Goal: Task Accomplishment & Management: Use online tool/utility

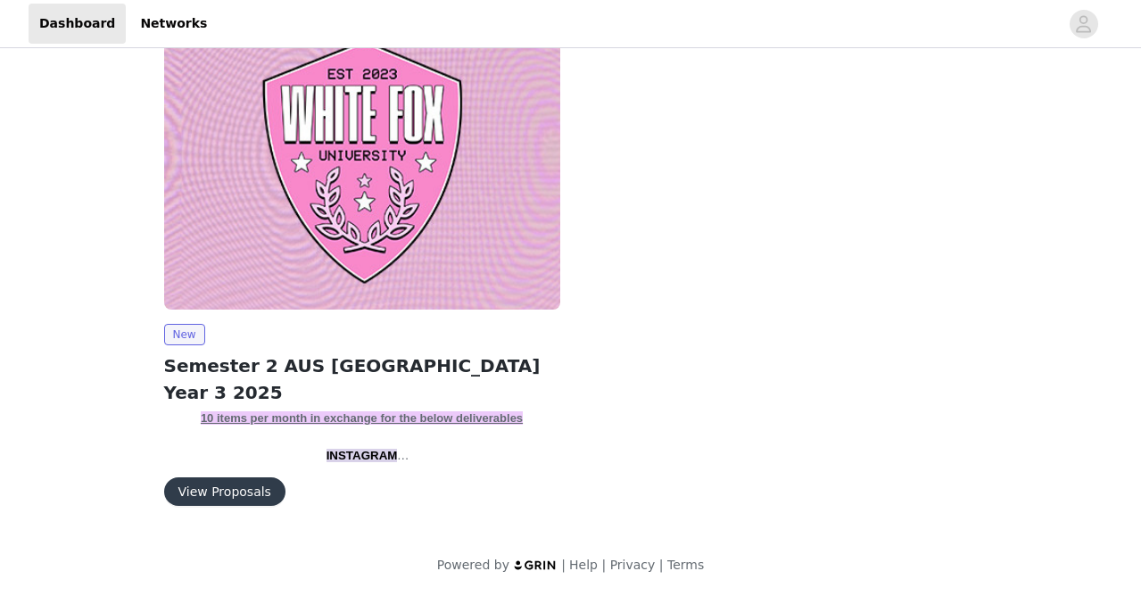
scroll to position [61, 0]
click at [224, 483] on button "View Proposals" at bounding box center [224, 491] width 121 height 29
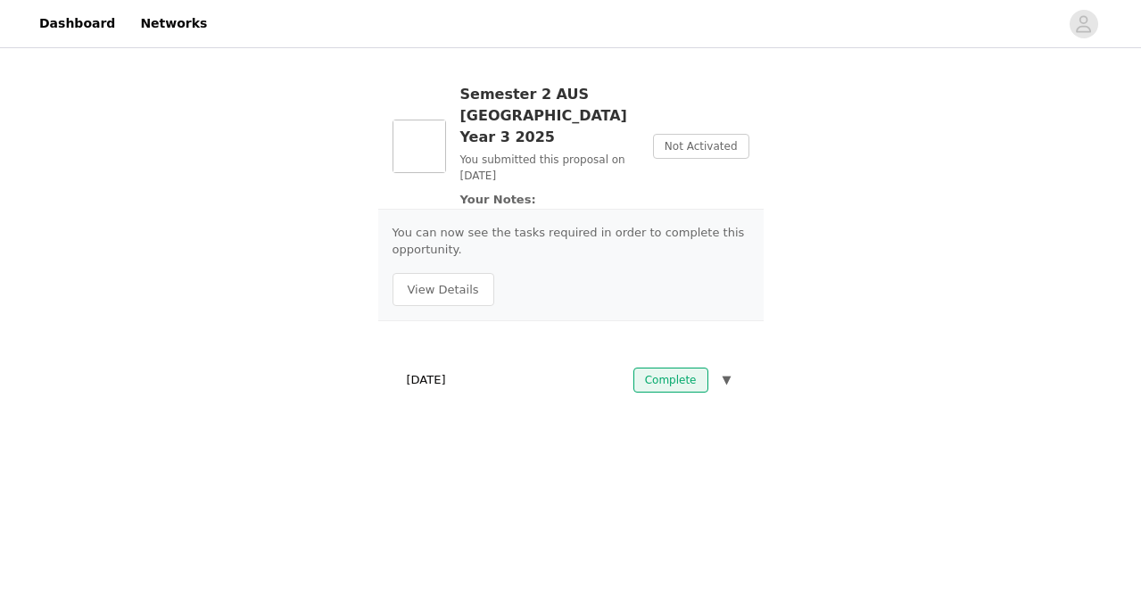
click at [432, 126] on img at bounding box center [419, 147] width 54 height 54
click at [683, 141] on span "Not Activated" at bounding box center [701, 146] width 96 height 25
click at [471, 273] on button "View Details" at bounding box center [443, 290] width 102 height 34
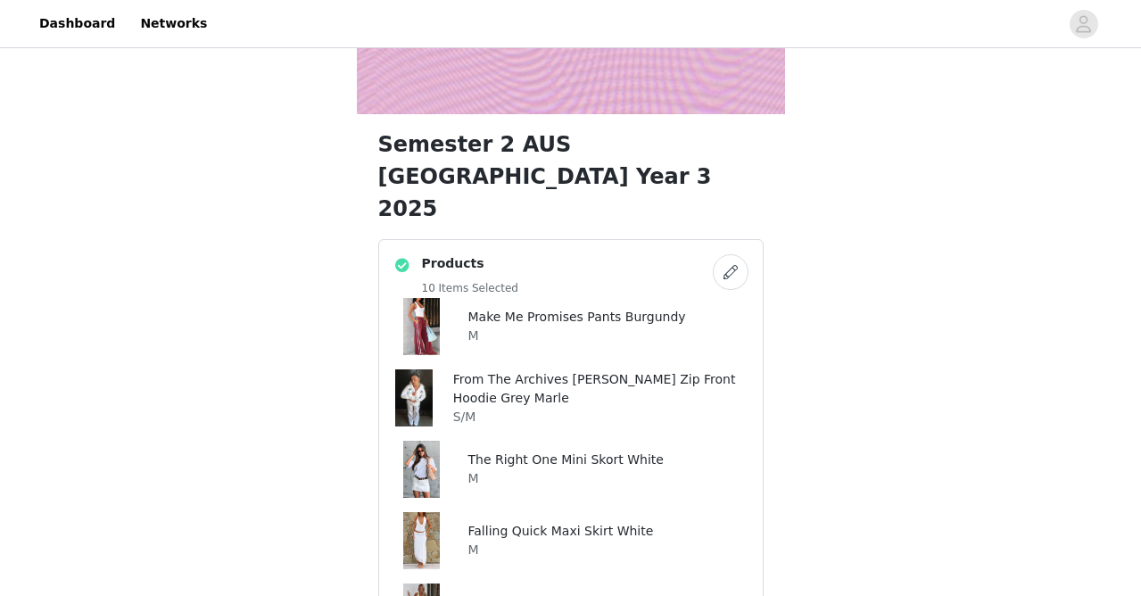
scroll to position [374, 0]
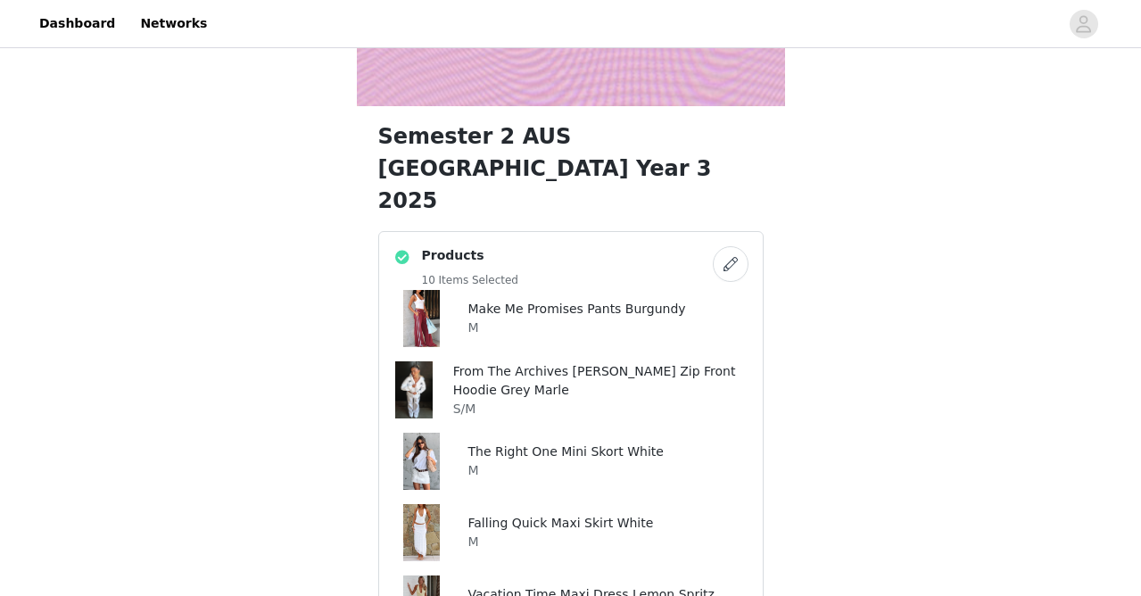
click at [736, 246] on button "button" at bounding box center [731, 264] width 36 height 36
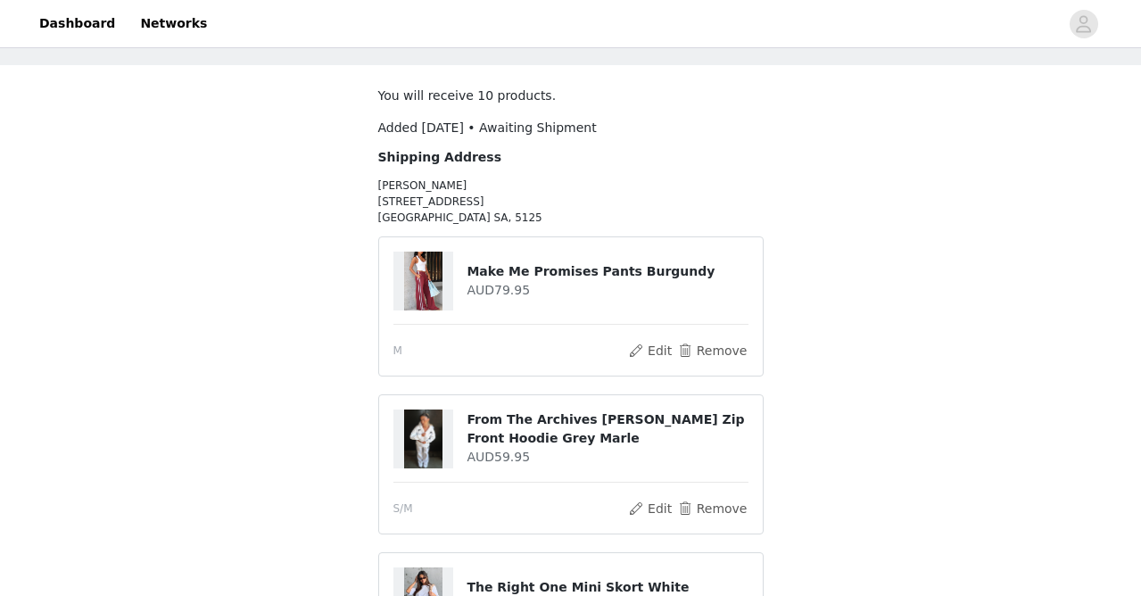
scroll to position [70, 0]
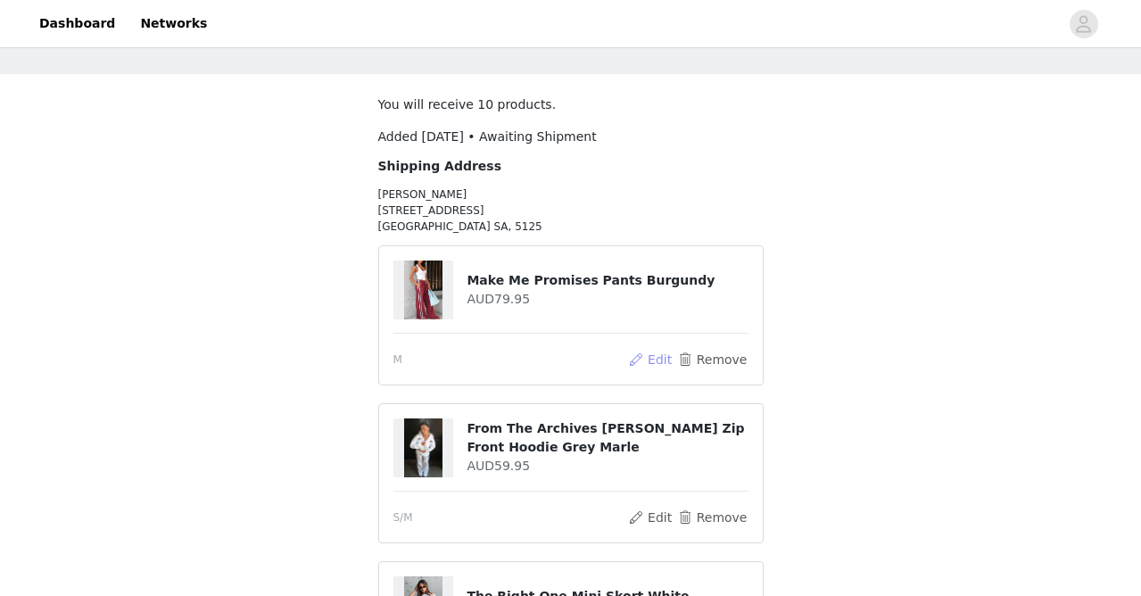
click at [665, 359] on button "Edit" at bounding box center [650, 359] width 45 height 21
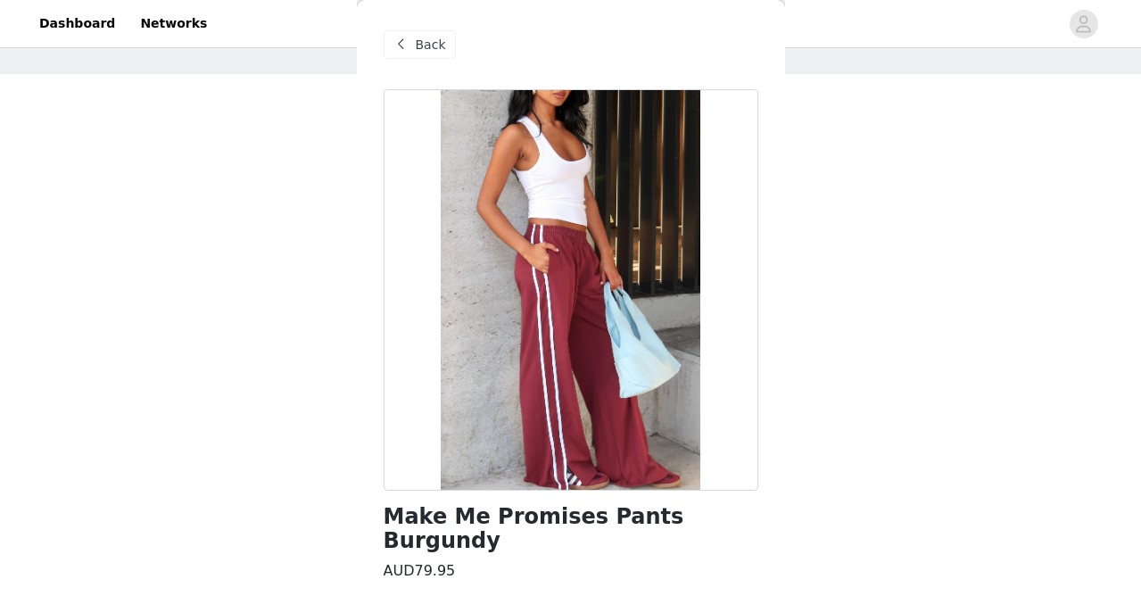
scroll to position [0, 0]
click at [417, 51] on span "Back" at bounding box center [431, 45] width 30 height 19
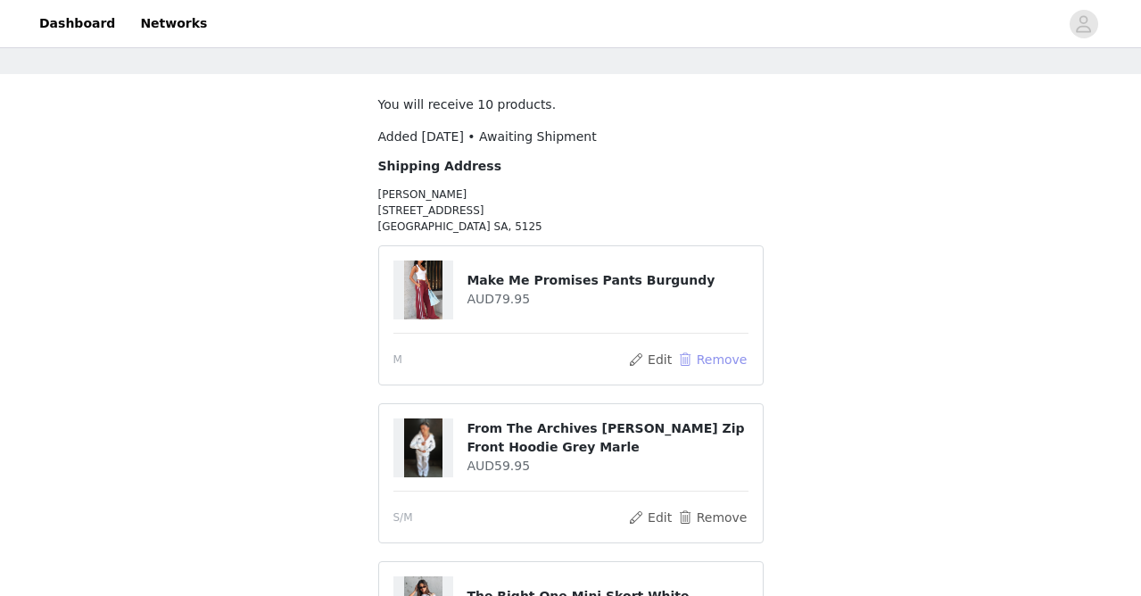
click at [737, 363] on button "Remove" at bounding box center [711, 359] width 71 height 21
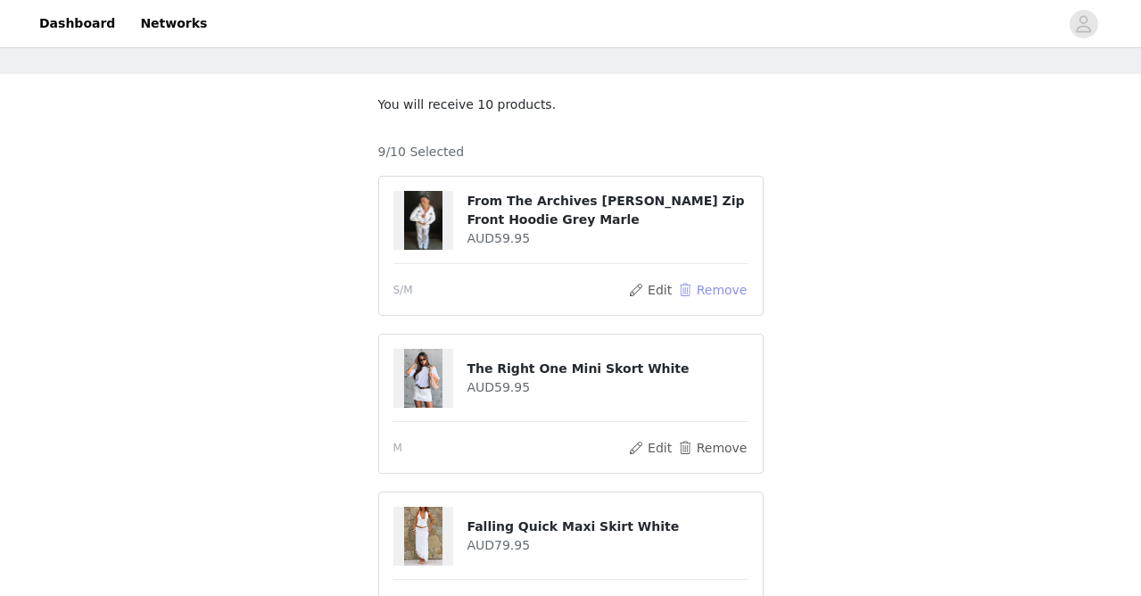
click at [730, 292] on button "Remove" at bounding box center [711, 289] width 71 height 21
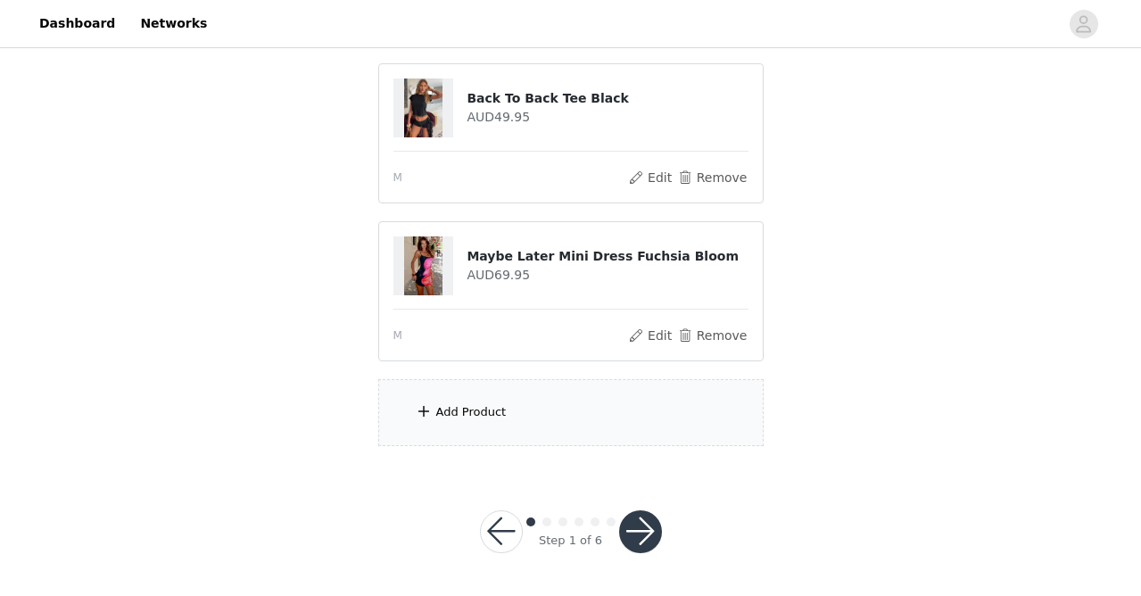
scroll to position [1129, 0]
click at [566, 396] on div "Add Product" at bounding box center [570, 413] width 385 height 67
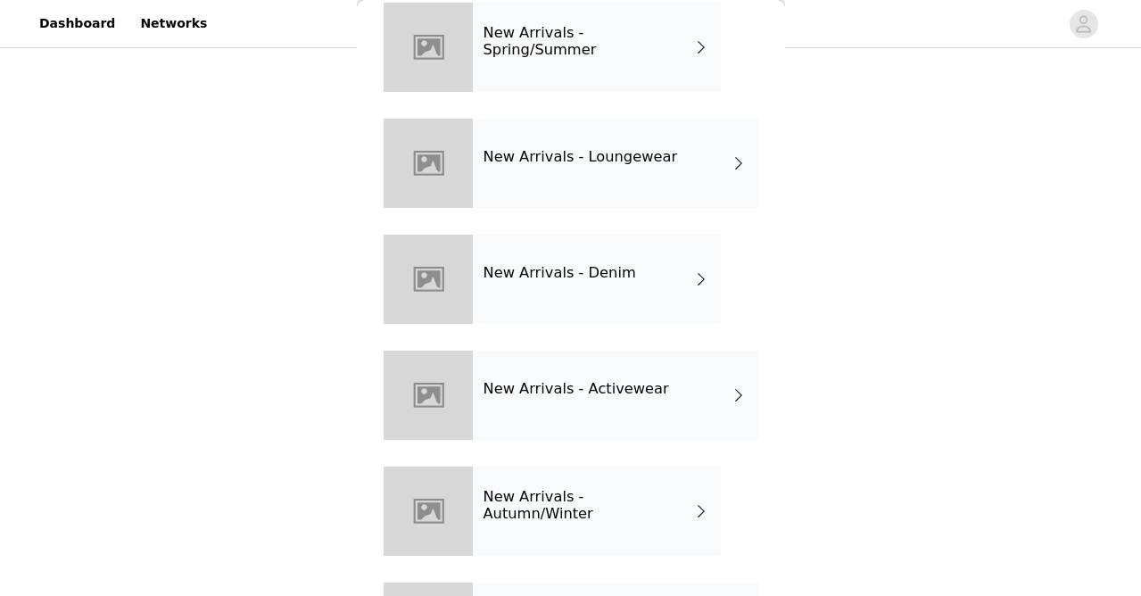
scroll to position [98, 0]
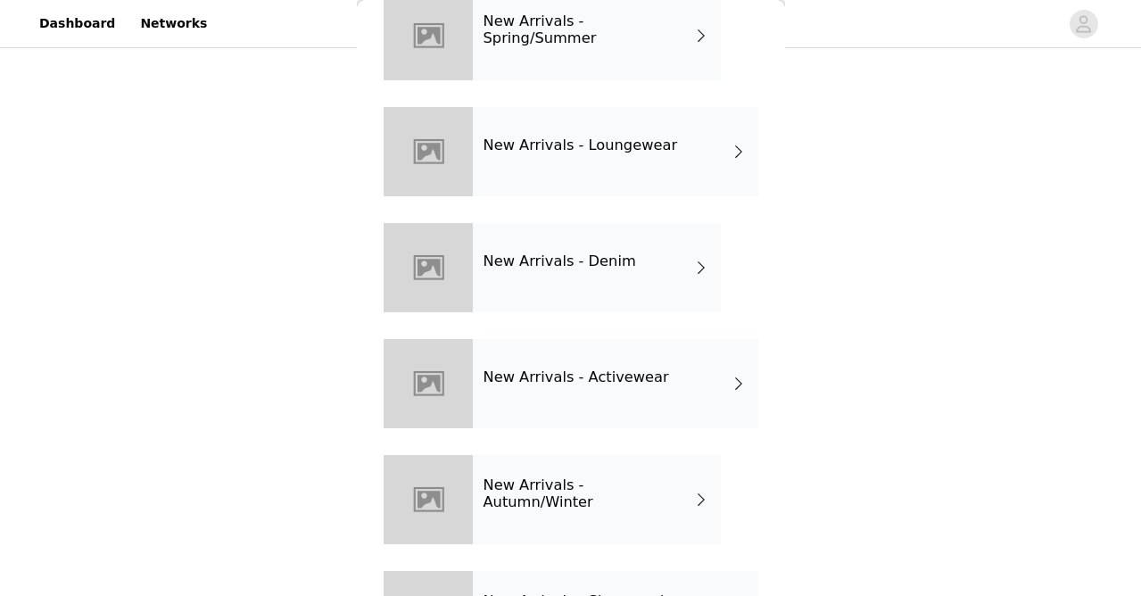
click at [639, 144] on h4 "New Arrivals - Loungewear" at bounding box center [580, 145] width 194 height 16
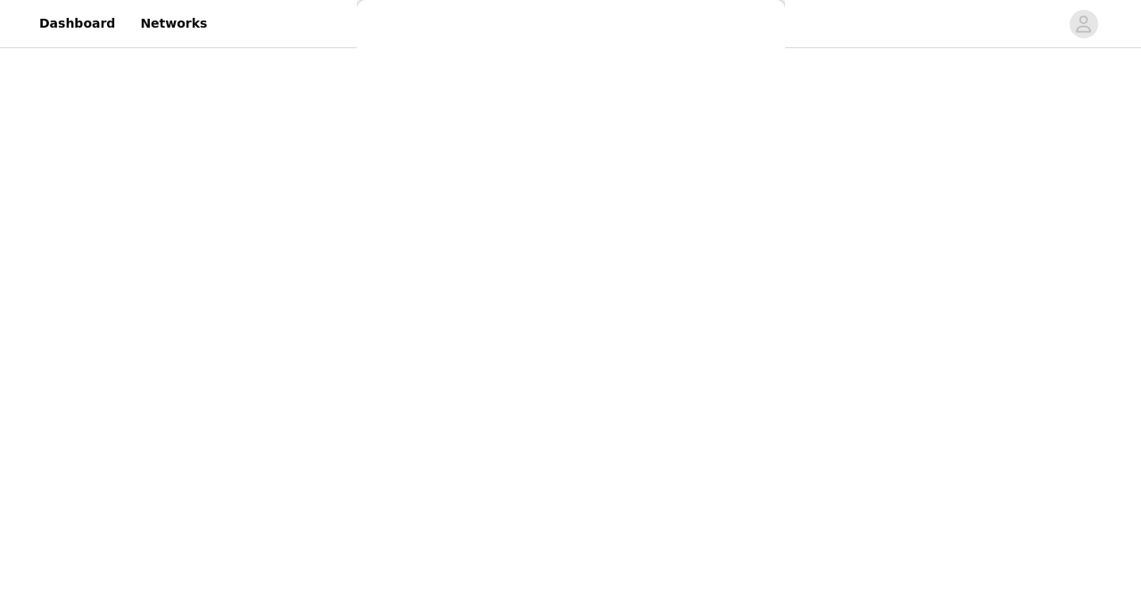
scroll to position [0, 0]
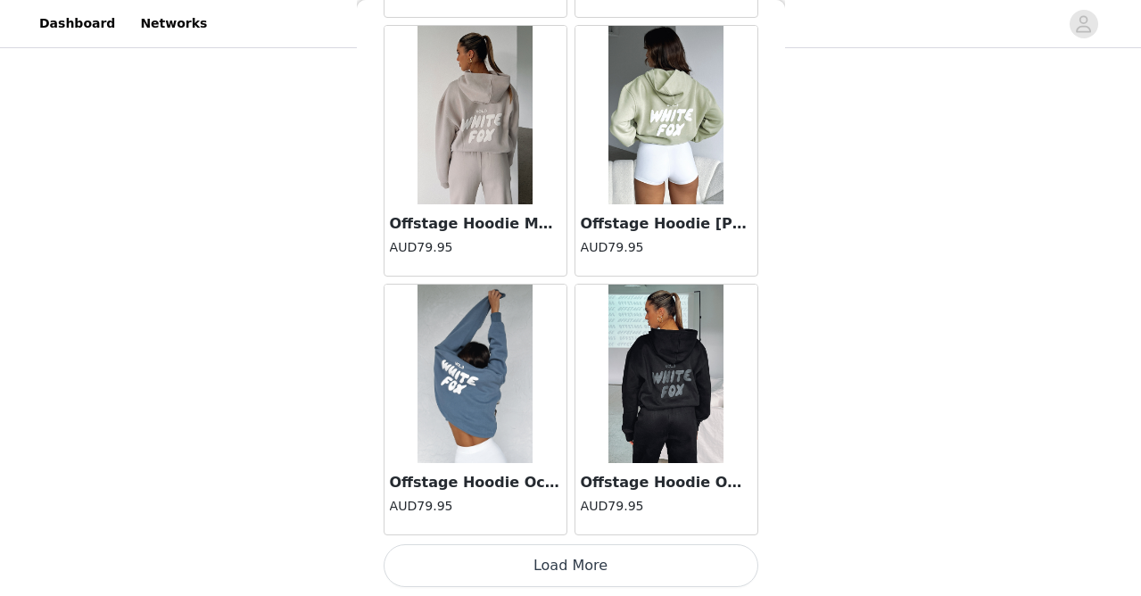
click at [575, 554] on button "Load More" at bounding box center [571, 565] width 375 height 43
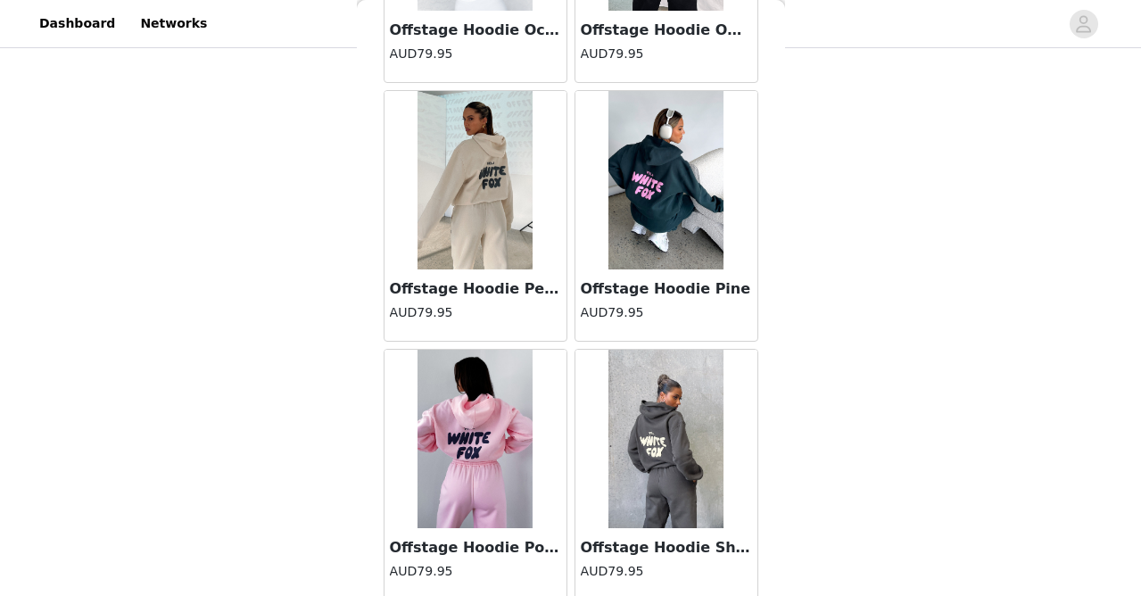
scroll to position [2588, 0]
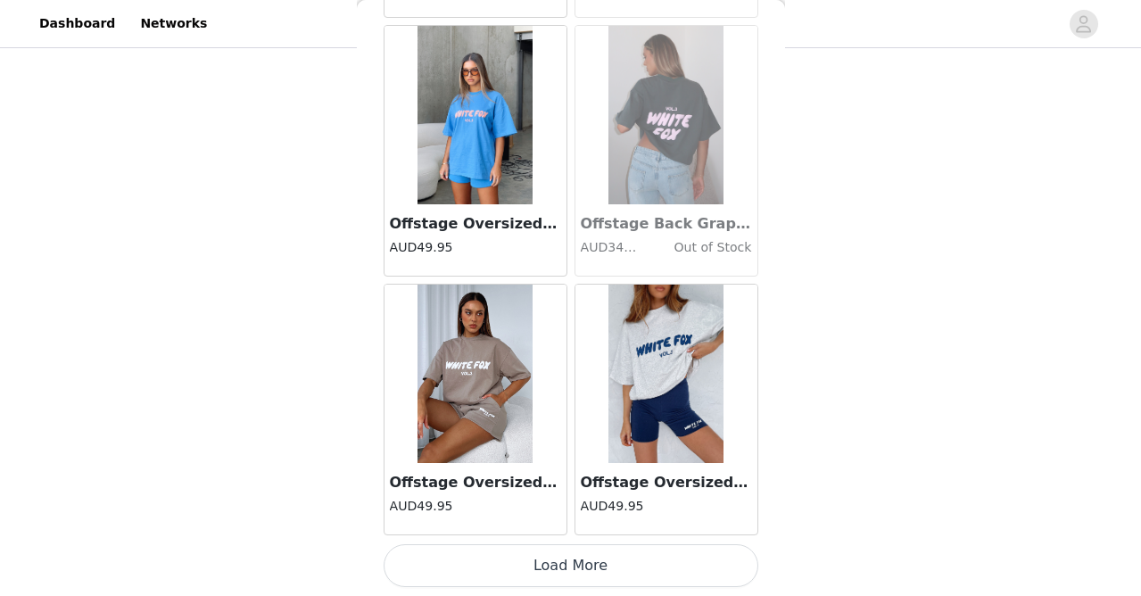
click at [562, 565] on button "Load More" at bounding box center [571, 565] width 375 height 43
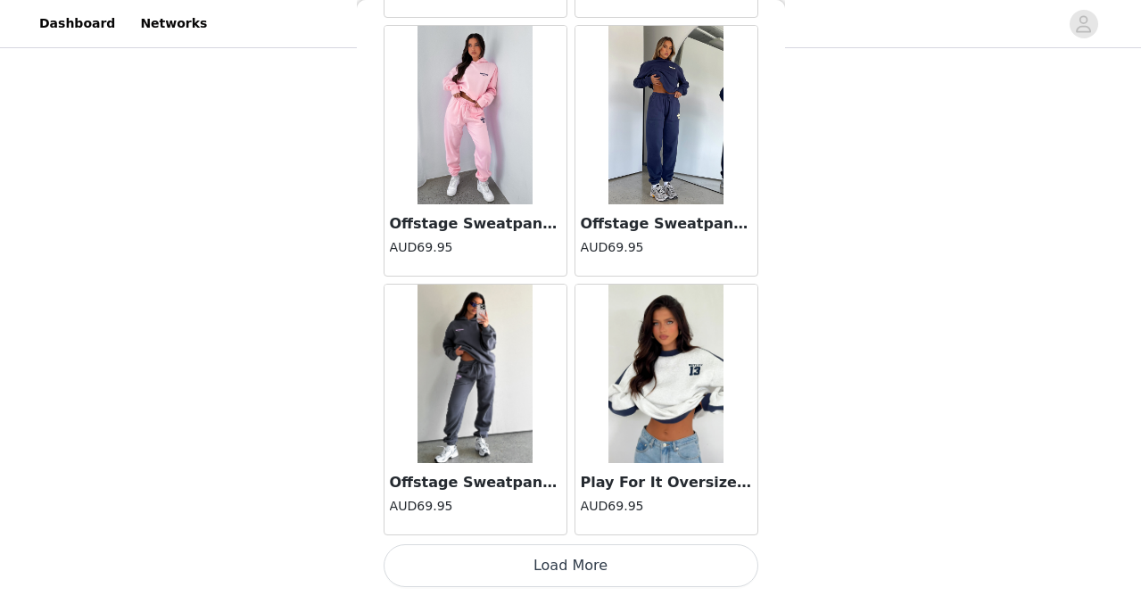
scroll to position [1129, 0]
click at [585, 562] on button "Load More" at bounding box center [571, 565] width 375 height 43
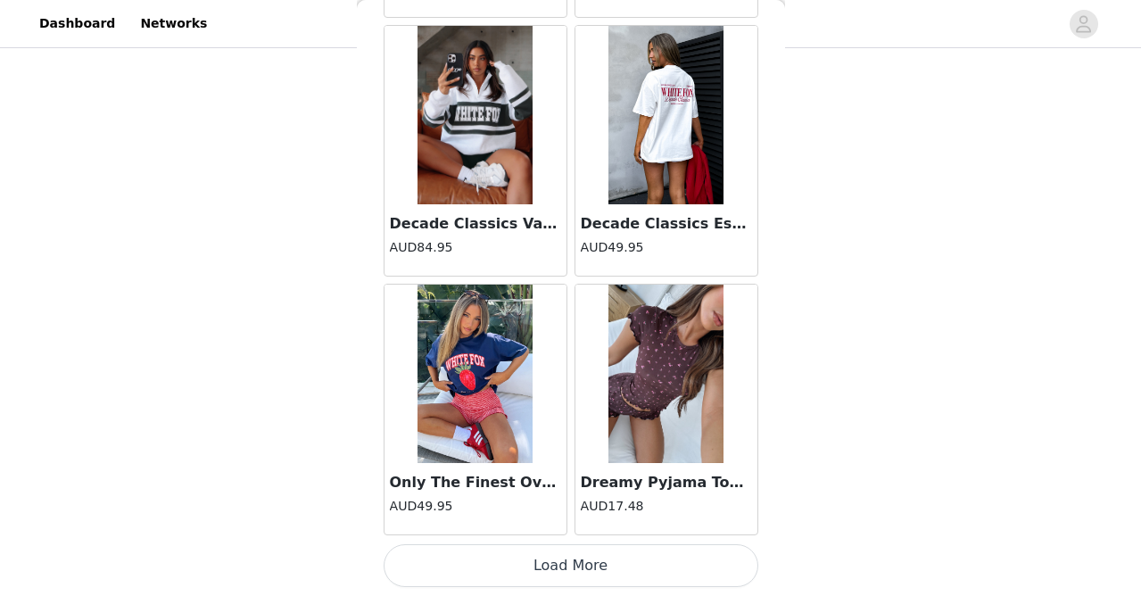
click at [567, 573] on button "Load More" at bounding box center [571, 565] width 375 height 43
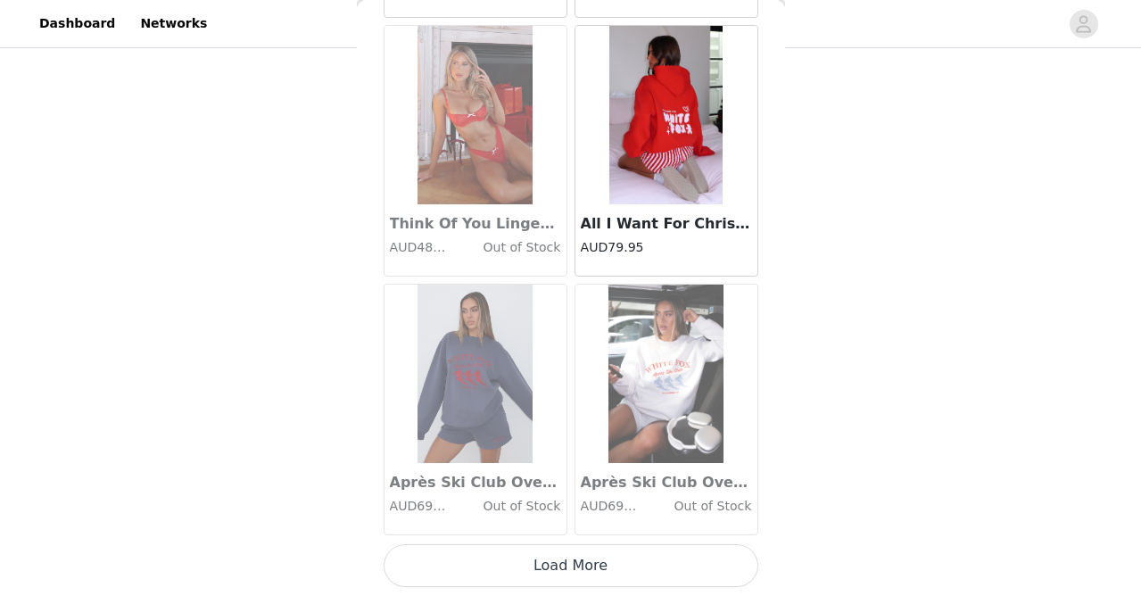
click at [611, 562] on button "Load More" at bounding box center [571, 565] width 375 height 43
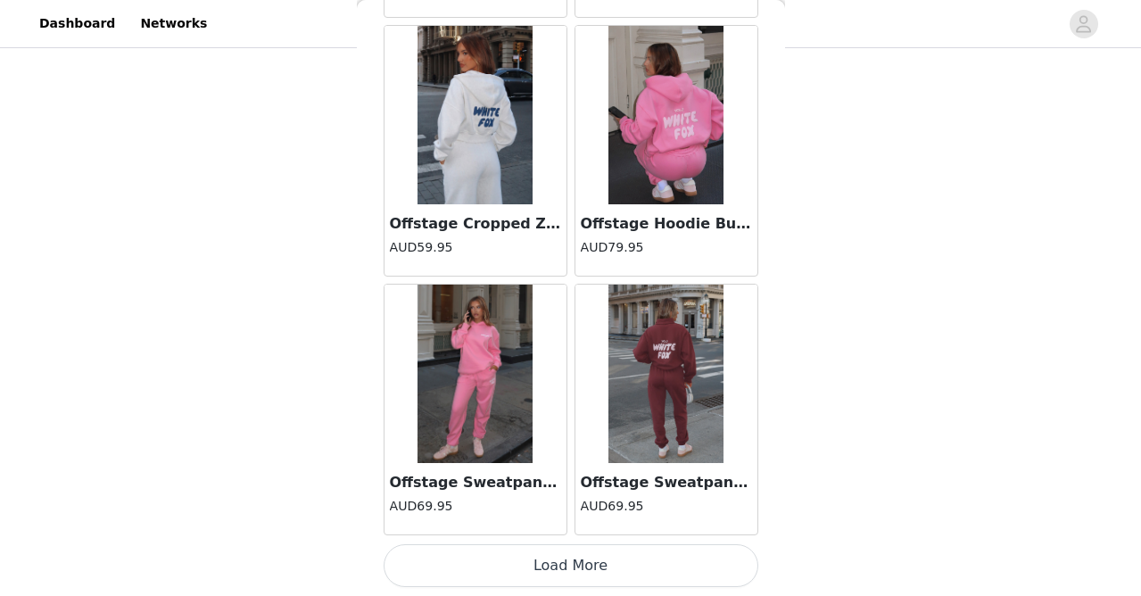
scroll to position [15067, 0]
click at [574, 571] on button "Load More" at bounding box center [571, 565] width 375 height 43
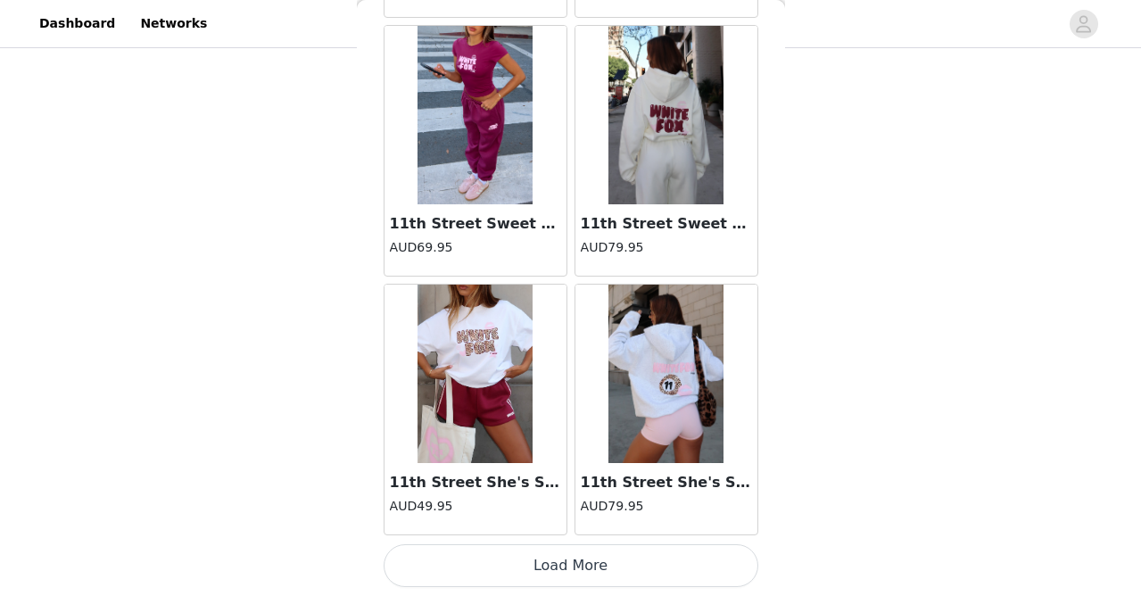
scroll to position [1129, 0]
click at [555, 559] on button "Load More" at bounding box center [571, 565] width 375 height 43
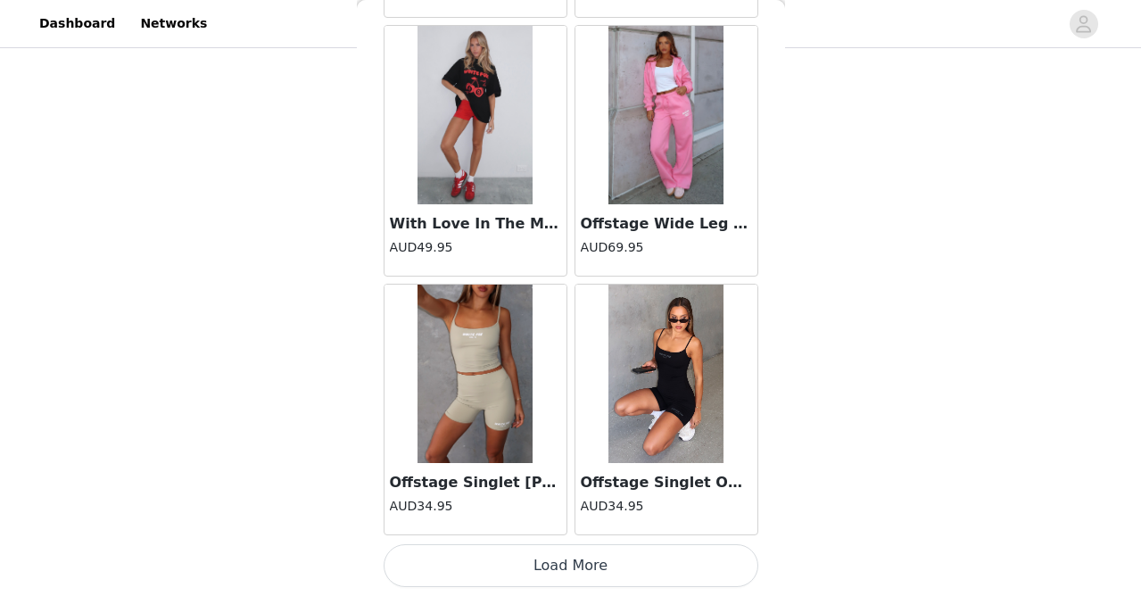
click at [553, 562] on button "Load More" at bounding box center [571, 565] width 375 height 43
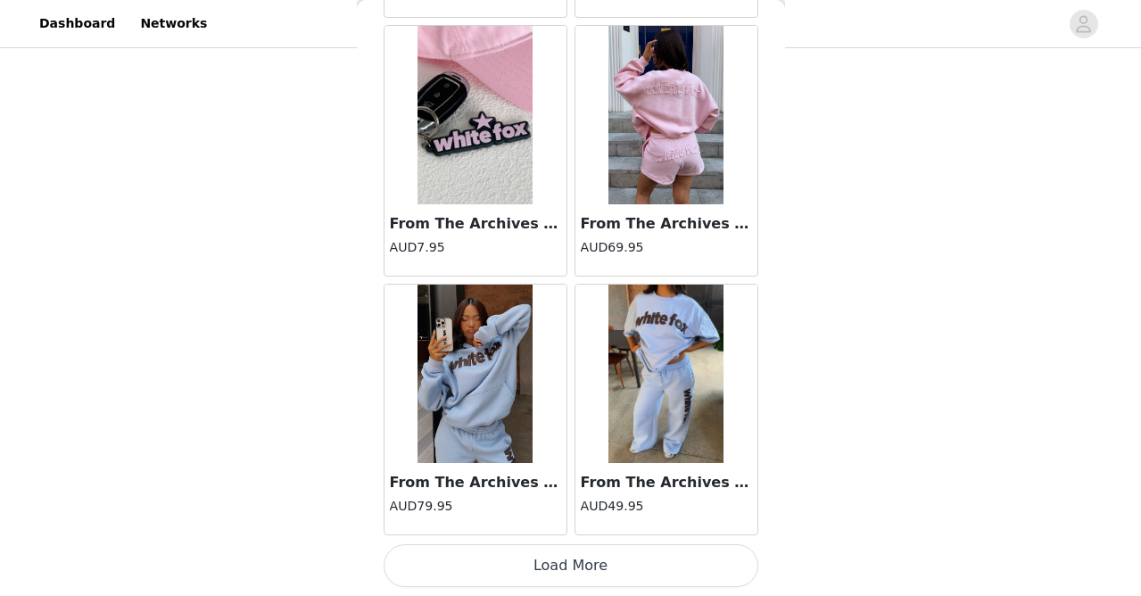
click at [567, 573] on button "Load More" at bounding box center [571, 565] width 375 height 43
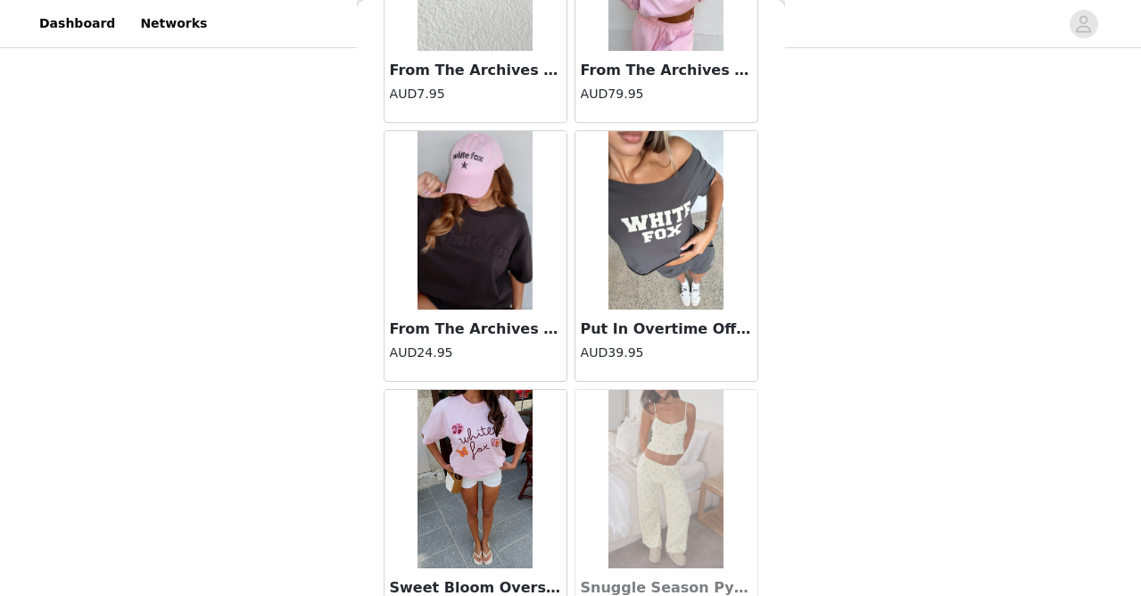
scroll to position [25058, 0]
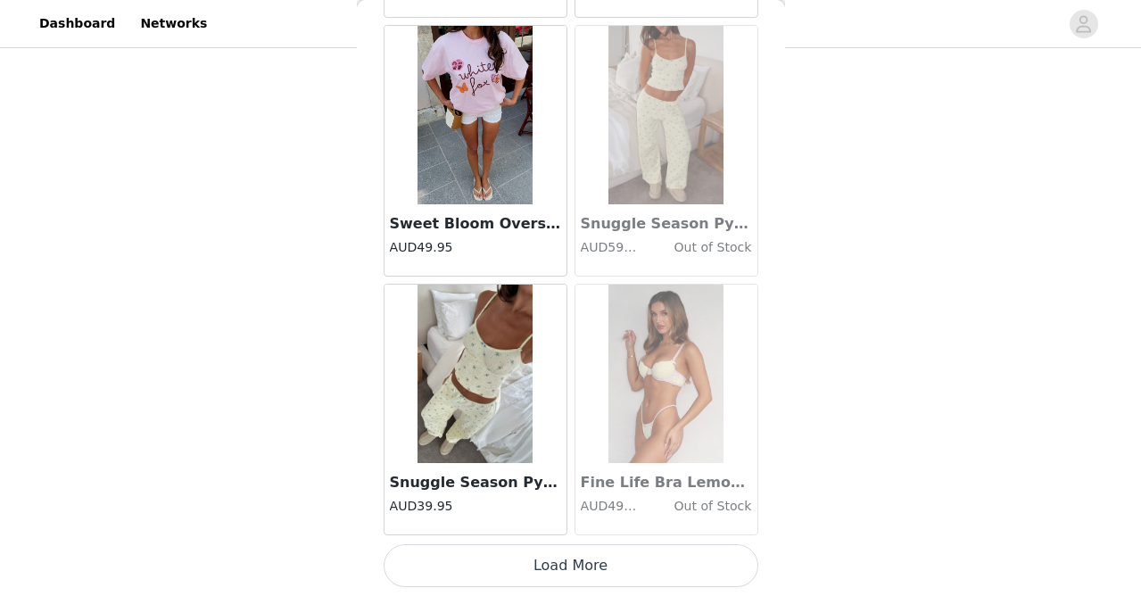
click at [603, 562] on button "Load More" at bounding box center [571, 565] width 375 height 43
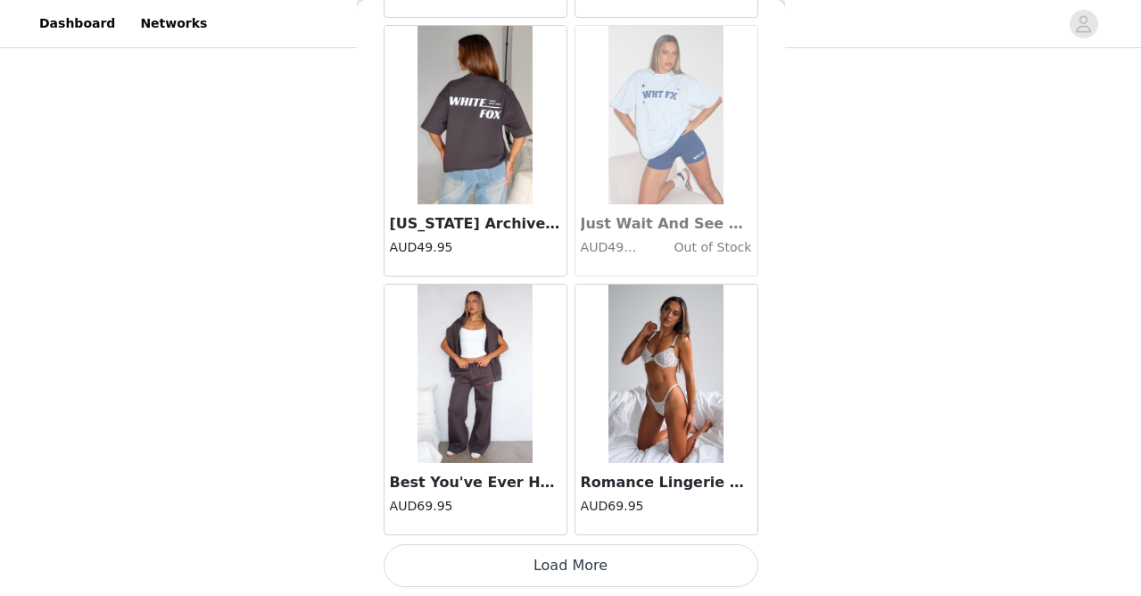
scroll to position [1129, 0]
click at [565, 565] on button "Load More" at bounding box center [571, 565] width 375 height 43
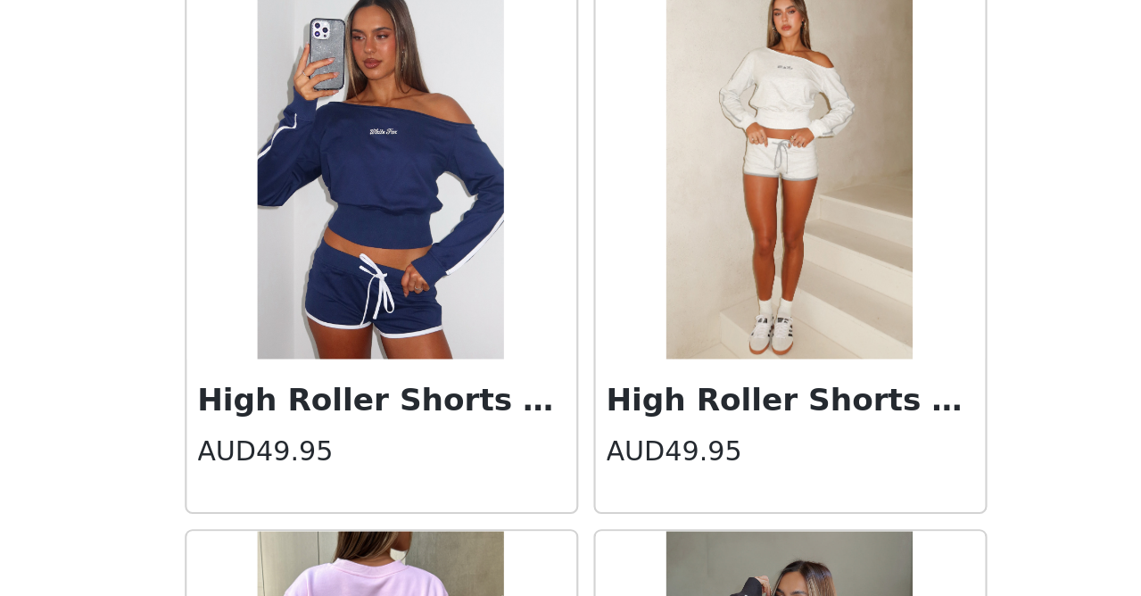
scroll to position [28191, 0]
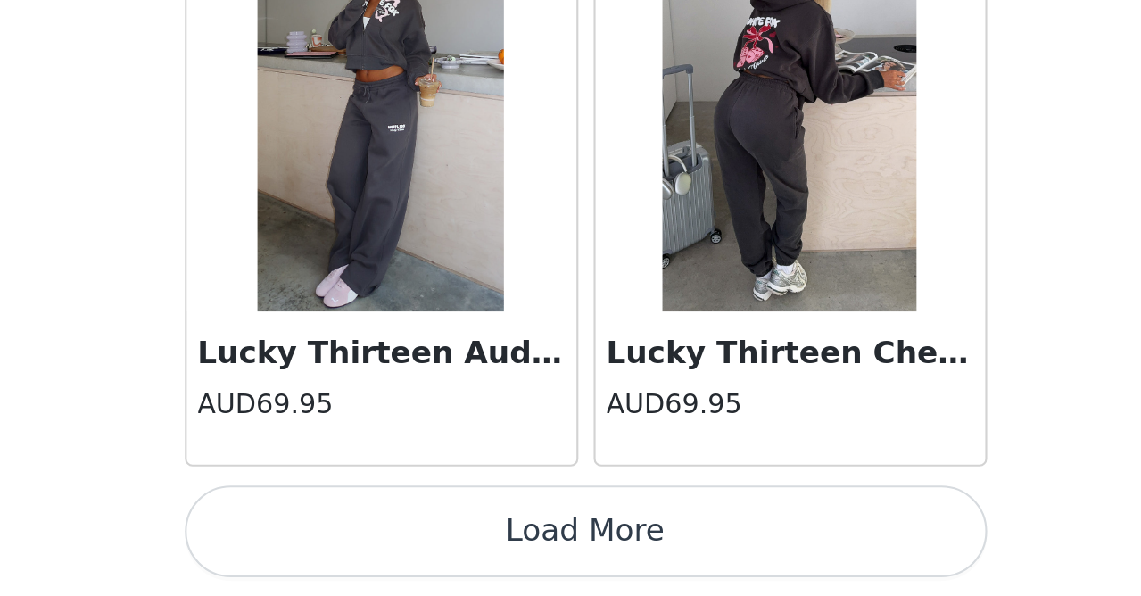
click at [384, 544] on button "Load More" at bounding box center [571, 565] width 375 height 43
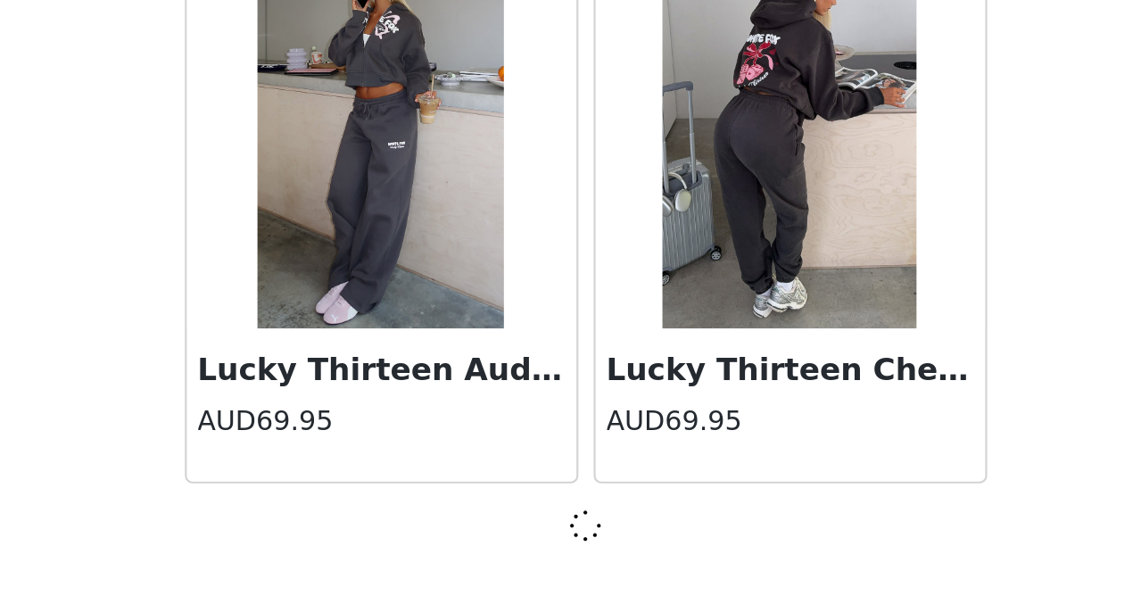
scroll to position [30579, 0]
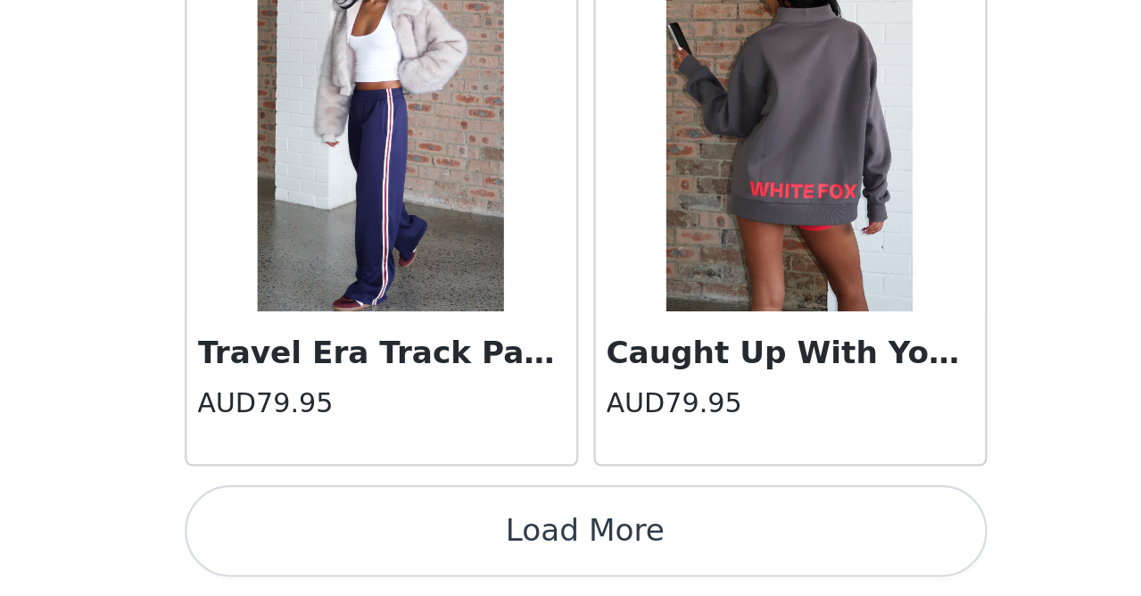
click at [384, 544] on button "Load More" at bounding box center [571, 565] width 375 height 43
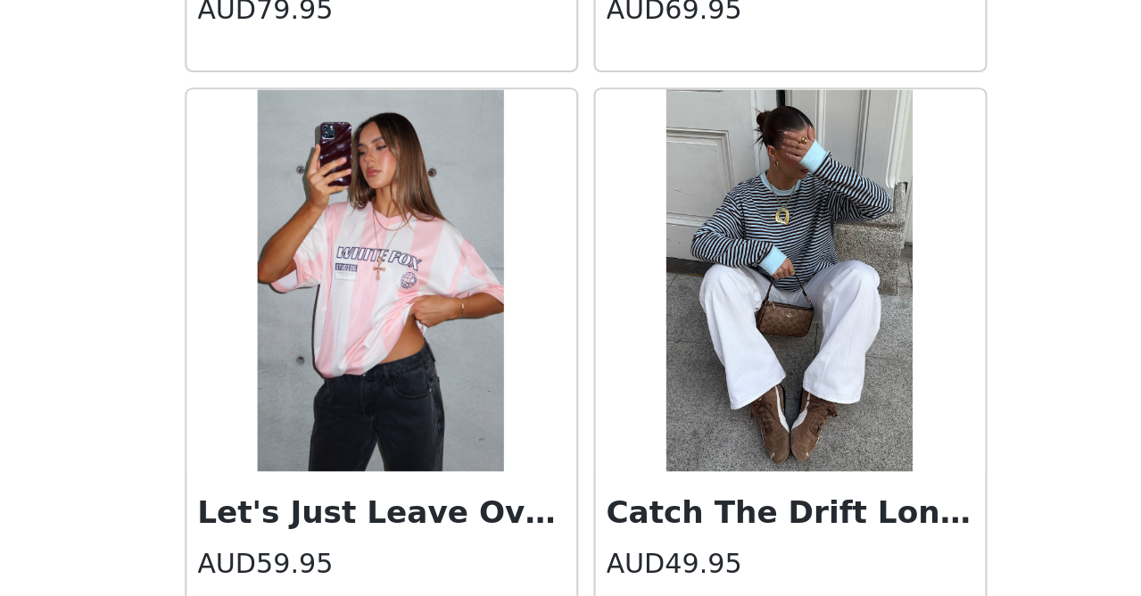
scroll to position [35704, 0]
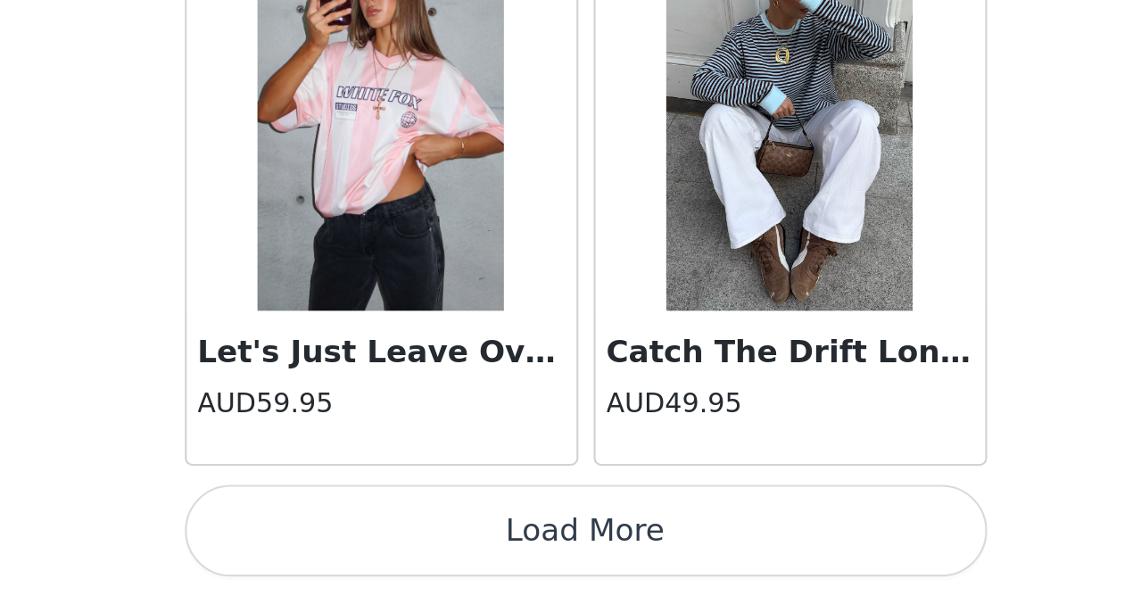
click at [384, 544] on button "Load More" at bounding box center [571, 565] width 375 height 43
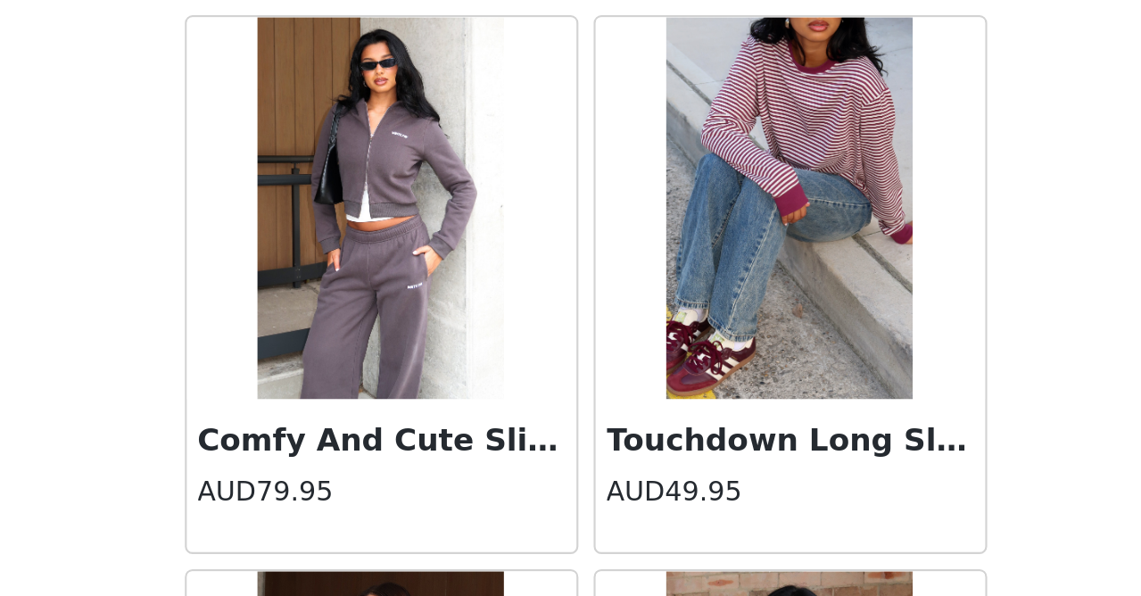
scroll to position [36497, 0]
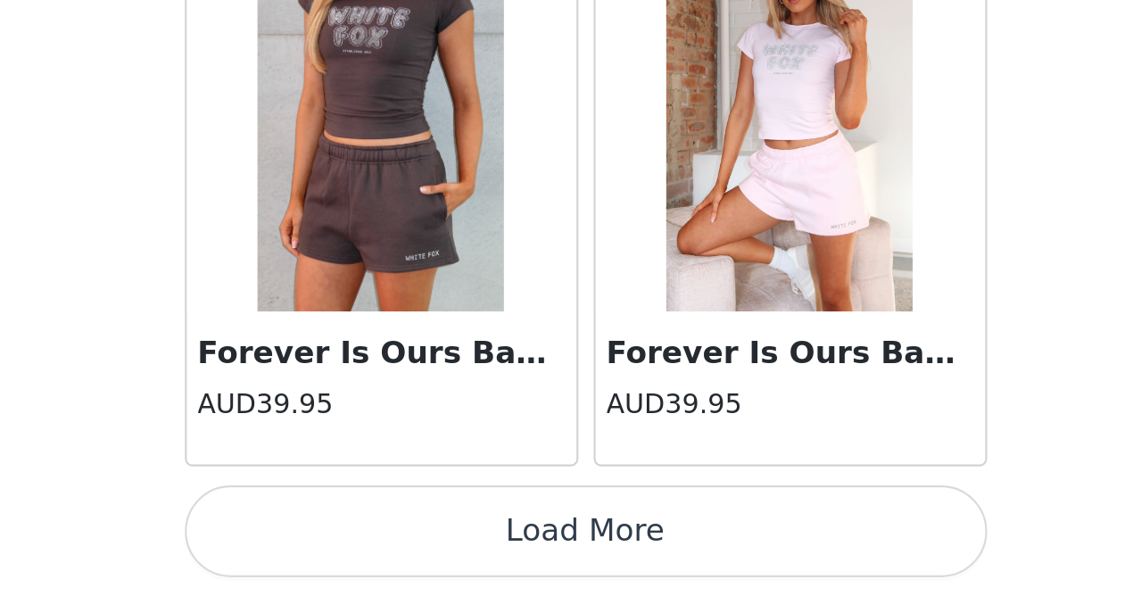
click at [384, 544] on button "Load More" at bounding box center [571, 565] width 375 height 43
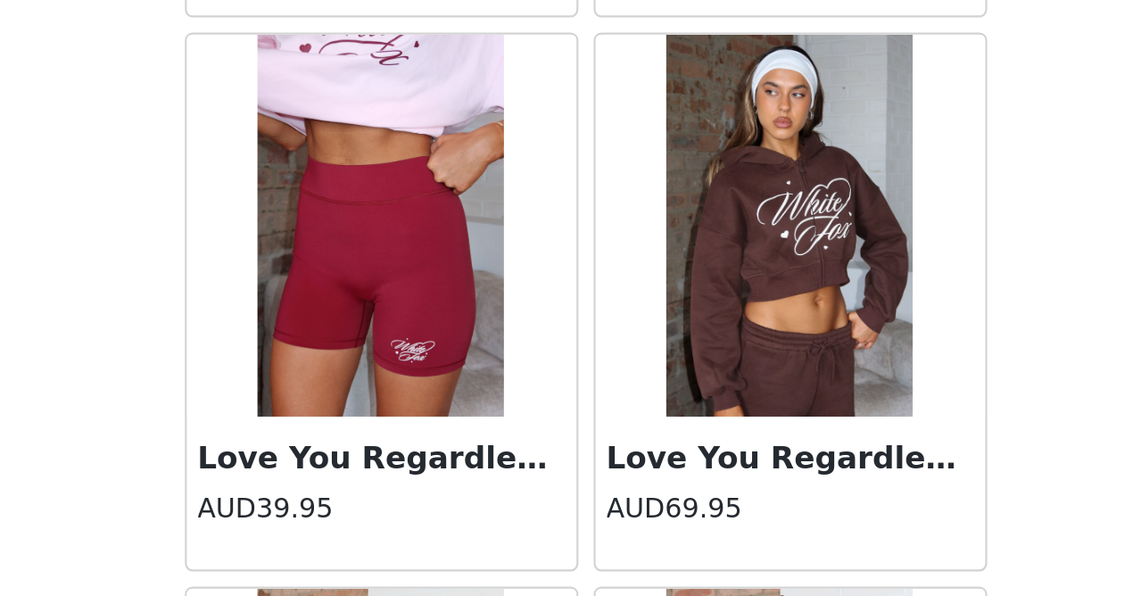
scroll to position [40600, 0]
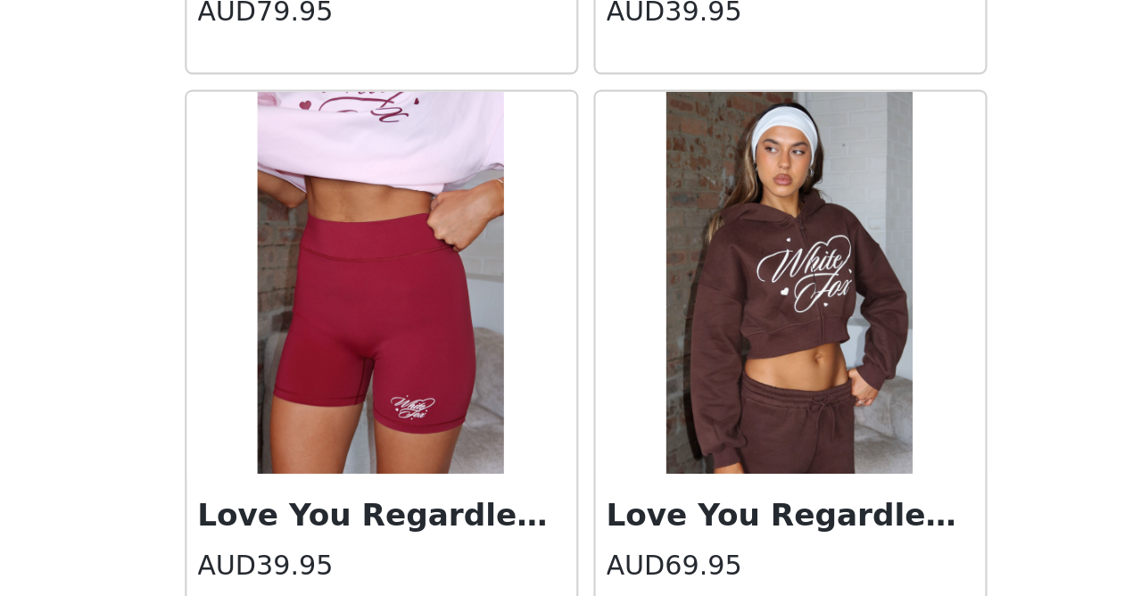
click at [417, 360] on img at bounding box center [475, 449] width 116 height 178
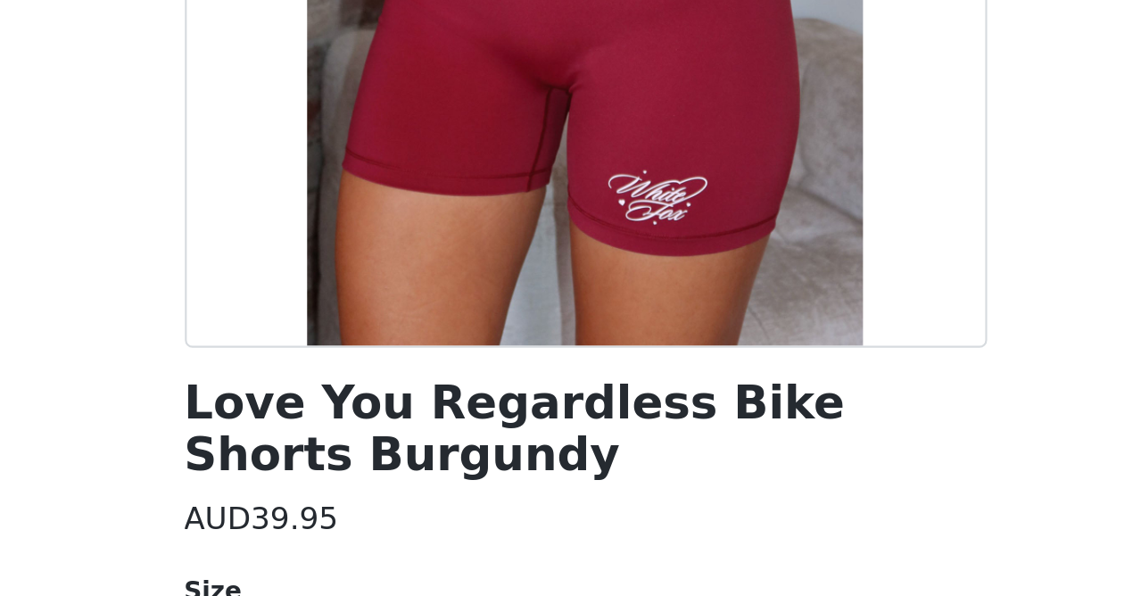
scroll to position [252, 0]
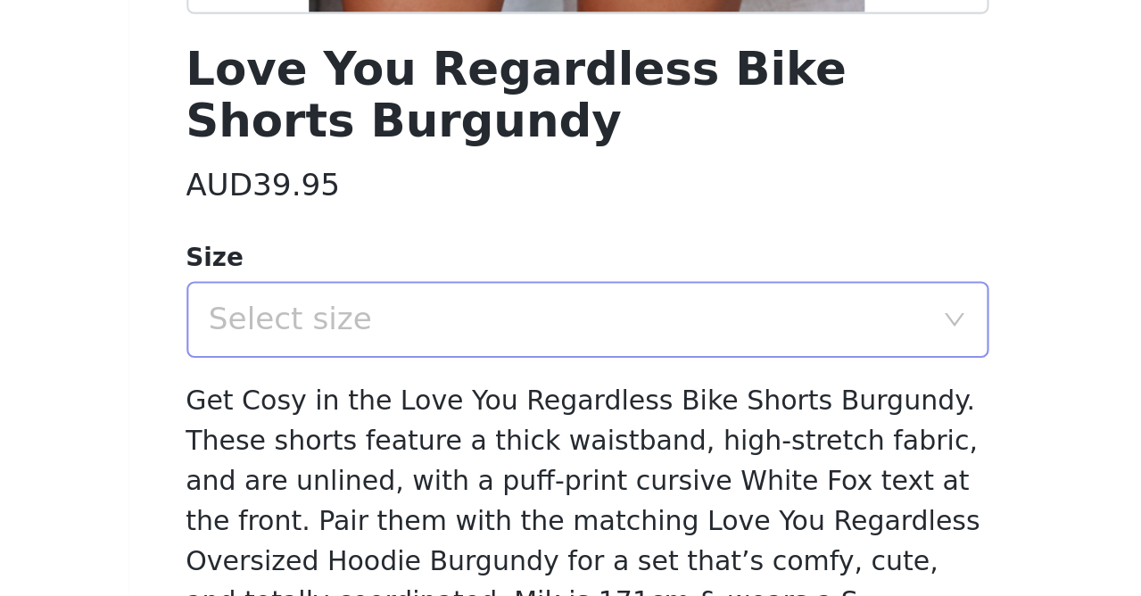
click at [394, 372] on div "Select size" at bounding box center [561, 381] width 334 height 18
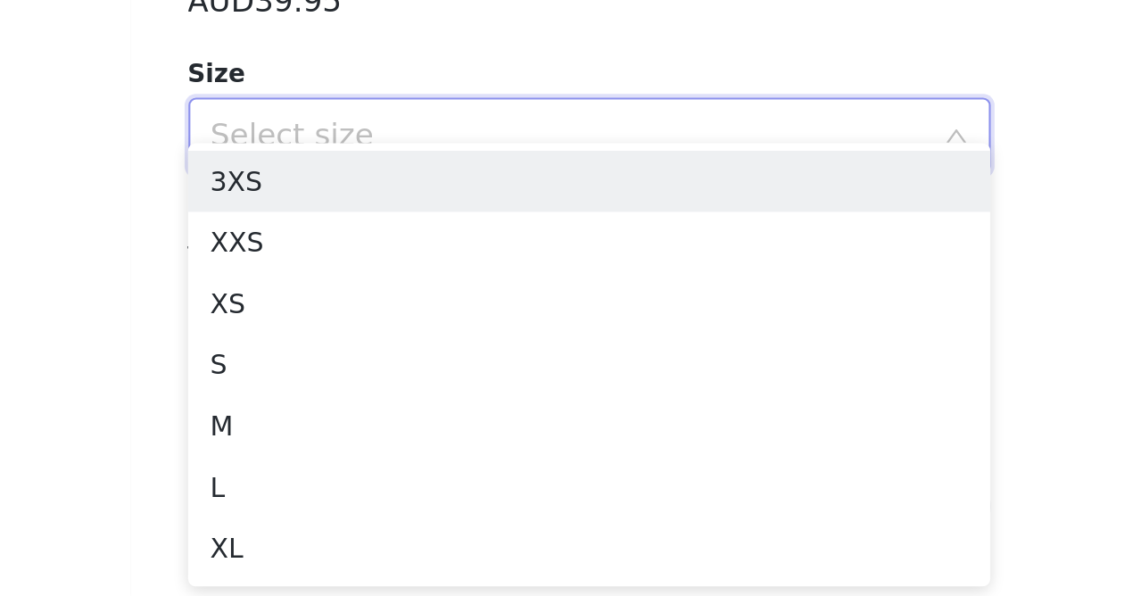
scroll to position [983, 0]
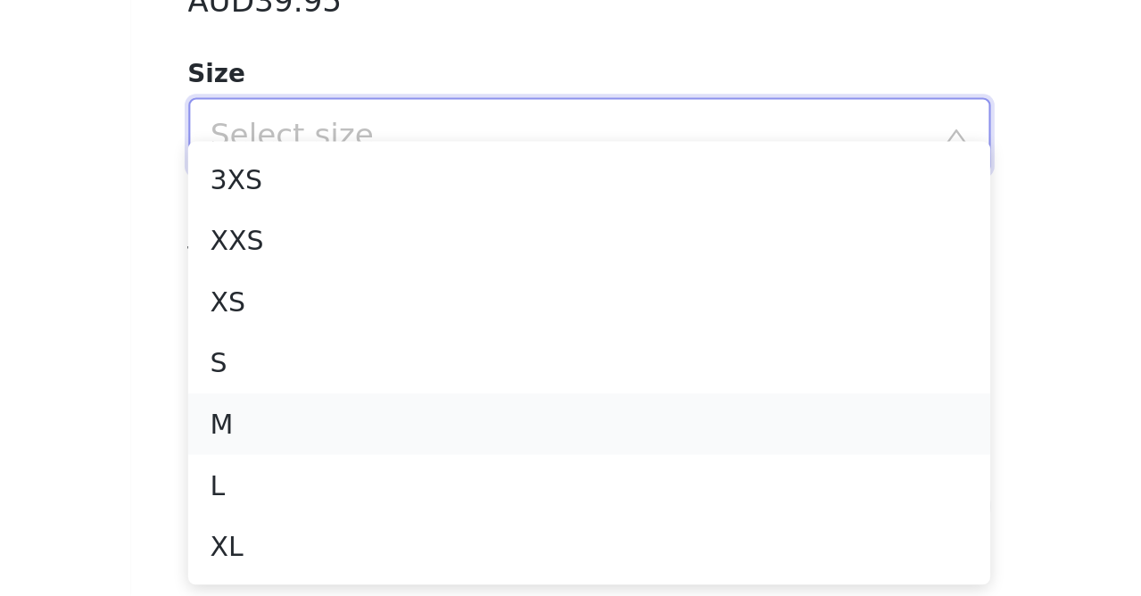
click at [384, 501] on li "M" at bounding box center [571, 515] width 375 height 29
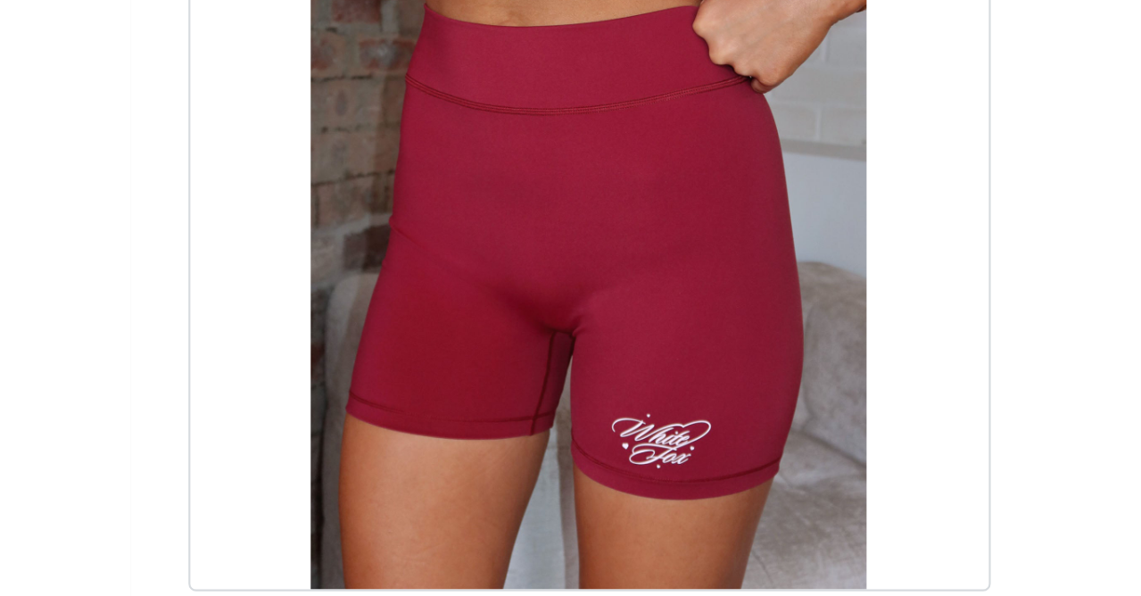
scroll to position [252, 0]
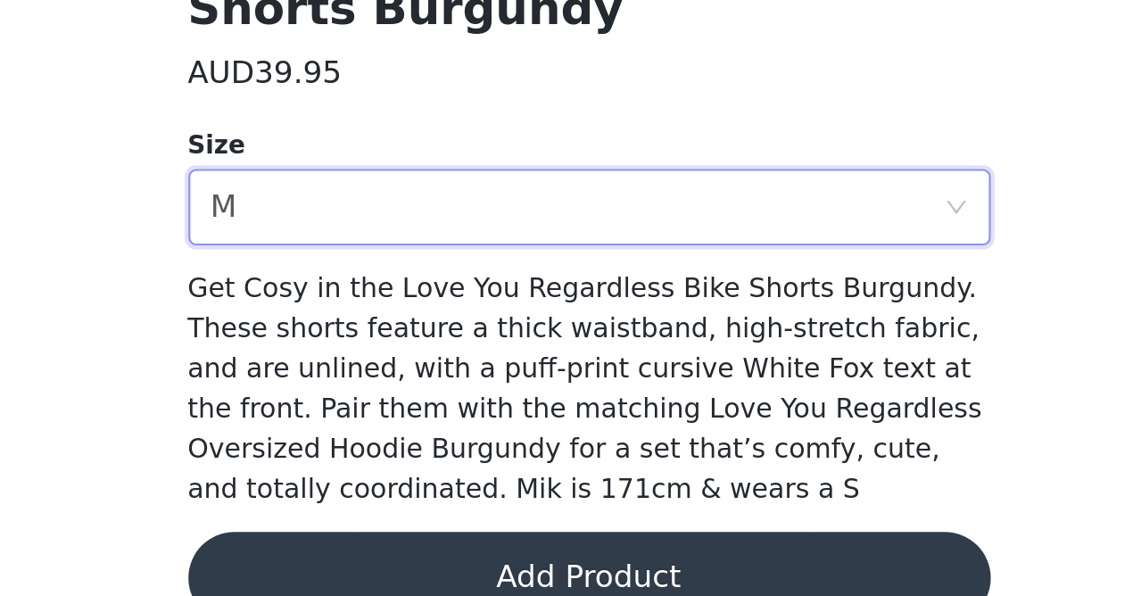
click at [384, 533] on button "Add Product" at bounding box center [571, 554] width 375 height 43
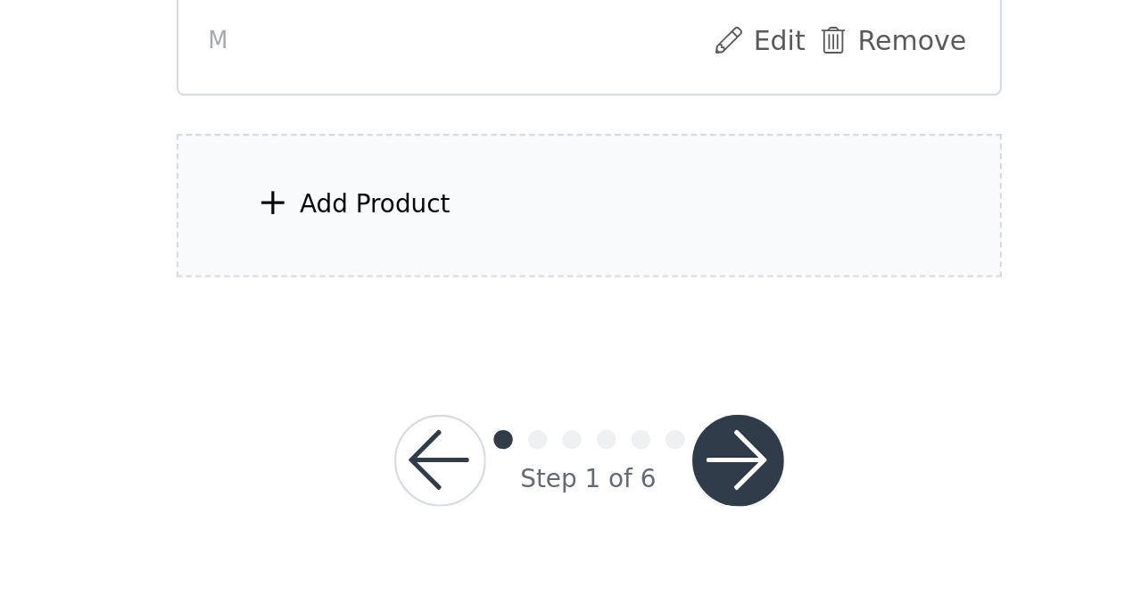
scroll to position [1287, 0]
click at [378, 380] on div "Add Product" at bounding box center [570, 413] width 385 height 67
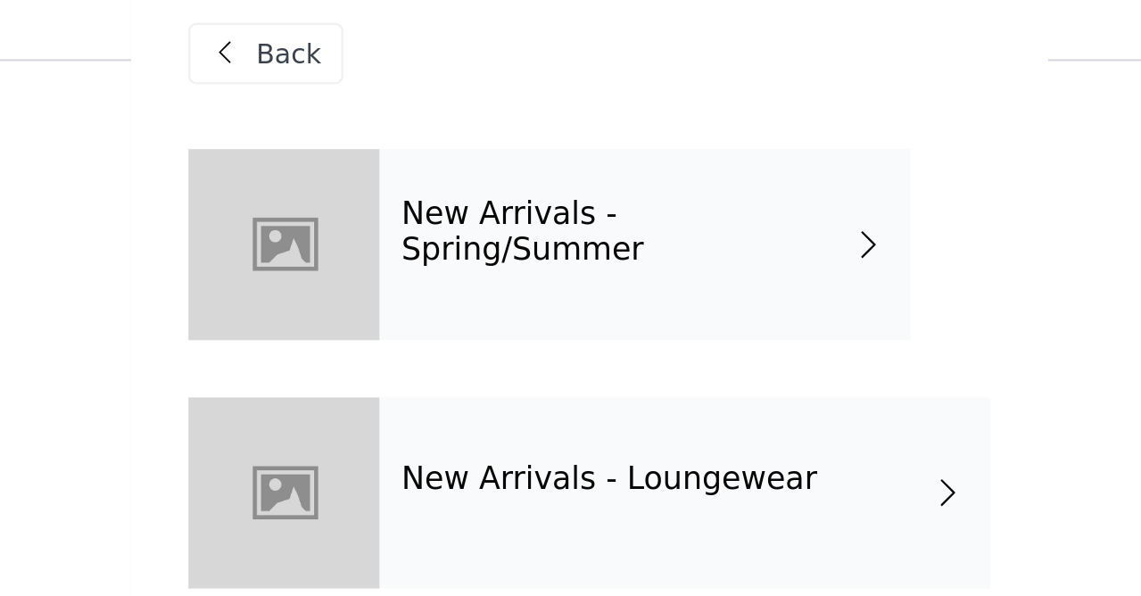
scroll to position [1258, 0]
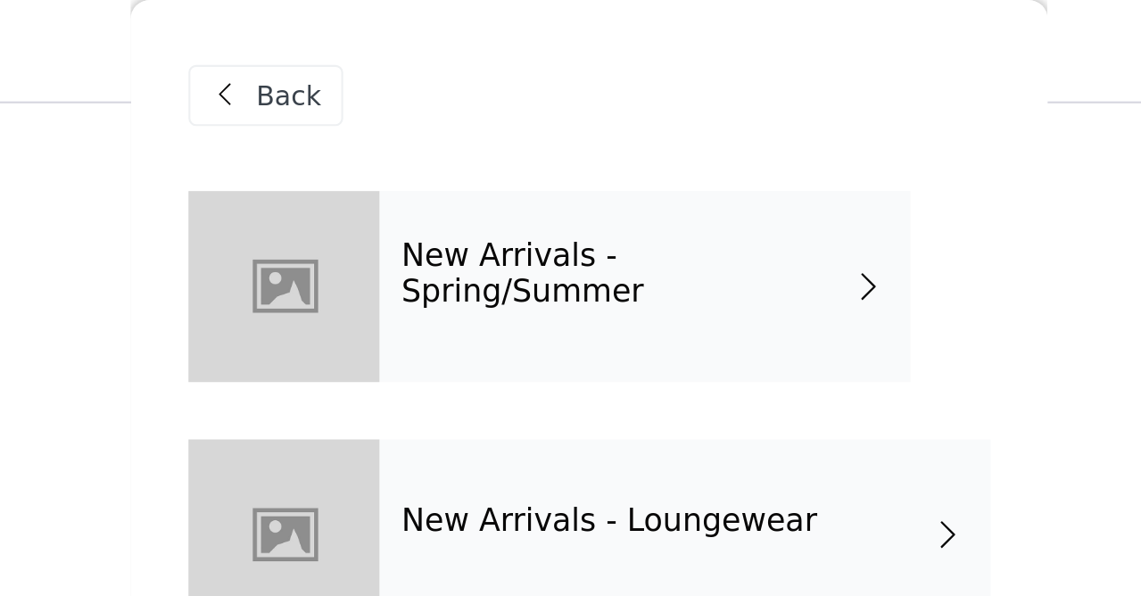
click at [473, 234] on div "New Arrivals - Loungewear" at bounding box center [615, 249] width 285 height 89
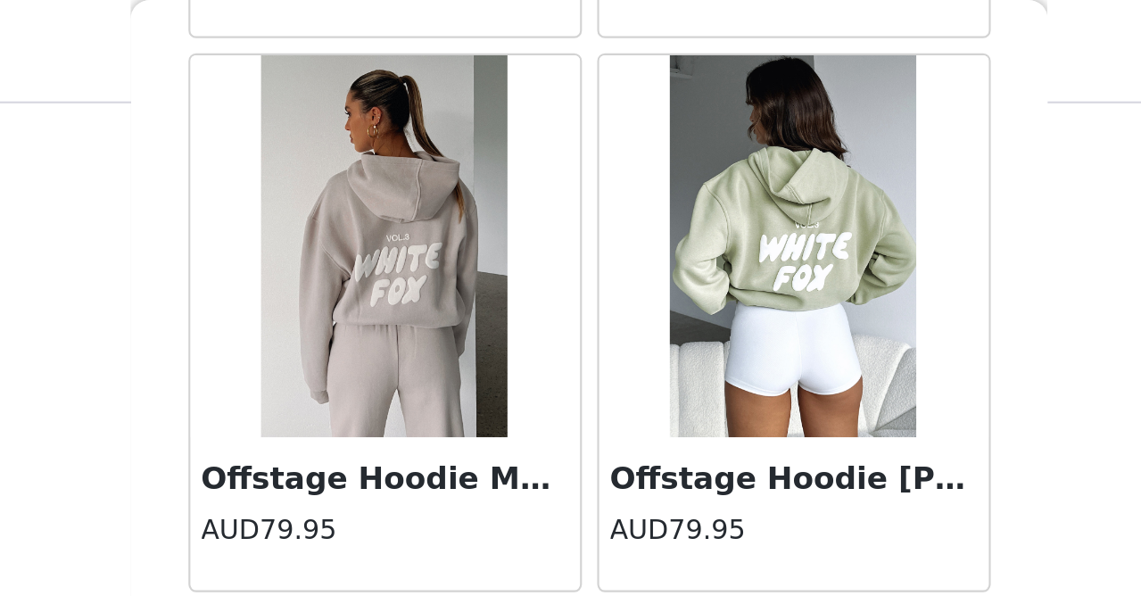
scroll to position [2134, 0]
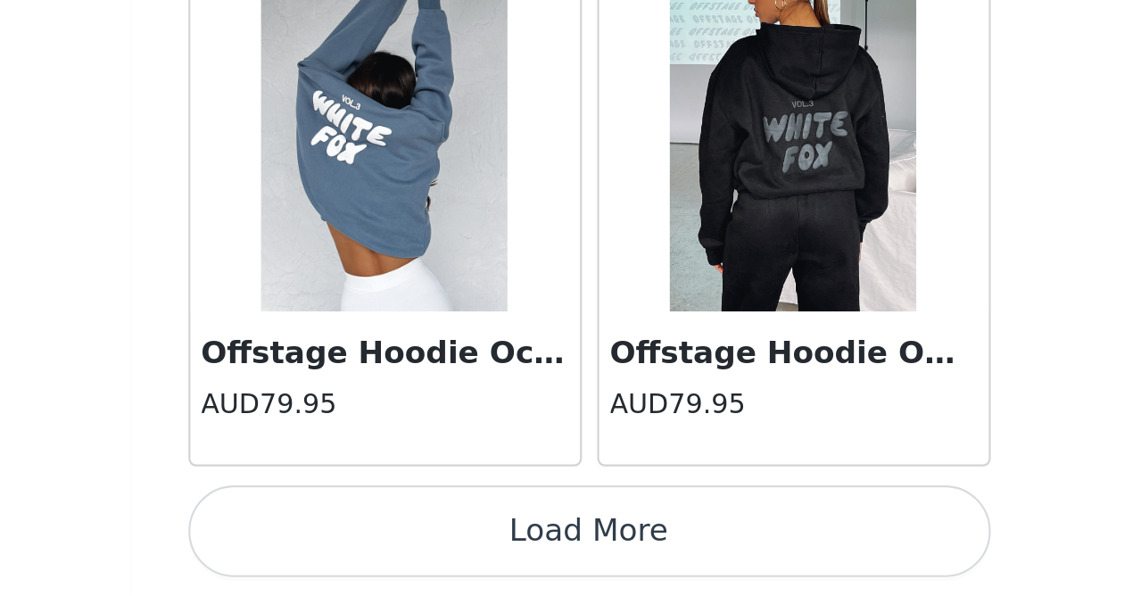
click at [384, 544] on button "Load More" at bounding box center [571, 565] width 375 height 43
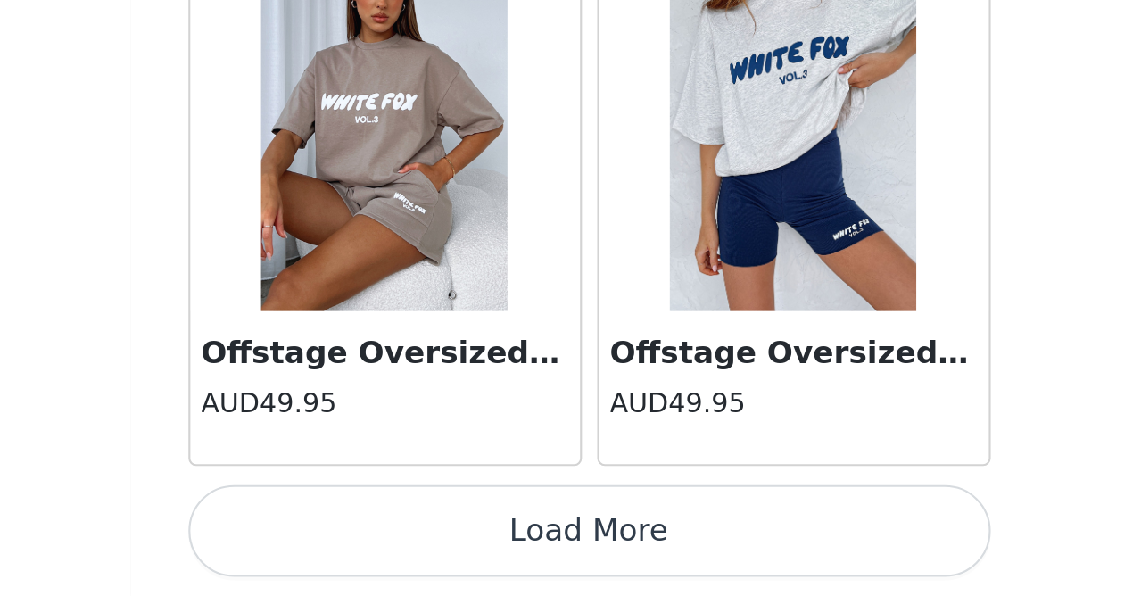
click at [384, 544] on button "Load More" at bounding box center [571, 565] width 375 height 43
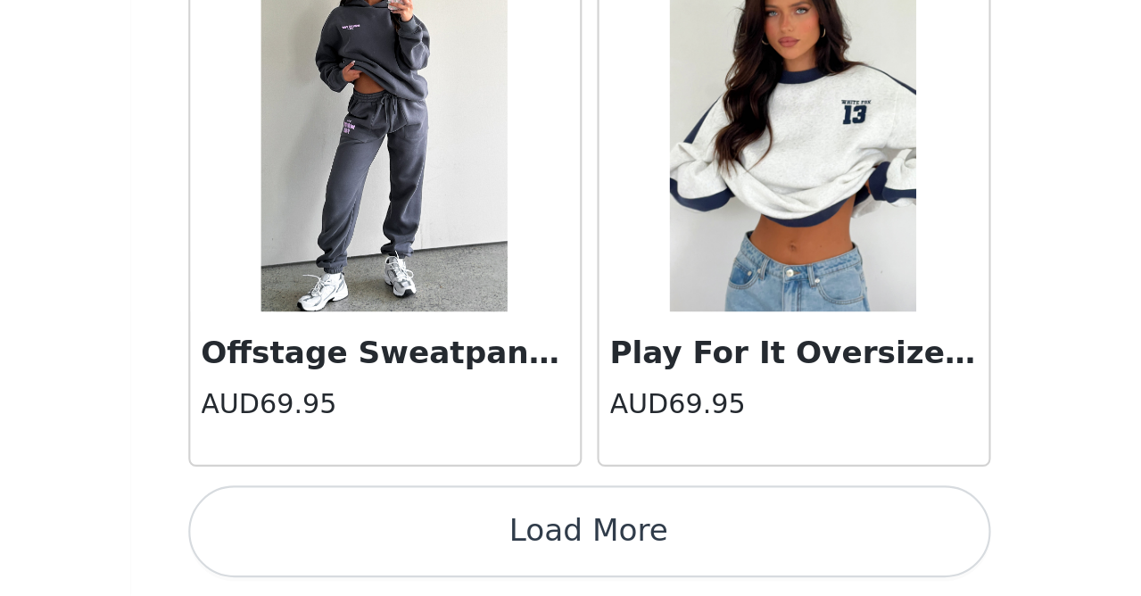
click at [384, 544] on button "Load More" at bounding box center [571, 565] width 375 height 43
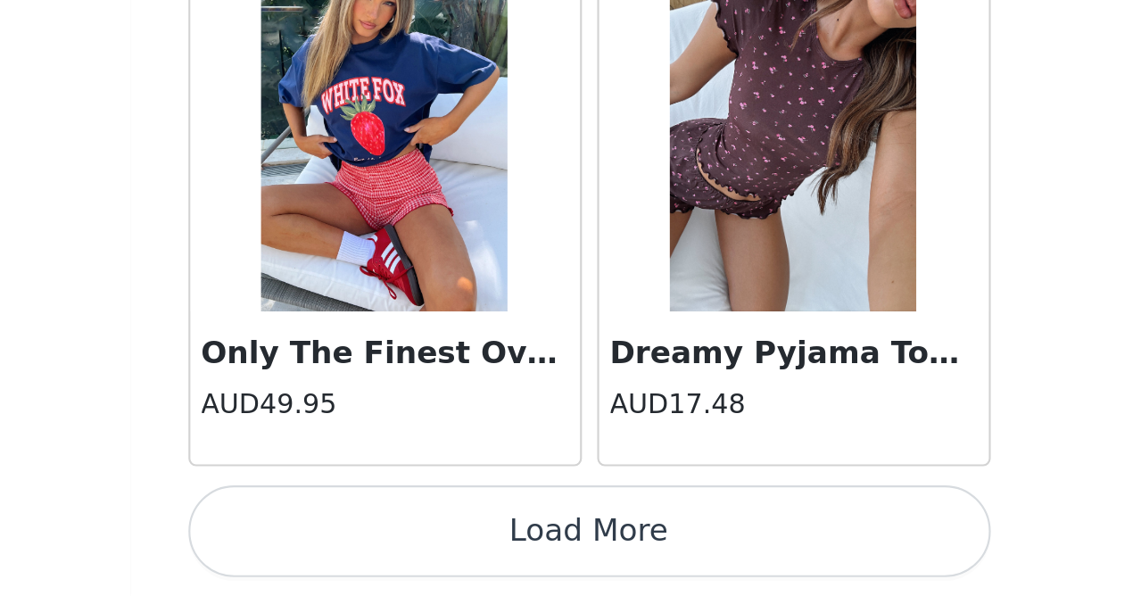
scroll to position [1287, 0]
click at [384, 544] on button "Load More" at bounding box center [571, 565] width 375 height 43
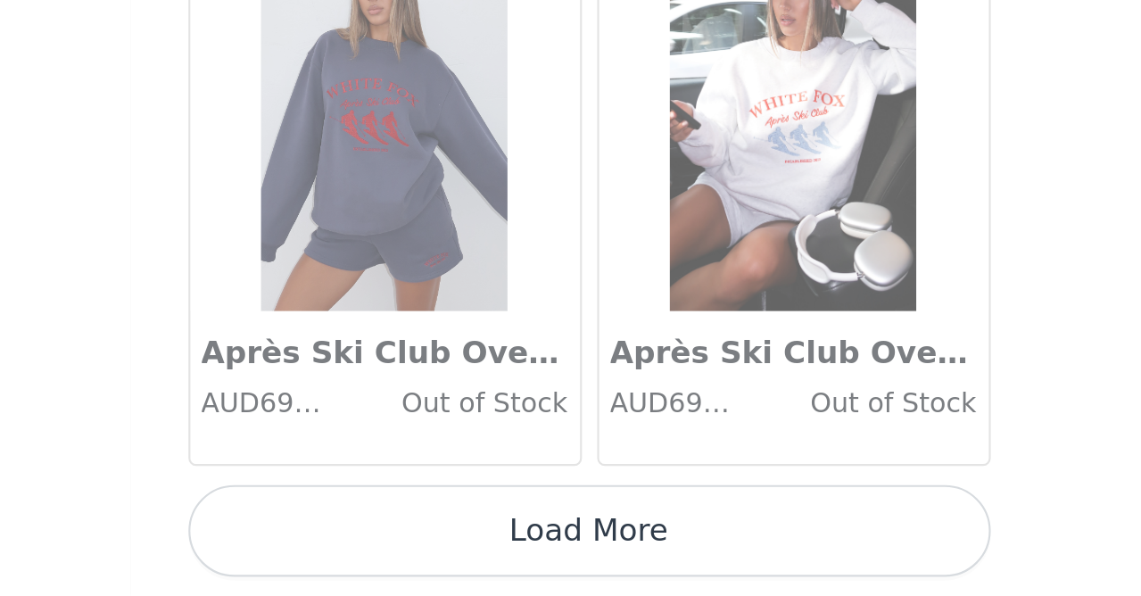
click at [384, 544] on button "Load More" at bounding box center [571, 565] width 375 height 43
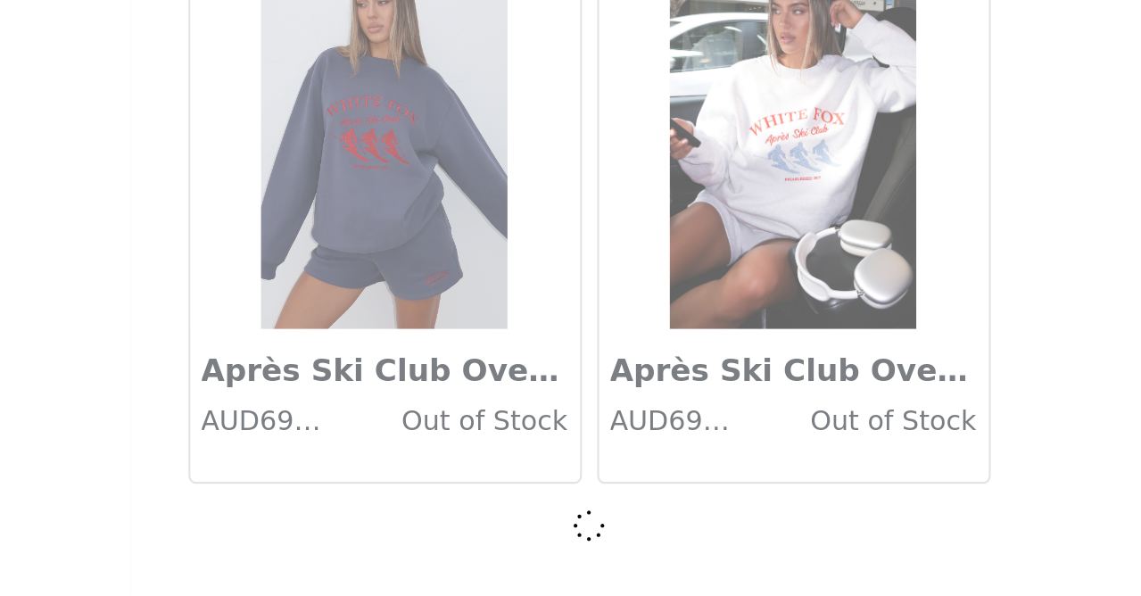
scroll to position [12472, 0]
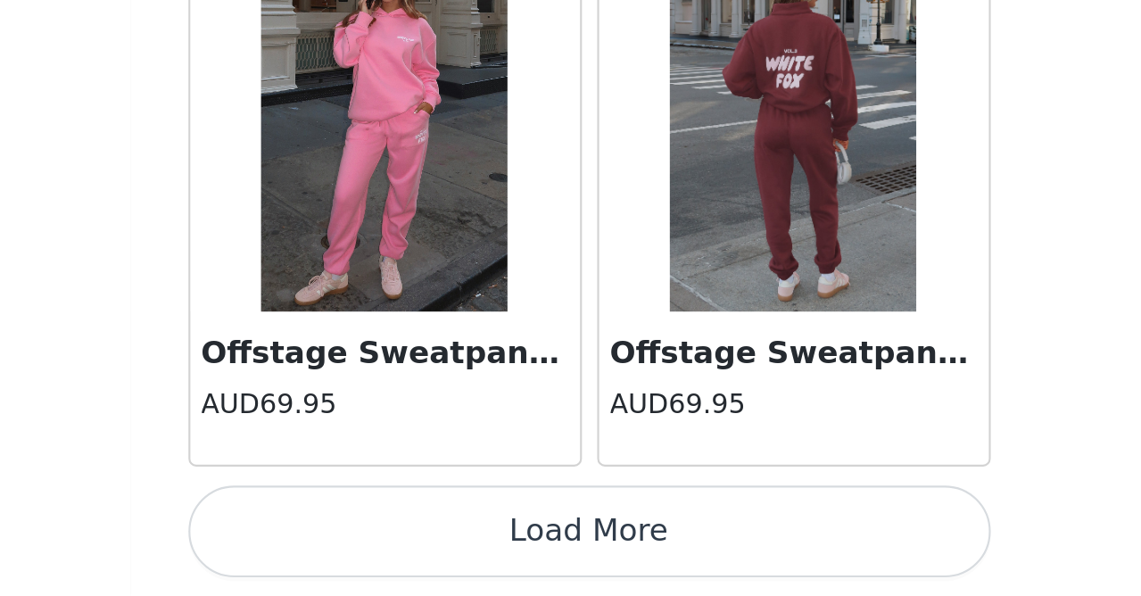
click at [384, 544] on button "Load More" at bounding box center [571, 565] width 375 height 43
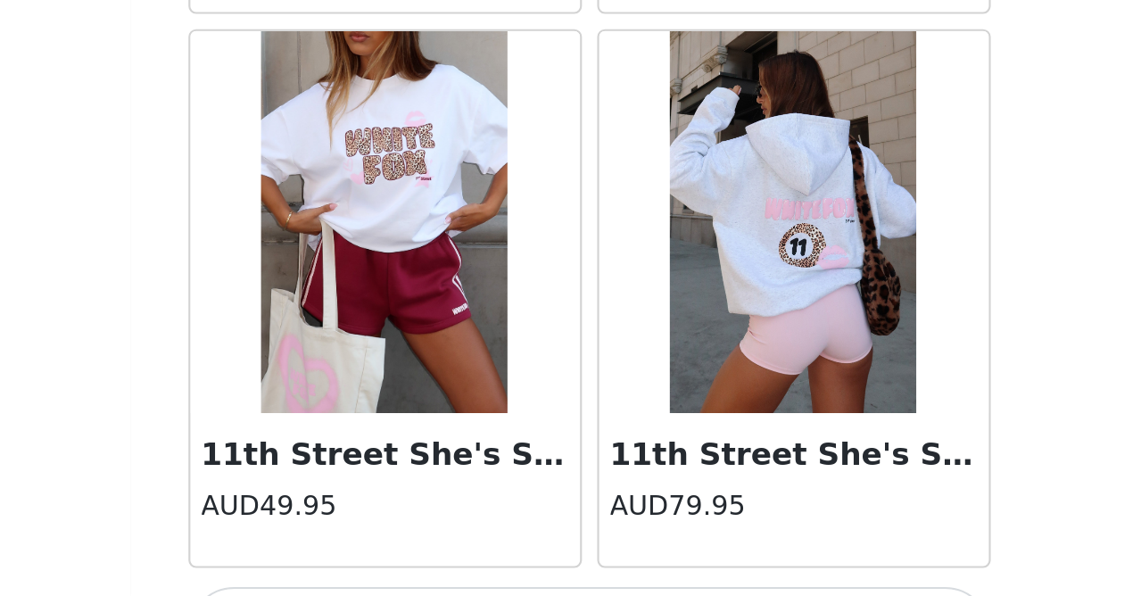
scroll to position [17576, 0]
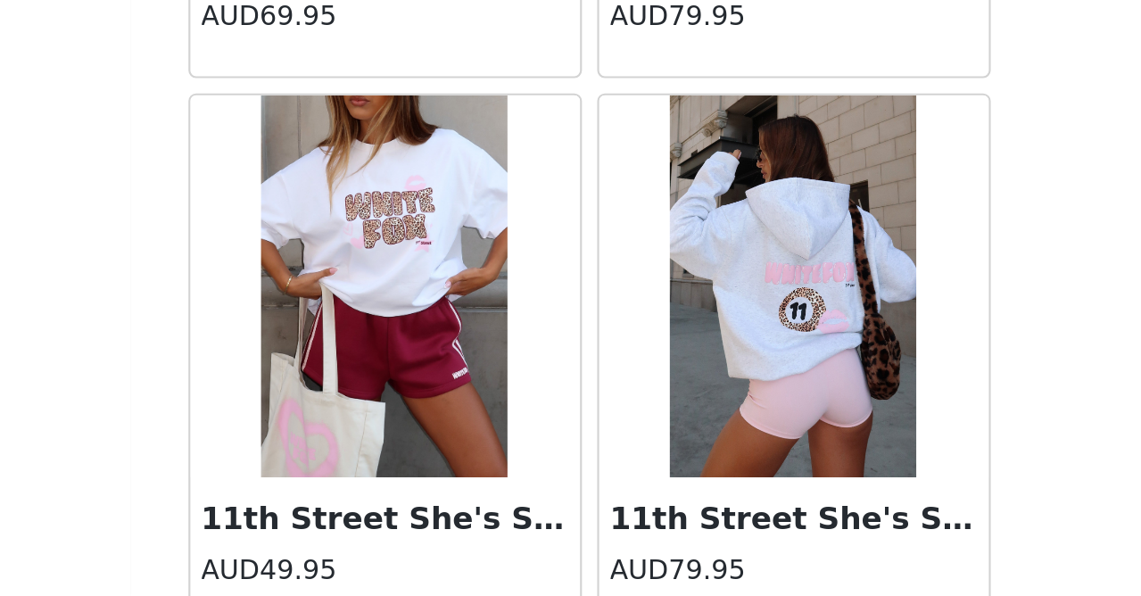
click at [417, 362] on img at bounding box center [475, 451] width 116 height 178
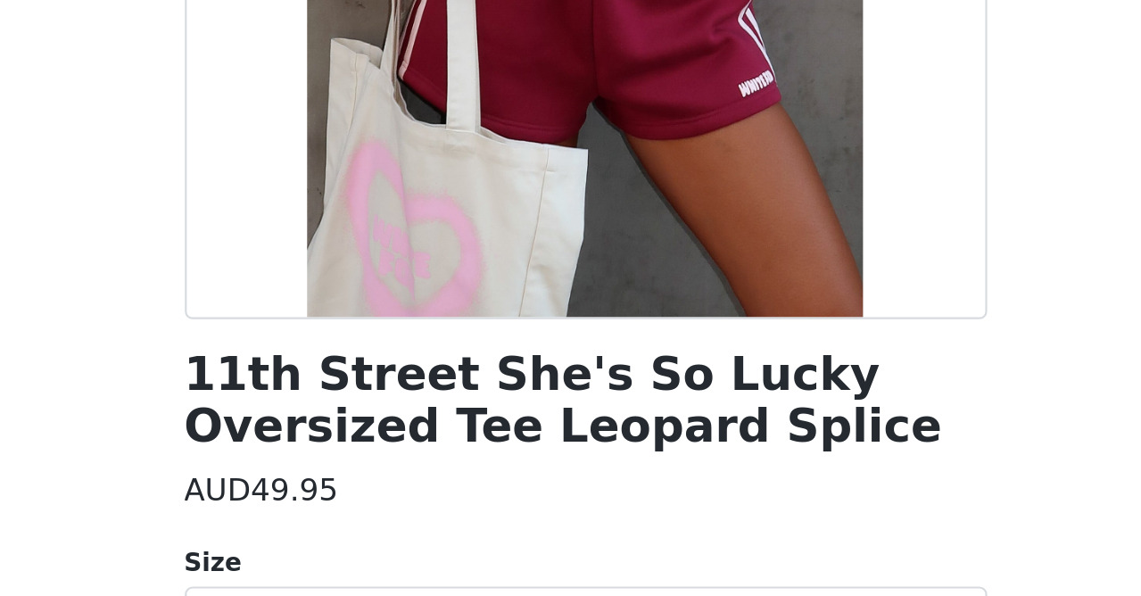
scroll to position [252, 0]
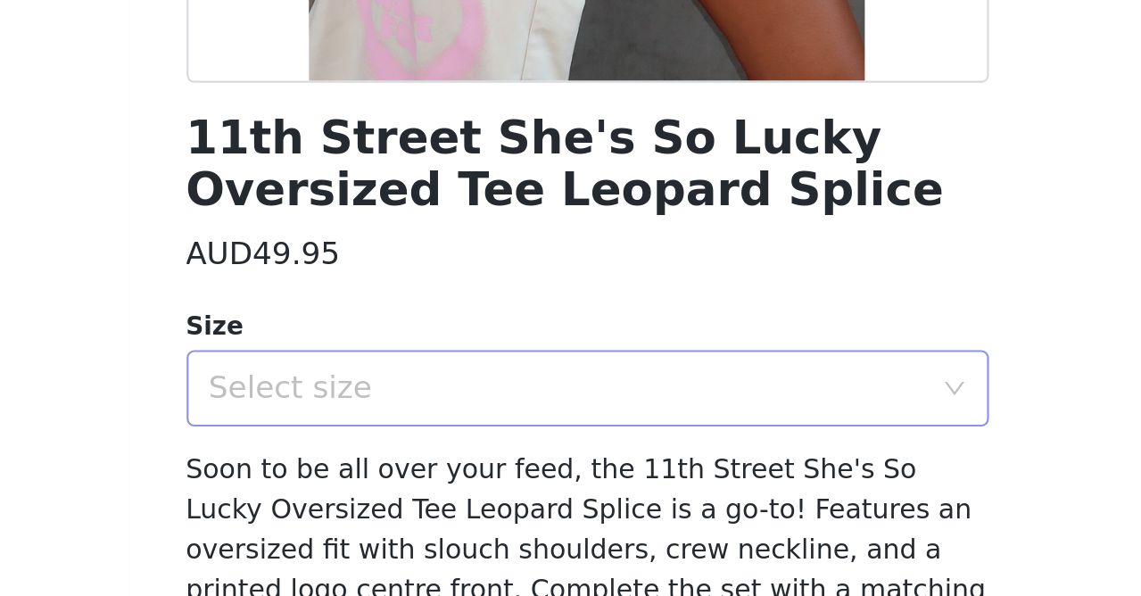
click at [394, 372] on div "Select size" at bounding box center [561, 381] width 334 height 18
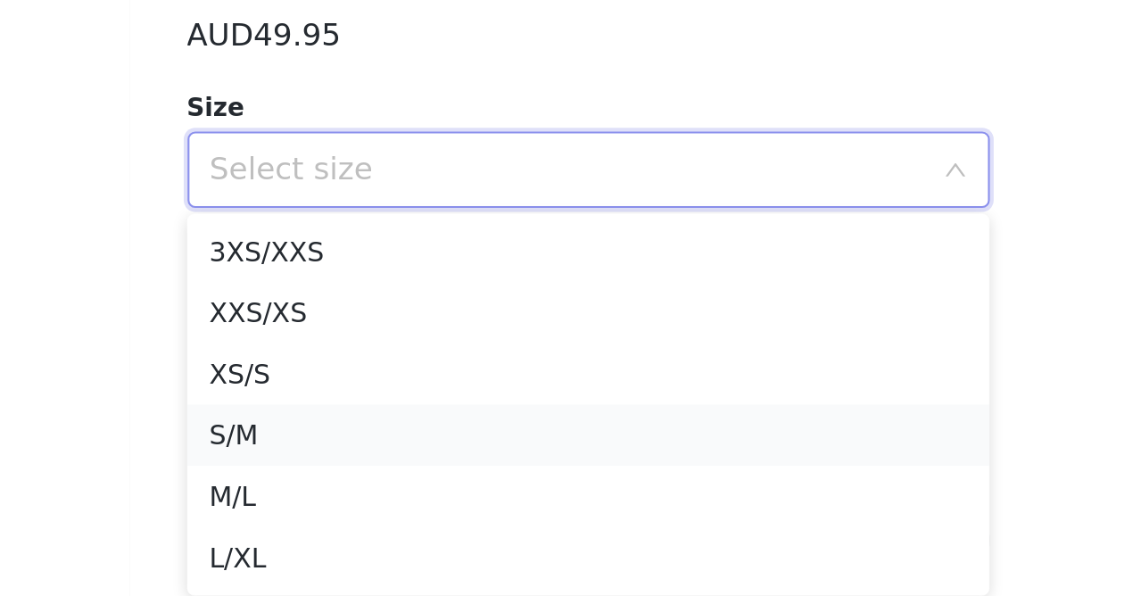
click at [384, 491] on li "S/M" at bounding box center [571, 505] width 375 height 29
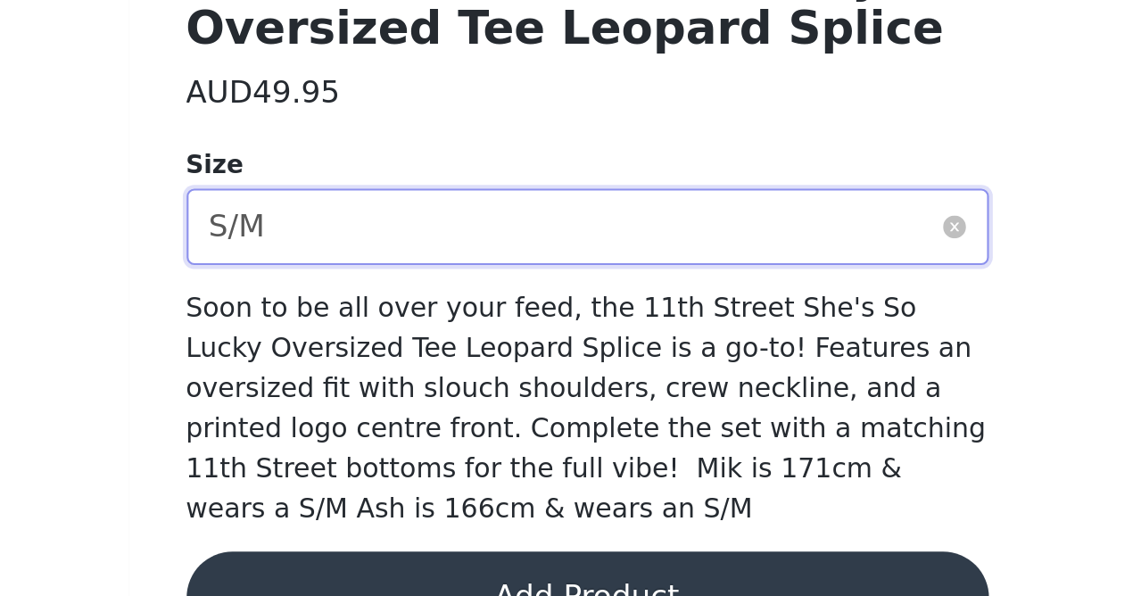
click at [394, 364] on div "Select size S/M" at bounding box center [565, 381] width 342 height 34
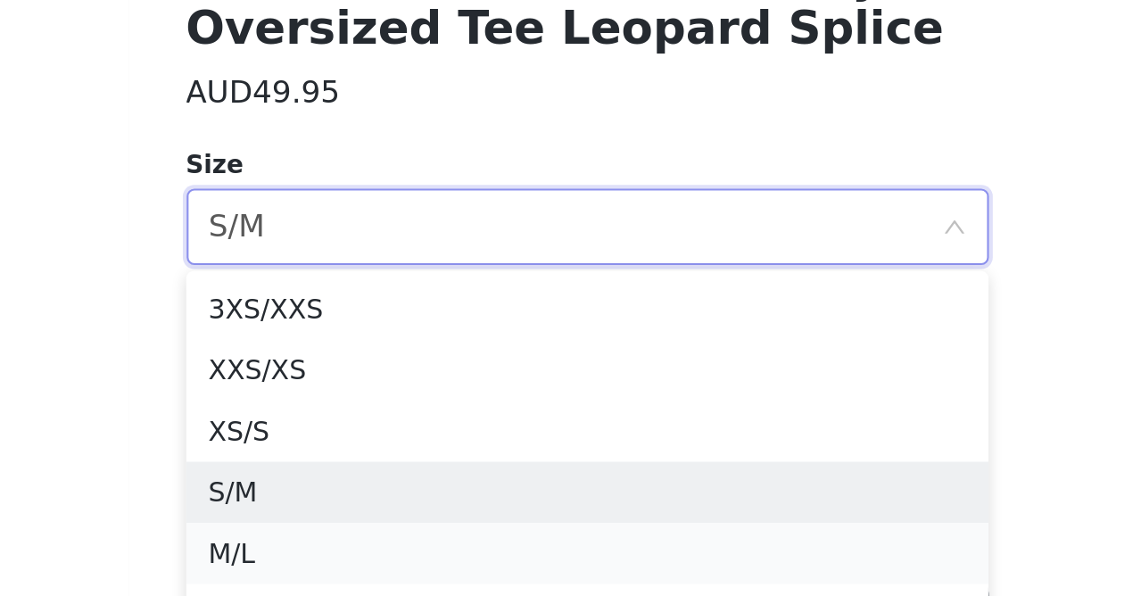
click at [384, 519] on li "M/L" at bounding box center [571, 533] width 375 height 29
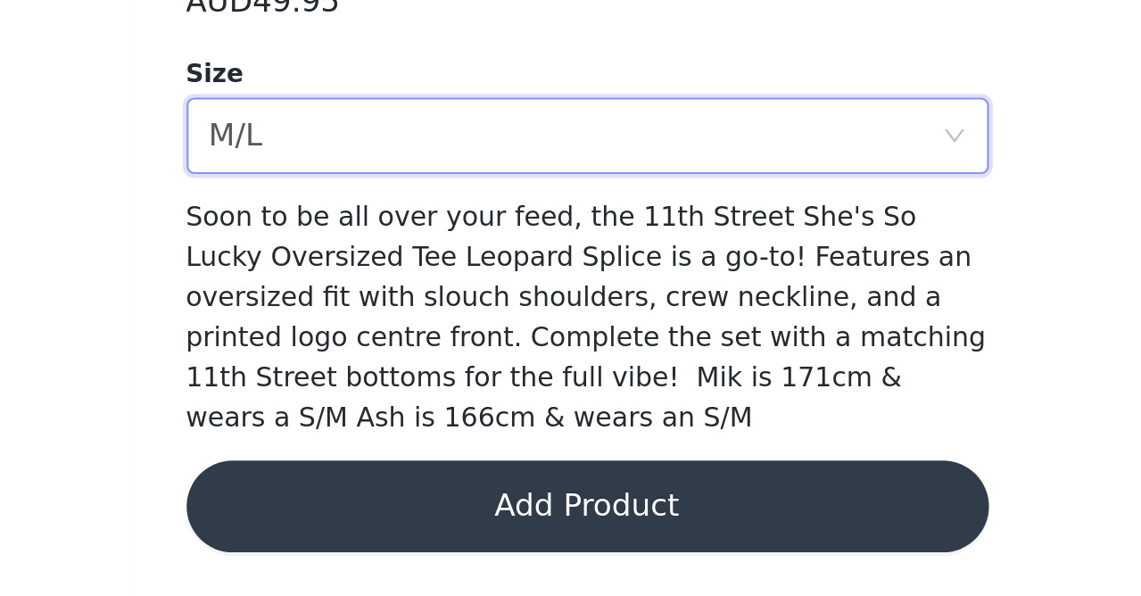
scroll to position [1287, 0]
click at [384, 533] on button "Add Product" at bounding box center [571, 554] width 375 height 43
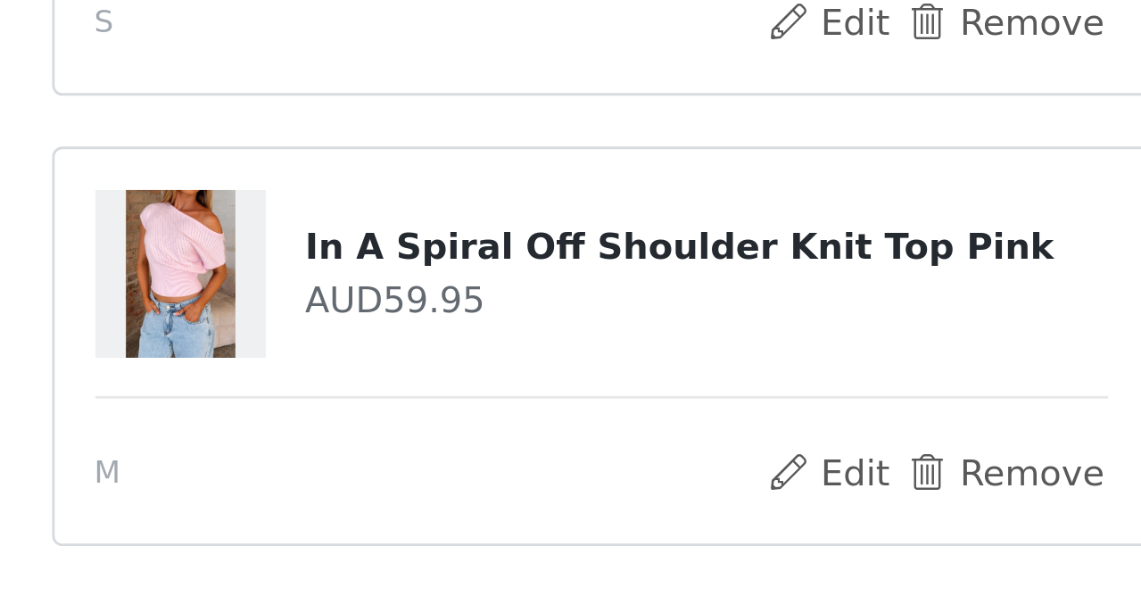
scroll to position [869, 0]
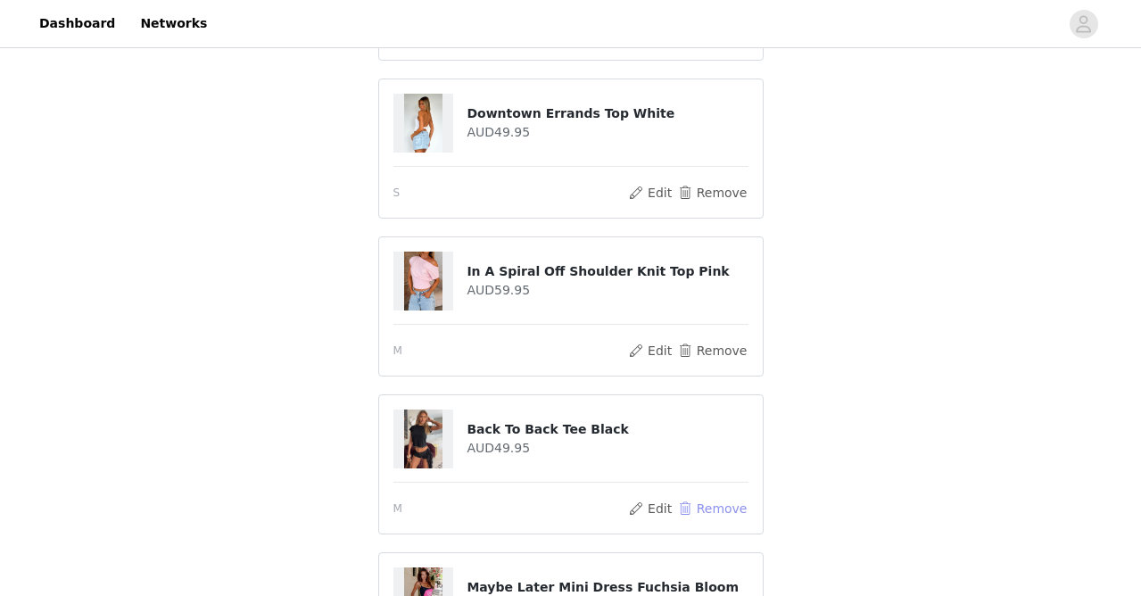
click at [714, 508] on button "Remove" at bounding box center [711, 508] width 71 height 21
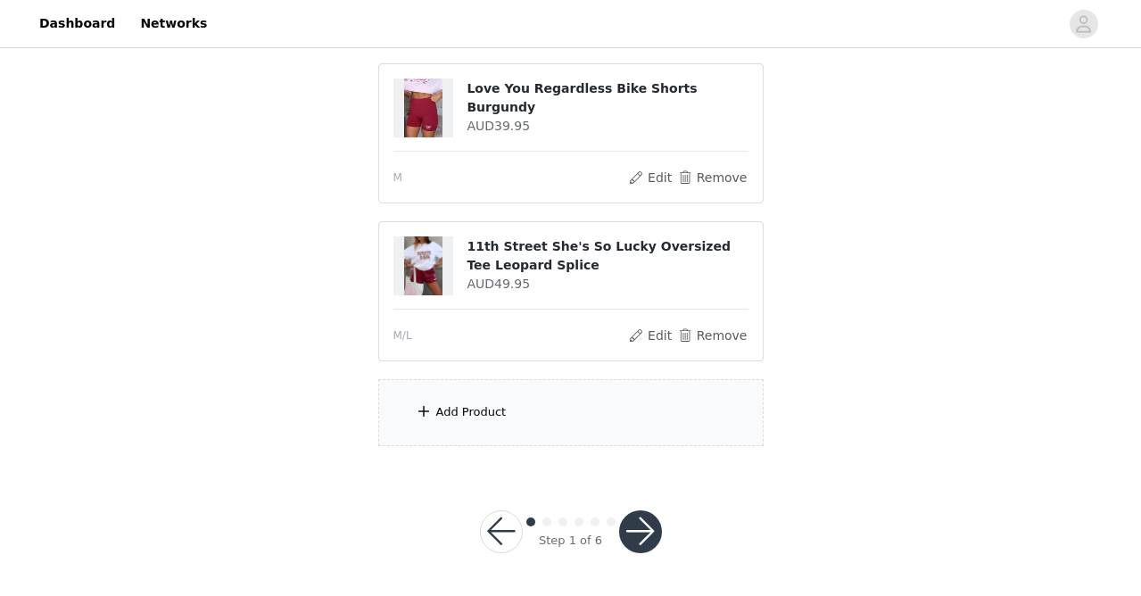
scroll to position [1287, 0]
click at [587, 444] on div "Add Product" at bounding box center [570, 413] width 385 height 67
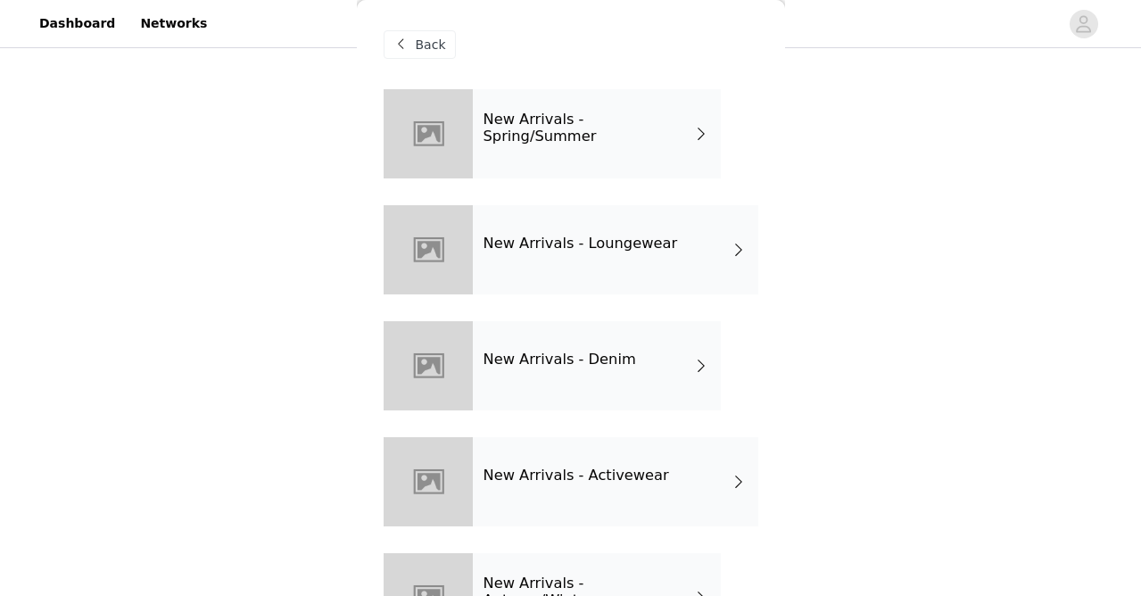
click at [556, 244] on h4 "New Arrivals - Loungewear" at bounding box center [580, 243] width 194 height 16
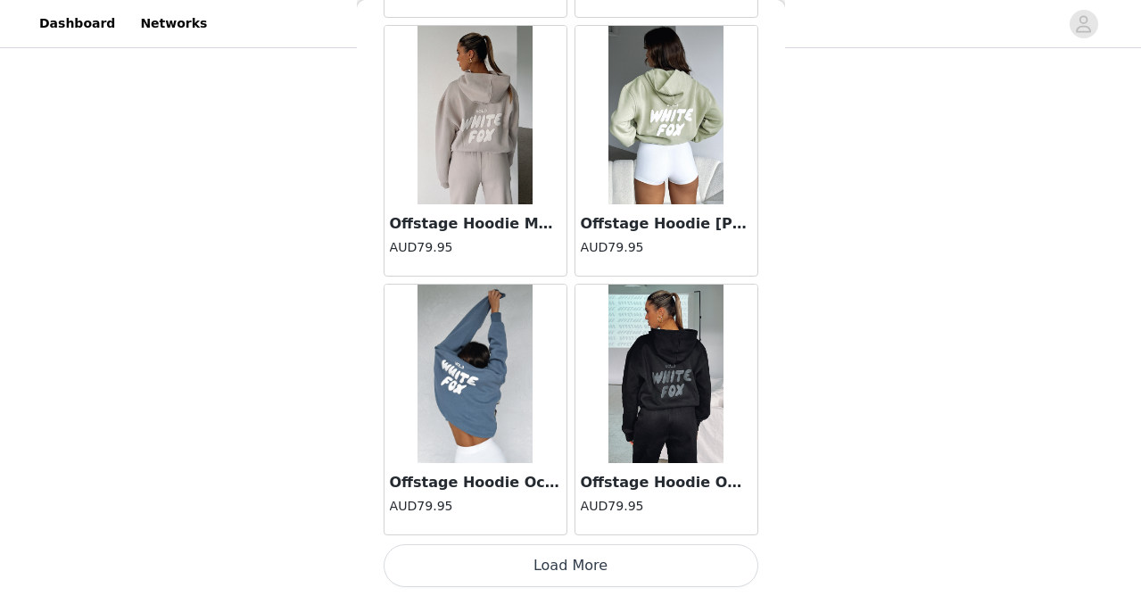
click at [567, 560] on button "Load More" at bounding box center [571, 565] width 375 height 43
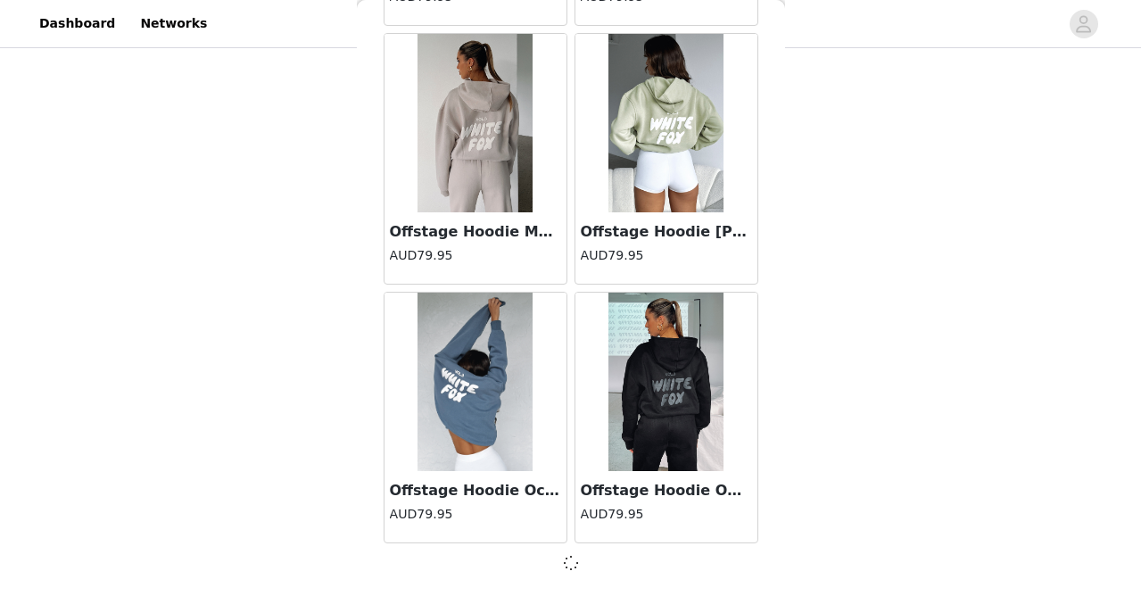
scroll to position [2126, 0]
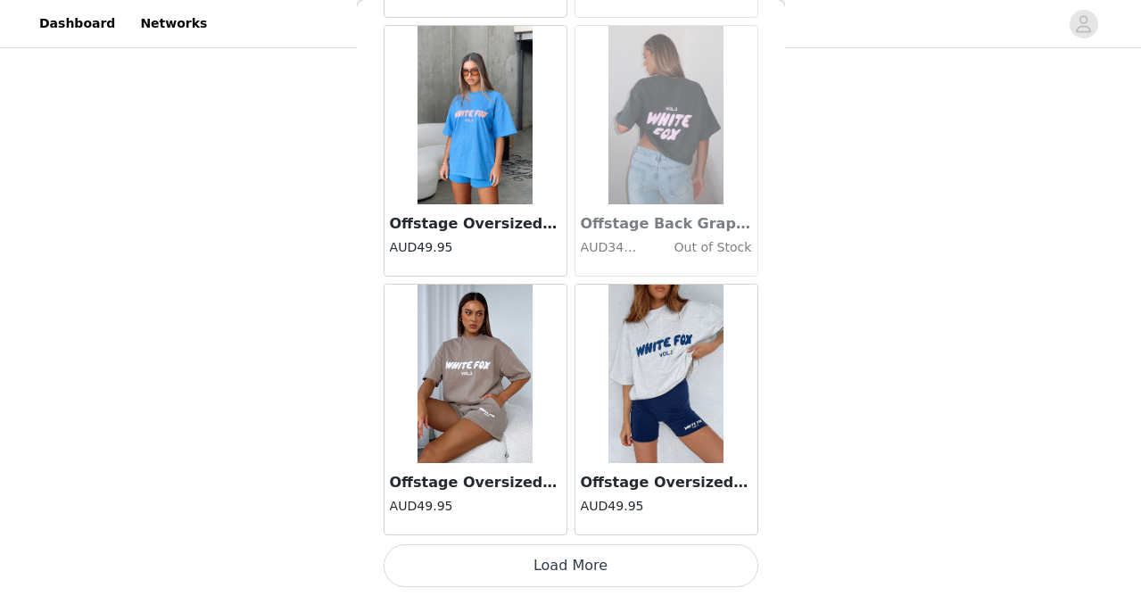
click at [567, 560] on button "Load More" at bounding box center [571, 565] width 375 height 43
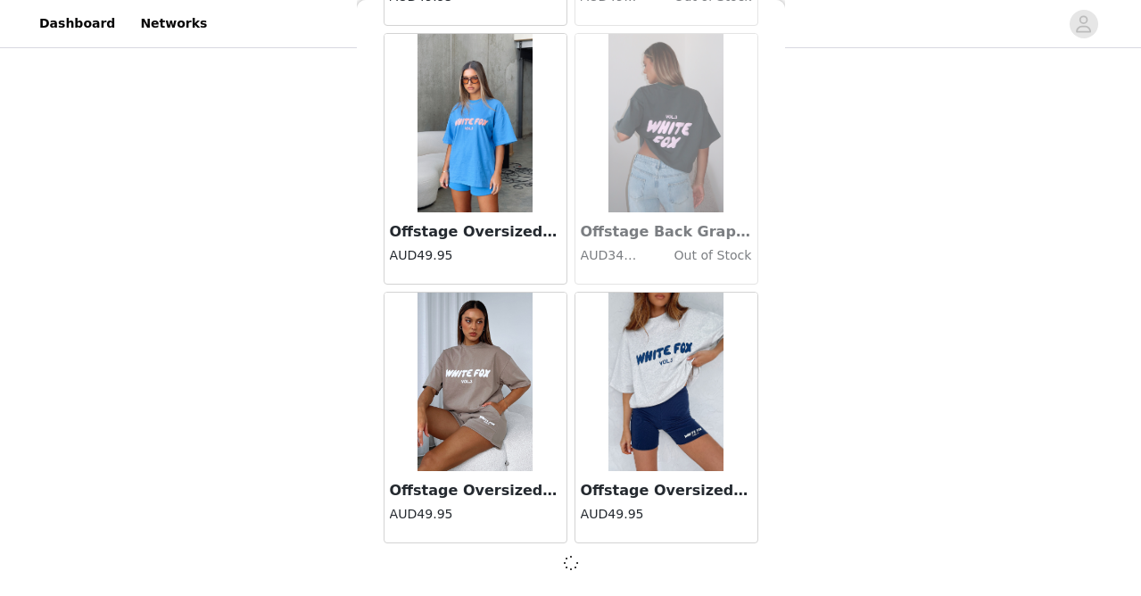
scroll to position [4712, 0]
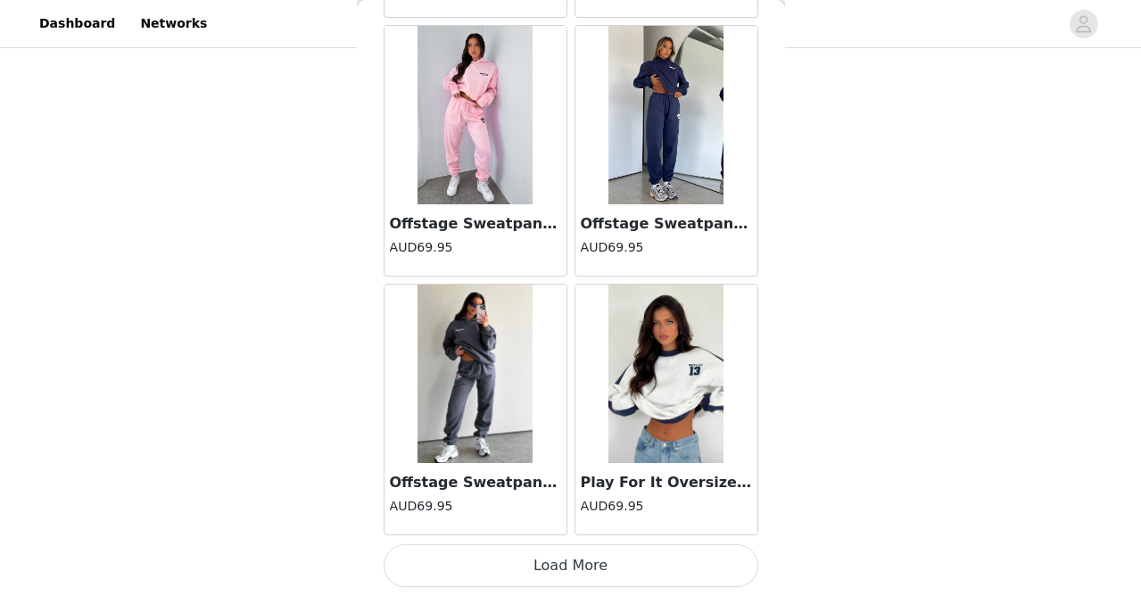
click at [568, 566] on button "Load More" at bounding box center [571, 565] width 375 height 43
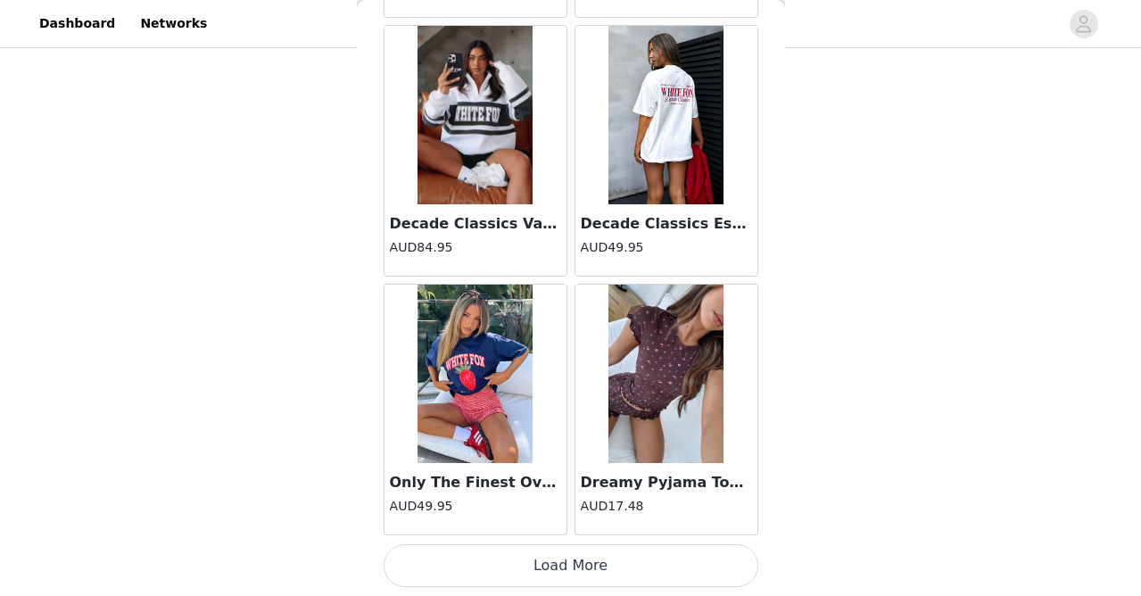
click at [568, 566] on button "Load More" at bounding box center [571, 565] width 375 height 43
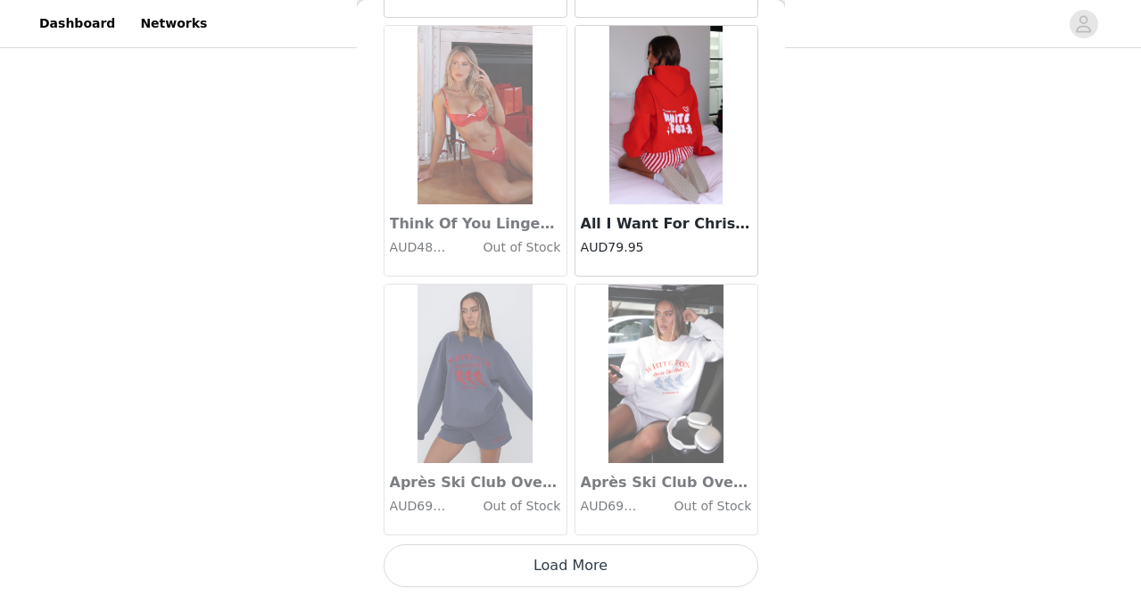
scroll to position [12480, 0]
click at [568, 566] on button "Load More" at bounding box center [571, 565] width 375 height 43
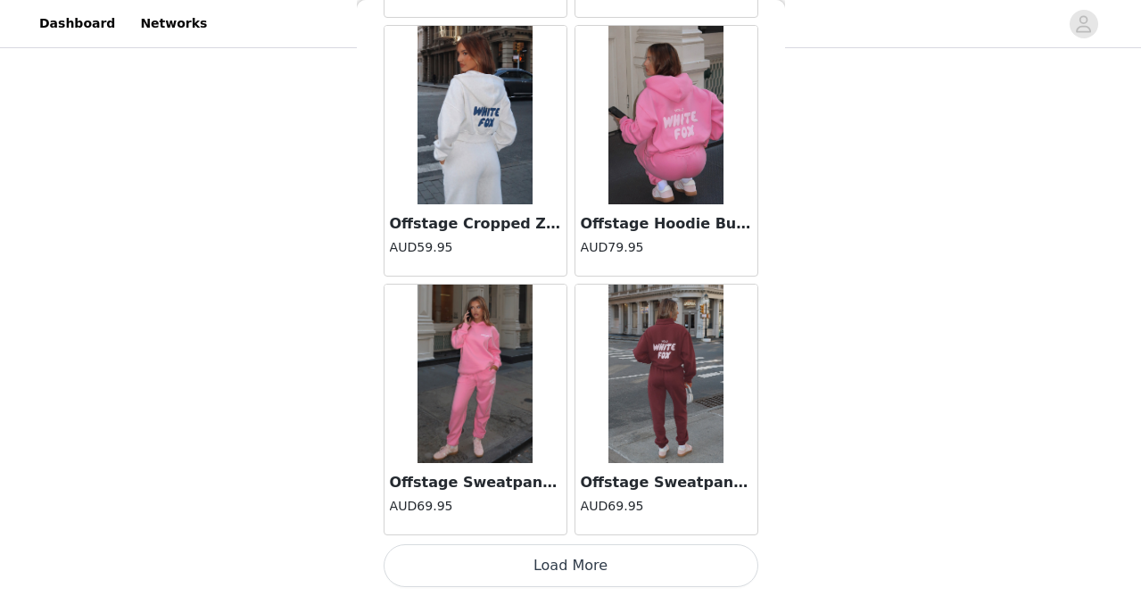
click at [568, 566] on button "Load More" at bounding box center [571, 565] width 375 height 43
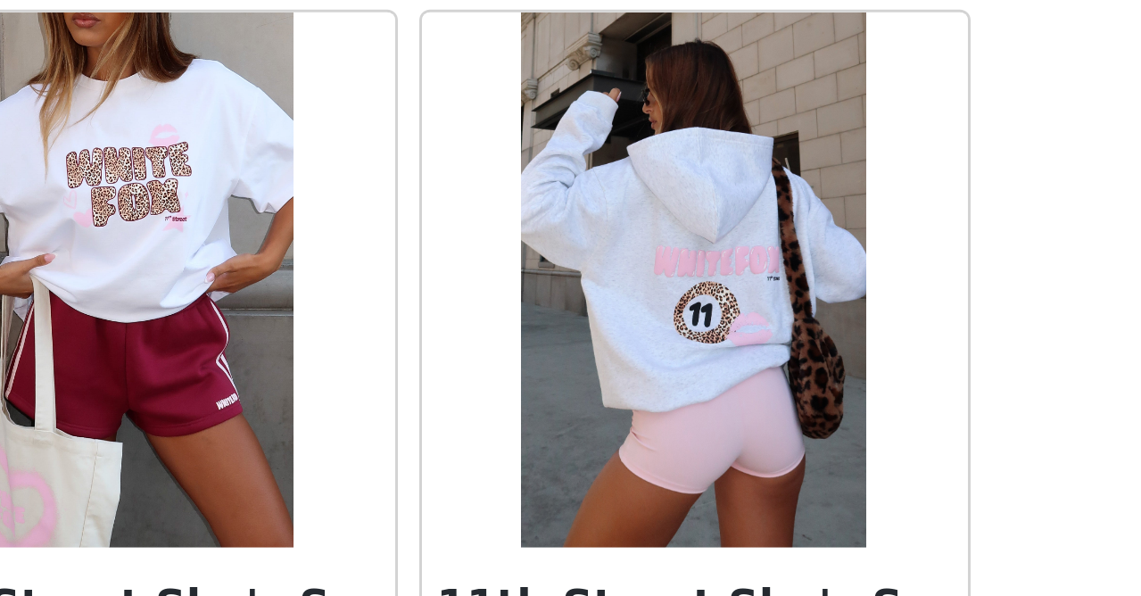
scroll to position [17535, 0]
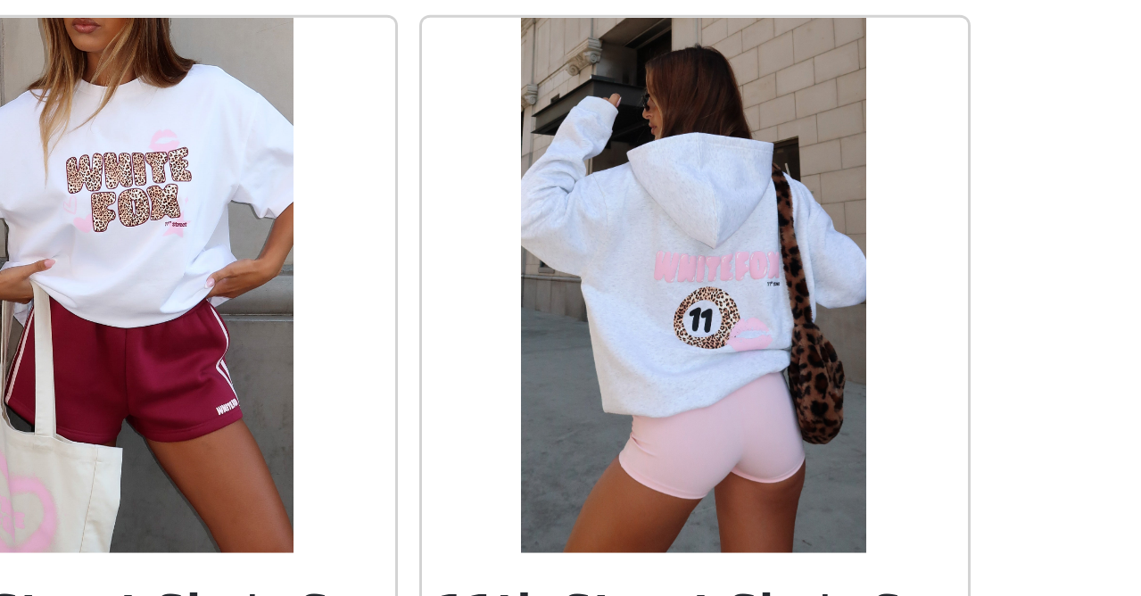
click at [608, 403] on img at bounding box center [666, 492] width 116 height 178
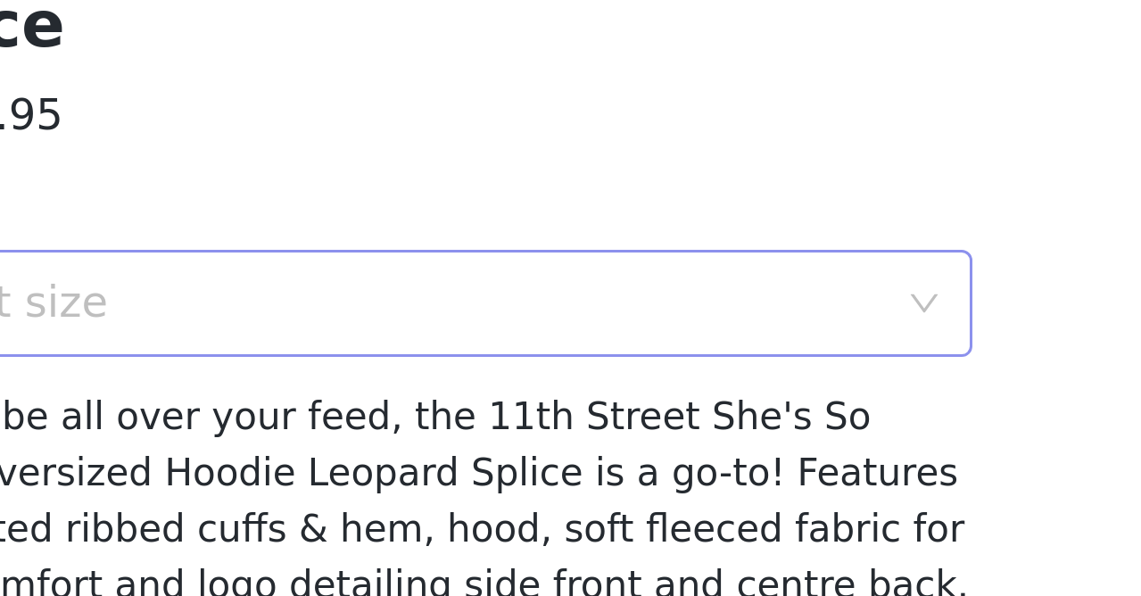
scroll to position [1174, 0]
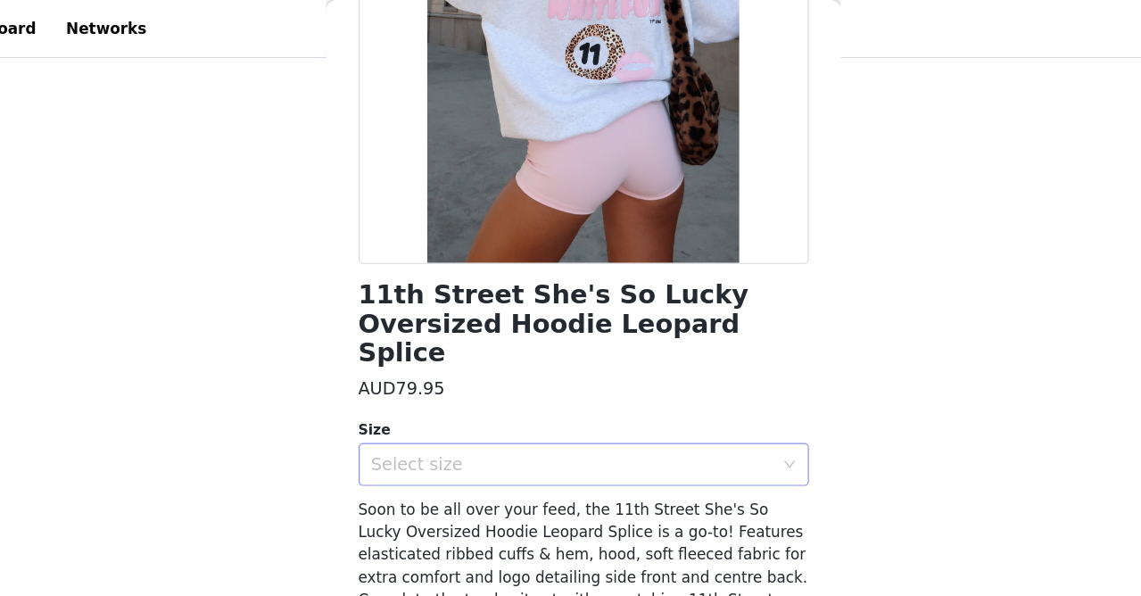
click at [394, 377] on div "Select size" at bounding box center [561, 386] width 334 height 18
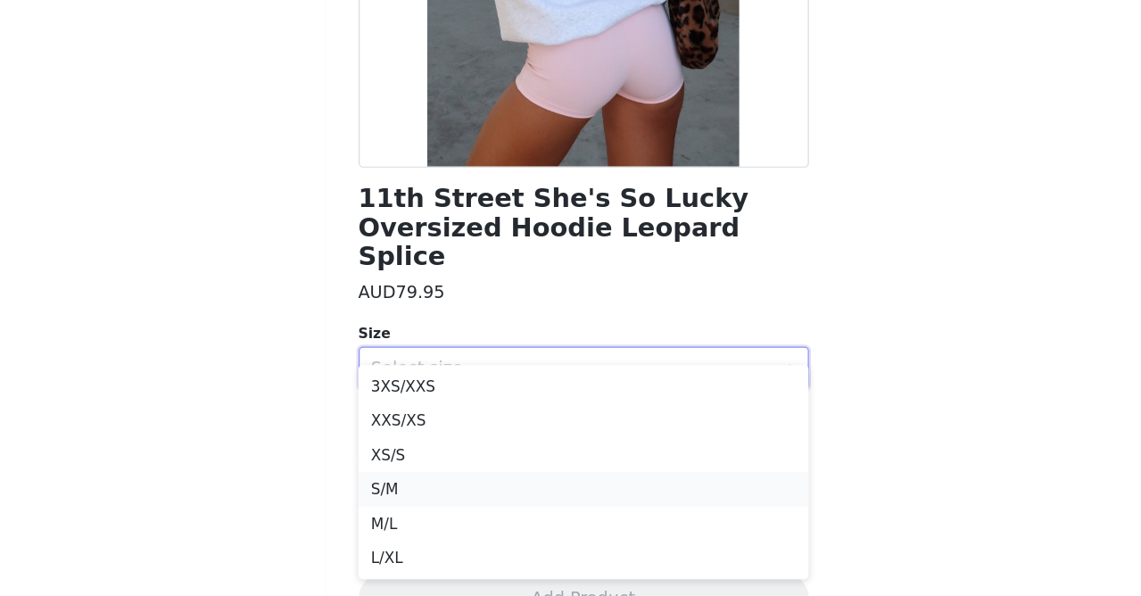
click at [384, 473] on li "S/M" at bounding box center [571, 487] width 375 height 29
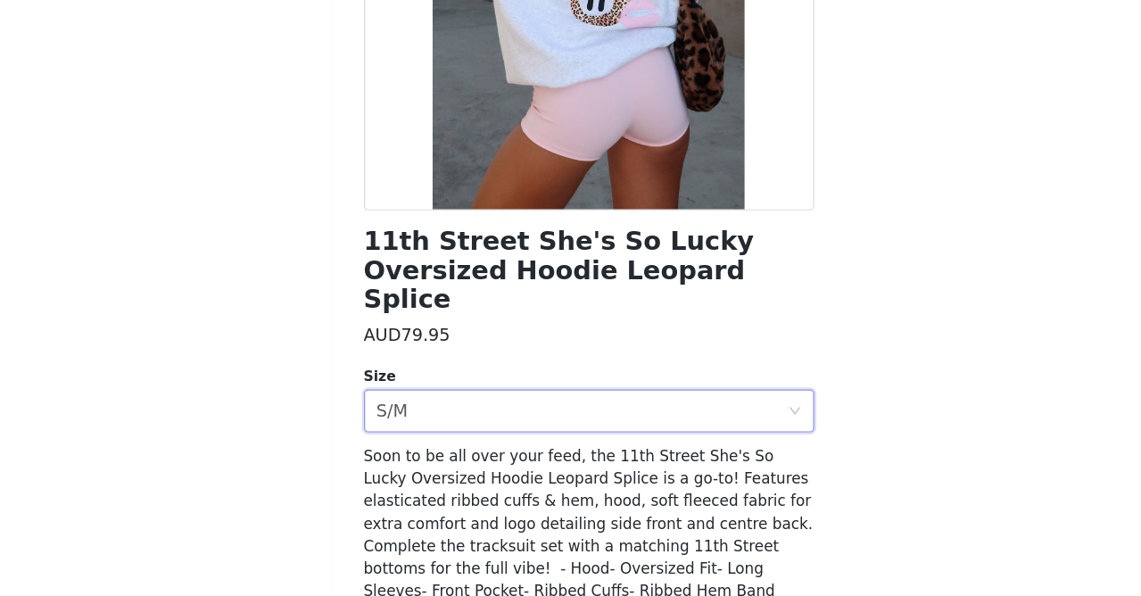
scroll to position [268, 0]
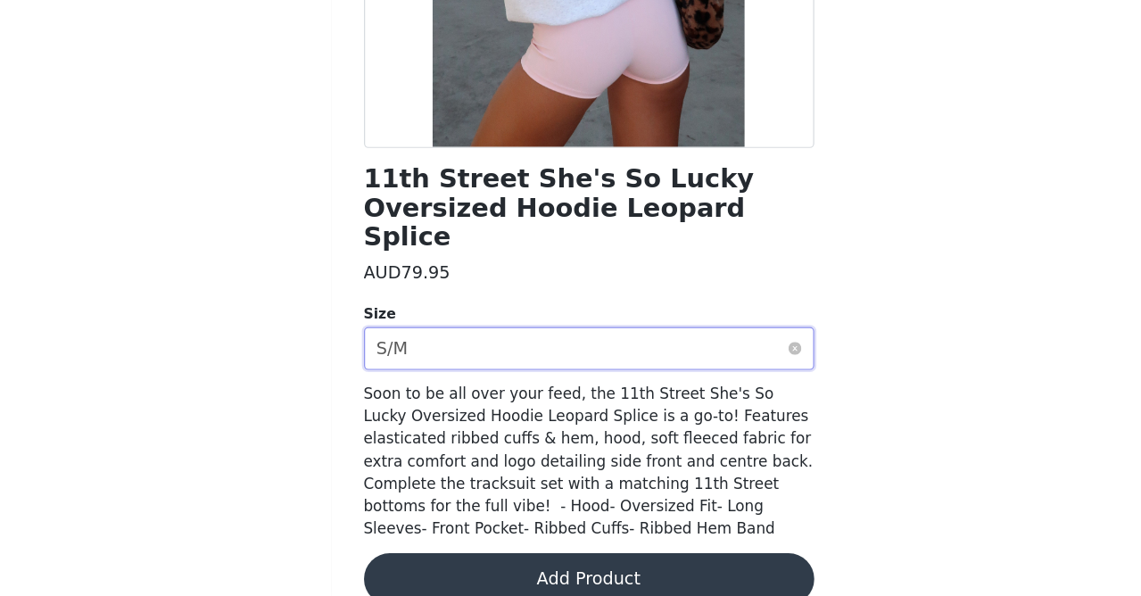
click at [440, 373] on div "Select size S/M" at bounding box center [565, 390] width 342 height 34
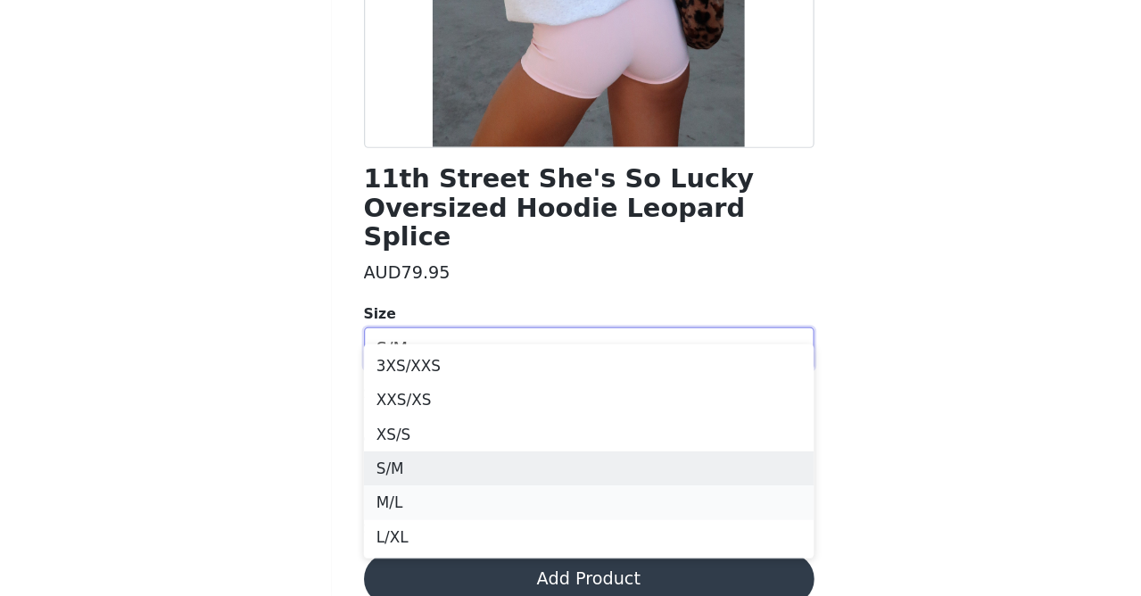
click at [384, 504] on li "M/L" at bounding box center [571, 518] width 375 height 29
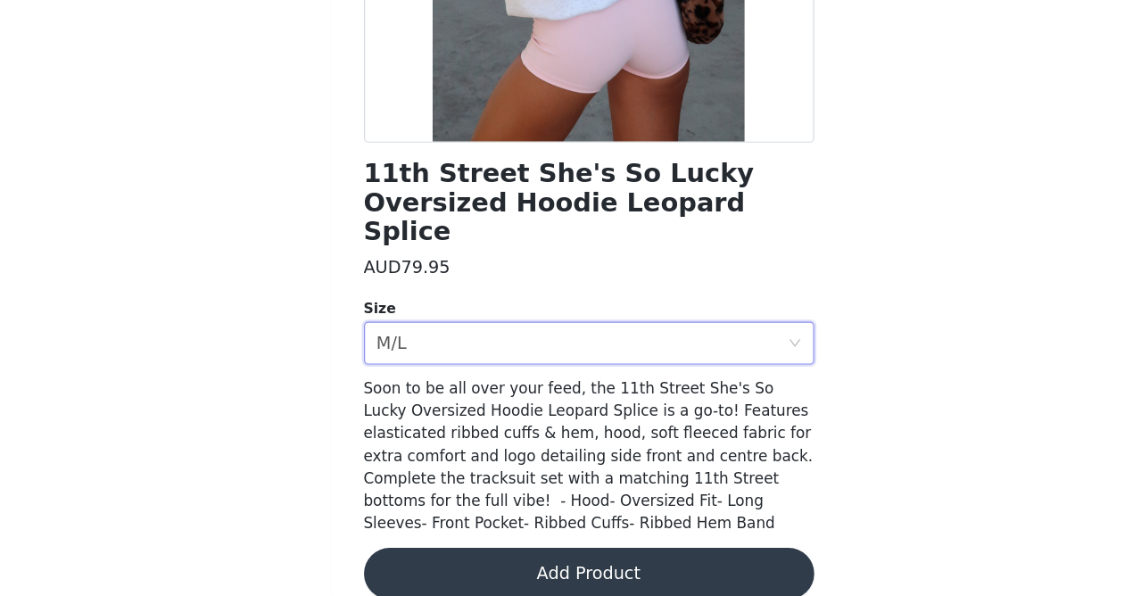
scroll to position [271, 0]
click at [407, 557] on button "Add Product" at bounding box center [571, 578] width 375 height 43
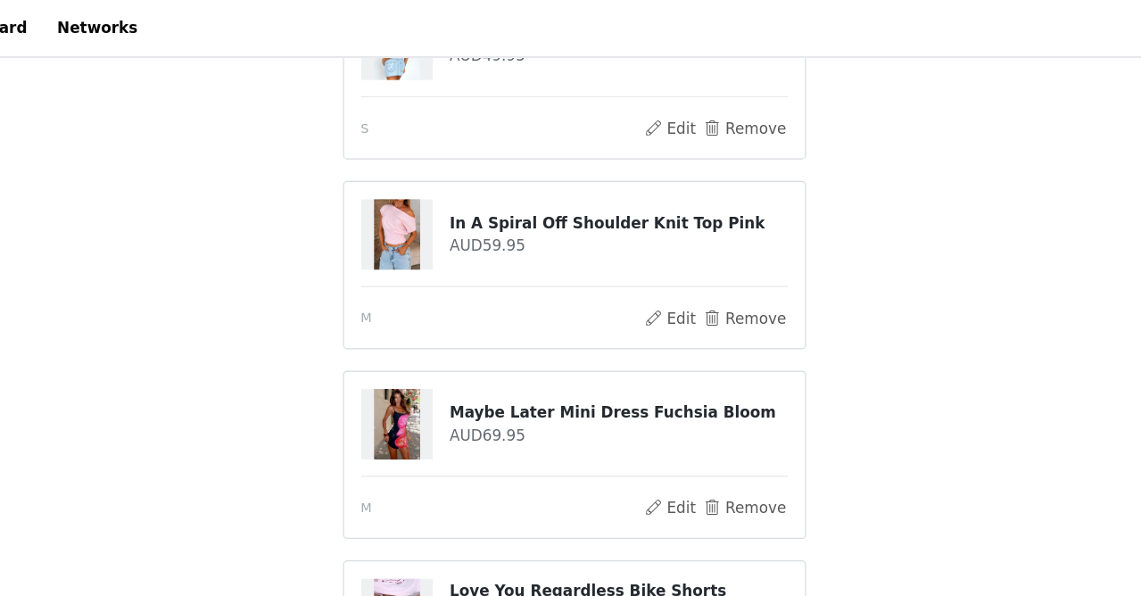
scroll to position [894, 0]
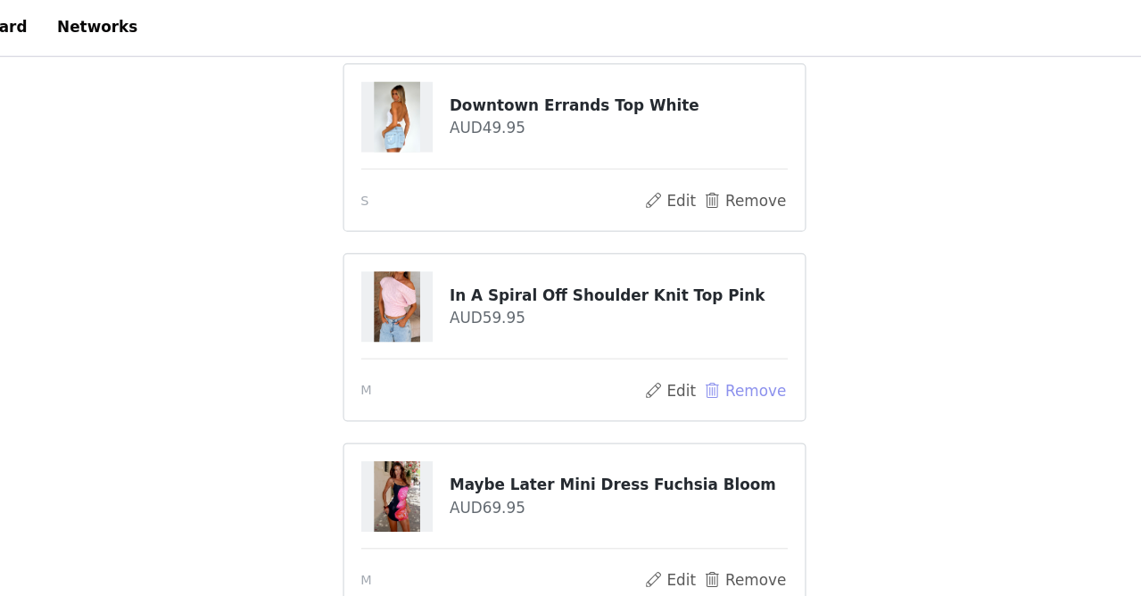
click at [676, 326] on button "Remove" at bounding box center [711, 325] width 71 height 21
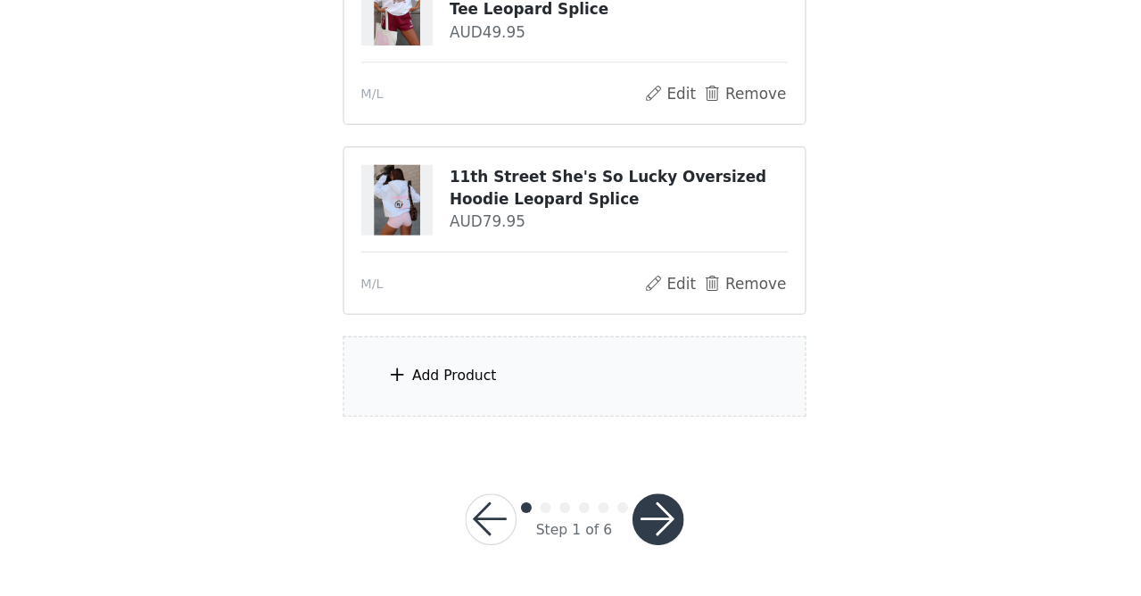
scroll to position [1287, 0]
click at [432, 380] on div "Add Product" at bounding box center [570, 413] width 385 height 67
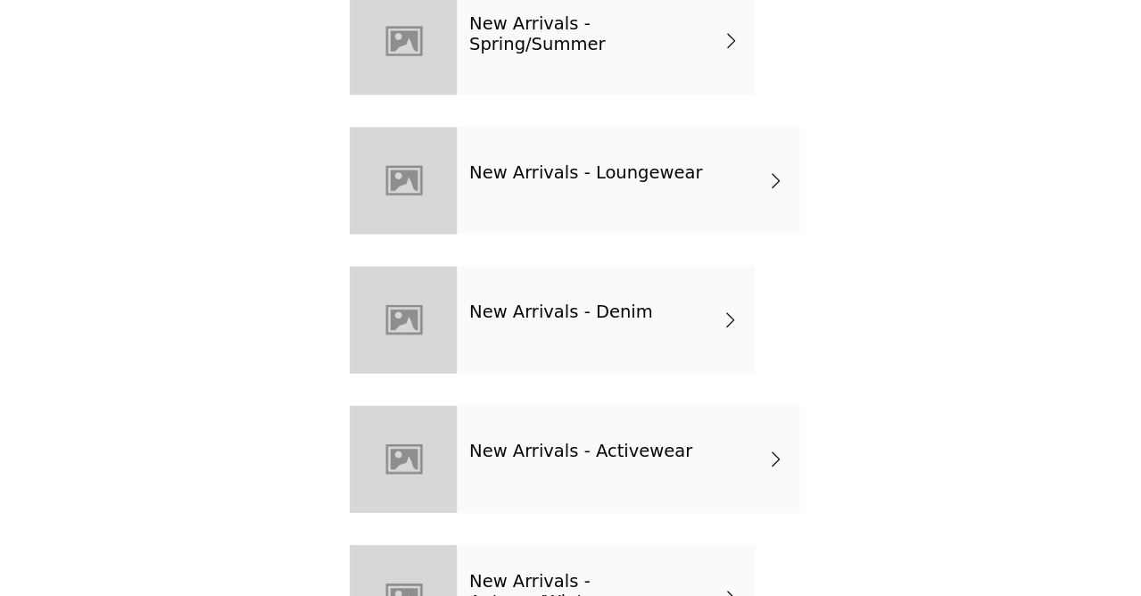
click at [473, 89] on div "New Arrivals - Spring/Summer" at bounding box center [597, 133] width 248 height 89
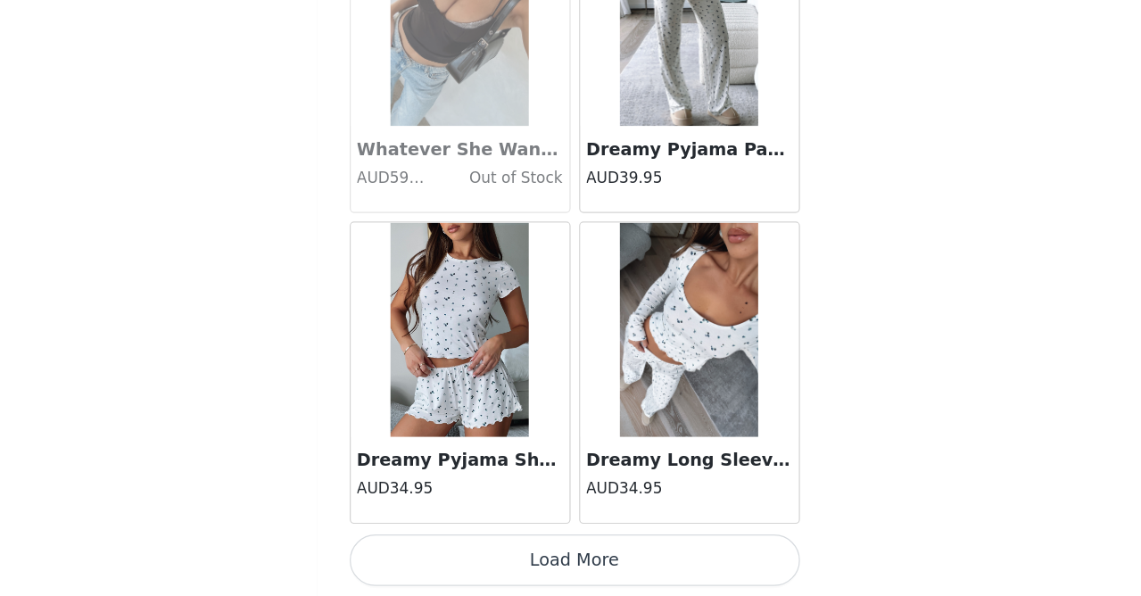
click at [447, 544] on button "Load More" at bounding box center [571, 565] width 375 height 43
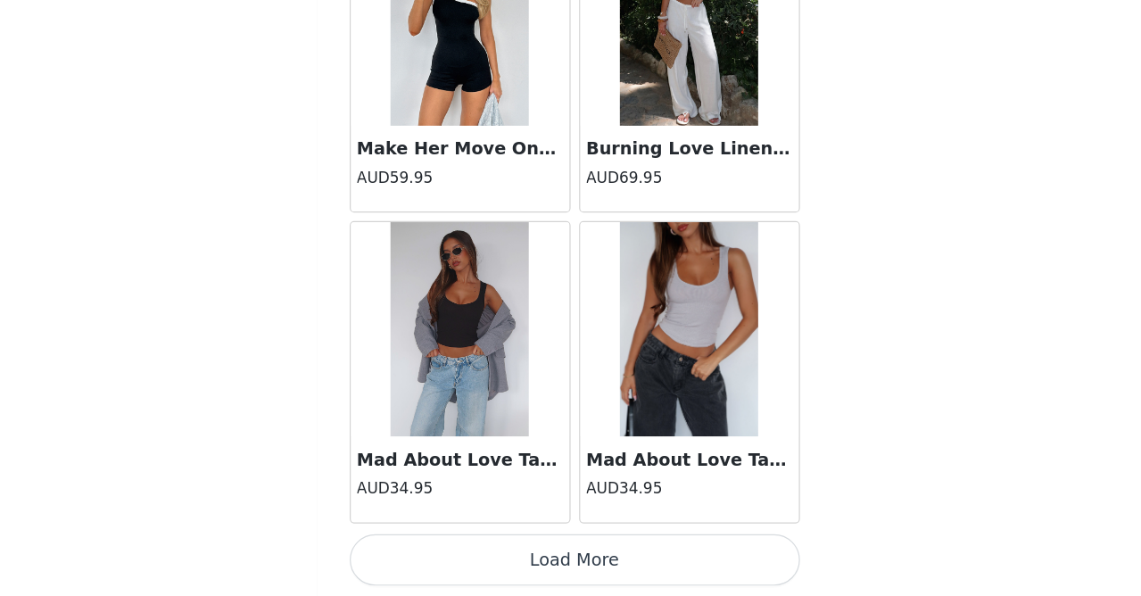
click at [520, 544] on button "Load More" at bounding box center [571, 565] width 375 height 43
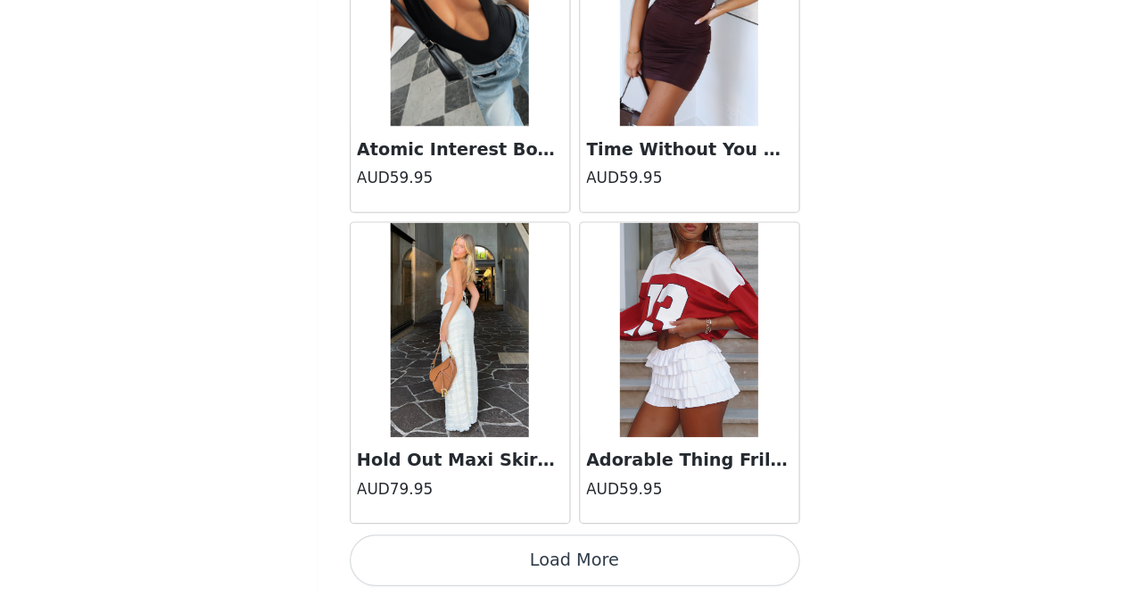
click at [516, 544] on button "Load More" at bounding box center [571, 565] width 375 height 43
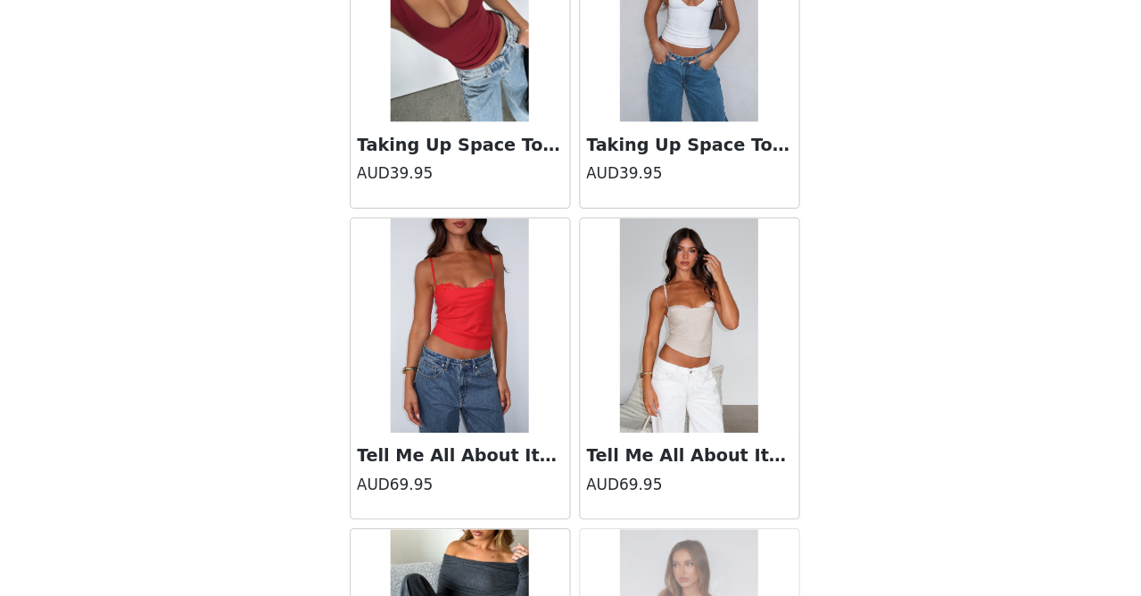
scroll to position [9669, 0]
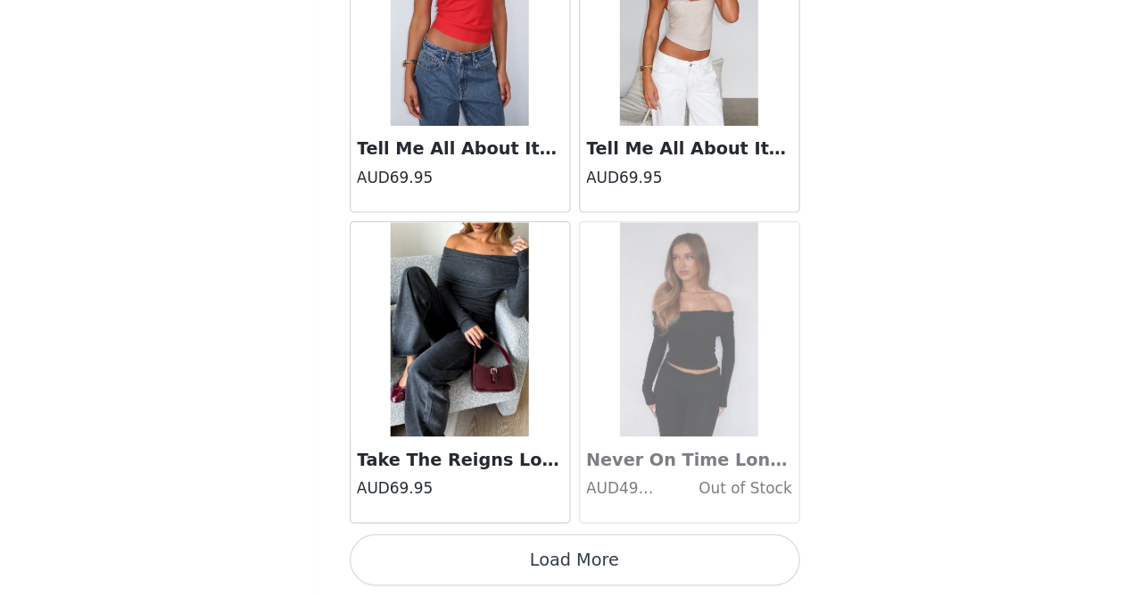
click at [499, 544] on button "Load More" at bounding box center [571, 565] width 375 height 43
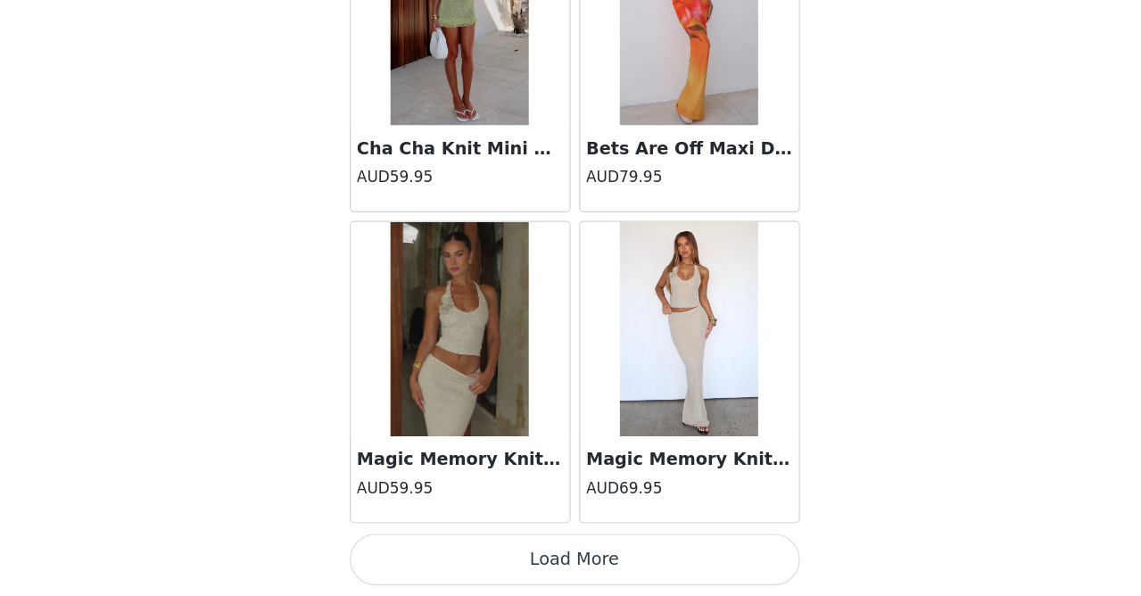
scroll to position [1287, 0]
click at [478, 544] on button "Load More" at bounding box center [571, 565] width 375 height 43
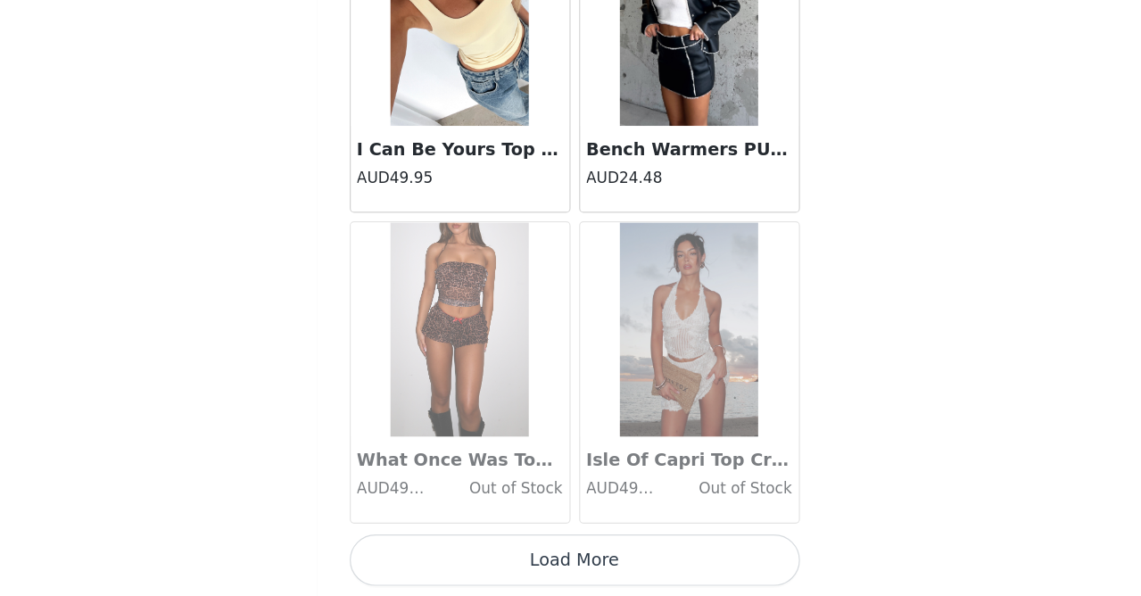
scroll to position [15067, 0]
click at [478, 544] on button "Load More" at bounding box center [571, 565] width 375 height 43
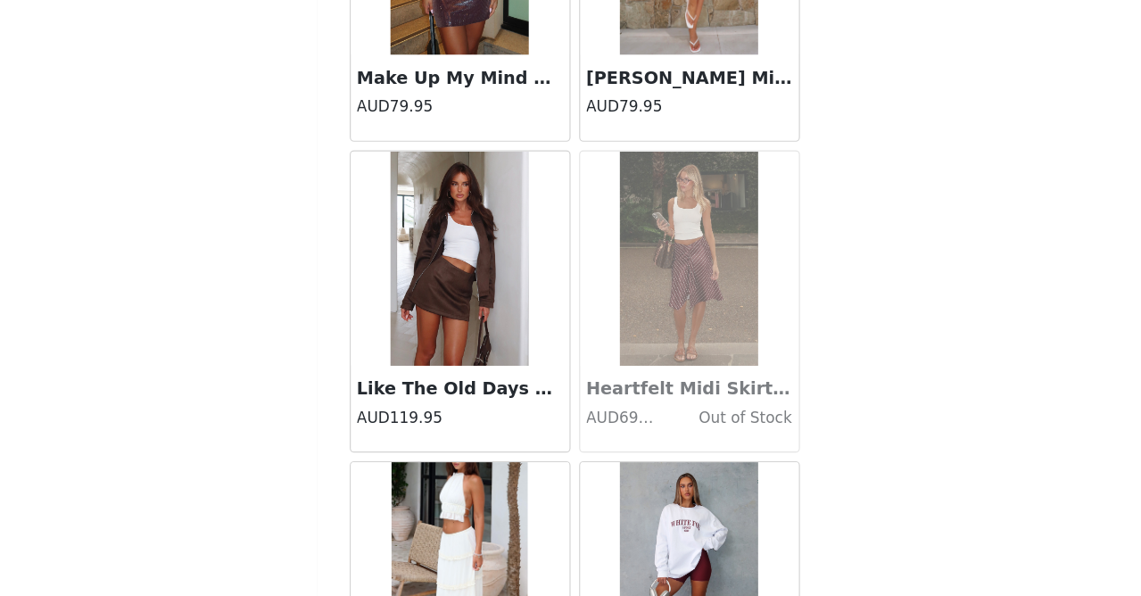
scroll to position [15977, 0]
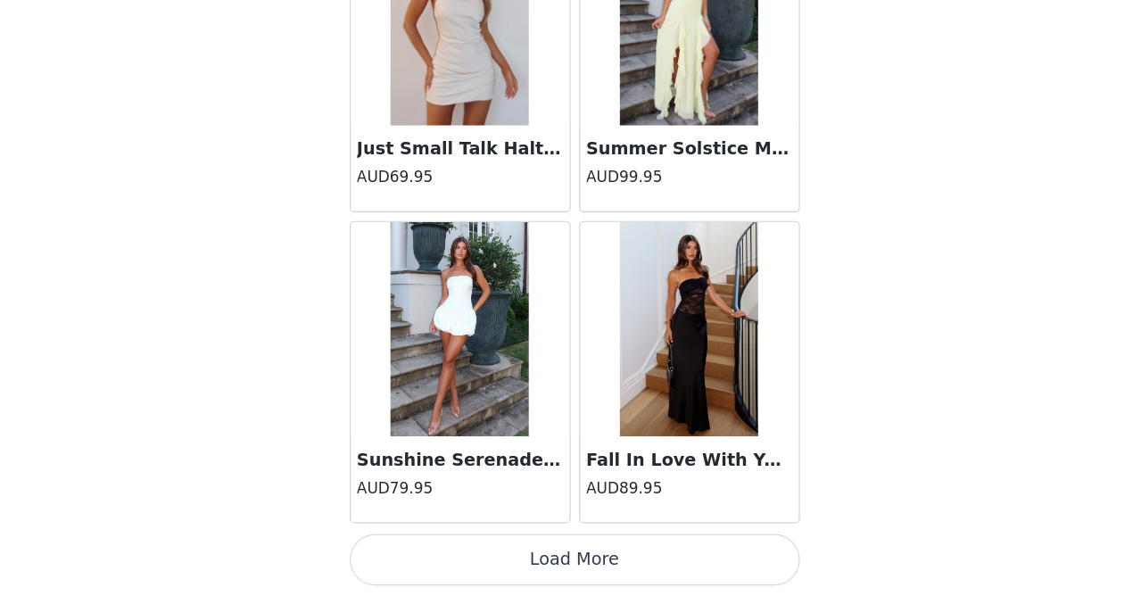
click at [480, 544] on button "Load More" at bounding box center [571, 565] width 375 height 43
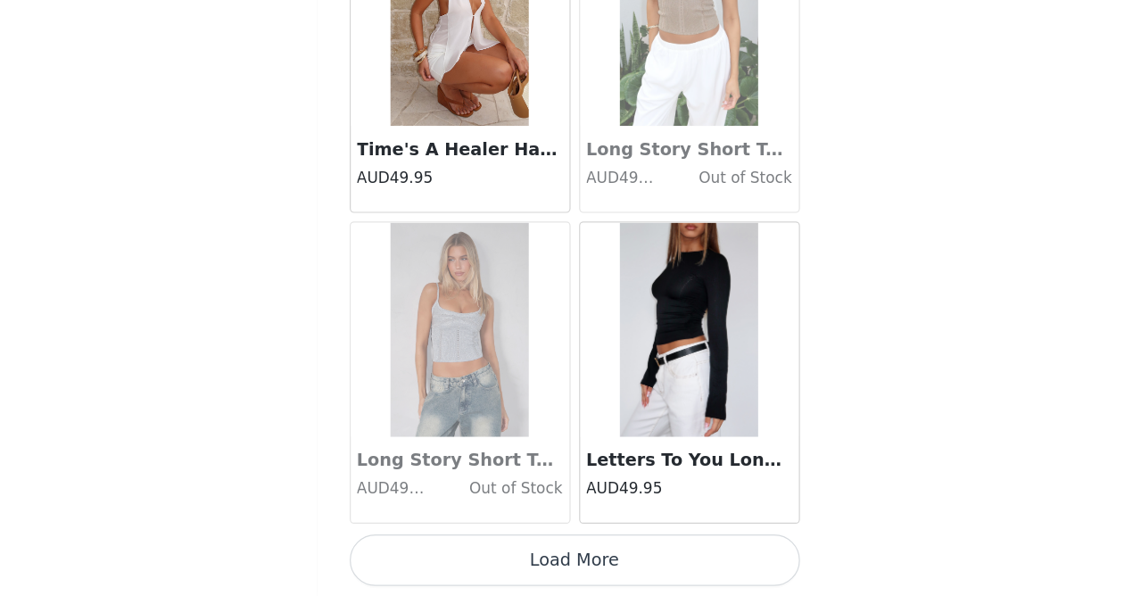
click at [479, 544] on button "Load More" at bounding box center [571, 565] width 375 height 43
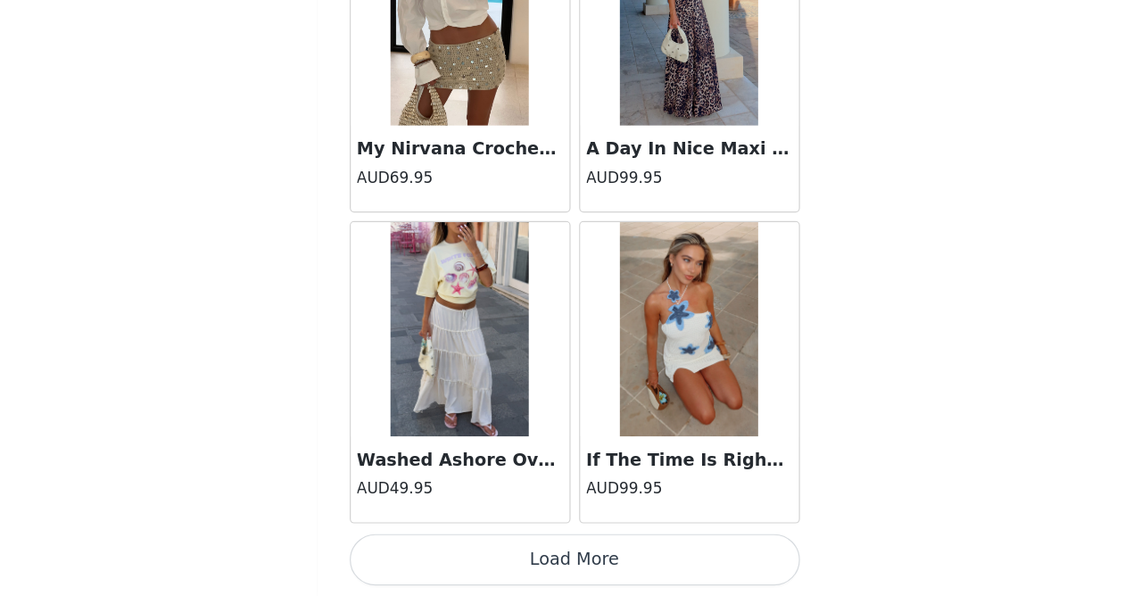
scroll to position [22827, 0]
click at [475, 544] on button "Load More" at bounding box center [571, 565] width 375 height 43
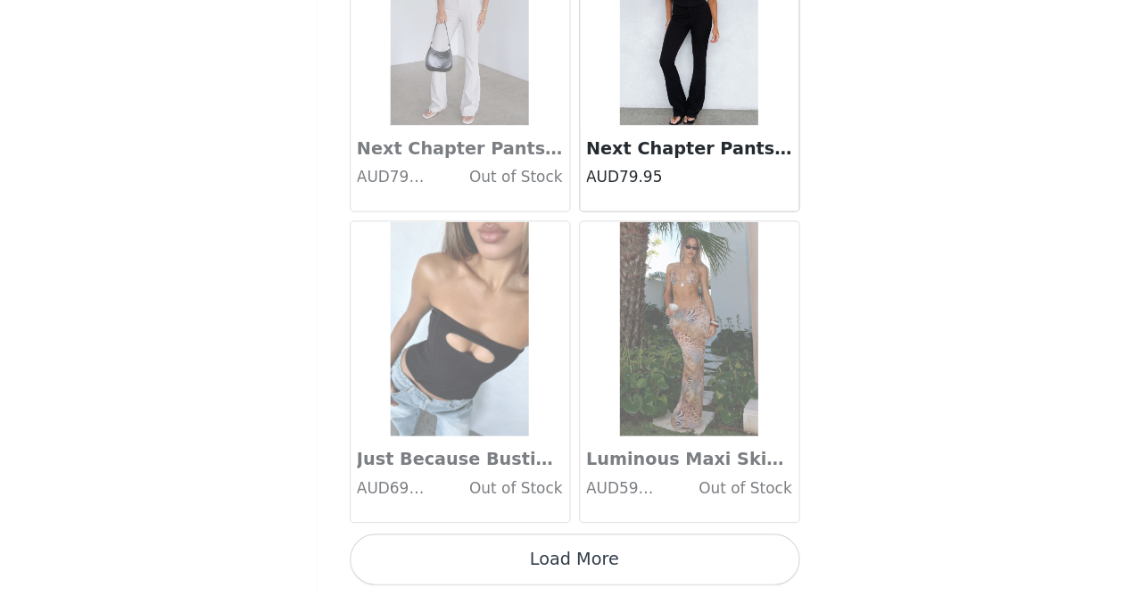
scroll to position [1287, 0]
click at [476, 544] on button "Load More" at bounding box center [571, 565] width 375 height 43
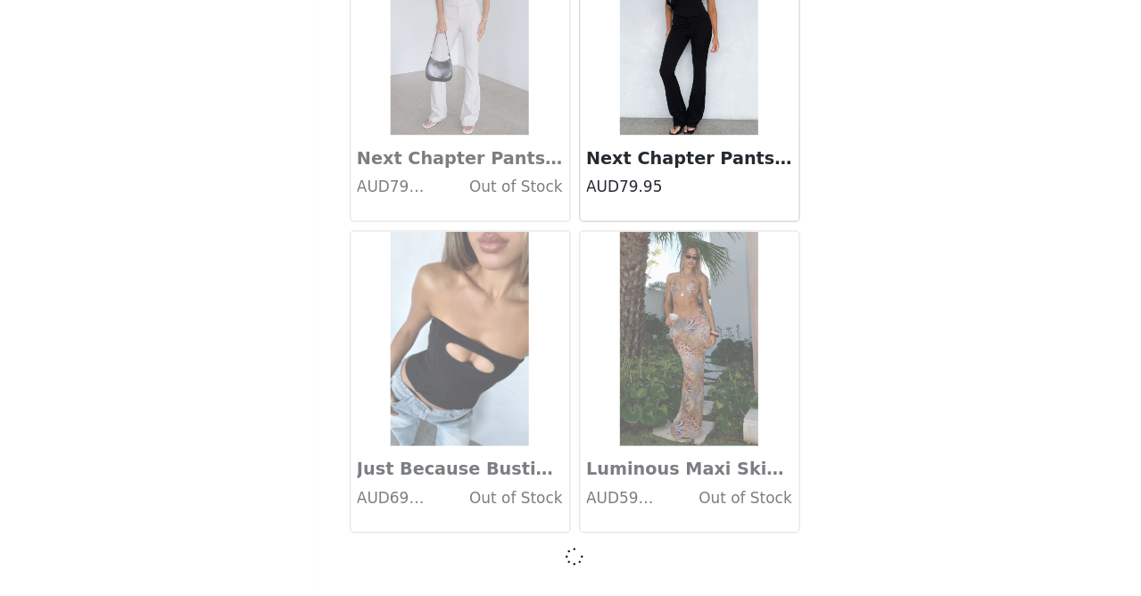
scroll to position [25406, 0]
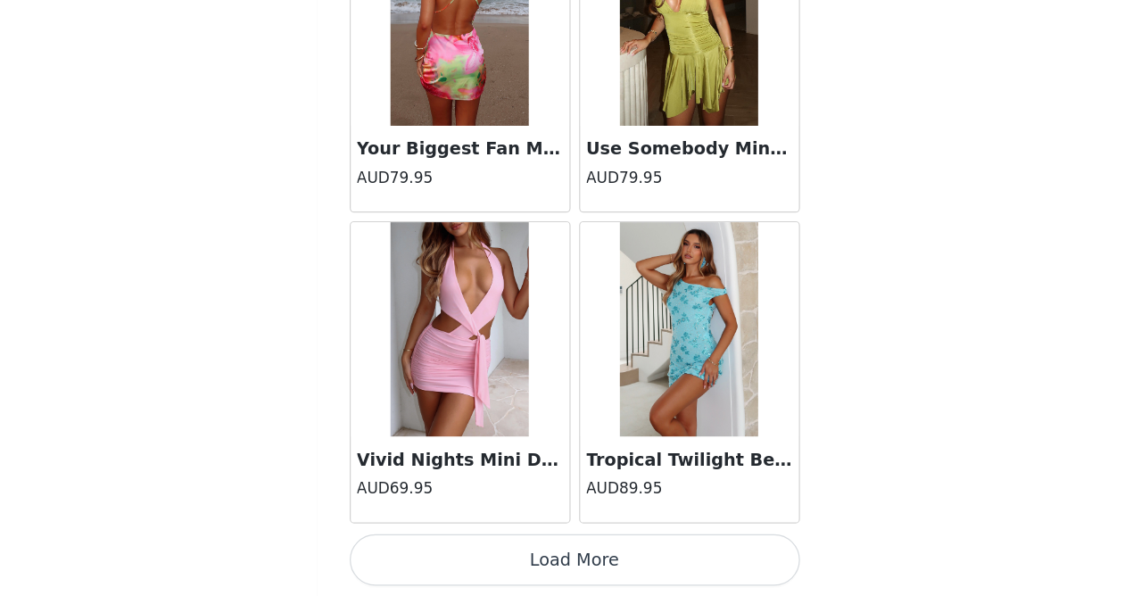
click at [472, 544] on button "Load More" at bounding box center [571, 565] width 375 height 43
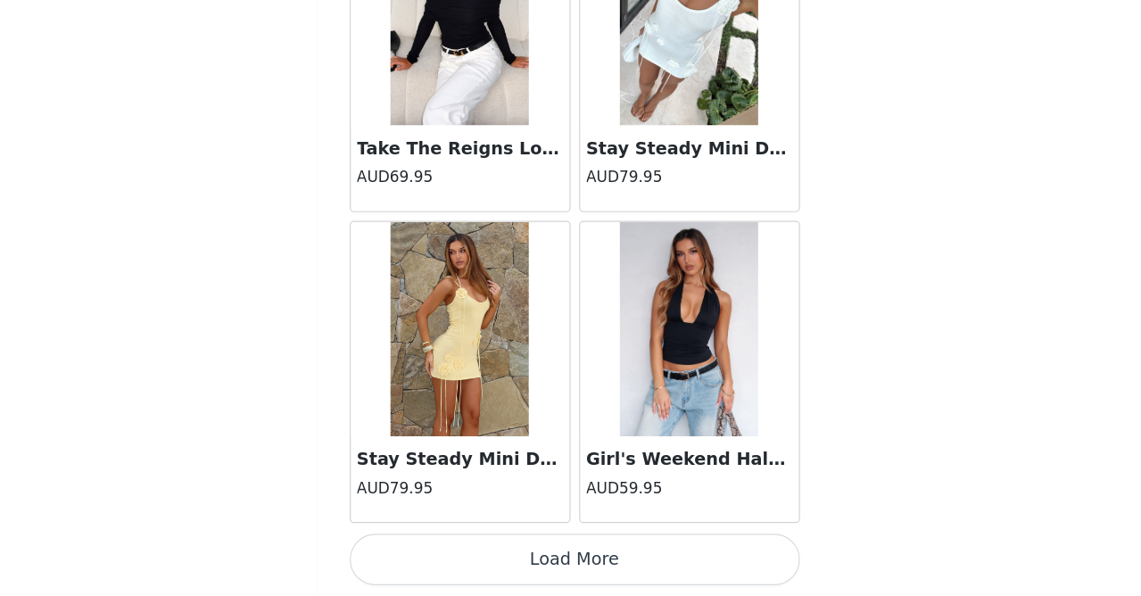
scroll to position [1287, 0]
click at [472, 544] on button "Load More" at bounding box center [571, 565] width 375 height 43
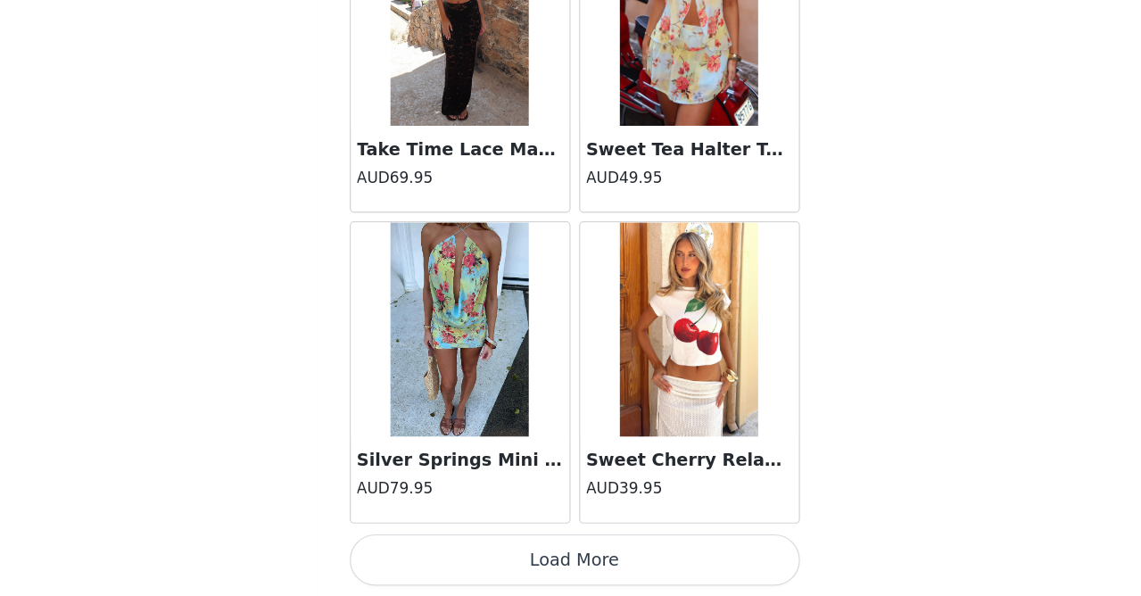
scroll to position [33174, 0]
click at [468, 544] on button "Load More" at bounding box center [571, 565] width 375 height 43
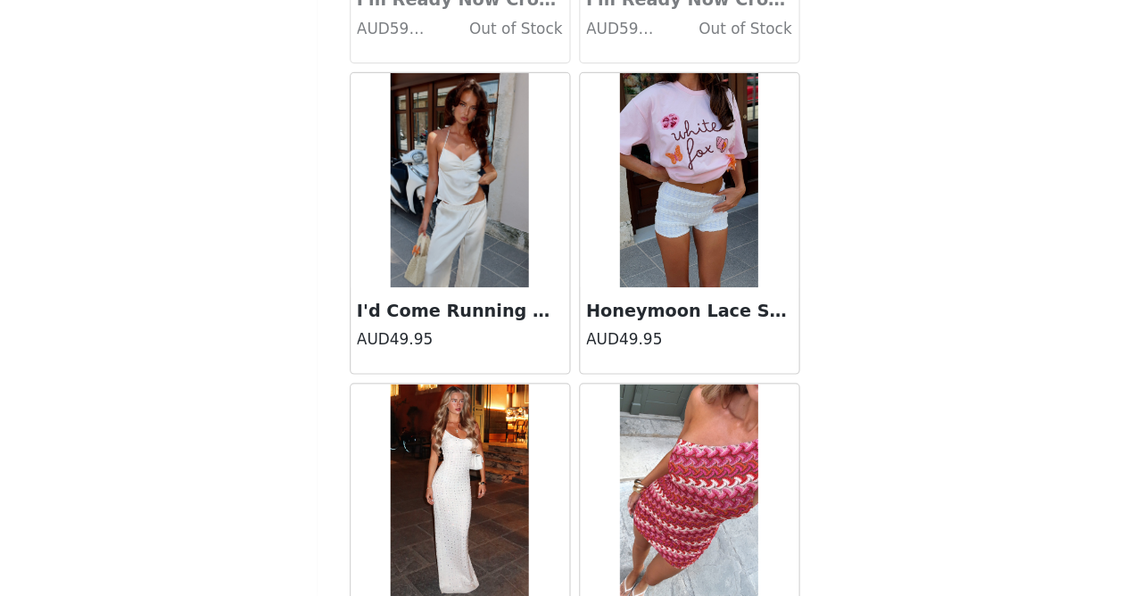
scroll to position [34857, 0]
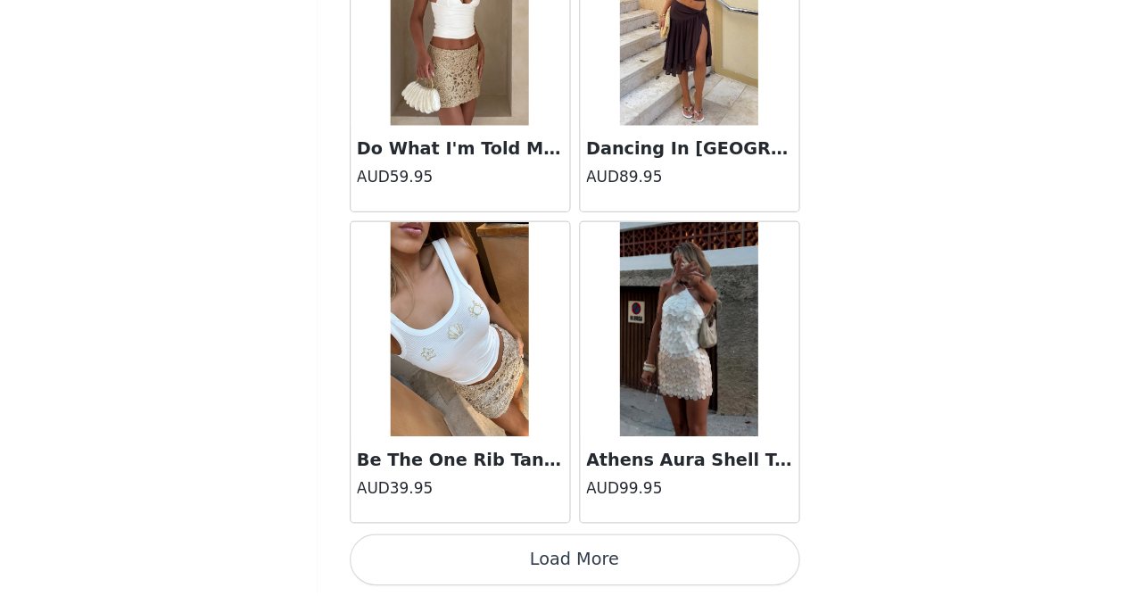
click at [470, 544] on button "Load More" at bounding box center [571, 565] width 375 height 43
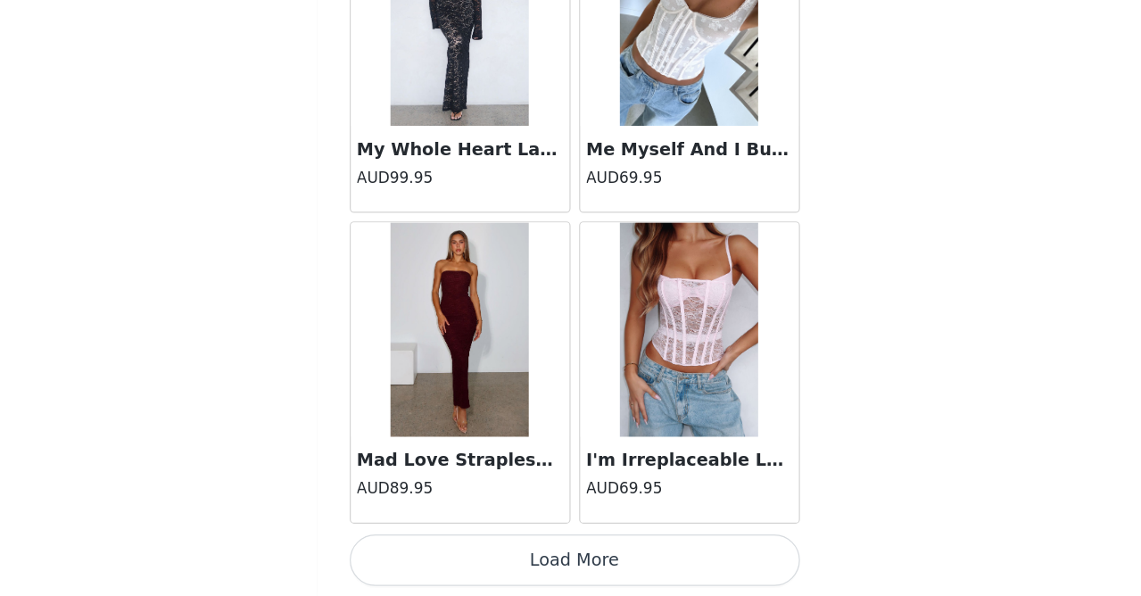
scroll to position [38347, 0]
click at [474, 544] on button "Load More" at bounding box center [571, 565] width 375 height 43
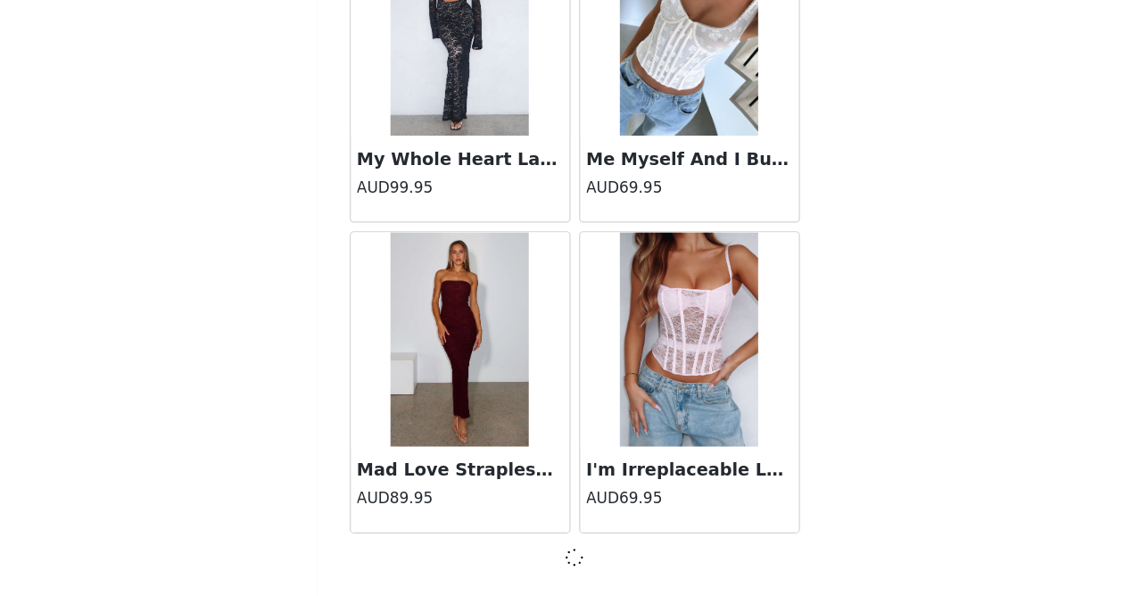
scroll to position [38339, 0]
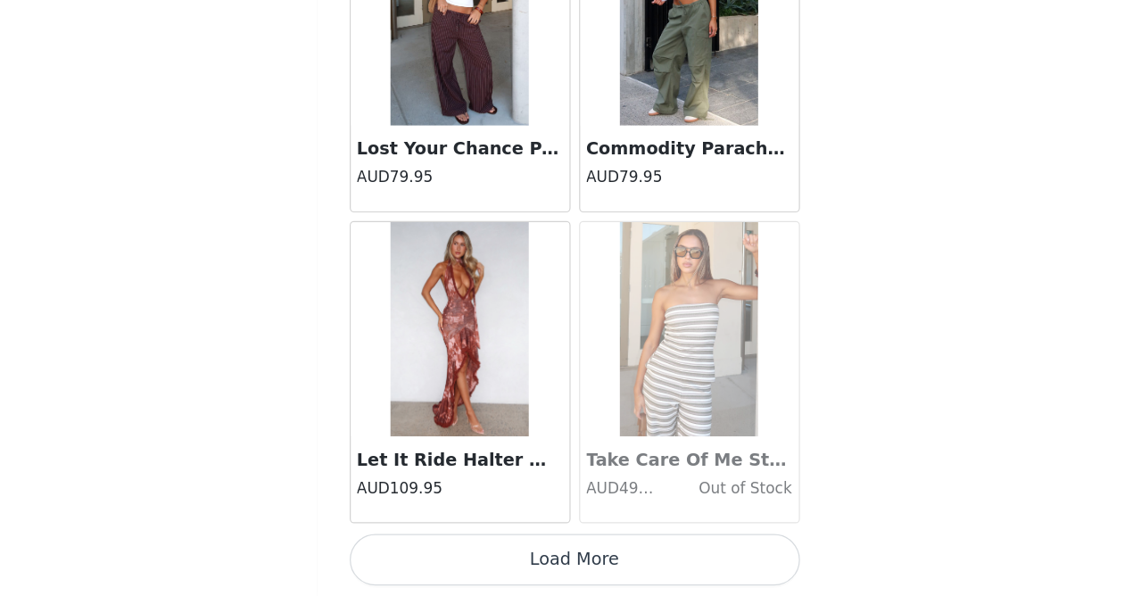
click at [474, 544] on button "Load More" at bounding box center [571, 565] width 375 height 43
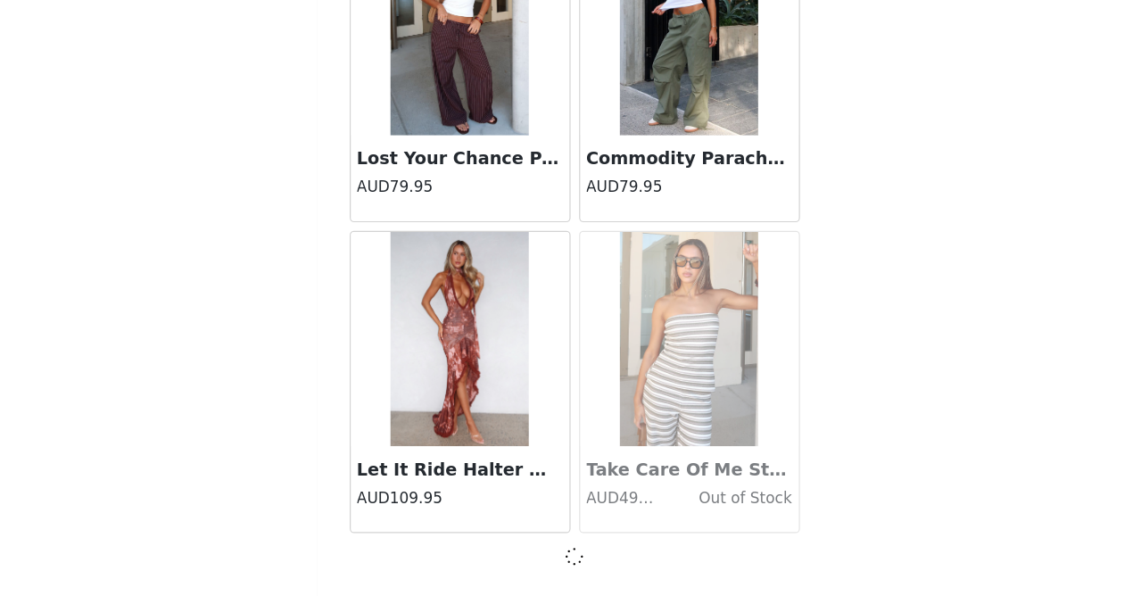
scroll to position [40926, 0]
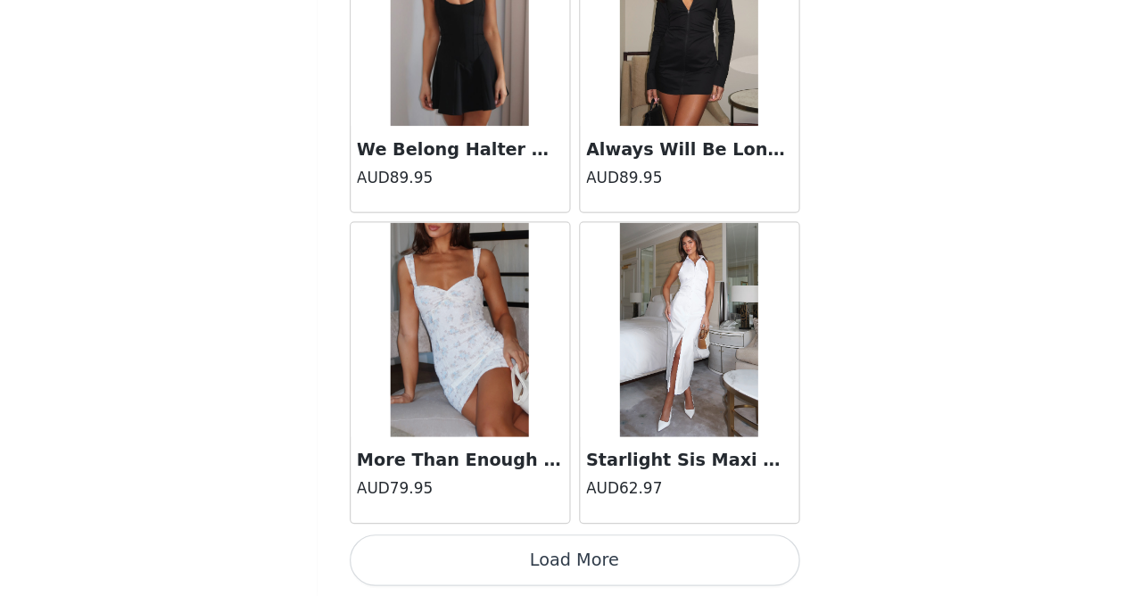
click at [470, 544] on button "Load More" at bounding box center [571, 565] width 375 height 43
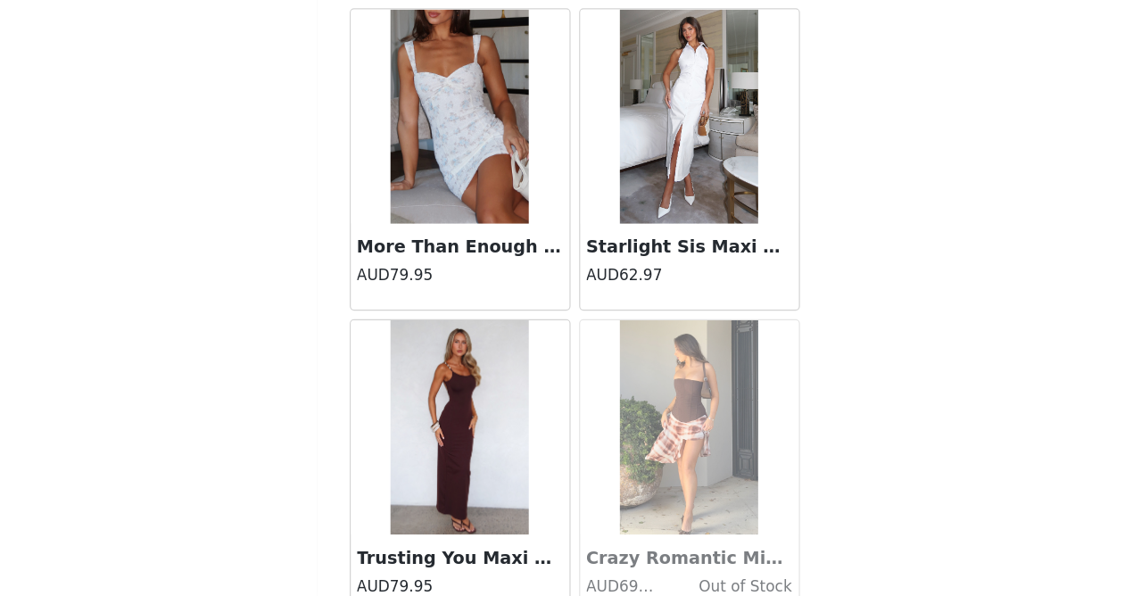
scroll to position [1287, 0]
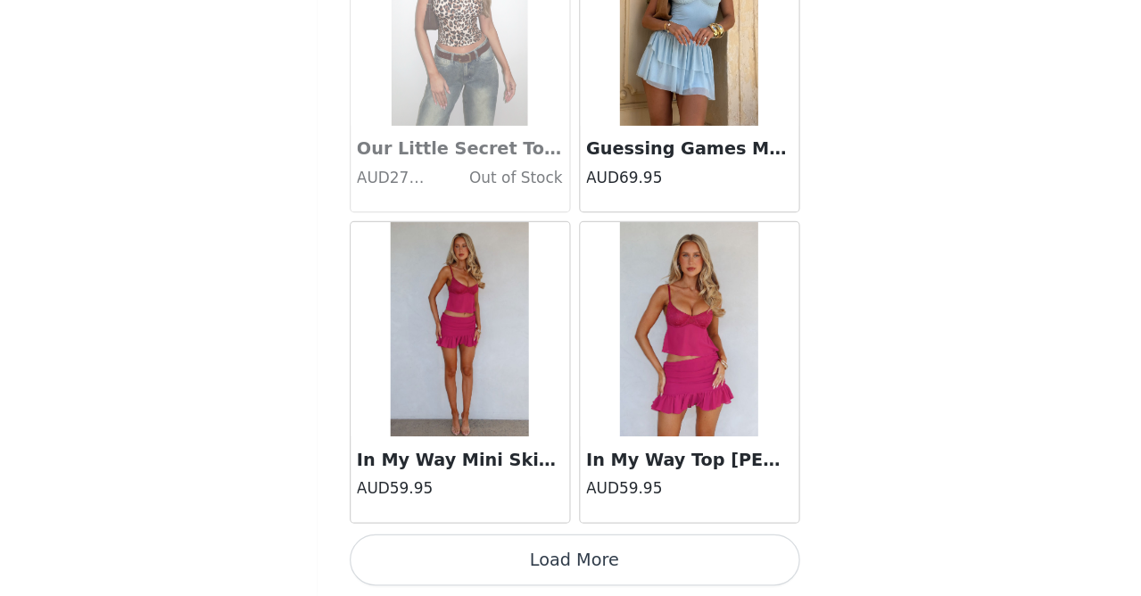
click at [470, 544] on button "Load More" at bounding box center [571, 565] width 375 height 43
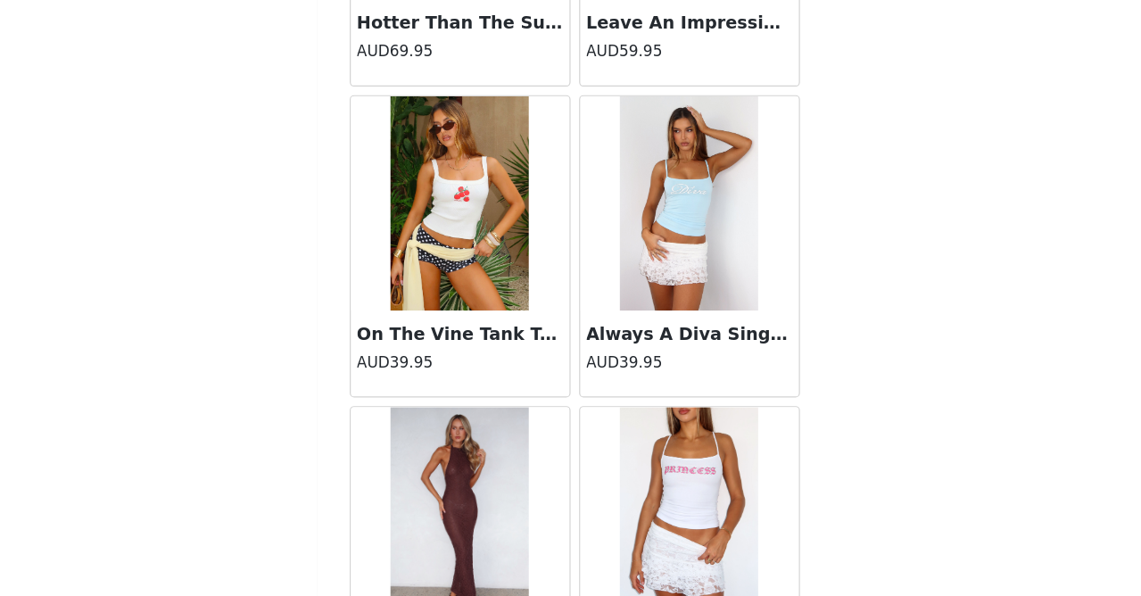
scroll to position [47252, 0]
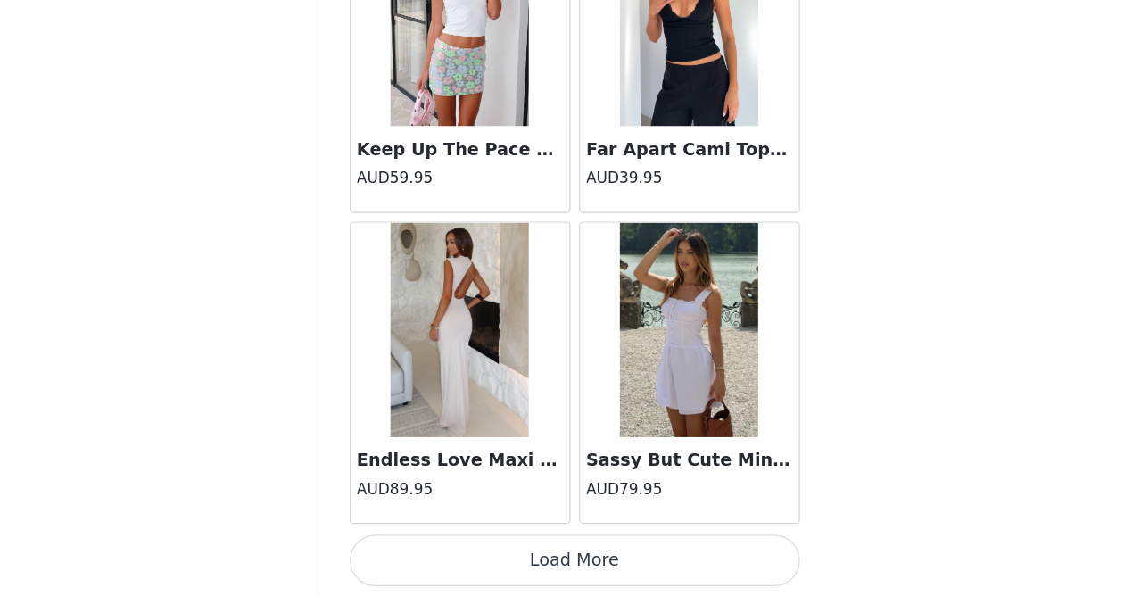
click at [468, 544] on button "Load More" at bounding box center [571, 565] width 375 height 43
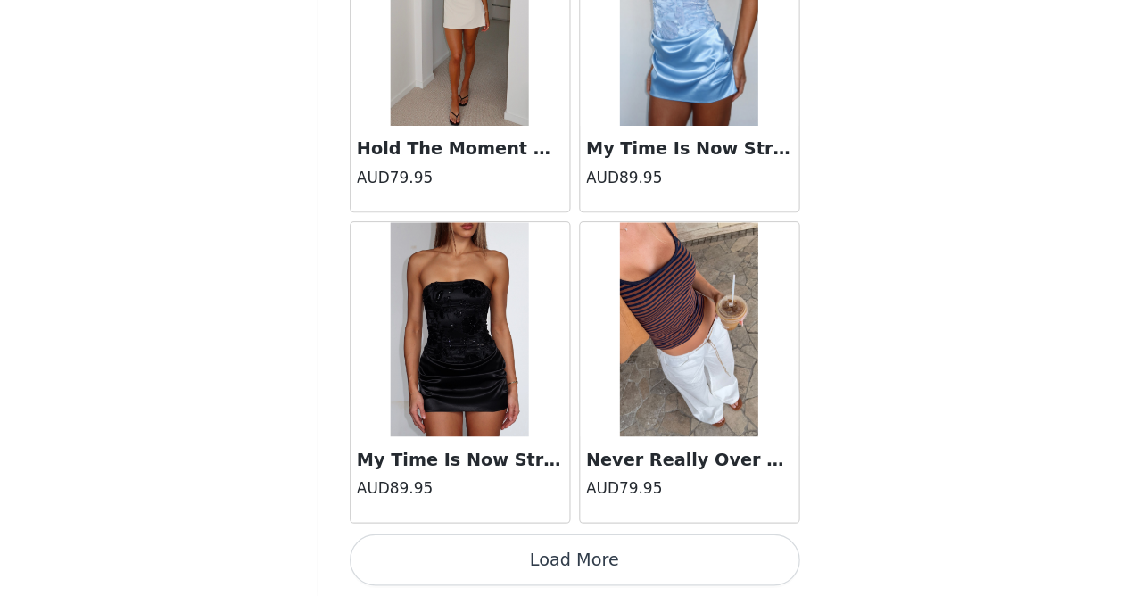
click at [468, 544] on button "Load More" at bounding box center [571, 565] width 375 height 43
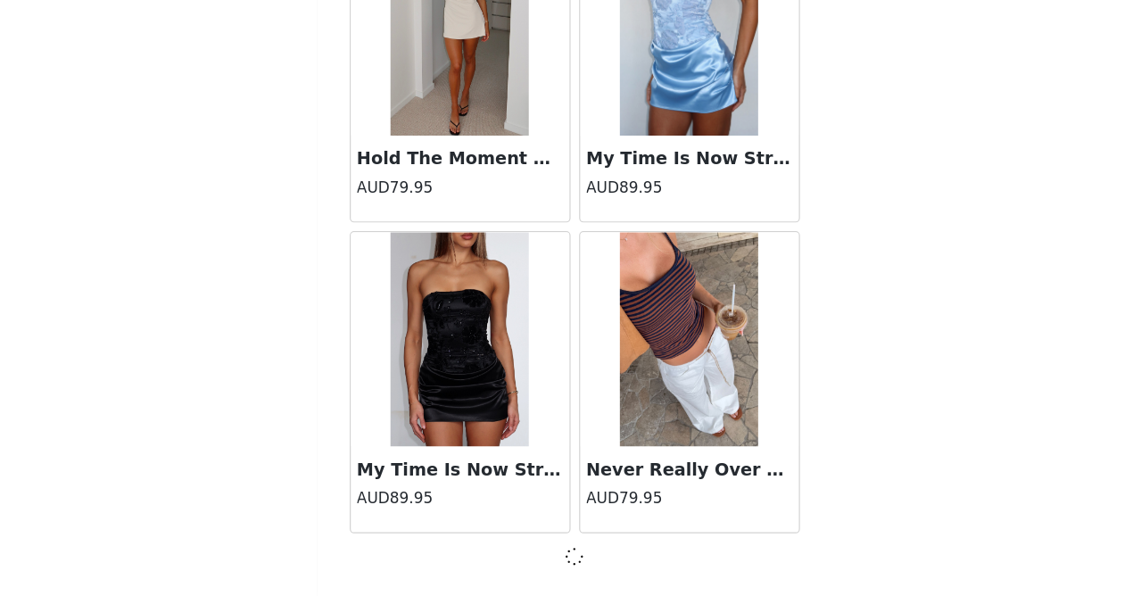
scroll to position [51273, 0]
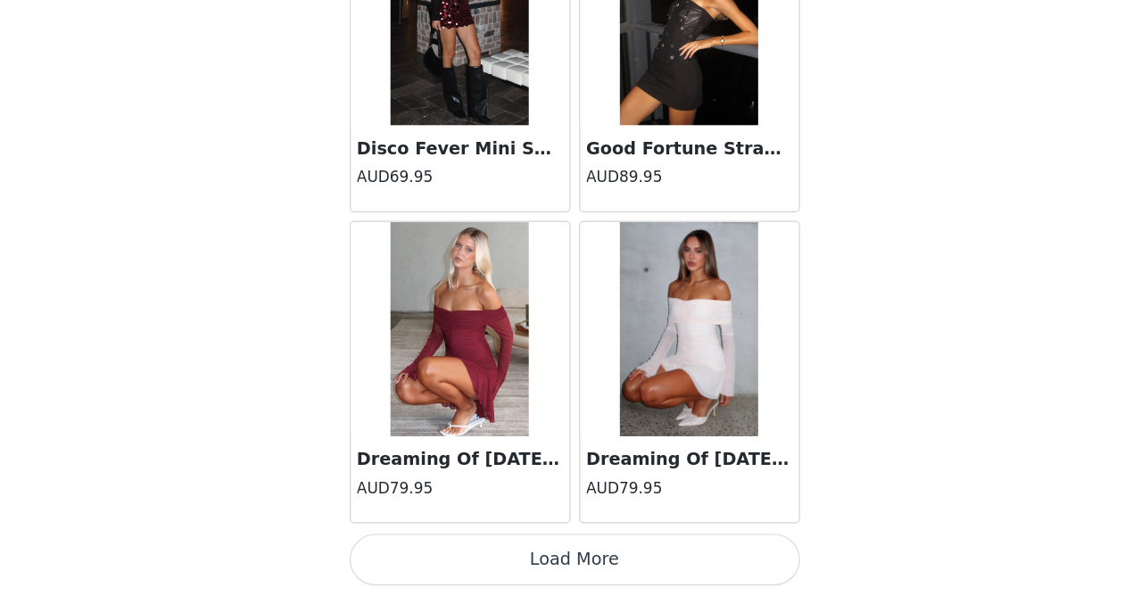
click at [473, 544] on button "Load More" at bounding box center [571, 565] width 375 height 43
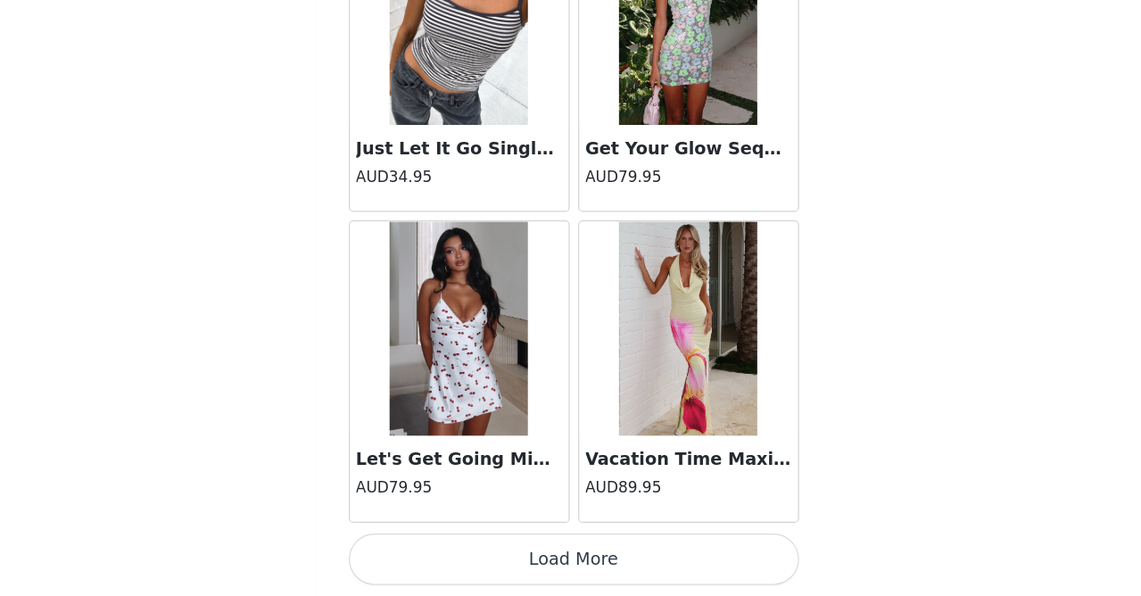
scroll to position [1287, 0]
click at [480, 544] on button "Load More" at bounding box center [571, 565] width 375 height 43
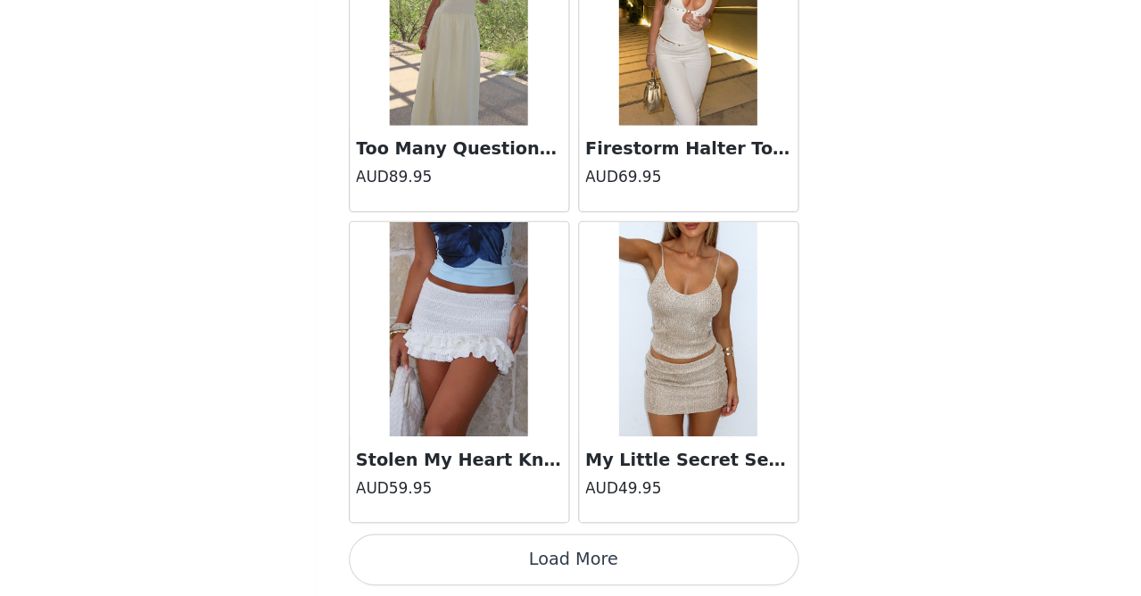
click at [480, 544] on button "Load More" at bounding box center [571, 565] width 375 height 43
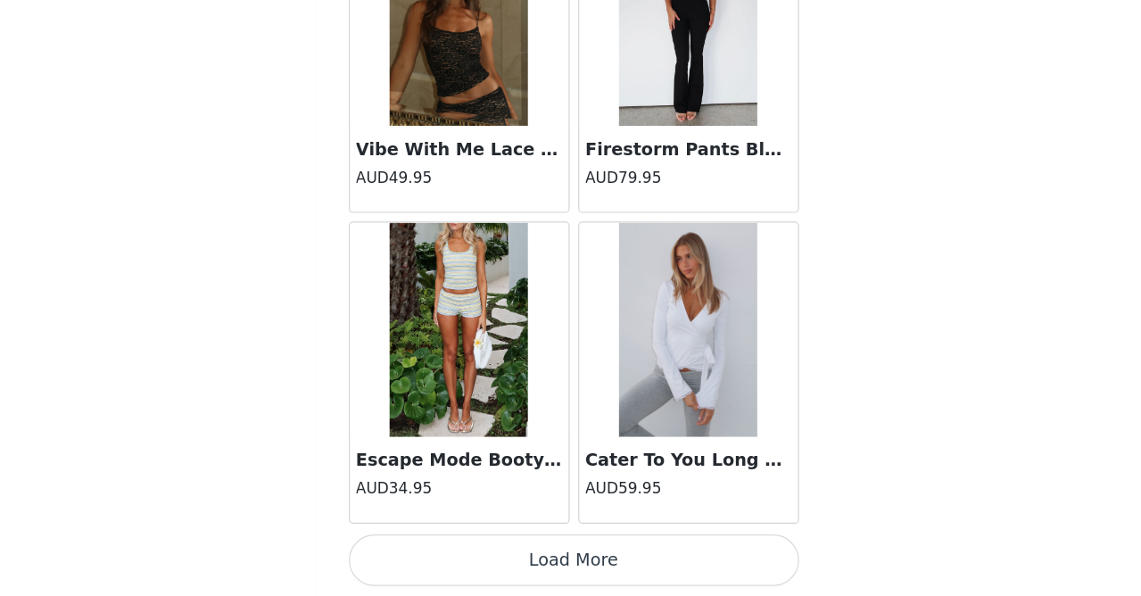
click at [486, 544] on button "Load More" at bounding box center [571, 565] width 375 height 43
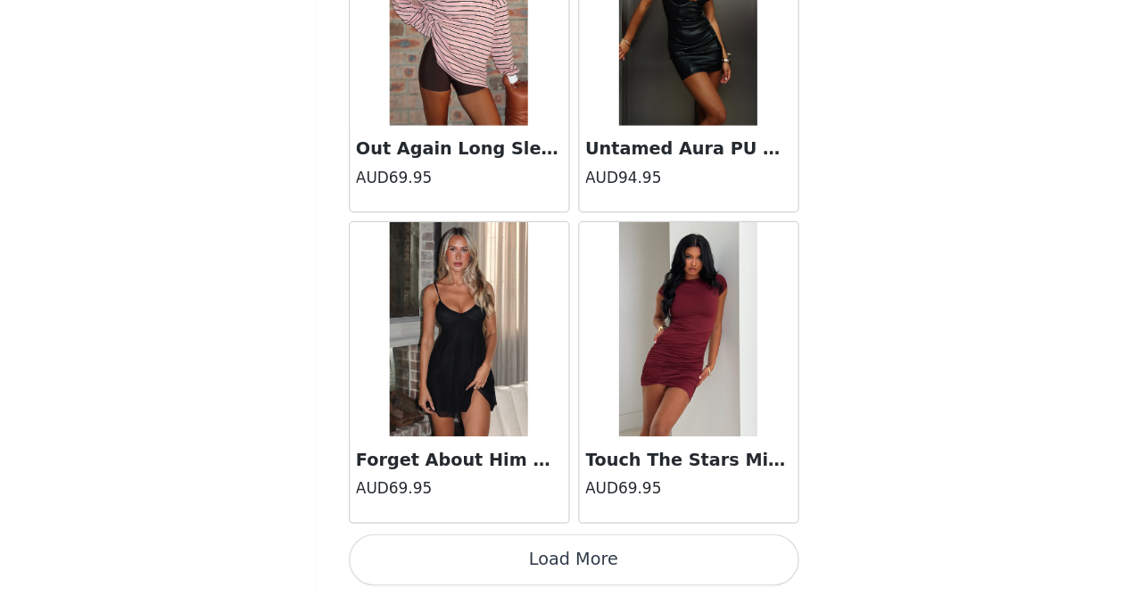
click at [486, 544] on button "Load More" at bounding box center [571, 565] width 375 height 43
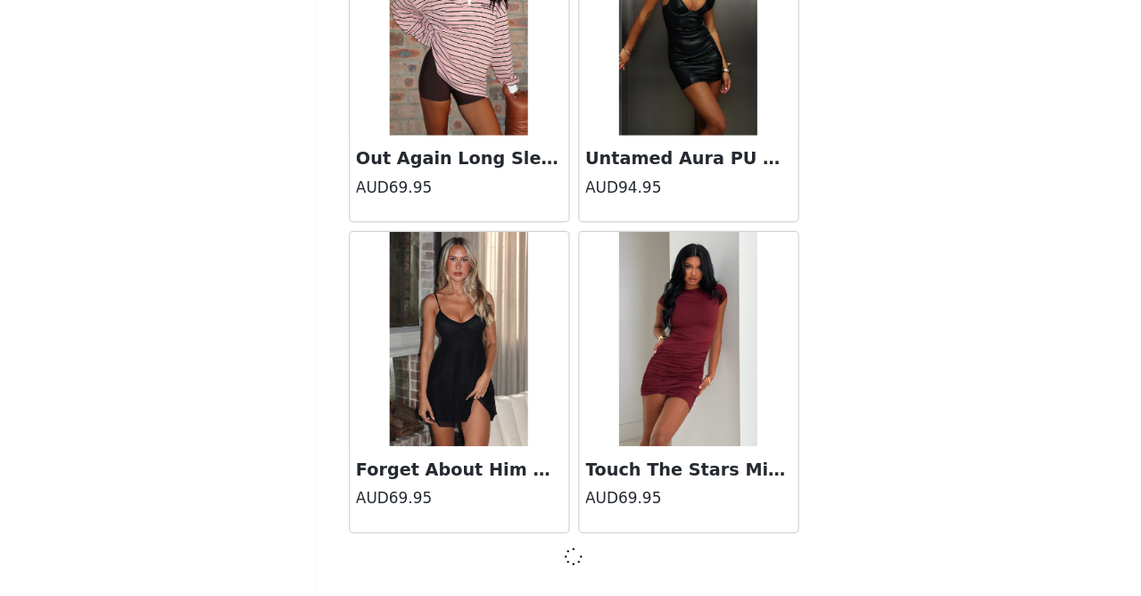
scroll to position [64206, 0]
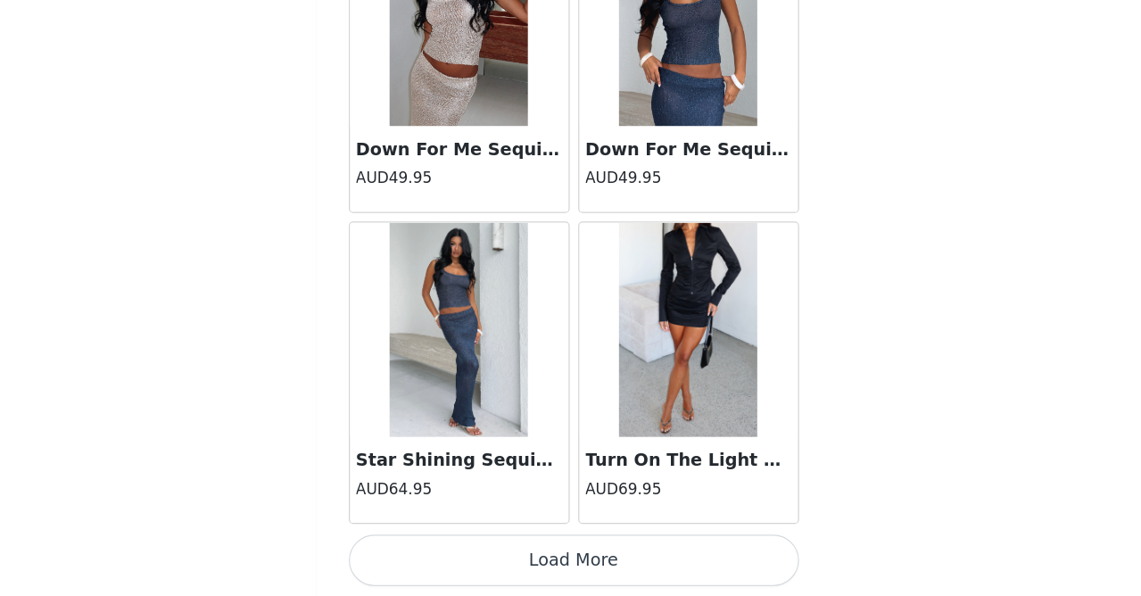
click at [482, 544] on button "Load More" at bounding box center [571, 565] width 375 height 43
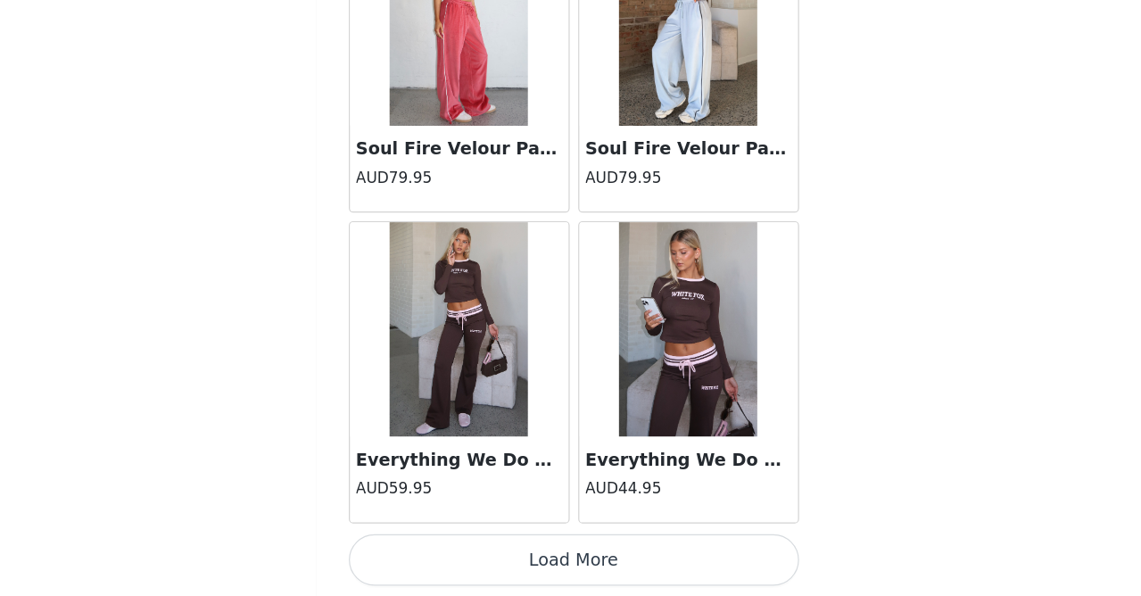
click at [482, 544] on button "Load More" at bounding box center [571, 565] width 375 height 43
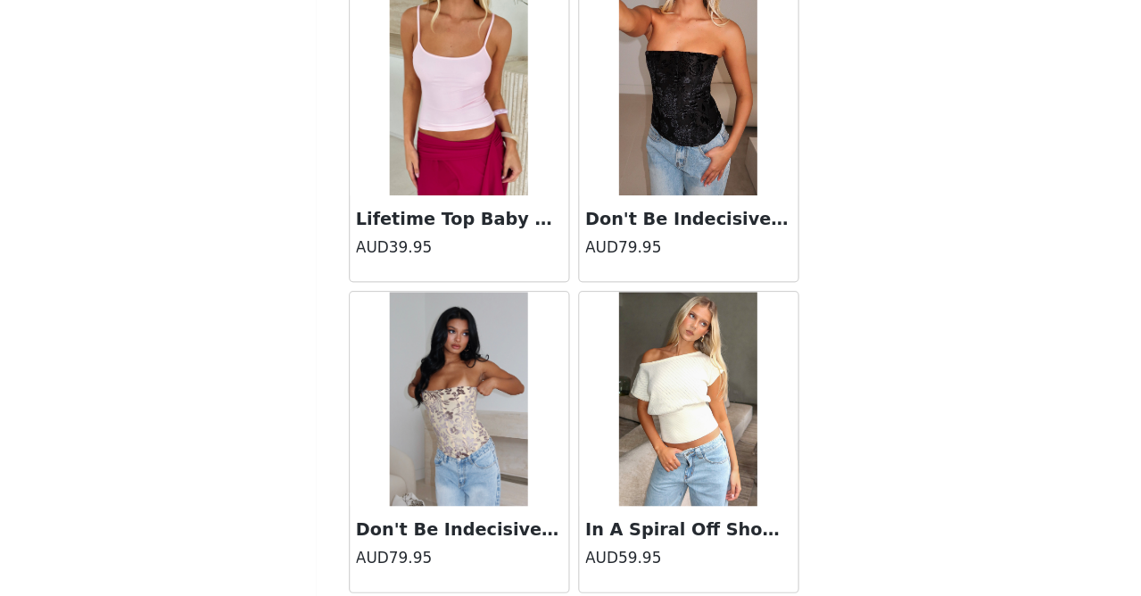
scroll to position [71675, 0]
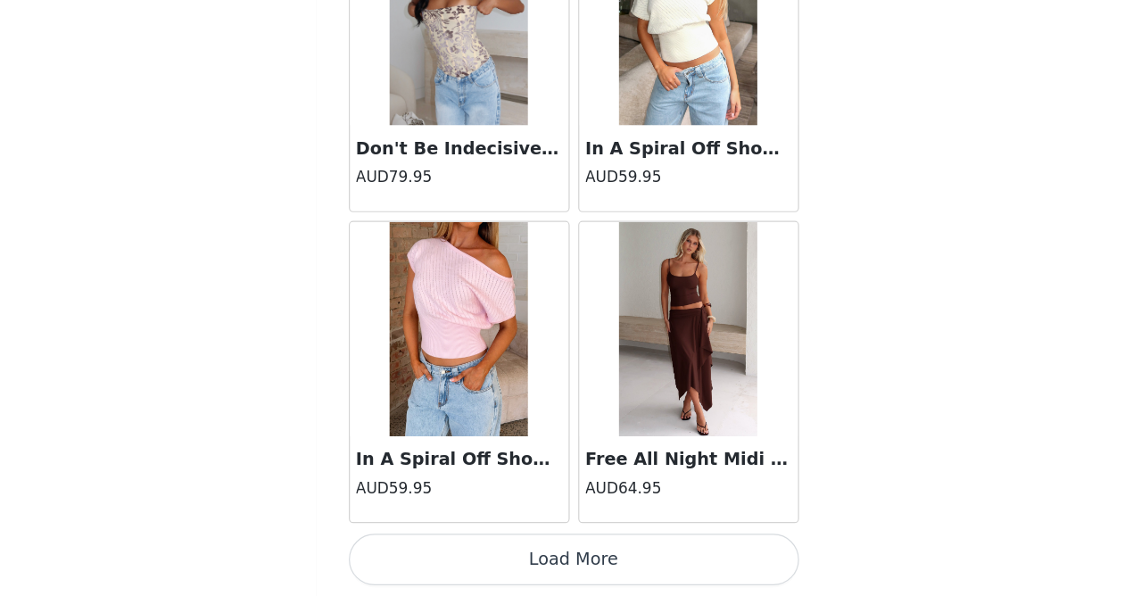
click at [482, 544] on button "Load More" at bounding box center [571, 565] width 375 height 43
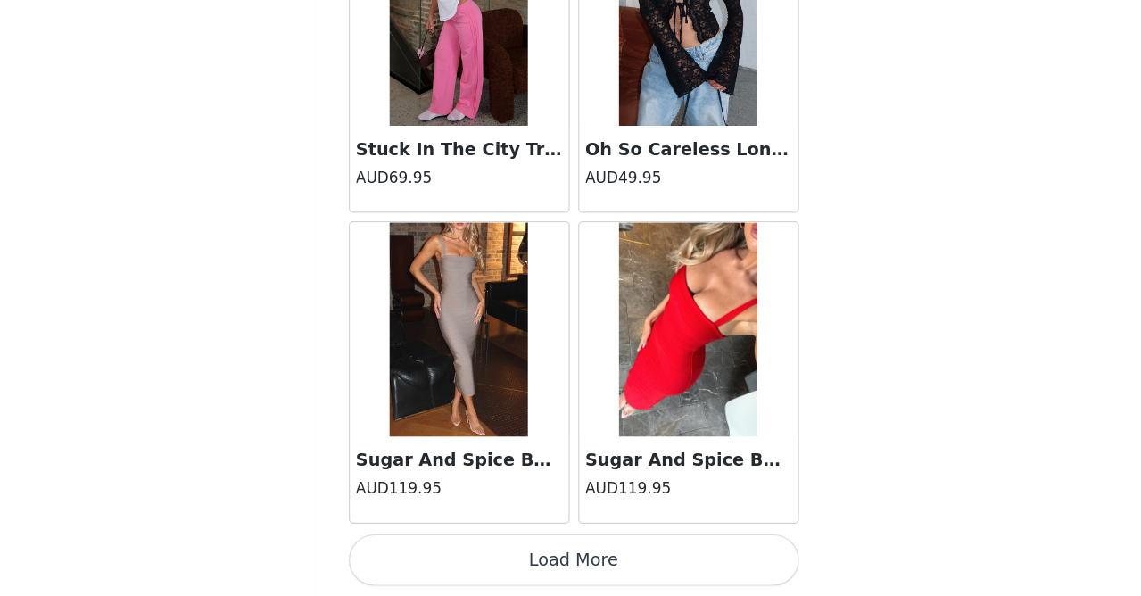
click at [483, 544] on button "Load More" at bounding box center [571, 565] width 375 height 43
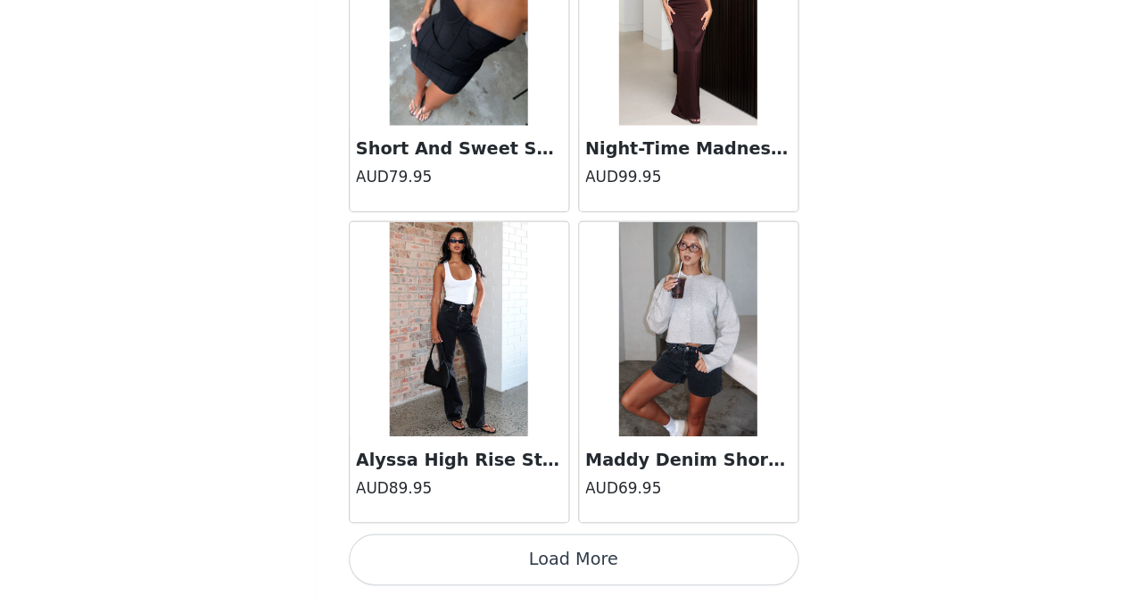
scroll to position [77148, 0]
click at [494, 544] on button "Load More" at bounding box center [571, 565] width 375 height 43
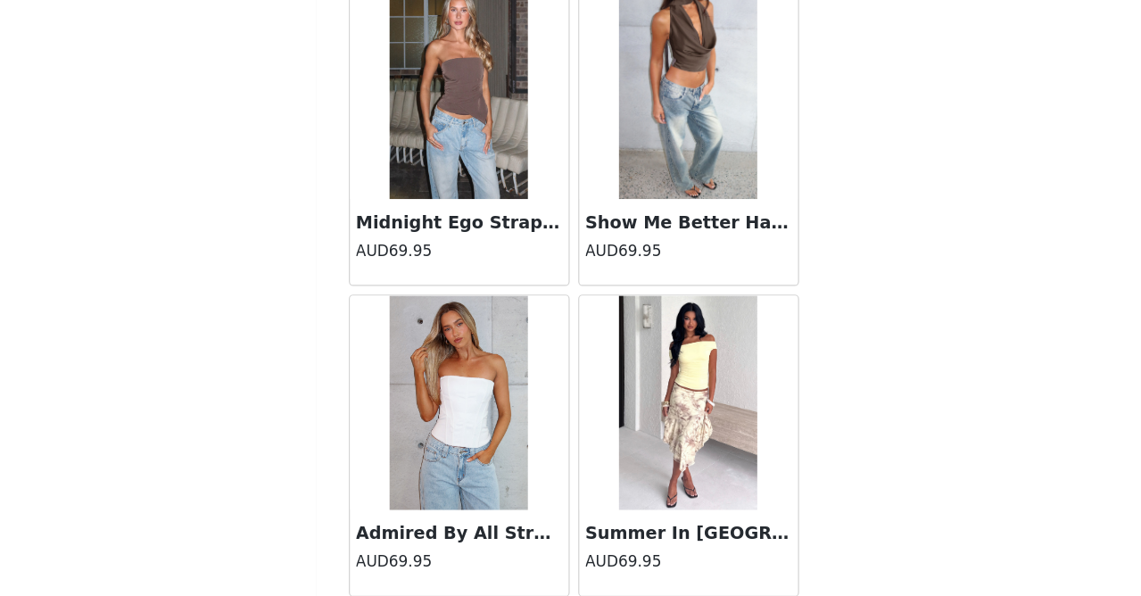
scroll to position [79679, 0]
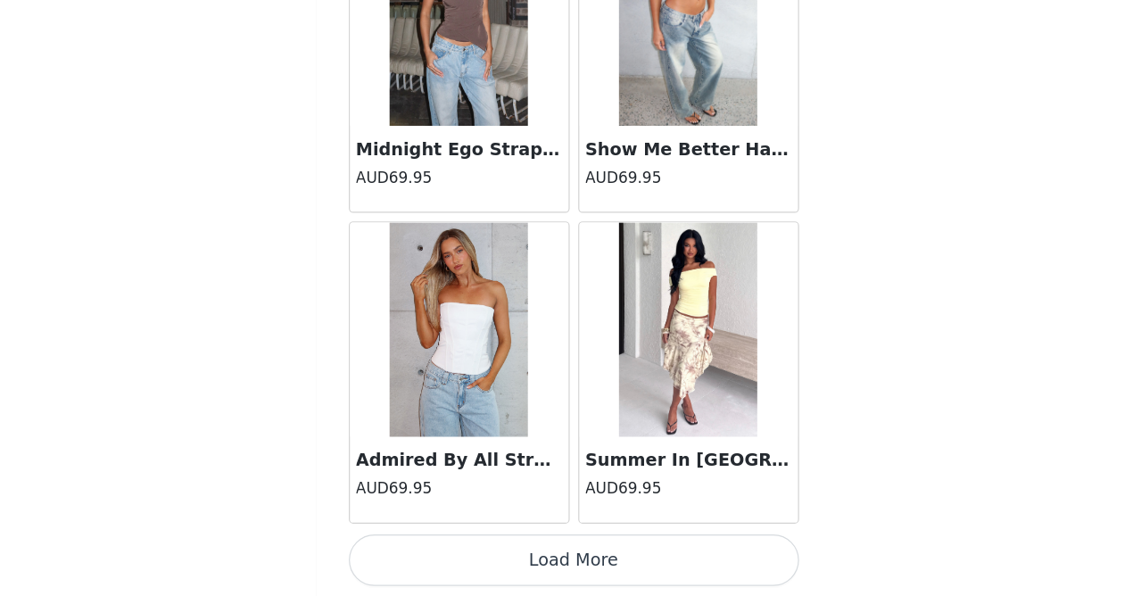
click at [480, 544] on button "Load More" at bounding box center [571, 565] width 375 height 43
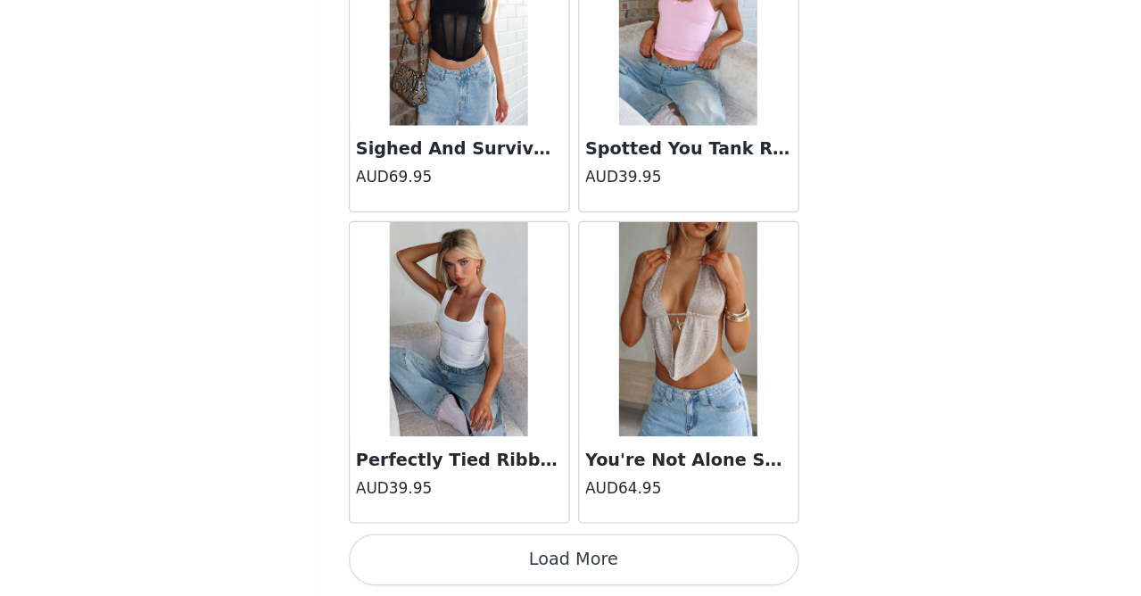
scroll to position [1287, 0]
click at [481, 544] on button "Load More" at bounding box center [571, 565] width 375 height 43
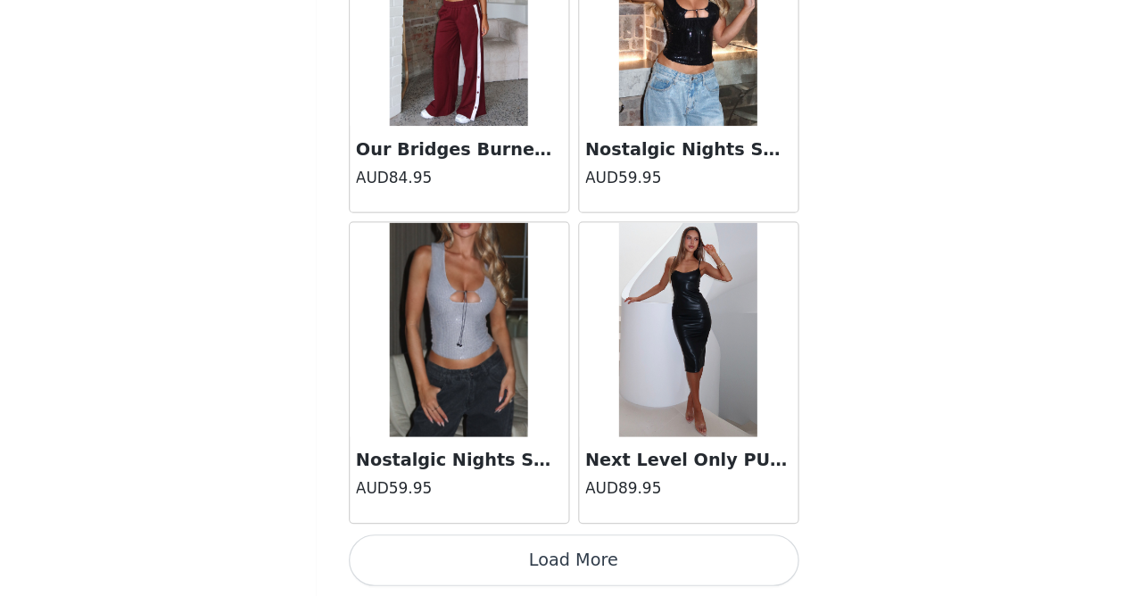
scroll to position [84908, 0]
click at [472, 544] on button "Load More" at bounding box center [571, 565] width 375 height 43
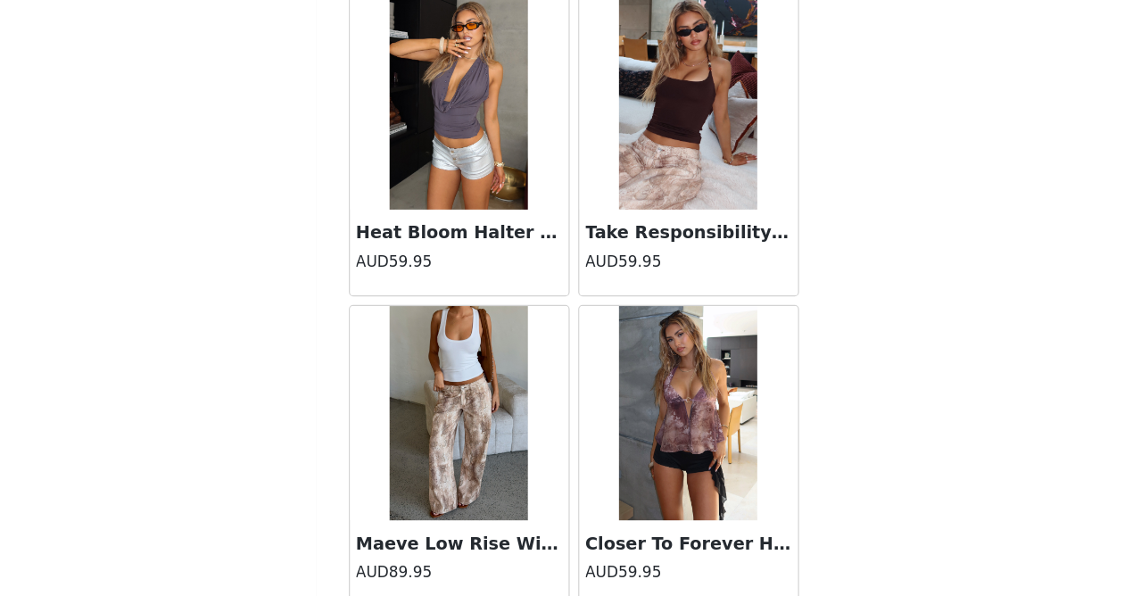
scroll to position [87421, 0]
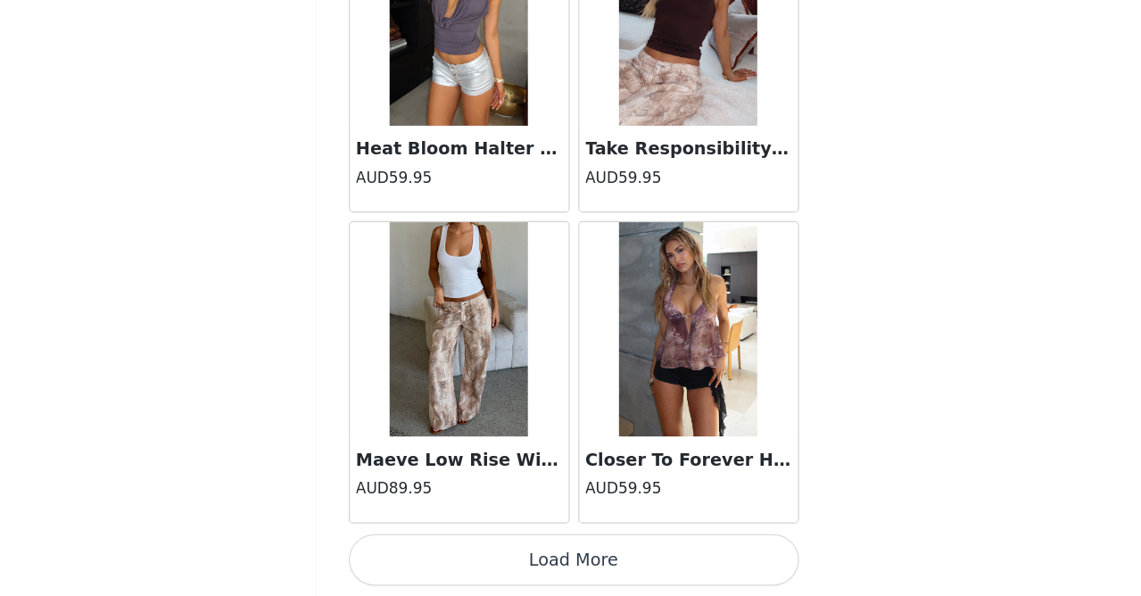
click at [475, 544] on button "Load More" at bounding box center [571, 565] width 375 height 43
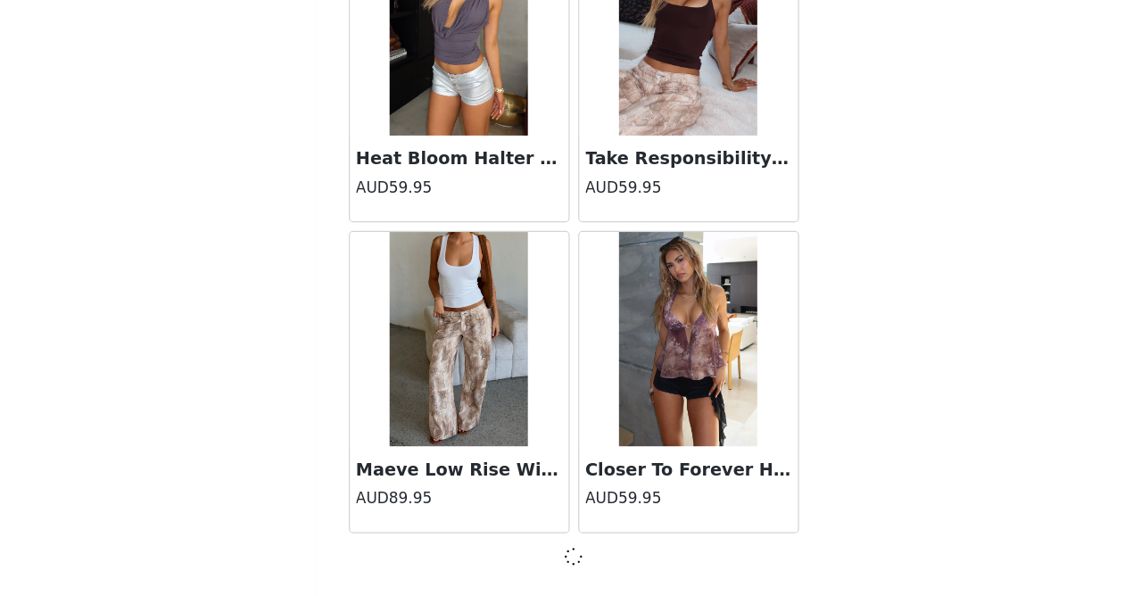
scroll to position [87487, 0]
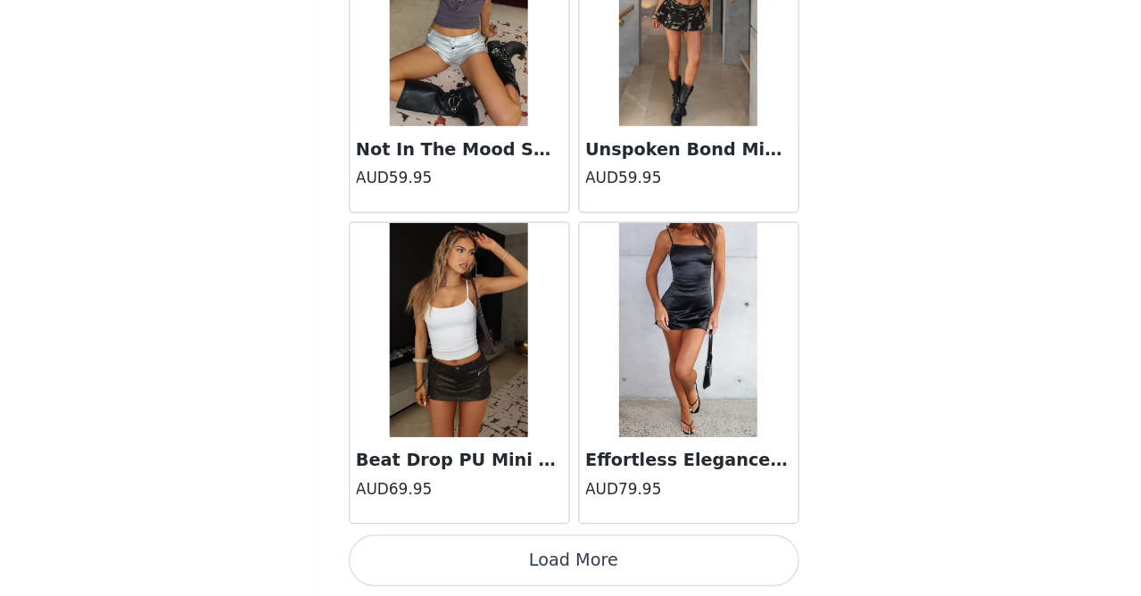
click at [476, 544] on button "Load More" at bounding box center [571, 565] width 375 height 43
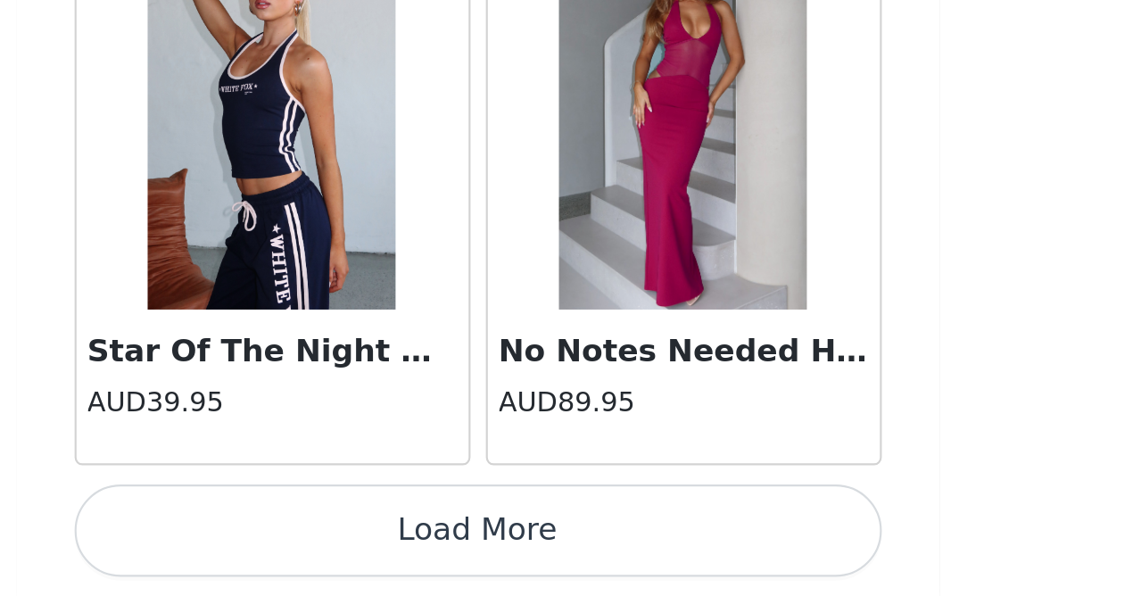
scroll to position [92668, 0]
click at [384, 544] on button "Load More" at bounding box center [571, 565] width 375 height 43
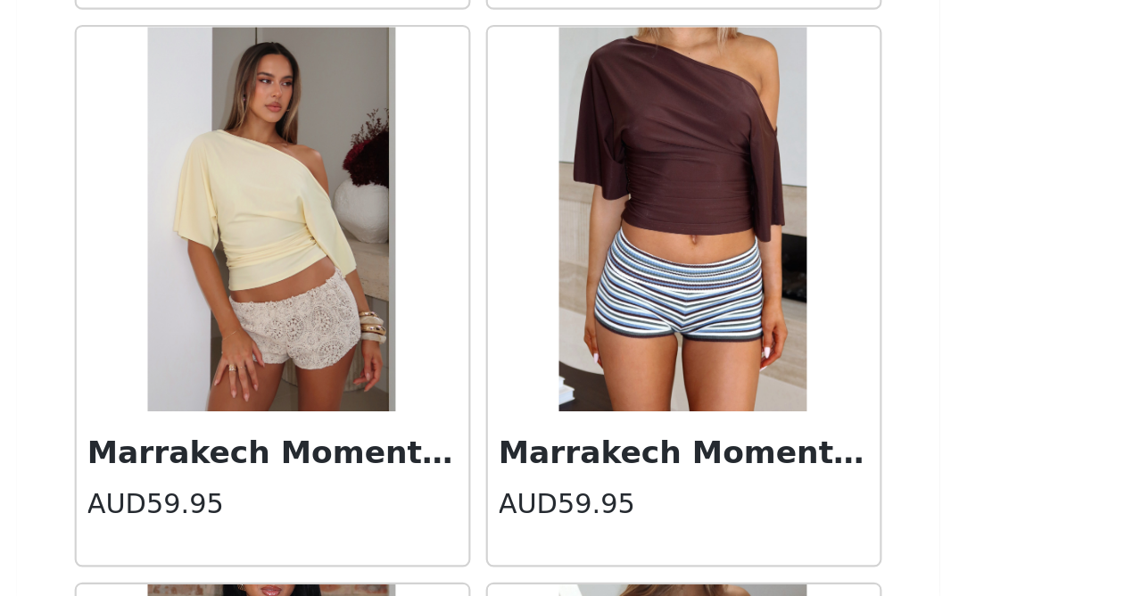
scroll to position [94697, 0]
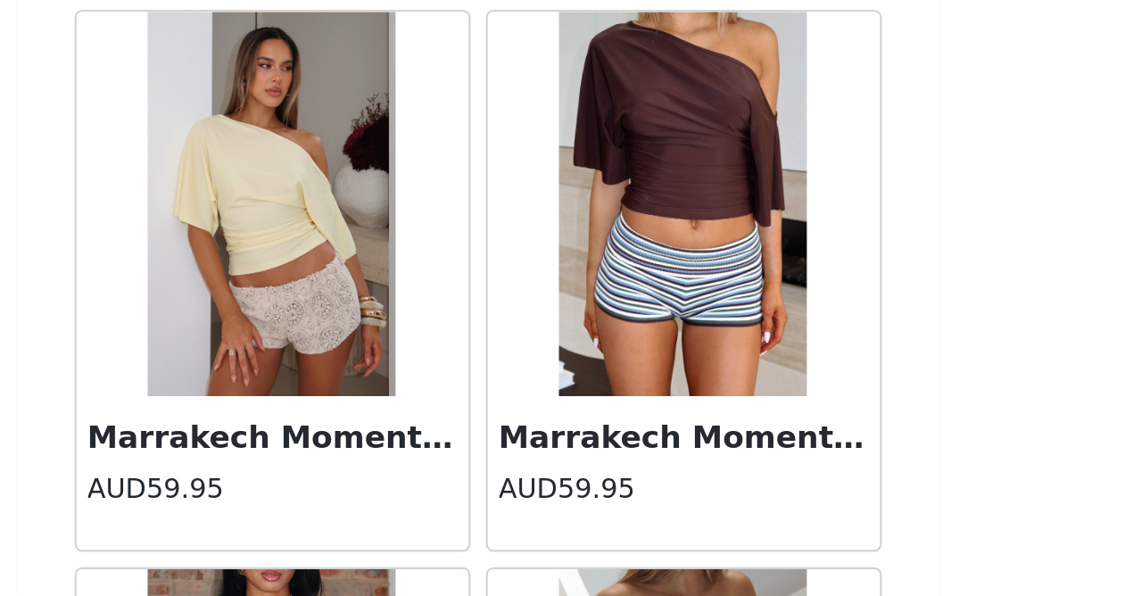
click at [608, 325] on img at bounding box center [666, 414] width 116 height 178
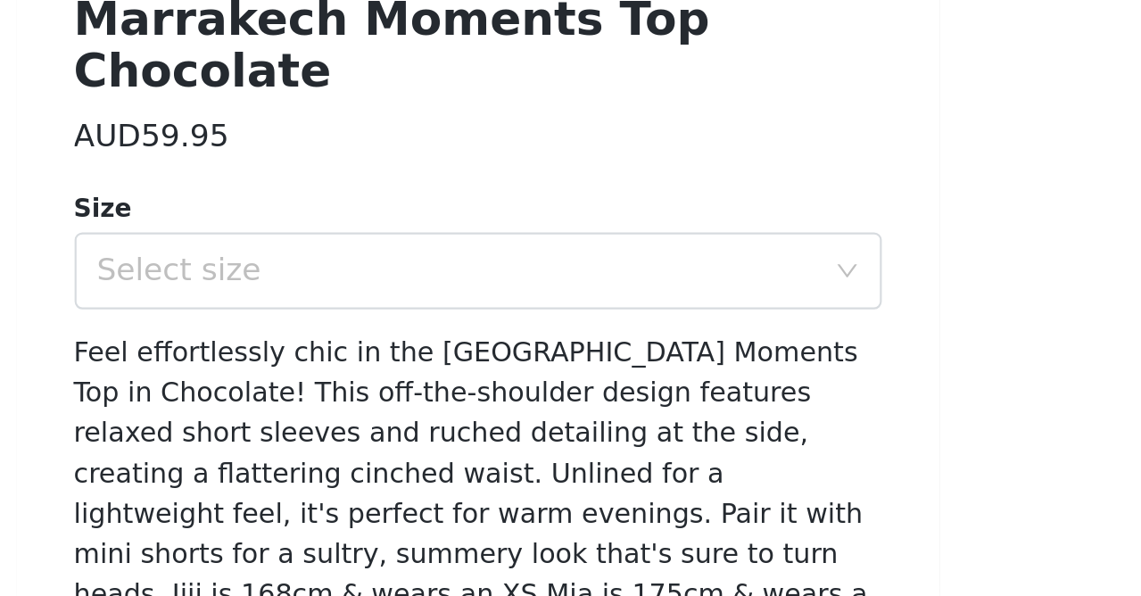
scroll to position [200, 0]
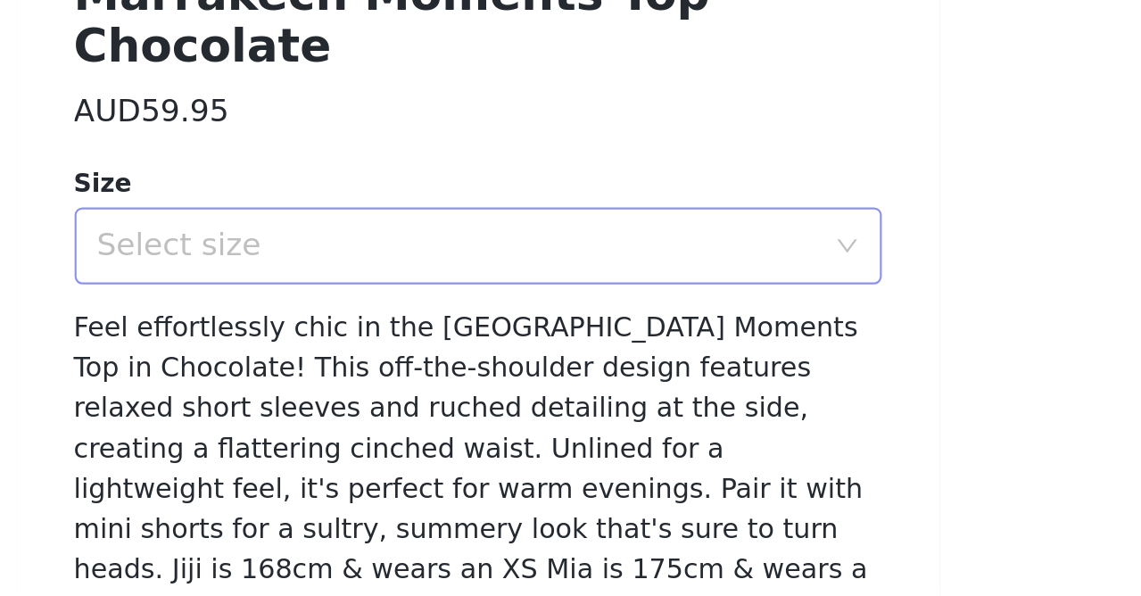
click at [394, 425] on div "Select size" at bounding box center [561, 434] width 334 height 18
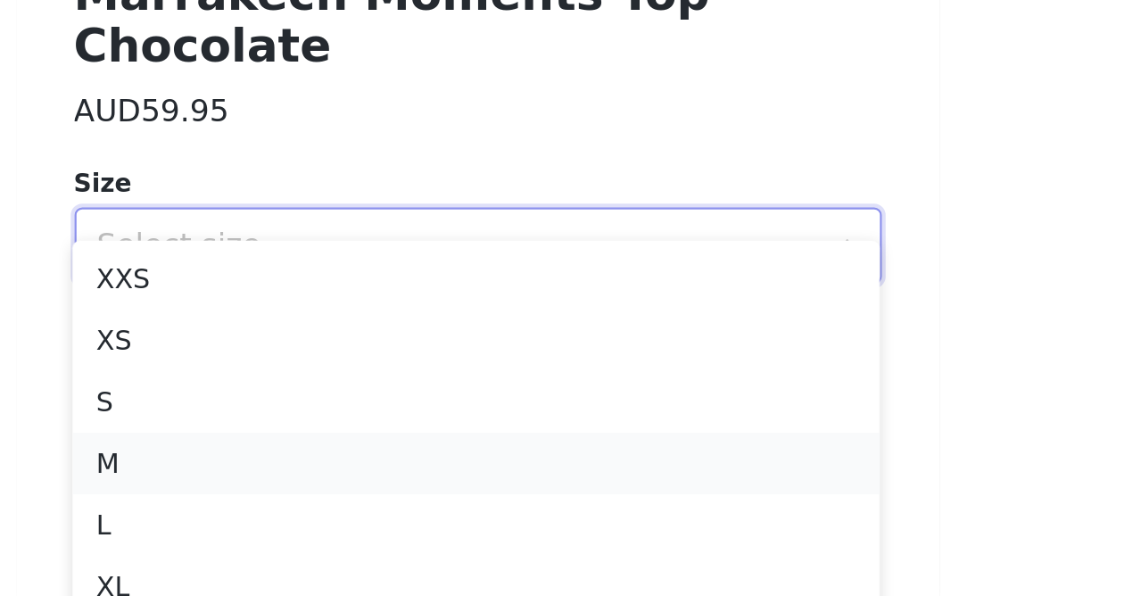
click at [383, 520] on li "M" at bounding box center [570, 534] width 375 height 29
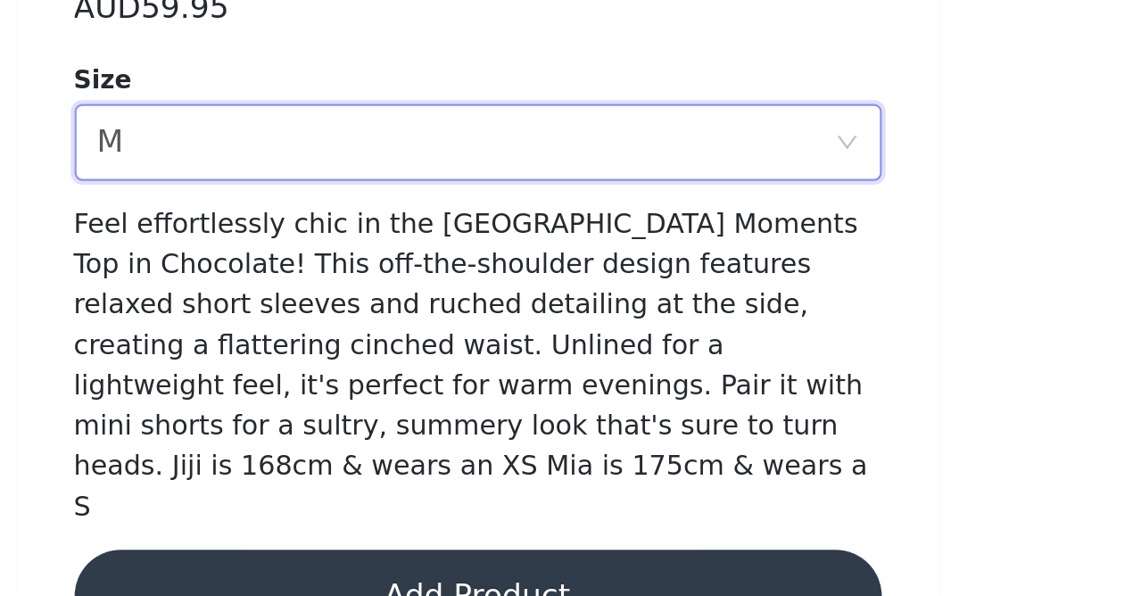
scroll to position [247, 0]
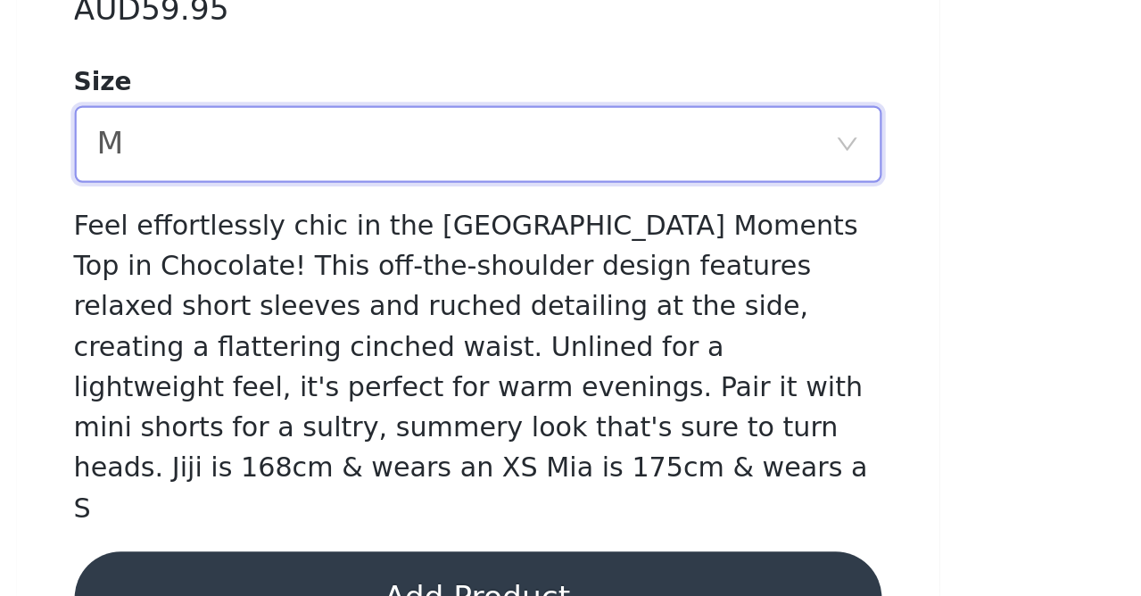
click at [384, 575] on button "Add Product" at bounding box center [571, 596] width 375 height 43
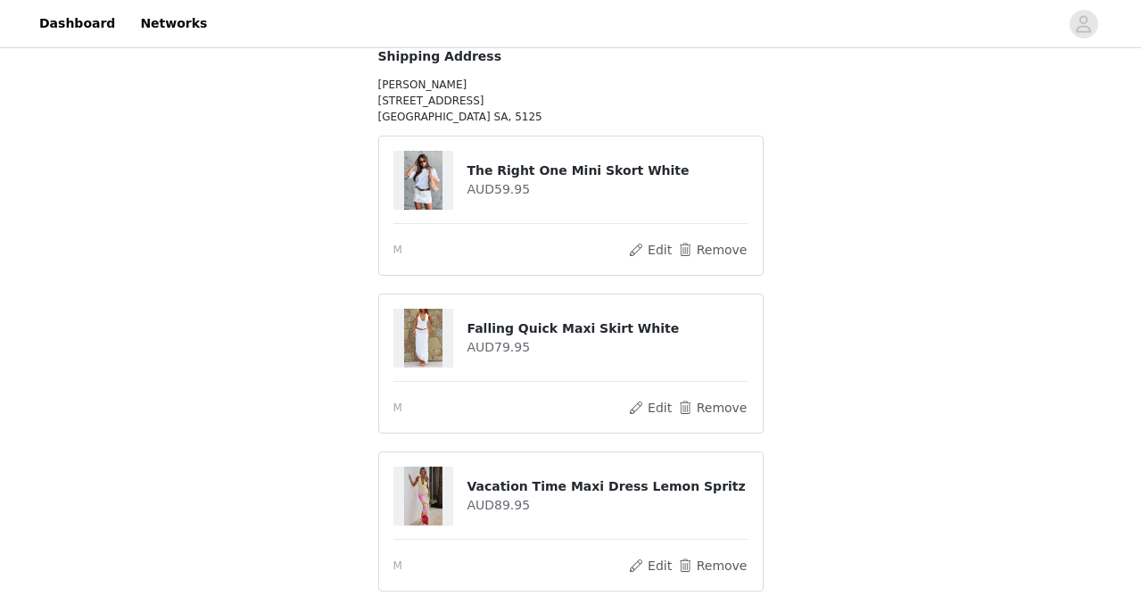
scroll to position [178, 0]
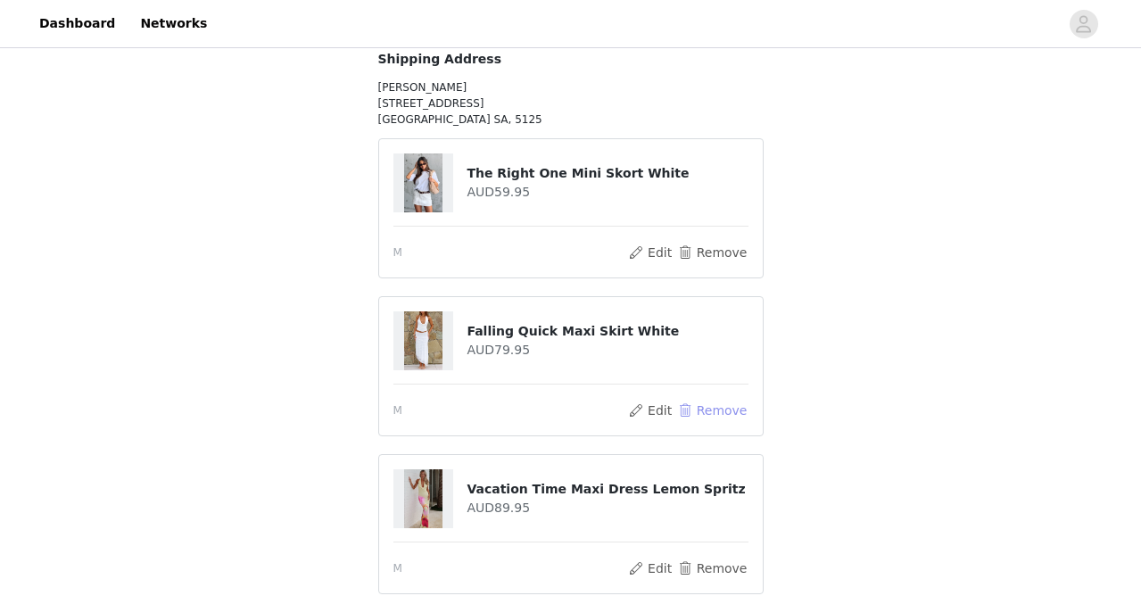
click at [714, 409] on button "Remove" at bounding box center [711, 410] width 71 height 21
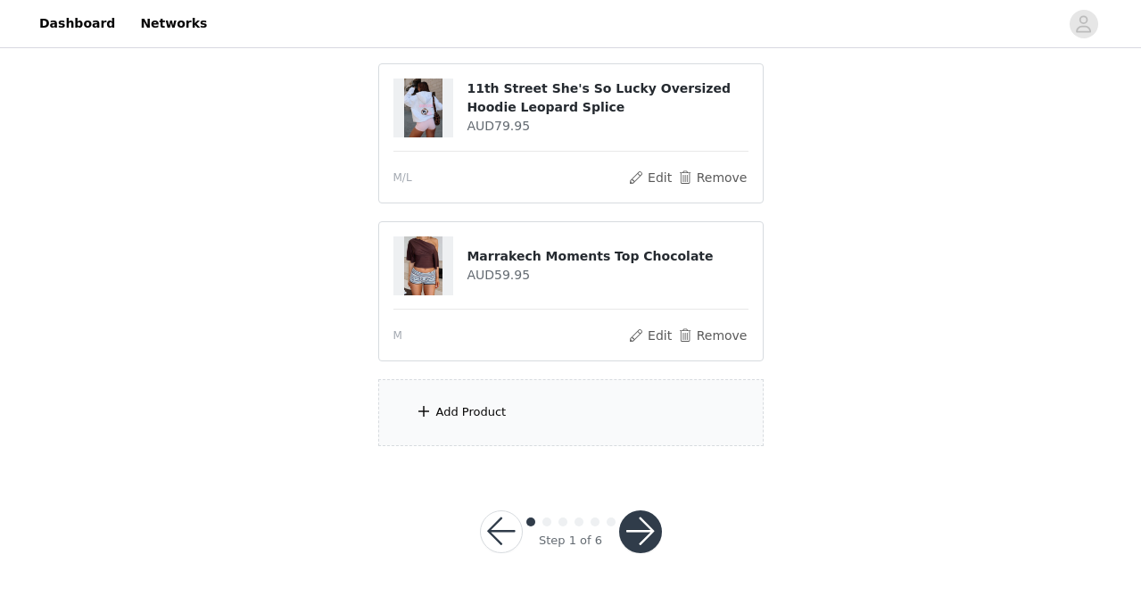
scroll to position [1287, 0]
click at [549, 413] on div "Add Product" at bounding box center [570, 413] width 385 height 67
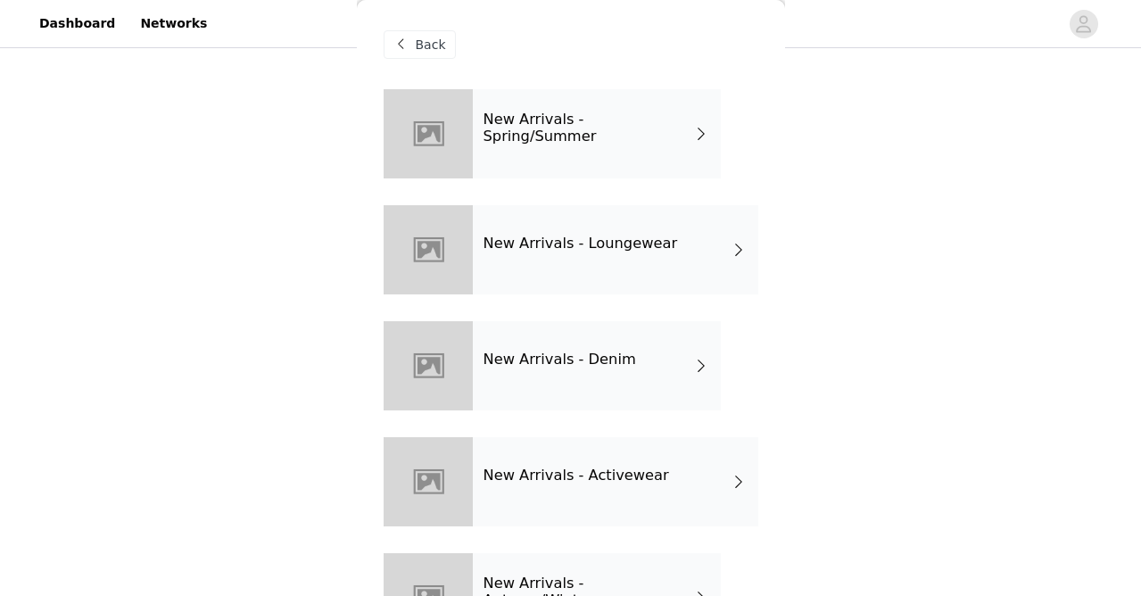
click at [600, 380] on div "New Arrivals - Denim" at bounding box center [597, 365] width 248 height 89
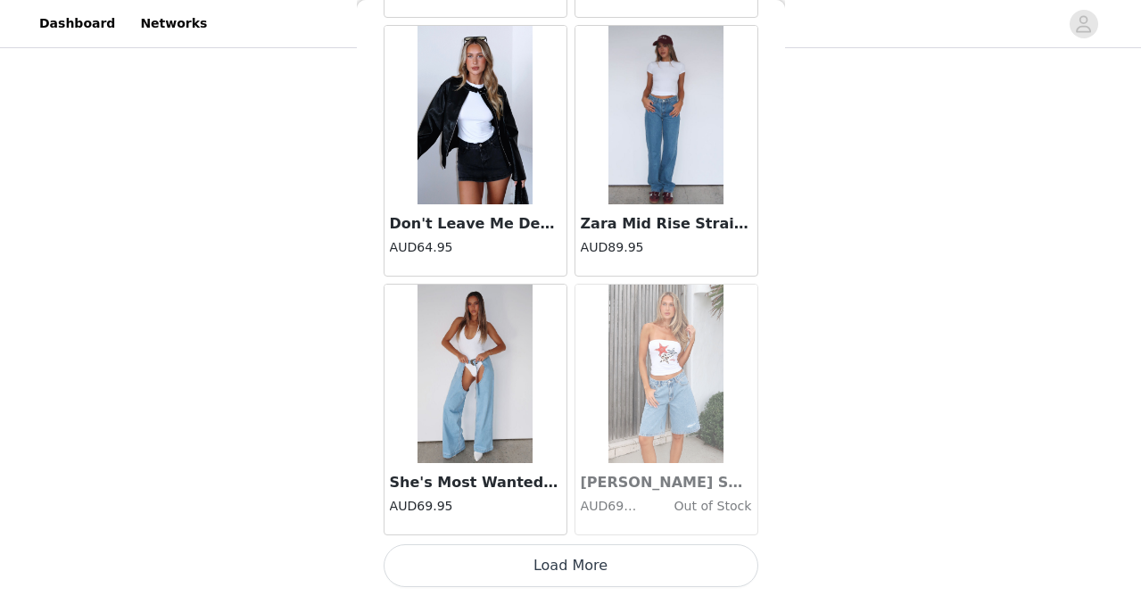
click at [587, 566] on button "Load More" at bounding box center [571, 565] width 375 height 43
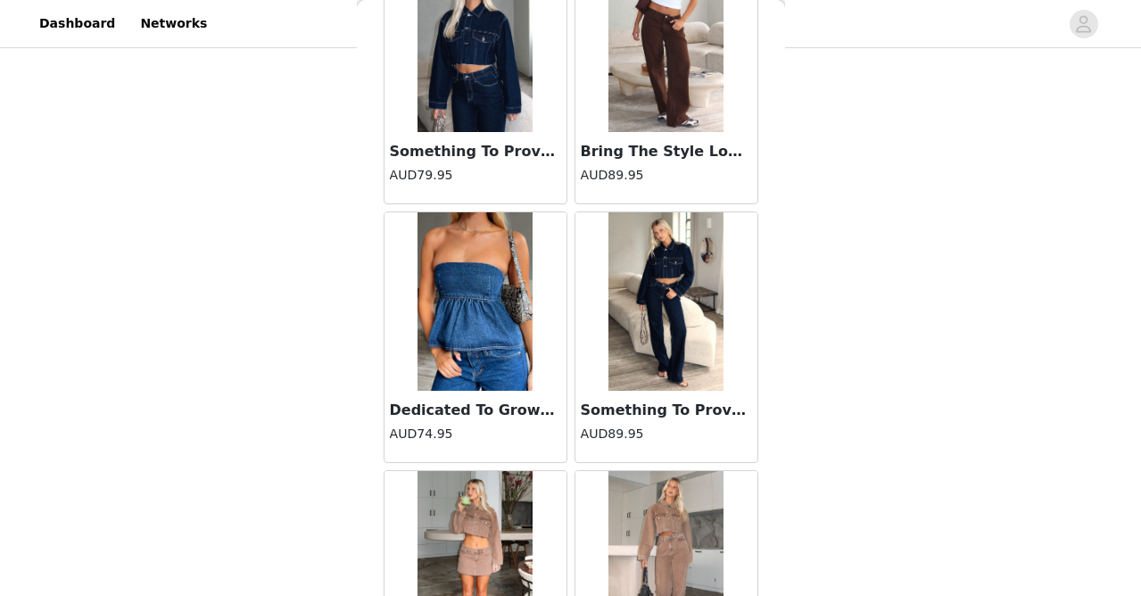
scroll to position [3505, 0]
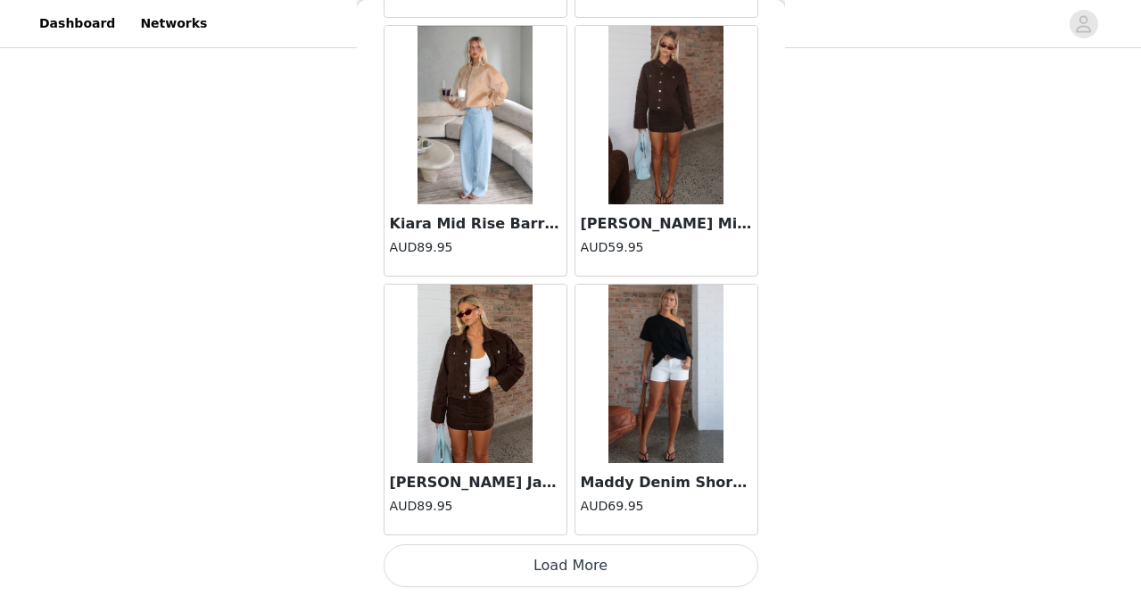
click at [588, 574] on button "Load More" at bounding box center [571, 565] width 375 height 43
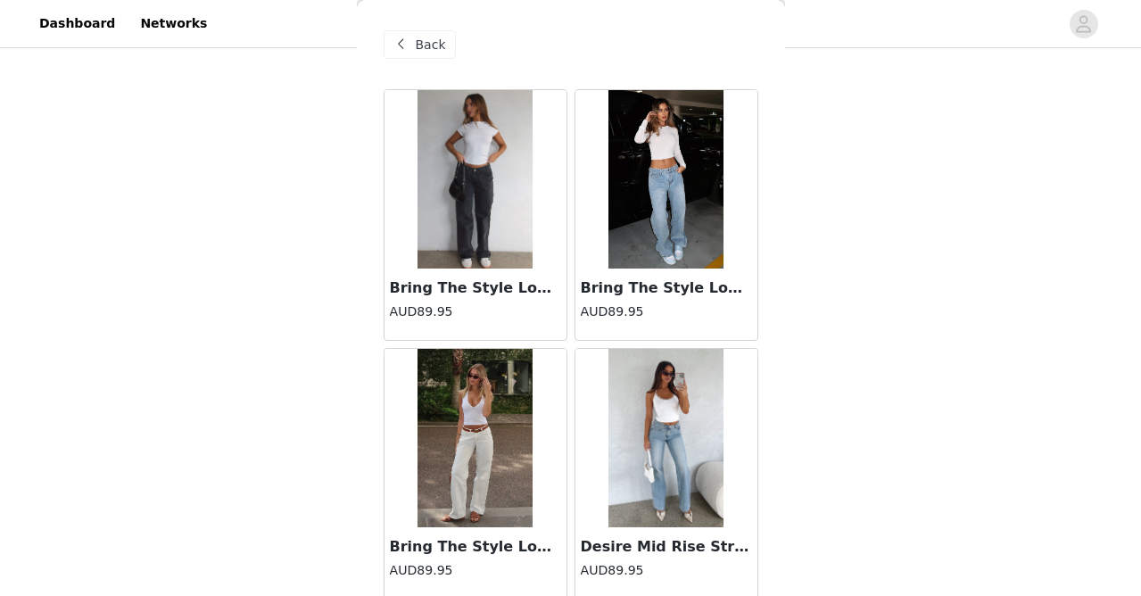
scroll to position [0, 0]
click at [436, 49] on span "Back" at bounding box center [431, 45] width 30 height 19
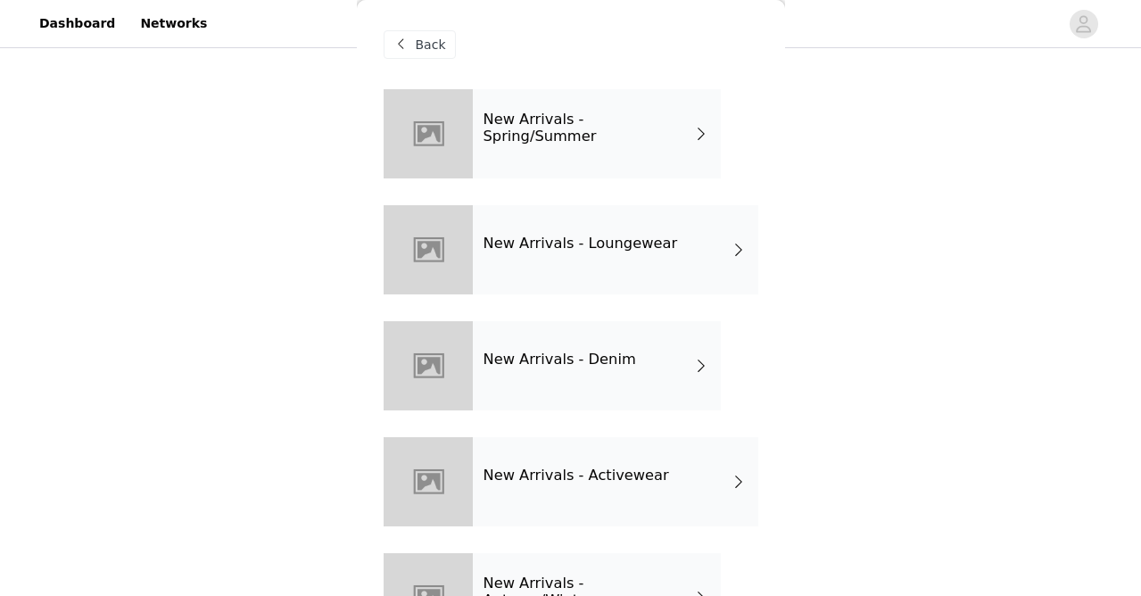
click at [520, 128] on h4 "New Arrivals - Spring/Summer" at bounding box center [588, 127] width 210 height 33
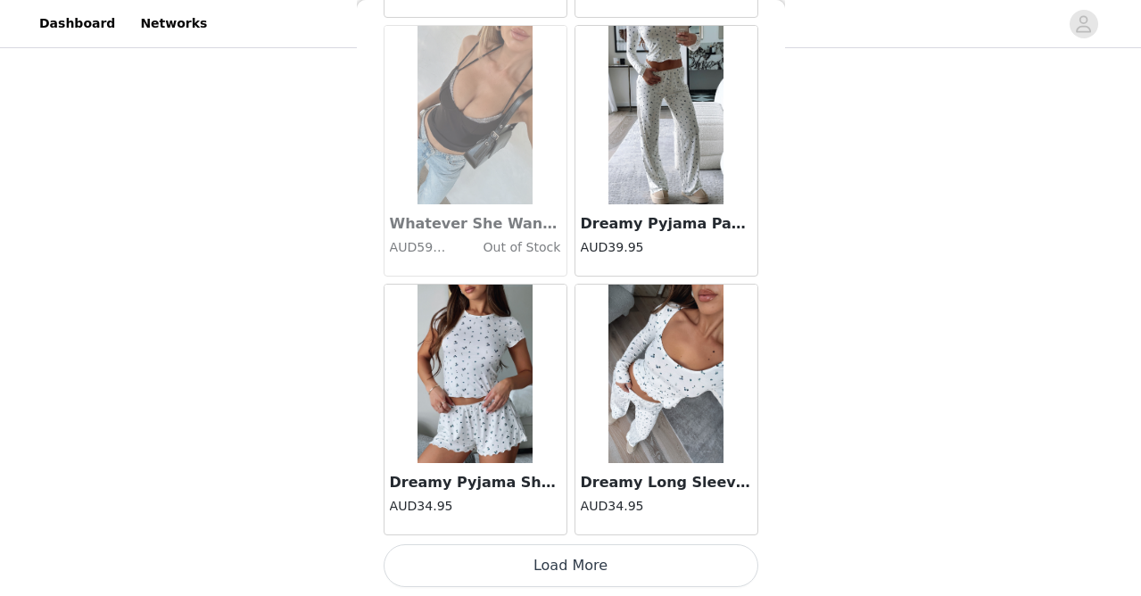
scroll to position [2134, 0]
click at [570, 563] on button "Load More" at bounding box center [571, 565] width 375 height 43
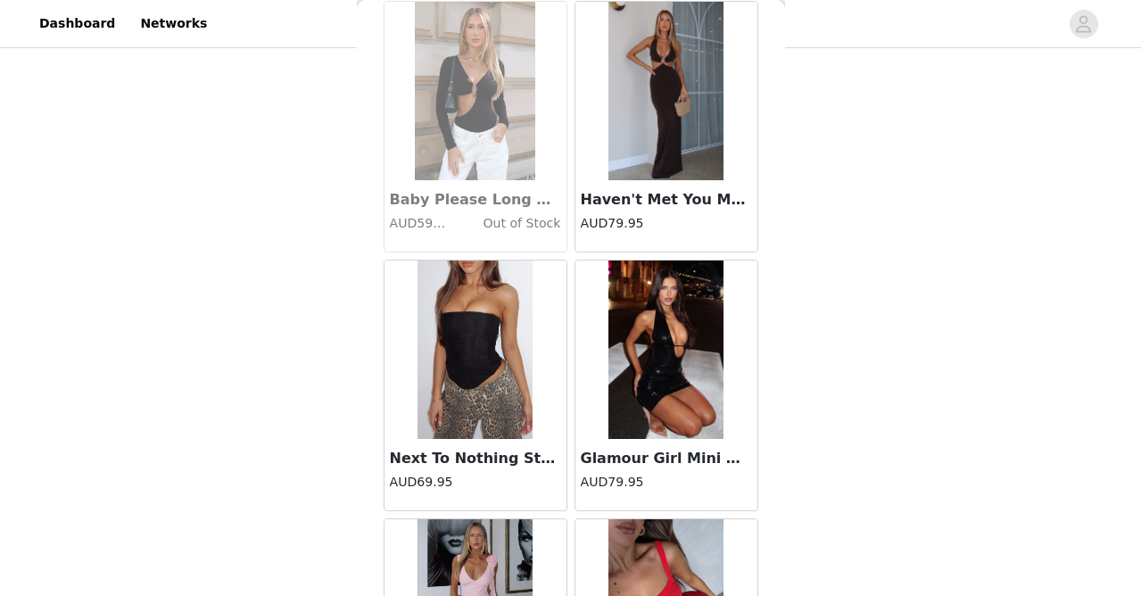
scroll to position [3291, 0]
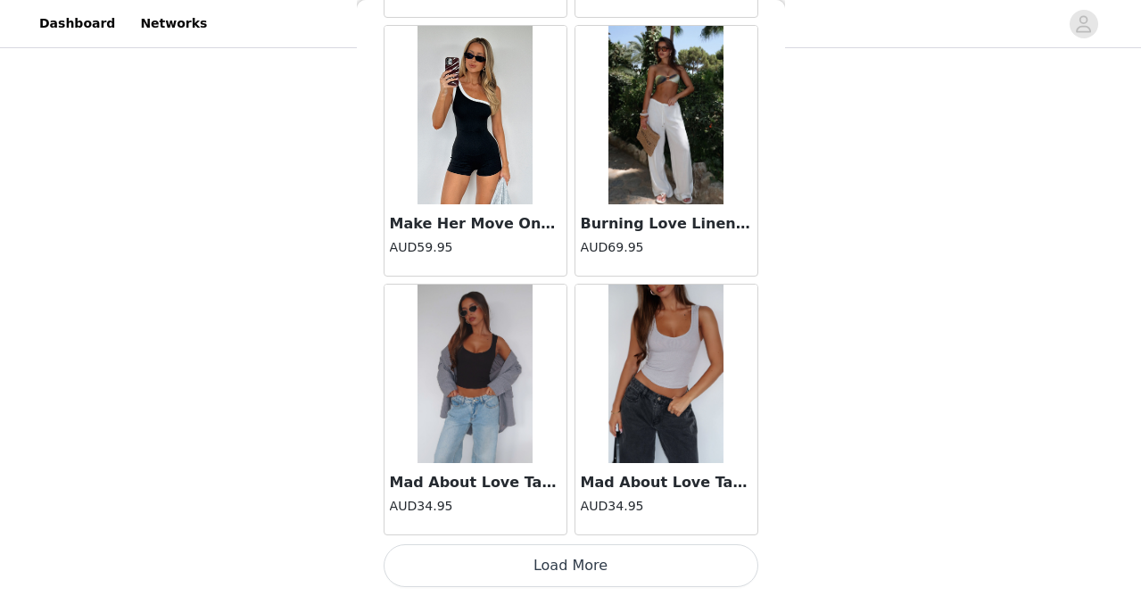
click at [574, 553] on button "Load More" at bounding box center [571, 565] width 375 height 43
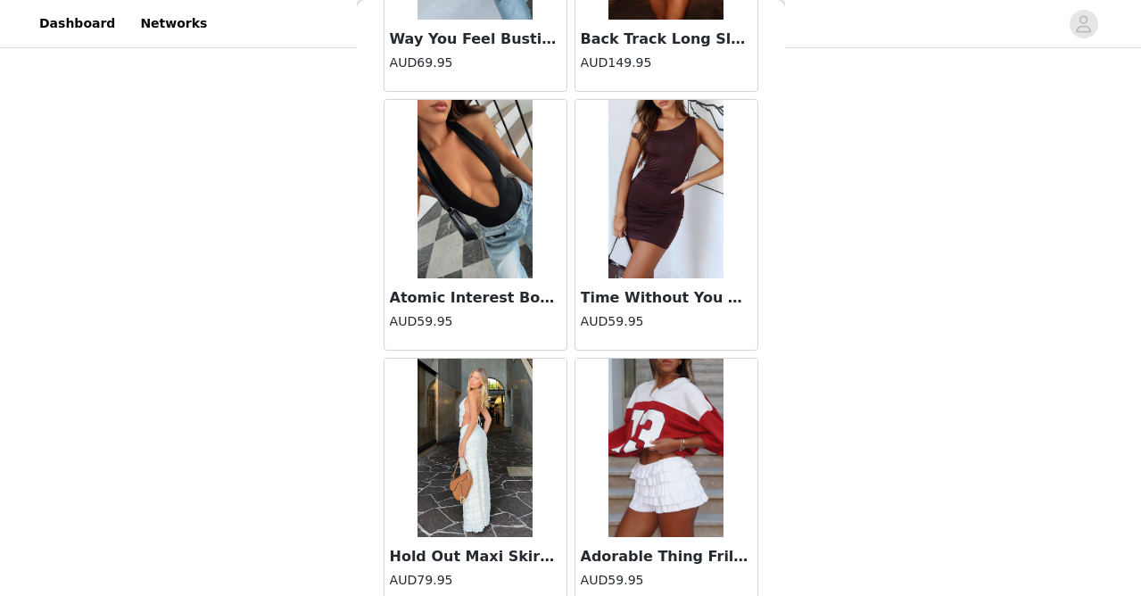
scroll to position [7238, 0]
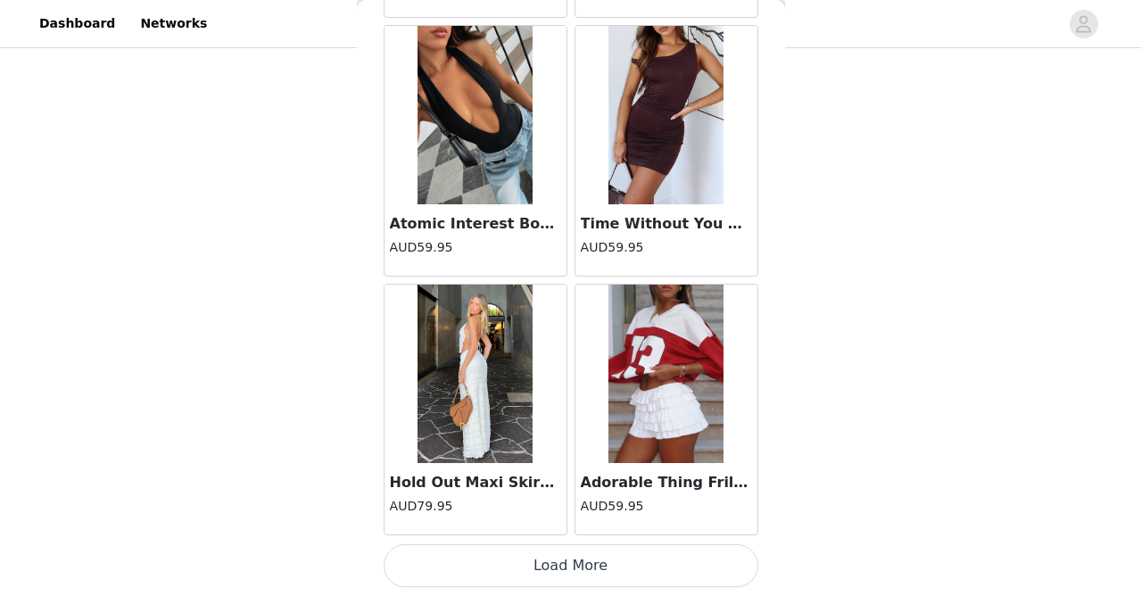
click at [582, 579] on button "Load More" at bounding box center [571, 565] width 375 height 43
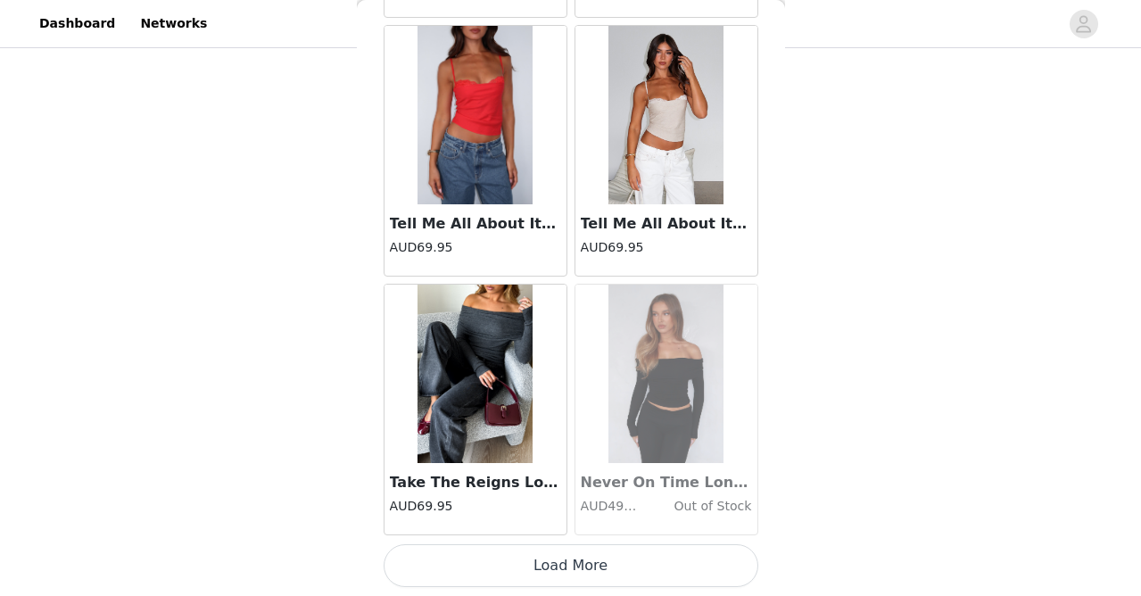
scroll to position [9894, 0]
click at [577, 557] on button "Load More" at bounding box center [571, 565] width 375 height 43
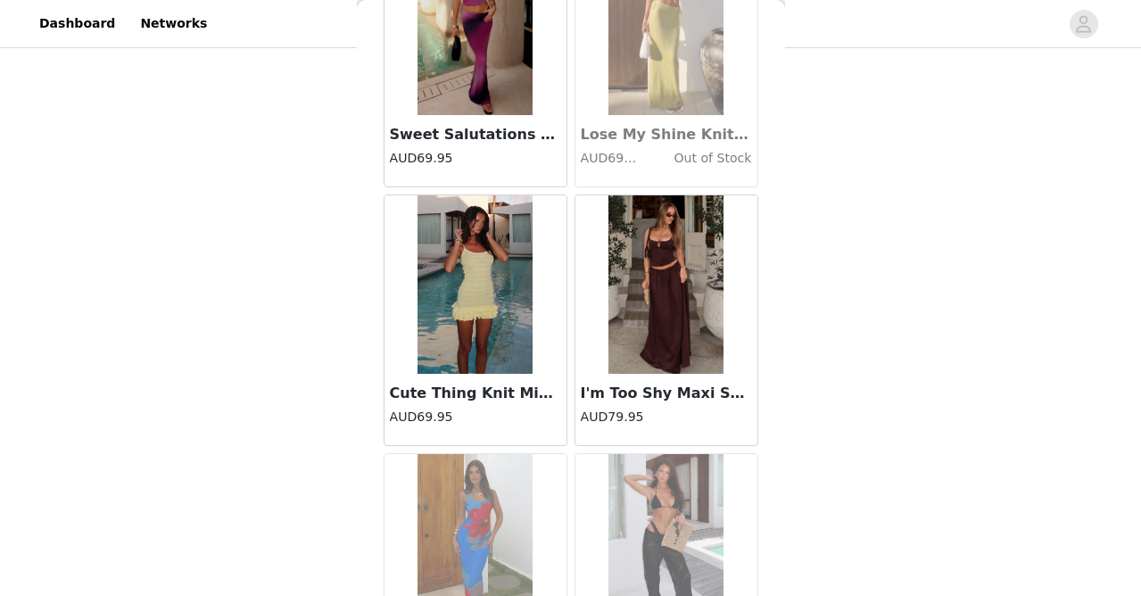
scroll to position [11329, 0]
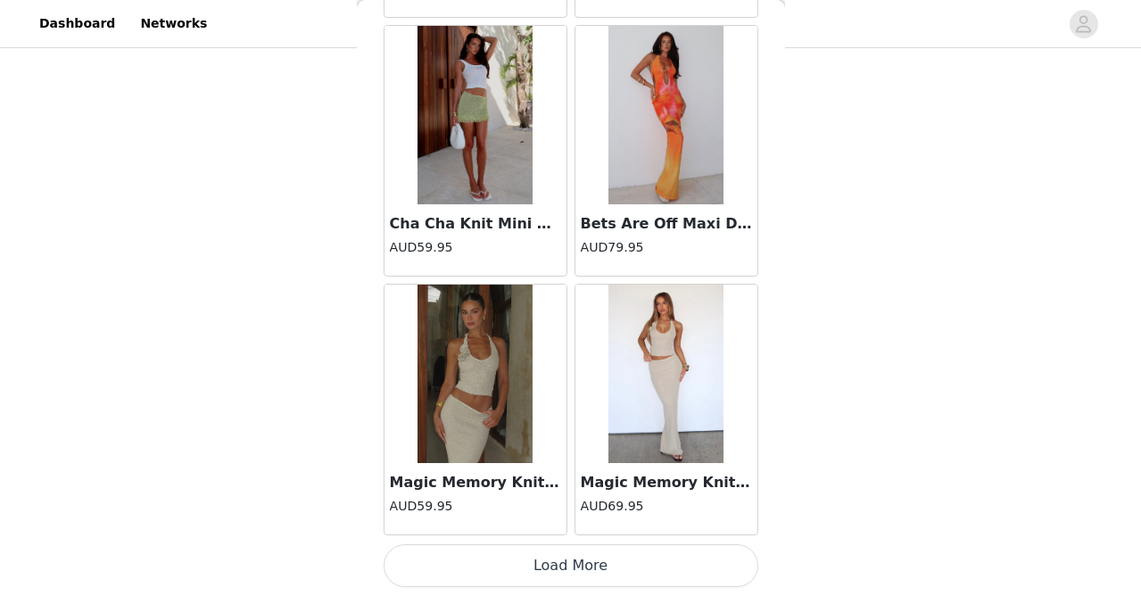
click at [584, 576] on button "Load More" at bounding box center [571, 565] width 375 height 43
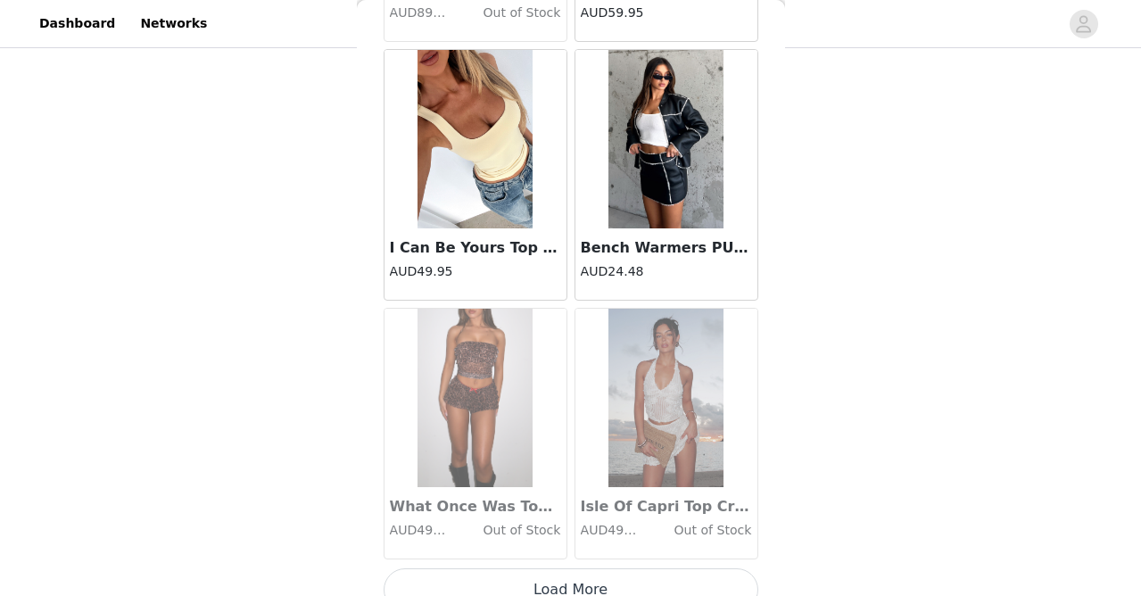
scroll to position [15049, 0]
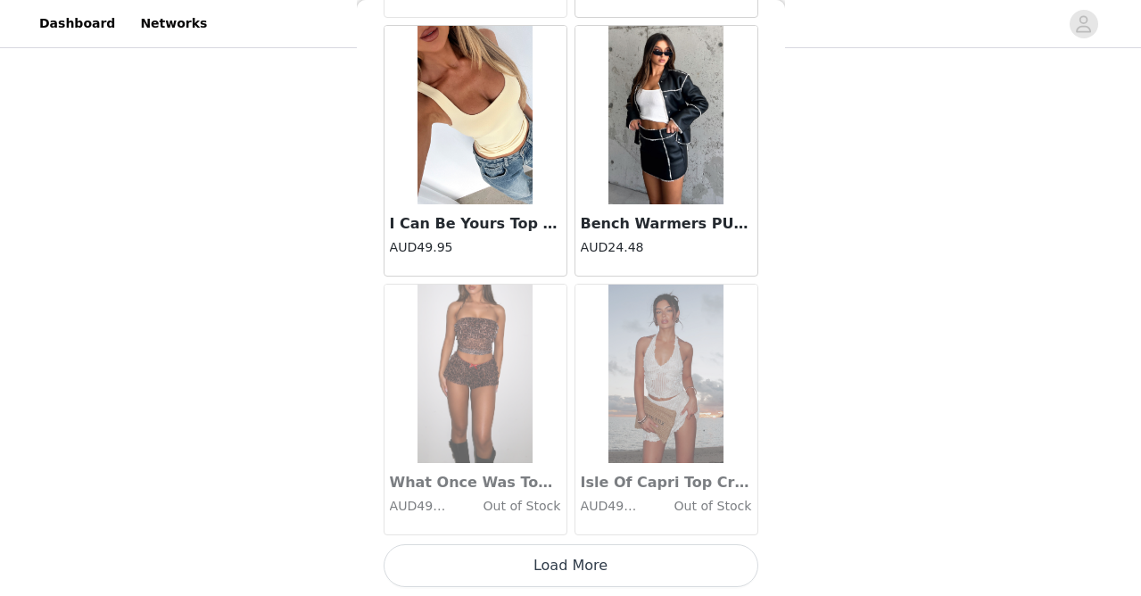
click at [585, 565] on button "Load More" at bounding box center [571, 565] width 375 height 43
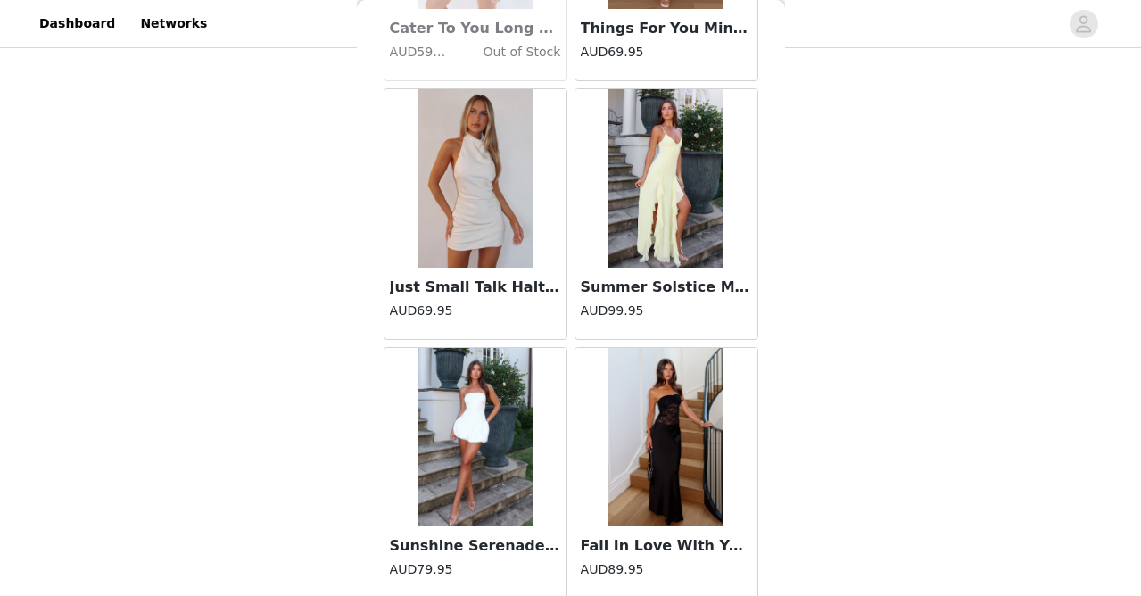
scroll to position [17623, 0]
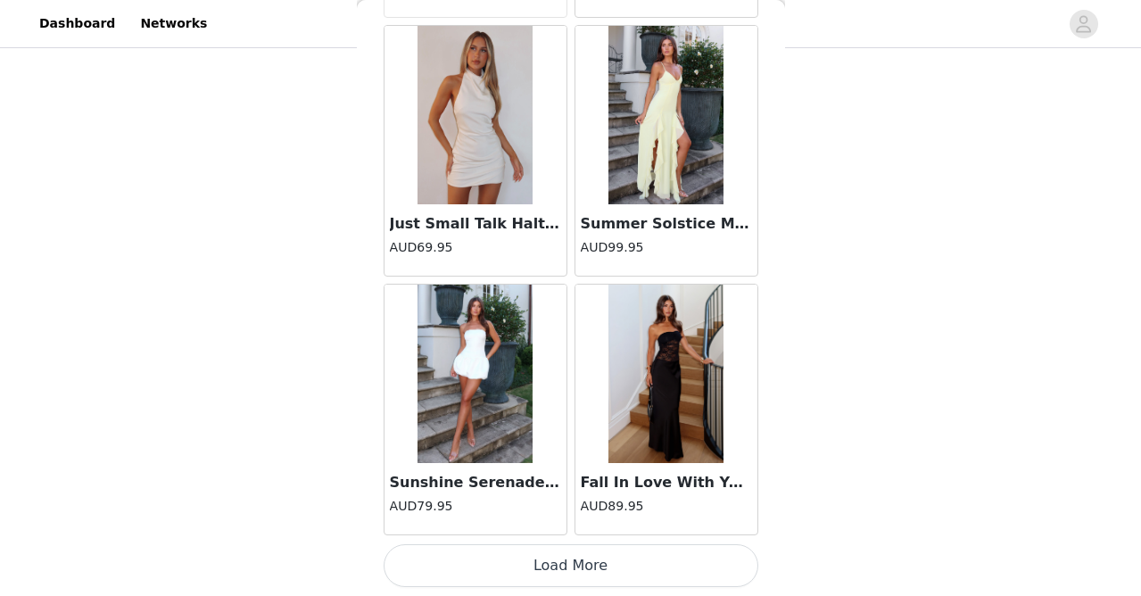
click at [586, 566] on button "Load More" at bounding box center [571, 565] width 375 height 43
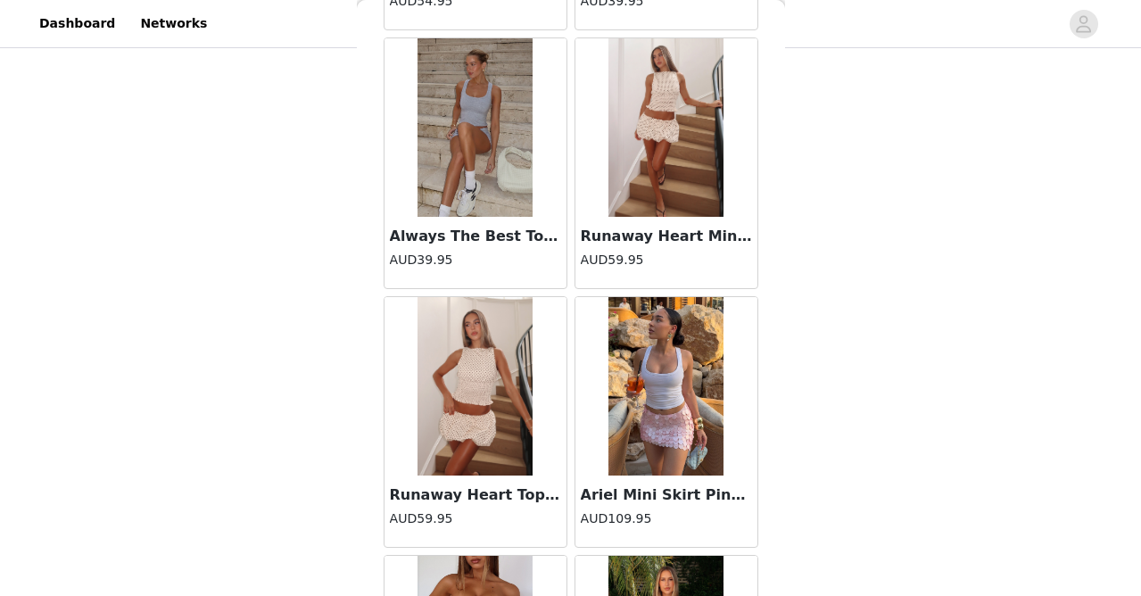
scroll to position [19454, 0]
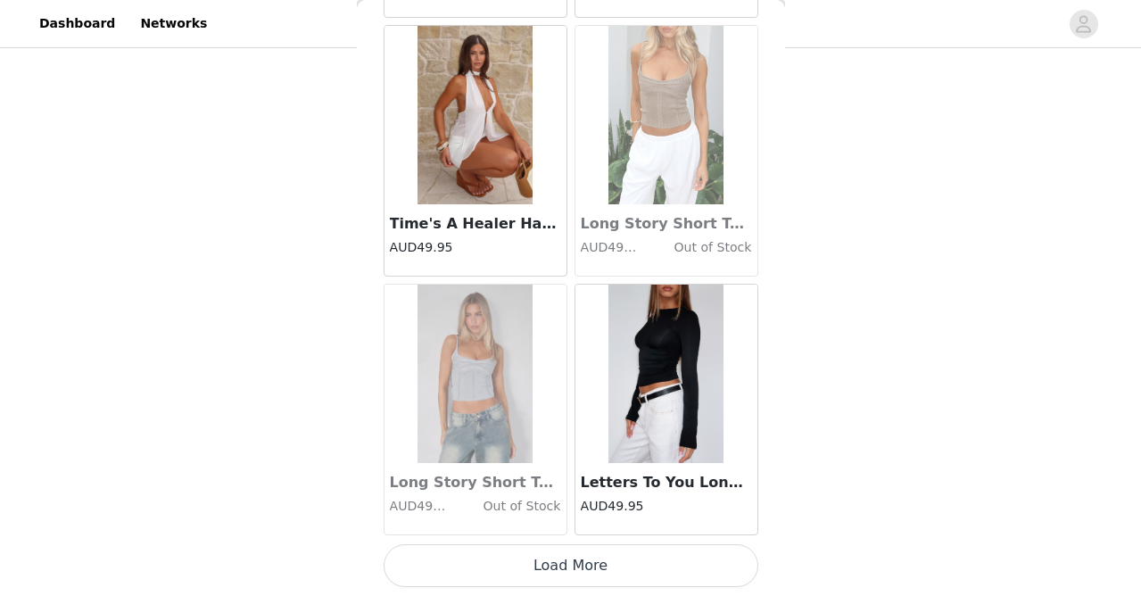
click at [601, 553] on button "Load More" at bounding box center [571, 565] width 375 height 43
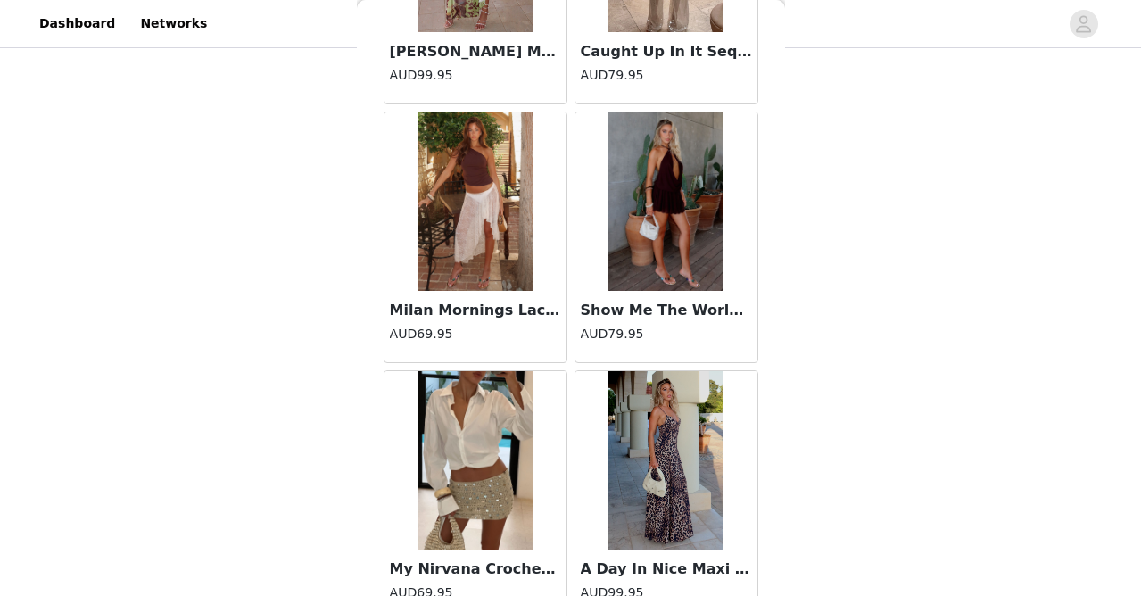
scroll to position [22488, 0]
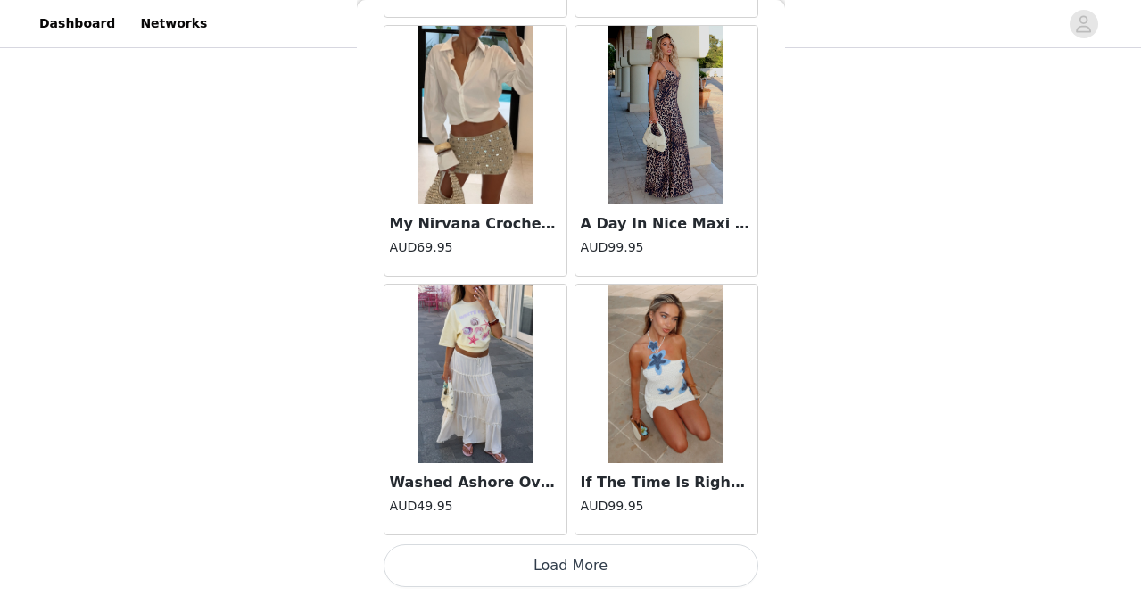
click at [598, 566] on button "Load More" at bounding box center [571, 565] width 375 height 43
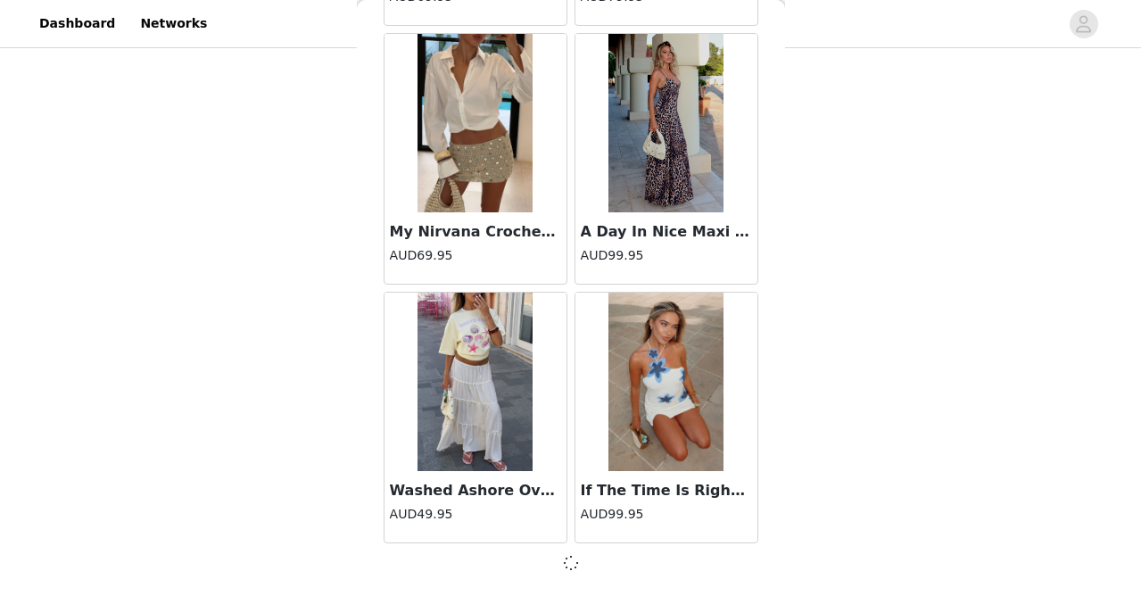
scroll to position [22819, 0]
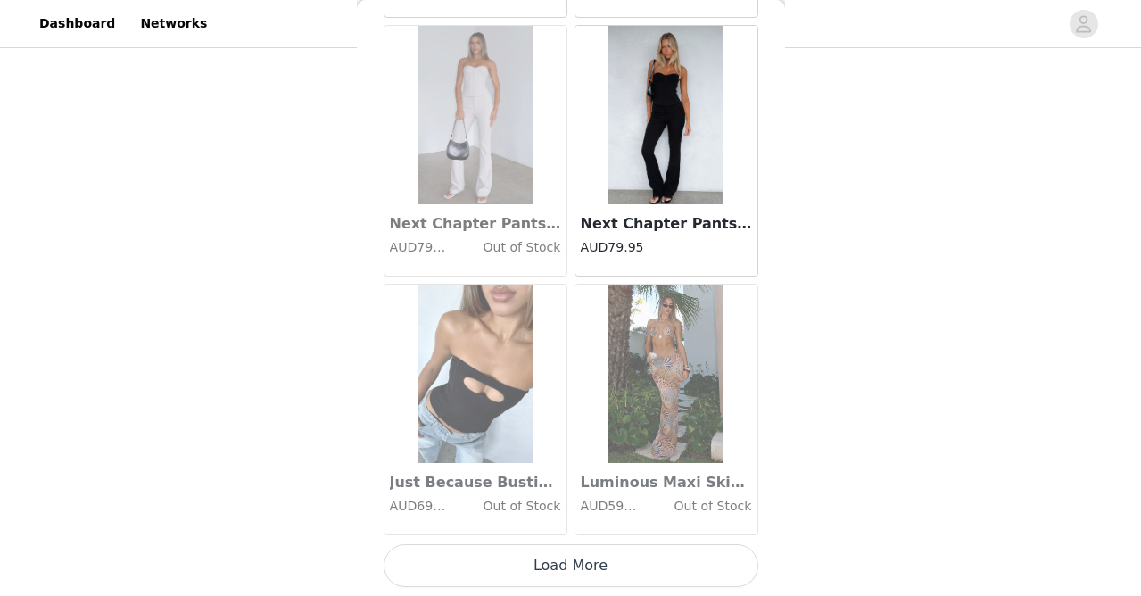
click at [587, 556] on button "Load More" at bounding box center [571, 565] width 375 height 43
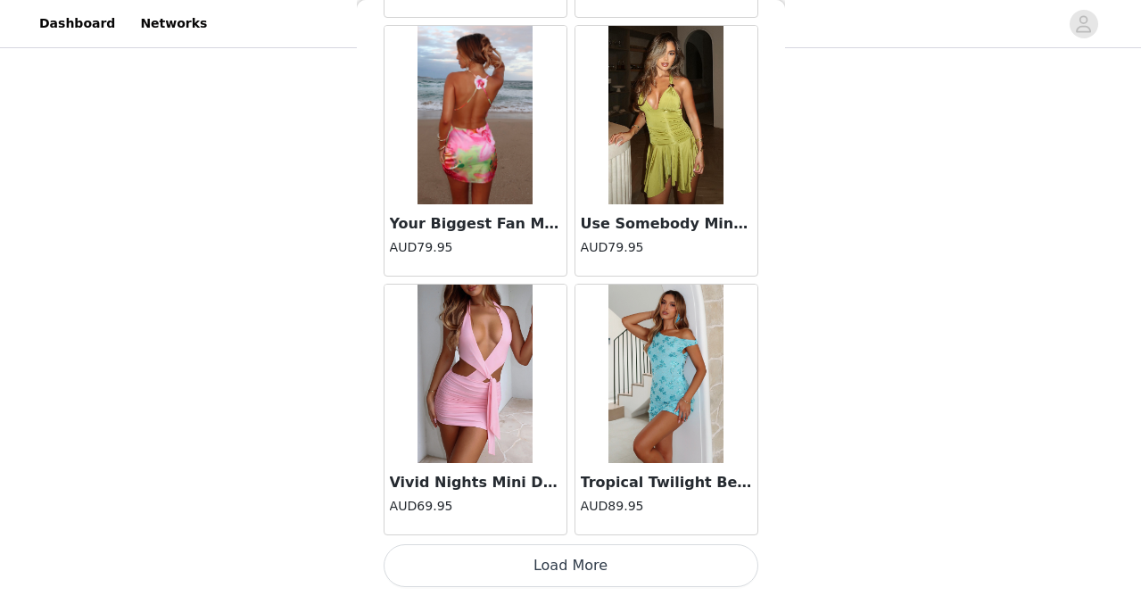
scroll to position [1287, 0]
click at [588, 557] on button "Load More" at bounding box center [571, 565] width 375 height 43
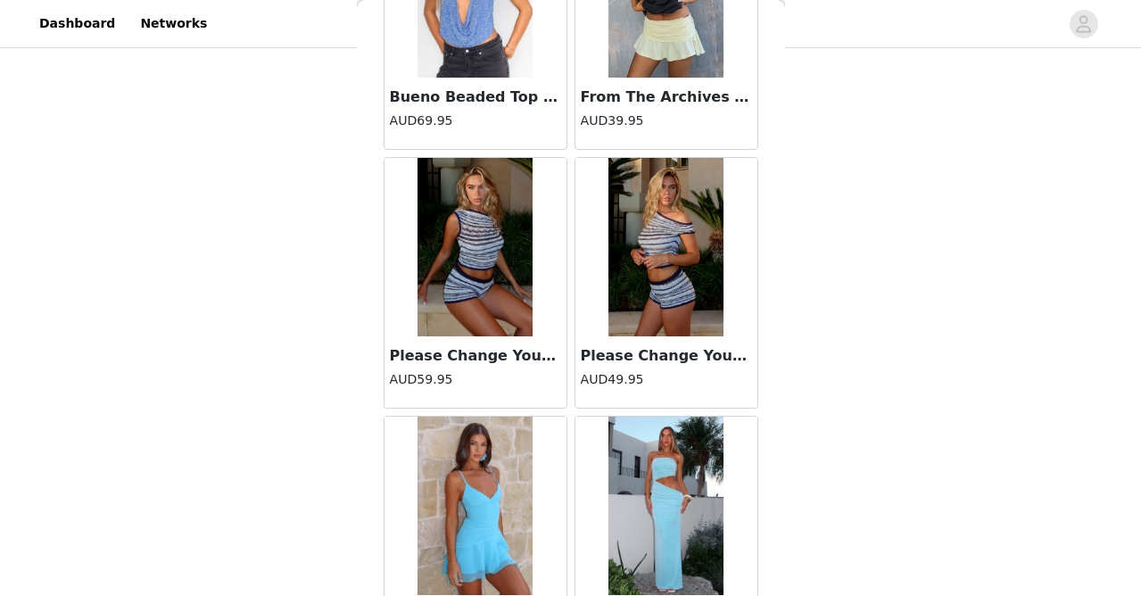
scroll to position [29183, 0]
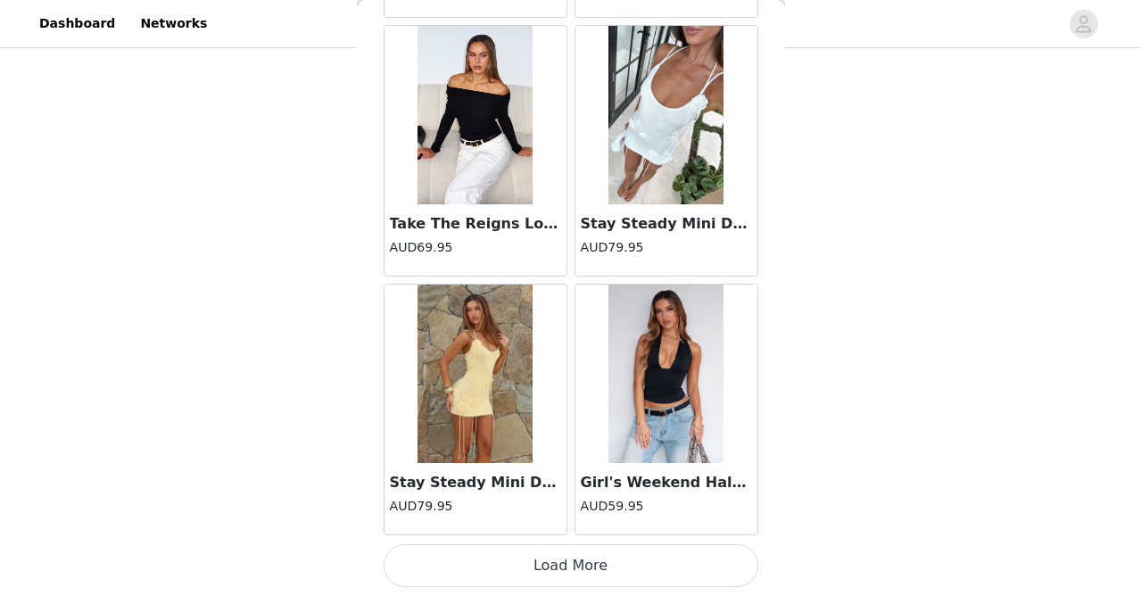
click at [588, 574] on button "Load More" at bounding box center [571, 565] width 375 height 43
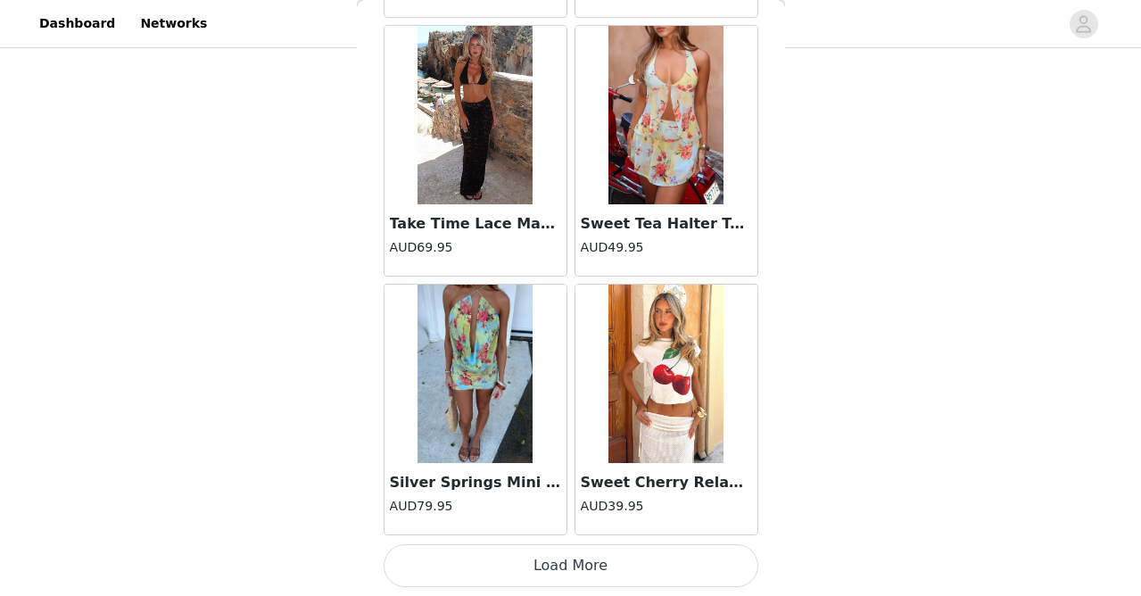
scroll to position [1287, 0]
click at [582, 570] on button "Load More" at bounding box center [571, 565] width 375 height 43
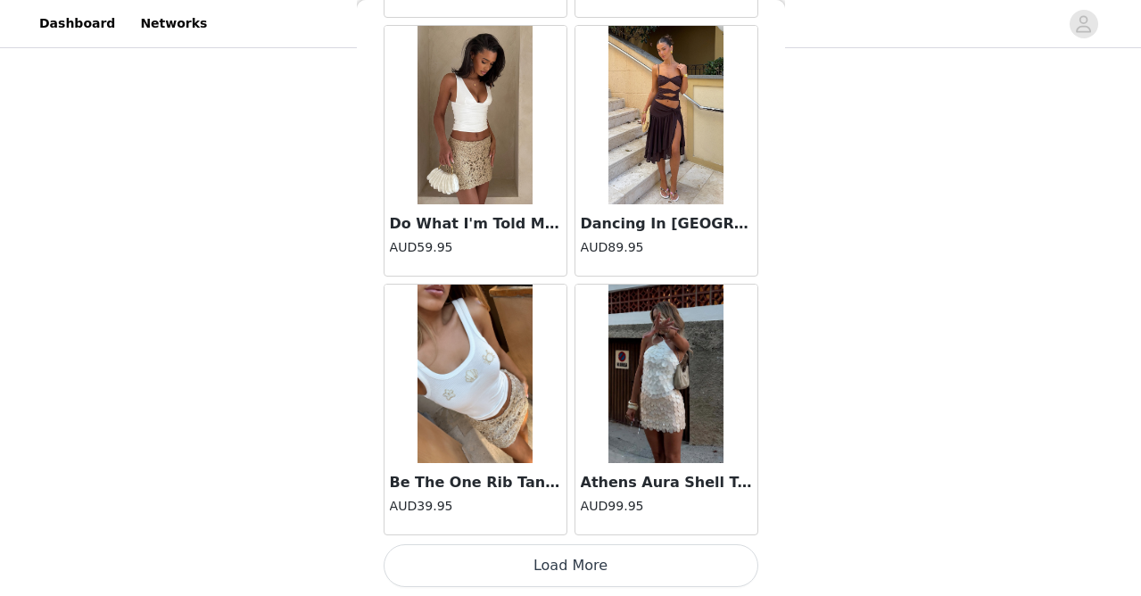
scroll to position [35761, 0]
click at [561, 573] on button "Load More" at bounding box center [571, 565] width 375 height 43
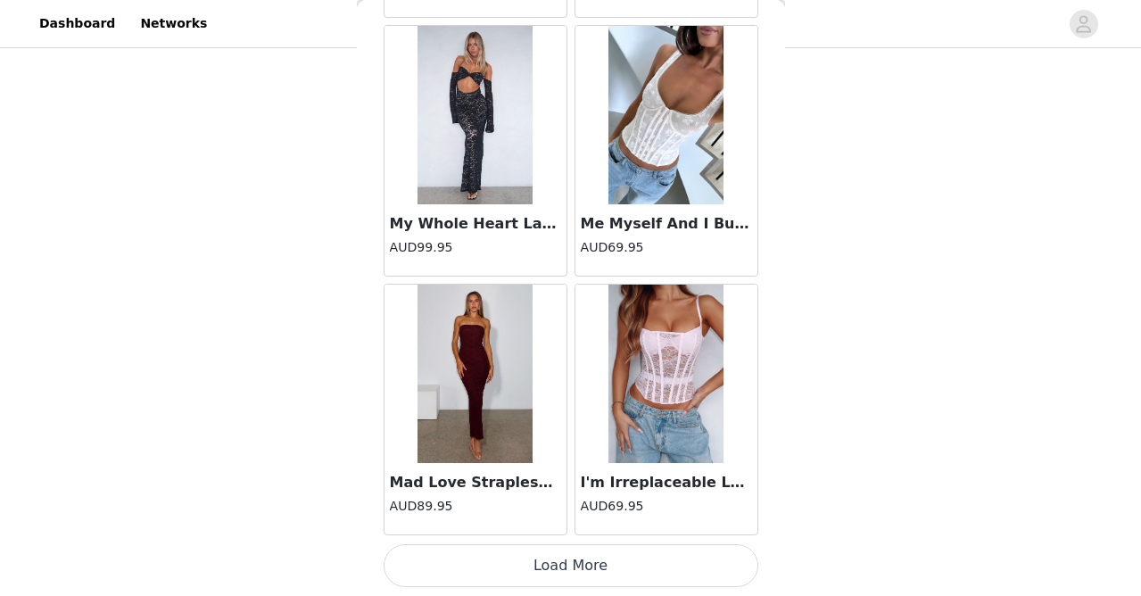
scroll to position [38347, 0]
click at [562, 557] on button "Load More" at bounding box center [571, 565] width 375 height 43
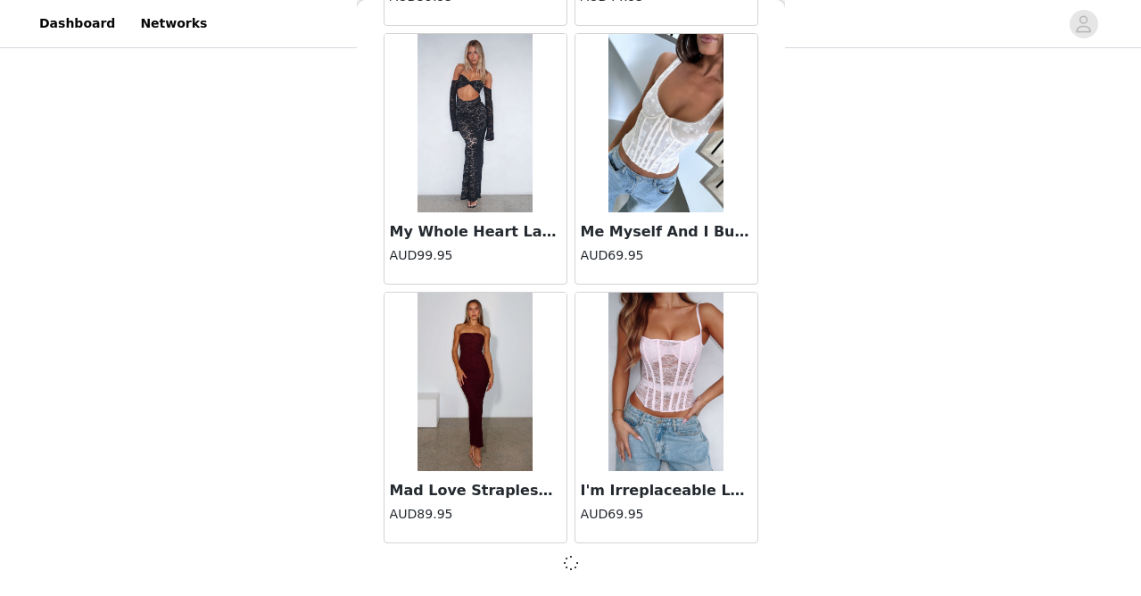
scroll to position [38339, 0]
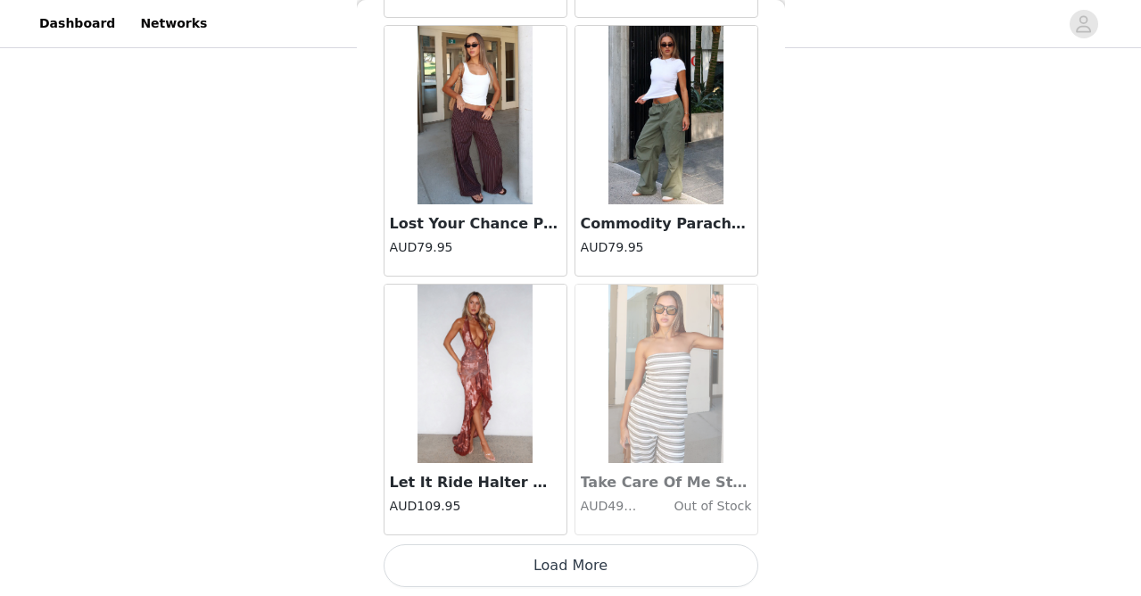
click at [567, 557] on button "Load More" at bounding box center [571, 565] width 375 height 43
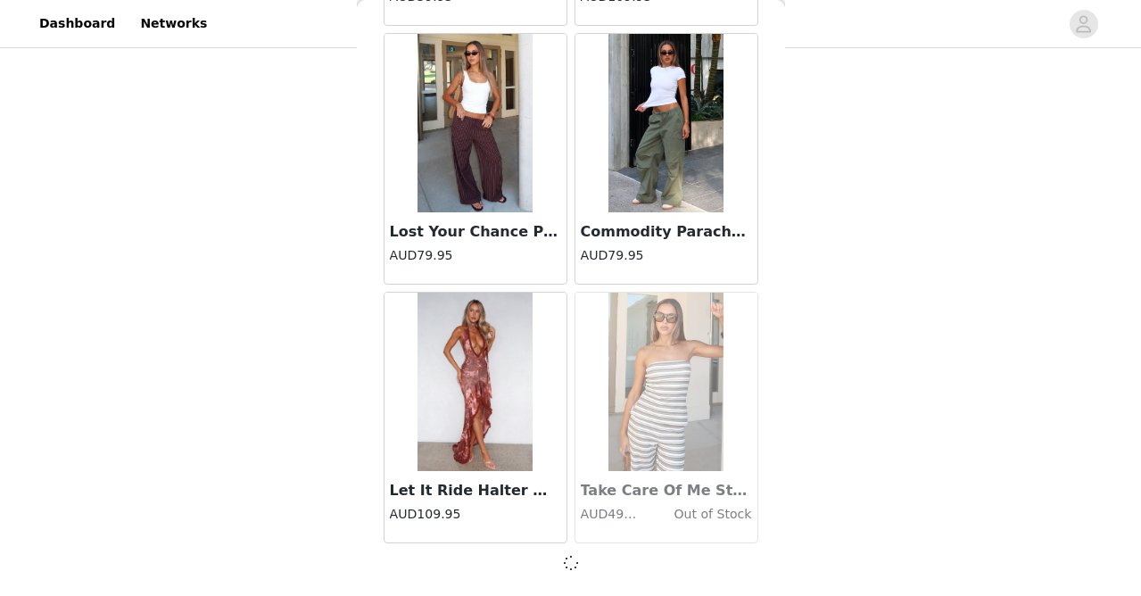
scroll to position [40926, 0]
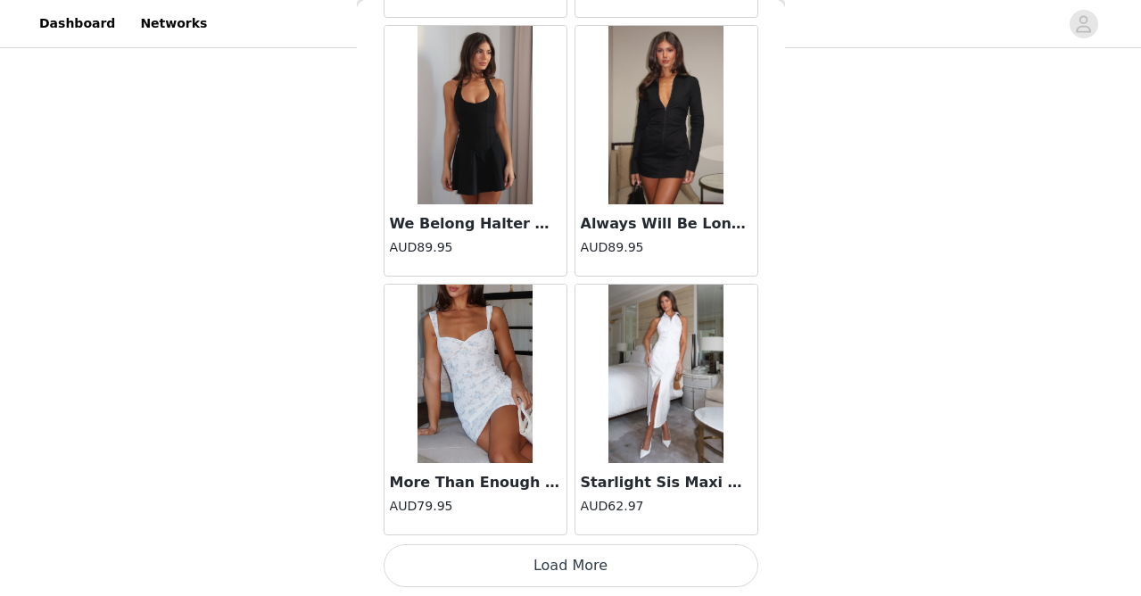
click at [567, 557] on button "Load More" at bounding box center [571, 565] width 375 height 43
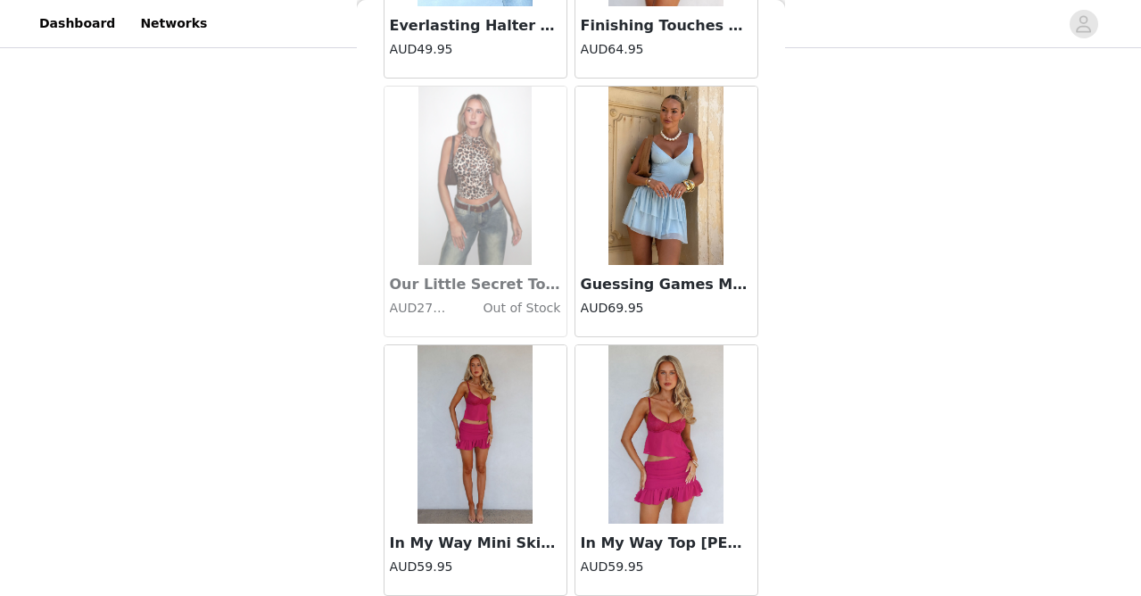
scroll to position [46084, 0]
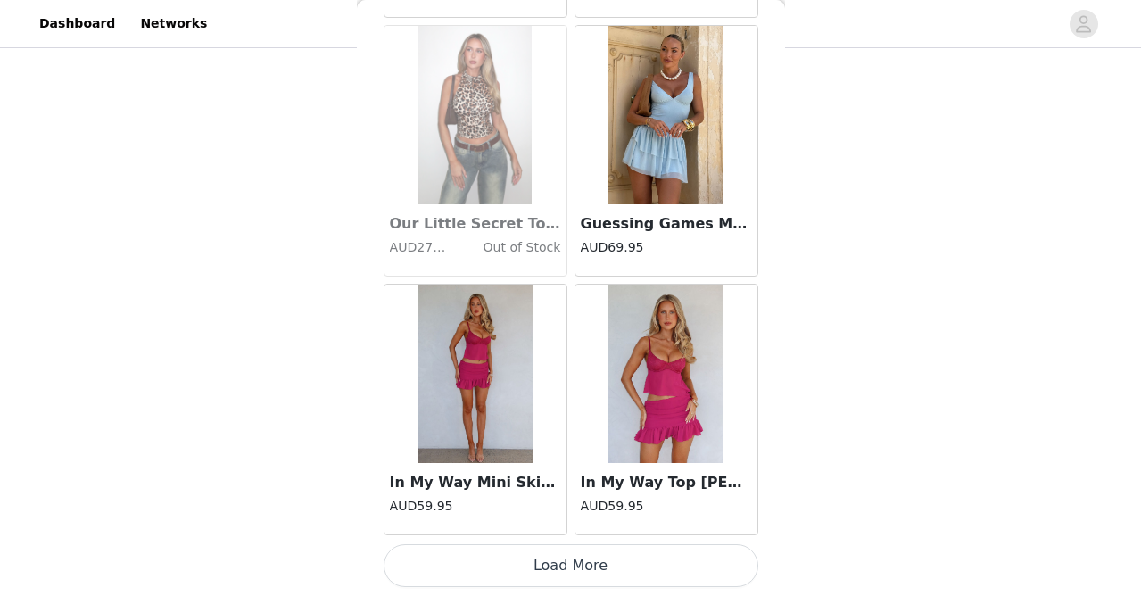
click at [574, 574] on button "Load More" at bounding box center [571, 565] width 375 height 43
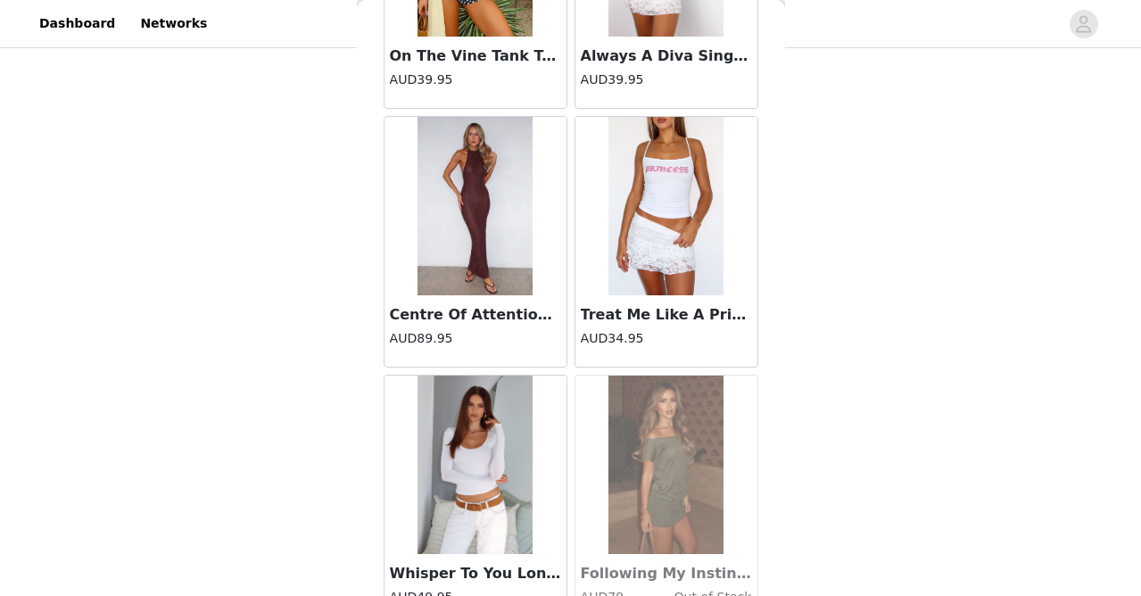
scroll to position [47590, 0]
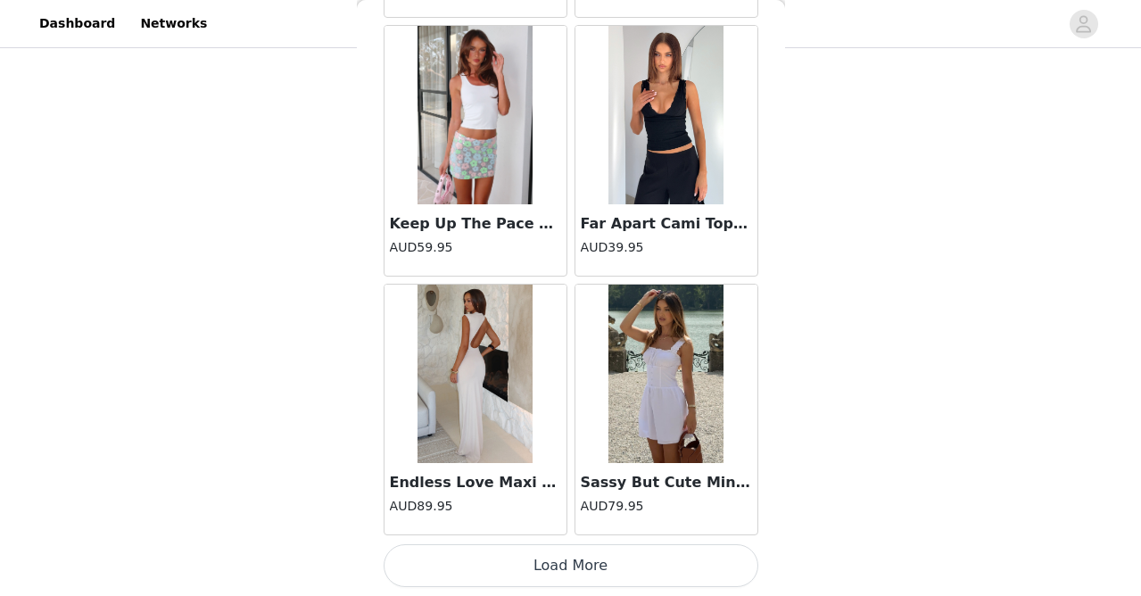
click at [574, 566] on button "Load More" at bounding box center [571, 565] width 375 height 43
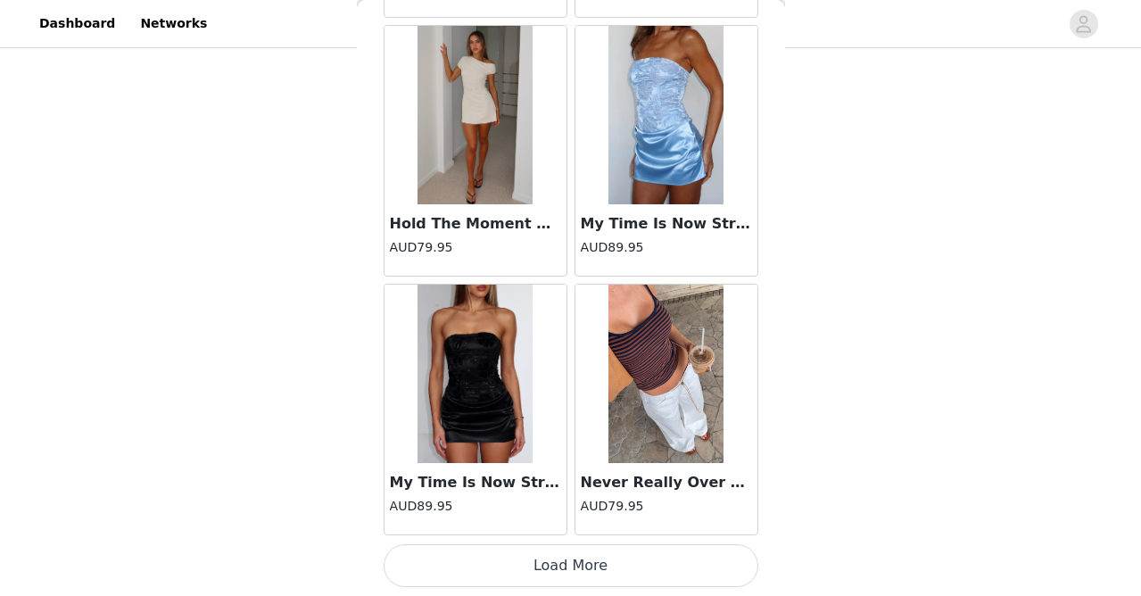
scroll to position [1287, 0]
click at [574, 566] on button "Load More" at bounding box center [571, 565] width 375 height 43
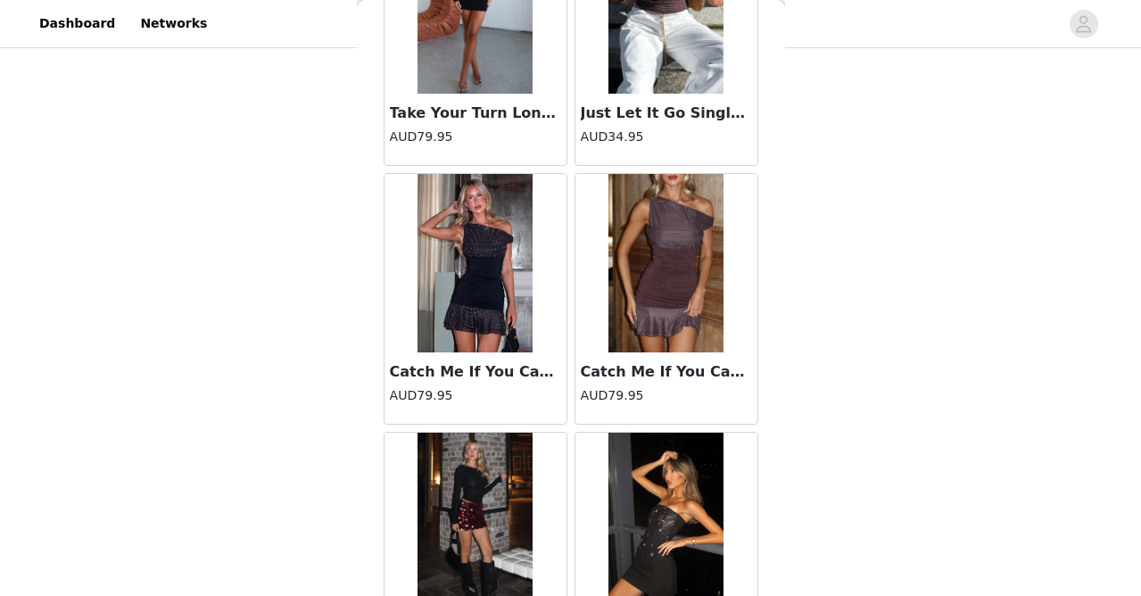
scroll to position [53463, 0]
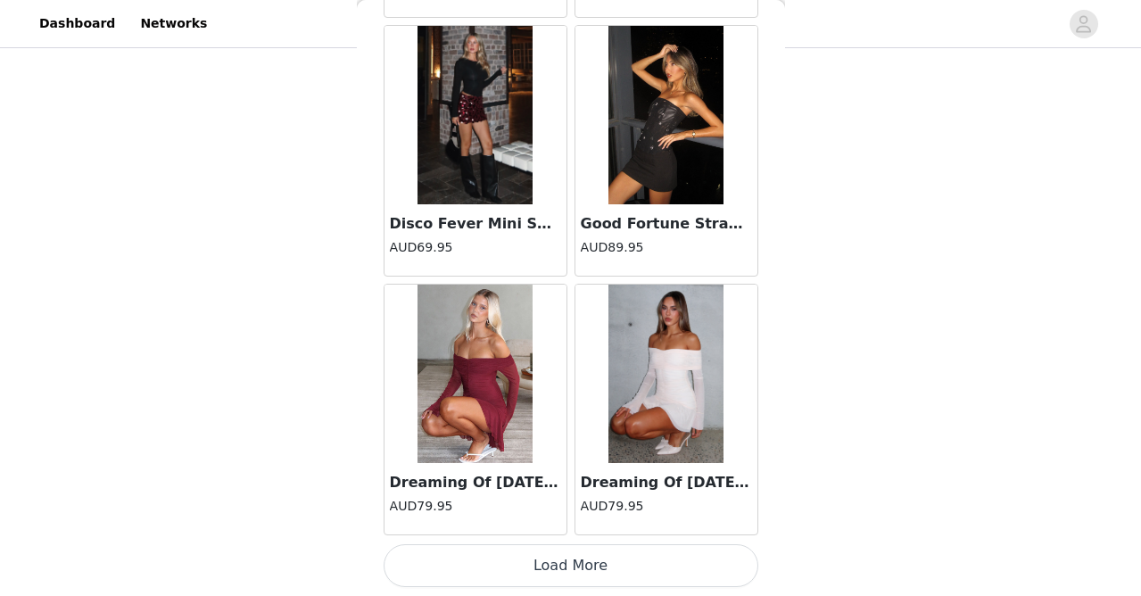
click at [582, 556] on button "Load More" at bounding box center [571, 565] width 375 height 43
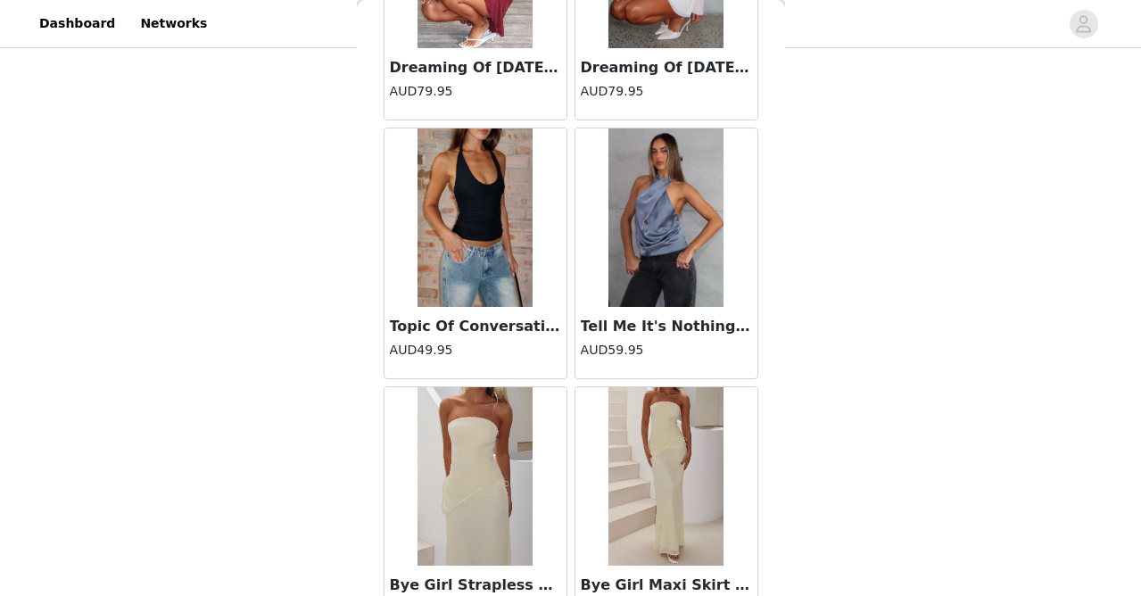
scroll to position [54291, 0]
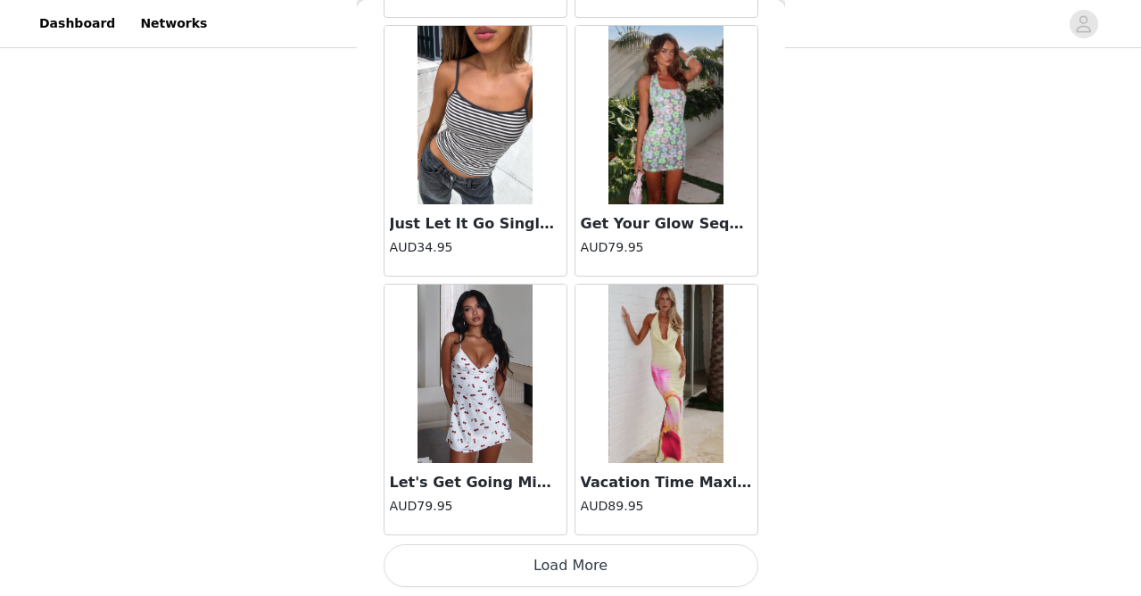
click at [582, 556] on button "Load More" at bounding box center [571, 565] width 375 height 43
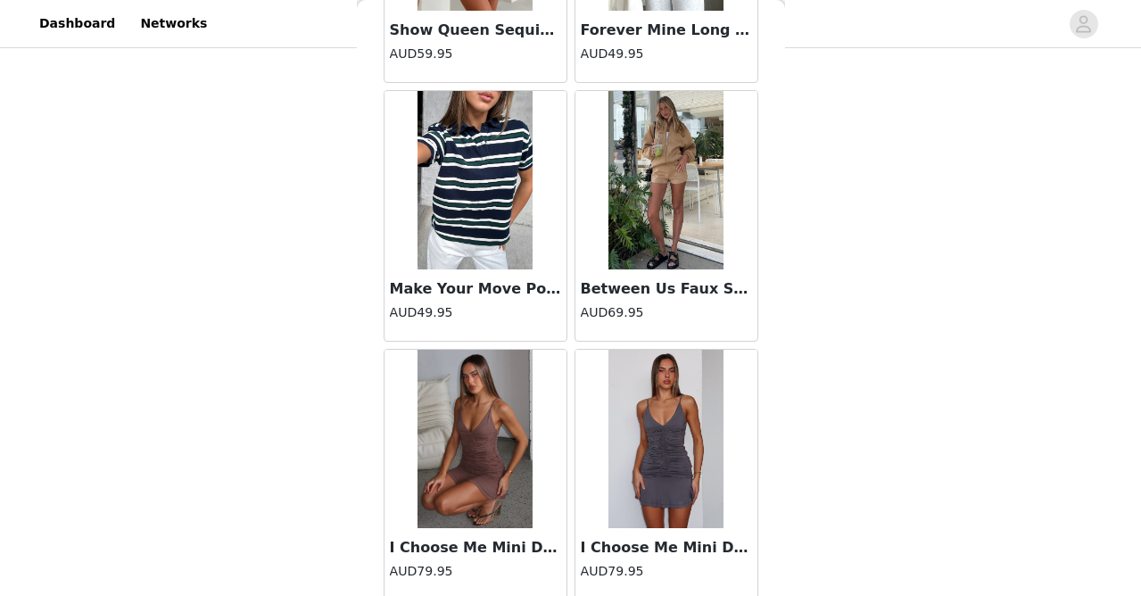
scroll to position [57168, 0]
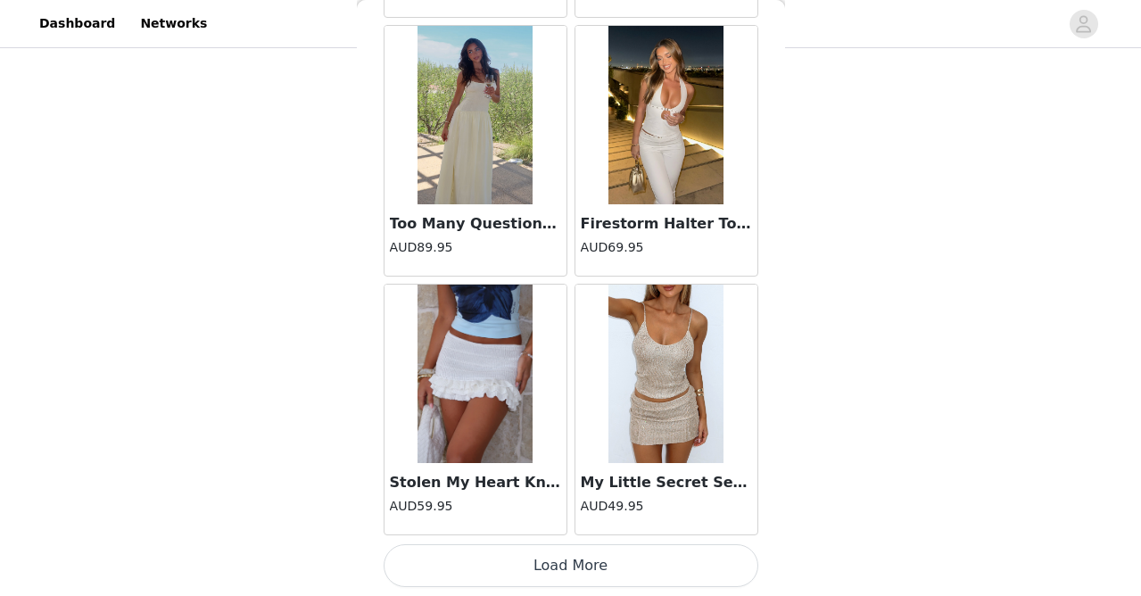
click at [582, 563] on button "Load More" at bounding box center [571, 565] width 375 height 43
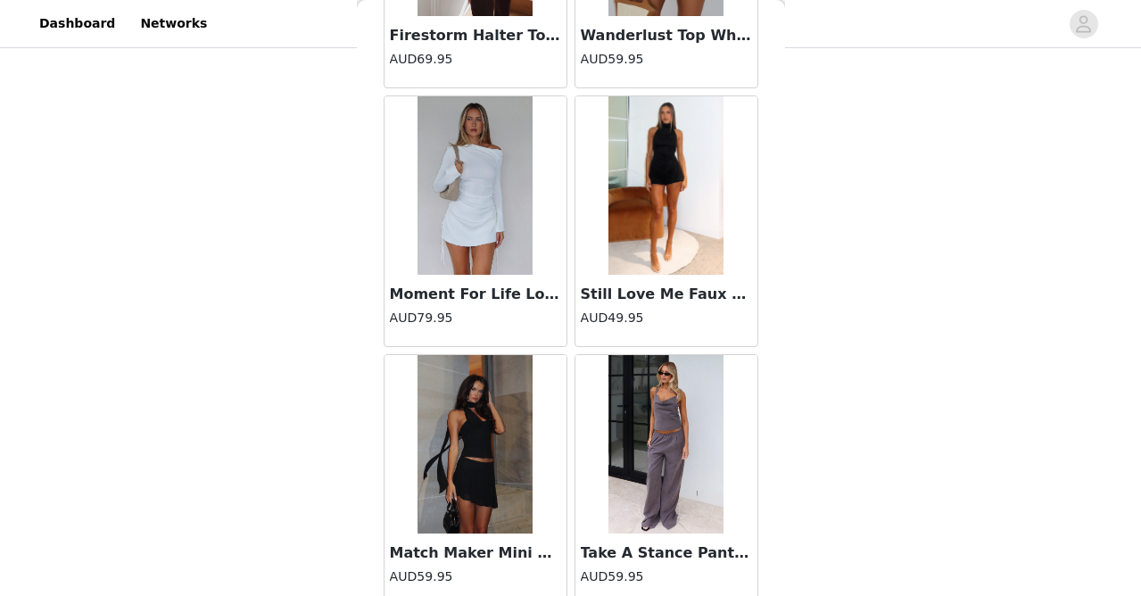
scroll to position [60287, 0]
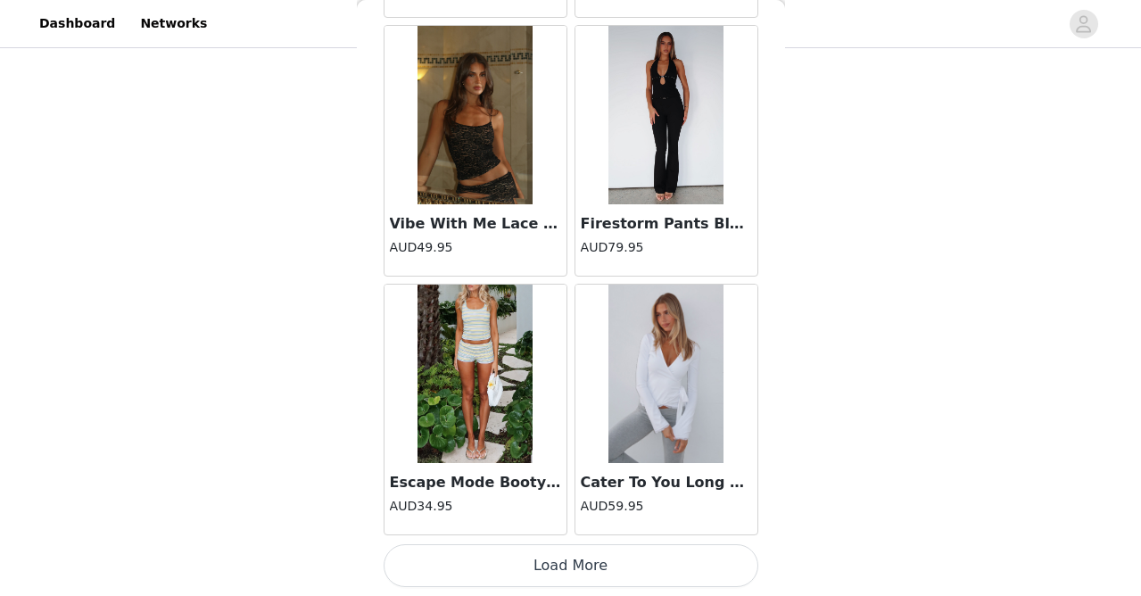
click at [580, 565] on button "Load More" at bounding box center [571, 565] width 375 height 43
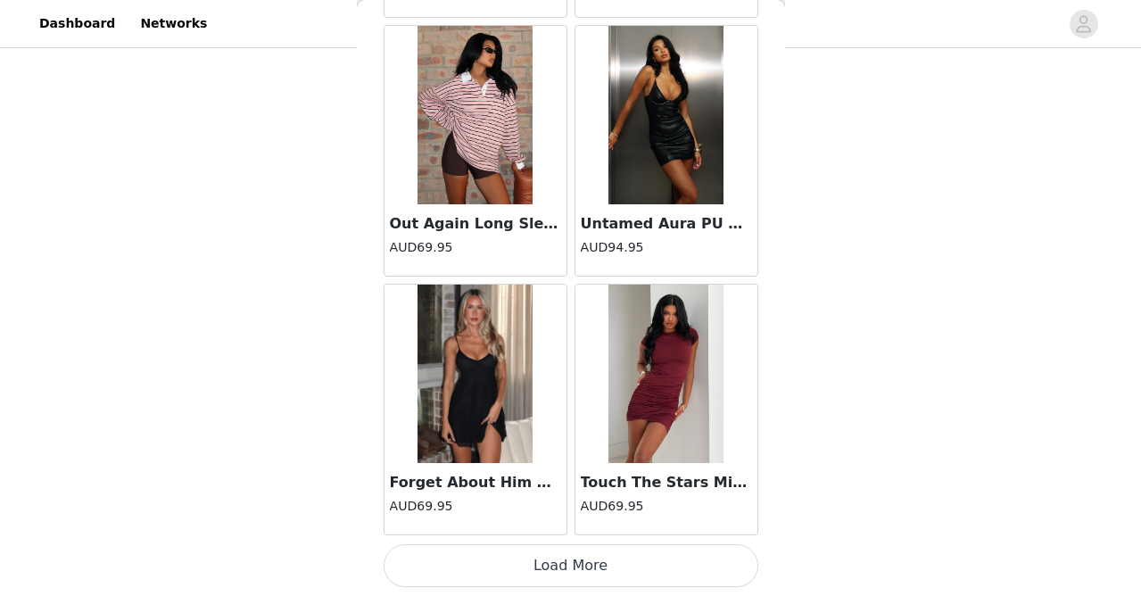
click at [580, 565] on button "Load More" at bounding box center [571, 565] width 375 height 43
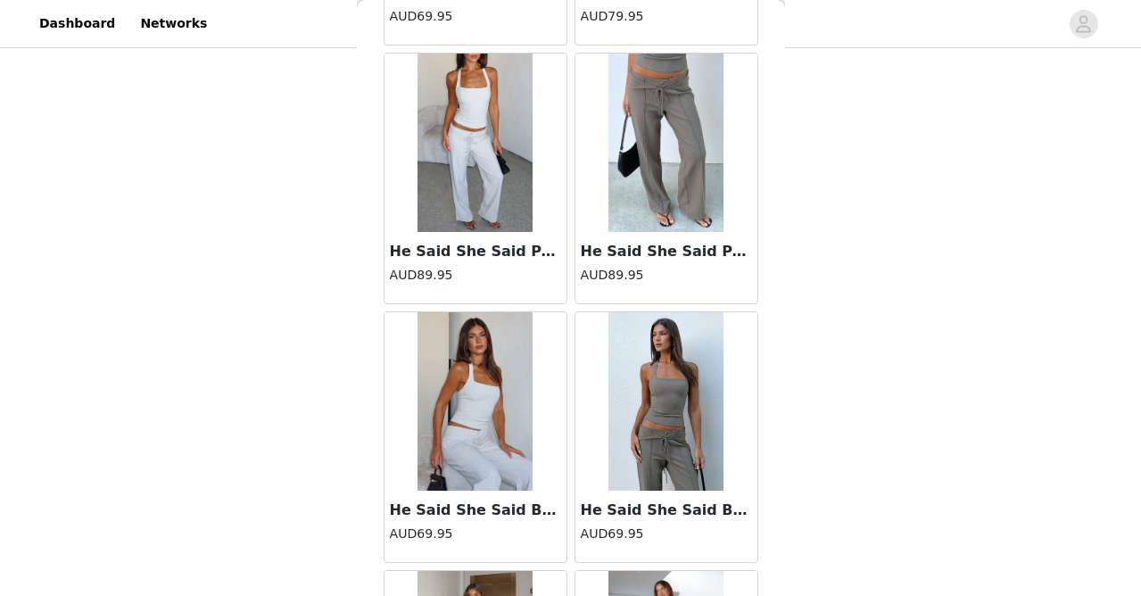
scroll to position [65223, 0]
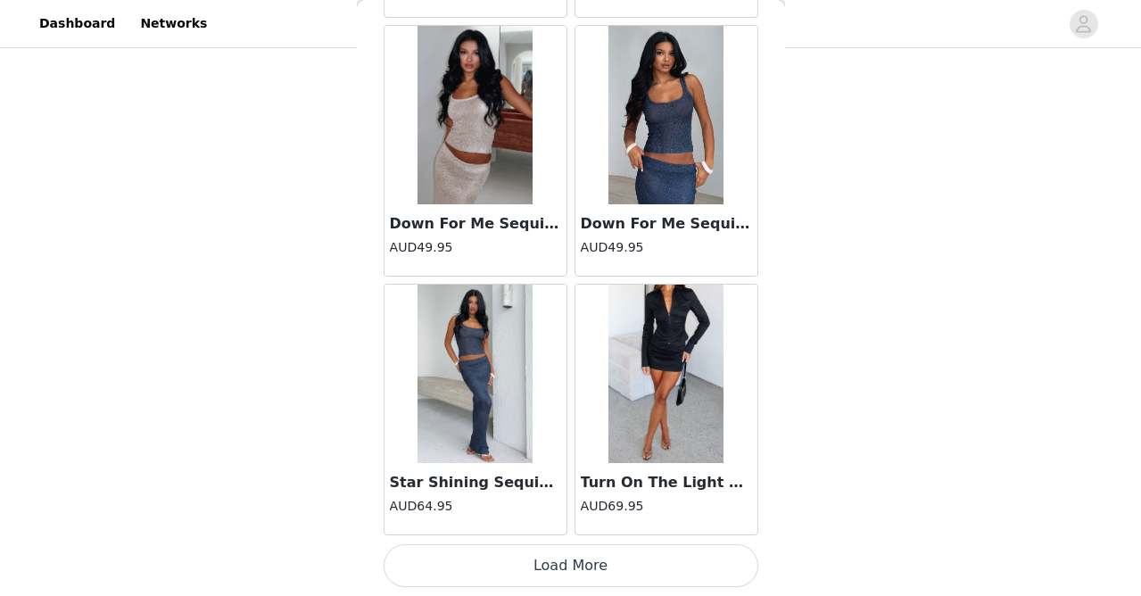
click at [580, 571] on button "Load More" at bounding box center [571, 565] width 375 height 43
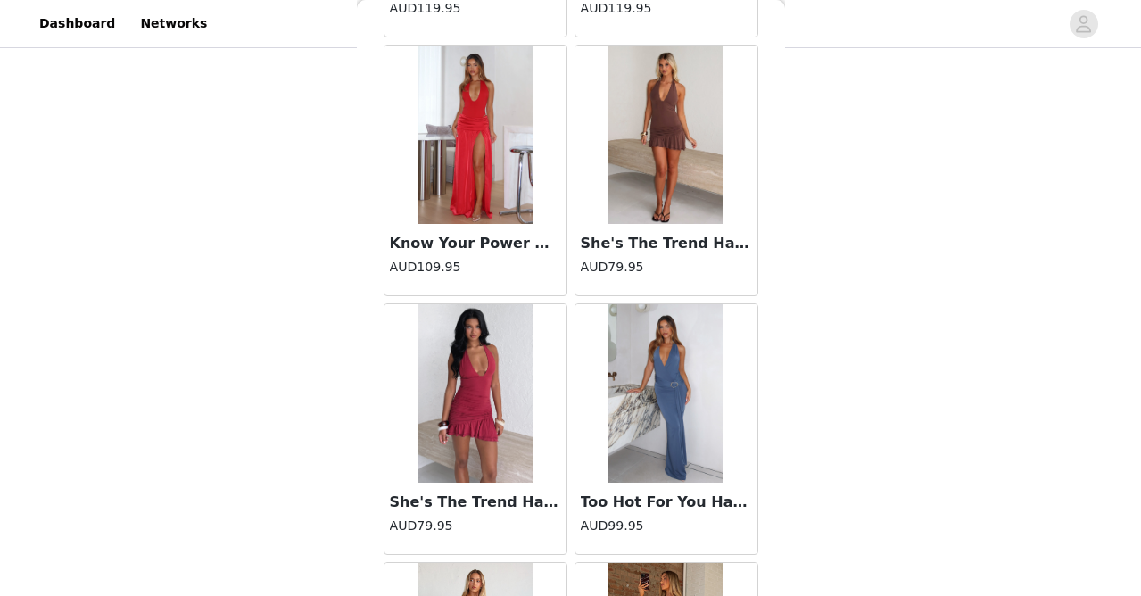
scroll to position [68859, 0]
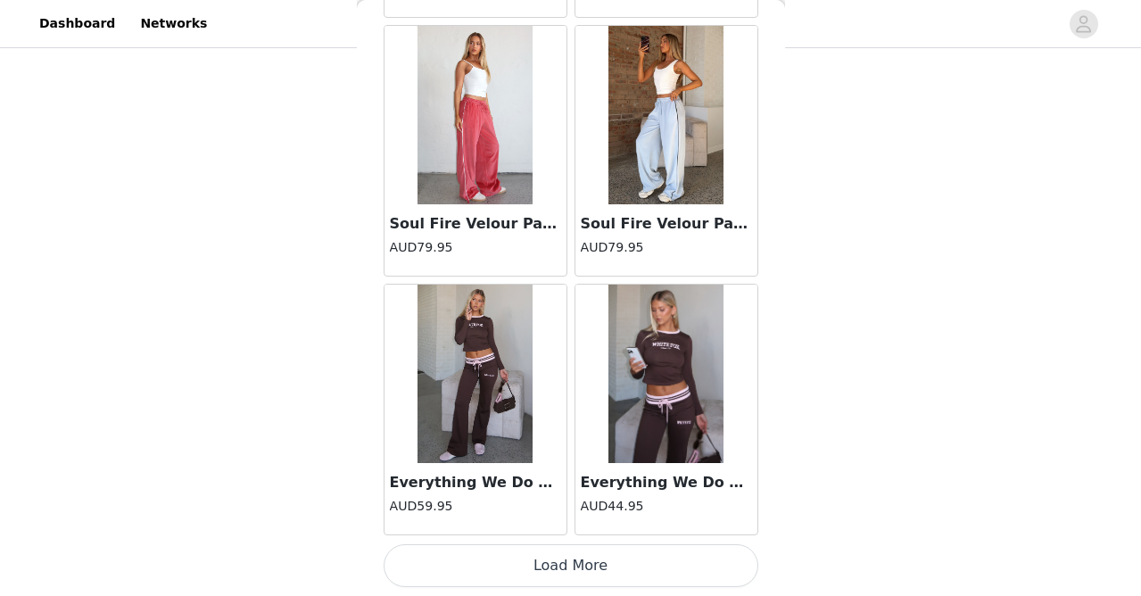
click at [580, 571] on button "Load More" at bounding box center [571, 565] width 375 height 43
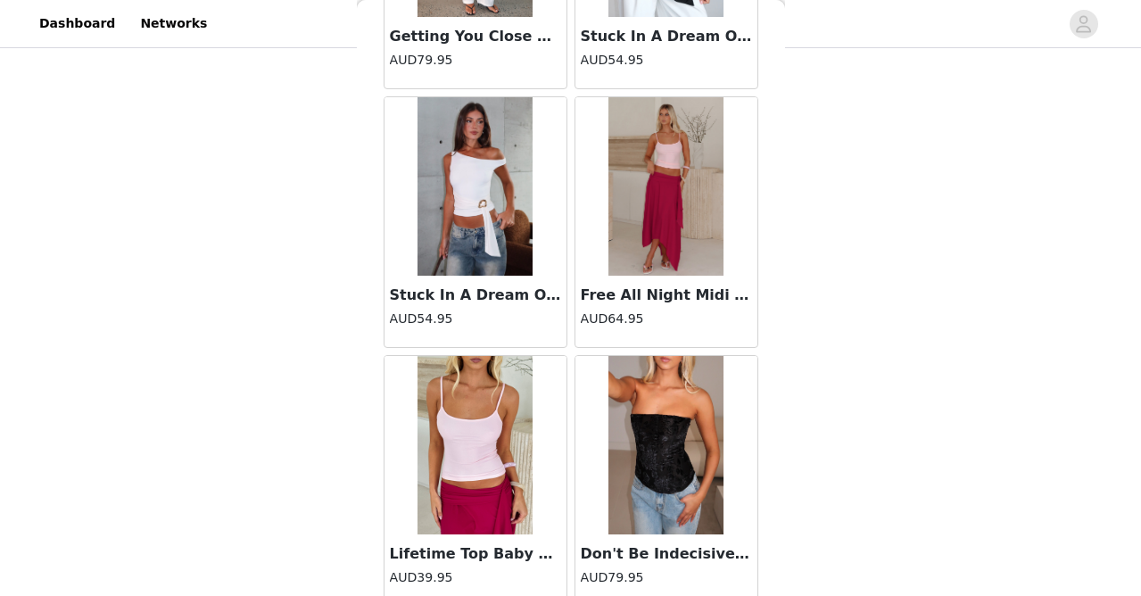
scroll to position [71453, 0]
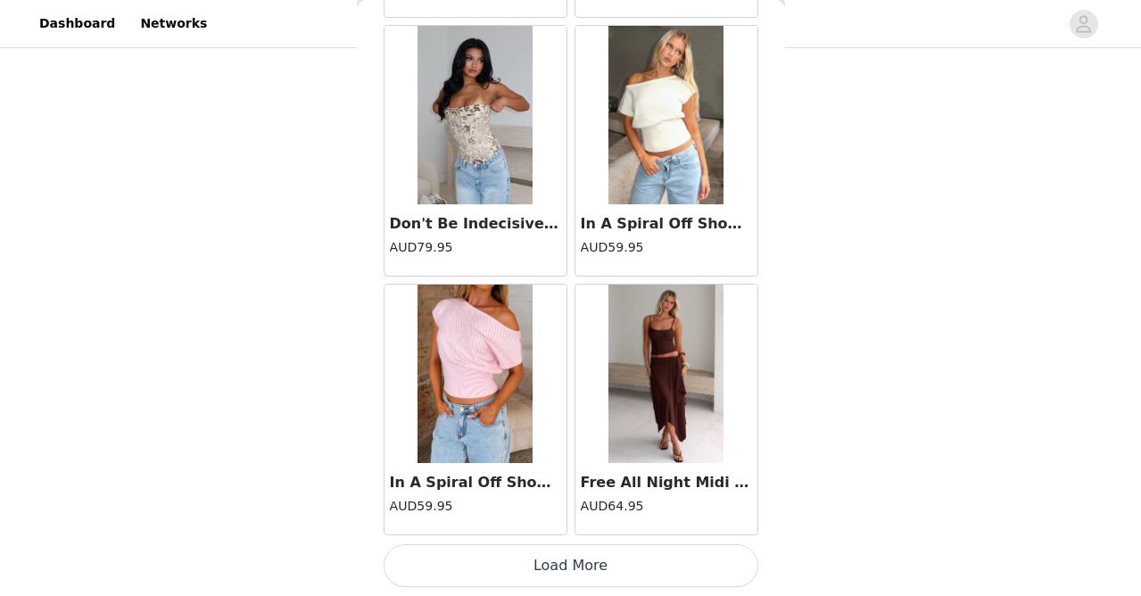
click at [591, 577] on button "Load More" at bounding box center [571, 565] width 375 height 43
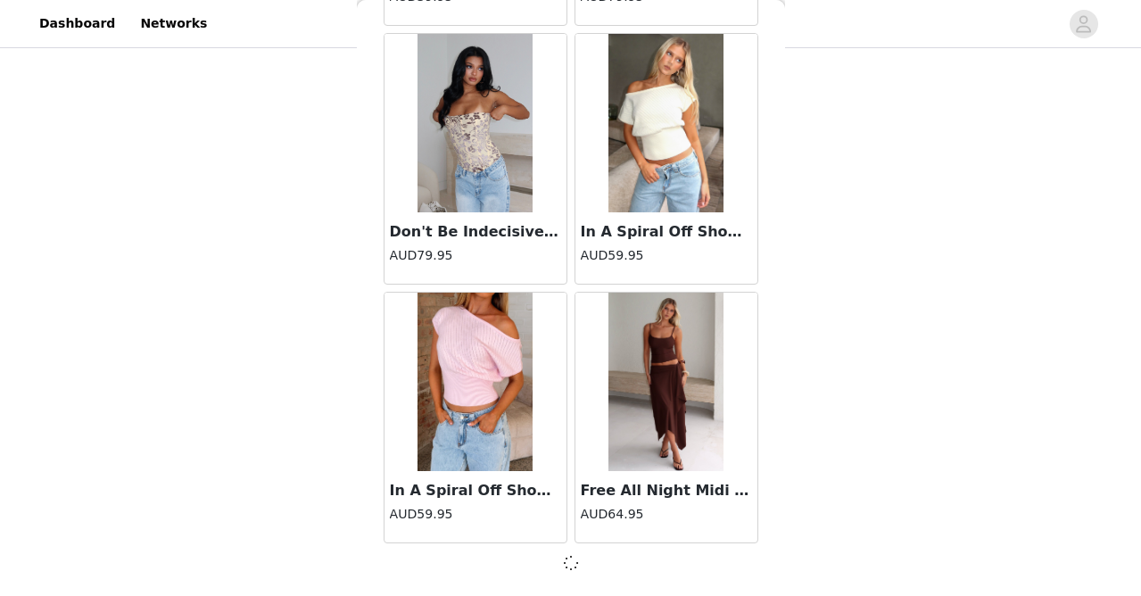
scroll to position [71966, 0]
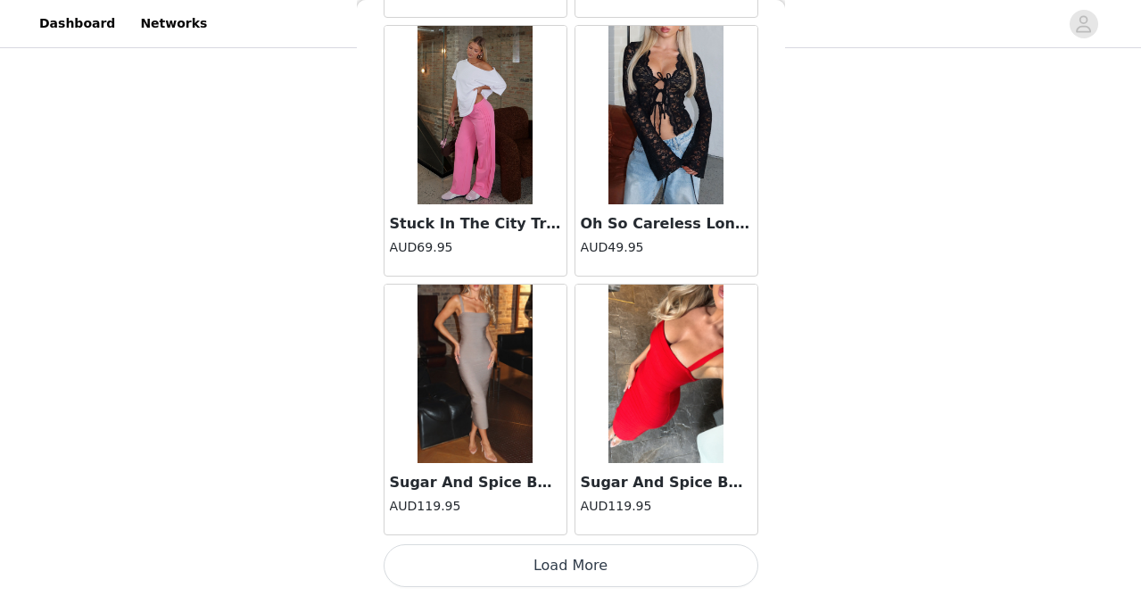
click at [591, 577] on button "Load More" at bounding box center [571, 565] width 375 height 43
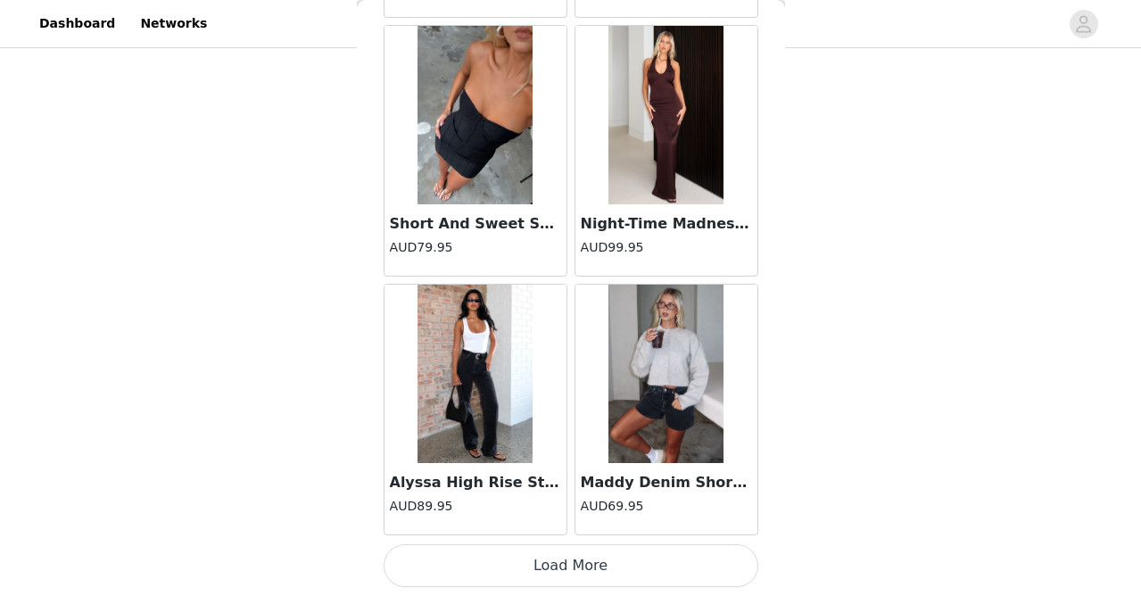
click at [590, 586] on button "Load More" at bounding box center [571, 565] width 375 height 43
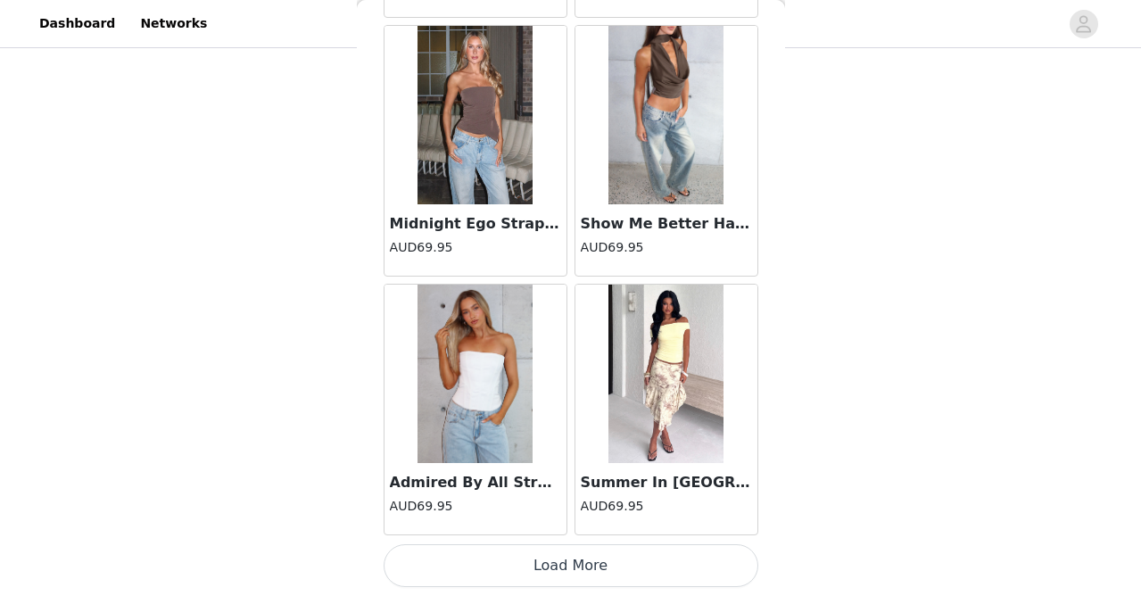
scroll to position [79734, 0]
click at [619, 565] on button "Load More" at bounding box center [571, 565] width 375 height 43
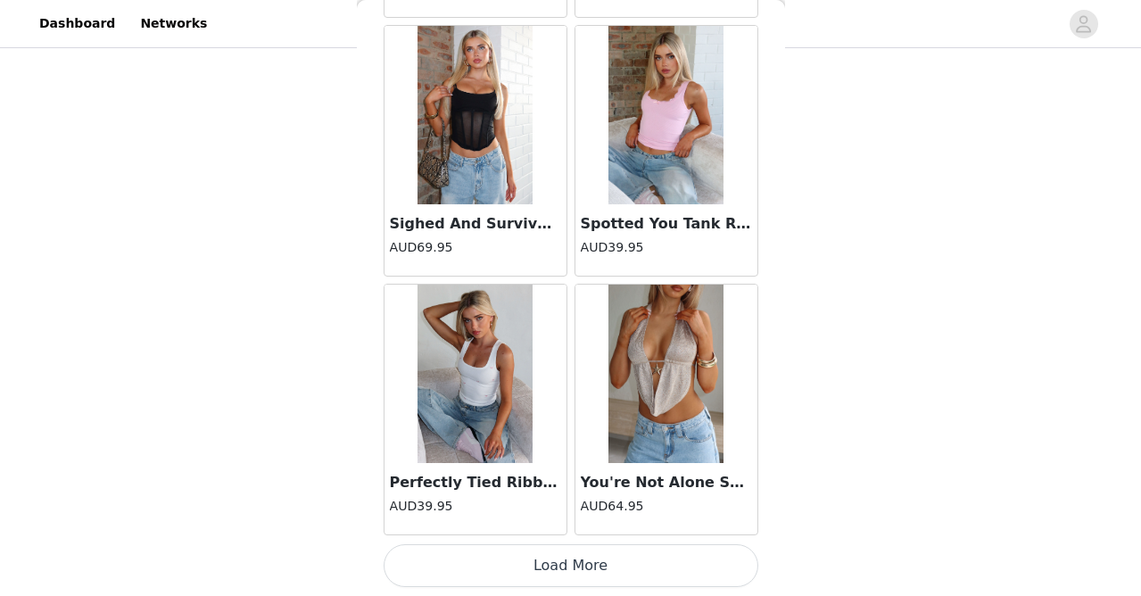
click at [619, 565] on button "Load More" at bounding box center [571, 565] width 375 height 43
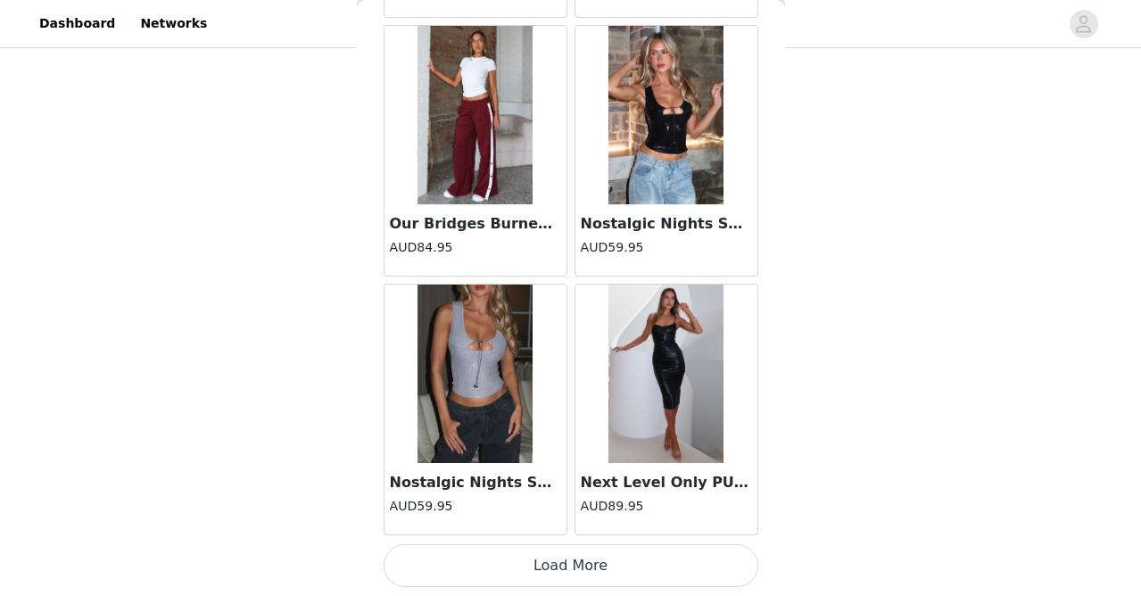
scroll to position [84908, 0]
click at [594, 566] on button "Load More" at bounding box center [571, 565] width 375 height 43
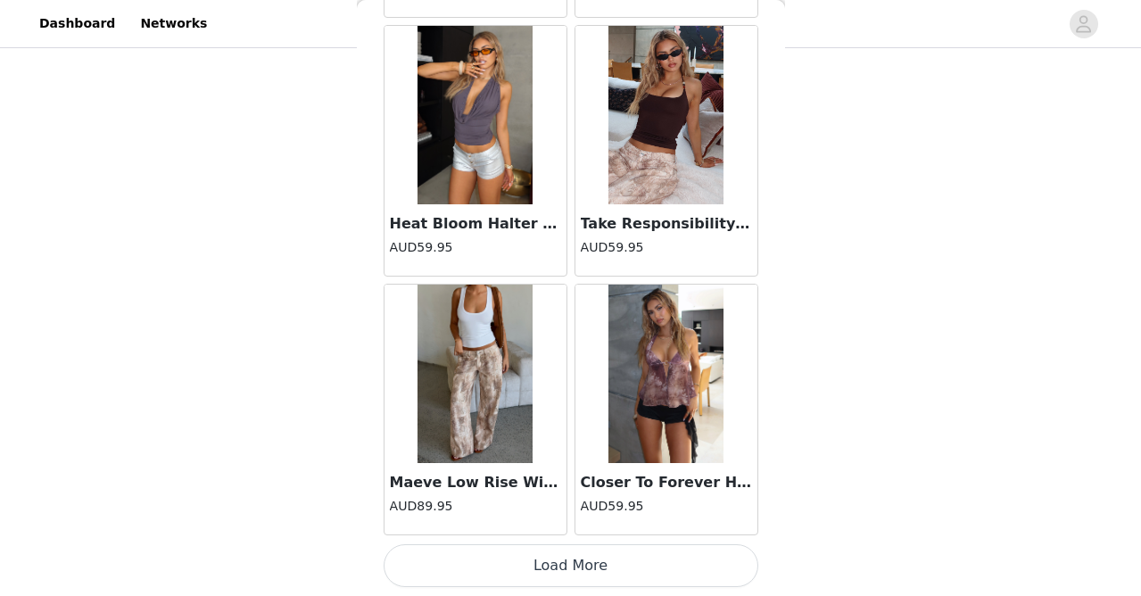
click at [574, 564] on button "Load More" at bounding box center [571, 565] width 375 height 43
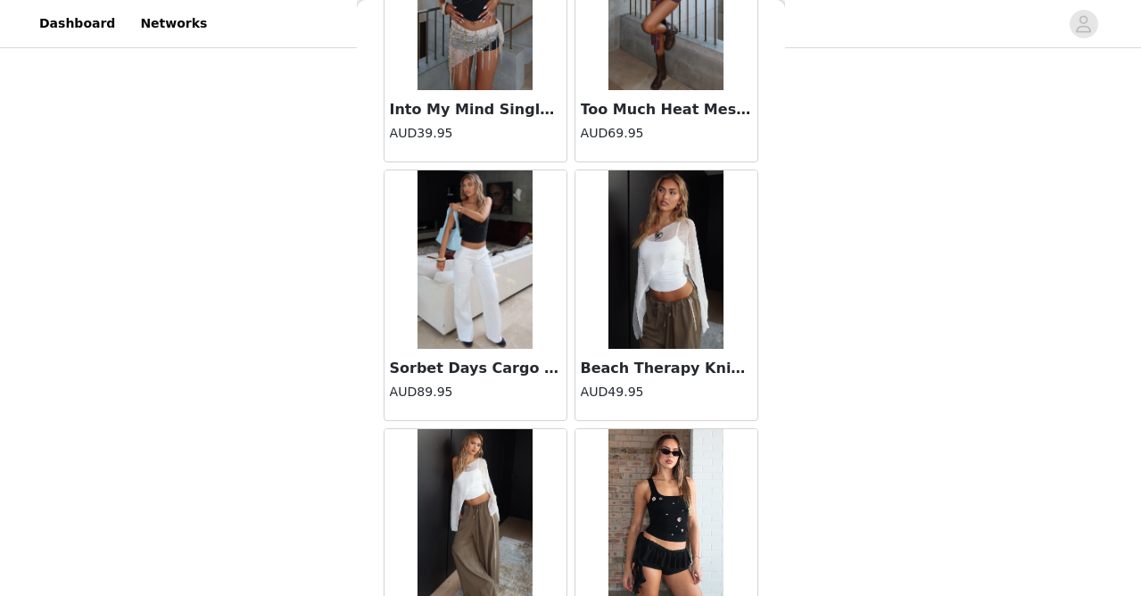
scroll to position [88651, 0]
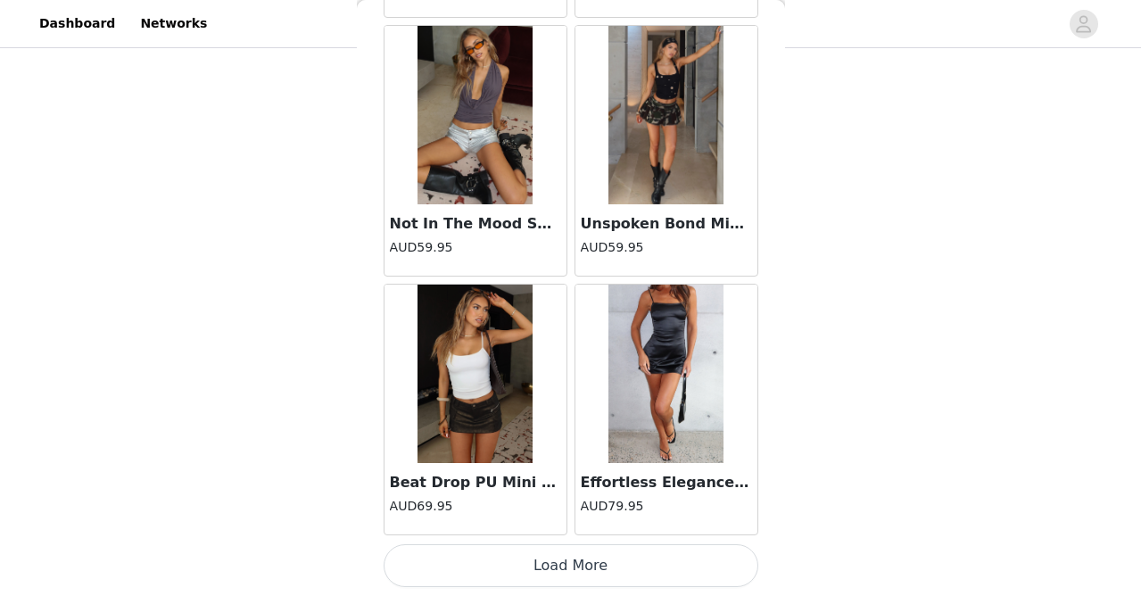
click at [574, 564] on button "Load More" at bounding box center [571, 565] width 375 height 43
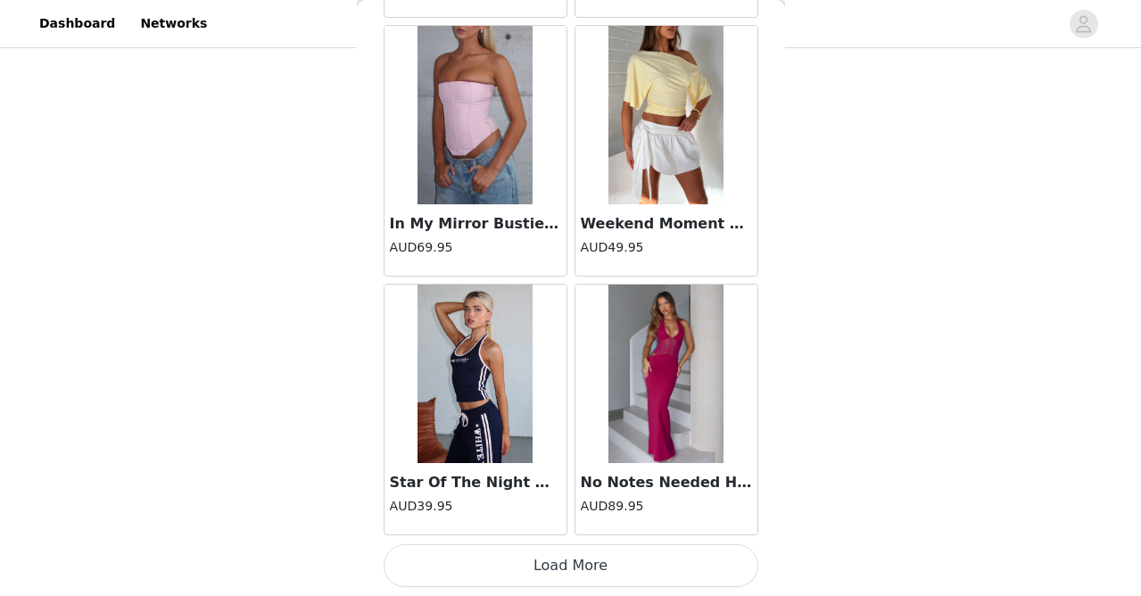
scroll to position [92668, 0]
click at [523, 555] on button "Load More" at bounding box center [571, 565] width 375 height 43
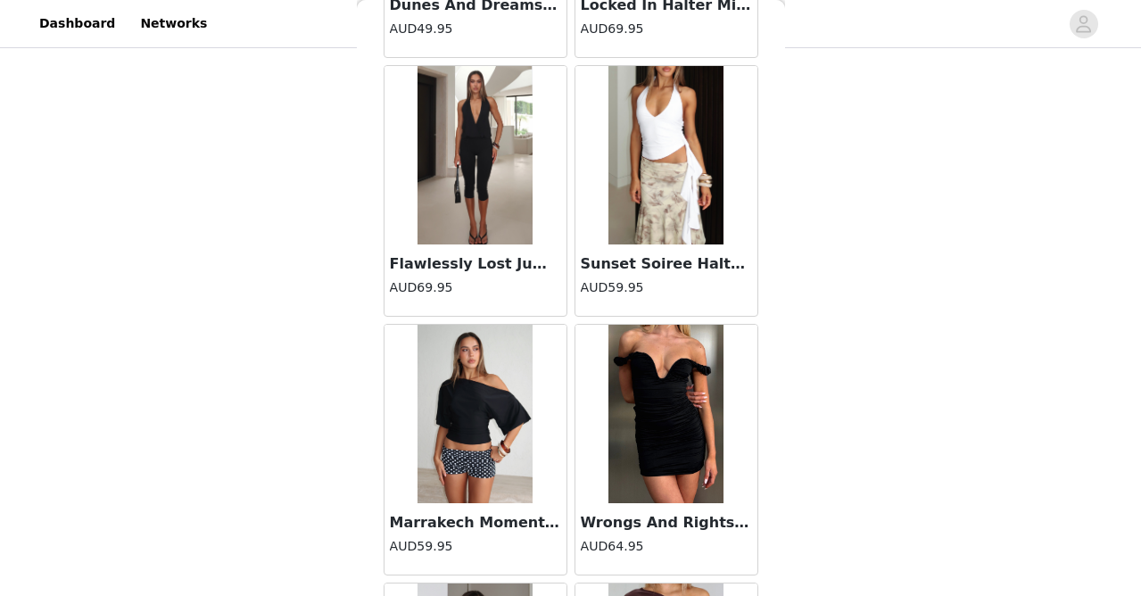
scroll to position [94441, 0]
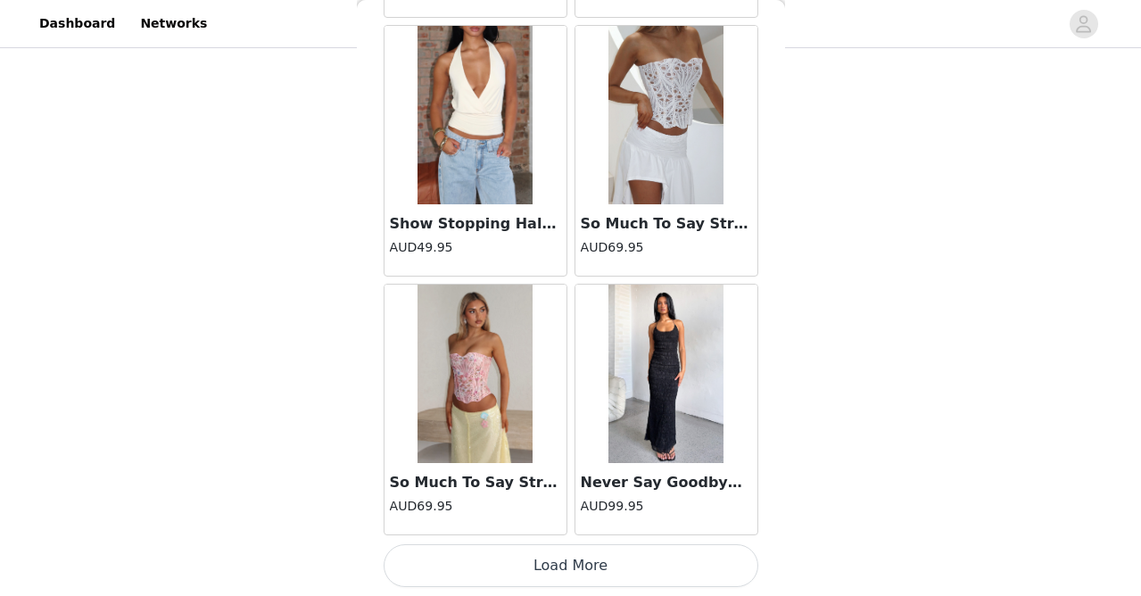
click at [531, 576] on button "Load More" at bounding box center [571, 565] width 375 height 43
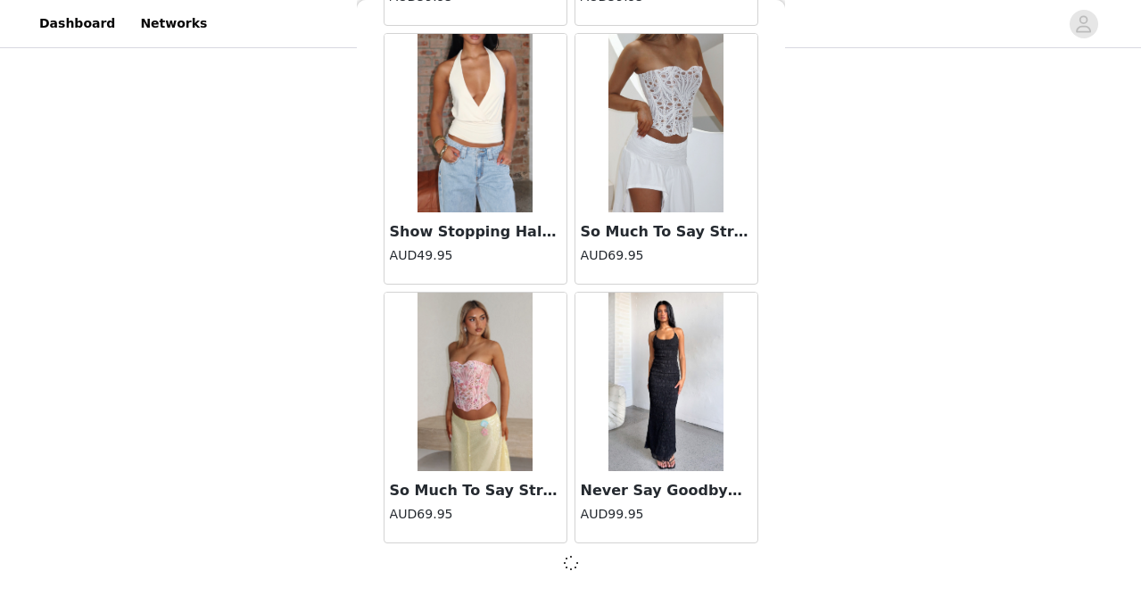
scroll to position [95247, 0]
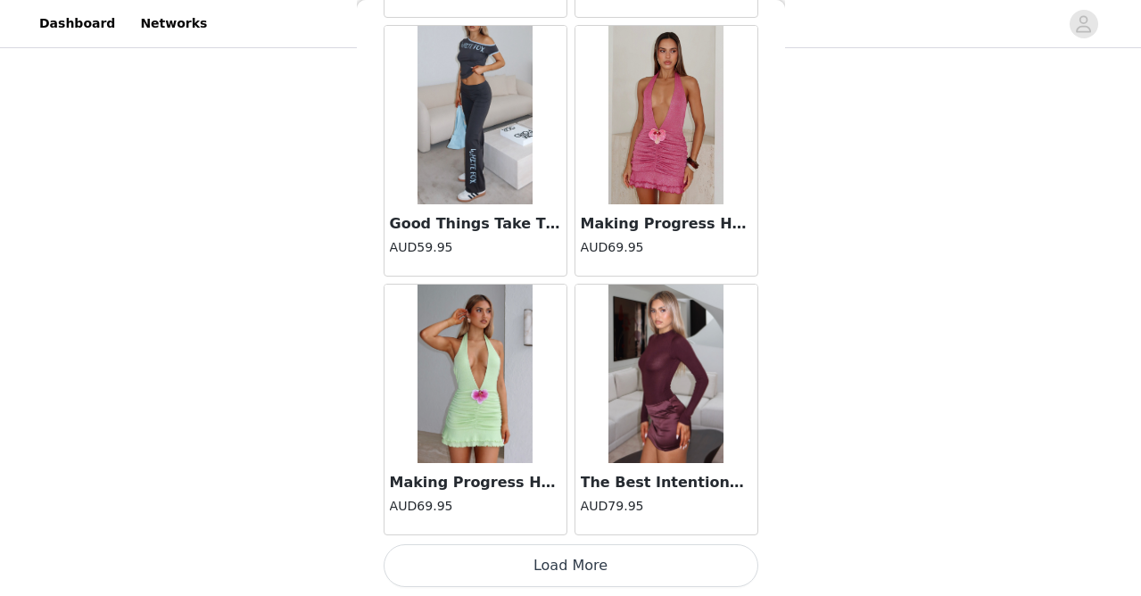
click at [533, 562] on button "Load More" at bounding box center [571, 565] width 375 height 43
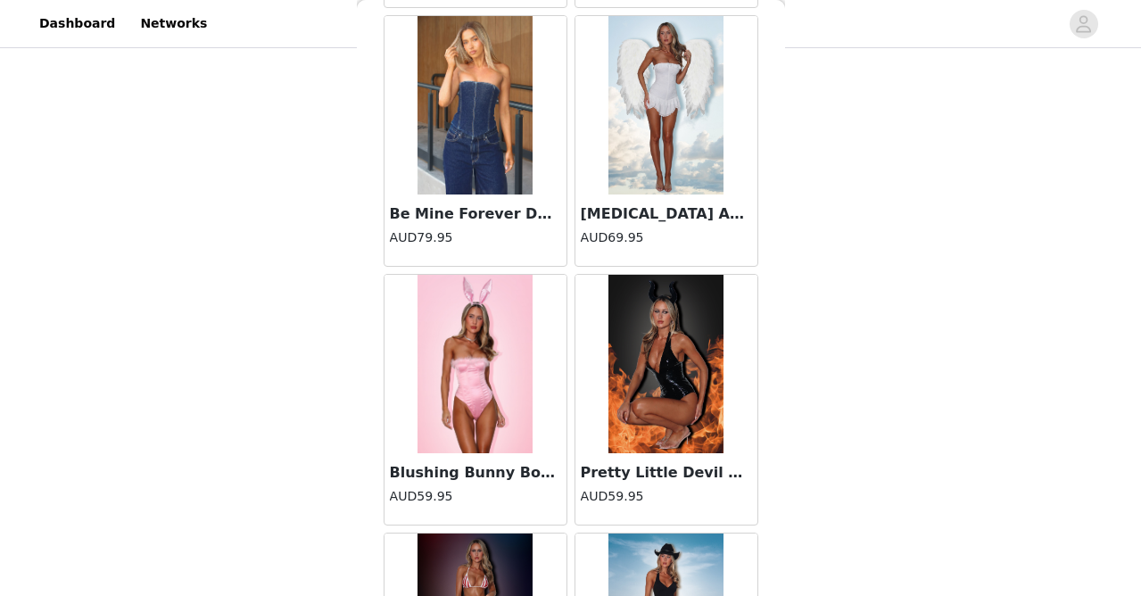
scroll to position [98385, 0]
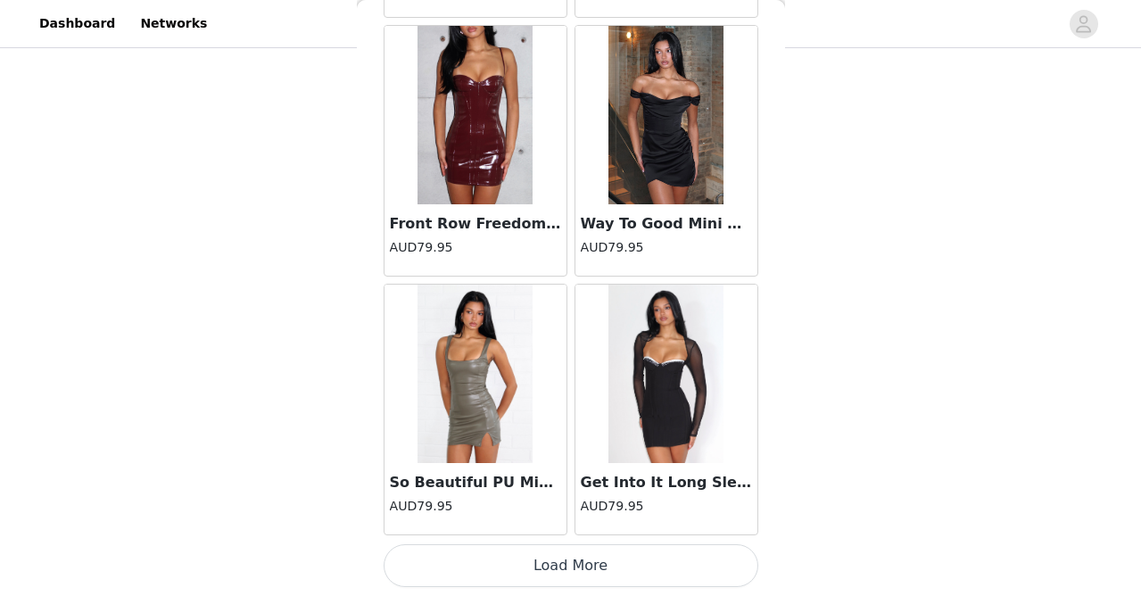
click at [533, 562] on button "Load More" at bounding box center [571, 565] width 375 height 43
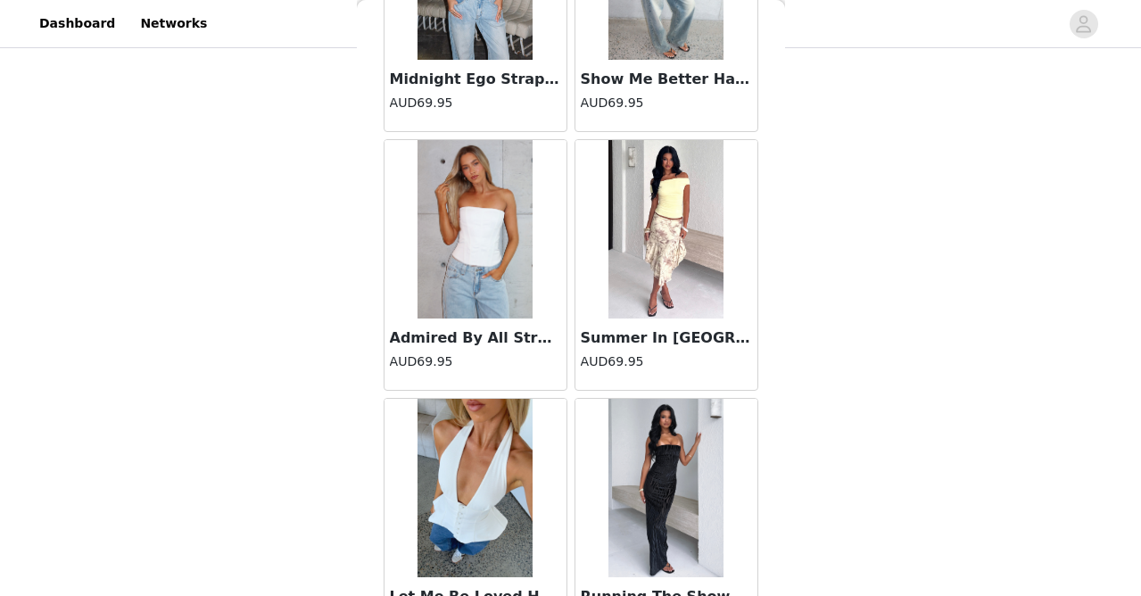
scroll to position [79878, 0]
click at [645, 235] on img at bounding box center [666, 230] width 116 height 178
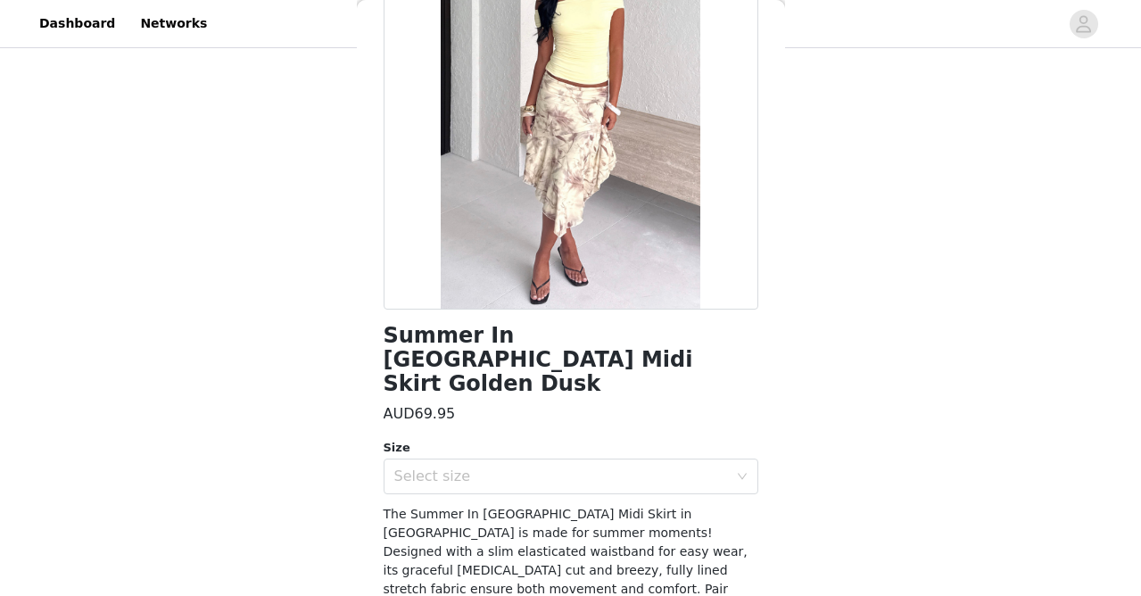
scroll to position [621, 0]
click at [543, 467] on div "Select size" at bounding box center [561, 476] width 334 height 18
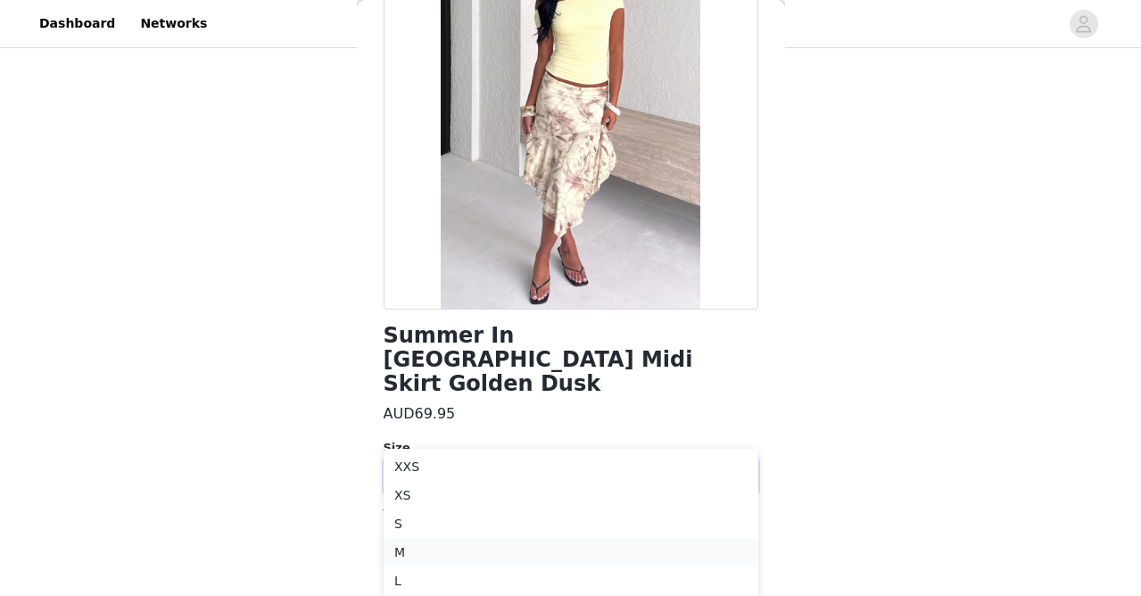
click at [459, 551] on li "M" at bounding box center [571, 552] width 375 height 29
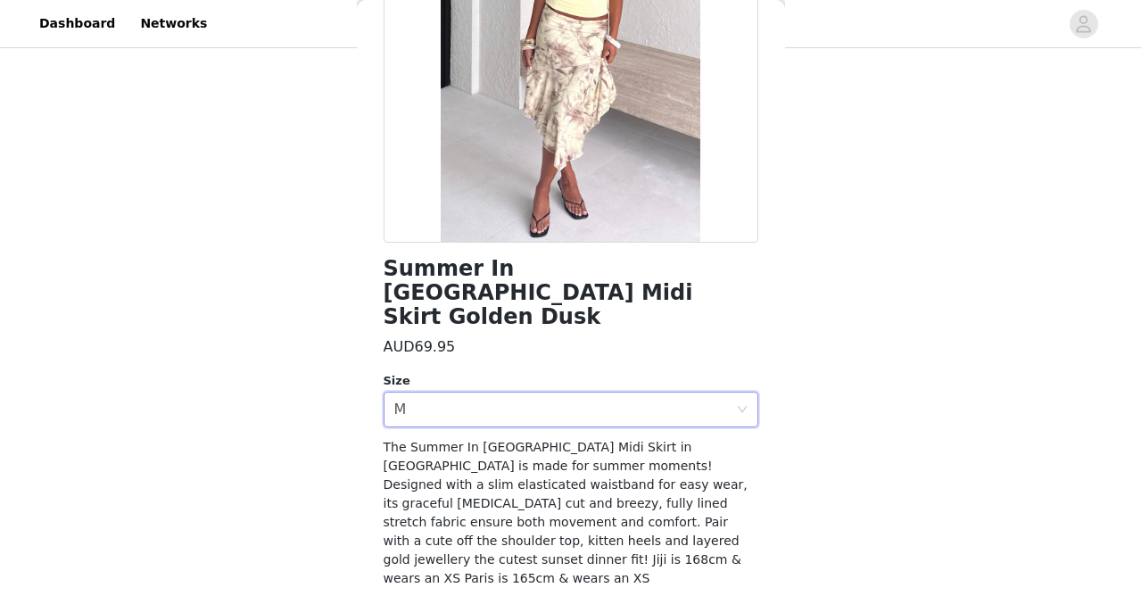
scroll to position [247, 0]
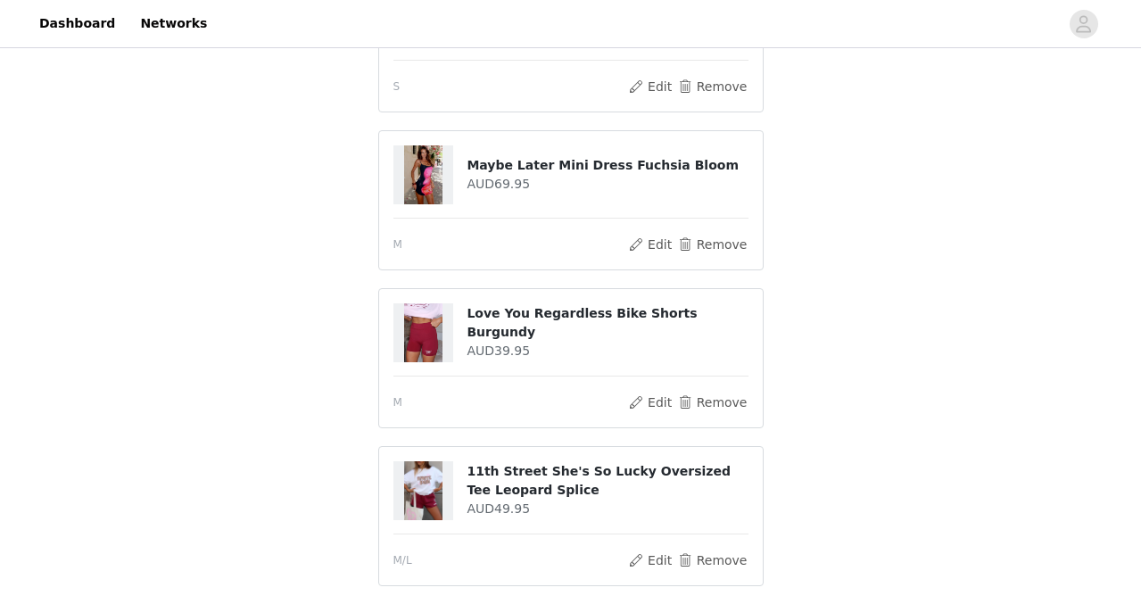
scroll to position [855, 0]
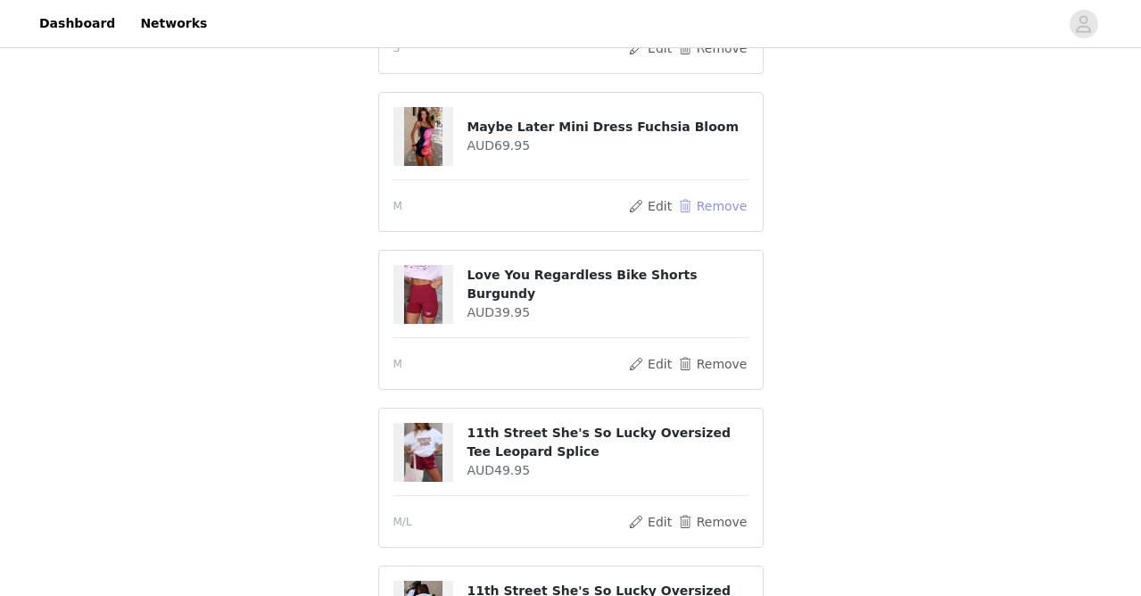
click at [722, 214] on button "Remove" at bounding box center [711, 205] width 71 height 21
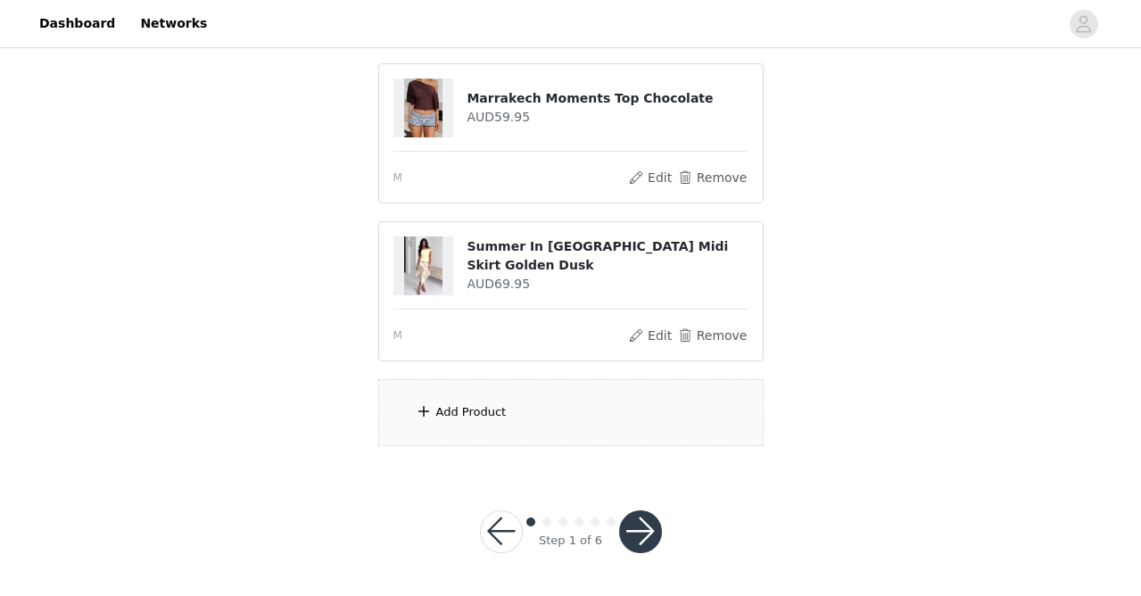
scroll to position [1287, 0]
click at [596, 423] on div "Add Product" at bounding box center [570, 413] width 385 height 67
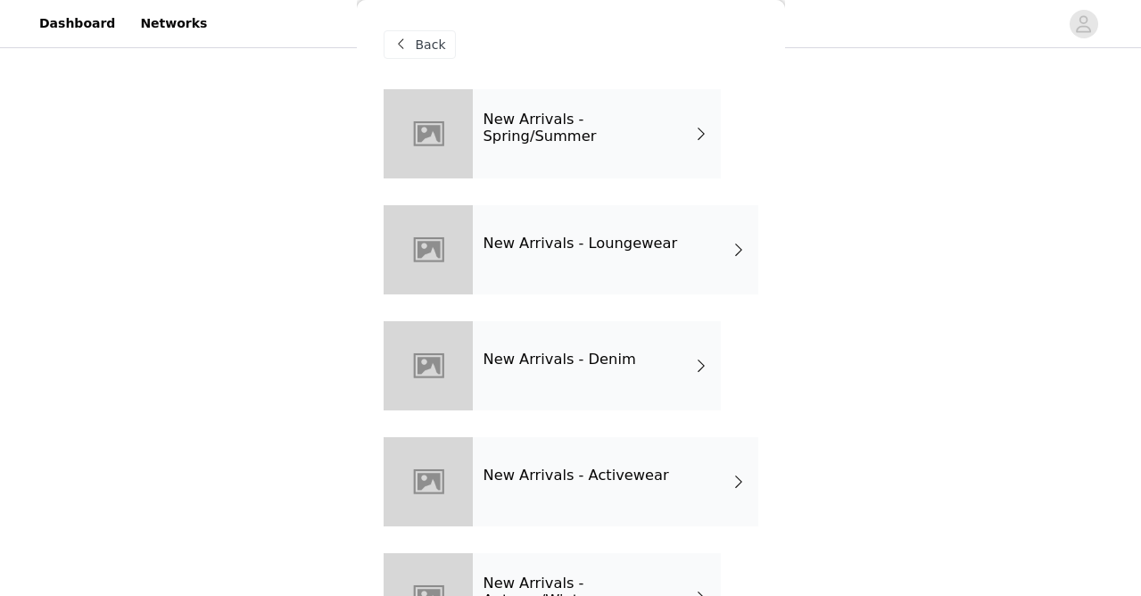
click at [593, 136] on div "New Arrivals - Spring/Summer" at bounding box center [597, 133] width 248 height 89
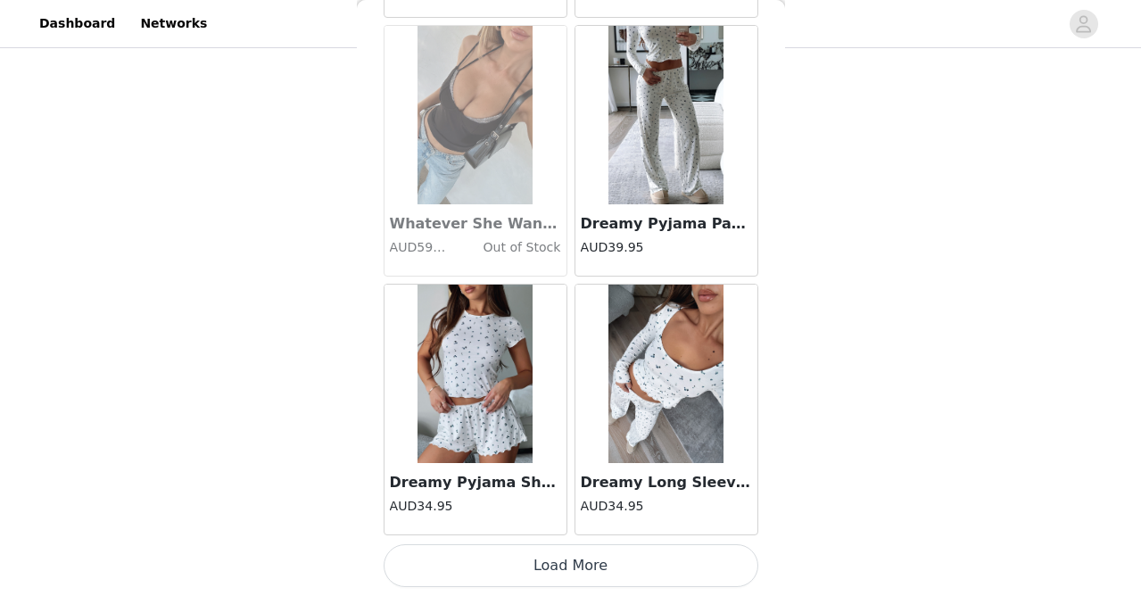
click at [552, 570] on button "Load More" at bounding box center [571, 565] width 375 height 43
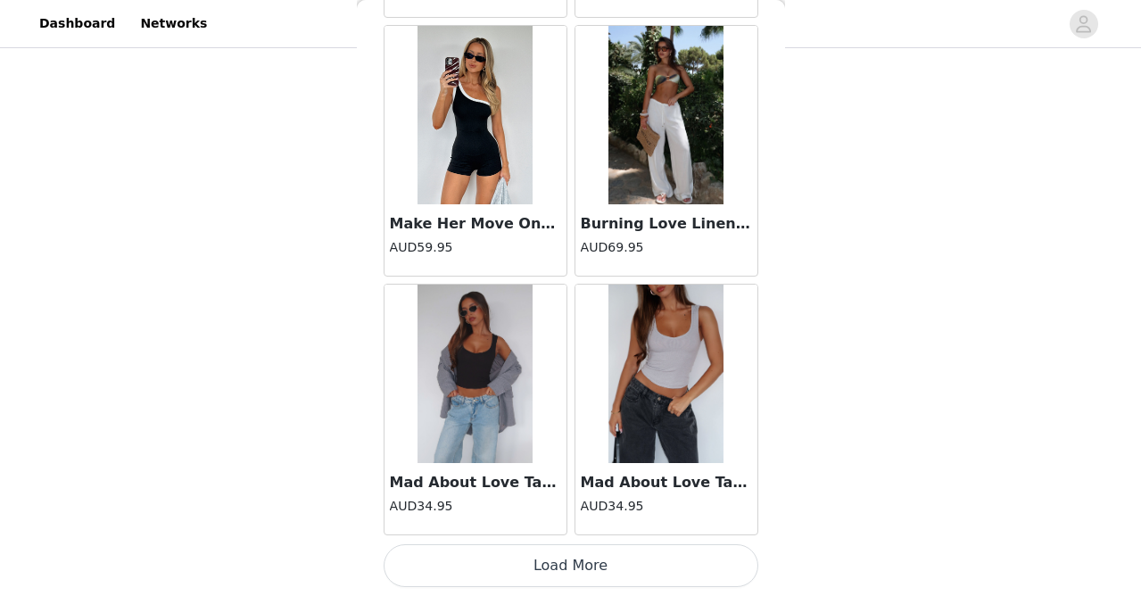
click at [549, 554] on button "Load More" at bounding box center [571, 565] width 375 height 43
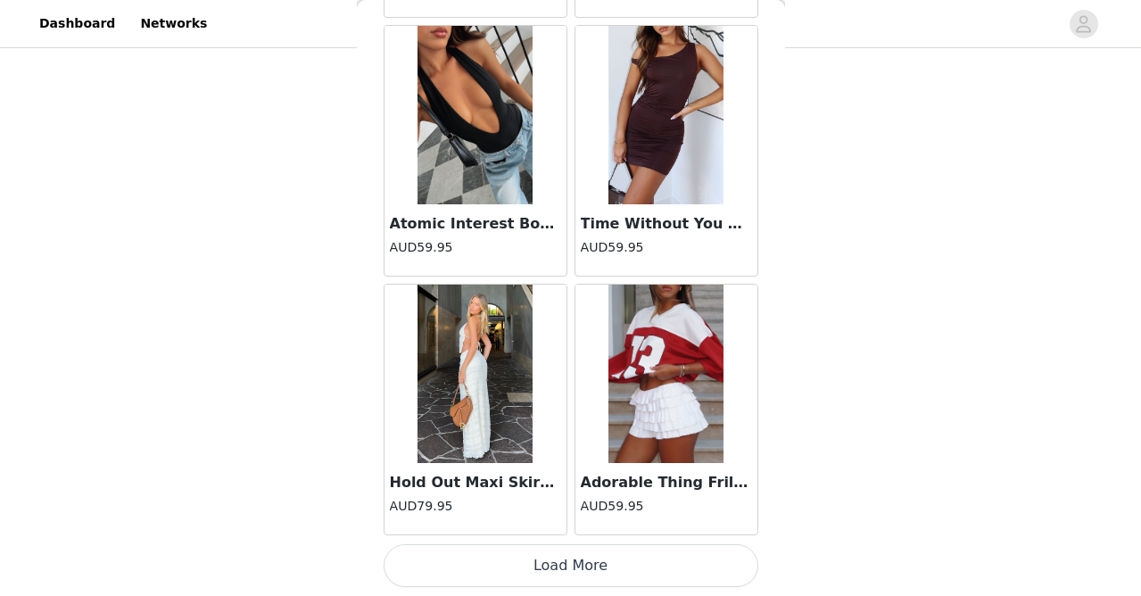
scroll to position [1287, 0]
click at [541, 571] on button "Load More" at bounding box center [571, 565] width 375 height 43
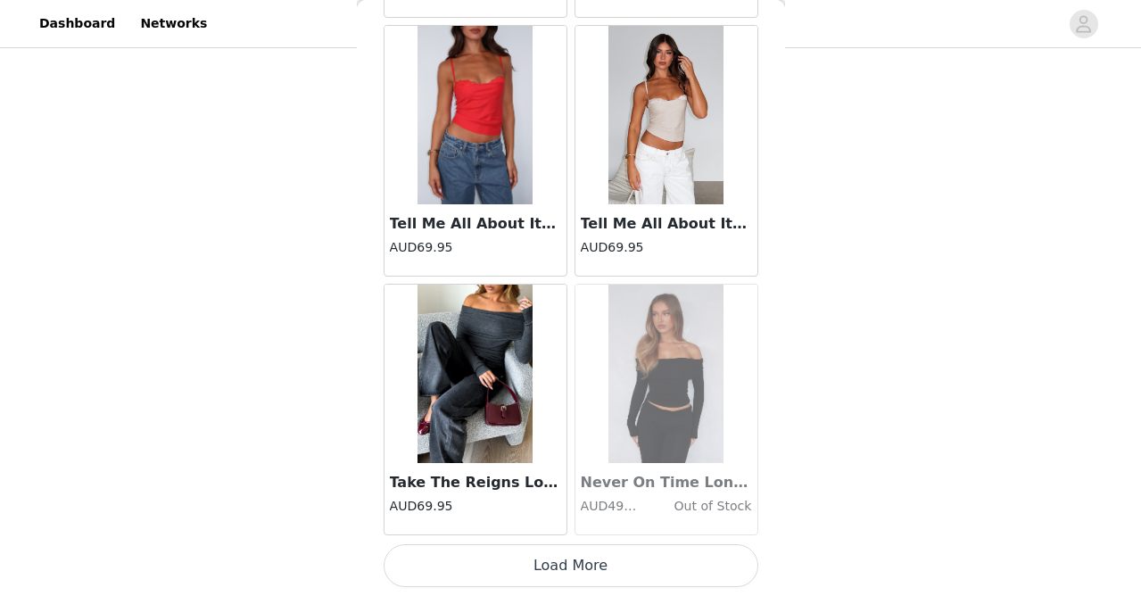
click at [541, 571] on button "Load More" at bounding box center [571, 565] width 375 height 43
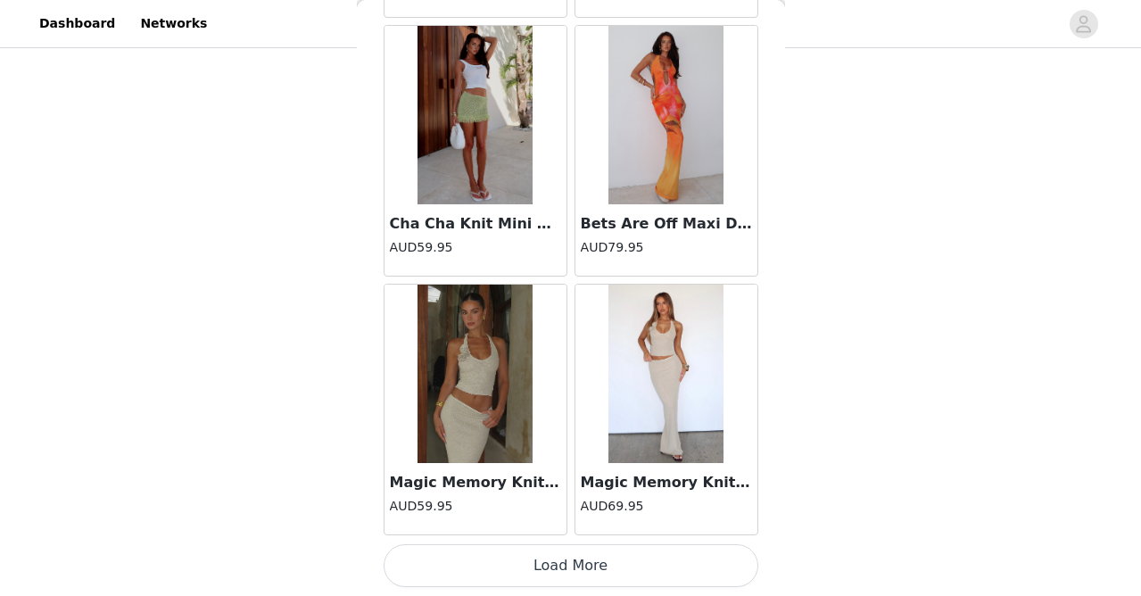
click at [549, 552] on button "Load More" at bounding box center [571, 565] width 375 height 43
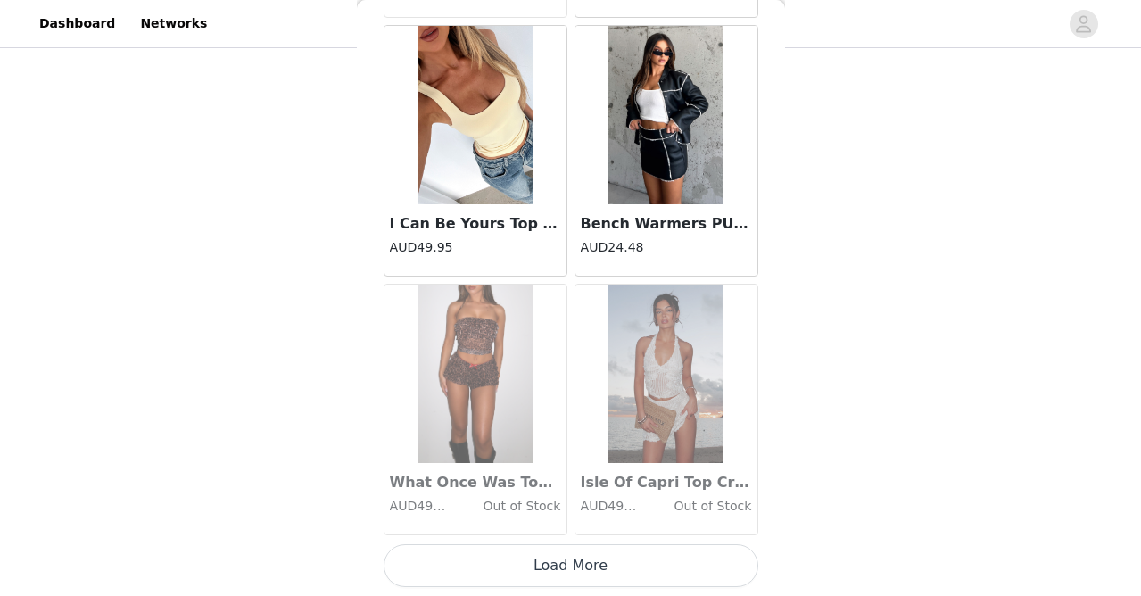
click at [549, 552] on button "Load More" at bounding box center [571, 565] width 375 height 43
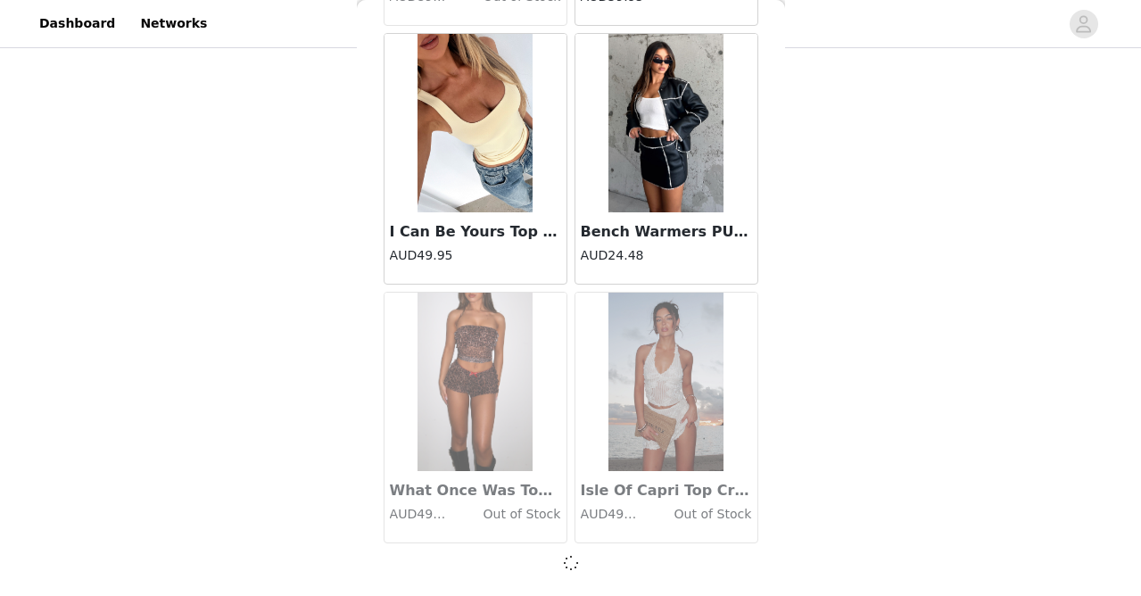
scroll to position [15059, 0]
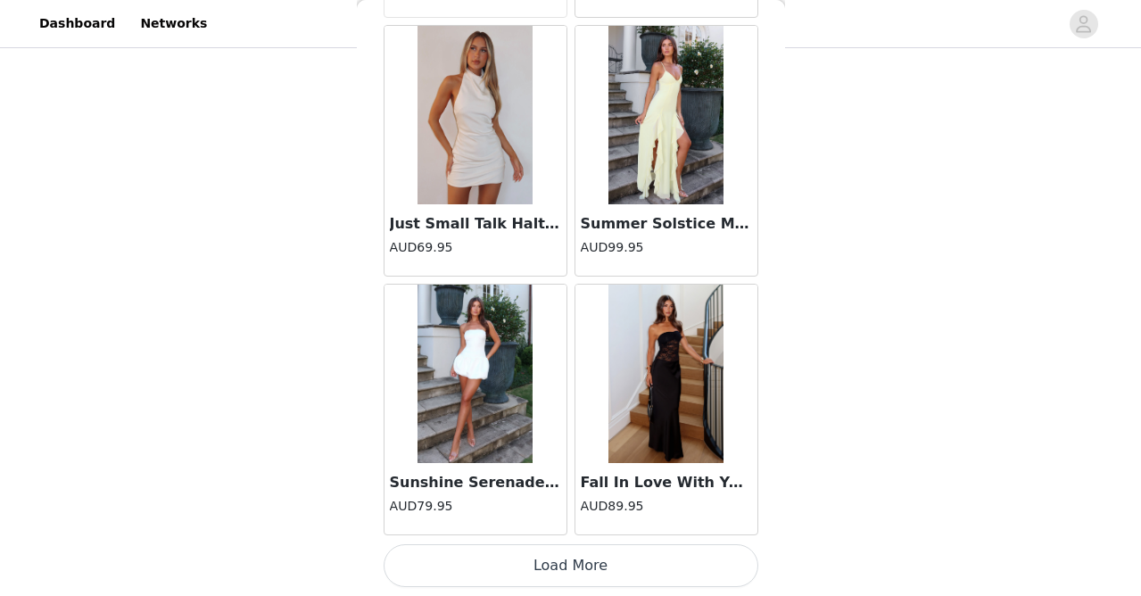
click at [549, 552] on button "Load More" at bounding box center [571, 565] width 375 height 43
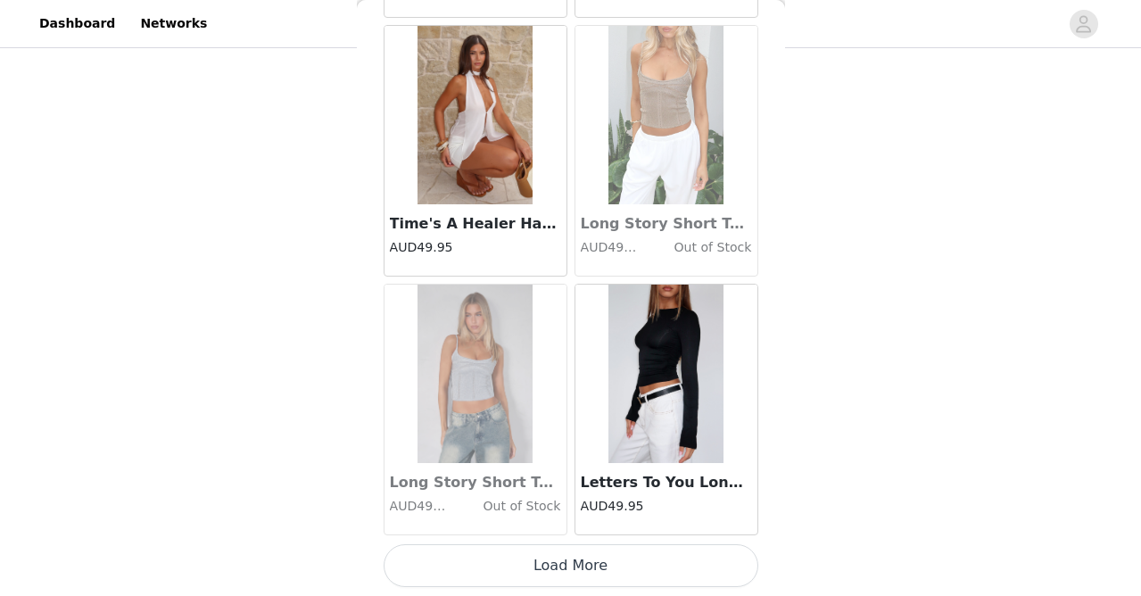
click at [549, 549] on button "Load More" at bounding box center [571, 565] width 375 height 43
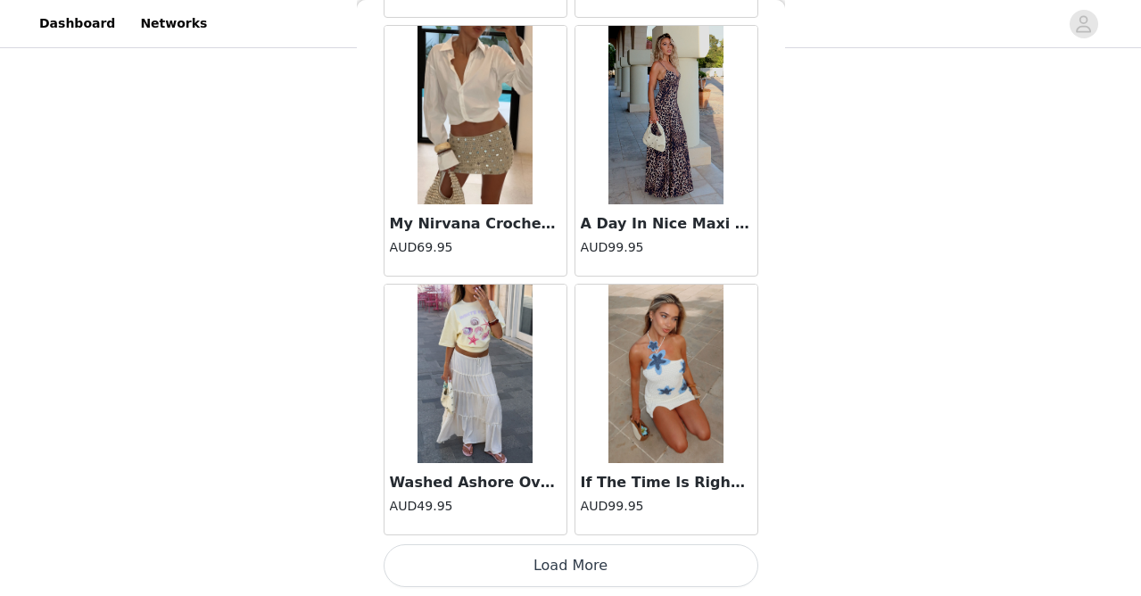
click at [555, 572] on button "Load More" at bounding box center [571, 565] width 375 height 43
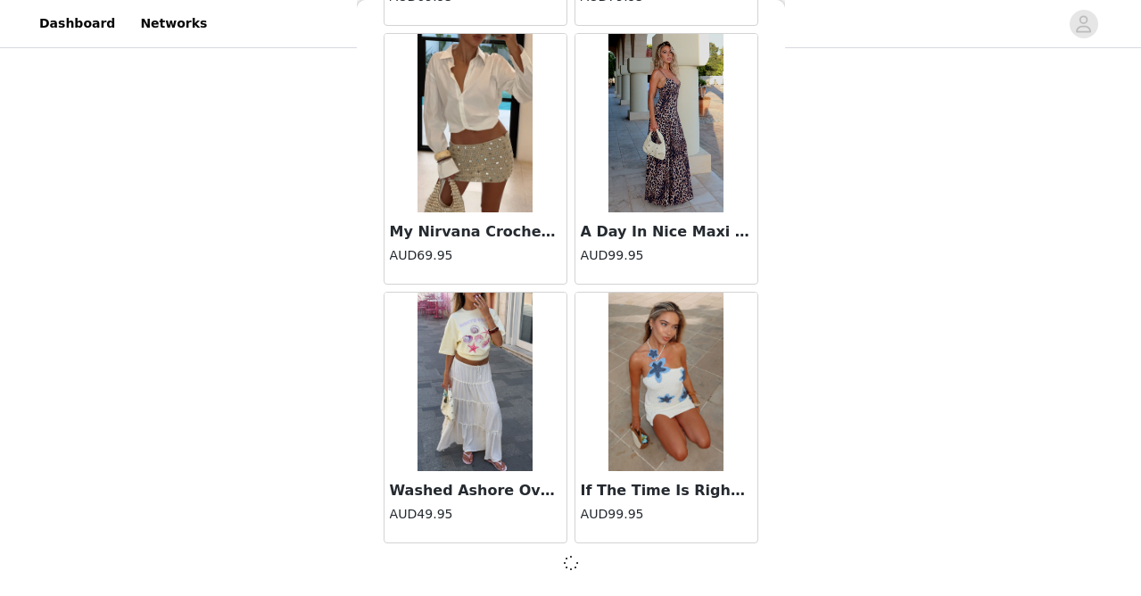
scroll to position [22819, 0]
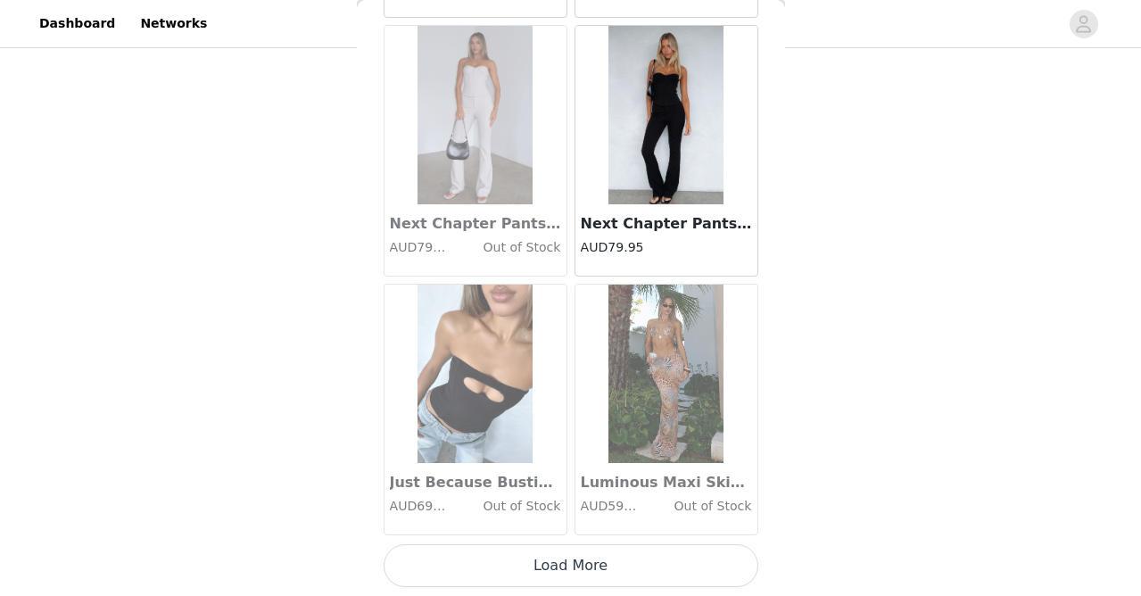
click at [555, 572] on button "Load More" at bounding box center [571, 565] width 375 height 43
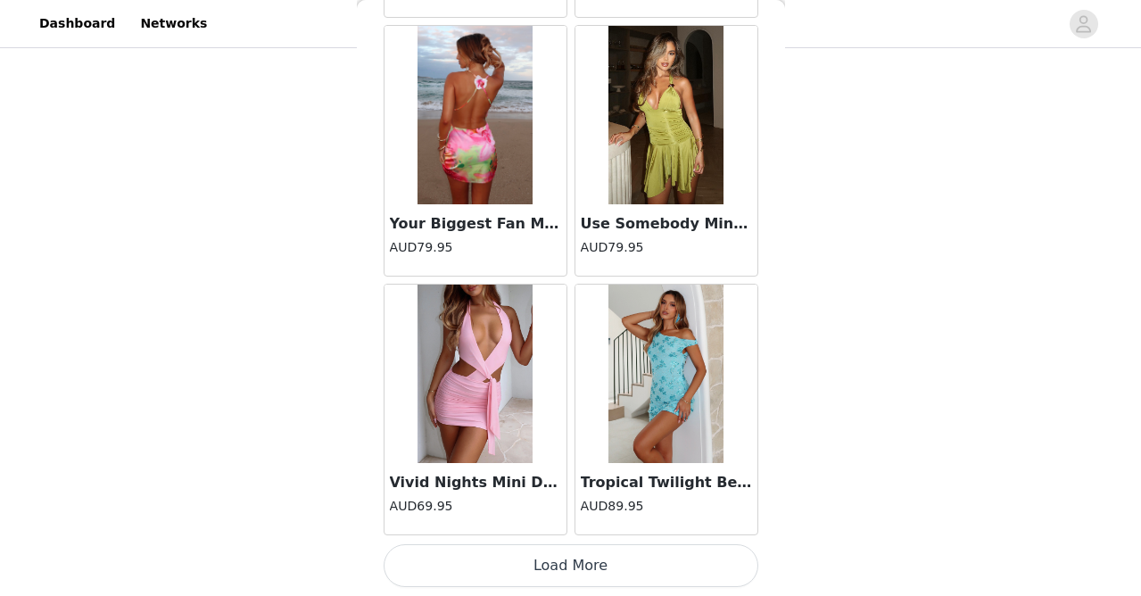
scroll to position [27993, 0]
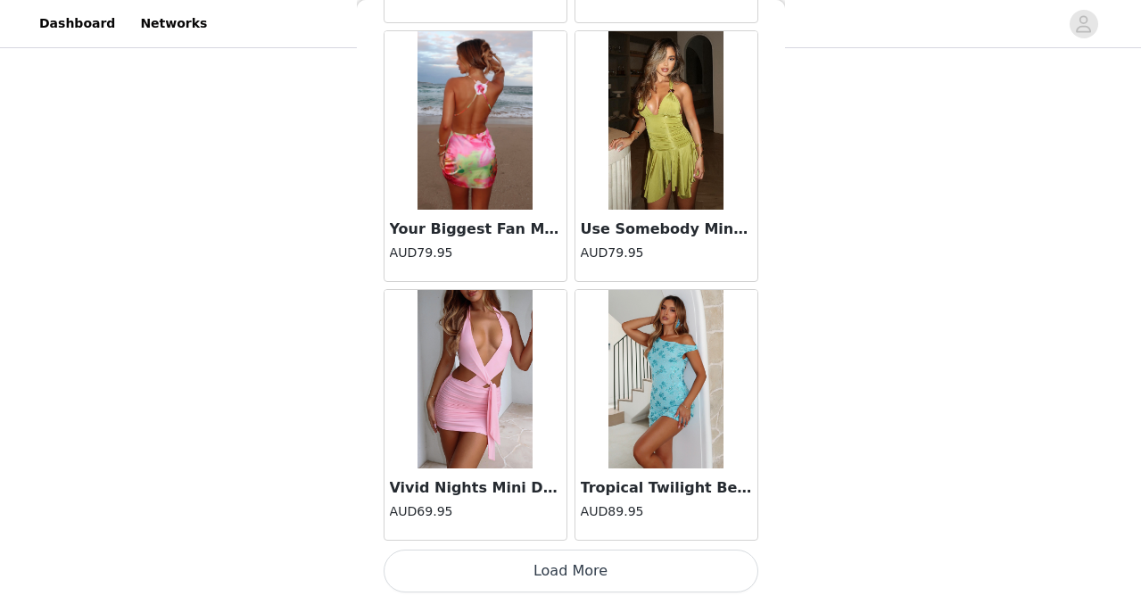
click at [555, 572] on button "Load More" at bounding box center [571, 570] width 375 height 43
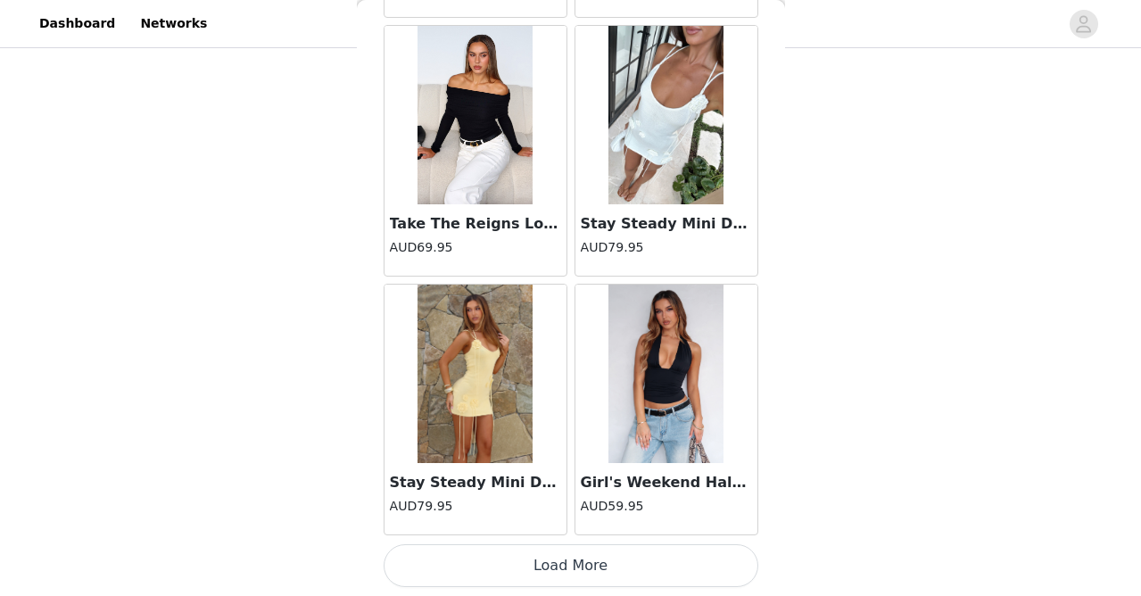
click at [555, 572] on button "Load More" at bounding box center [571, 565] width 375 height 43
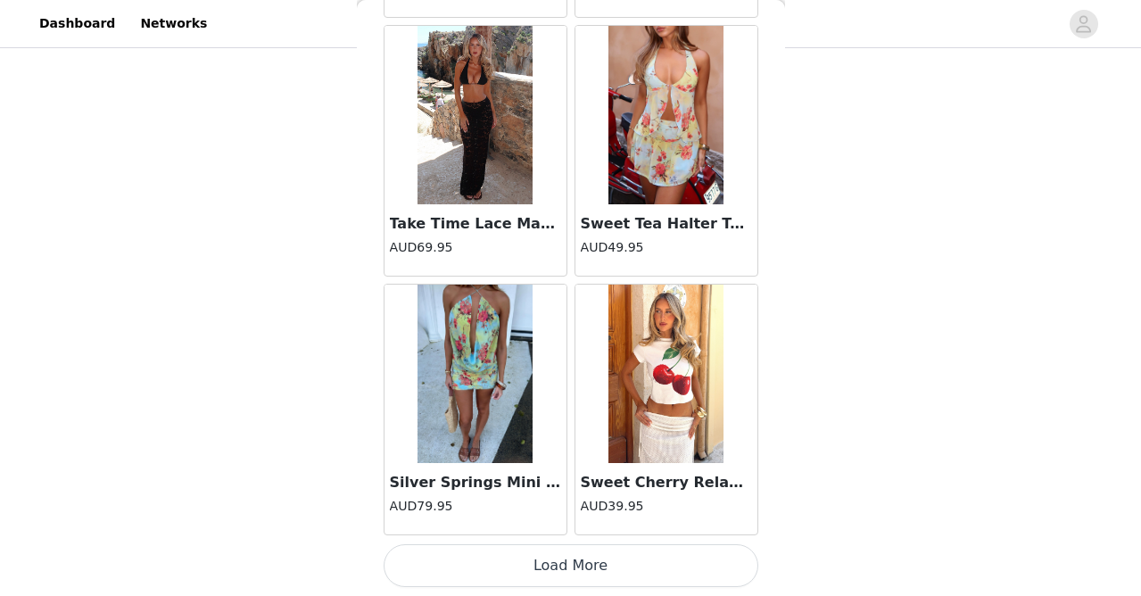
click at [553, 572] on button "Load More" at bounding box center [571, 565] width 375 height 43
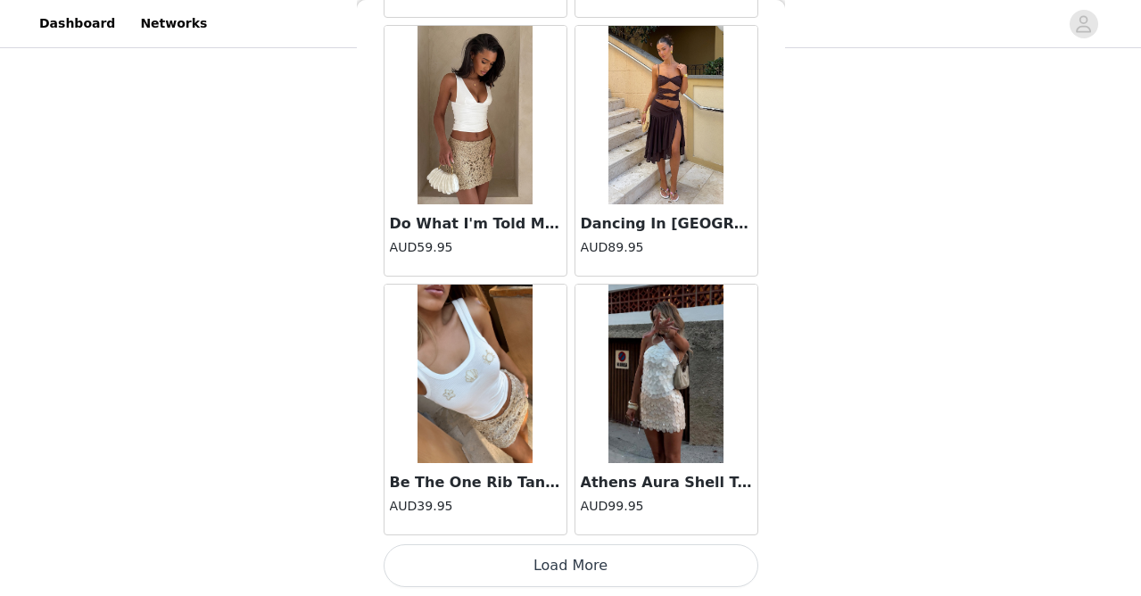
click at [553, 572] on button "Load More" at bounding box center [571, 565] width 375 height 43
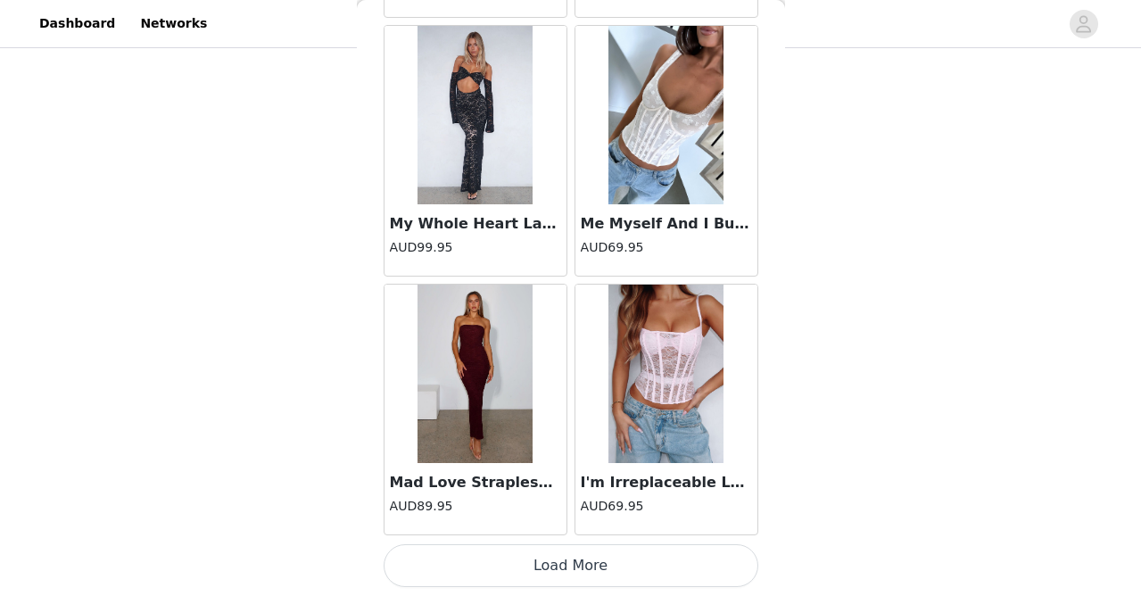
click at [553, 572] on button "Load More" at bounding box center [571, 565] width 375 height 43
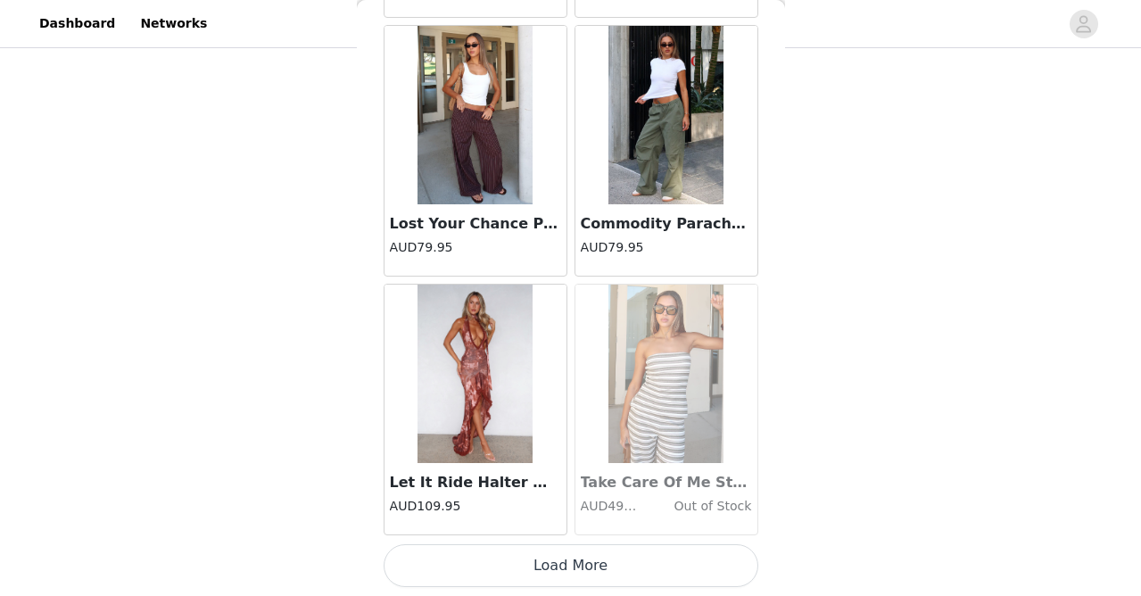
click at [553, 572] on button "Load More" at bounding box center [571, 565] width 375 height 43
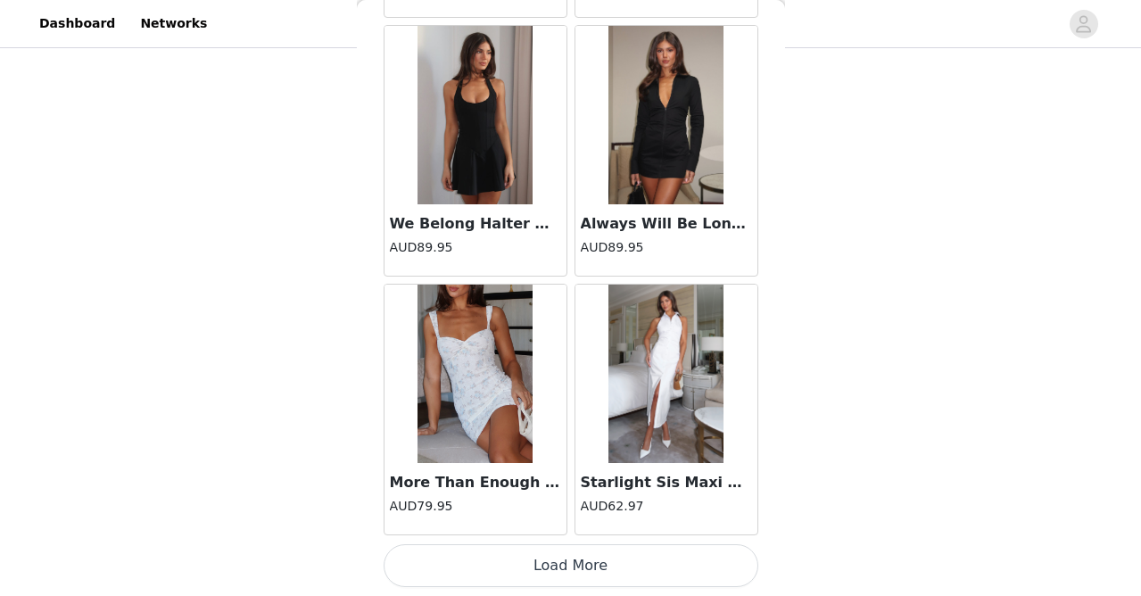
scroll to position [1287, 0]
click at [590, 571] on button "Load More" at bounding box center [571, 565] width 375 height 43
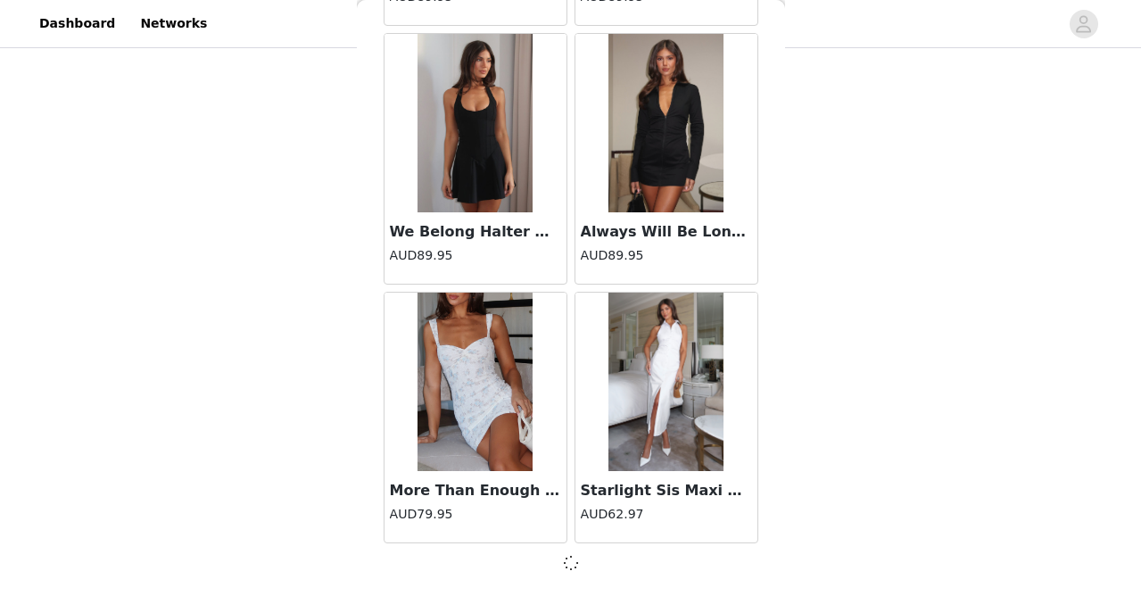
scroll to position [43513, 0]
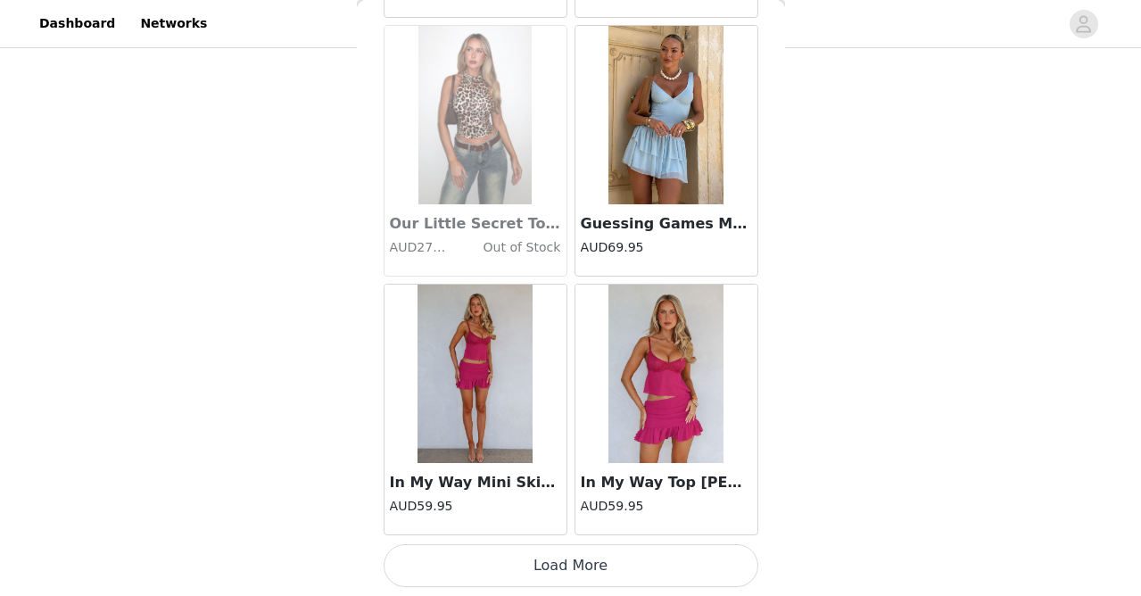
click at [582, 565] on button "Load More" at bounding box center [571, 565] width 375 height 43
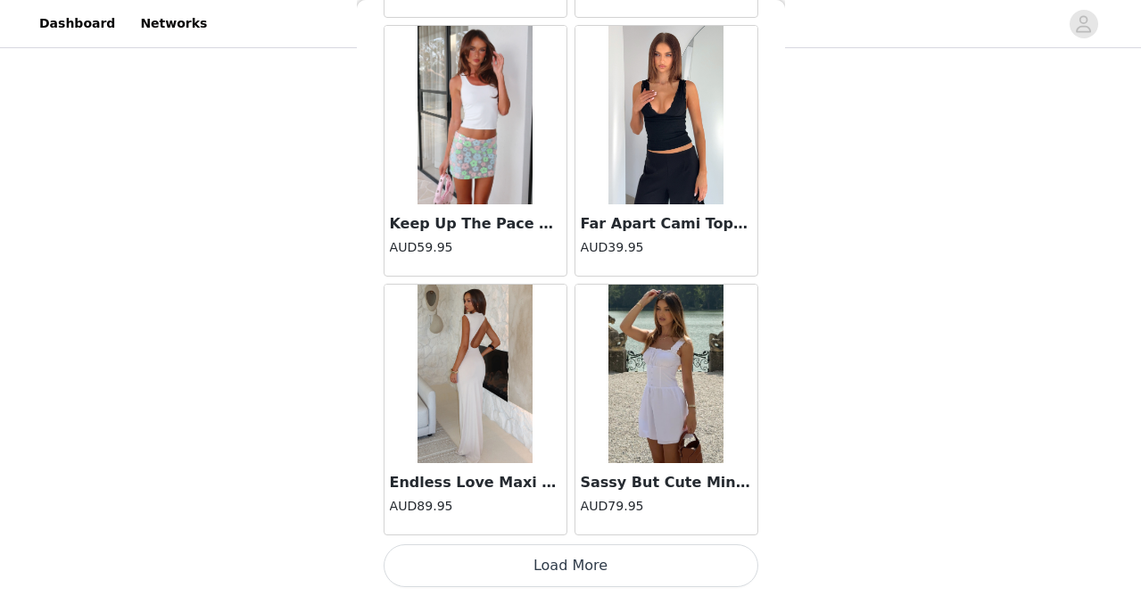
click at [582, 573] on button "Load More" at bounding box center [571, 565] width 375 height 43
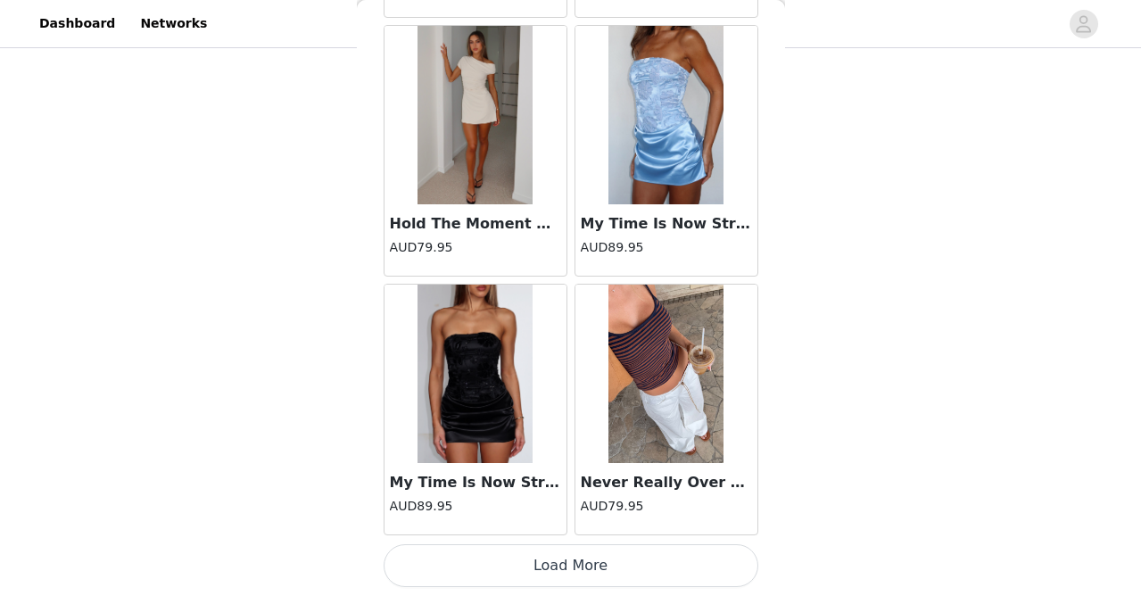
click at [581, 554] on button "Load More" at bounding box center [571, 565] width 375 height 43
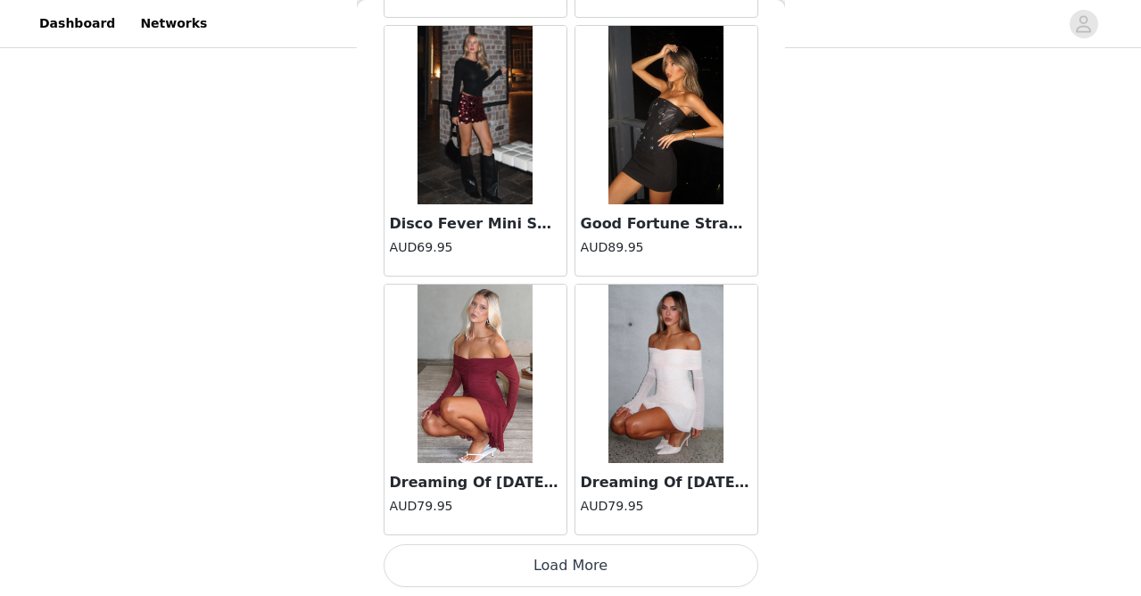
scroll to position [53868, 0]
click at [579, 566] on button "Load More" at bounding box center [571, 565] width 375 height 43
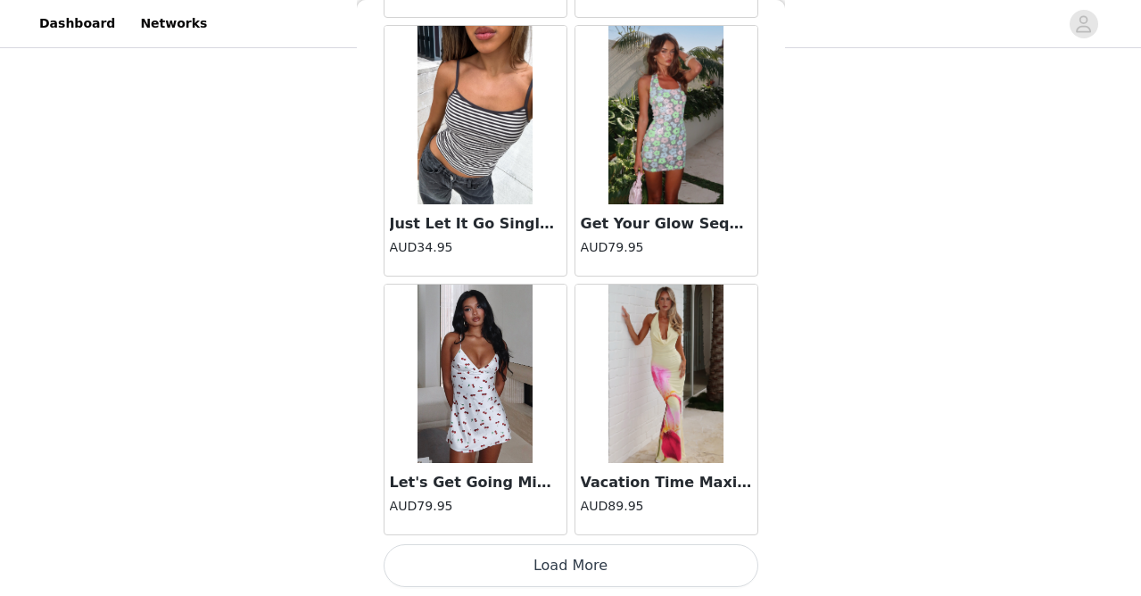
scroll to position [1287, 0]
click at [582, 561] on button "Load More" at bounding box center [571, 565] width 375 height 43
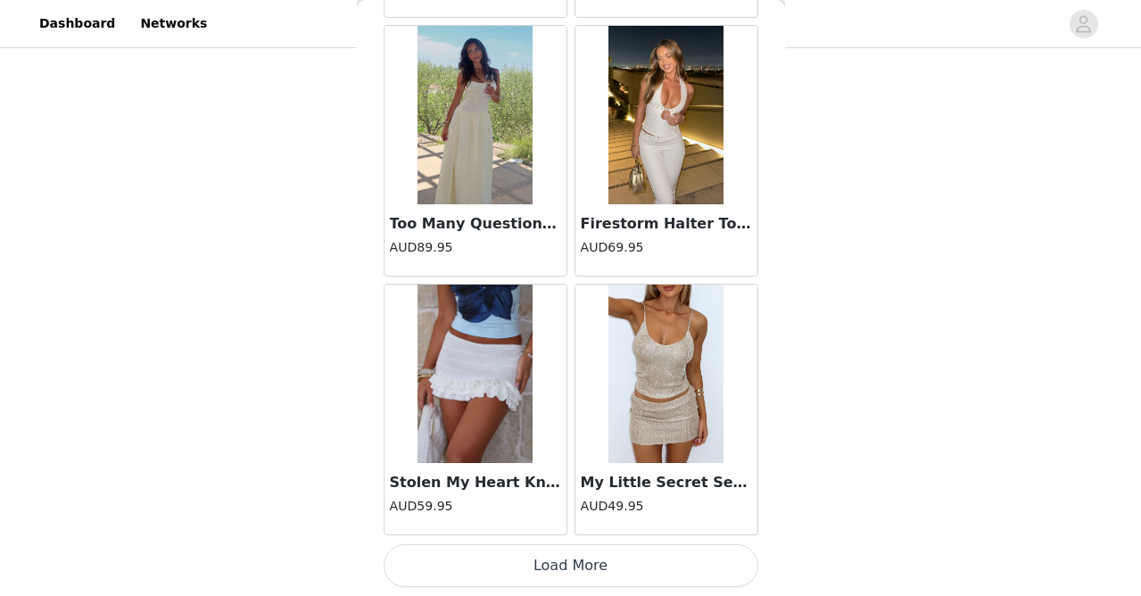
click at [591, 564] on button "Load More" at bounding box center [571, 565] width 375 height 43
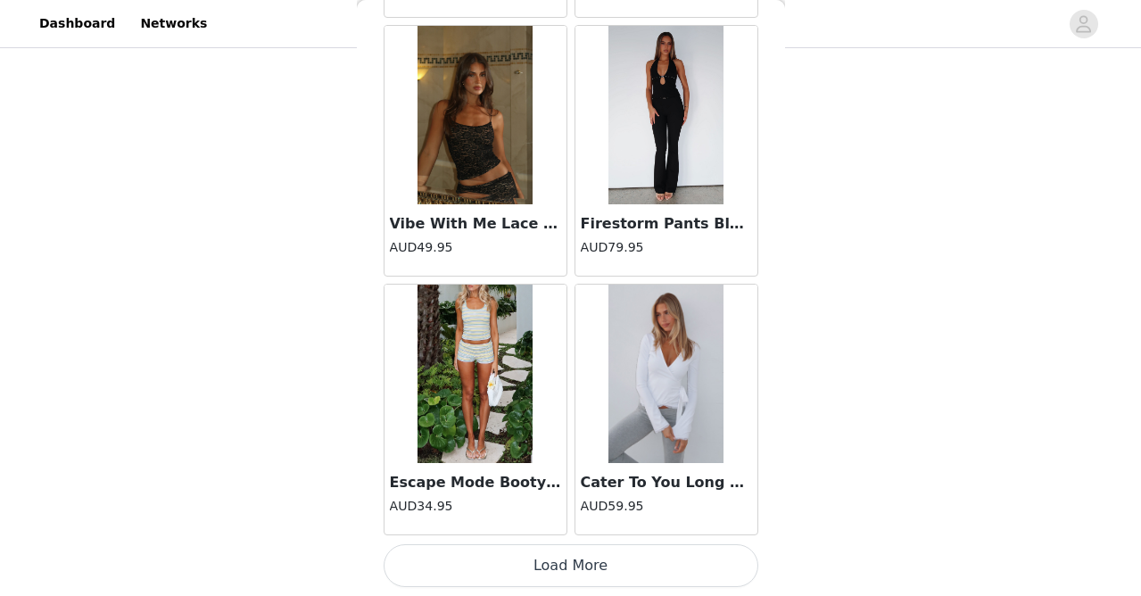
click at [591, 564] on button "Load More" at bounding box center [571, 565] width 375 height 43
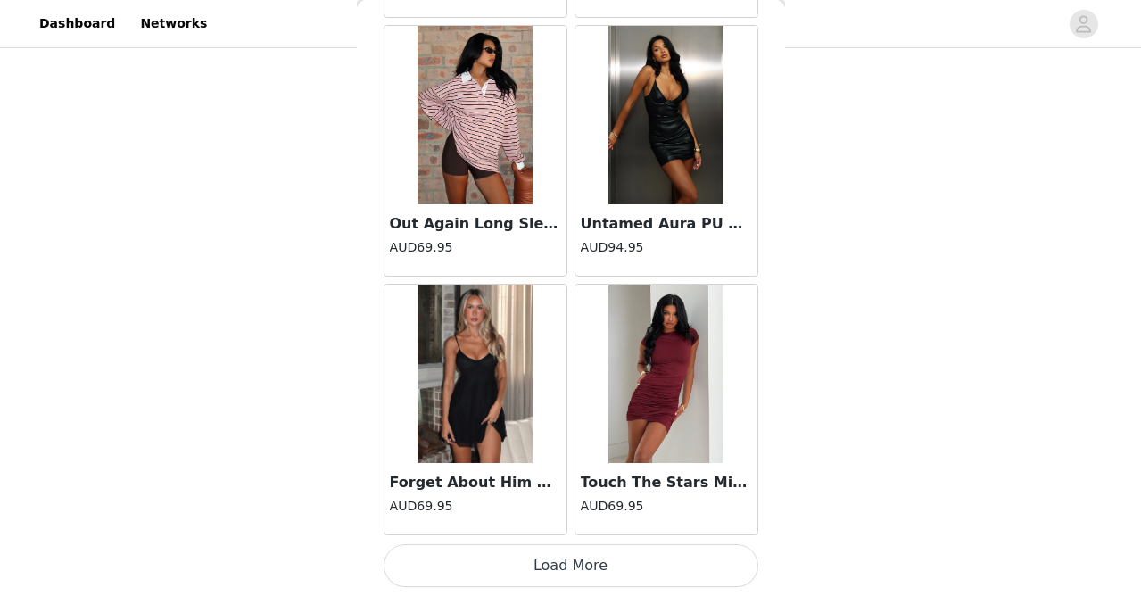
scroll to position [64214, 0]
click at [591, 564] on button "Load More" at bounding box center [571, 565] width 375 height 43
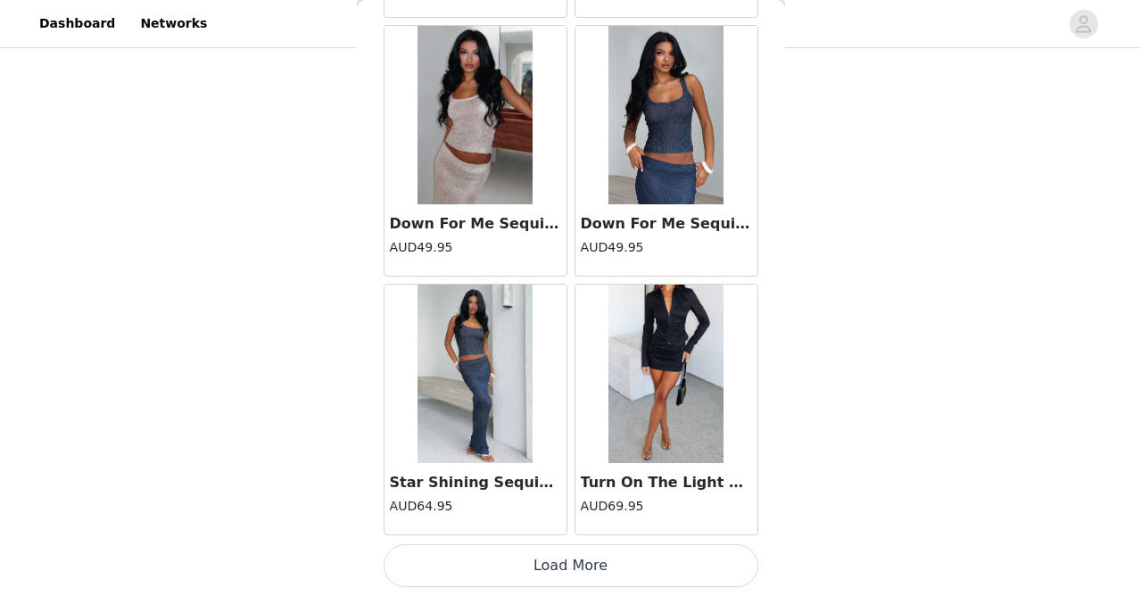
click at [591, 564] on button "Load More" at bounding box center [571, 565] width 375 height 43
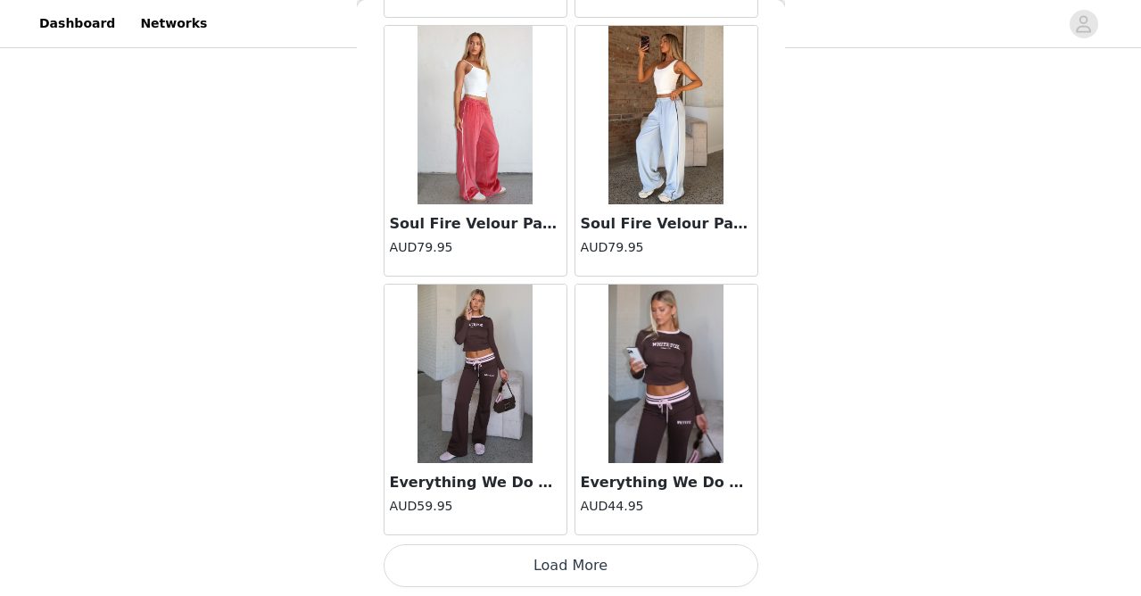
click at [591, 564] on button "Load More" at bounding box center [571, 565] width 375 height 43
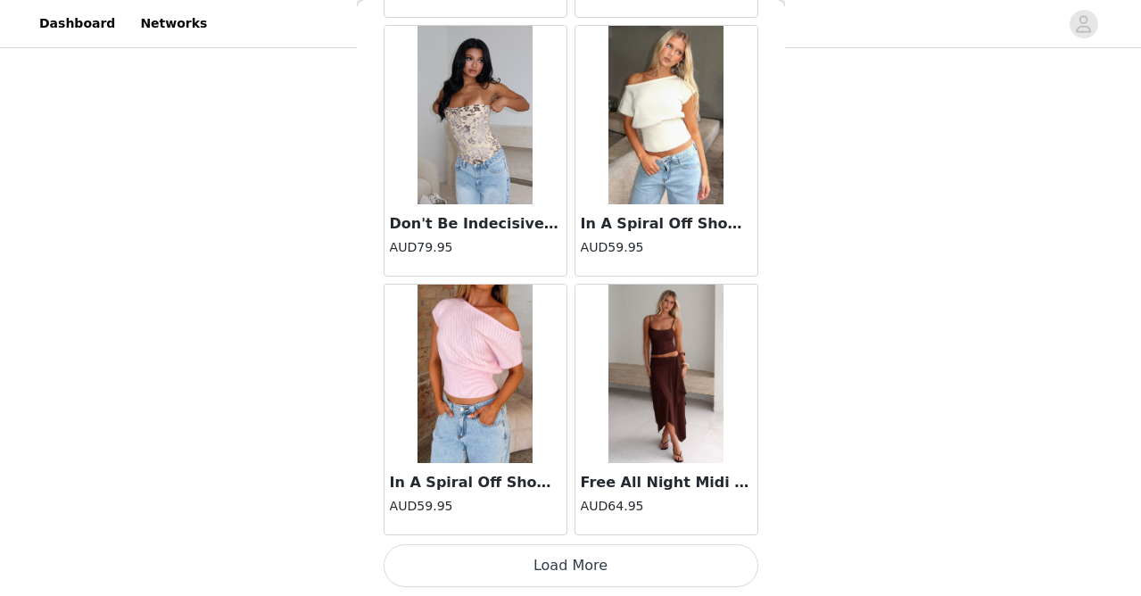
click at [592, 571] on button "Load More" at bounding box center [571, 565] width 375 height 43
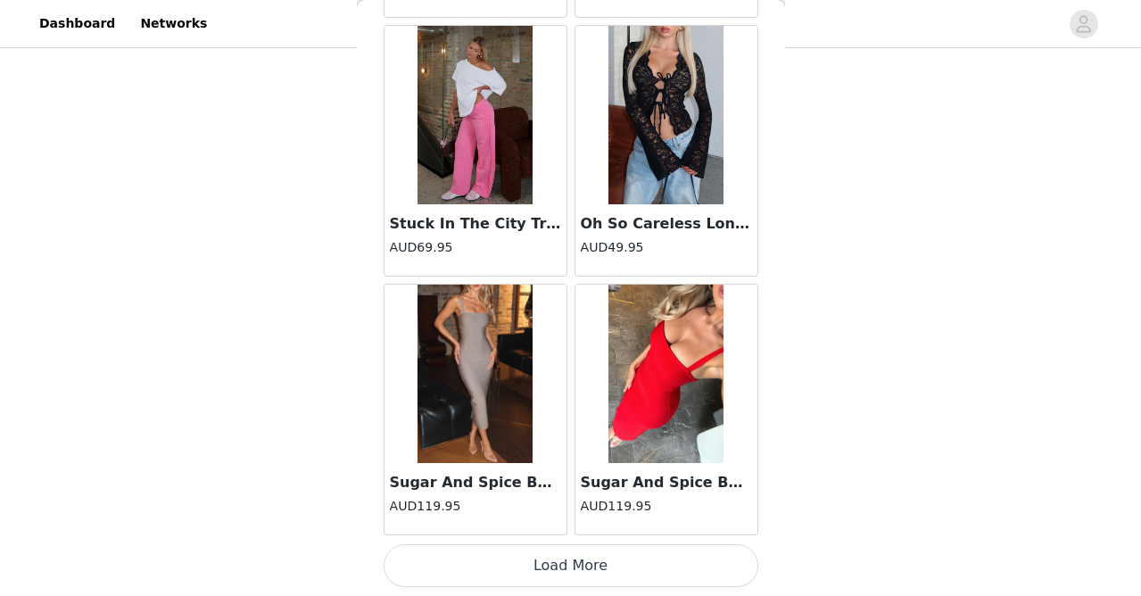
scroll to position [74561, 0]
click at [592, 564] on button "Load More" at bounding box center [571, 565] width 375 height 43
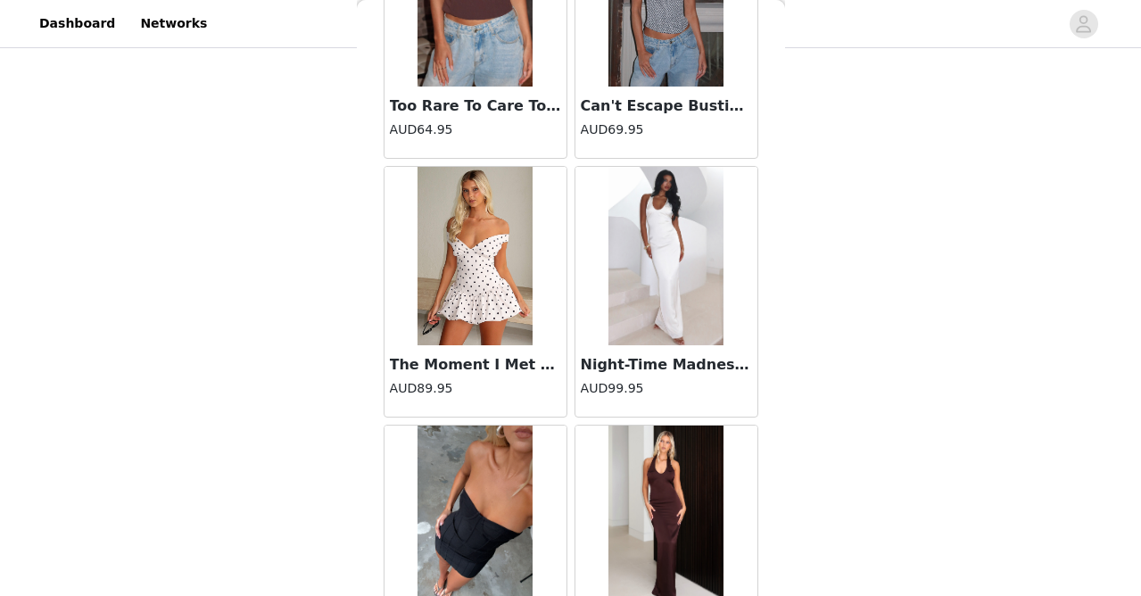
scroll to position [76749, 0]
click at [461, 308] on img at bounding box center [475, 255] width 116 height 178
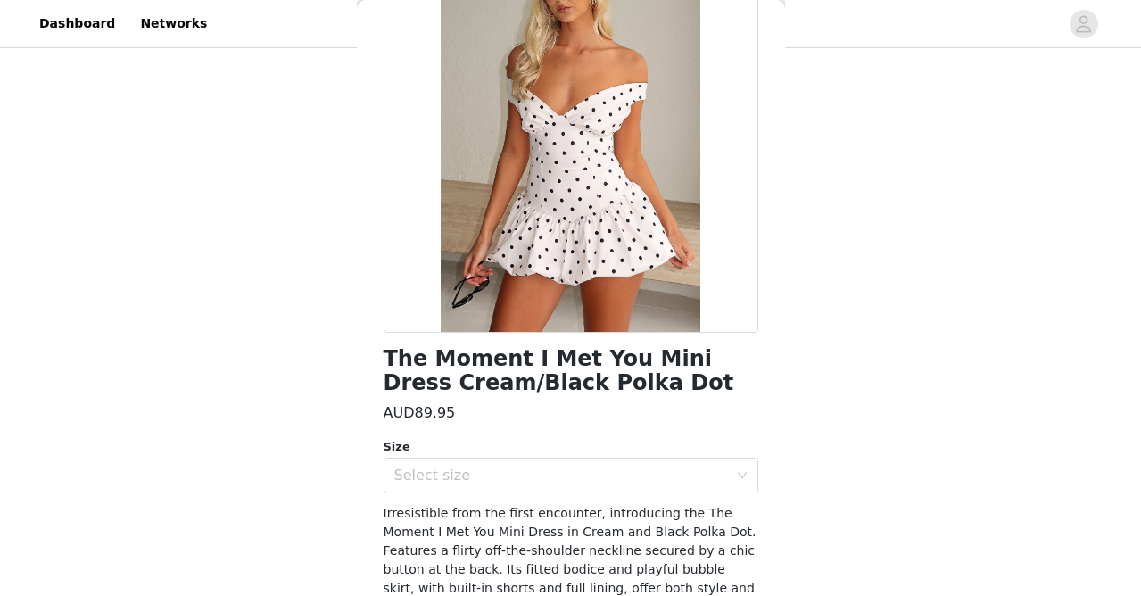
scroll to position [159, 0]
click at [463, 476] on div "Select size" at bounding box center [561, 475] width 334 height 18
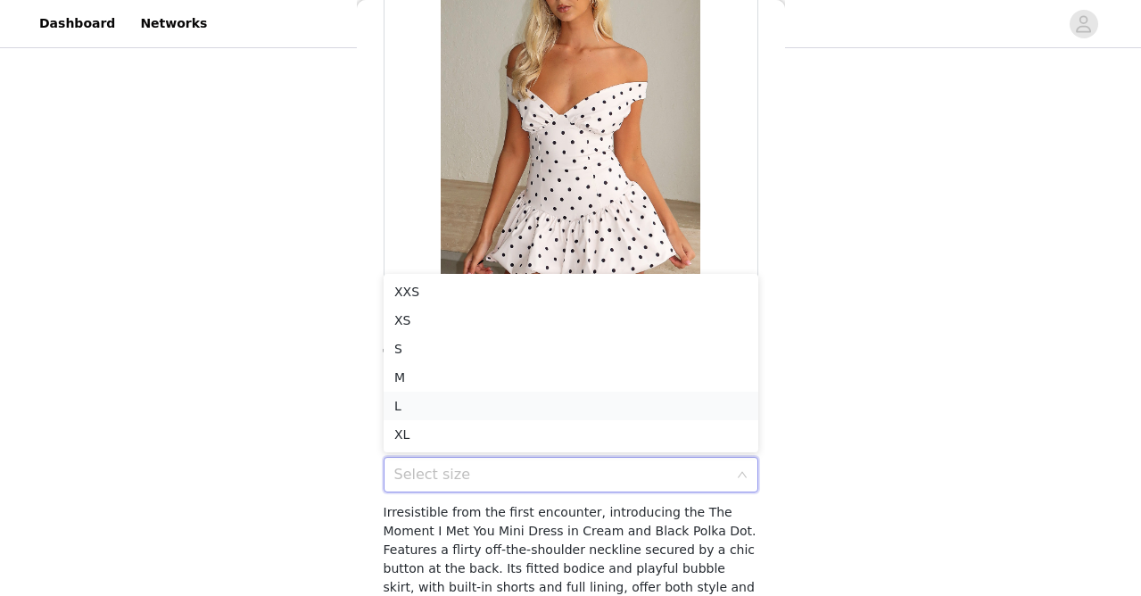
click at [460, 401] on li "L" at bounding box center [571, 406] width 375 height 29
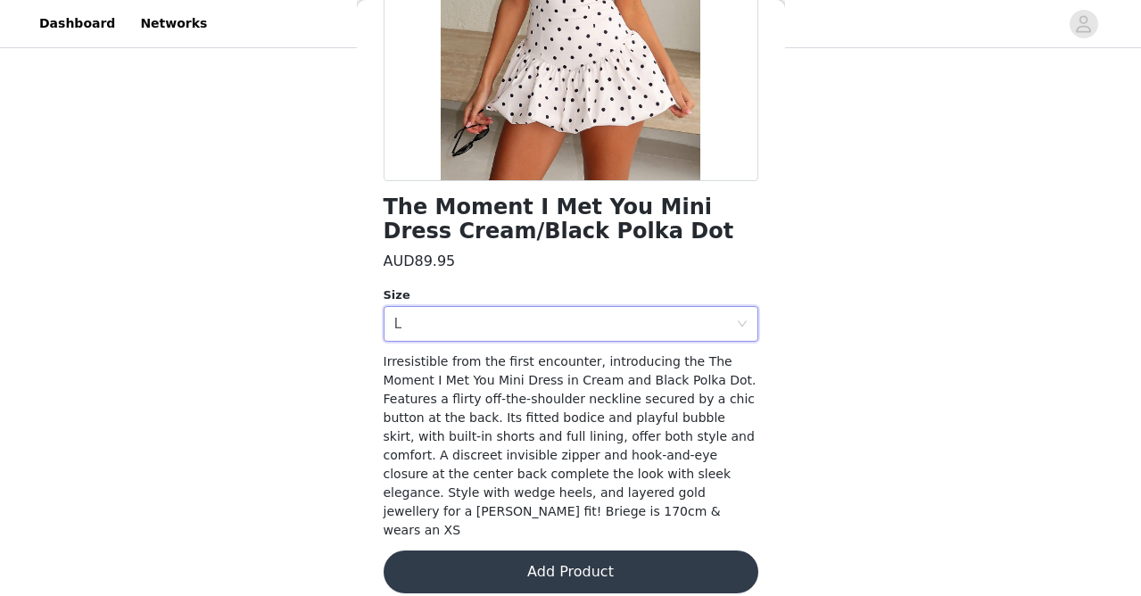
scroll to position [309, 0]
click at [538, 551] on button "Add Product" at bounding box center [571, 572] width 375 height 43
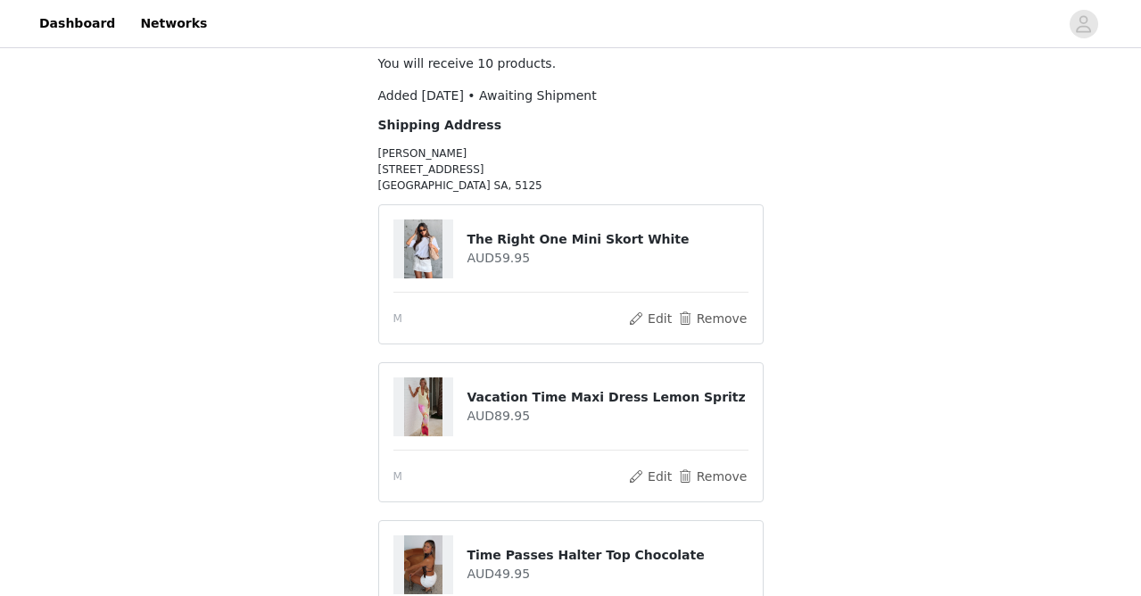
scroll to position [110, 0]
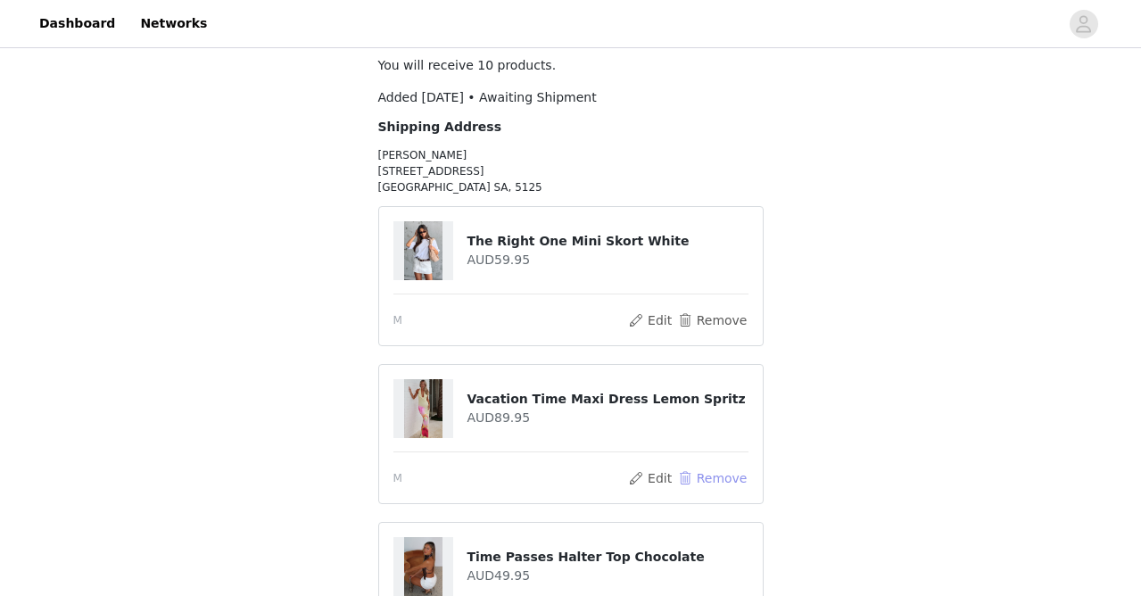
click at [713, 474] on button "Remove" at bounding box center [711, 477] width 71 height 21
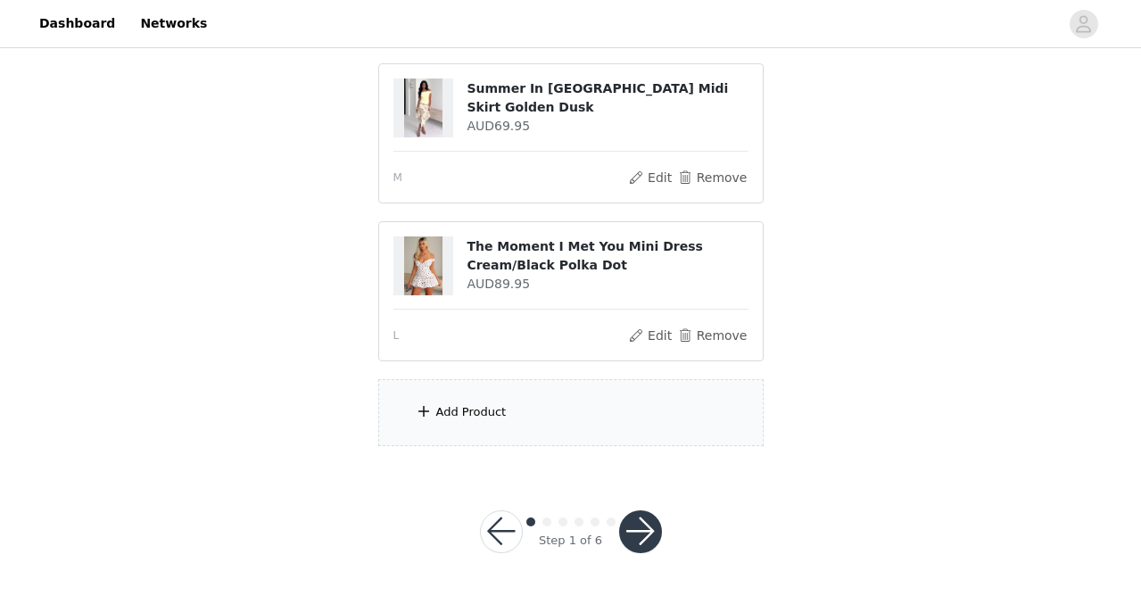
scroll to position [1287, 0]
click at [565, 424] on div "Add Product" at bounding box center [570, 413] width 385 height 67
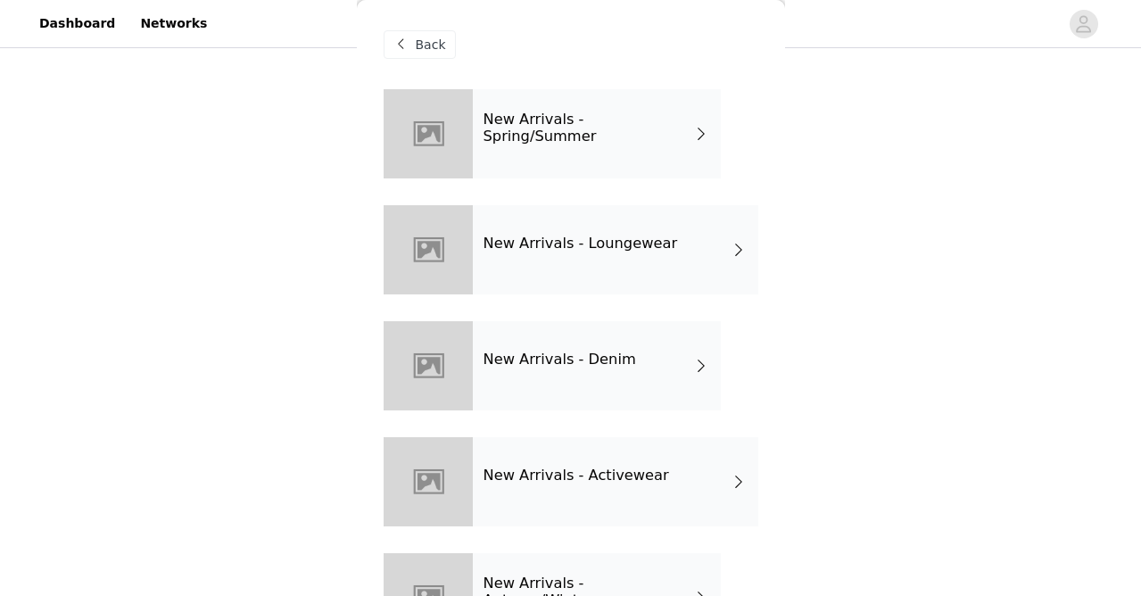
scroll to position [-1, 0]
click at [578, 144] on div "New Arrivals - Spring/Summer" at bounding box center [597, 133] width 248 height 89
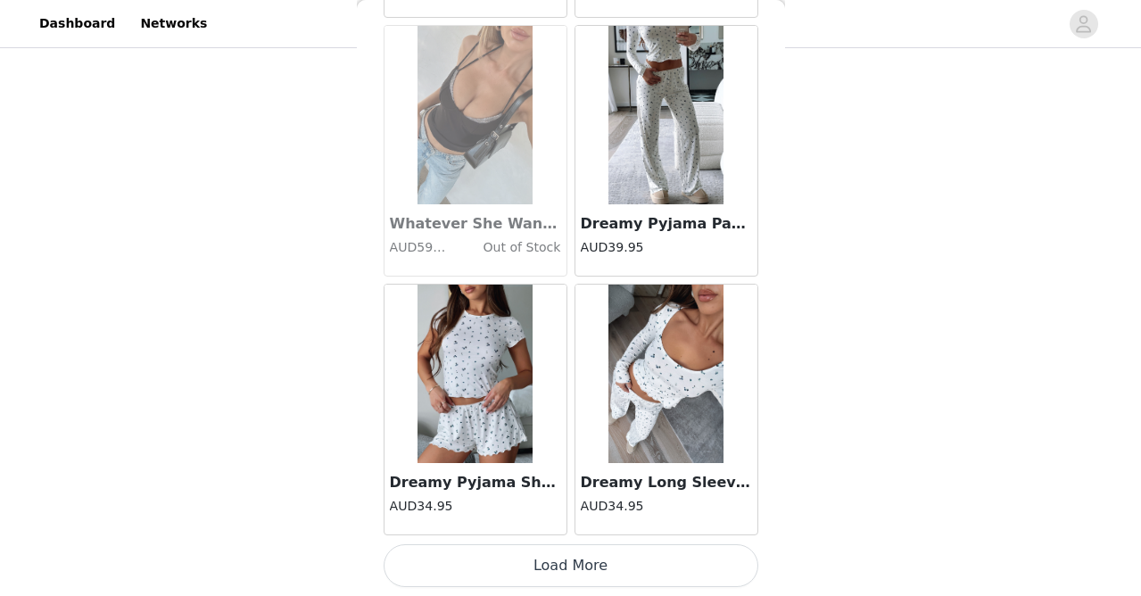
click at [566, 549] on button "Load More" at bounding box center [571, 565] width 375 height 43
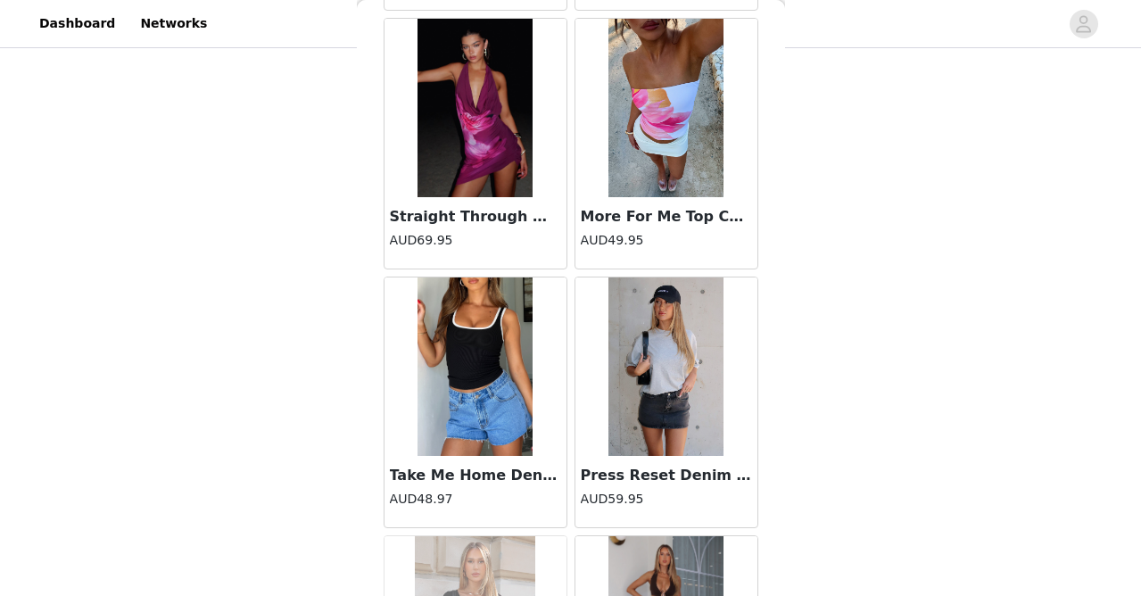
scroll to position [2659, 0]
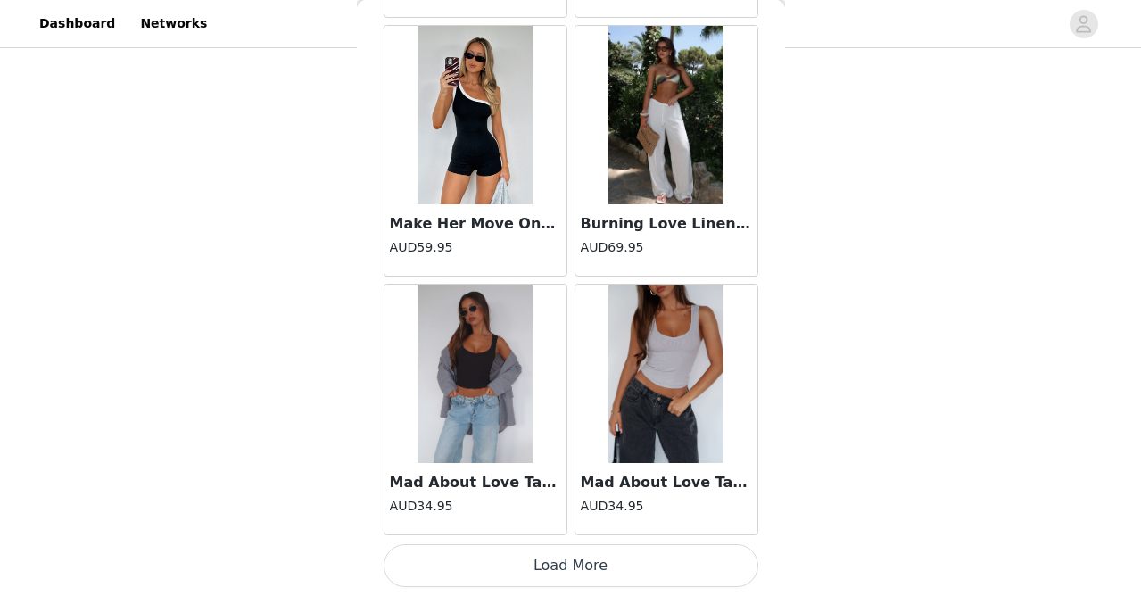
click at [591, 572] on button "Load More" at bounding box center [571, 565] width 375 height 43
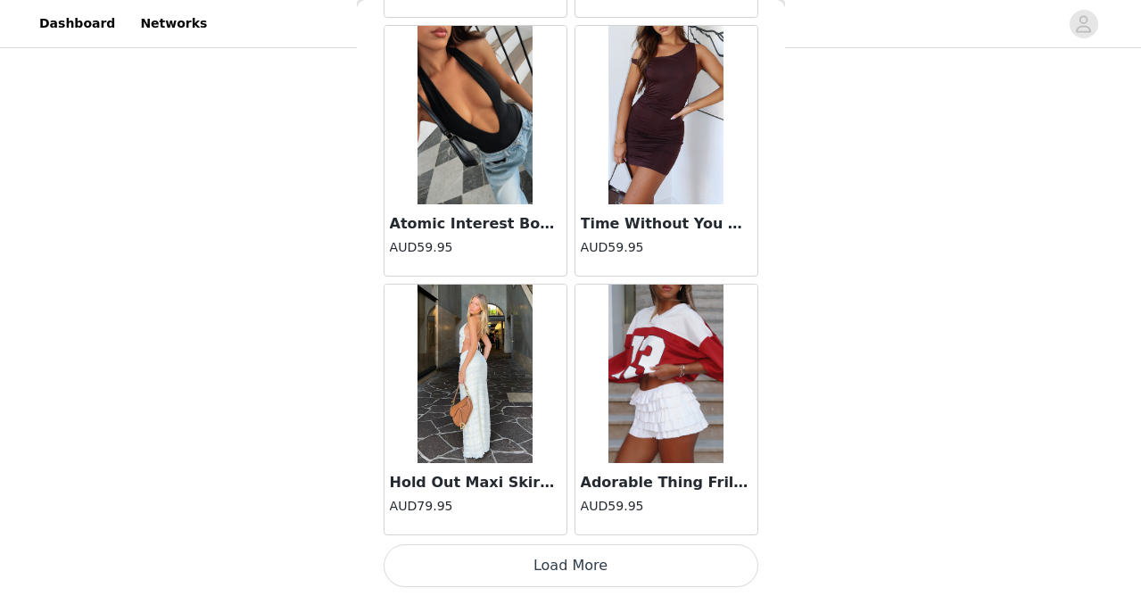
scroll to position [1287, 0]
click at [578, 573] on button "Load More" at bounding box center [571, 565] width 375 height 43
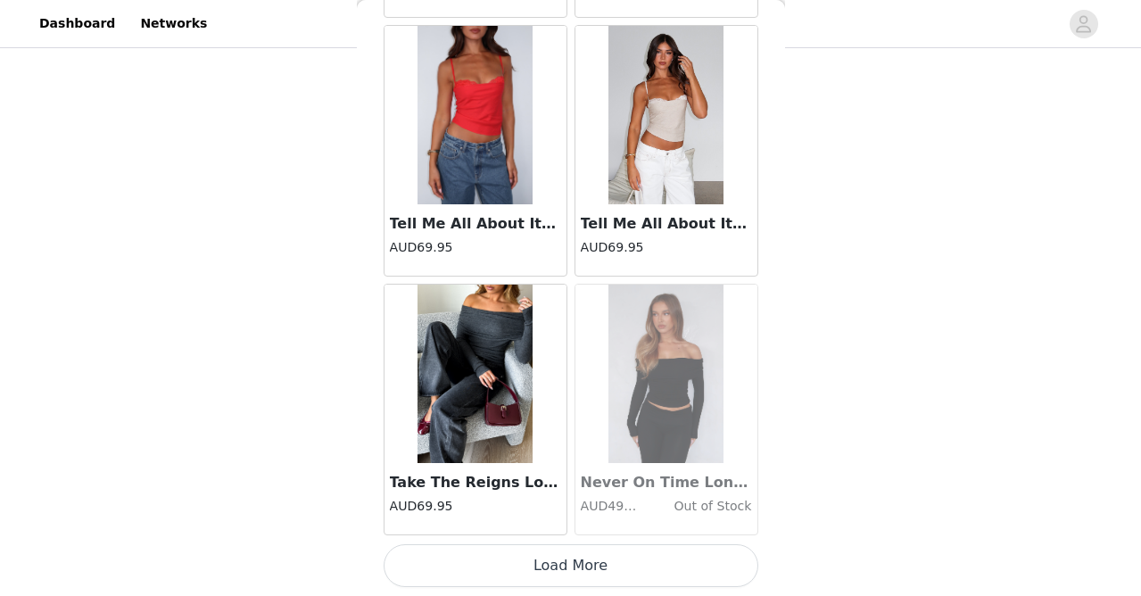
click at [572, 571] on button "Load More" at bounding box center [571, 565] width 375 height 43
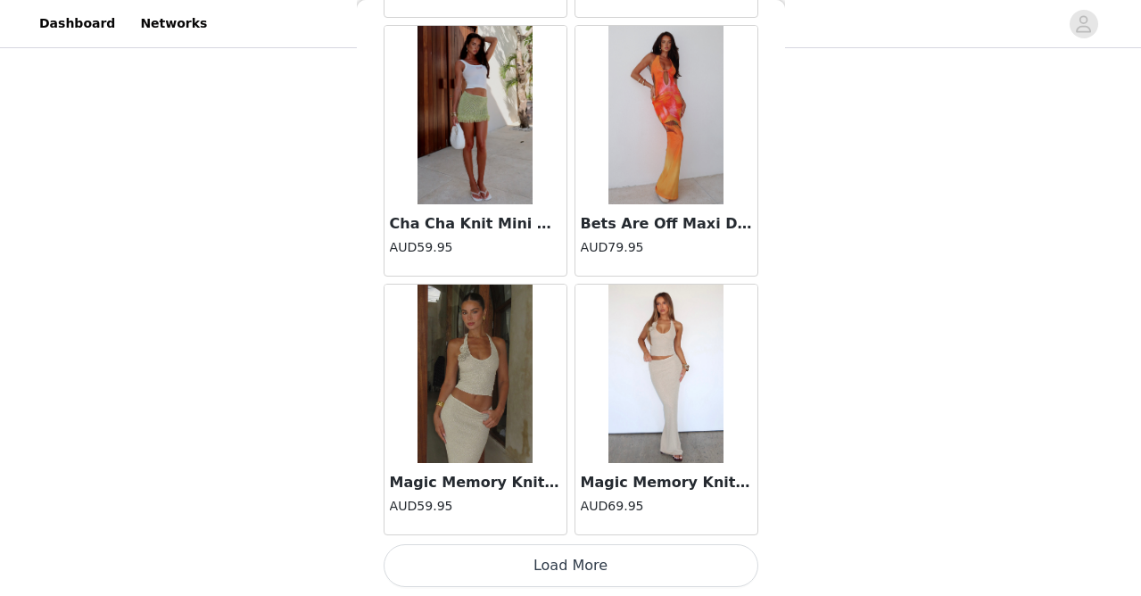
click at [573, 574] on button "Load More" at bounding box center [571, 565] width 375 height 43
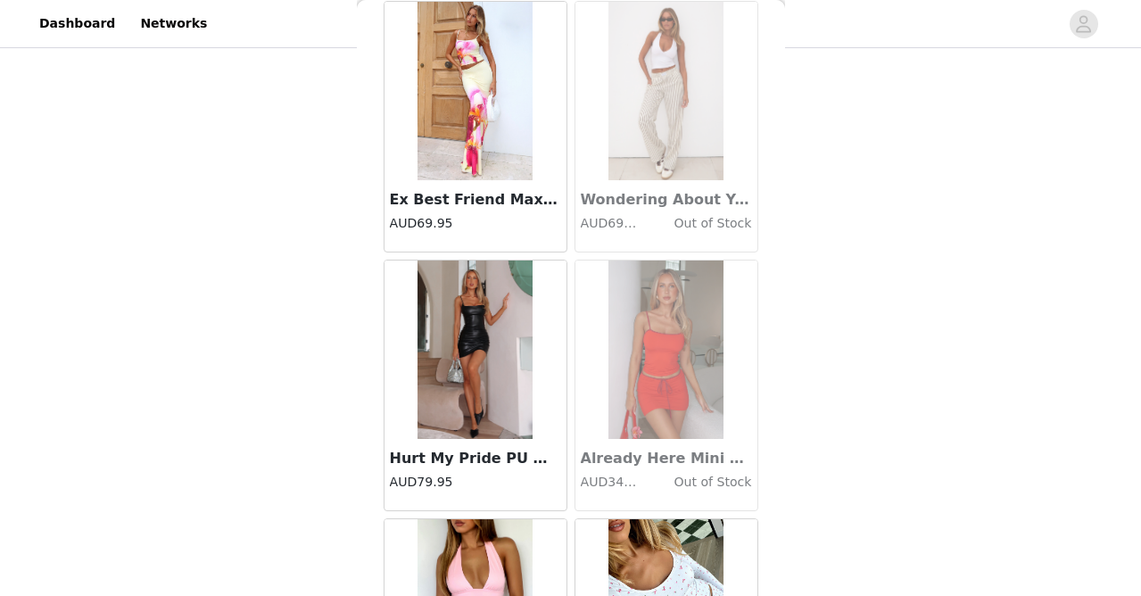
scroll to position [13053, 0]
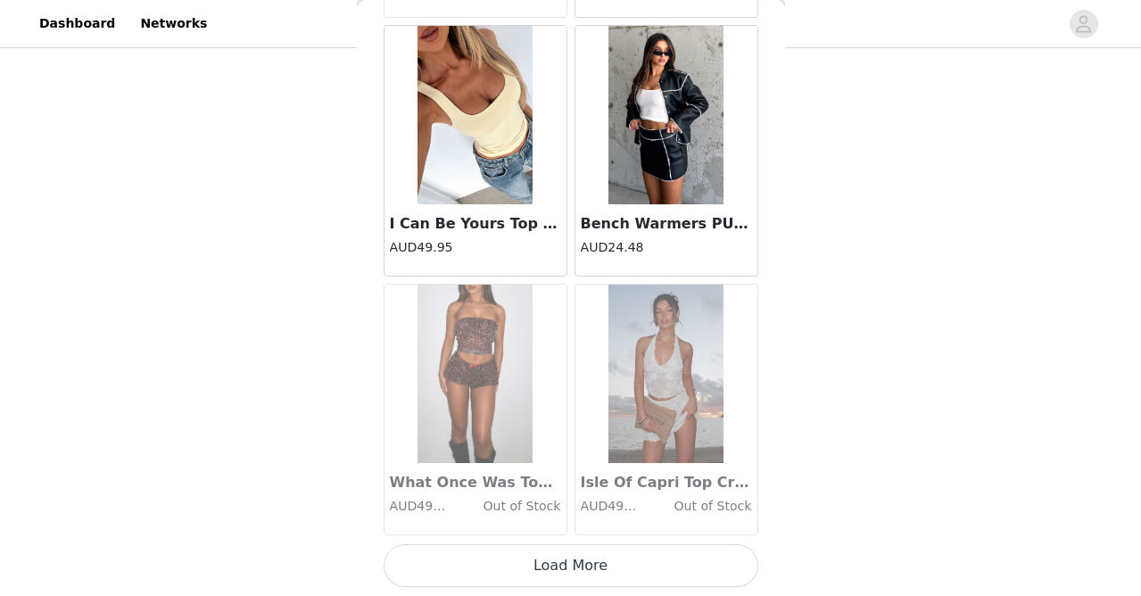
click at [573, 574] on button "Load More" at bounding box center [571, 565] width 375 height 43
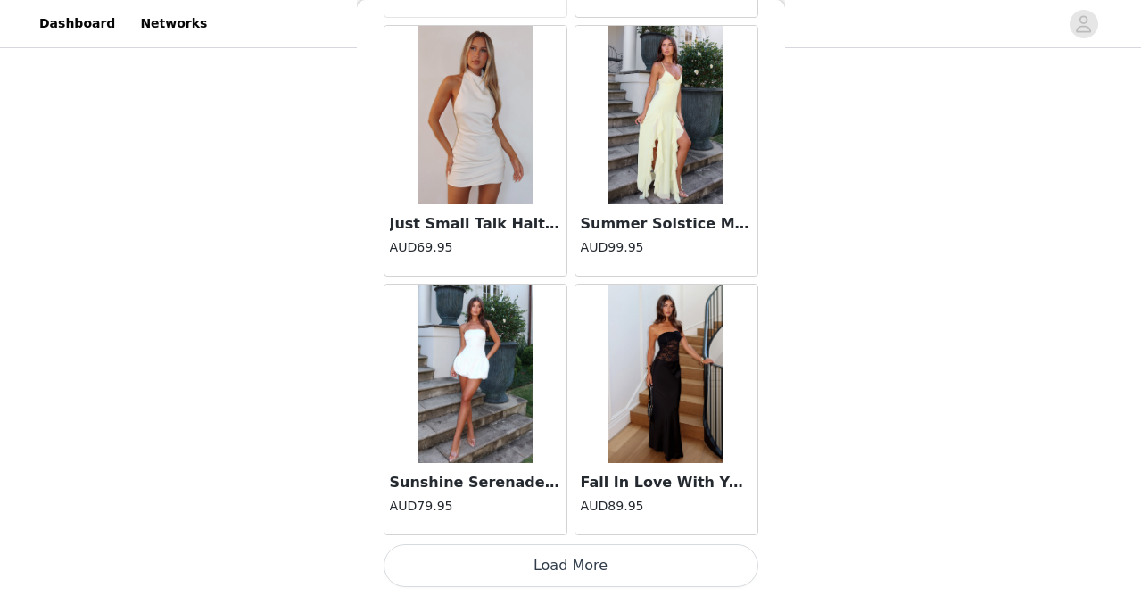
scroll to position [17646, 0]
click at [573, 574] on button "Load More" at bounding box center [571, 566] width 375 height 43
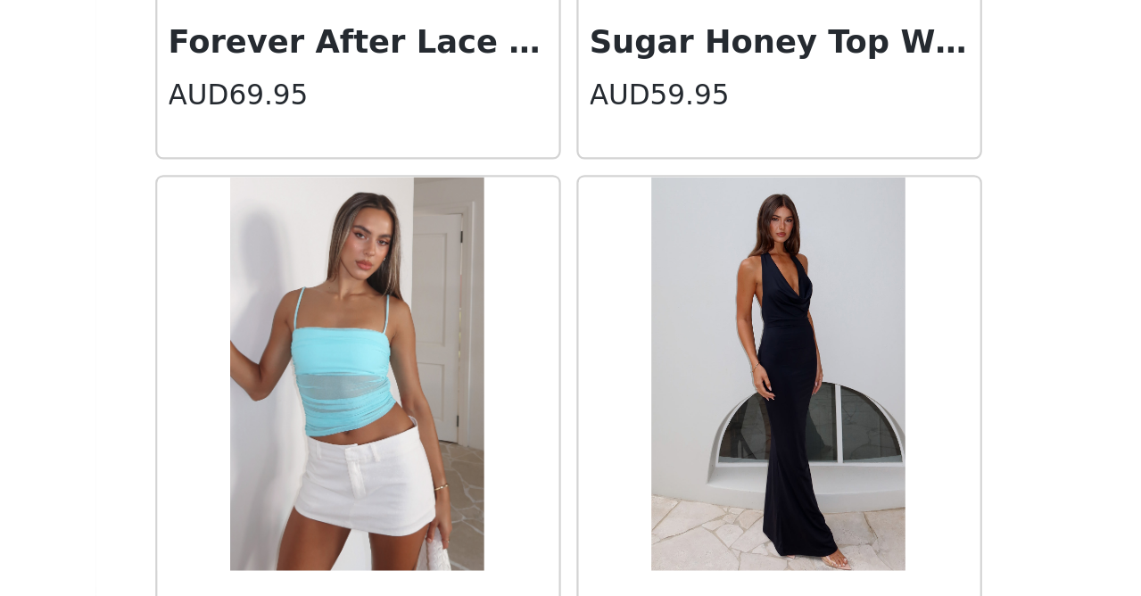
scroll to position [1286, 0]
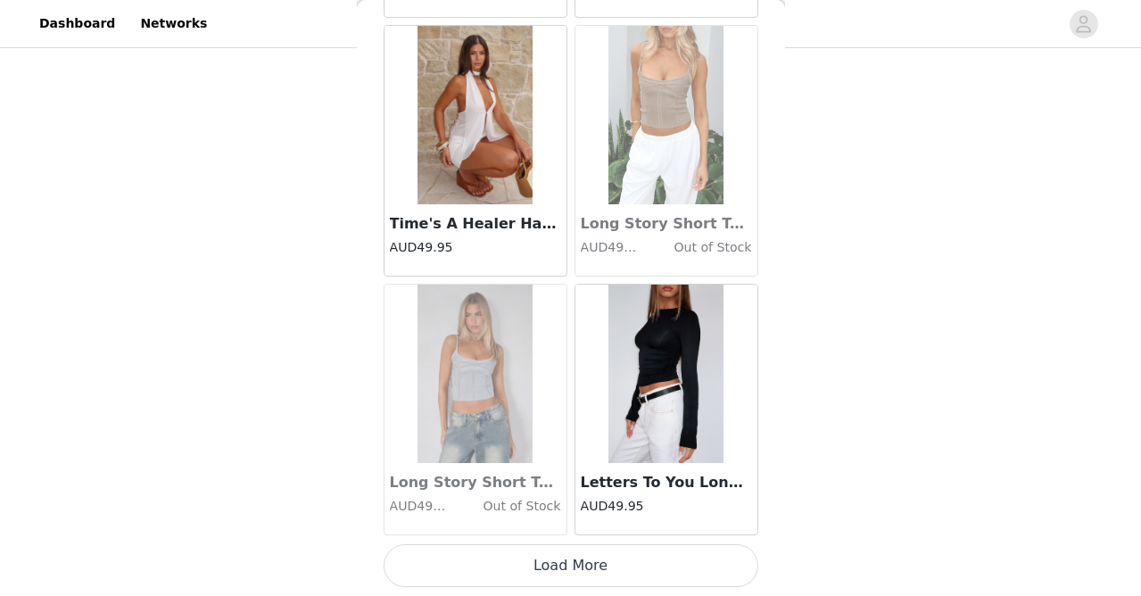
click at [573, 574] on button "Load More" at bounding box center [571, 565] width 375 height 43
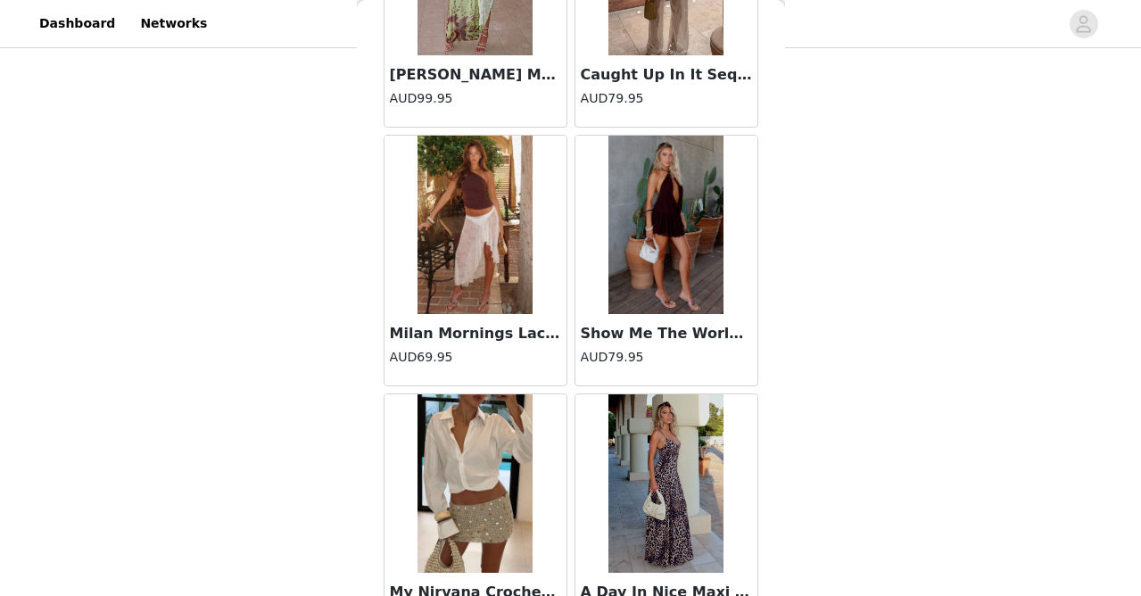
scroll to position [22461, 0]
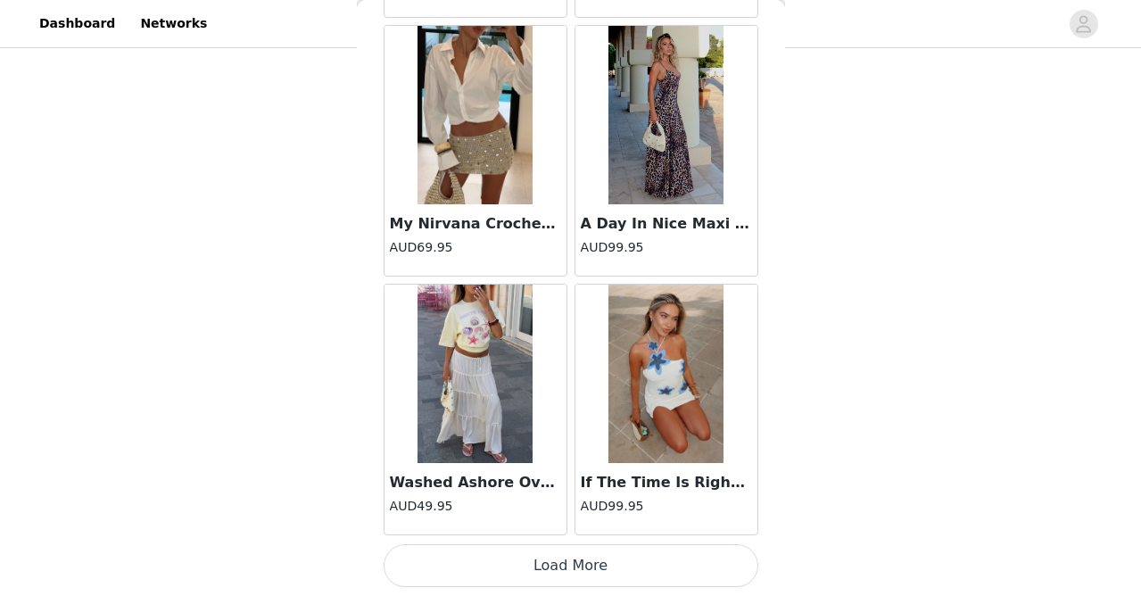
click at [574, 581] on button "Load More" at bounding box center [571, 565] width 375 height 43
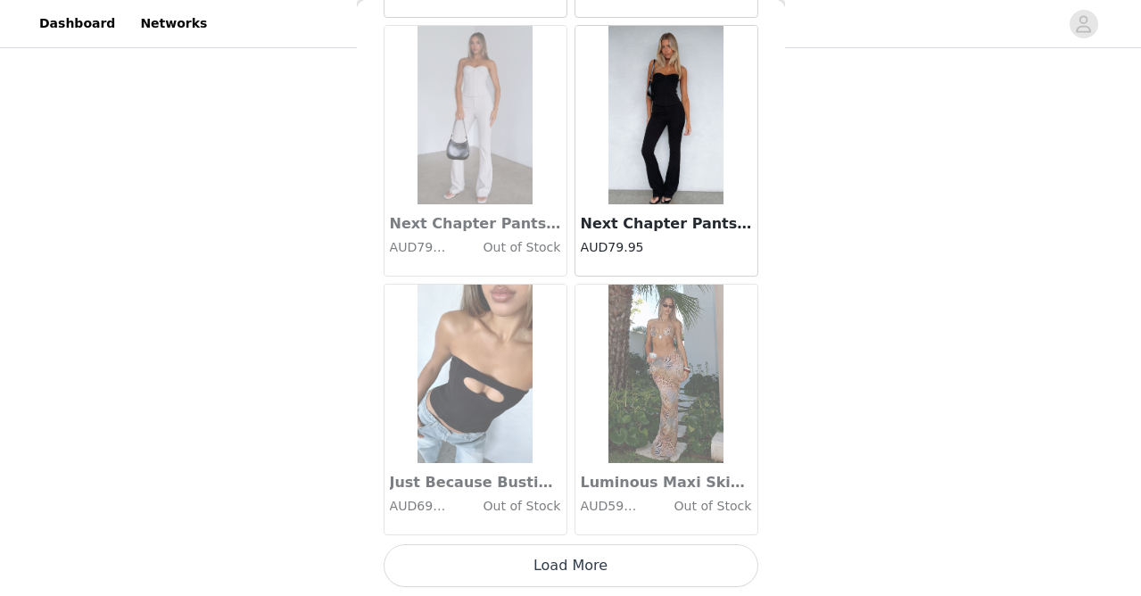
click at [574, 569] on button "Load More" at bounding box center [571, 565] width 375 height 43
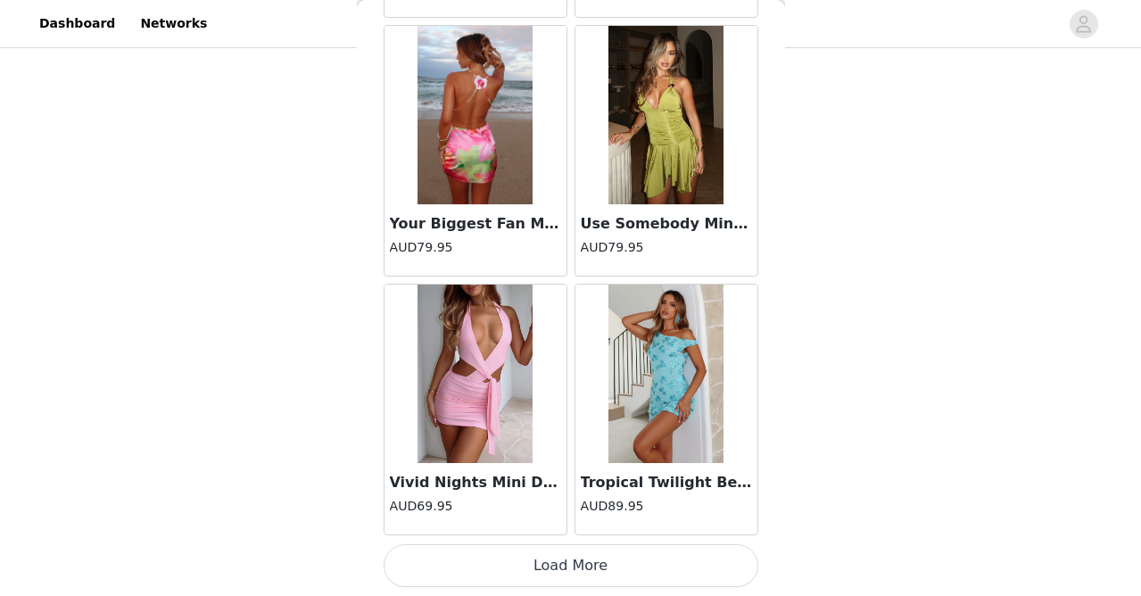
scroll to position [28001, 0]
click at [607, 564] on button "Load More" at bounding box center [571, 565] width 375 height 43
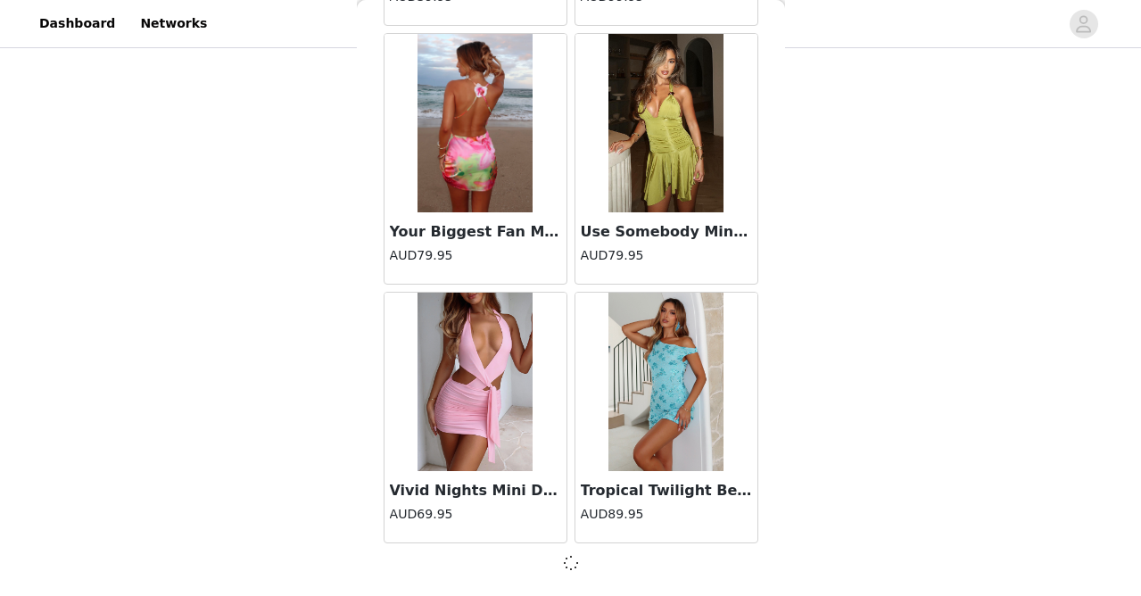
scroll to position [27993, 0]
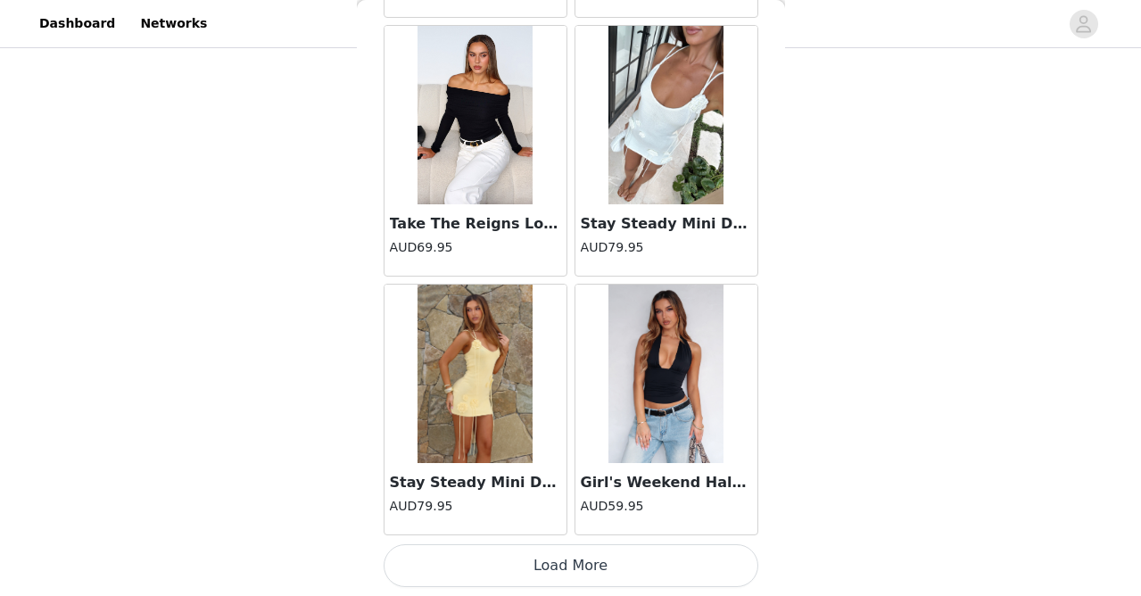
click at [607, 564] on button "Load More" at bounding box center [571, 565] width 375 height 43
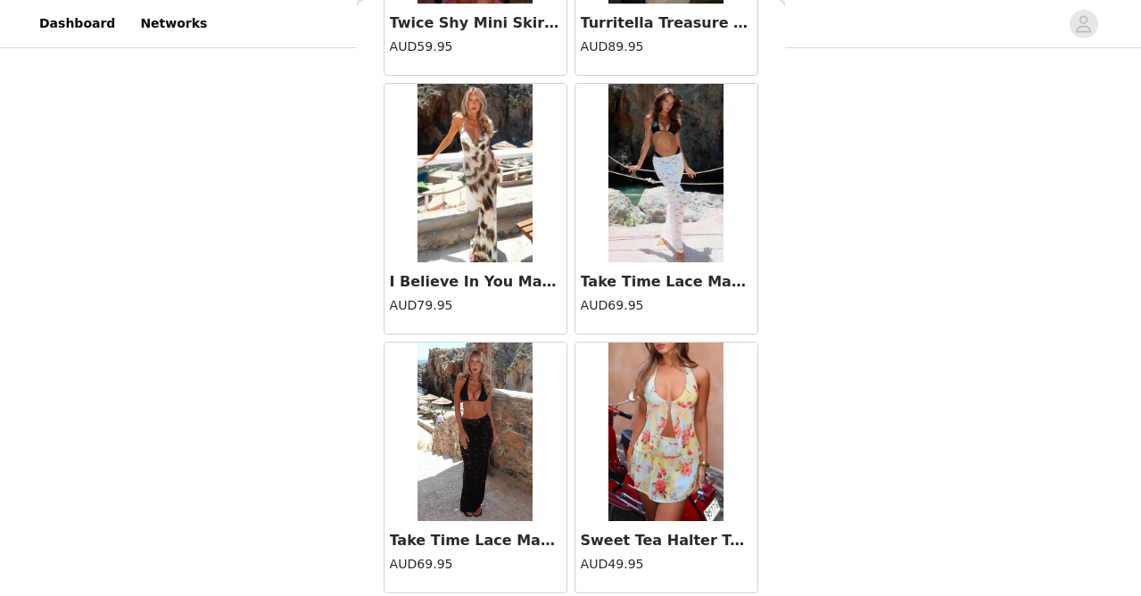
scroll to position [32895, 0]
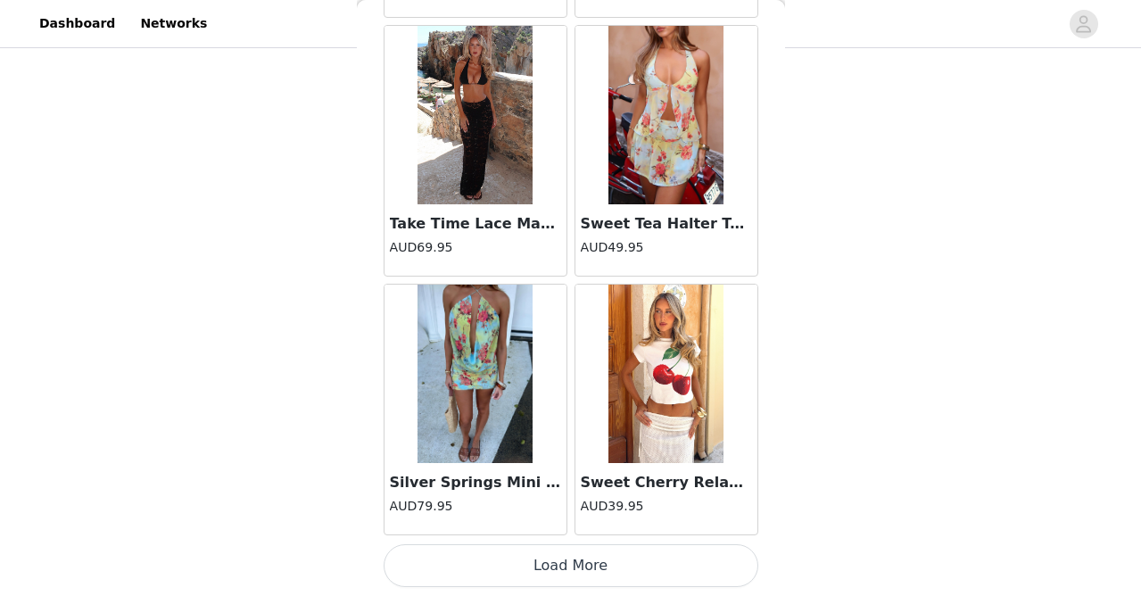
click at [591, 569] on button "Load More" at bounding box center [571, 565] width 375 height 43
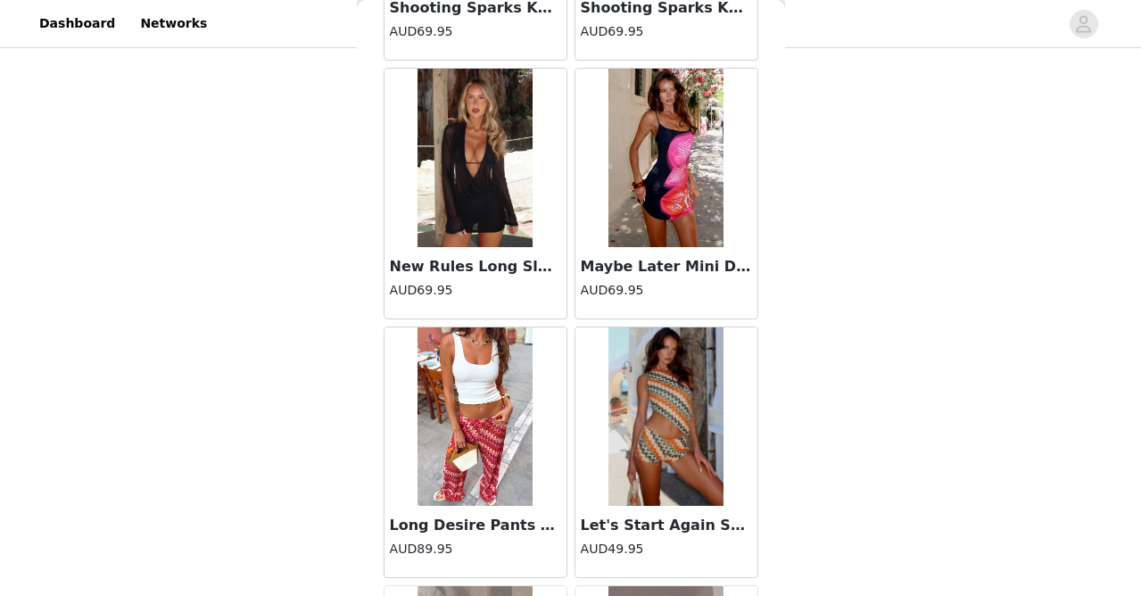
scroll to position [34182, 0]
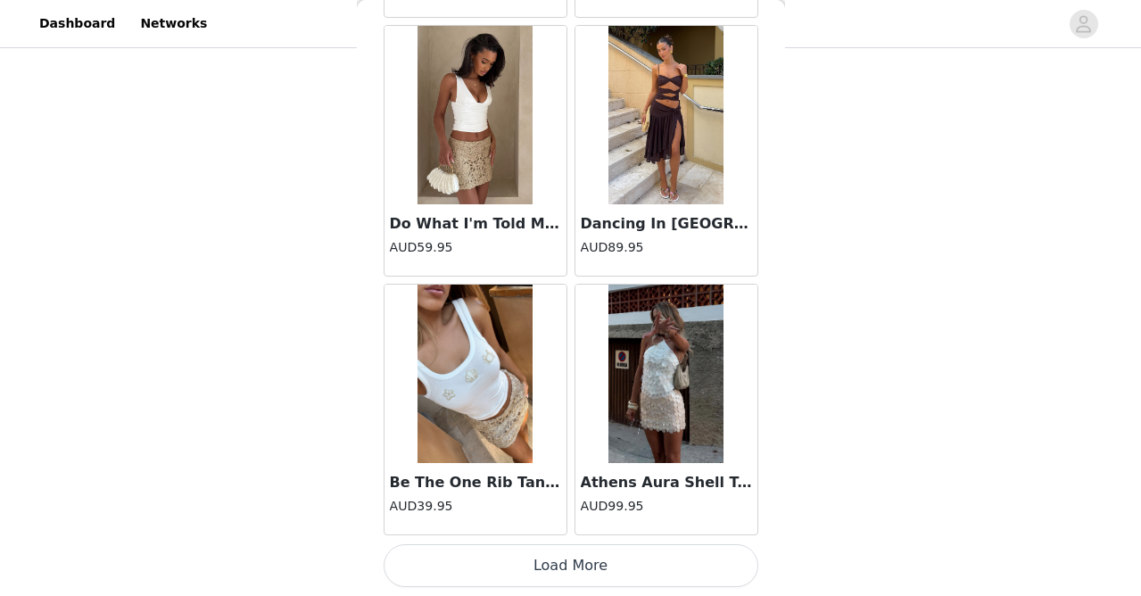
click at [579, 565] on button "Load More" at bounding box center [571, 565] width 375 height 43
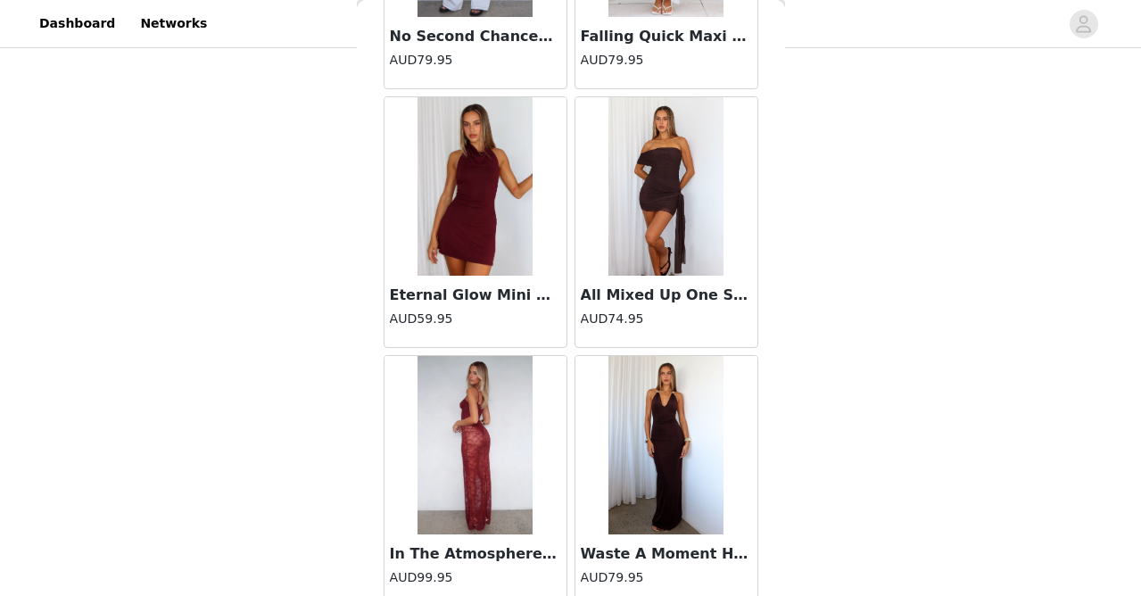
scroll to position [36979, 0]
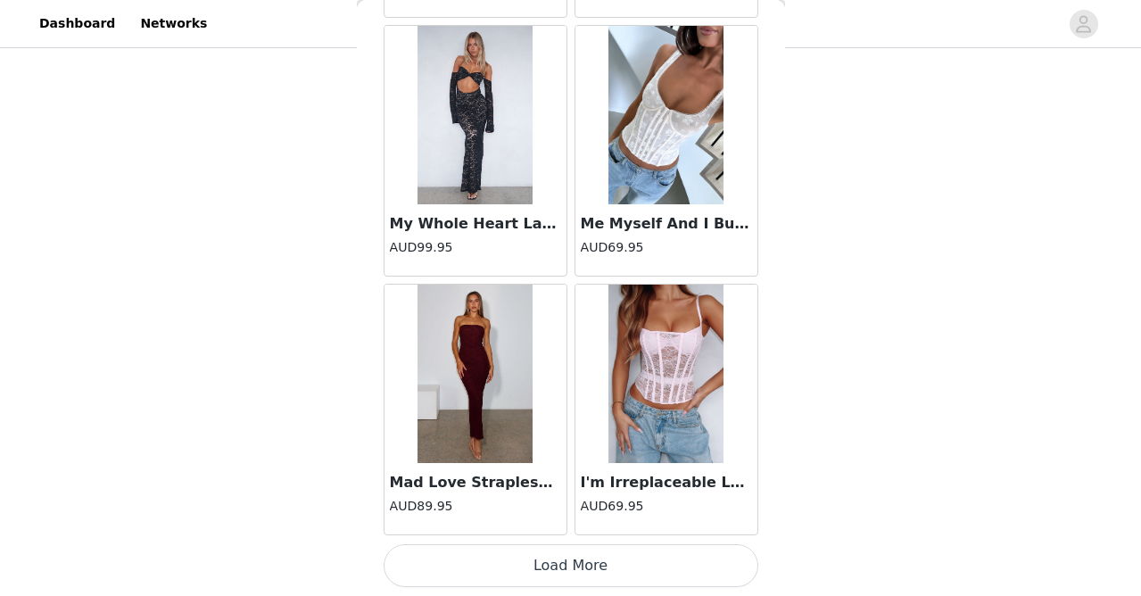
click at [582, 578] on button "Load More" at bounding box center [571, 565] width 375 height 43
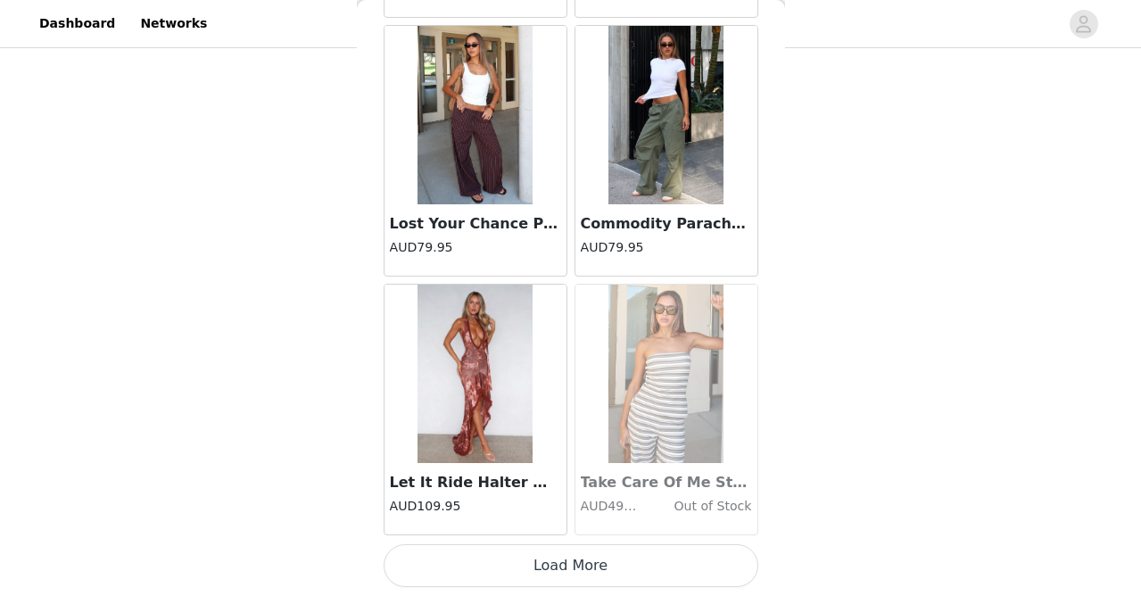
scroll to position [40934, 0]
click at [586, 567] on button "Load More" at bounding box center [571, 565] width 375 height 43
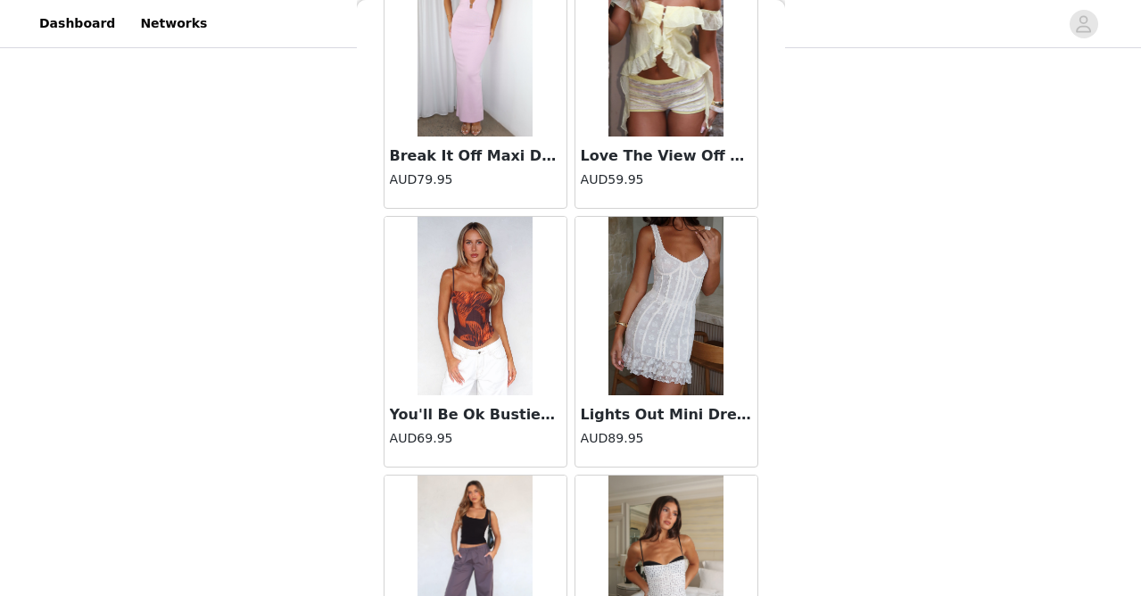
scroll to position [42556, 0]
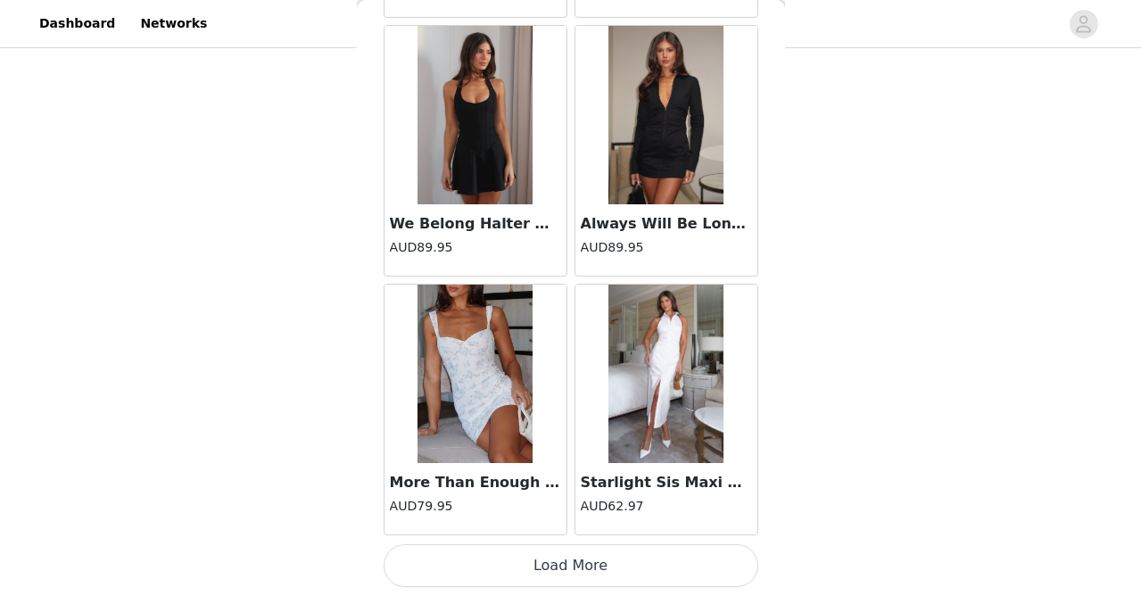
click at [596, 568] on button "Load More" at bounding box center [571, 565] width 375 height 43
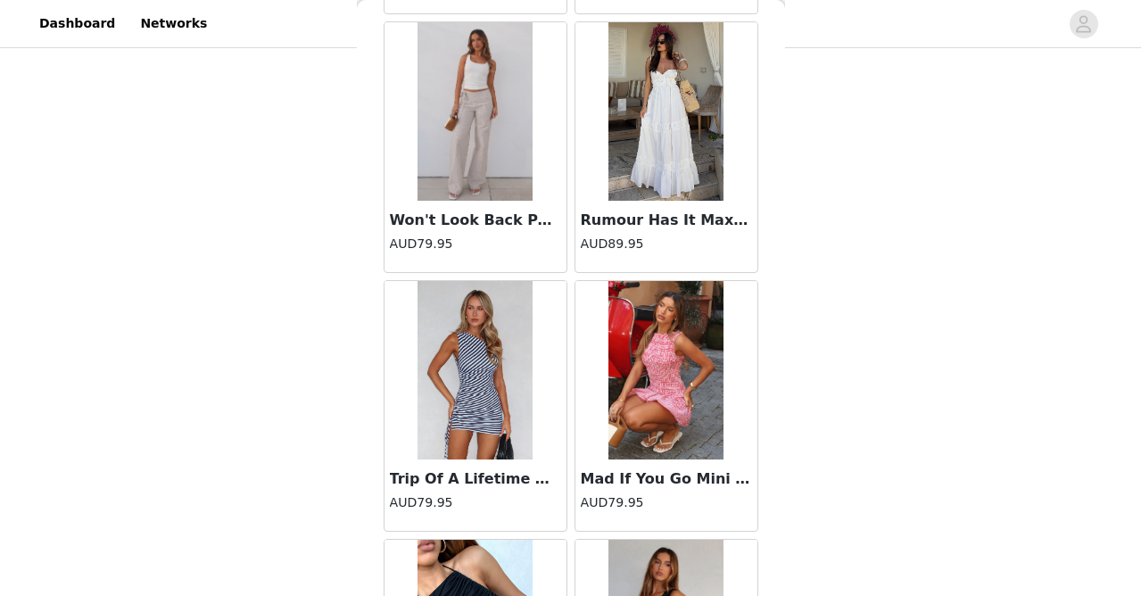
scroll to position [45398, 0]
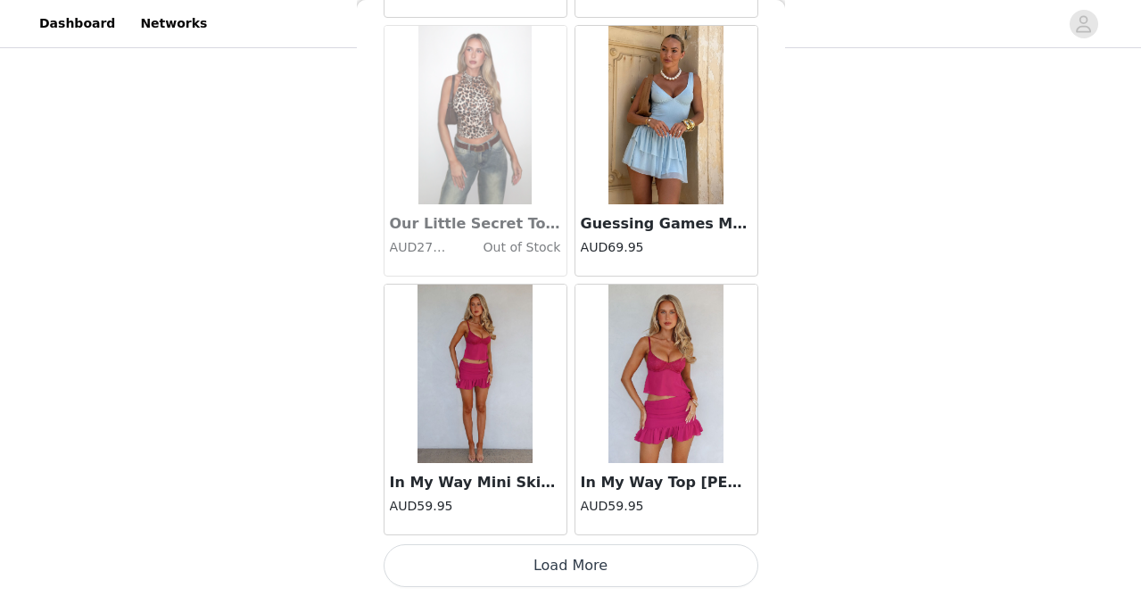
click at [595, 552] on button "Load More" at bounding box center [571, 565] width 375 height 43
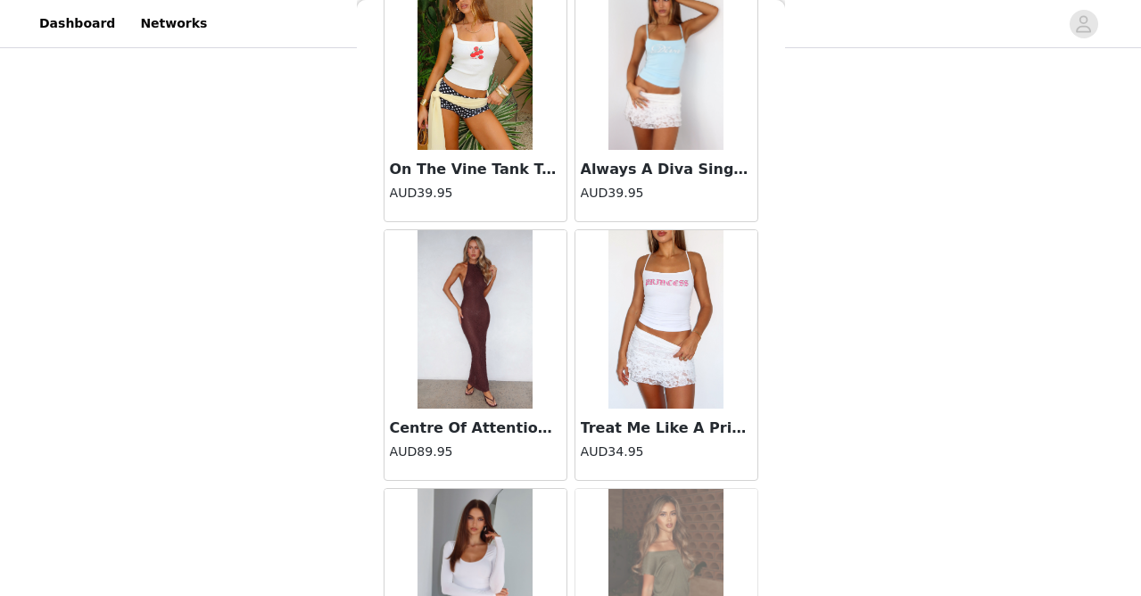
scroll to position [47716, 0]
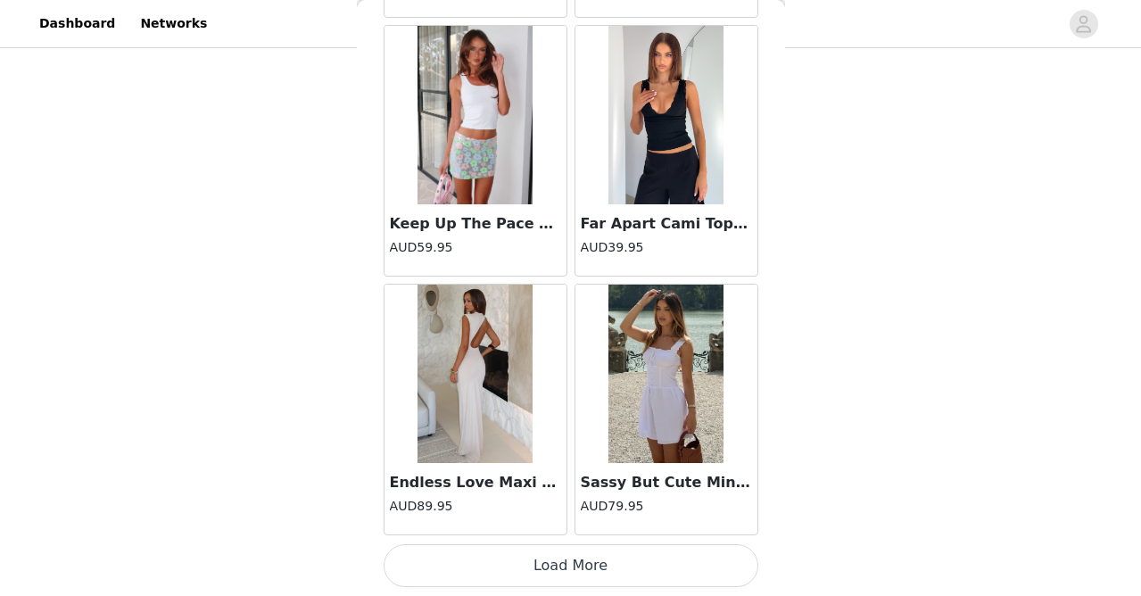
click at [595, 556] on button "Load More" at bounding box center [571, 565] width 375 height 43
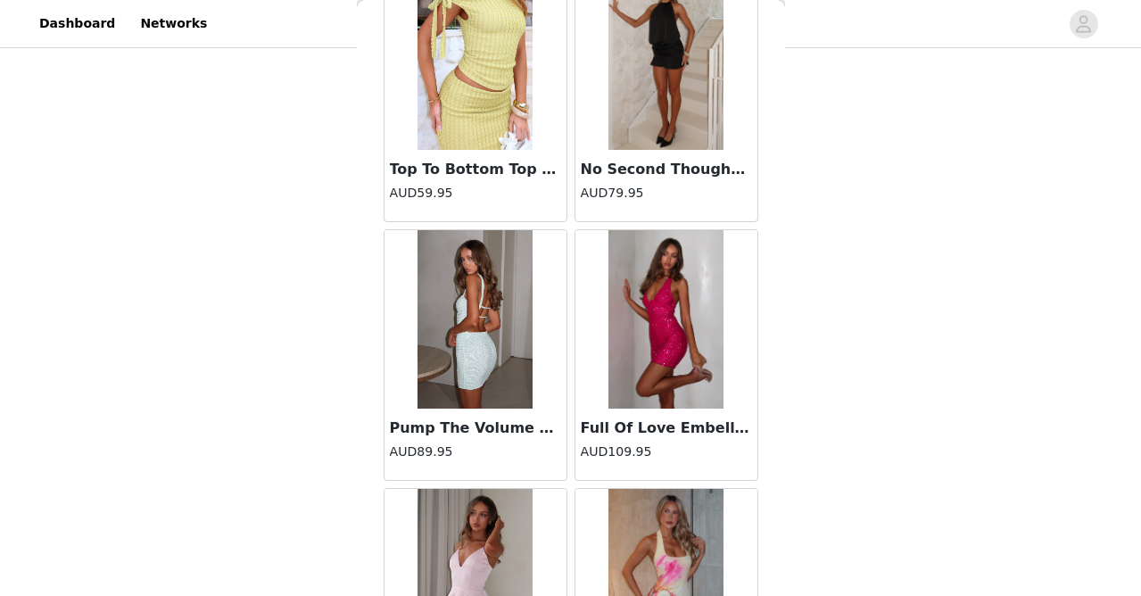
scroll to position [49745, 0]
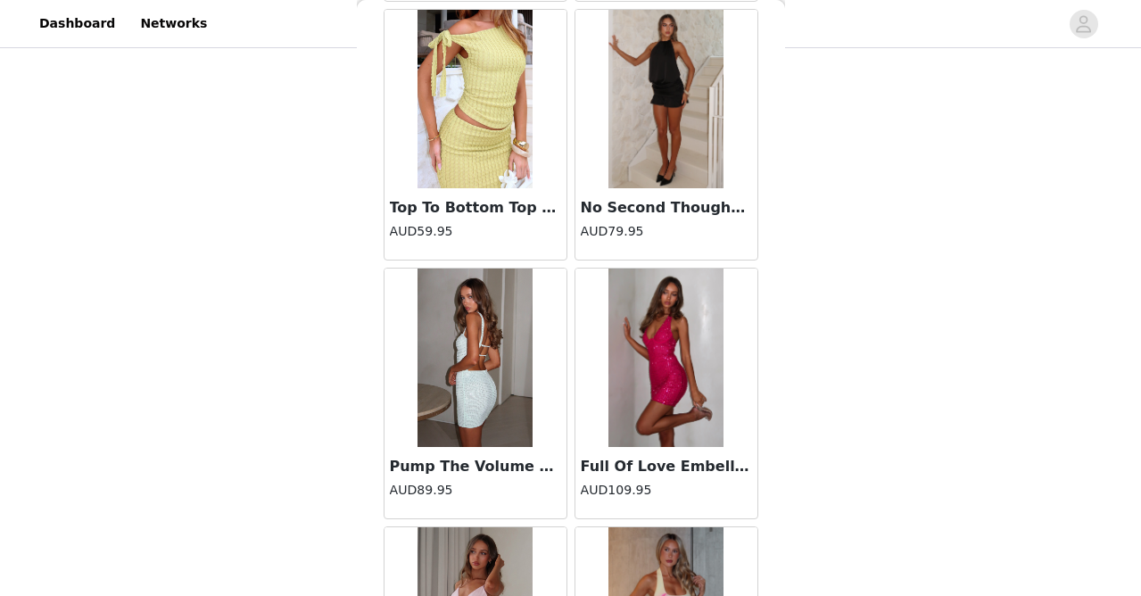
click at [656, 114] on img at bounding box center [666, 99] width 116 height 178
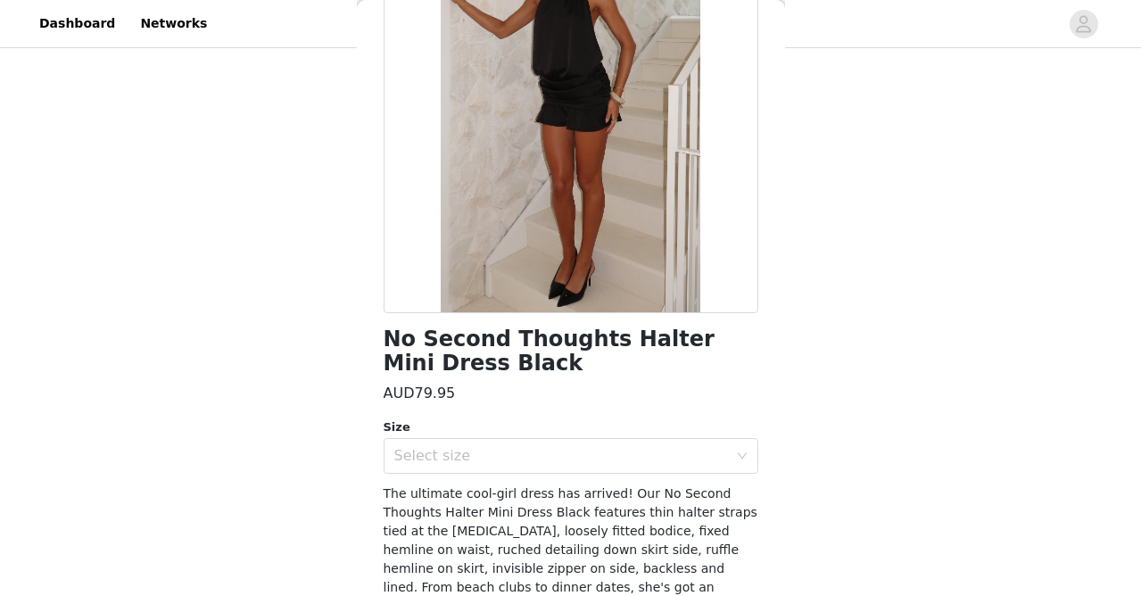
scroll to position [186, 0]
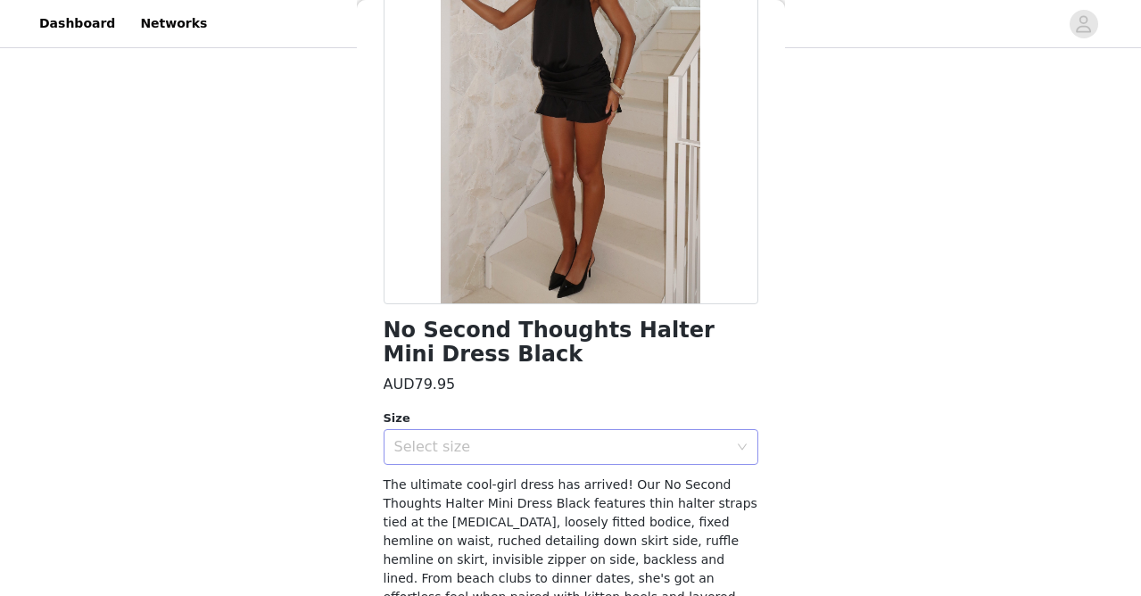
click at [475, 446] on div "Select size" at bounding box center [561, 447] width 334 height 18
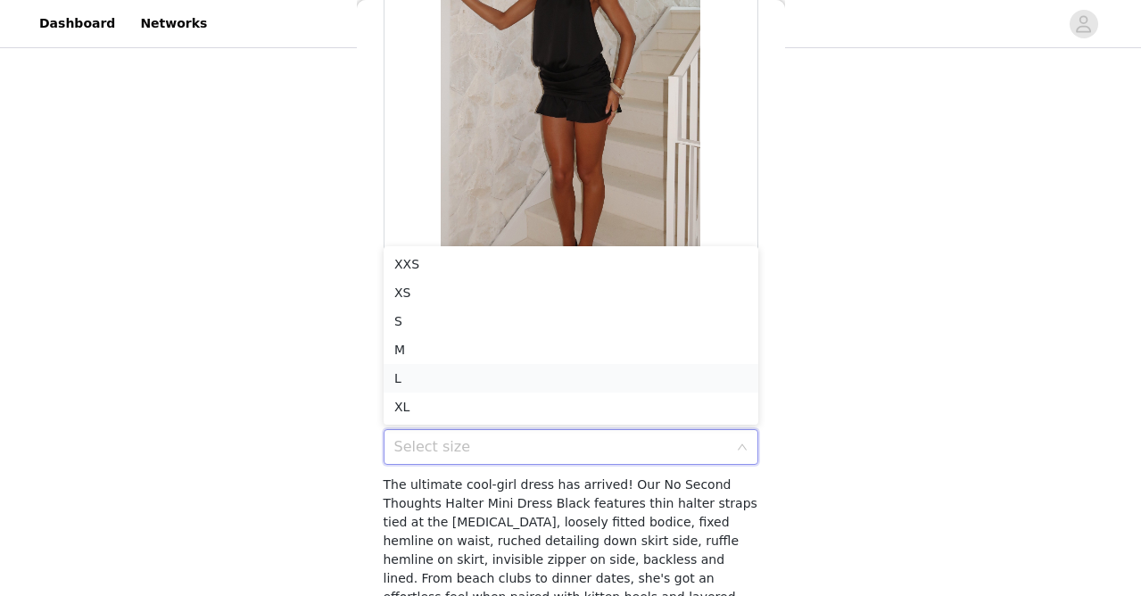
click at [456, 375] on li "L" at bounding box center [571, 378] width 375 height 29
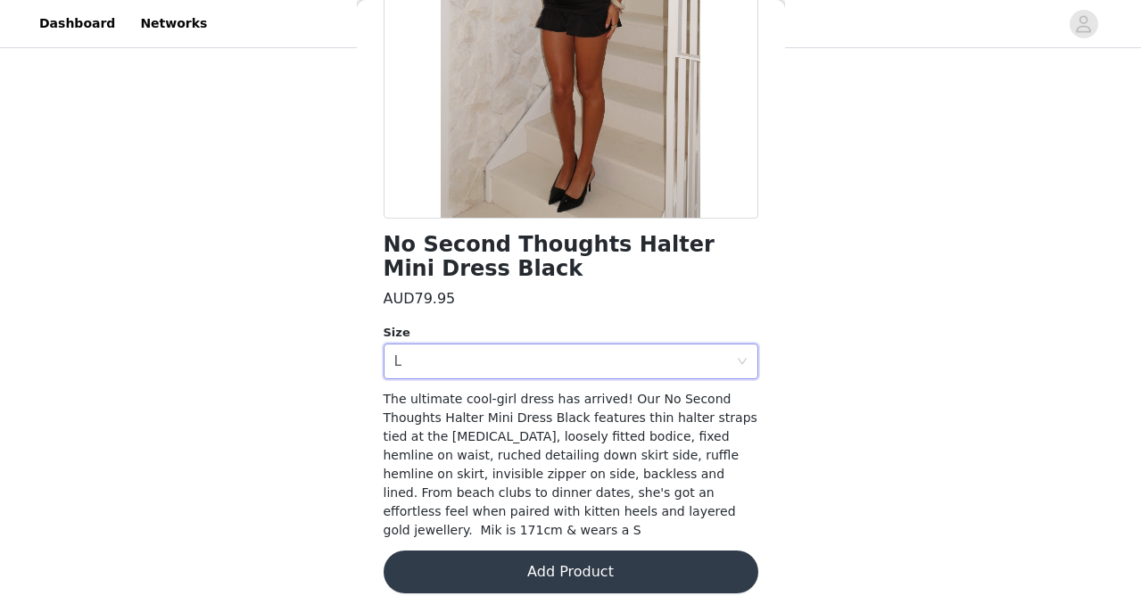
scroll to position [271, 0]
click at [545, 558] on button "Add Product" at bounding box center [571, 572] width 375 height 43
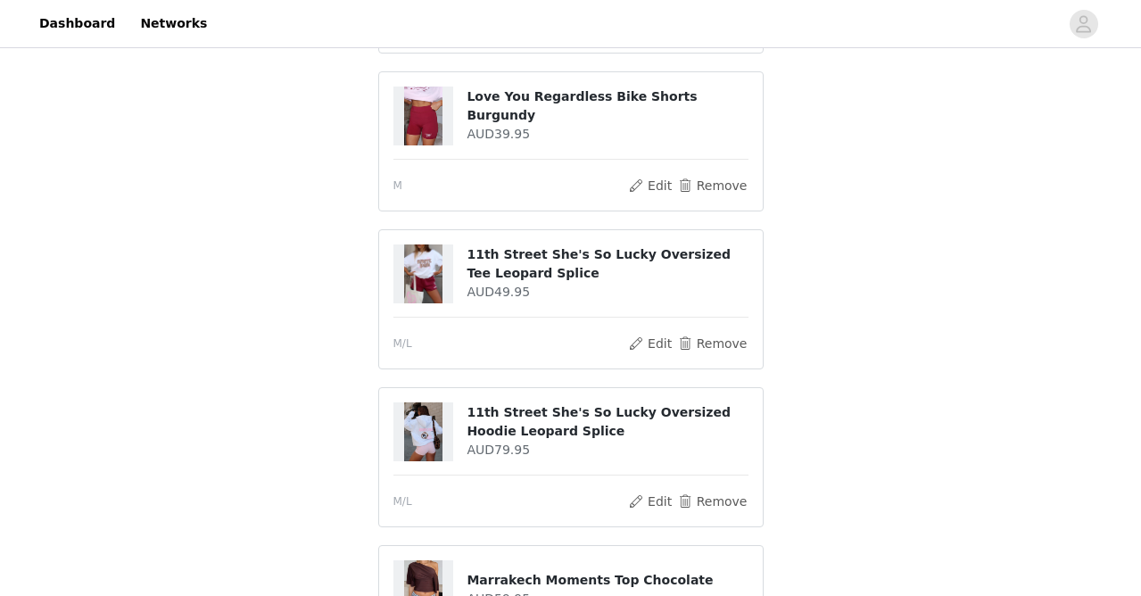
scroll to position [722, 0]
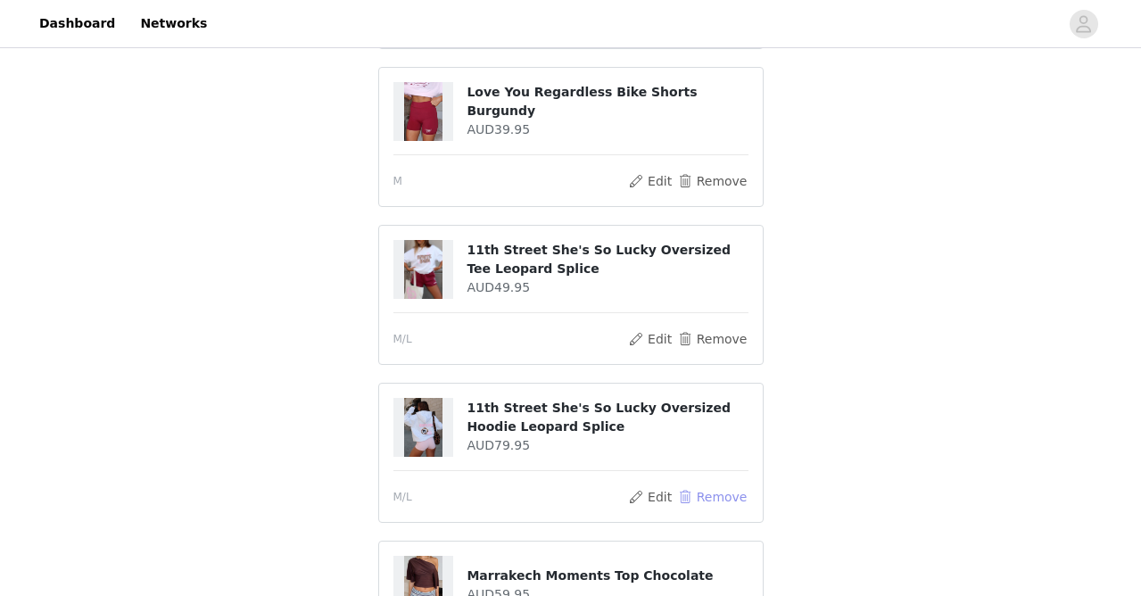
click at [700, 495] on button "Remove" at bounding box center [711, 496] width 71 height 21
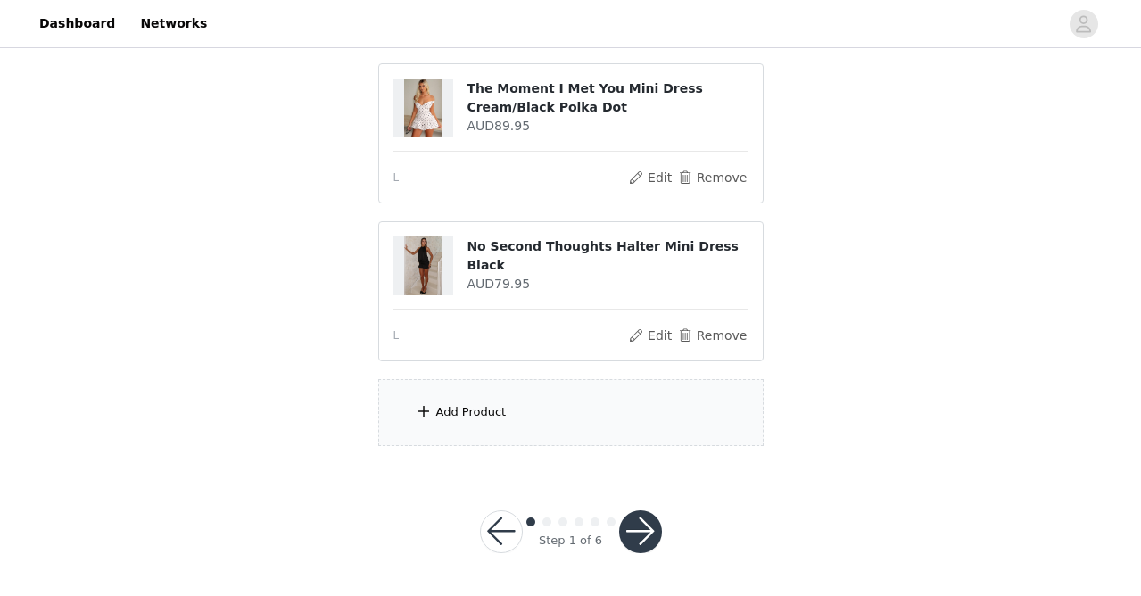
scroll to position [1287, 0]
click at [568, 419] on div "Add Product" at bounding box center [570, 413] width 385 height 67
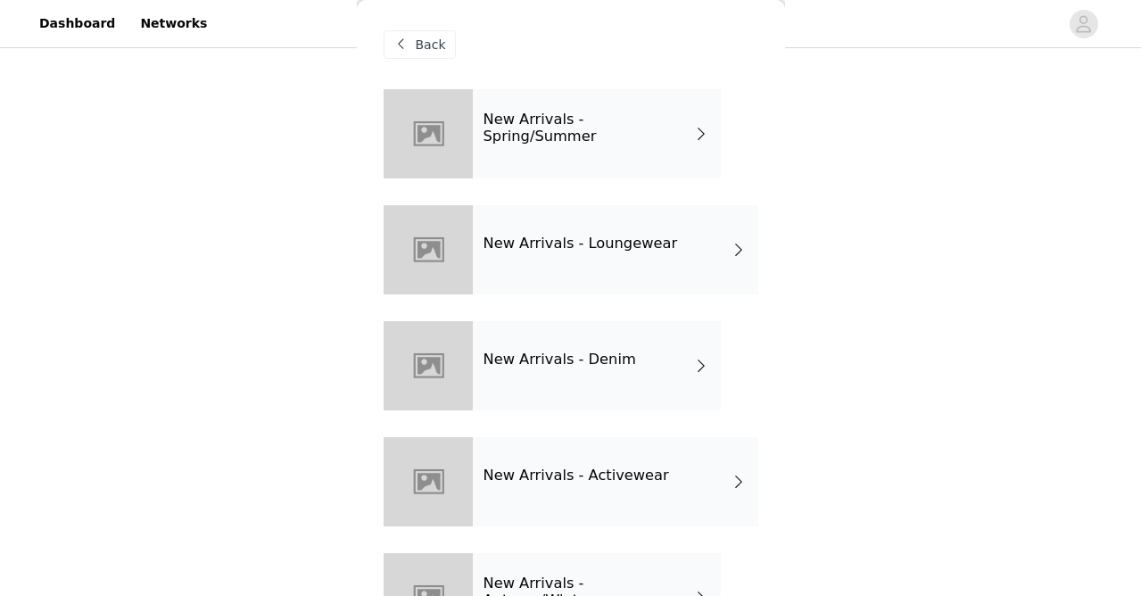
click at [559, 260] on div "New Arrivals - Loungewear" at bounding box center [615, 249] width 285 height 89
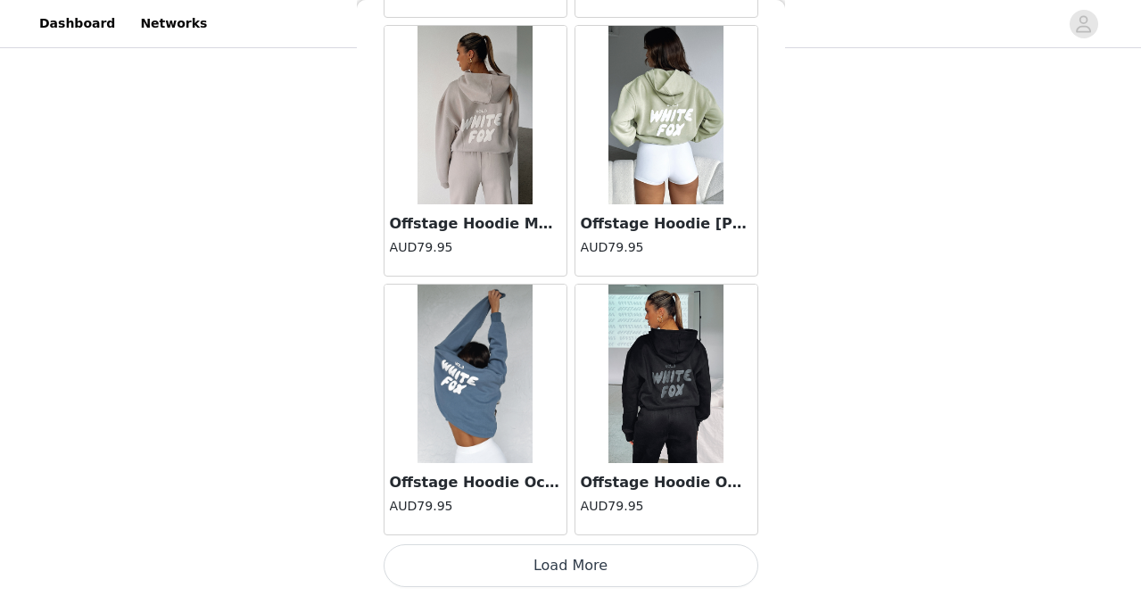
click at [559, 567] on button "Load More" at bounding box center [571, 565] width 375 height 43
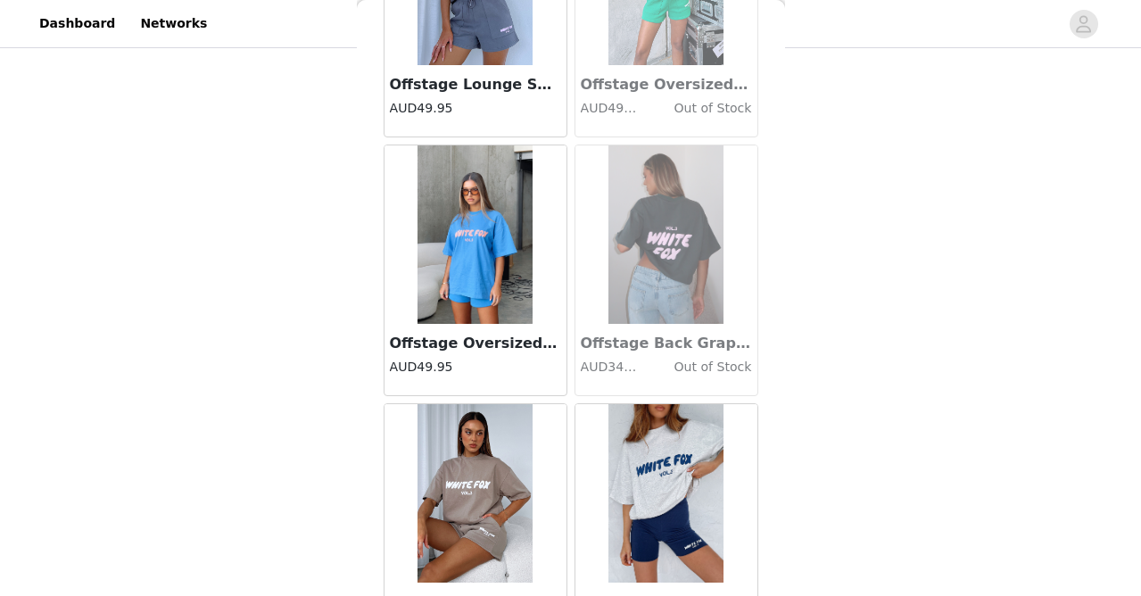
scroll to position [4720, 0]
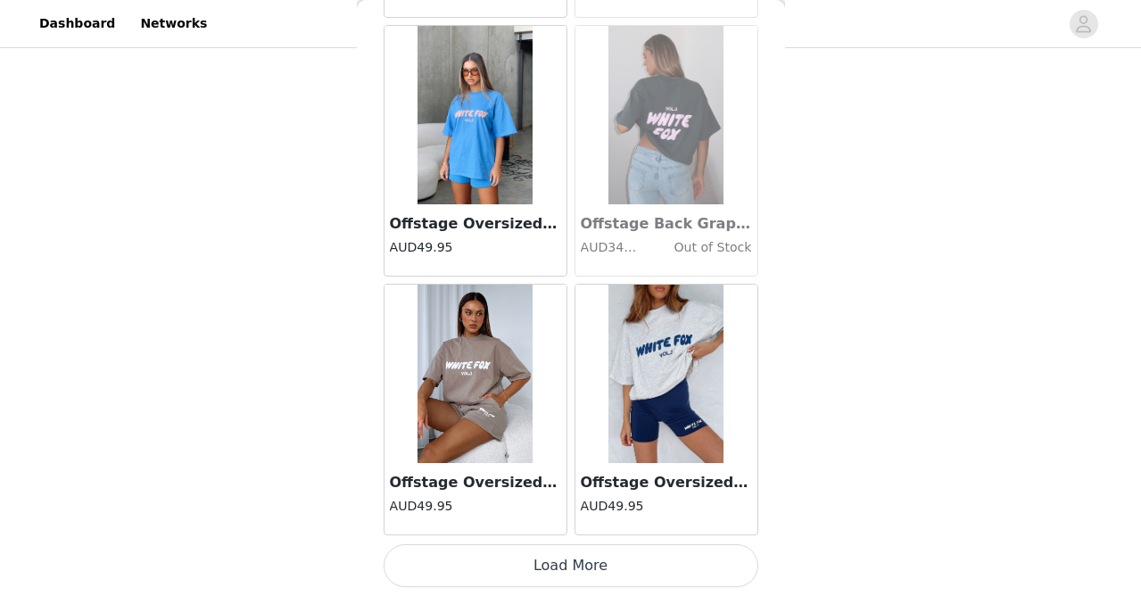
click at [548, 555] on button "Load More" at bounding box center [571, 565] width 375 height 43
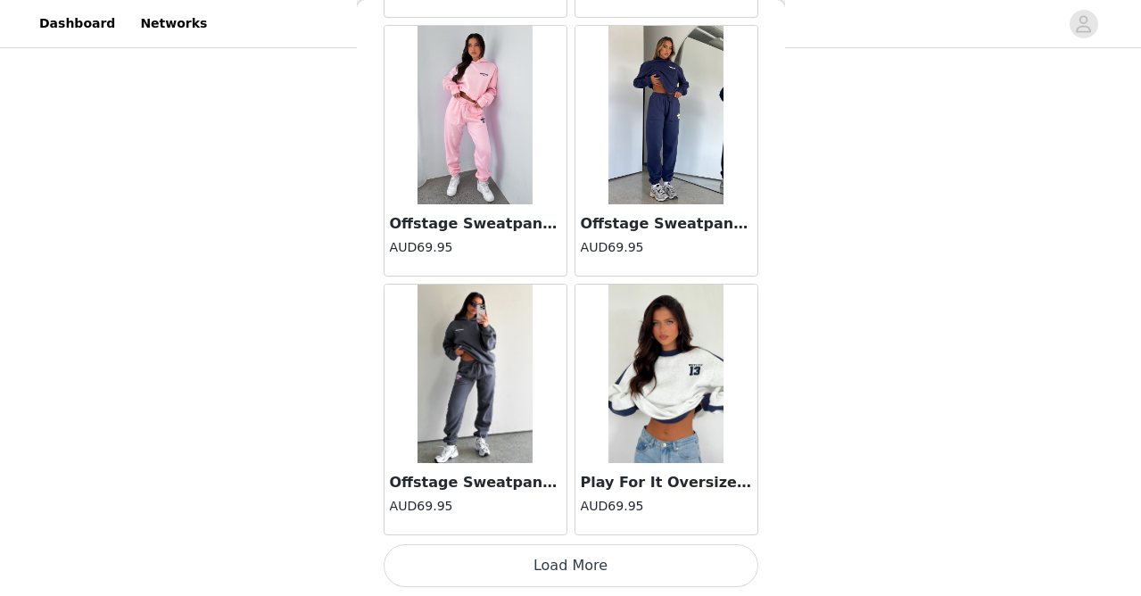
scroll to position [1287, 0]
click at [550, 565] on button "Load More" at bounding box center [571, 565] width 375 height 43
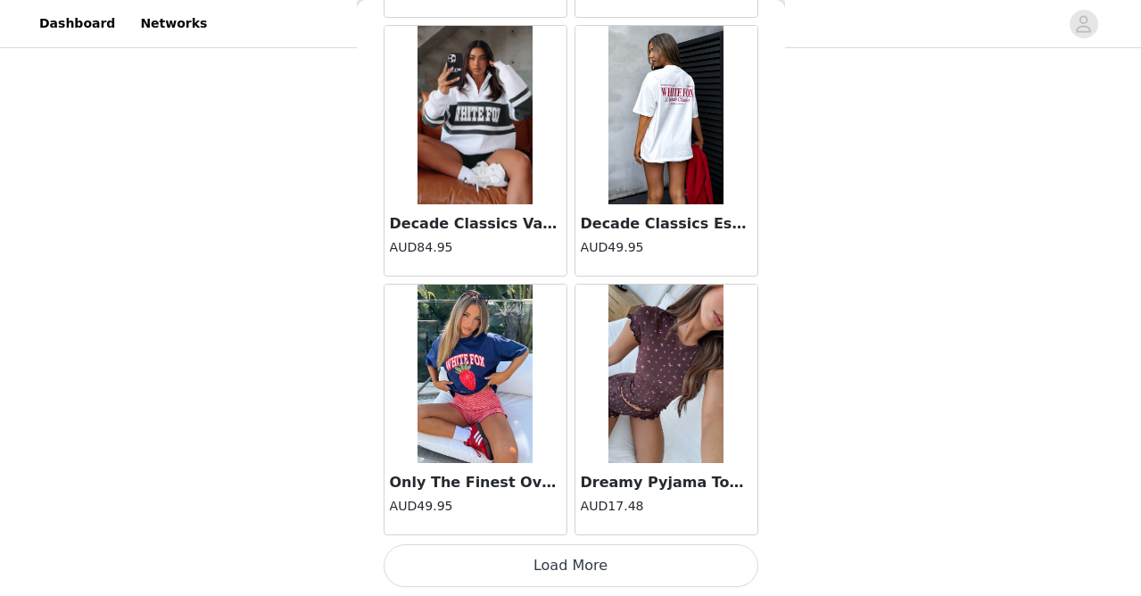
click at [549, 584] on button "Load More" at bounding box center [571, 565] width 375 height 43
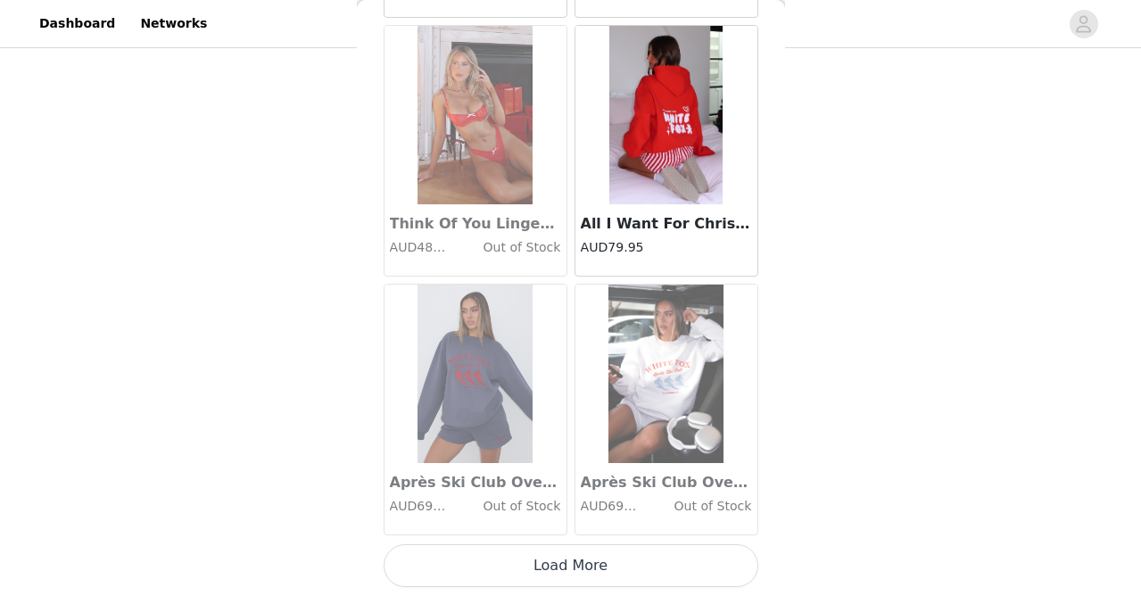
click at [559, 557] on button "Load More" at bounding box center [571, 565] width 375 height 43
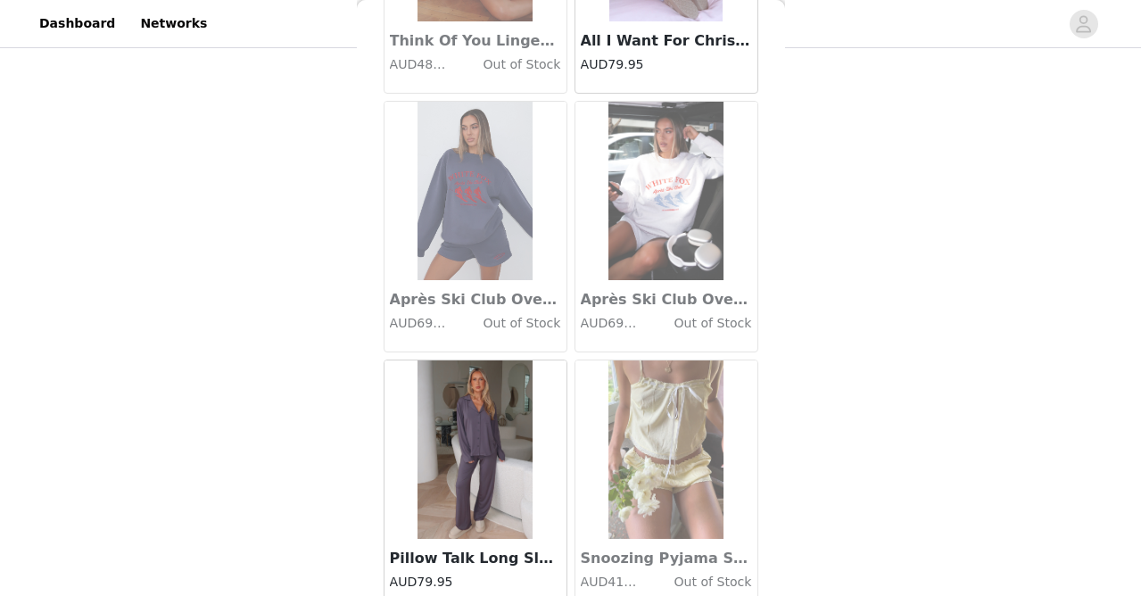
scroll to position [1287, 0]
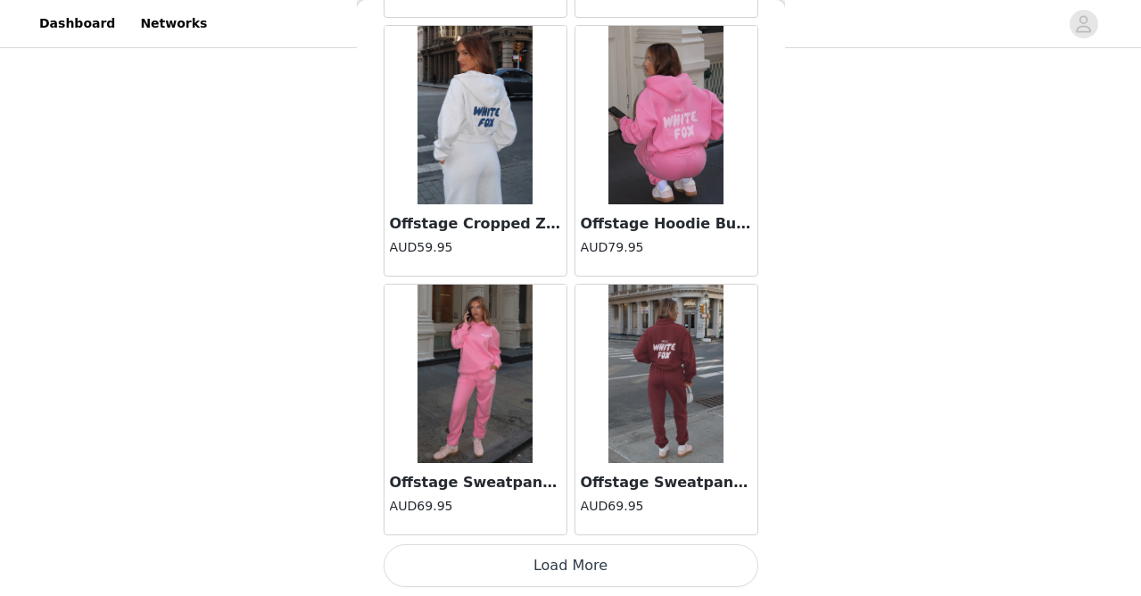
click at [575, 559] on button "Load More" at bounding box center [571, 565] width 375 height 43
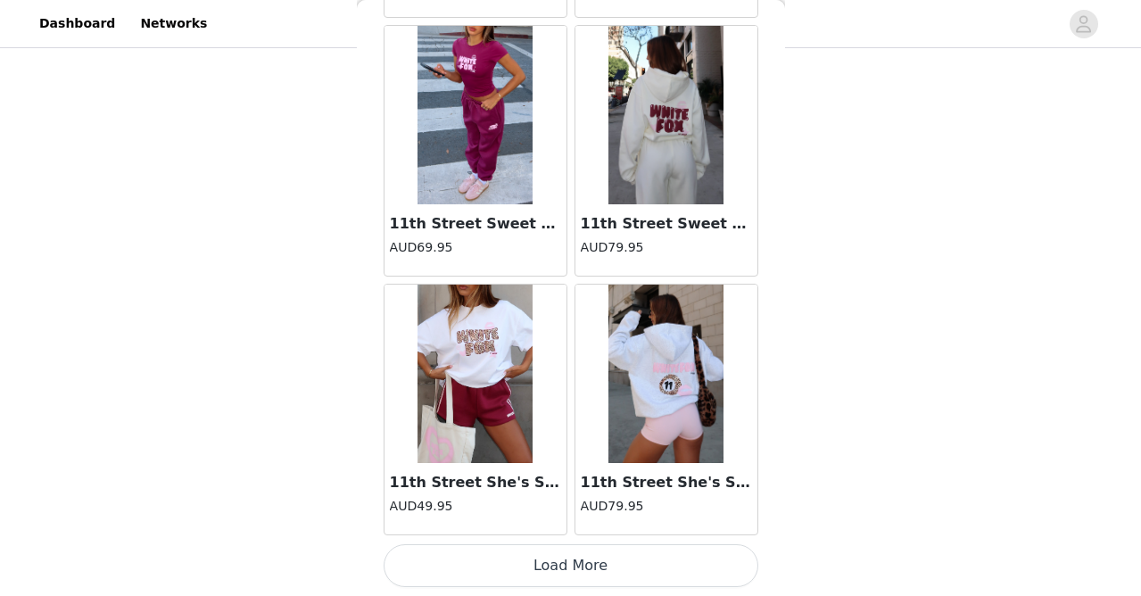
scroll to position [17654, 0]
click at [573, 564] on button "Load More" at bounding box center [571, 565] width 375 height 43
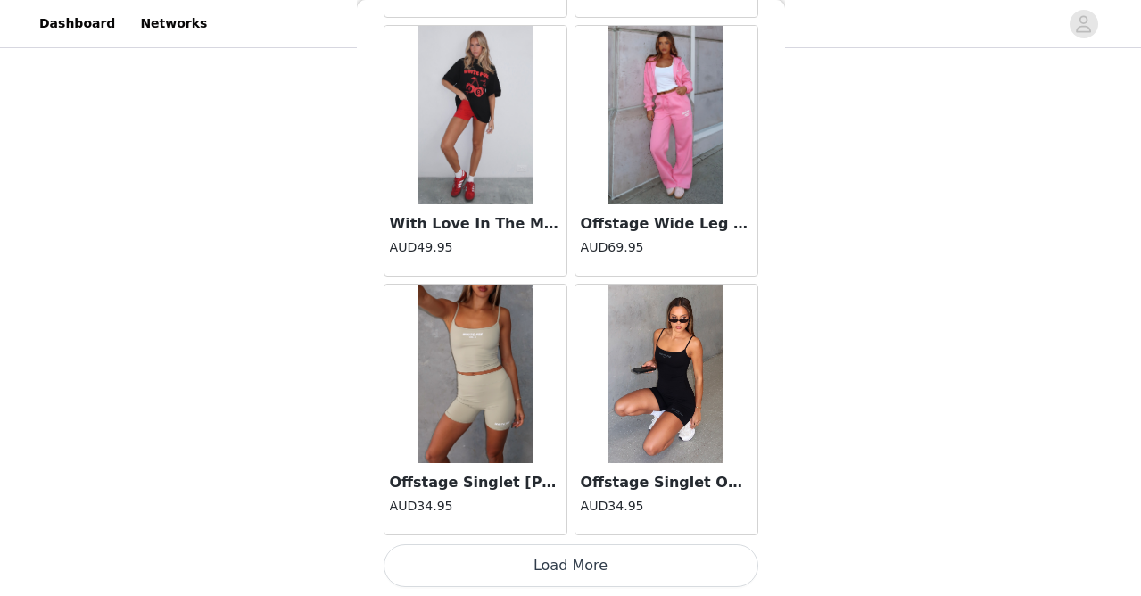
scroll to position [20240, 0]
click at [573, 564] on button "Load More" at bounding box center [571, 565] width 375 height 43
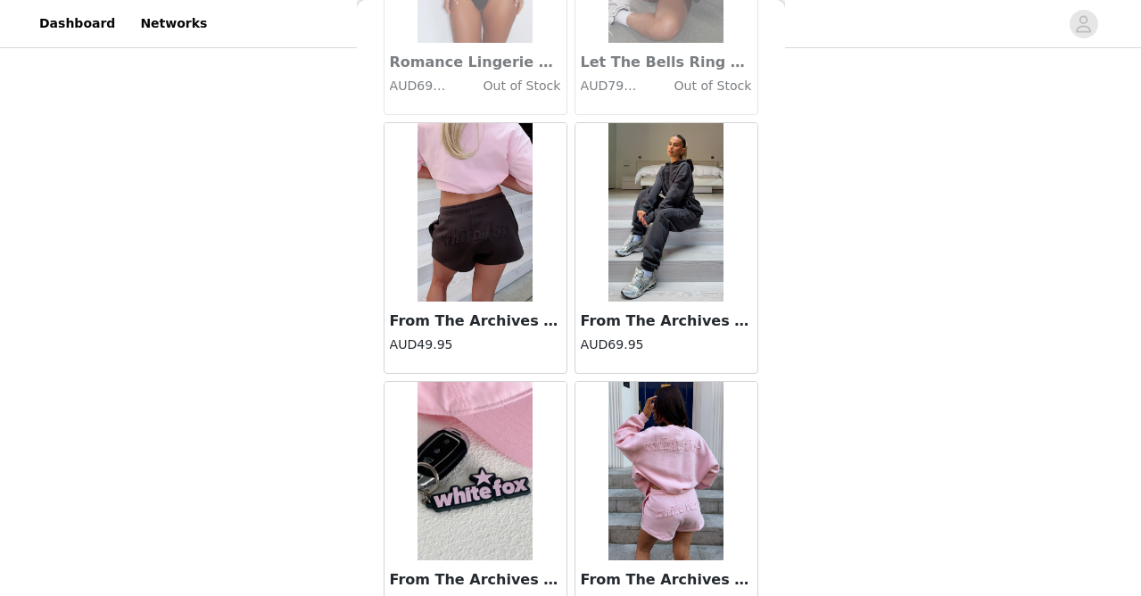
scroll to position [22500, 0]
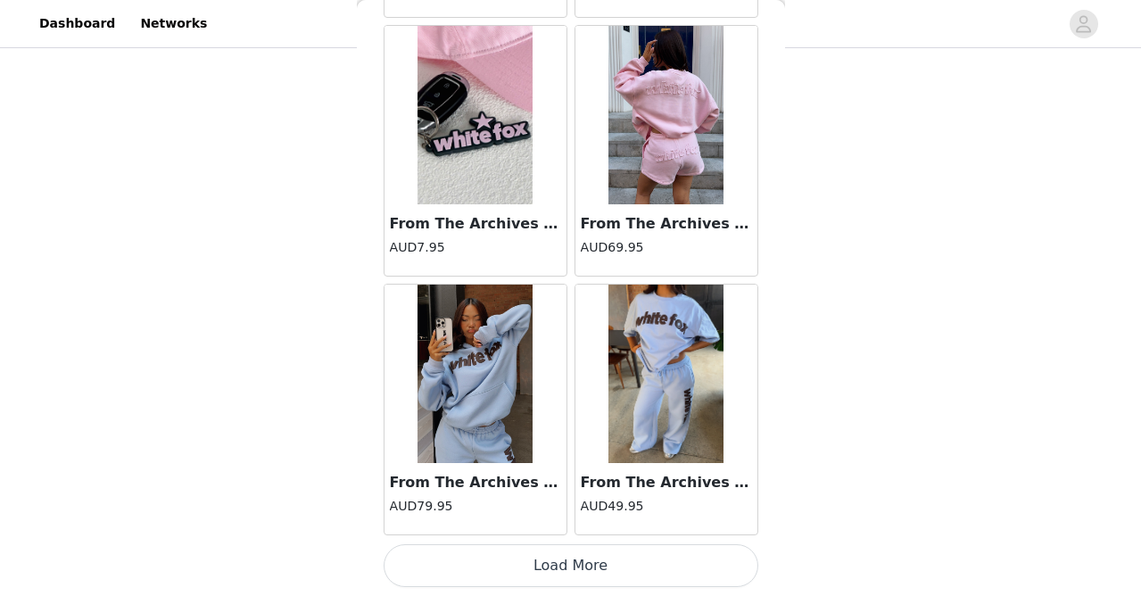
click at [573, 557] on button "Load More" at bounding box center [571, 565] width 375 height 43
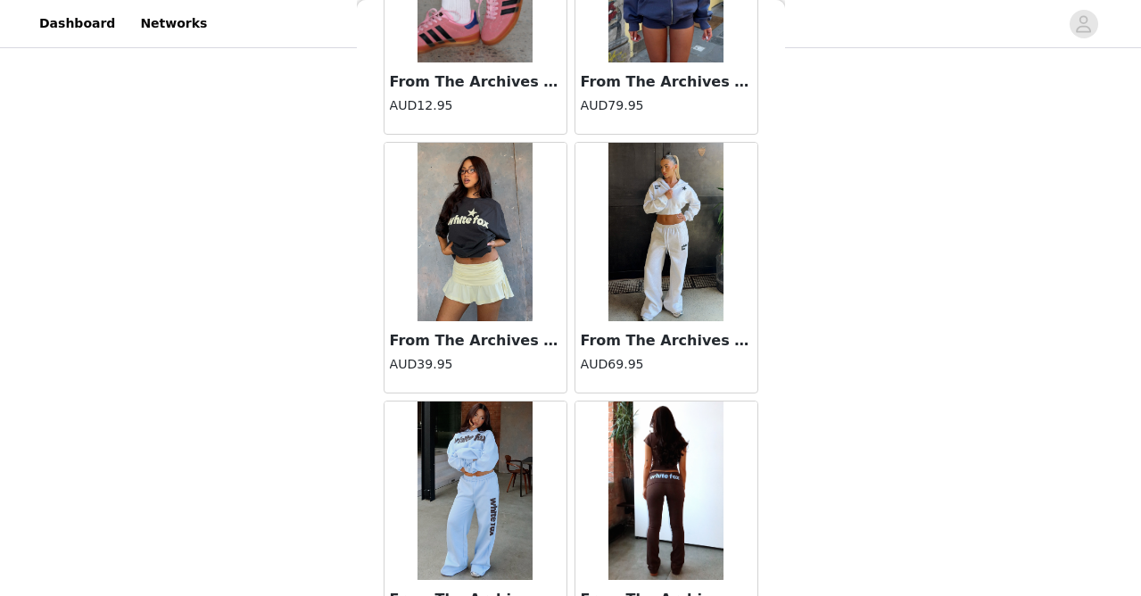
scroll to position [24269, 0]
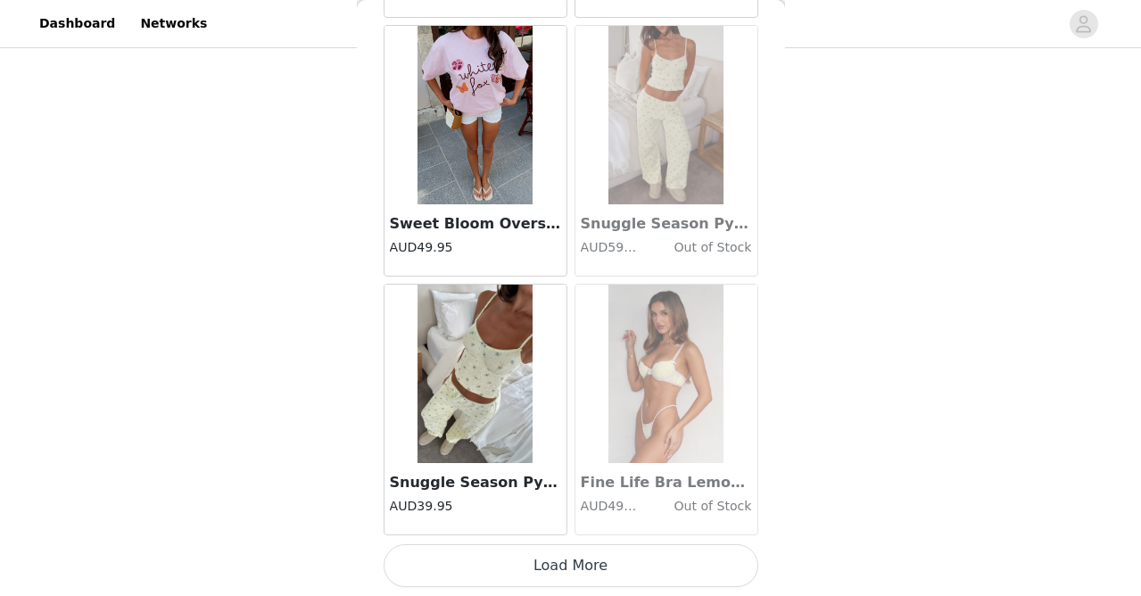
click at [573, 557] on button "Load More" at bounding box center [571, 565] width 375 height 43
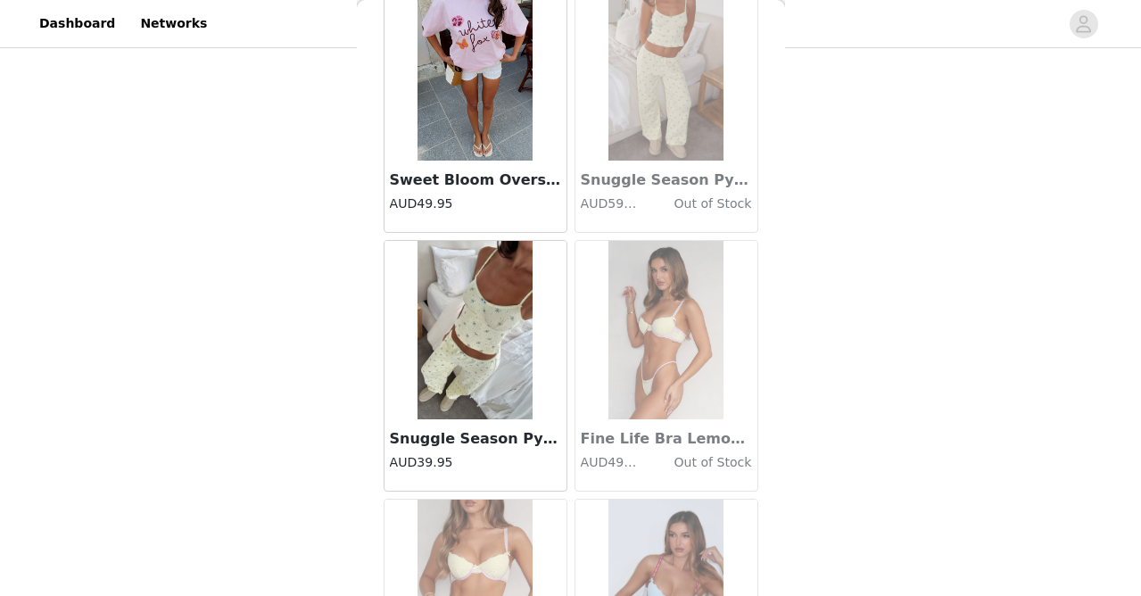
scroll to position [1287, 0]
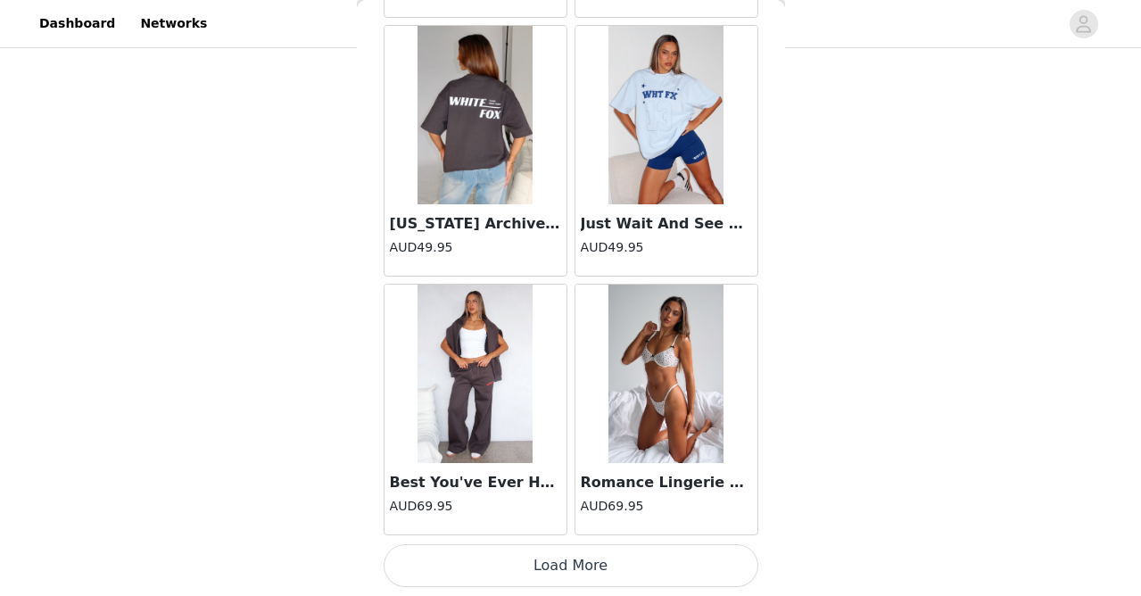
click at [573, 573] on button "Load More" at bounding box center [571, 565] width 375 height 43
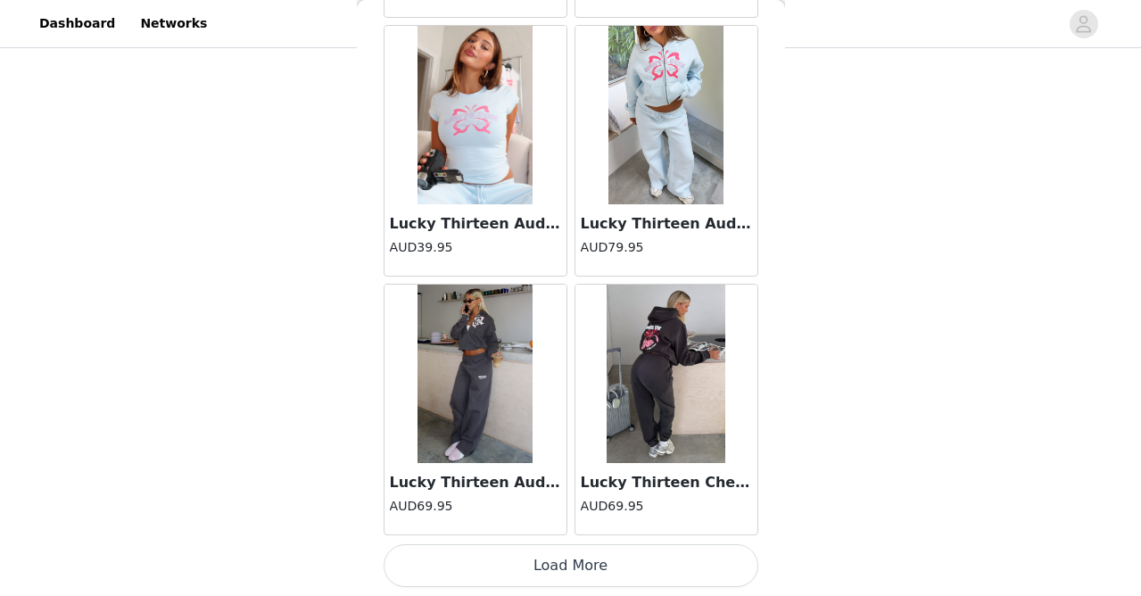
scroll to position [30587, 0]
click at [582, 544] on button "Load More" at bounding box center [571, 565] width 375 height 43
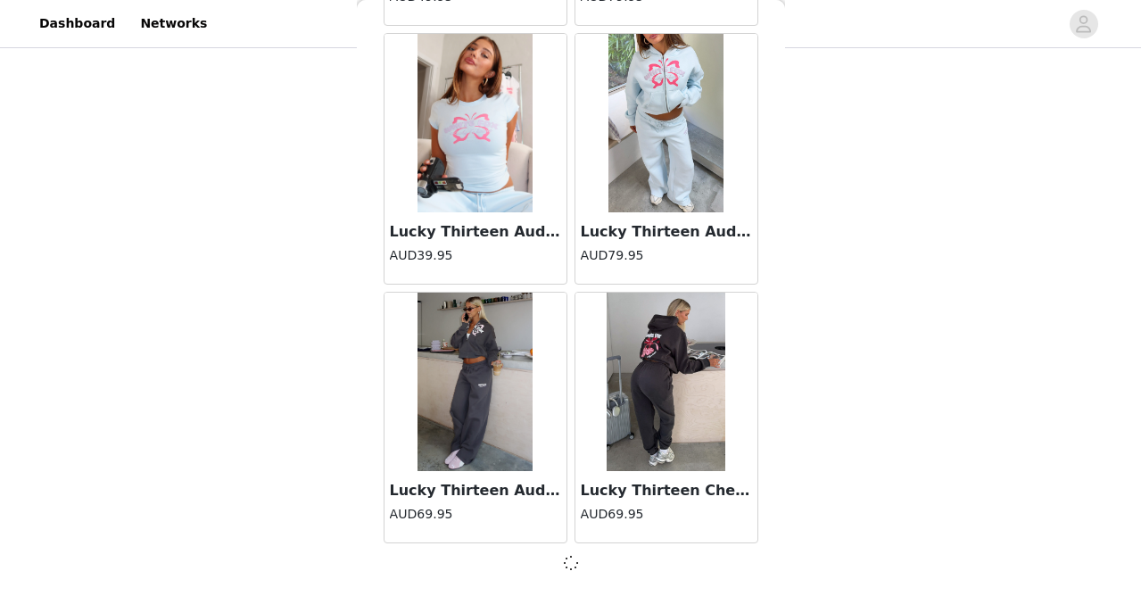
scroll to position [30579, 0]
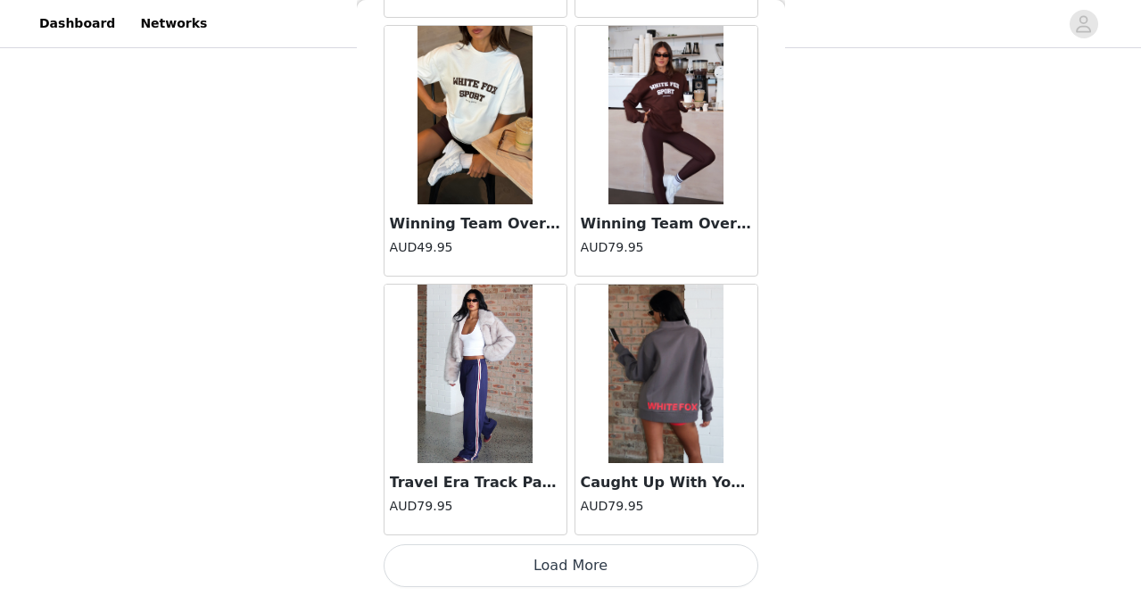
click at [582, 557] on button "Load More" at bounding box center [571, 565] width 375 height 43
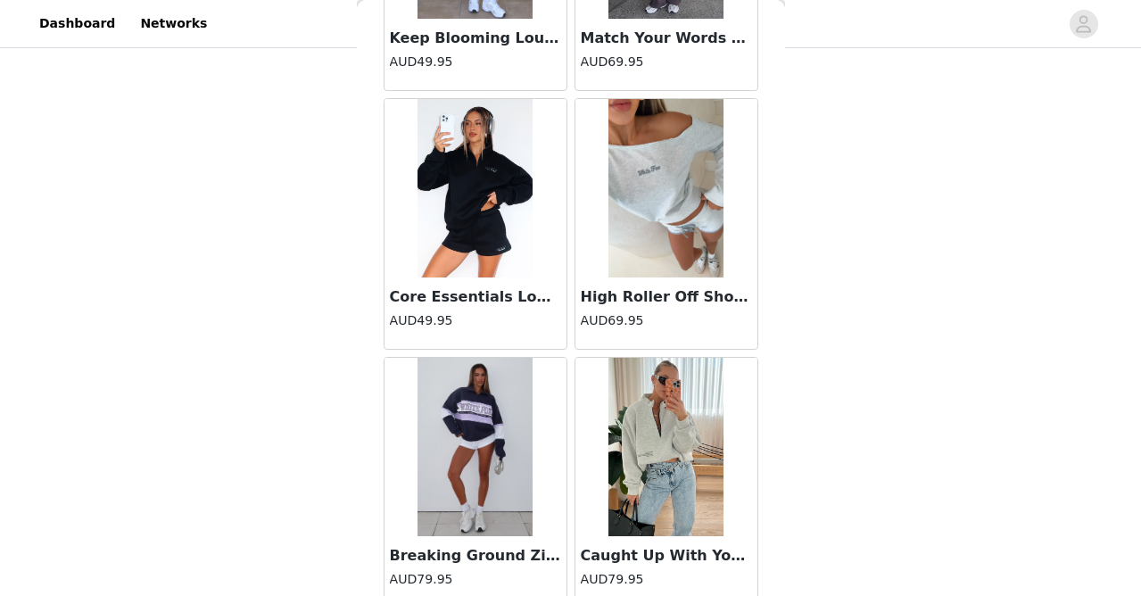
scroll to position [34131, 0]
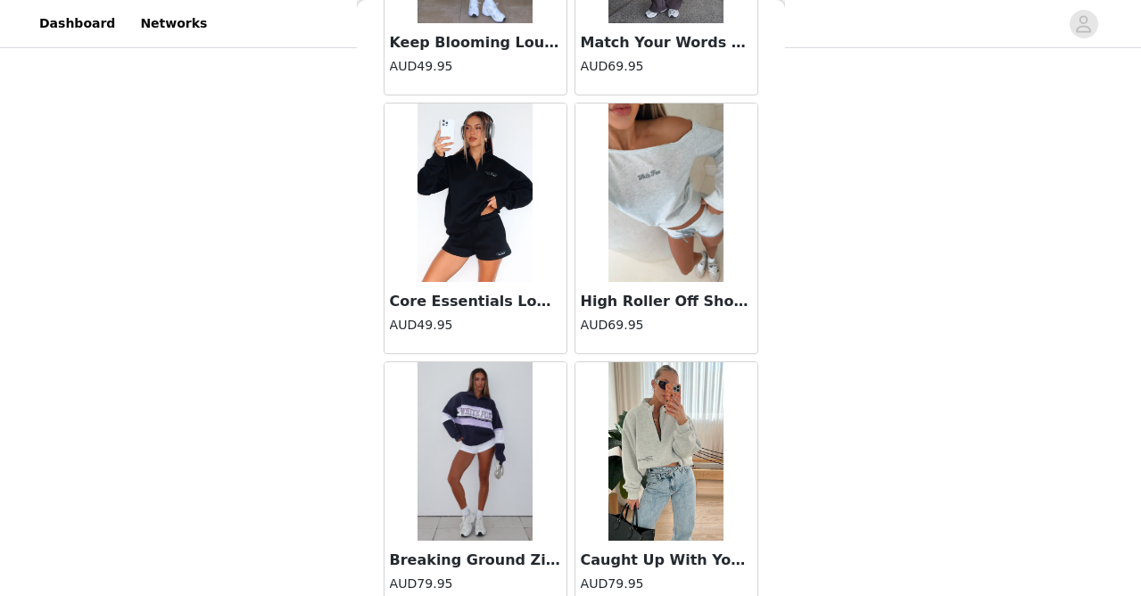
click at [667, 260] on img at bounding box center [666, 192] width 116 height 178
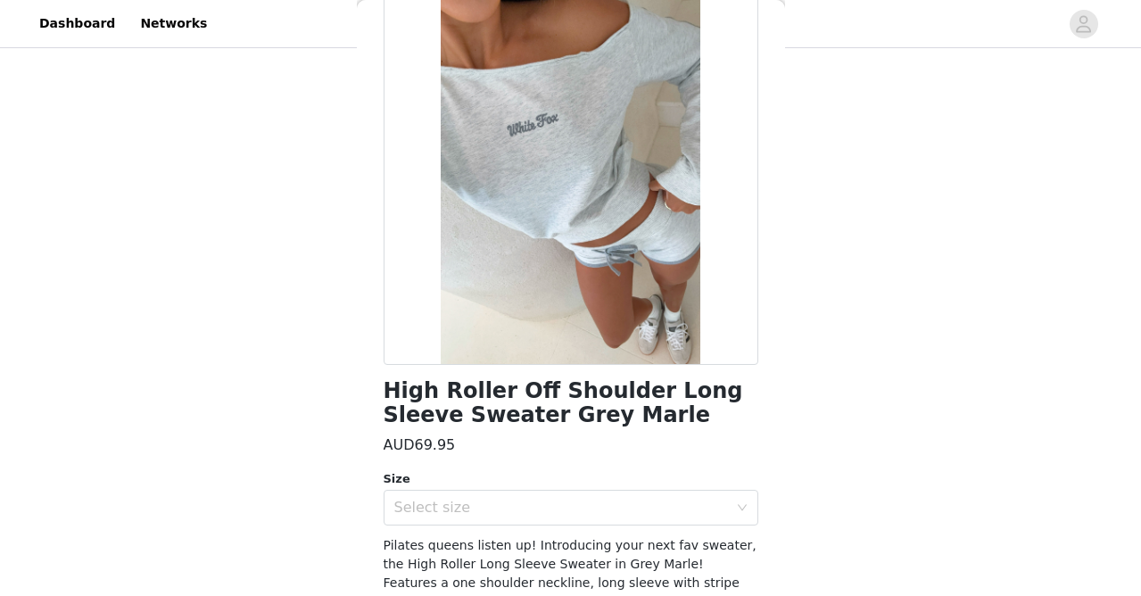
scroll to position [219, 0]
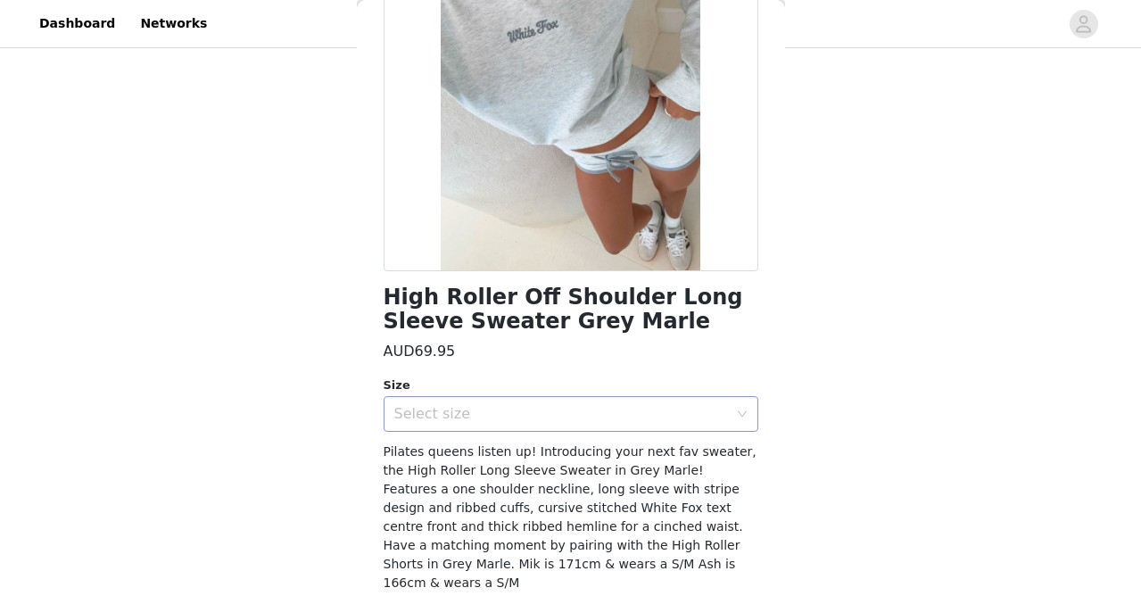
click at [493, 414] on div "Select size" at bounding box center [561, 414] width 334 height 18
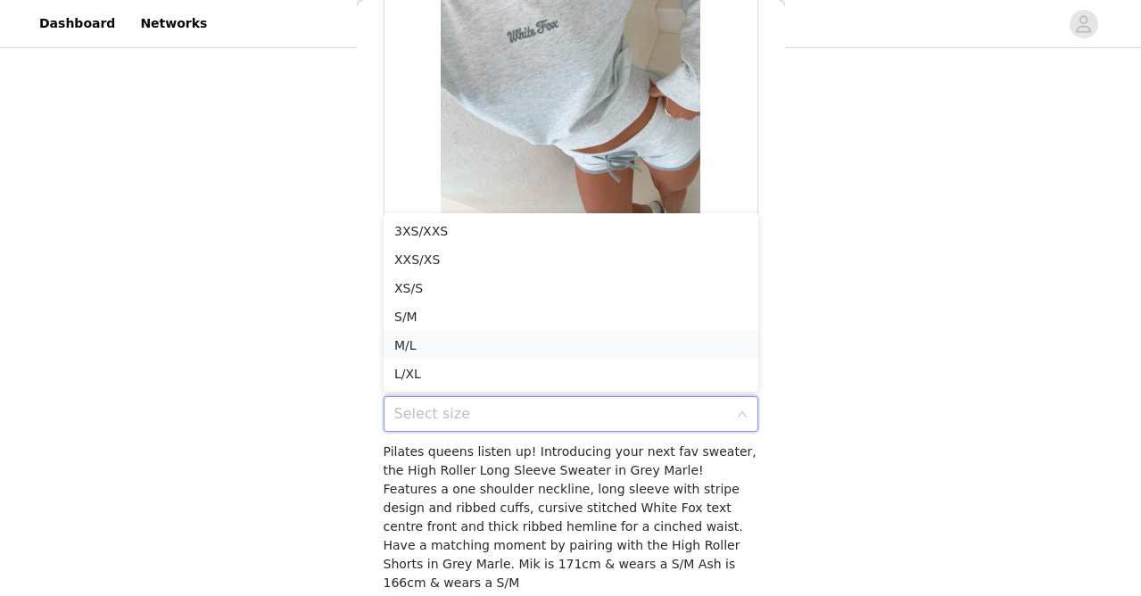
click at [491, 343] on li "M/L" at bounding box center [571, 345] width 375 height 29
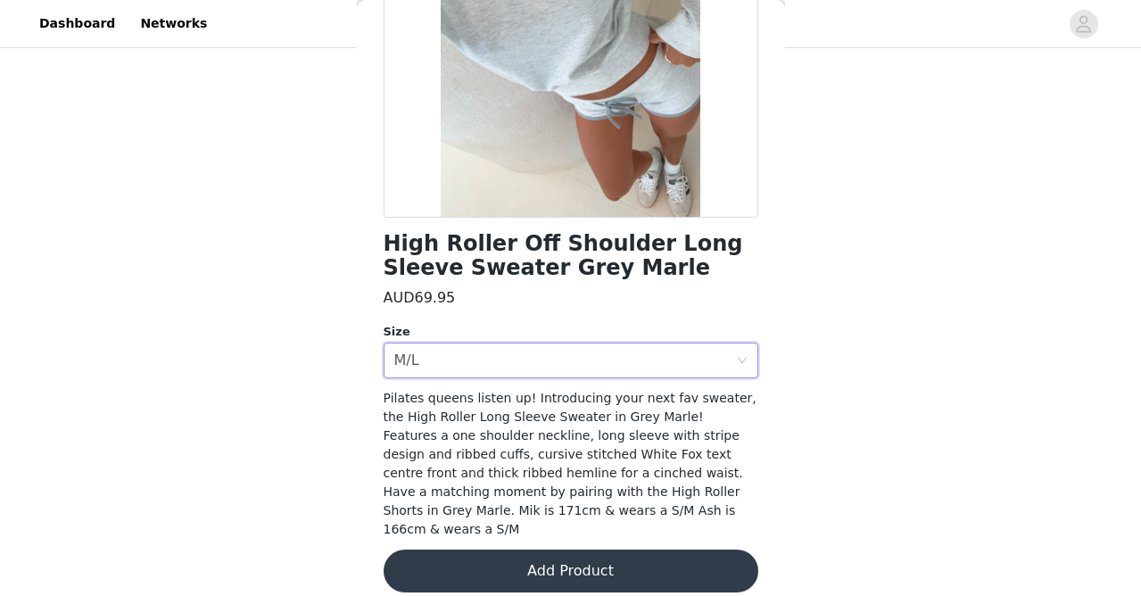
scroll to position [271, 0]
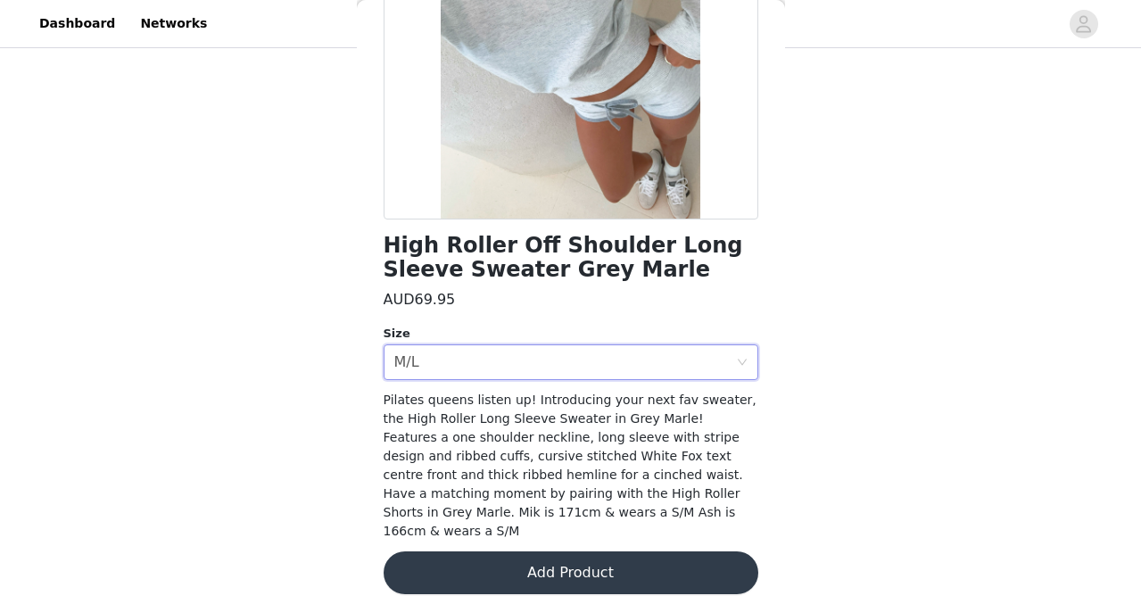
click at [552, 551] on button "Add Product" at bounding box center [571, 572] width 375 height 43
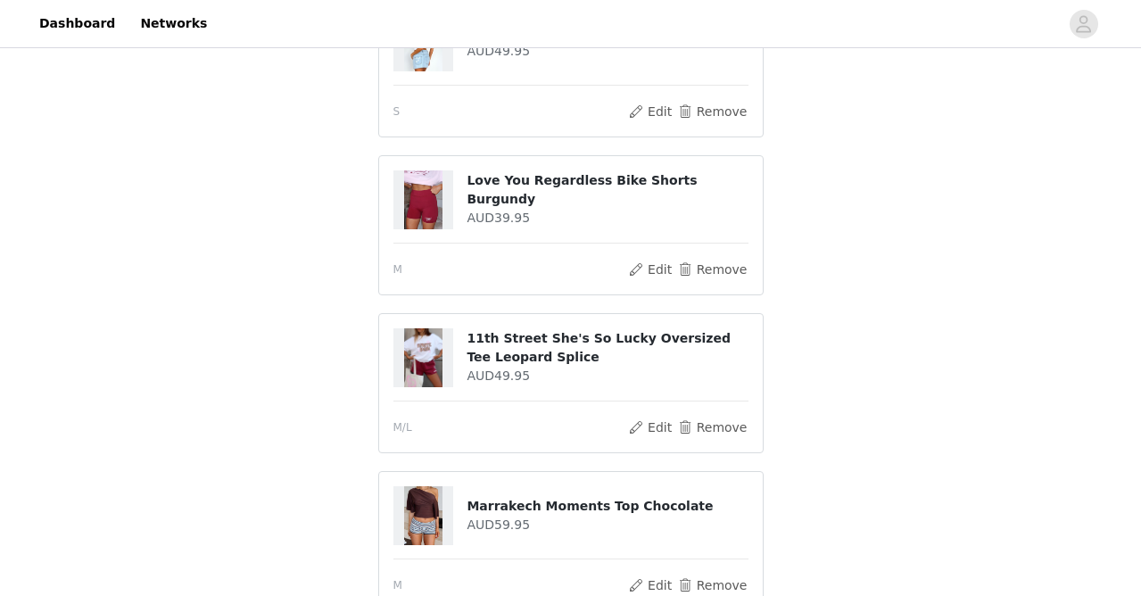
scroll to position [560, 0]
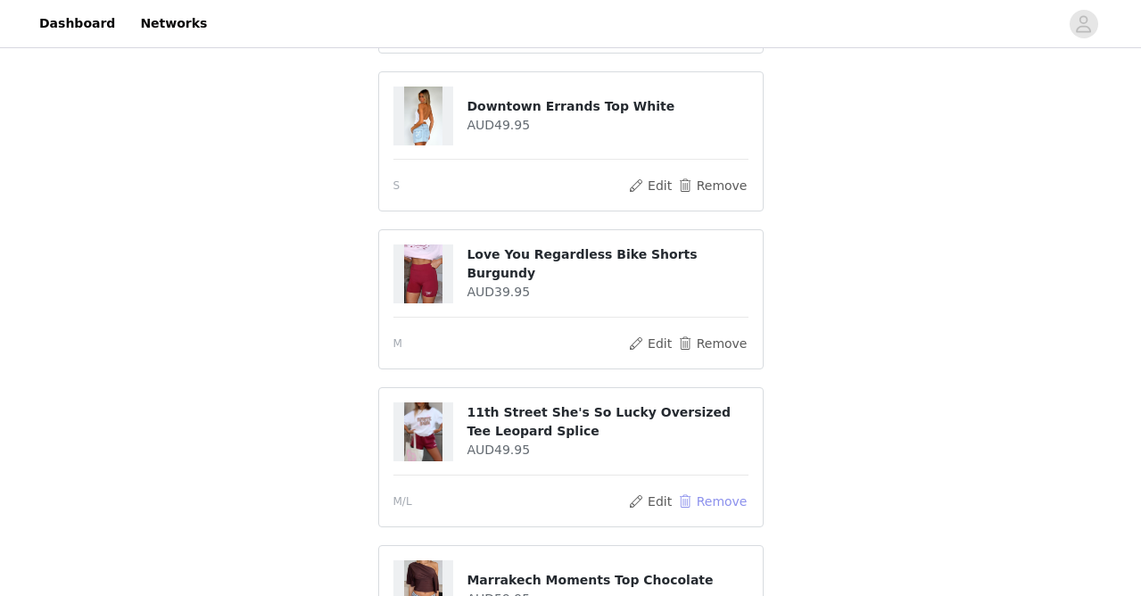
click at [720, 500] on button "Remove" at bounding box center [711, 501] width 71 height 21
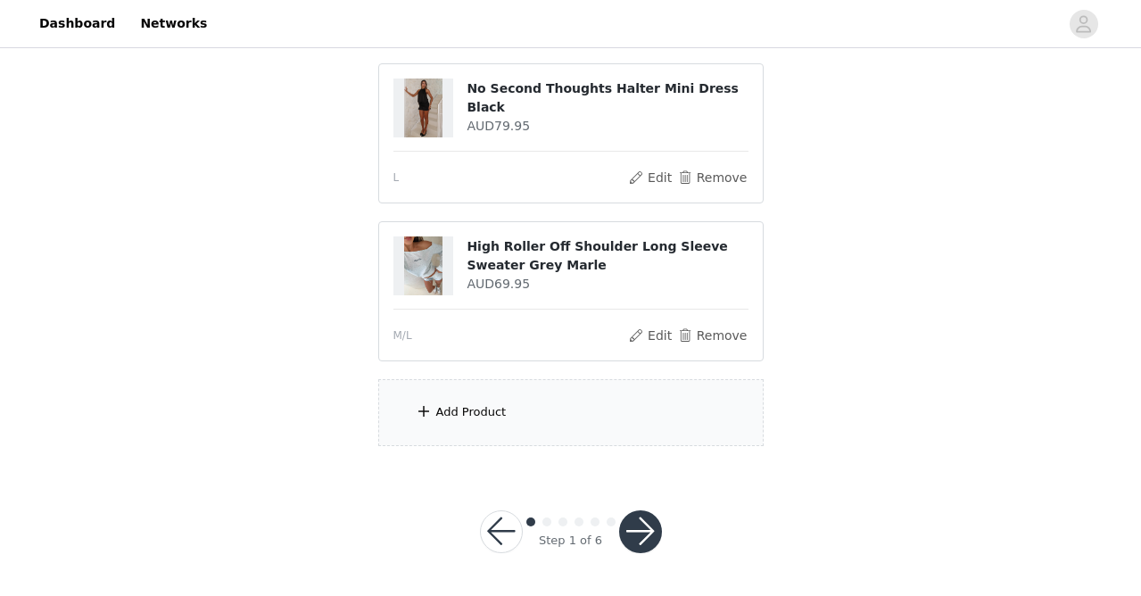
scroll to position [1287, 0]
click at [578, 398] on div "Add Product" at bounding box center [570, 413] width 385 height 67
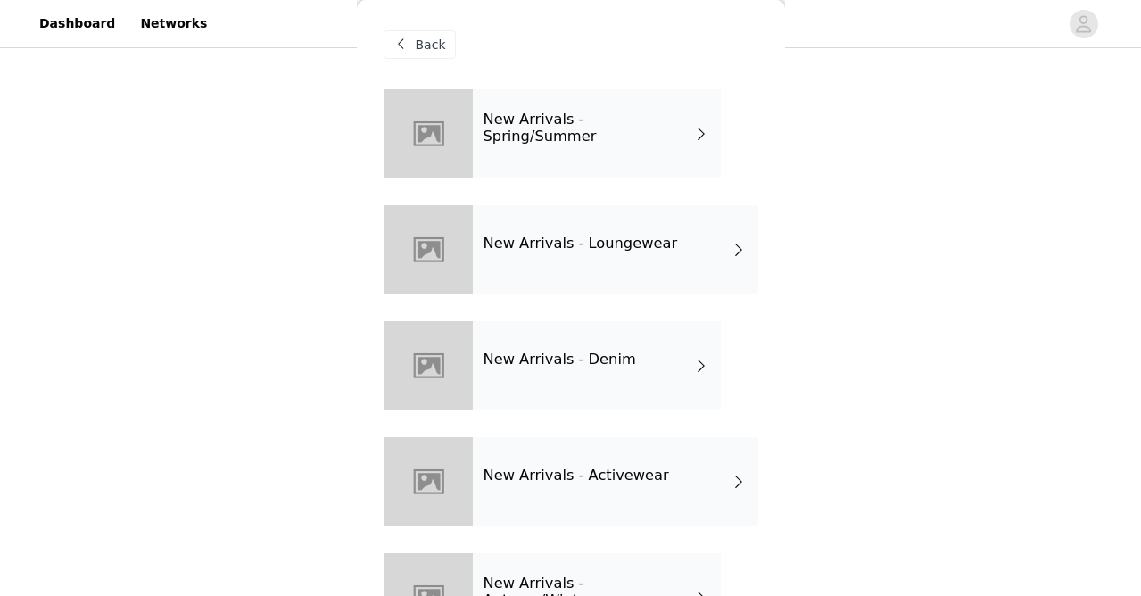
click at [602, 258] on div "New Arrivals - Loungewear" at bounding box center [615, 249] width 285 height 89
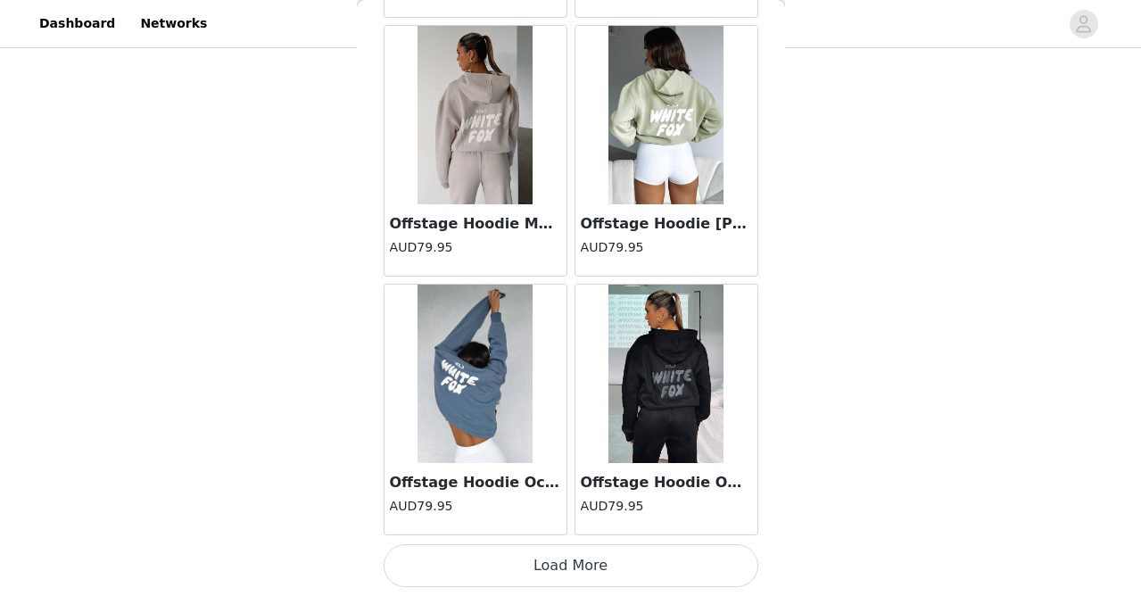
click at [583, 565] on button "Load More" at bounding box center [571, 565] width 375 height 43
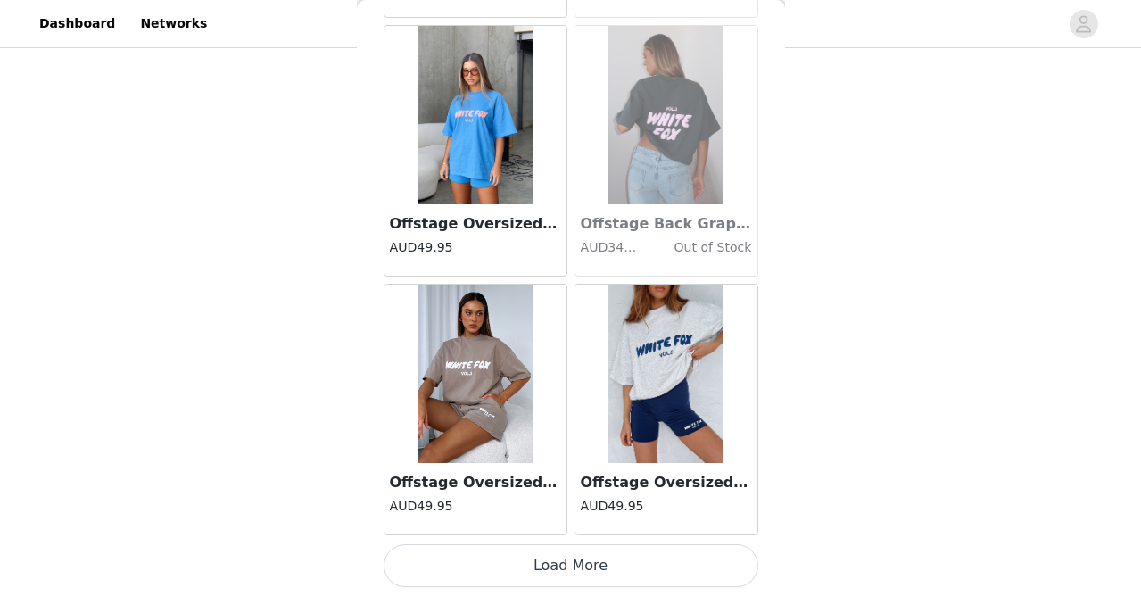
click at [584, 563] on button "Load More" at bounding box center [571, 565] width 375 height 43
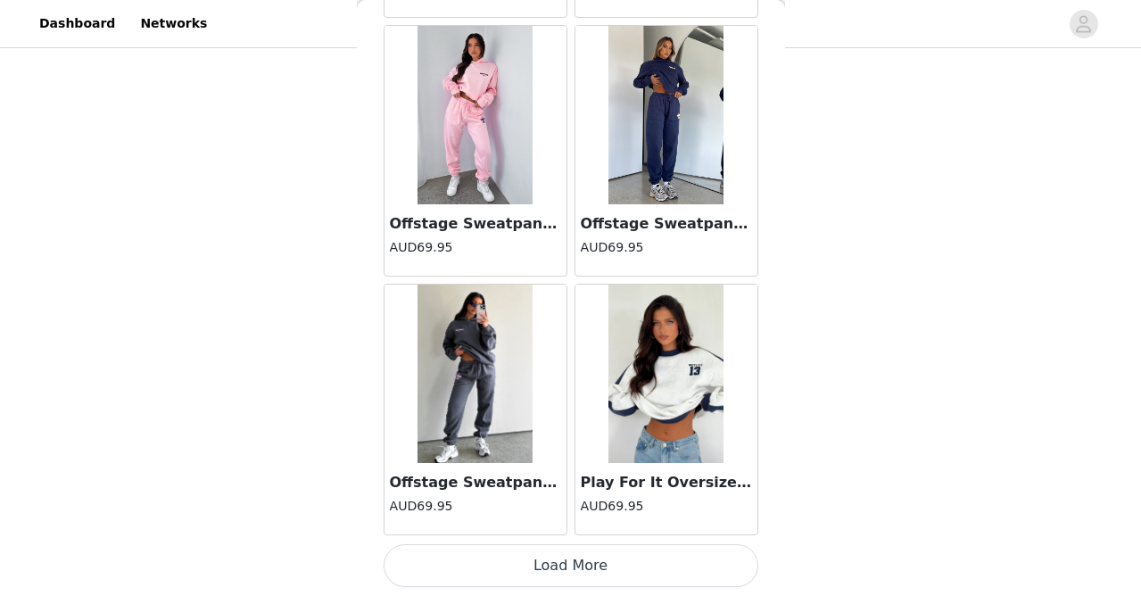
scroll to position [7299, 0]
click at [586, 568] on button "Load More" at bounding box center [571, 566] width 375 height 43
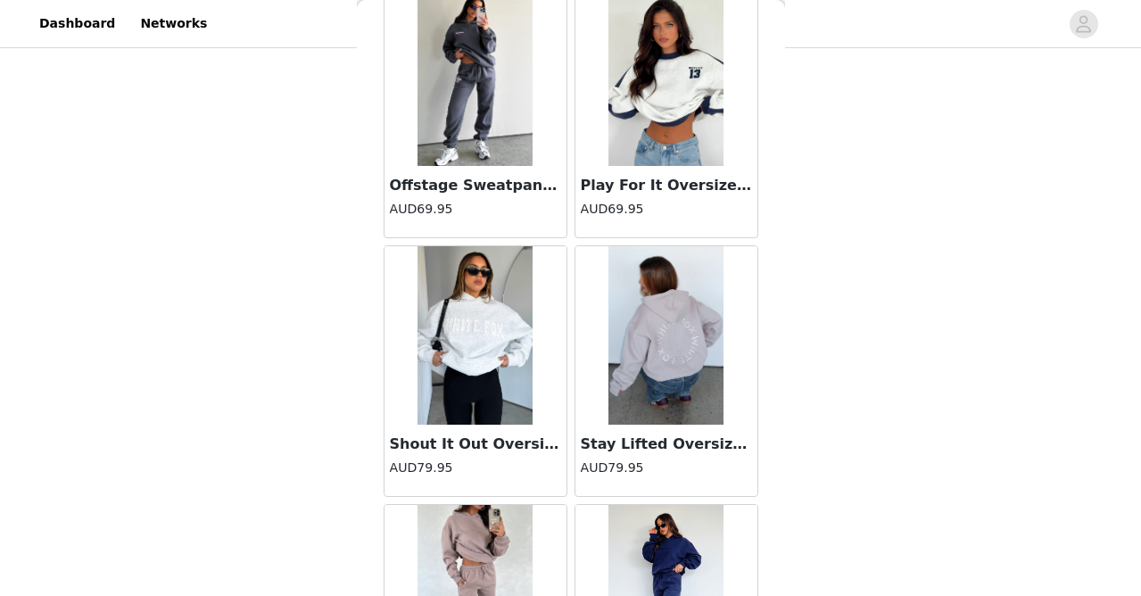
scroll to position [1287, 0]
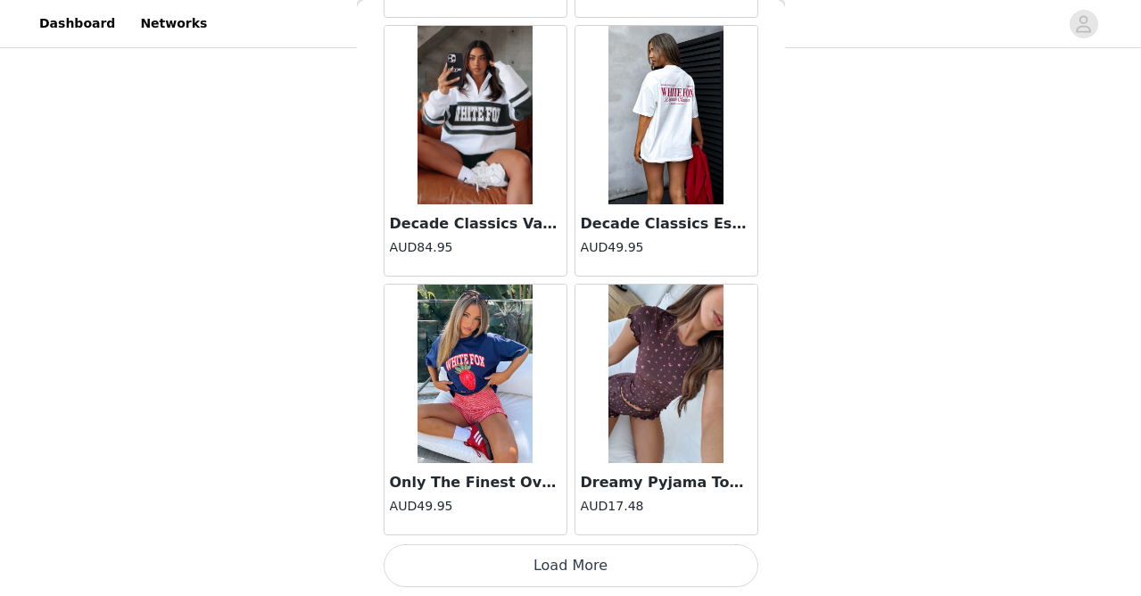
click at [583, 568] on button "Load More" at bounding box center [571, 565] width 375 height 43
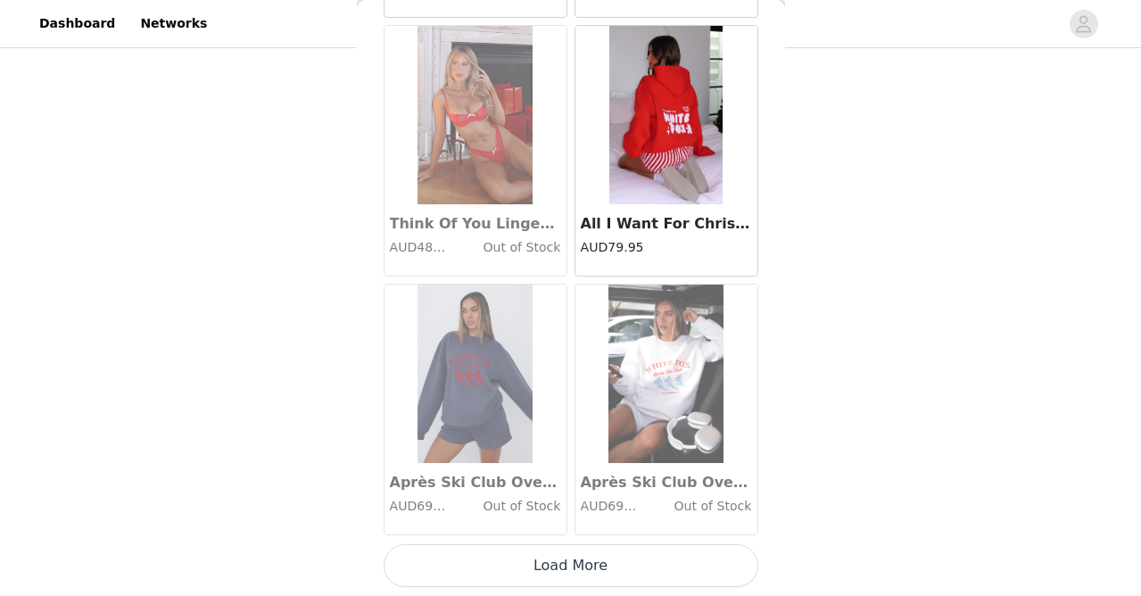
scroll to position [12480, 0]
click at [583, 568] on button "Load More" at bounding box center [571, 565] width 375 height 43
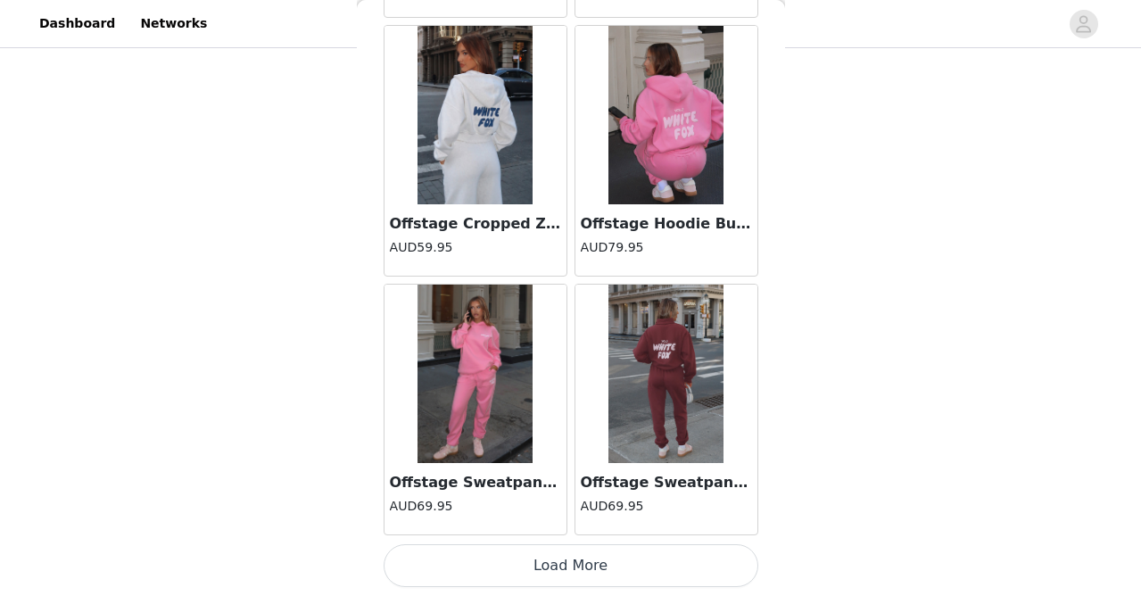
scroll to position [1287, 0]
click at [583, 565] on button "Load More" at bounding box center [571, 565] width 375 height 43
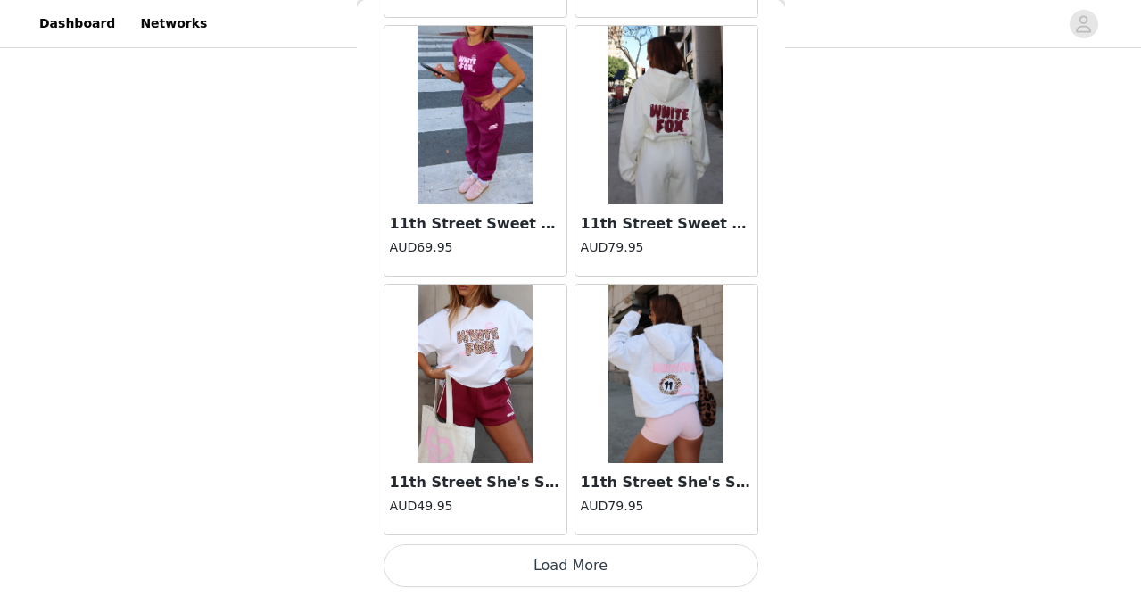
click at [583, 544] on button "Load More" at bounding box center [571, 565] width 375 height 43
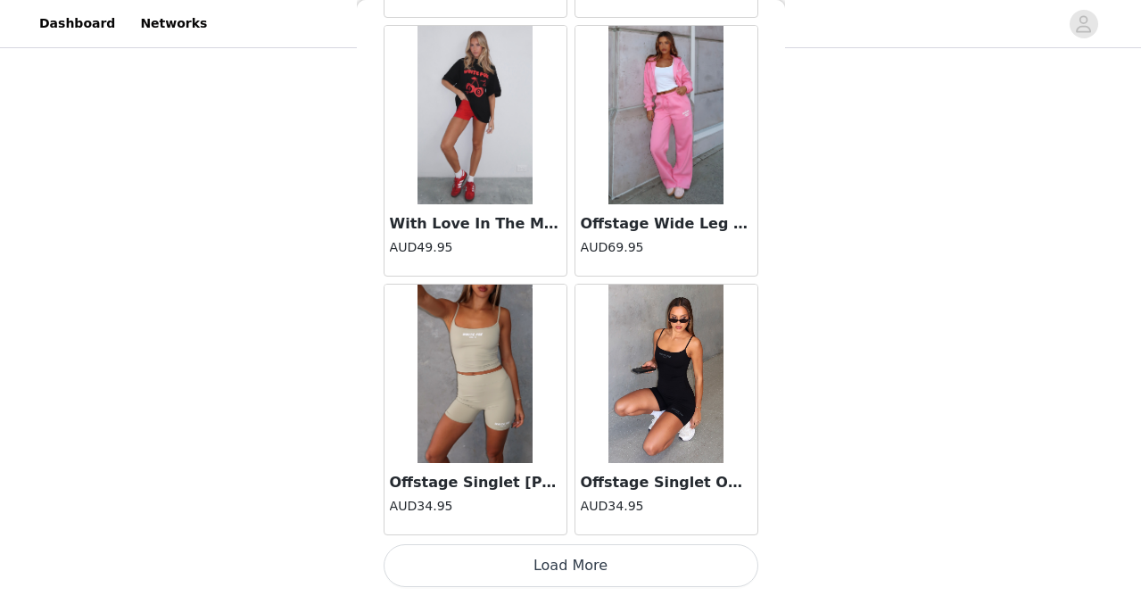
click at [576, 573] on button "Load More" at bounding box center [571, 565] width 375 height 43
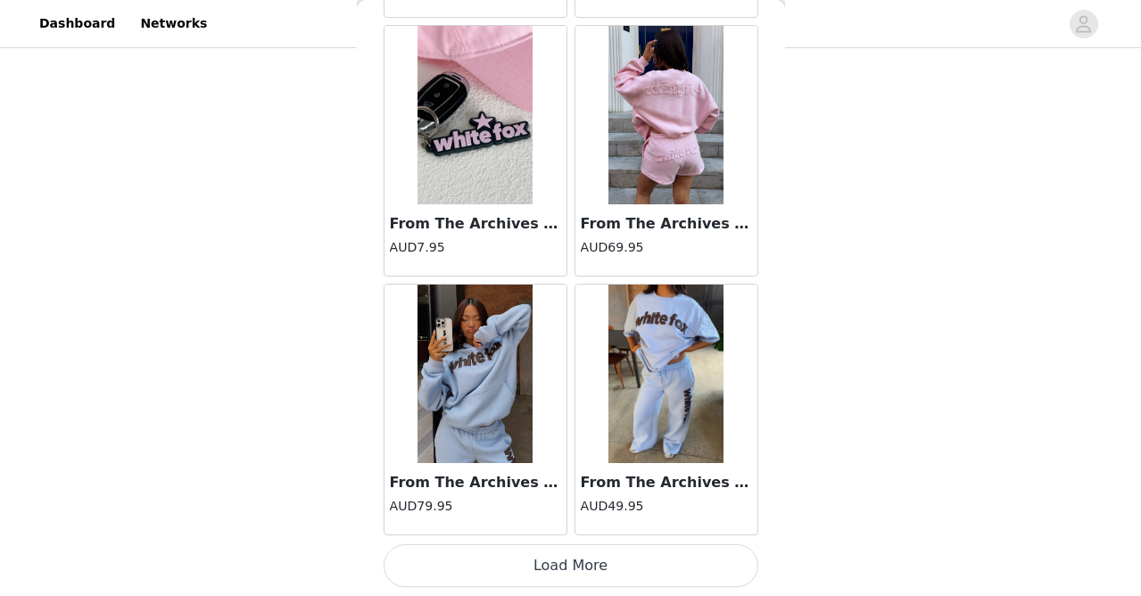
scroll to position [0, 0]
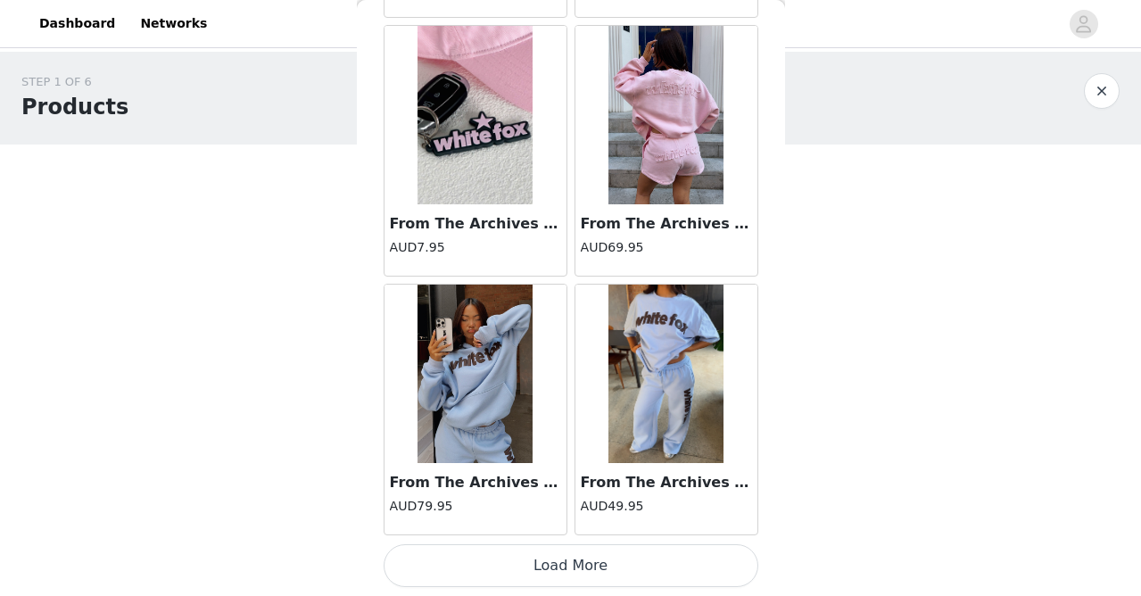
click at [569, 560] on button "Load More" at bounding box center [571, 565] width 375 height 43
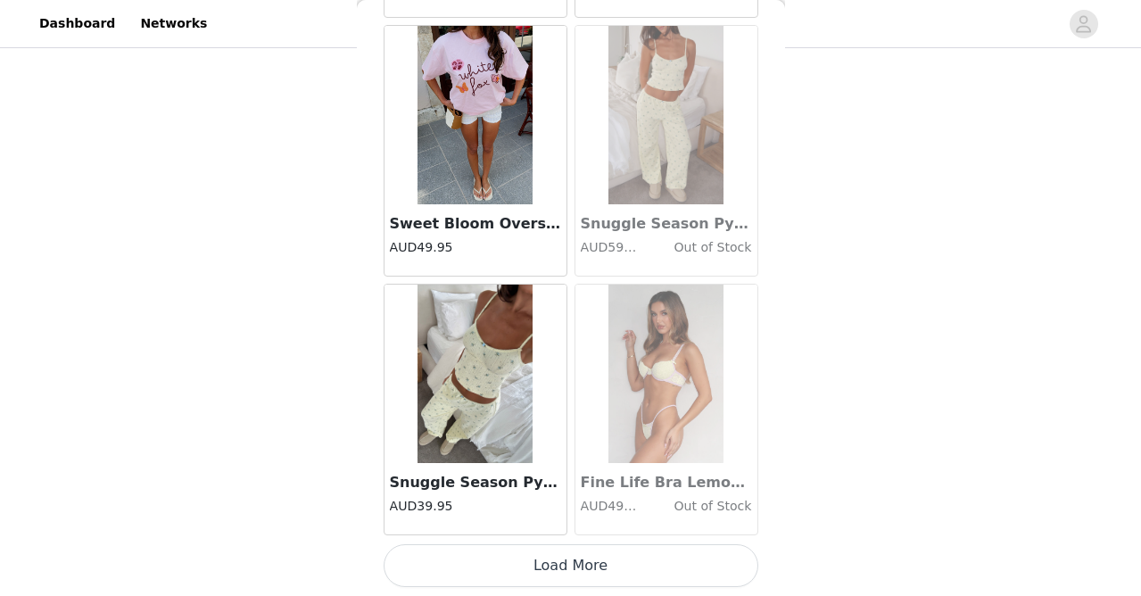
click at [569, 570] on button "Load More" at bounding box center [571, 565] width 375 height 43
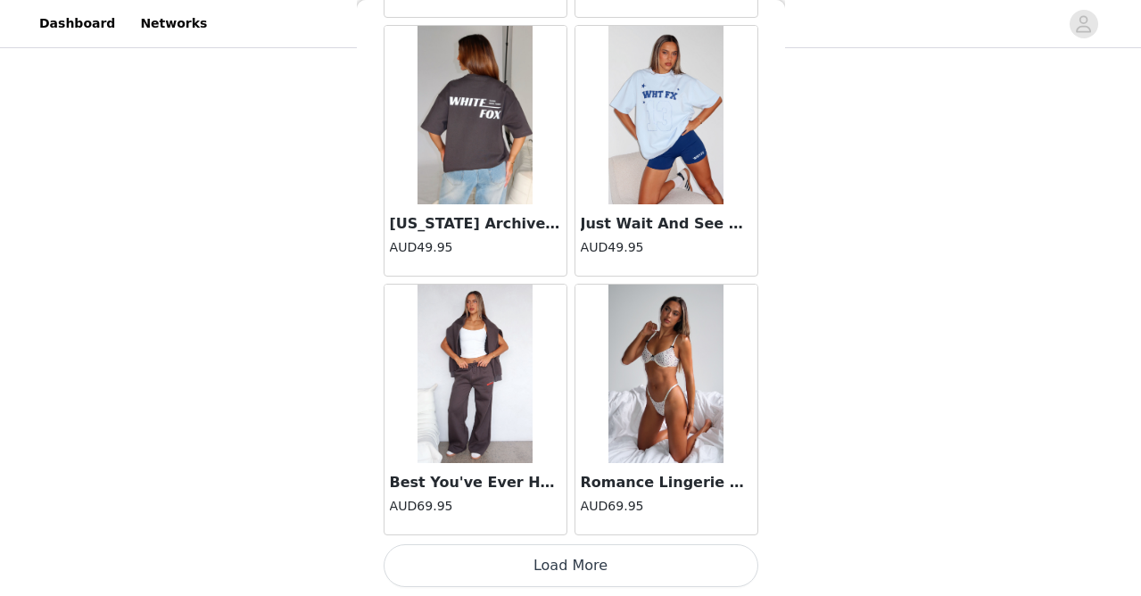
click at [566, 566] on button "Load More" at bounding box center [571, 565] width 375 height 43
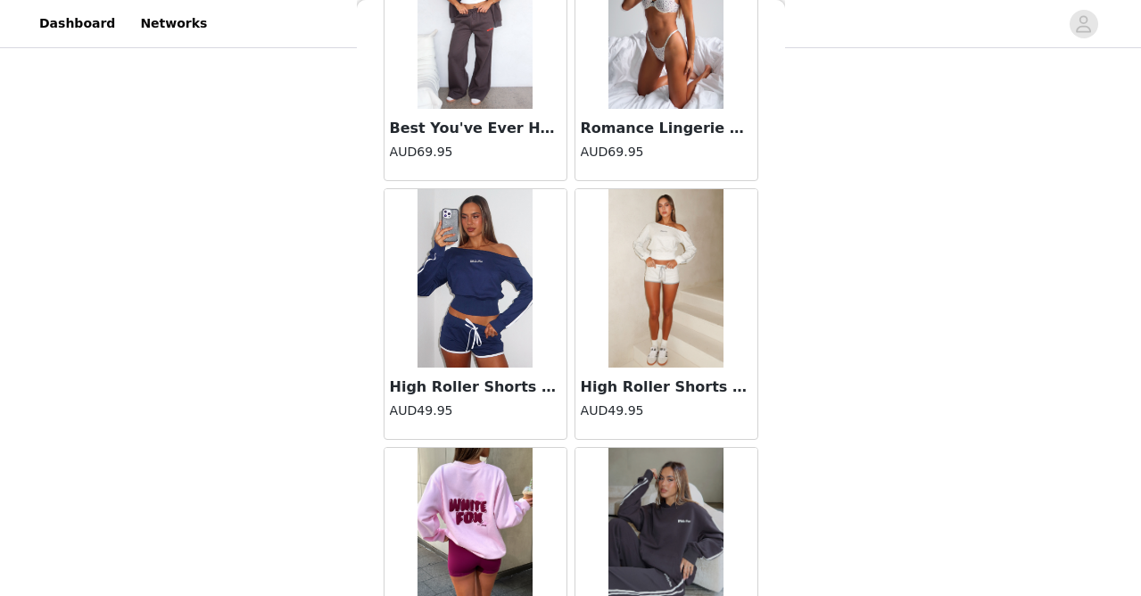
scroll to position [28356, 0]
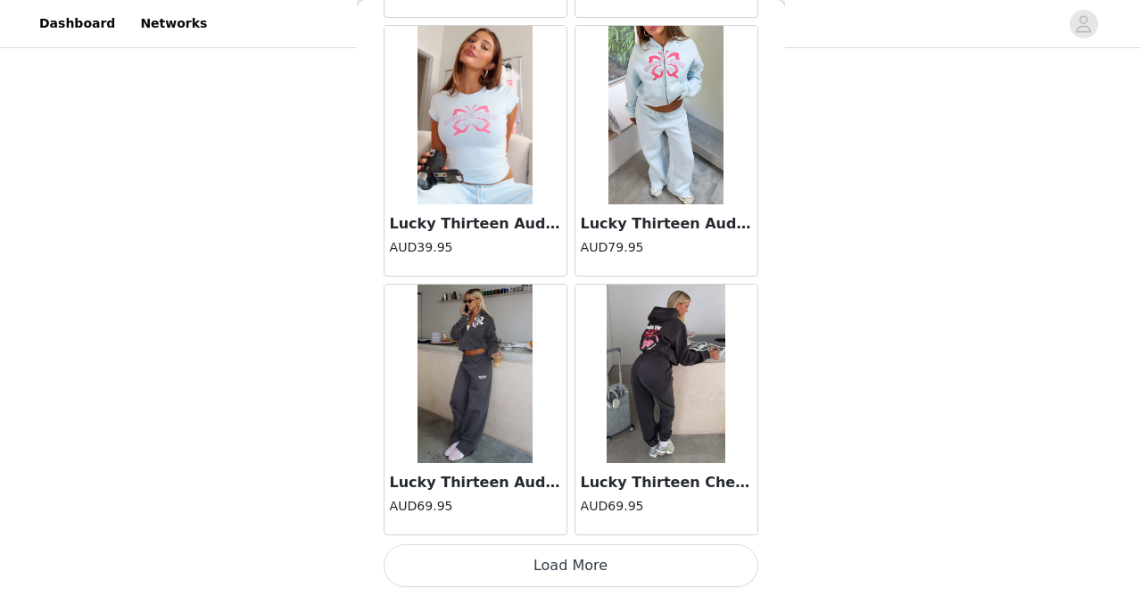
click at [566, 566] on button "Load More" at bounding box center [571, 565] width 375 height 43
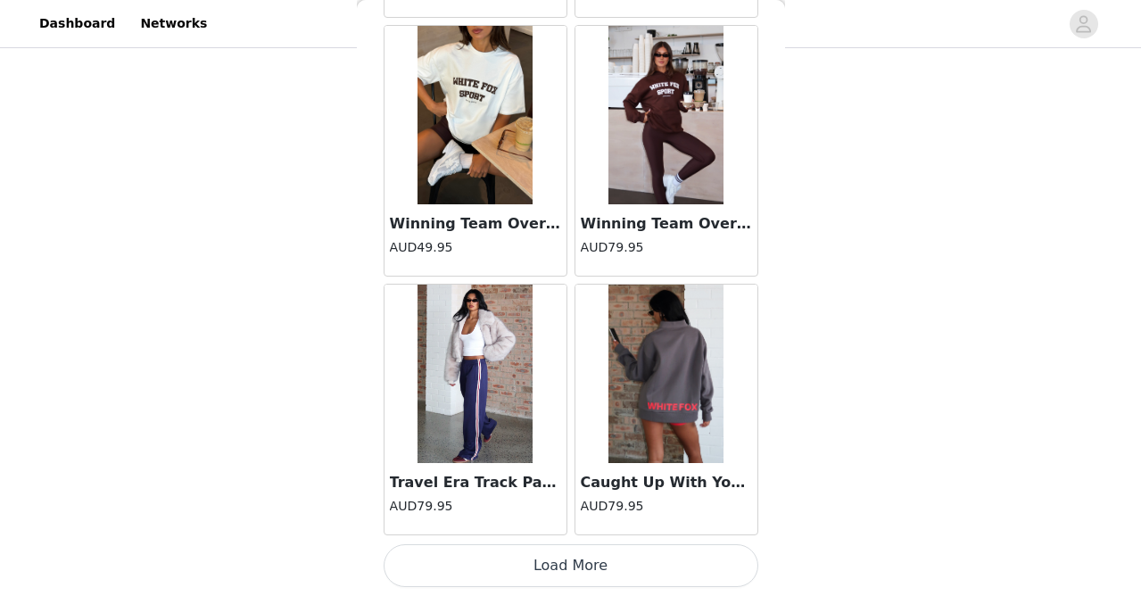
click at [566, 566] on button "Load More" at bounding box center [571, 565] width 375 height 43
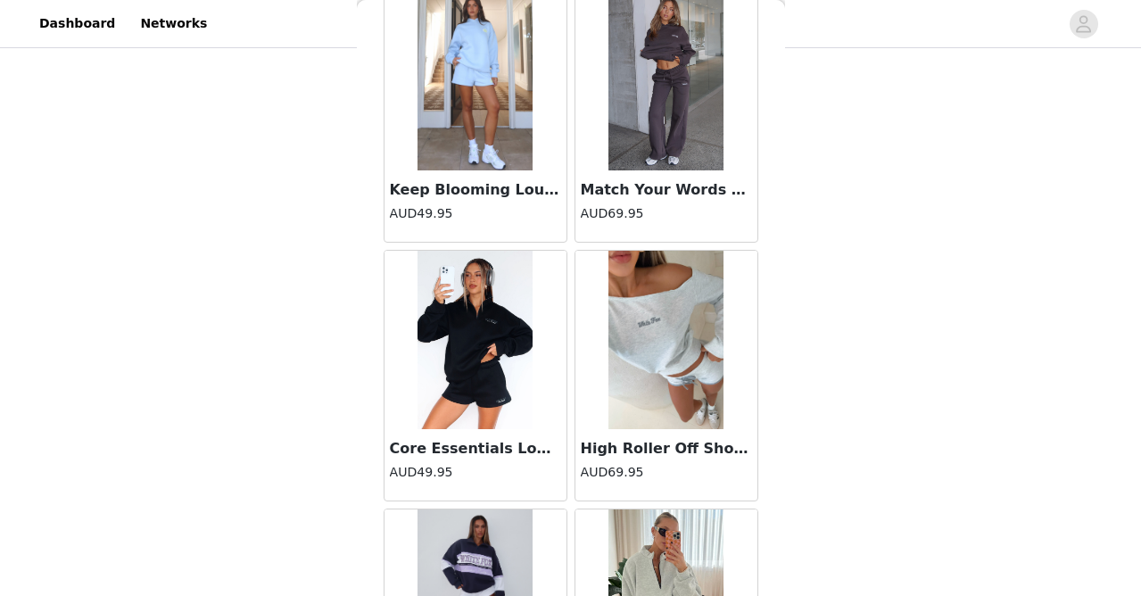
scroll to position [33986, 0]
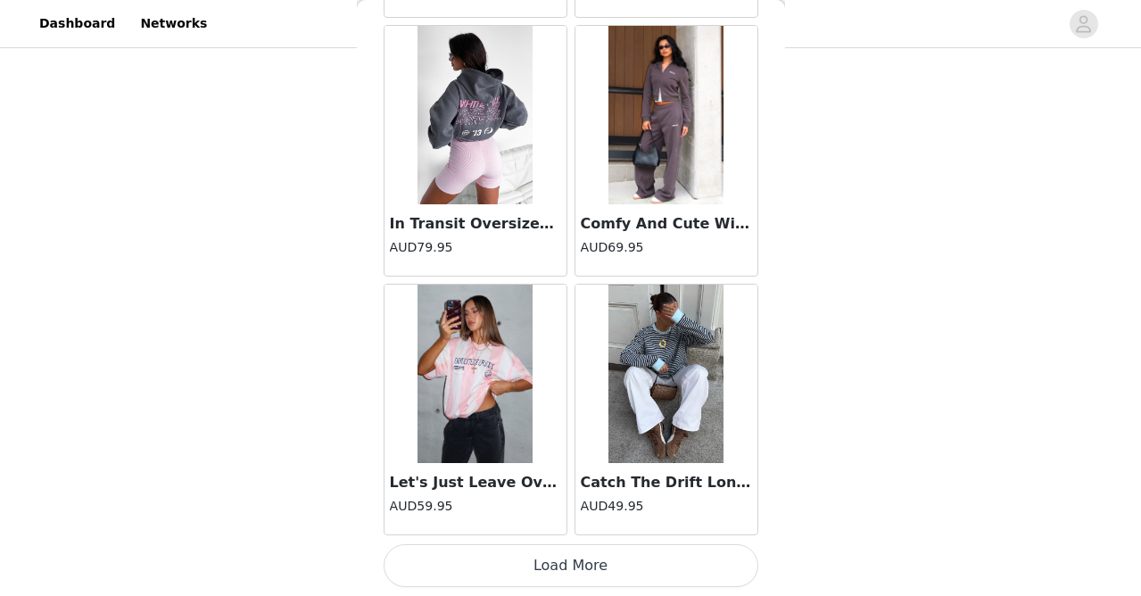
click at [566, 566] on button "Load More" at bounding box center [571, 565] width 375 height 43
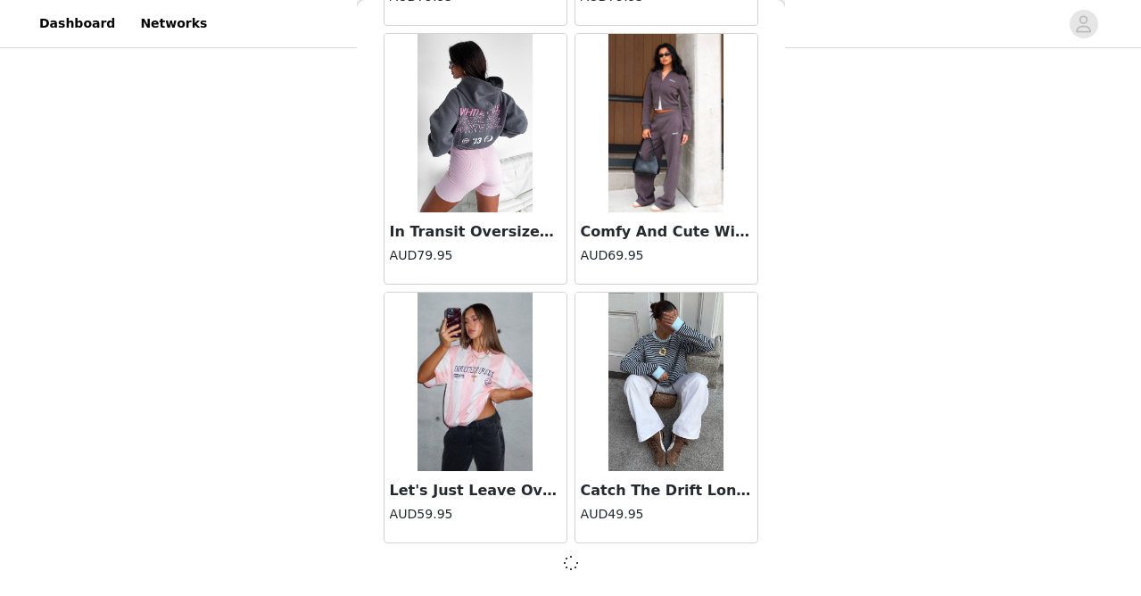
scroll to position [35753, 0]
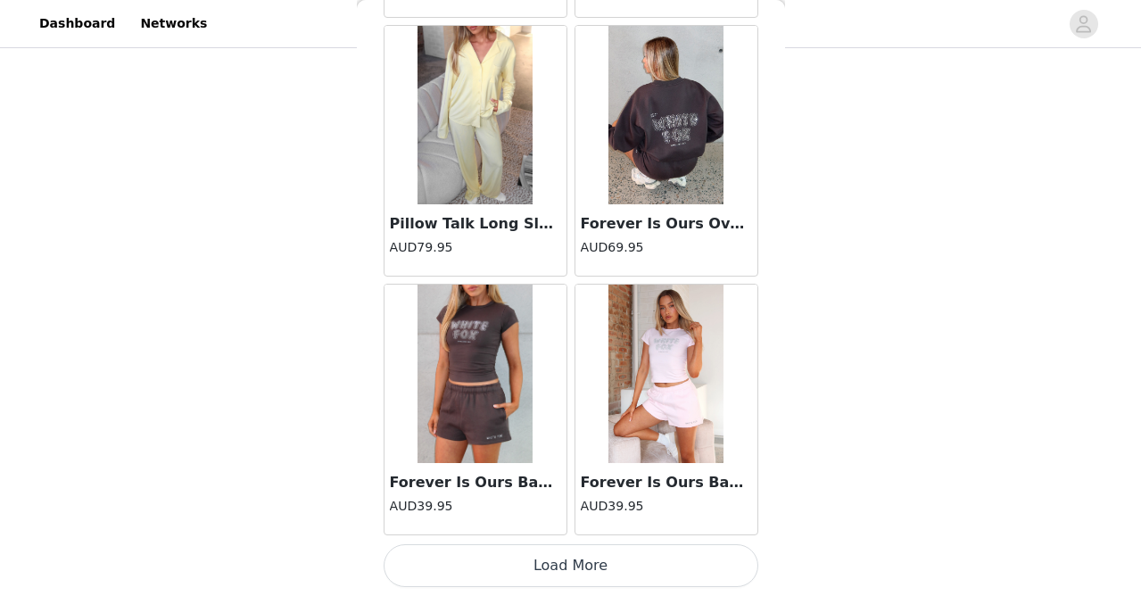
click at [567, 558] on button "Load More" at bounding box center [571, 565] width 375 height 43
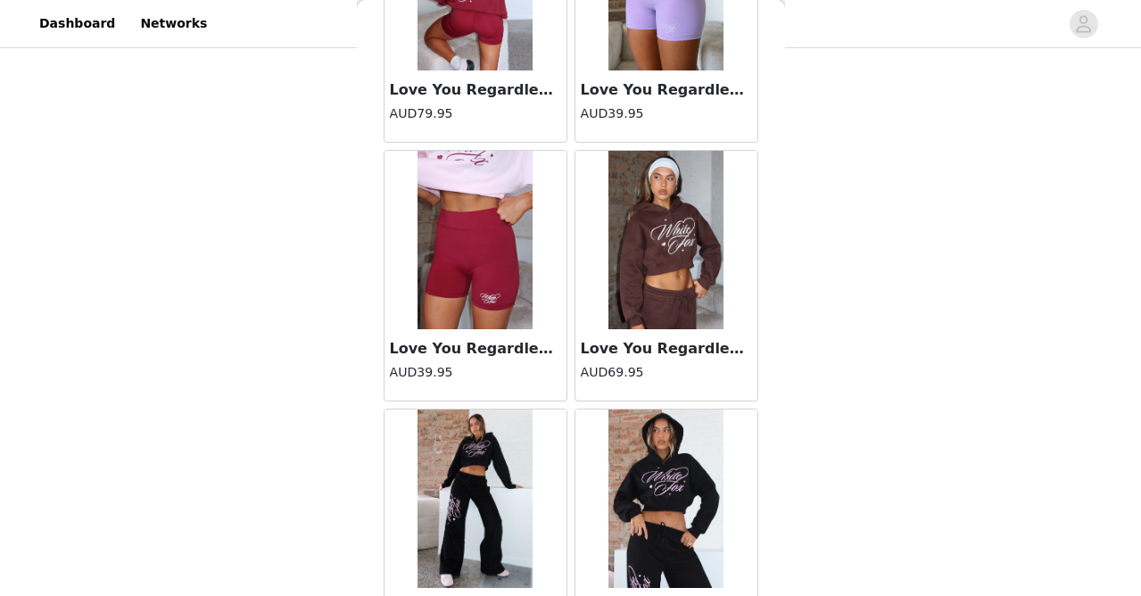
scroll to position [40810, 0]
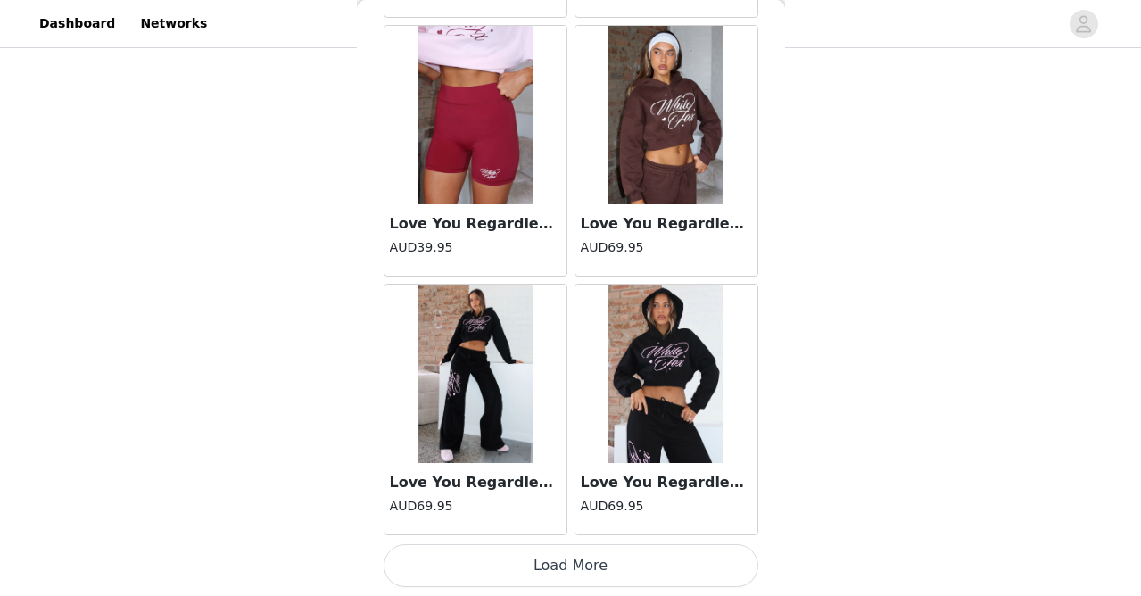
click at [567, 558] on button "Load More" at bounding box center [571, 565] width 375 height 43
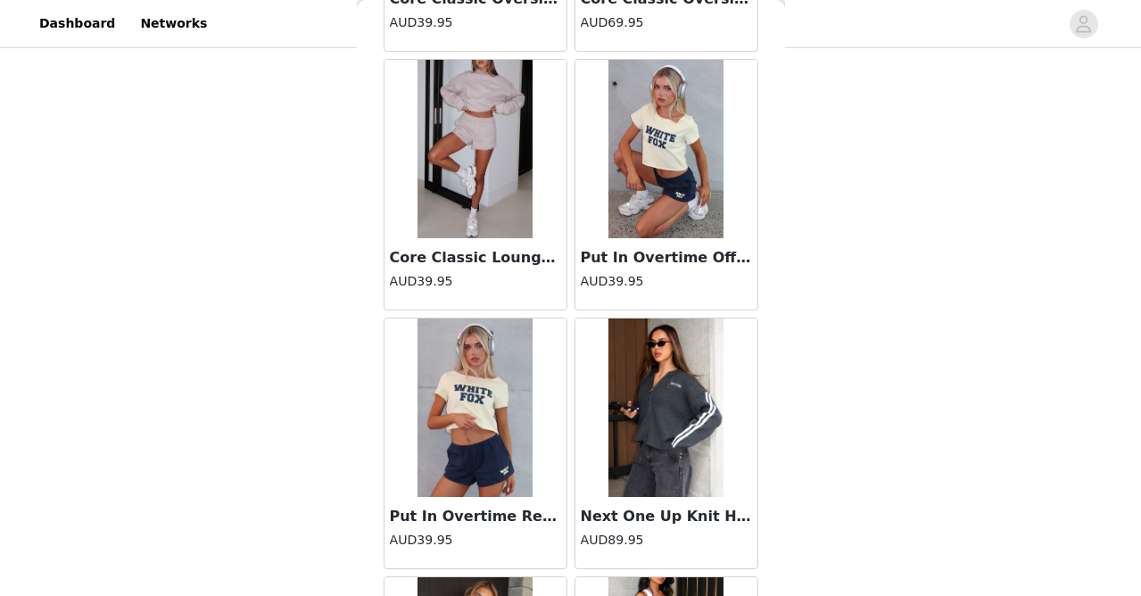
scroll to position [41683, 0]
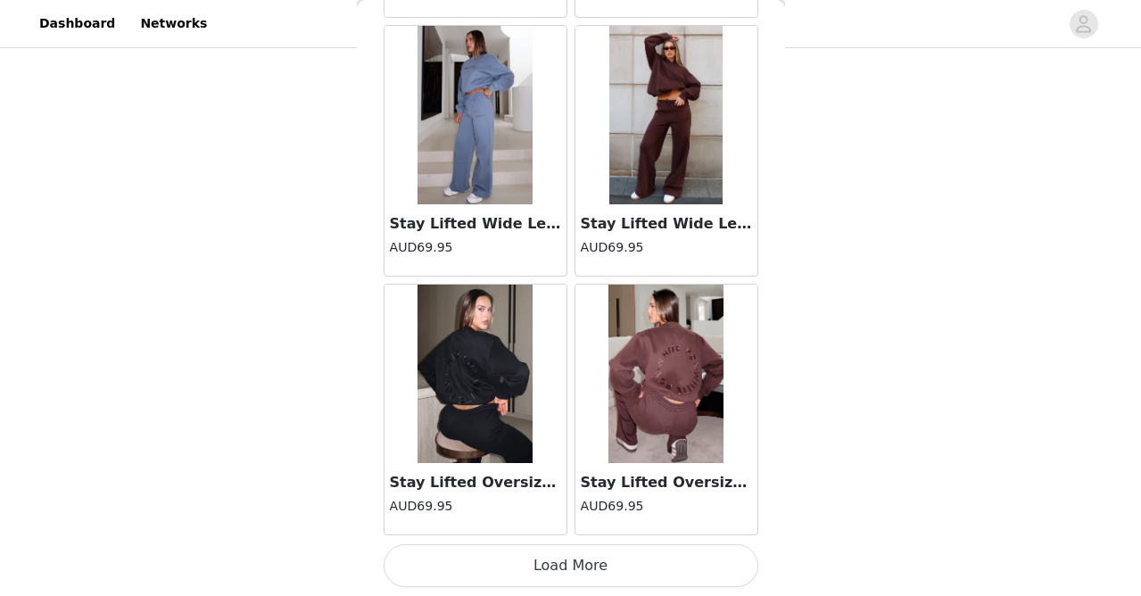
click at [567, 558] on button "Load More" at bounding box center [571, 565] width 375 height 43
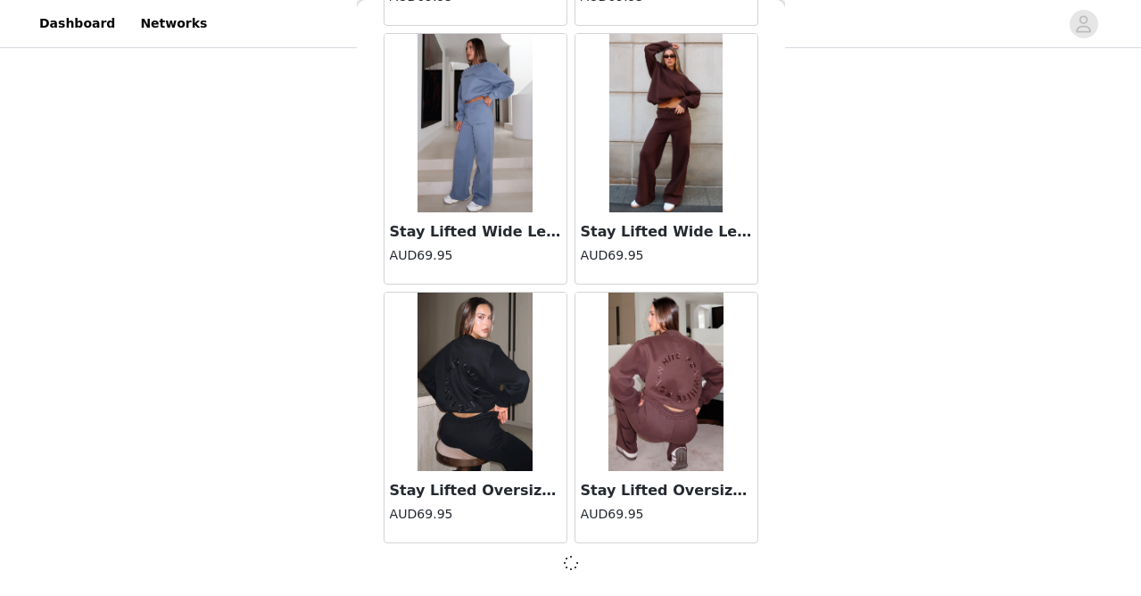
scroll to position [43513, 0]
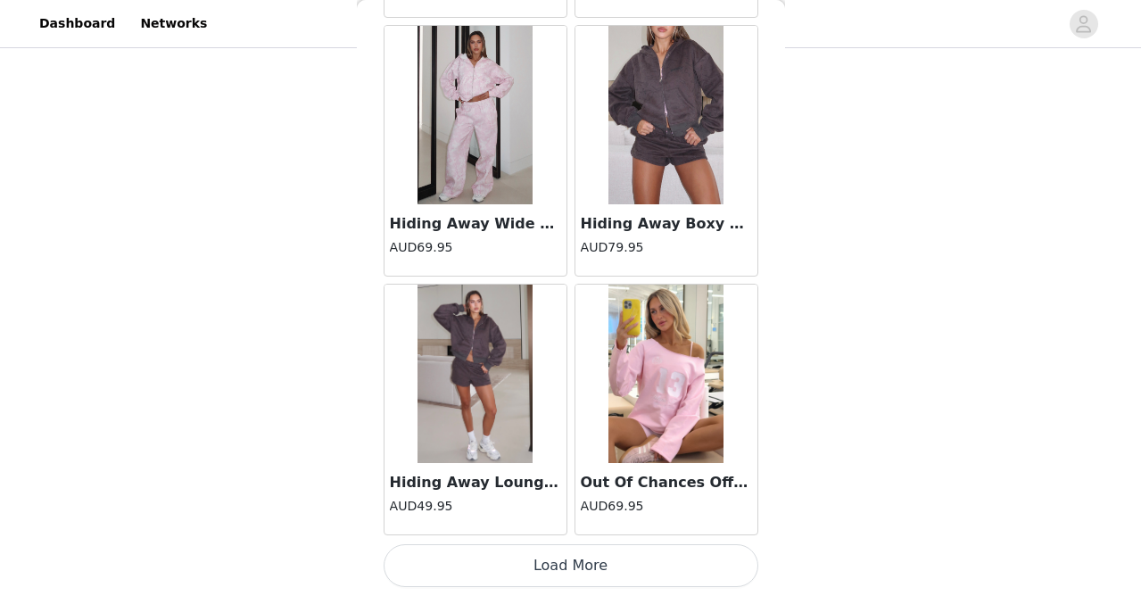
click at [571, 564] on button "Load More" at bounding box center [571, 565] width 375 height 43
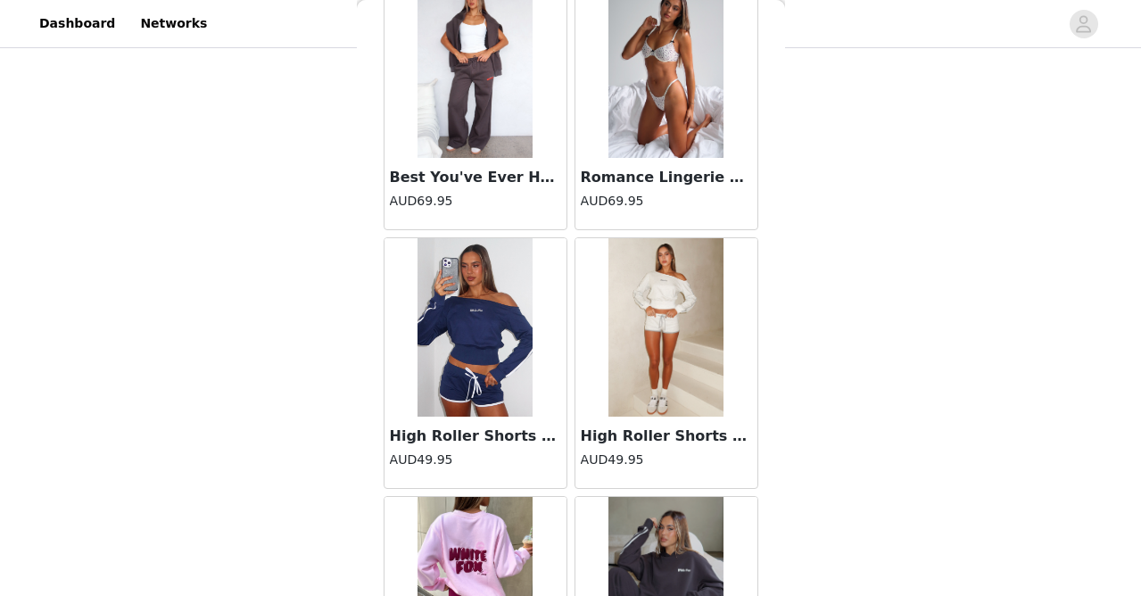
scroll to position [28307, 0]
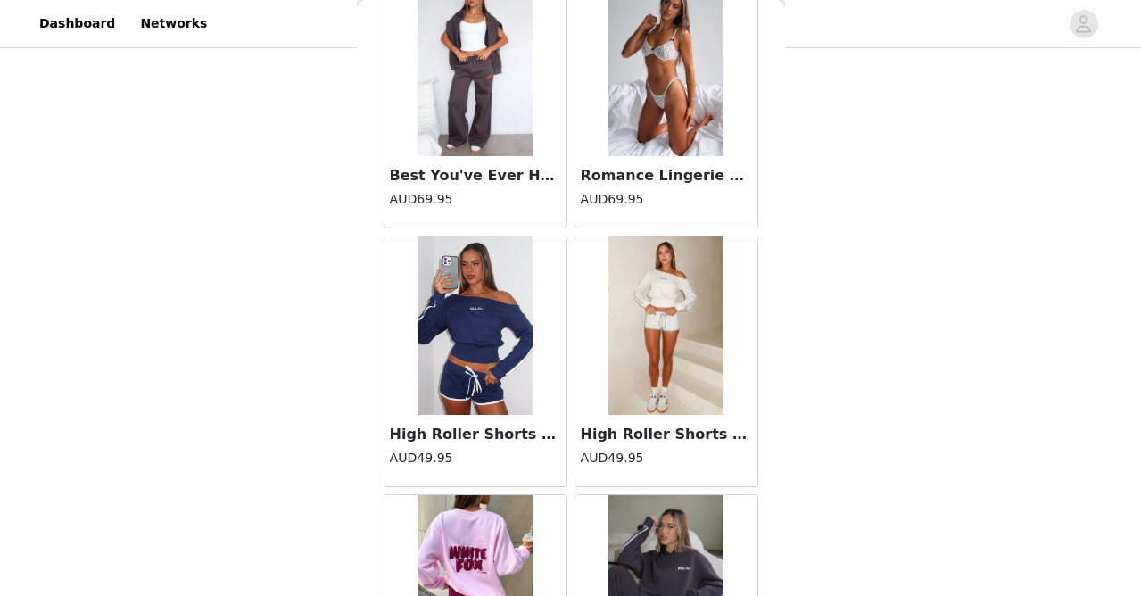
click at [647, 322] on img at bounding box center [666, 325] width 116 height 178
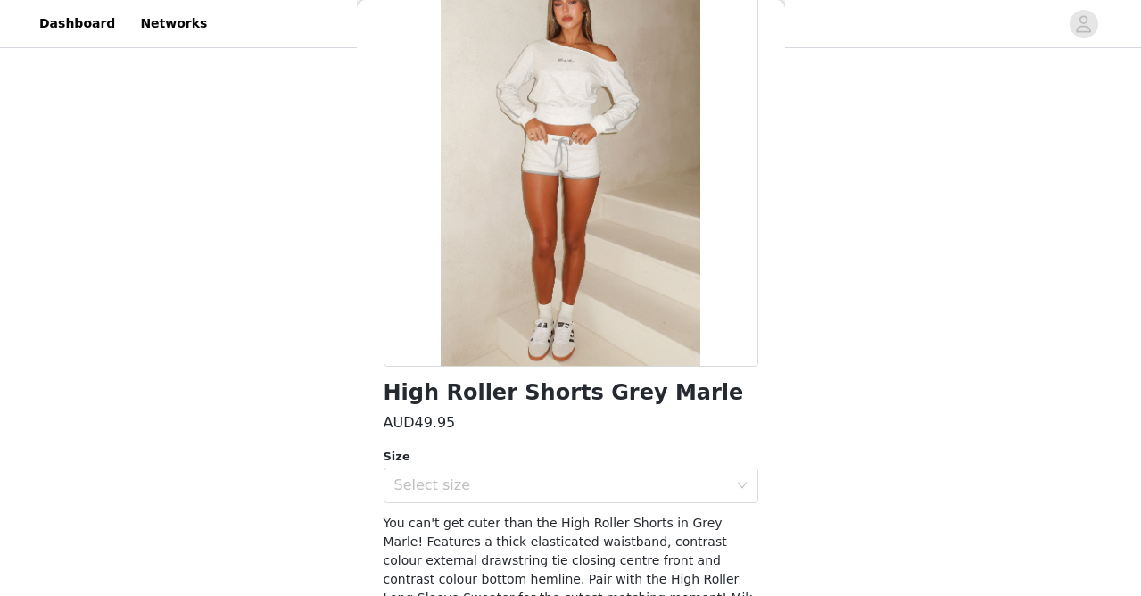
scroll to position [169, 0]
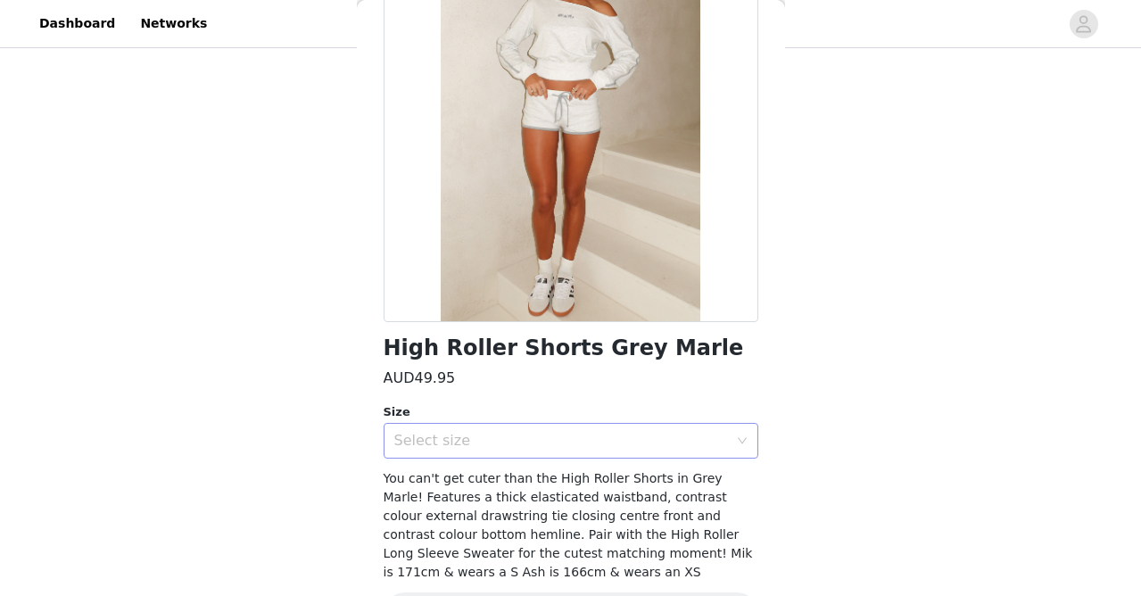
click at [466, 445] on div "Select size" at bounding box center [561, 441] width 334 height 18
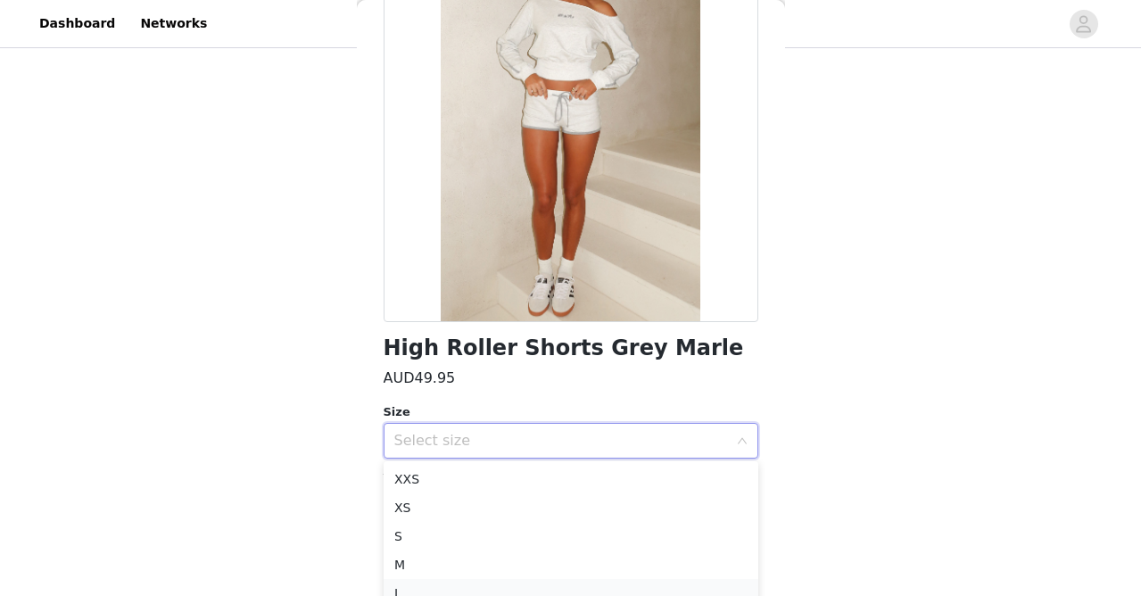
click at [444, 585] on li "L" at bounding box center [571, 593] width 375 height 29
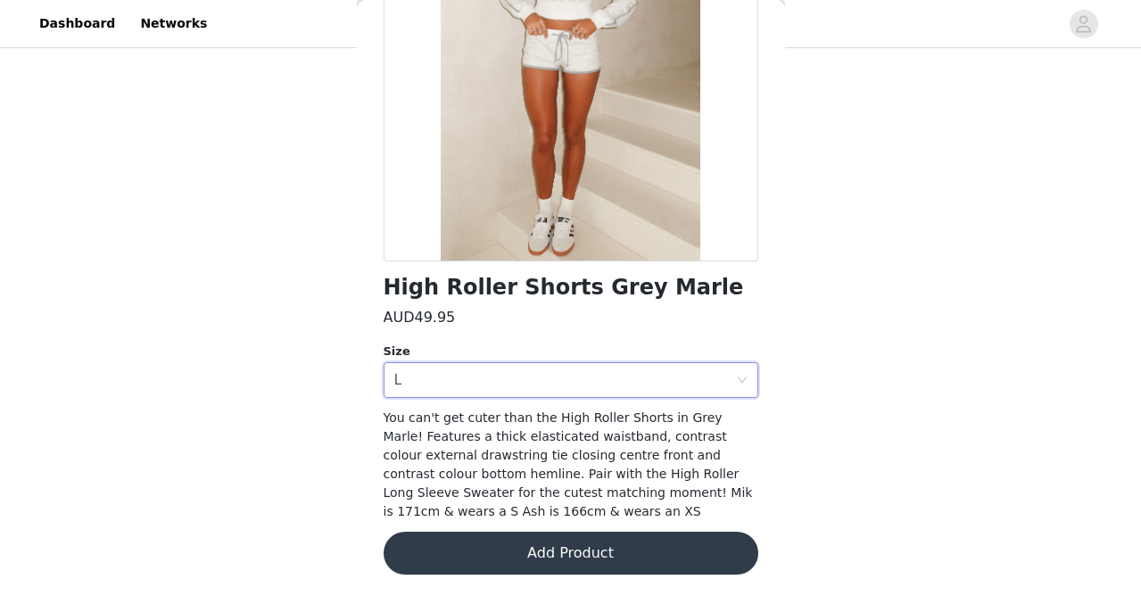
scroll to position [228, 0]
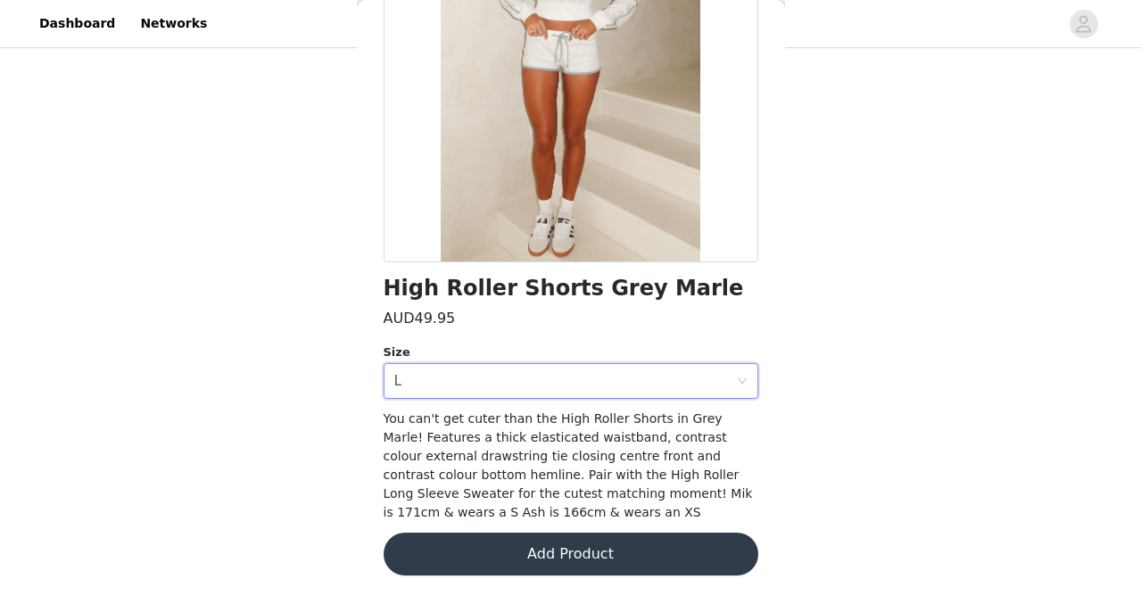
click at [519, 541] on button "Add Product" at bounding box center [571, 554] width 375 height 43
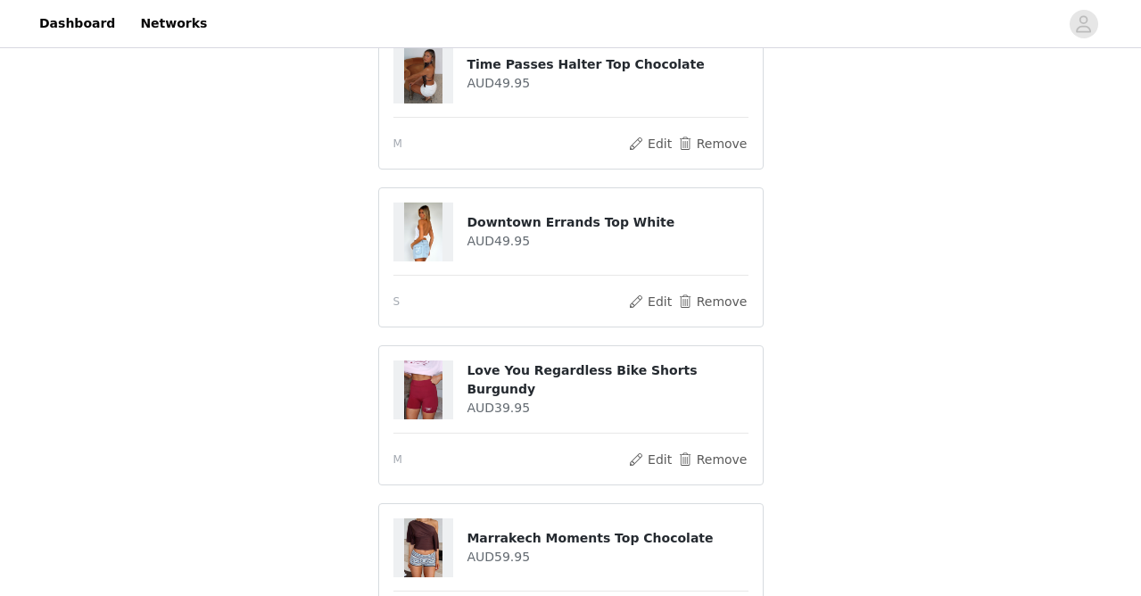
scroll to position [445, 0]
click at [727, 454] on button "Remove" at bounding box center [711, 458] width 71 height 21
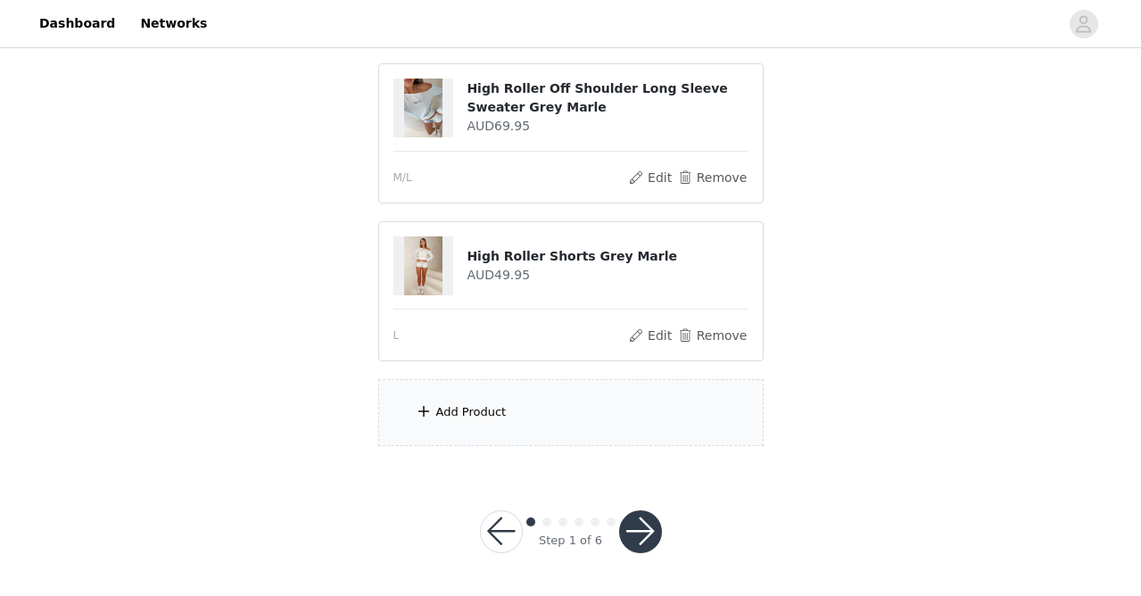
scroll to position [1287, 0]
click at [630, 436] on div "Add Product" at bounding box center [570, 413] width 385 height 67
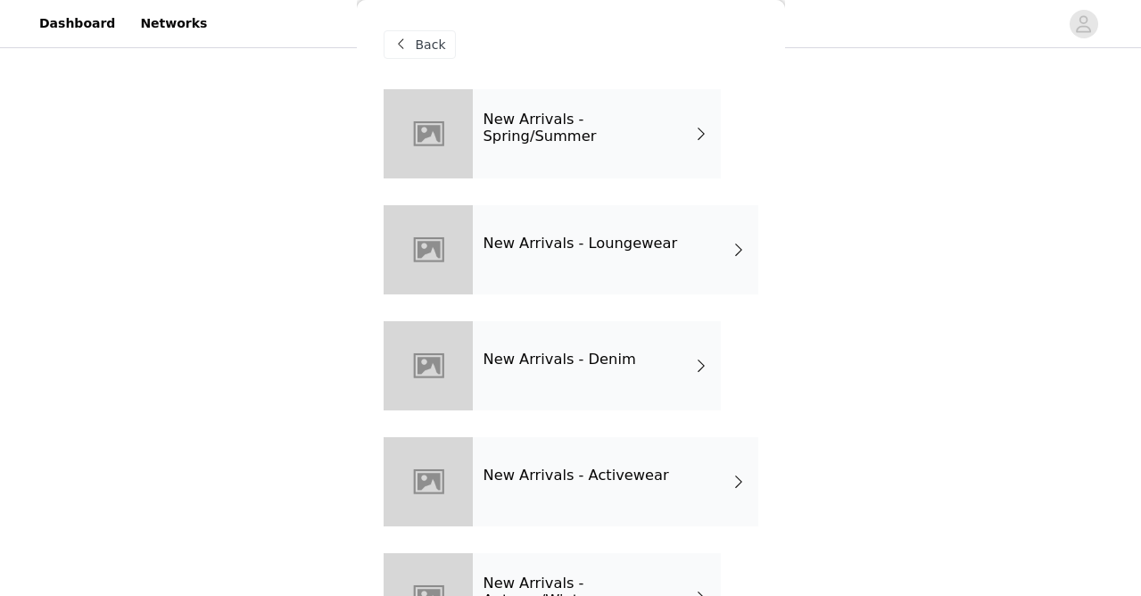
click at [602, 263] on div "New Arrivals - Loungewear" at bounding box center [615, 249] width 285 height 89
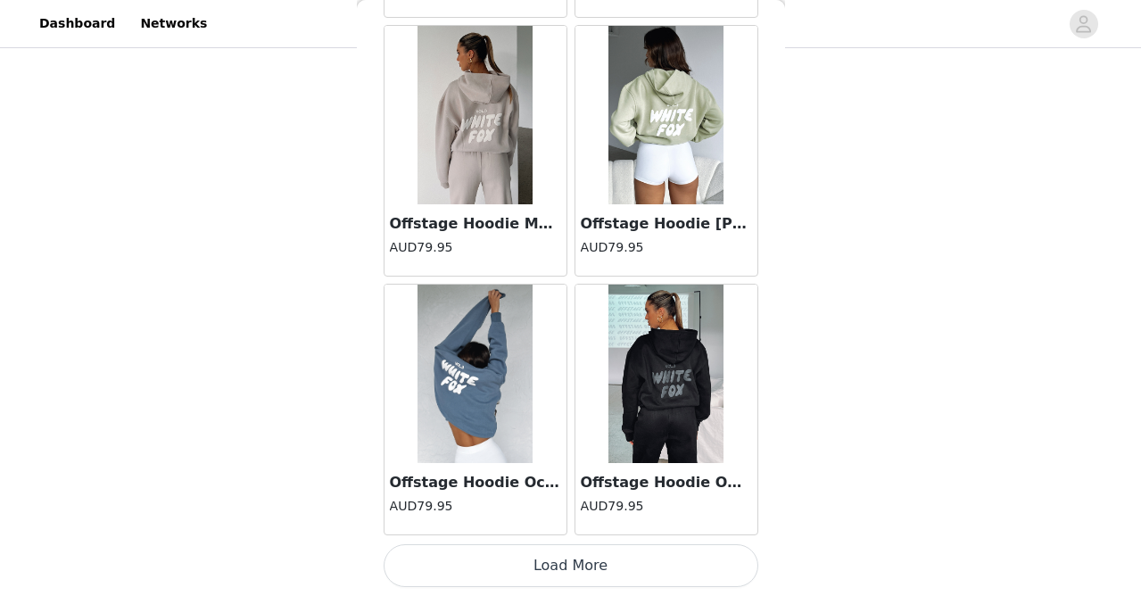
click at [609, 567] on button "Load More" at bounding box center [571, 565] width 375 height 43
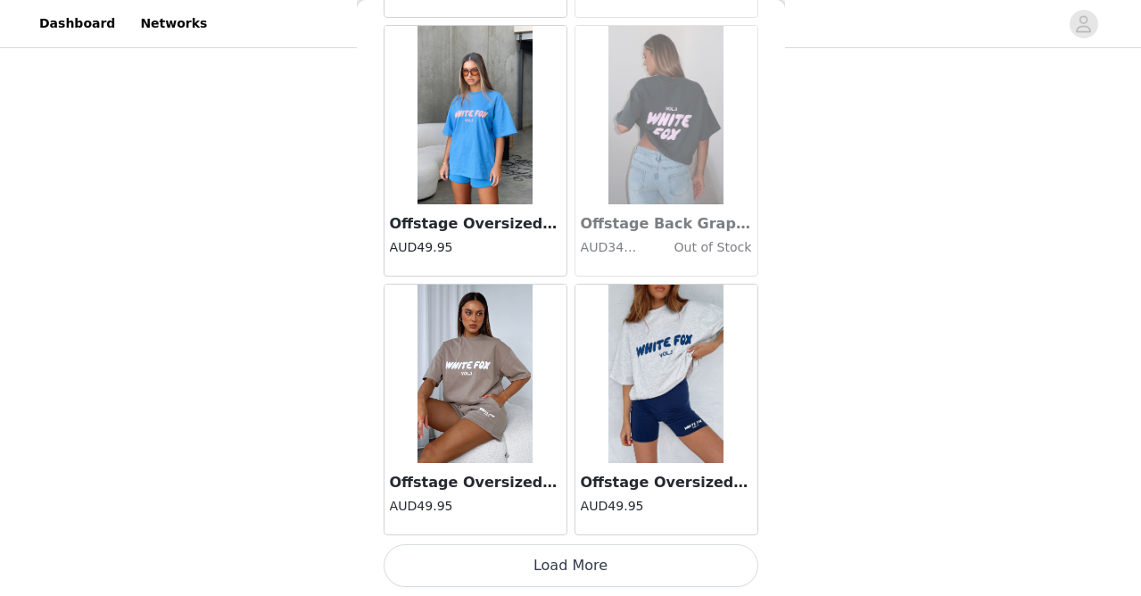
click at [609, 567] on button "Load More" at bounding box center [571, 565] width 375 height 43
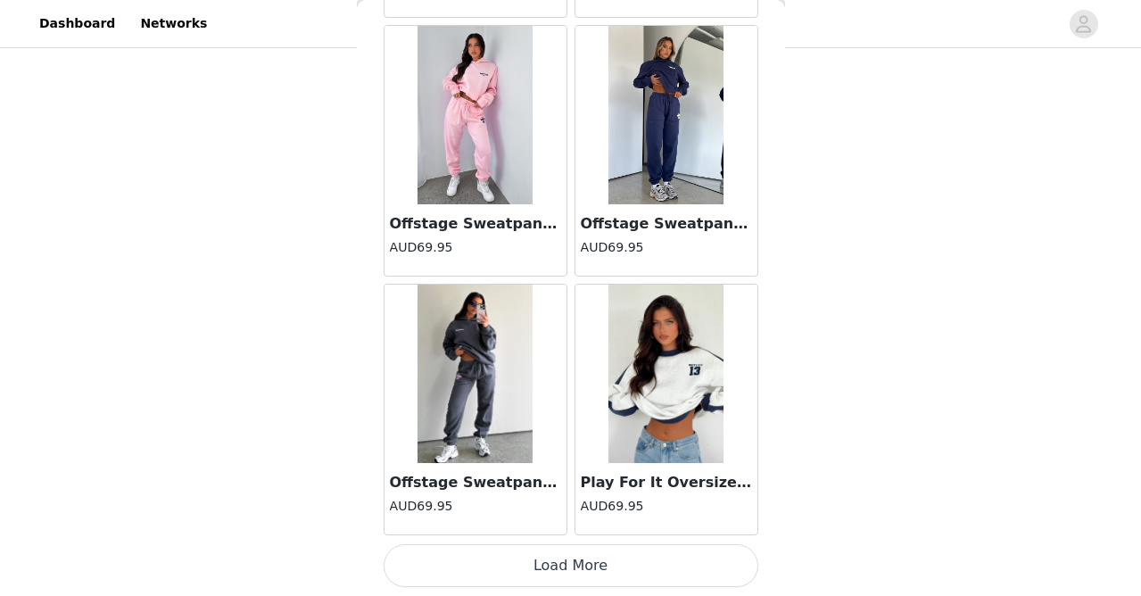
click at [607, 564] on button "Load More" at bounding box center [571, 565] width 375 height 43
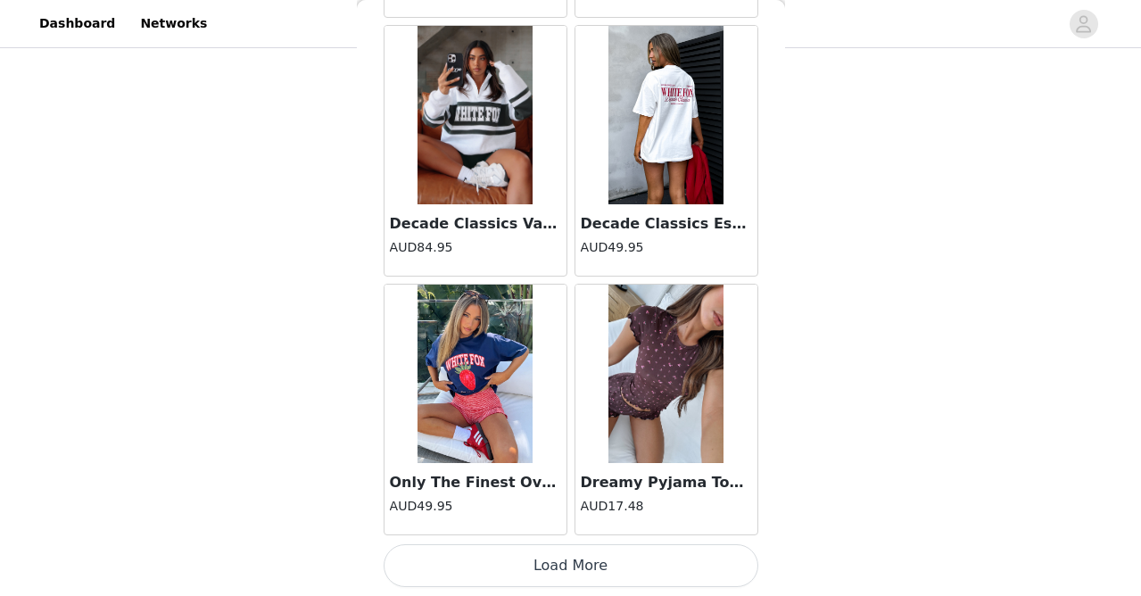
click at [593, 564] on button "Load More" at bounding box center [571, 565] width 375 height 43
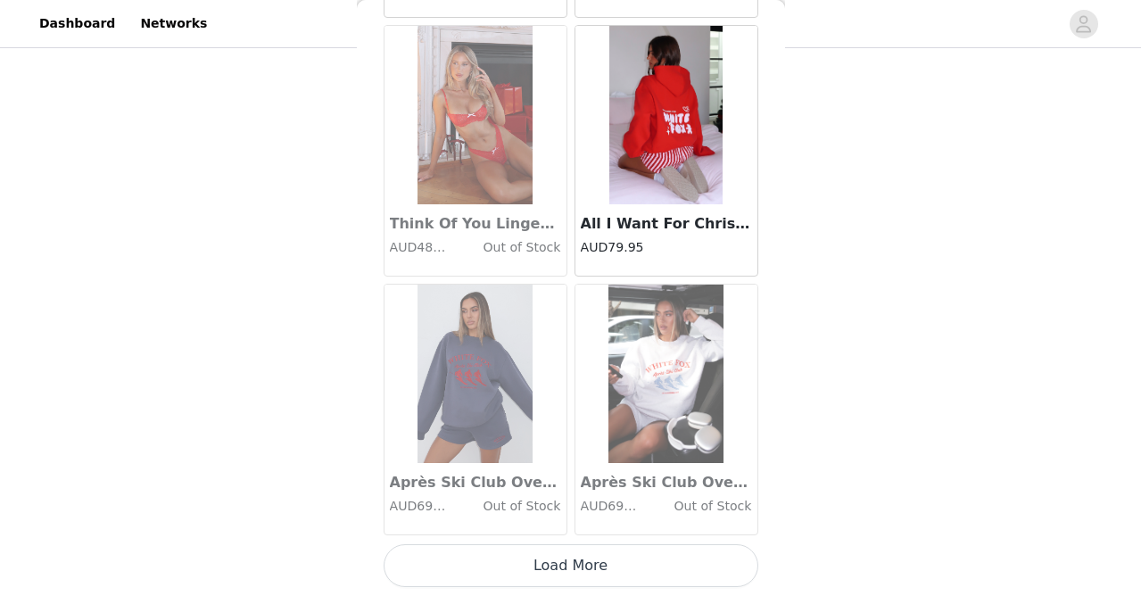
scroll to position [12480, 0]
click at [593, 564] on button "Load More" at bounding box center [571, 565] width 375 height 43
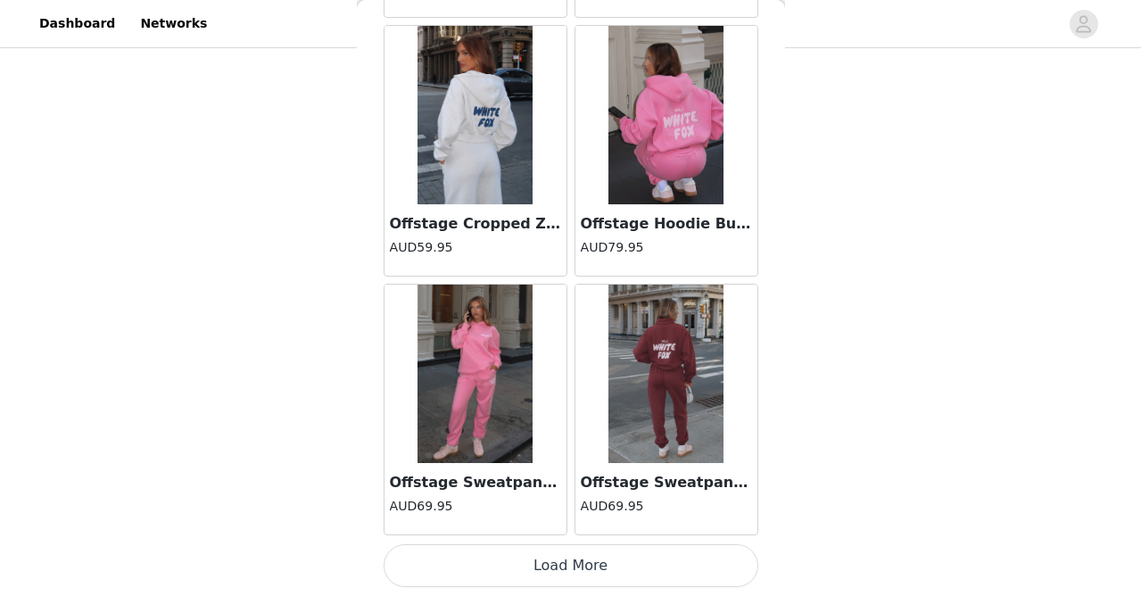
click at [593, 564] on button "Load More" at bounding box center [571, 565] width 375 height 43
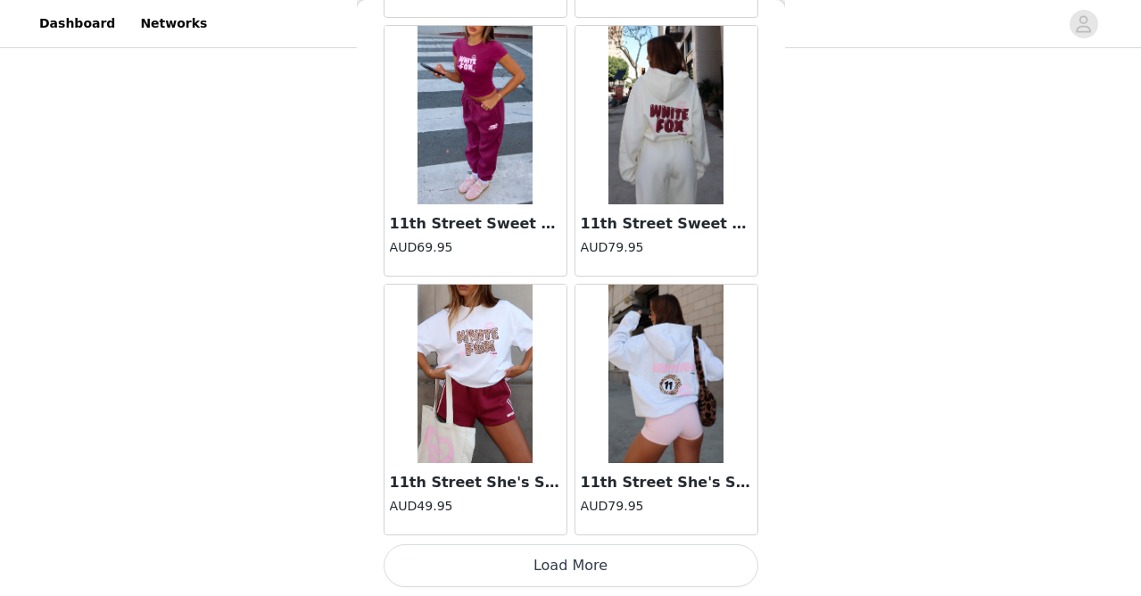
click at [591, 562] on button "Load More" at bounding box center [571, 565] width 375 height 43
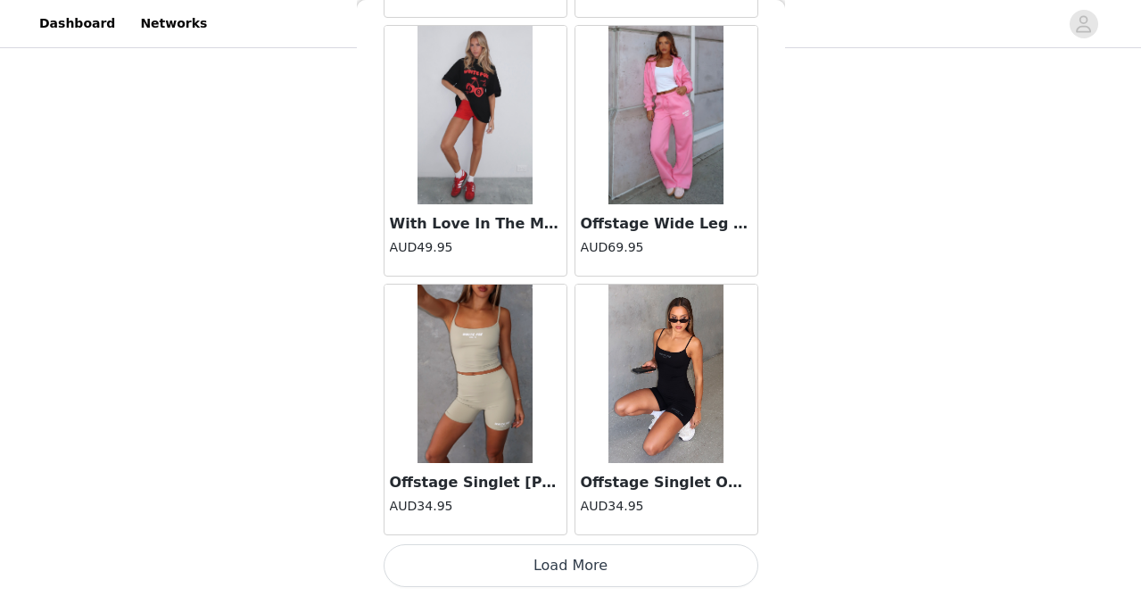
click at [591, 560] on button "Load More" at bounding box center [571, 565] width 375 height 43
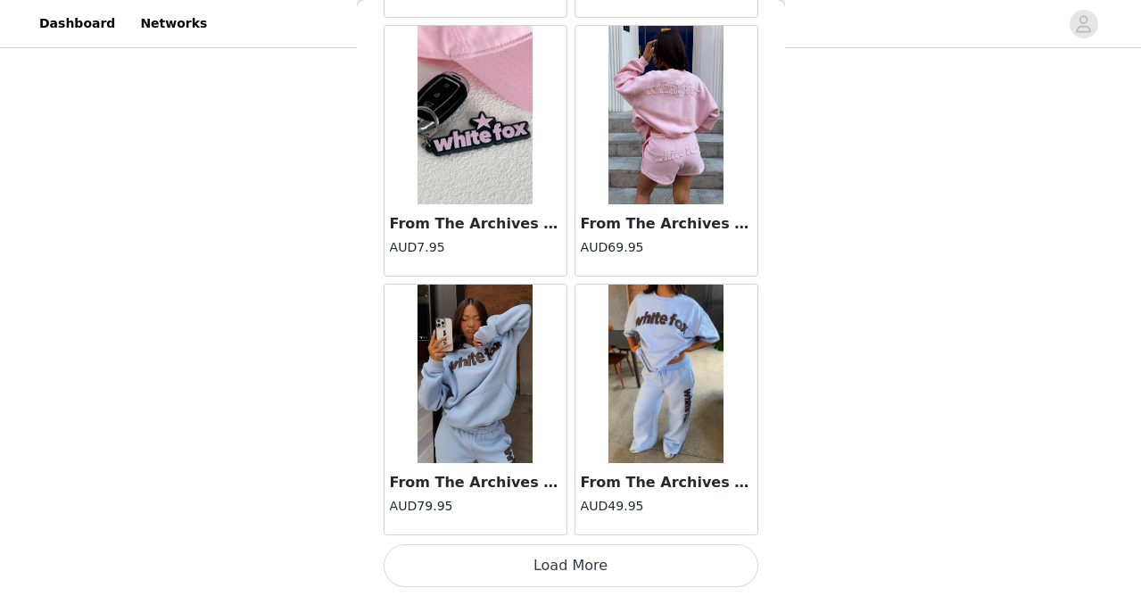
click at [590, 557] on button "Load More" at bounding box center [571, 565] width 375 height 43
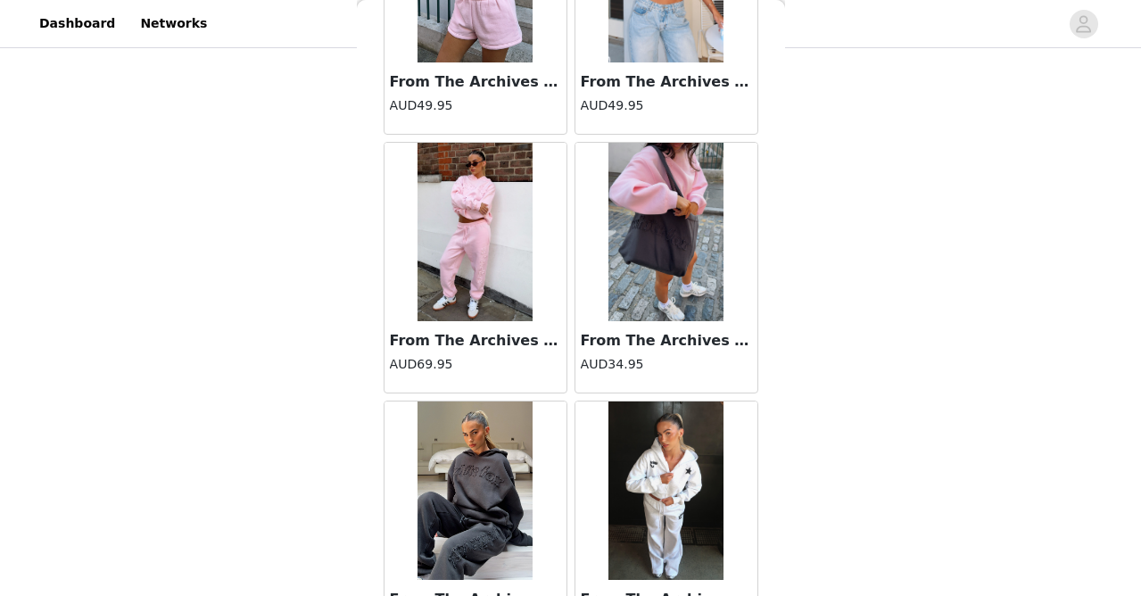
scroll to position [23832, 0]
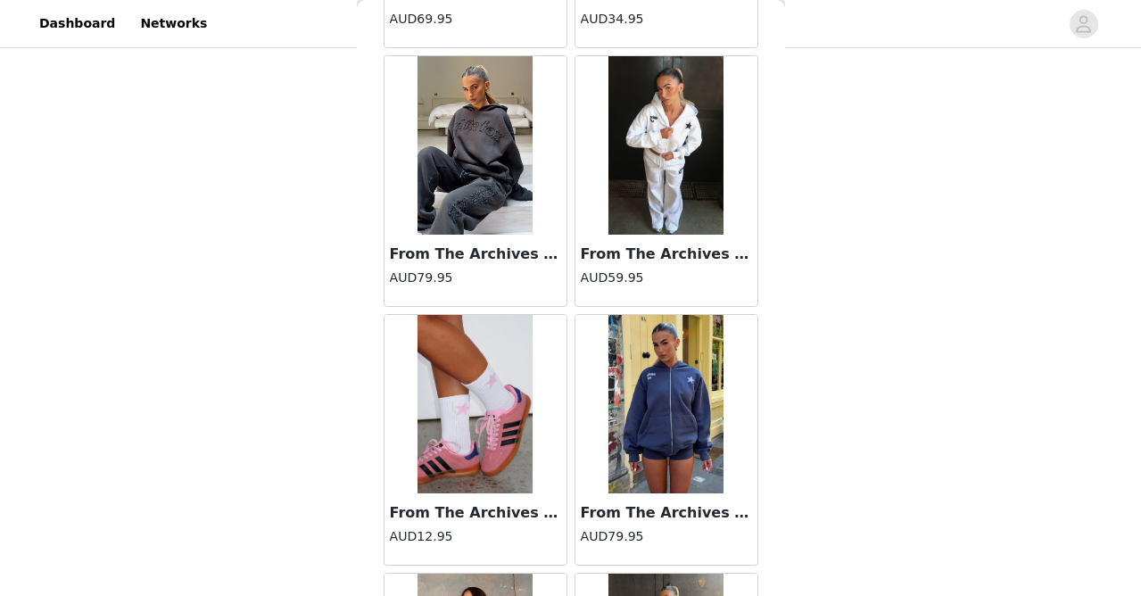
click at [659, 203] on img at bounding box center [666, 145] width 116 height 178
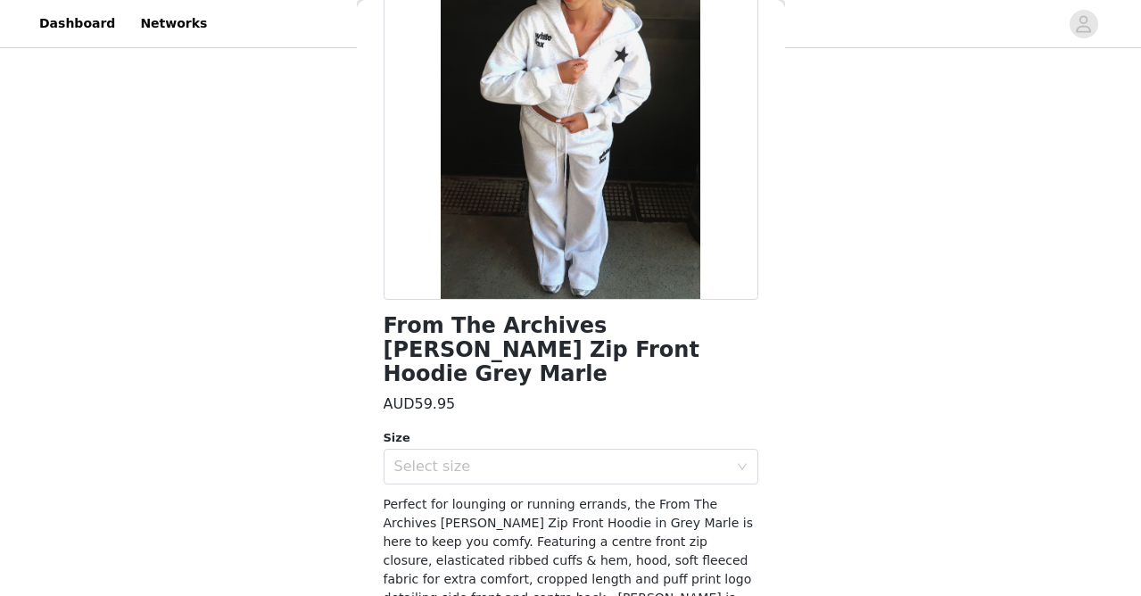
scroll to position [197, 0]
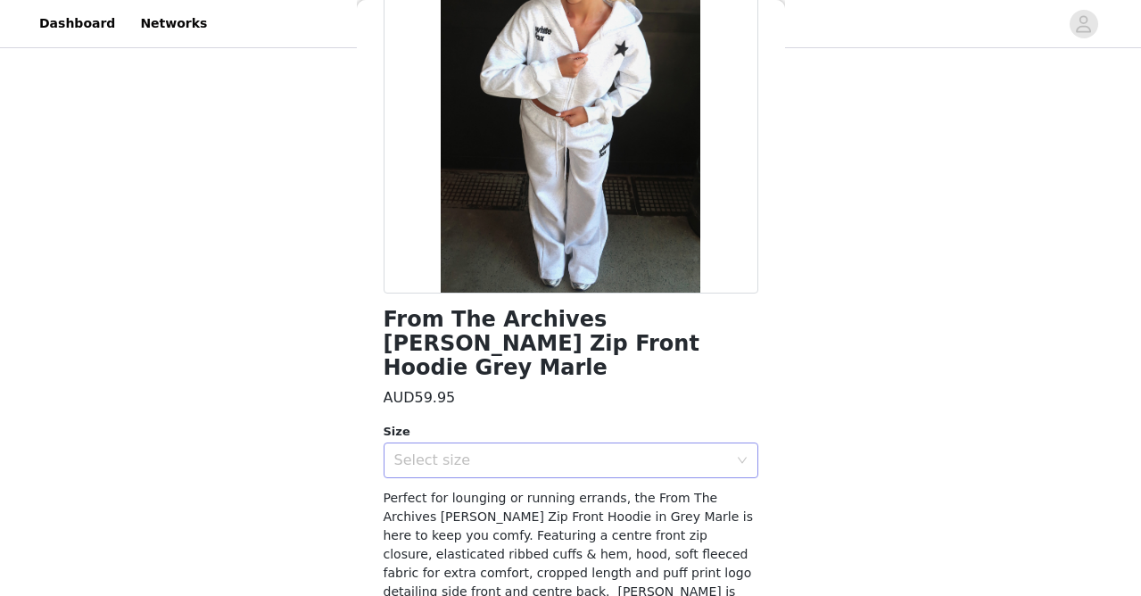
click at [568, 448] on div "Select size" at bounding box center [565, 460] width 342 height 34
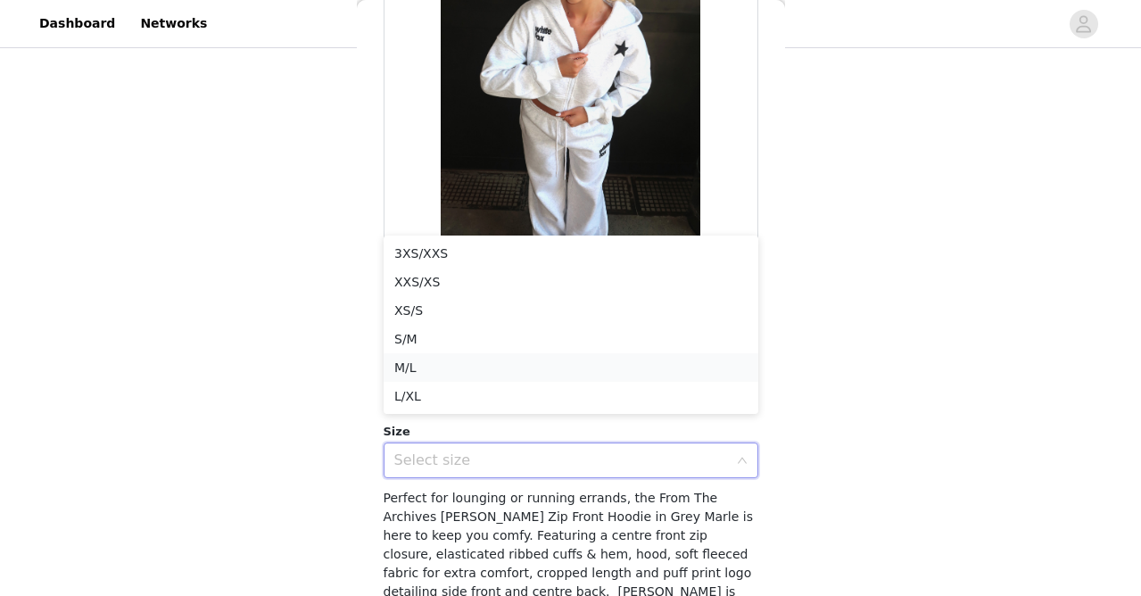
click at [518, 359] on li "M/L" at bounding box center [571, 367] width 375 height 29
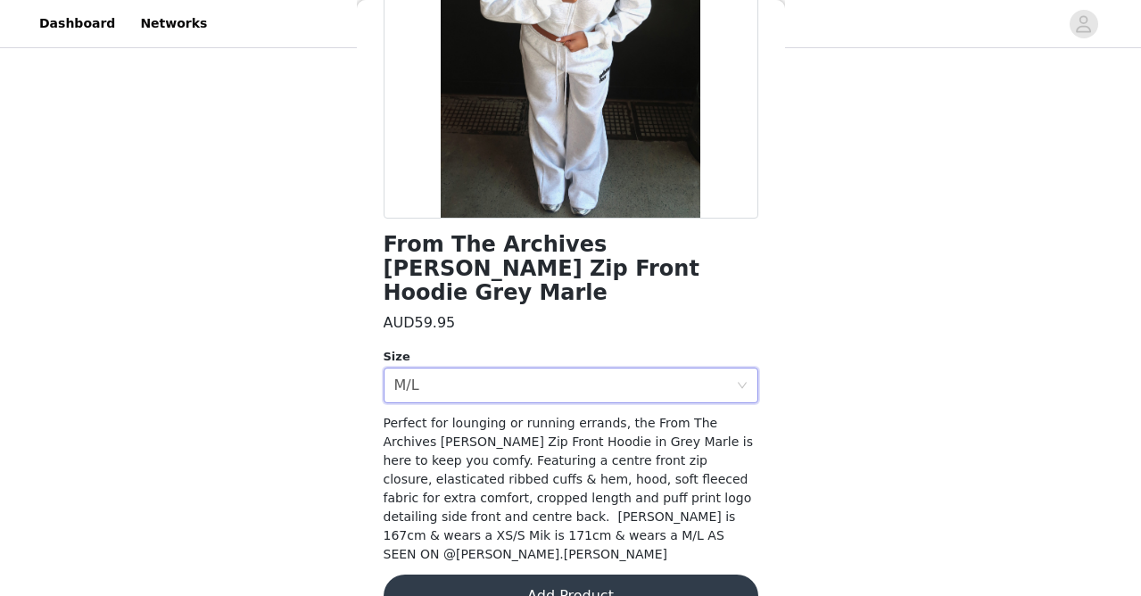
scroll to position [271, 0]
click at [568, 575] on button "Add Product" at bounding box center [571, 596] width 375 height 43
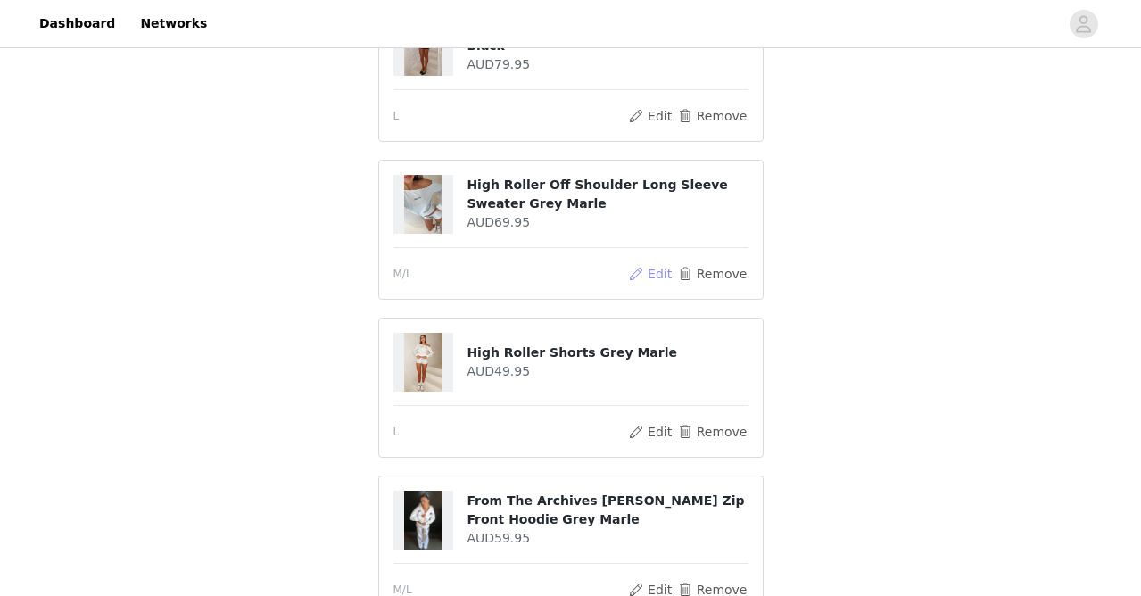
scroll to position [1232, 0]
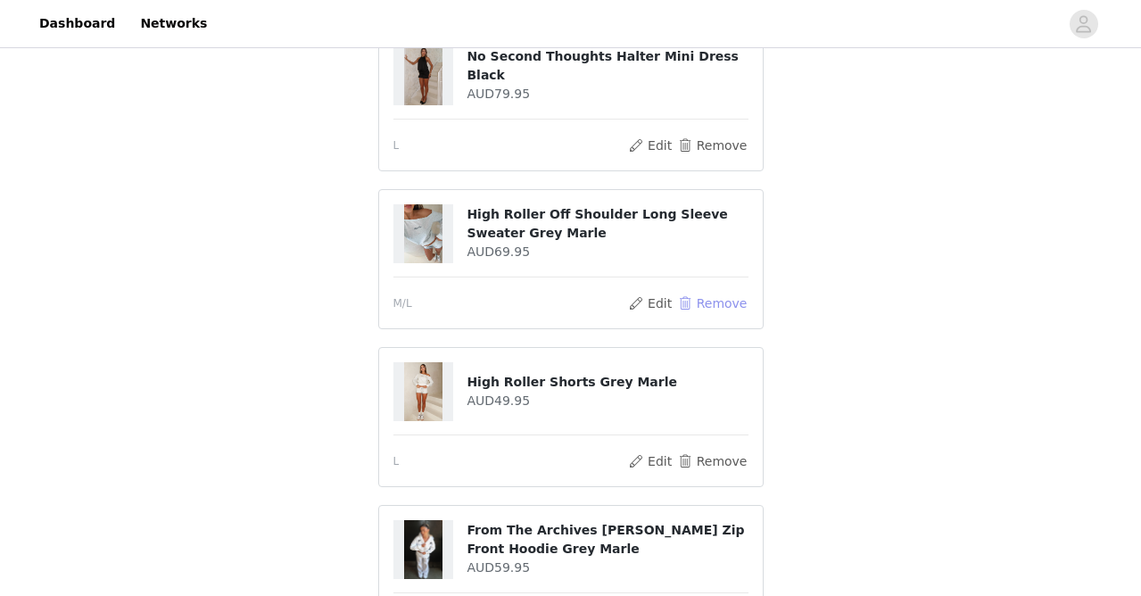
click at [699, 299] on button "Remove" at bounding box center [711, 303] width 71 height 21
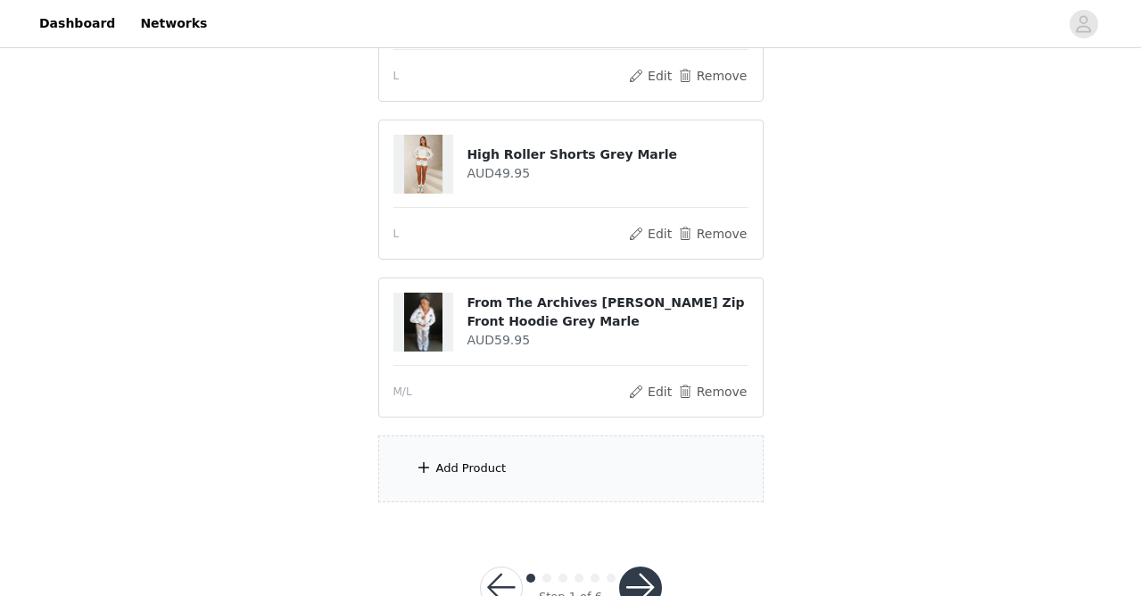
click at [548, 476] on div "Add Product" at bounding box center [570, 468] width 385 height 67
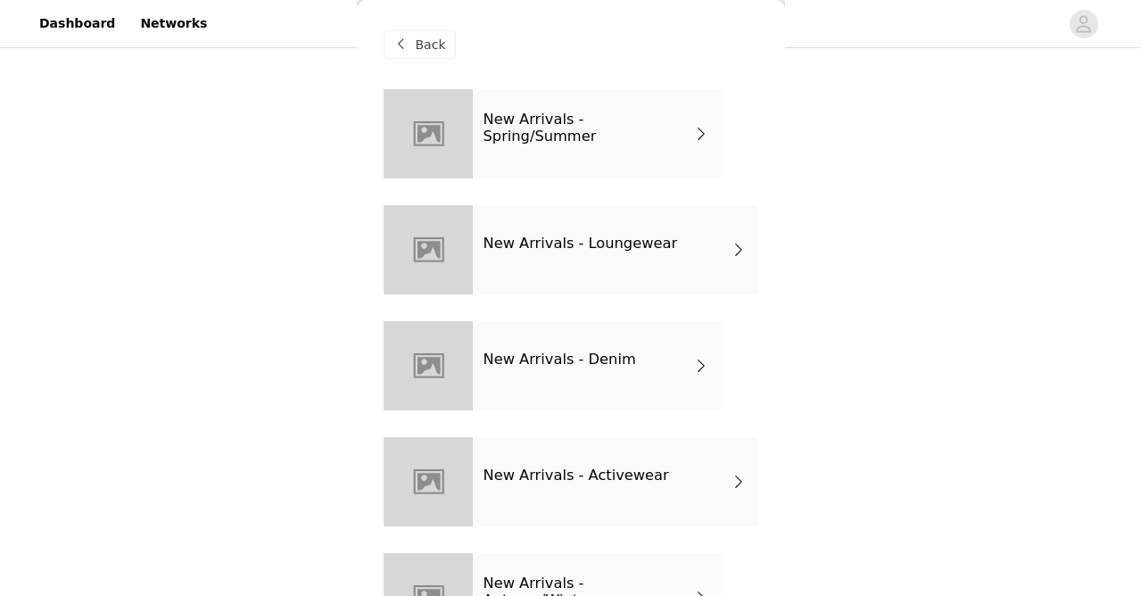
click at [539, 255] on div "New Arrivals - Loungewear" at bounding box center [615, 249] width 285 height 89
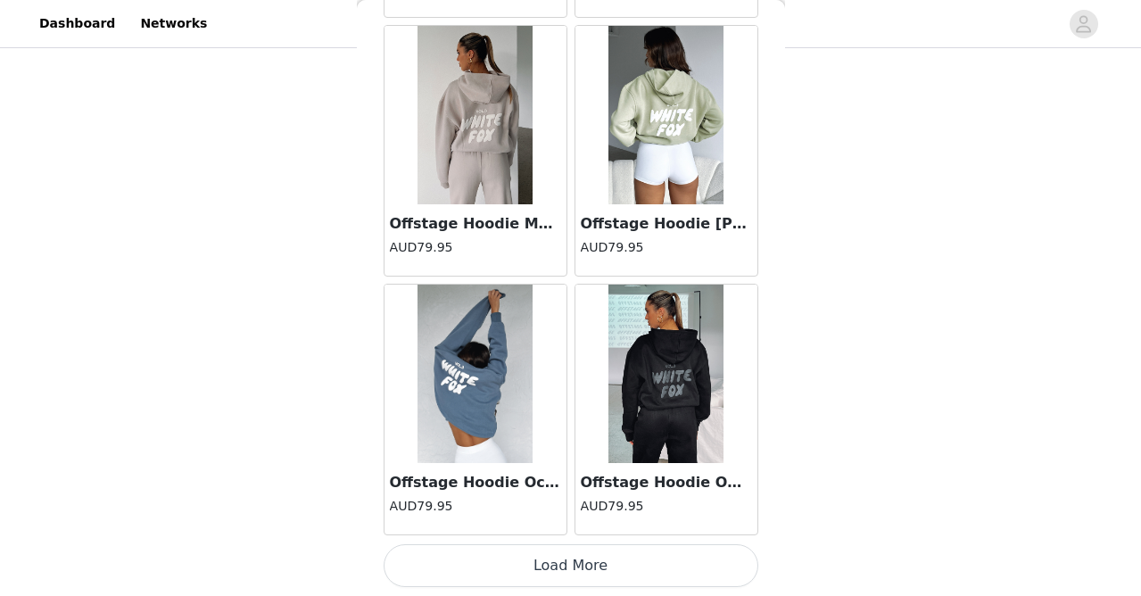
click at [558, 573] on button "Load More" at bounding box center [571, 565] width 375 height 43
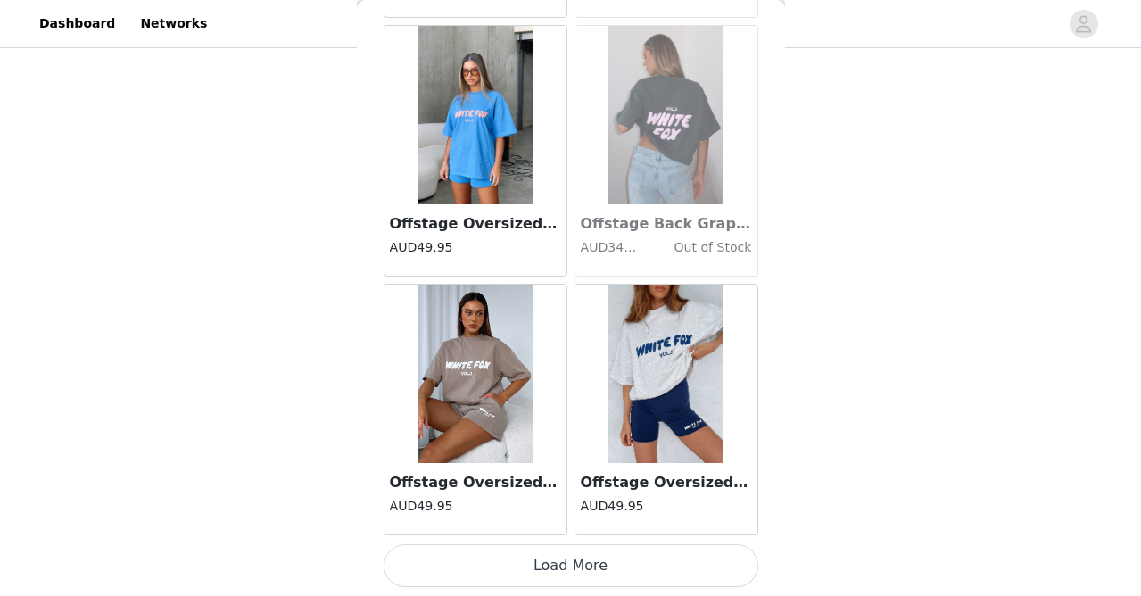
scroll to position [1287, 0]
click at [557, 551] on button "Load More" at bounding box center [571, 565] width 375 height 43
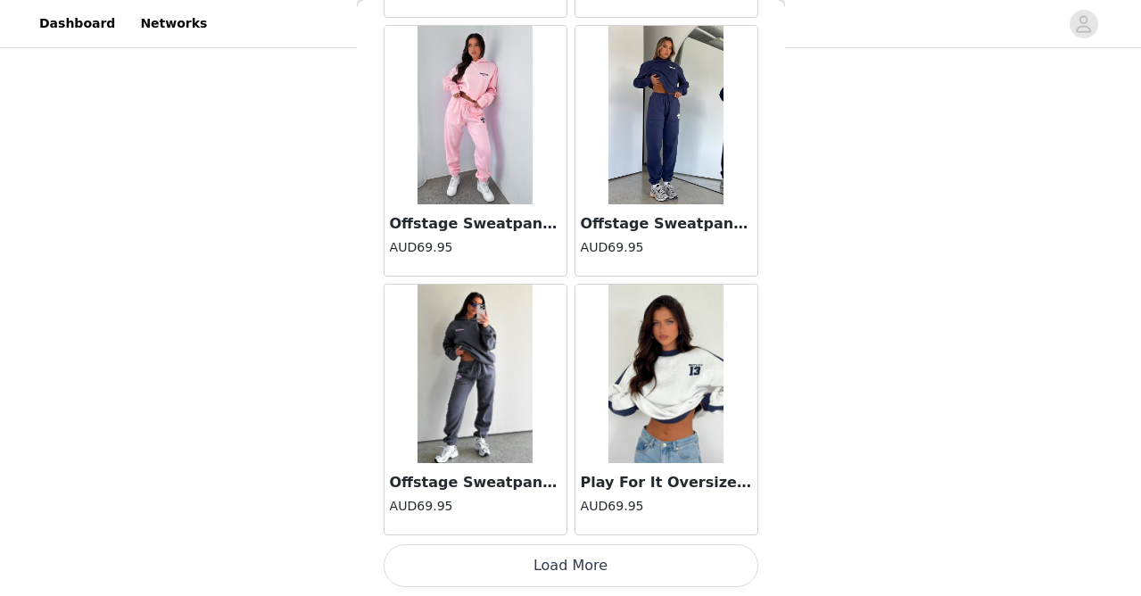
click at [555, 566] on button "Load More" at bounding box center [571, 565] width 375 height 43
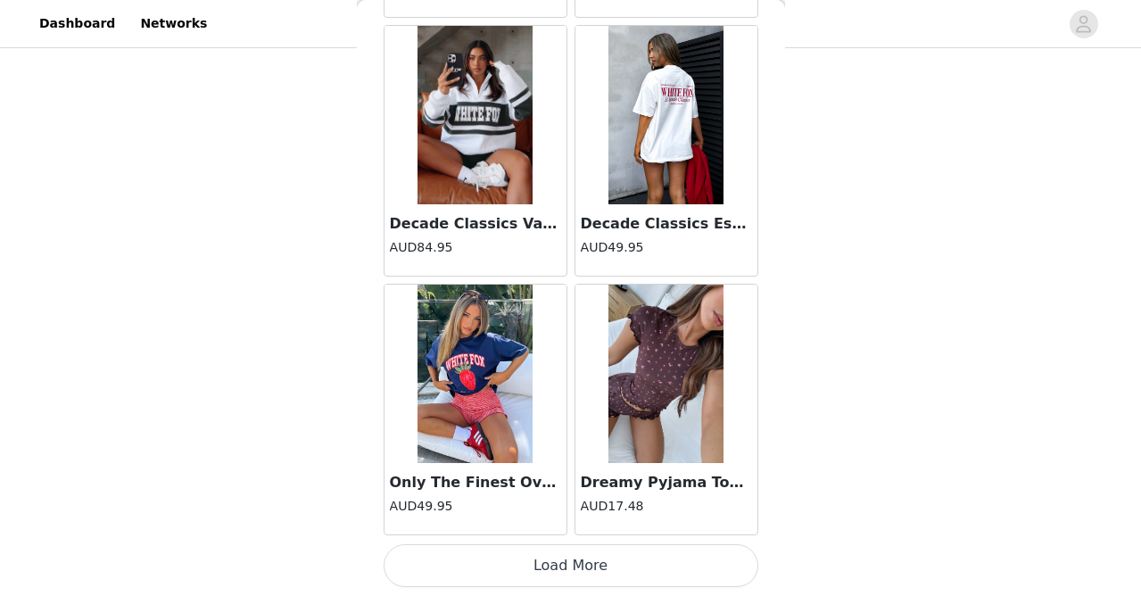
click at [555, 559] on button "Load More" at bounding box center [571, 565] width 375 height 43
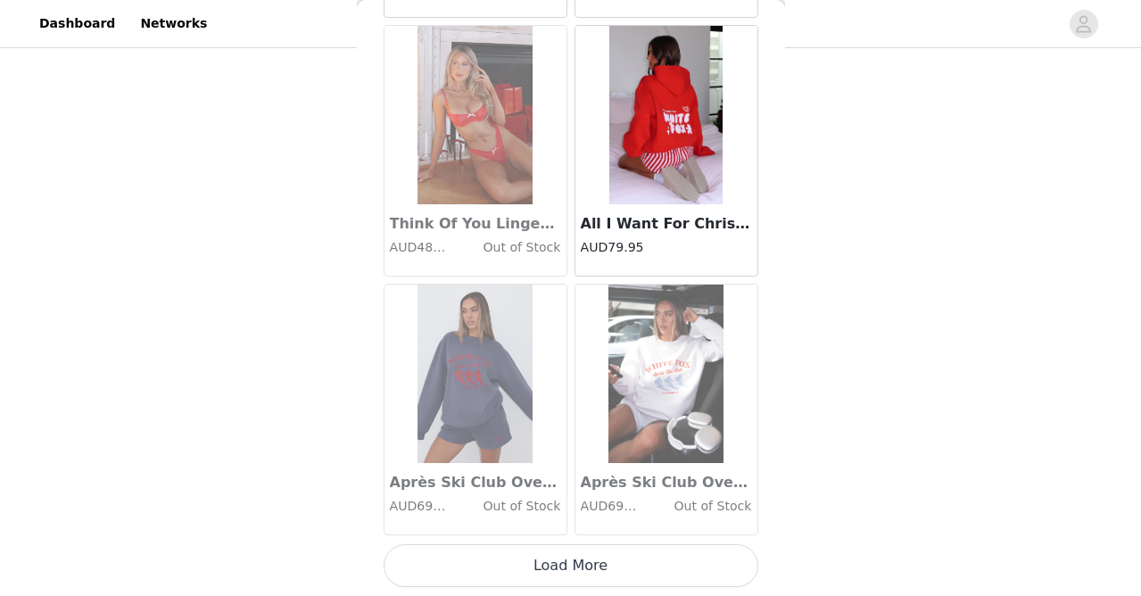
click at [556, 575] on button "Load More" at bounding box center [571, 565] width 375 height 43
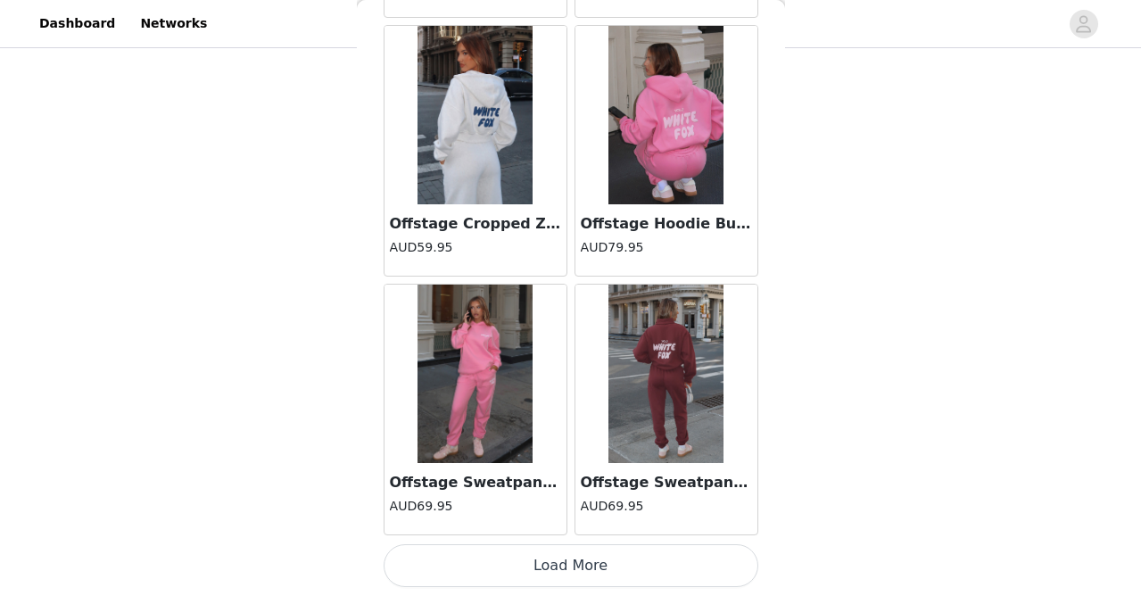
scroll to position [15059, 0]
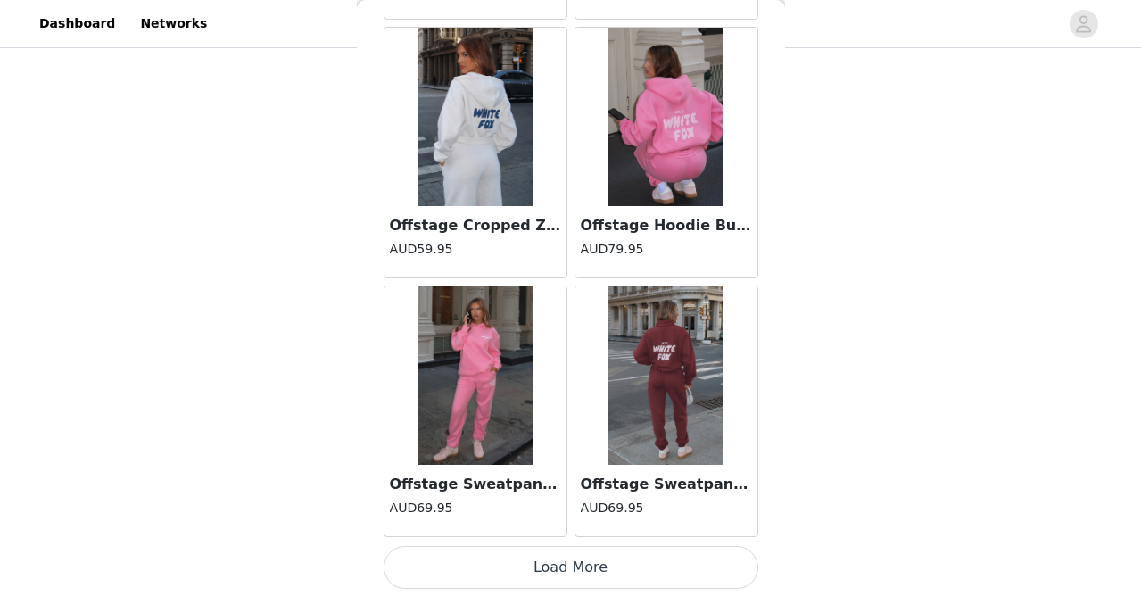
click at [556, 575] on button "Load More" at bounding box center [571, 567] width 375 height 43
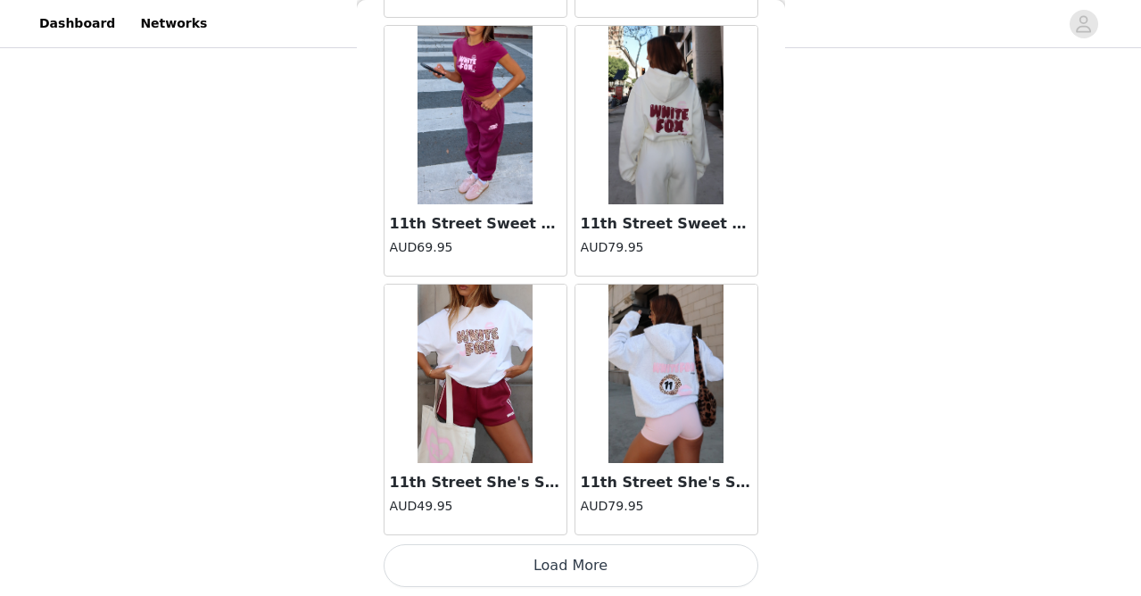
scroll to position [17654, 0]
click at [550, 568] on button "Load More" at bounding box center [571, 565] width 375 height 43
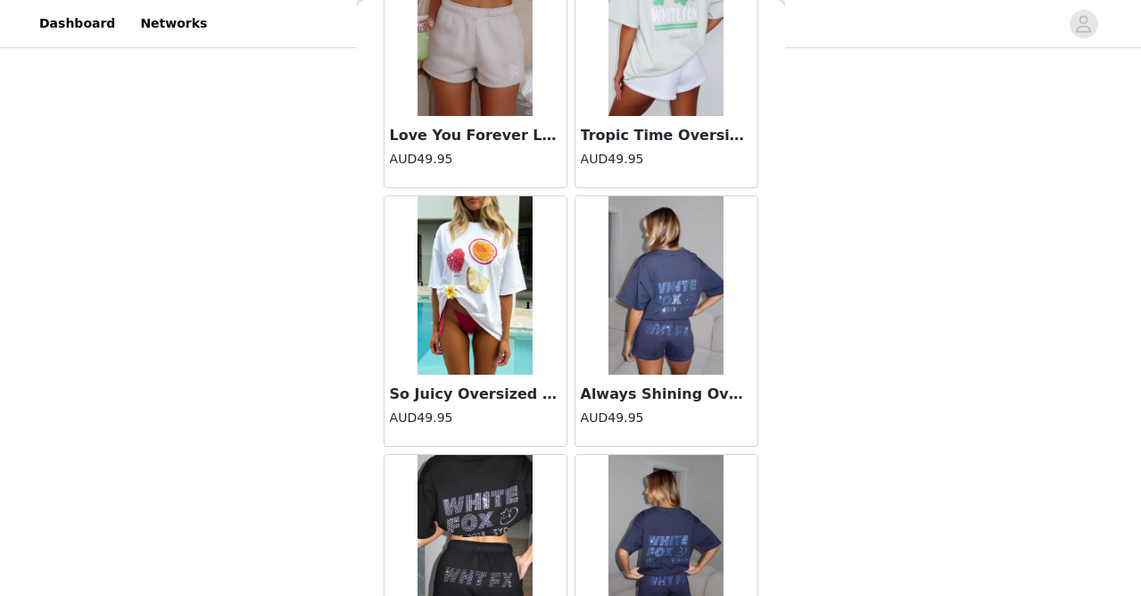
scroll to position [19547, 0]
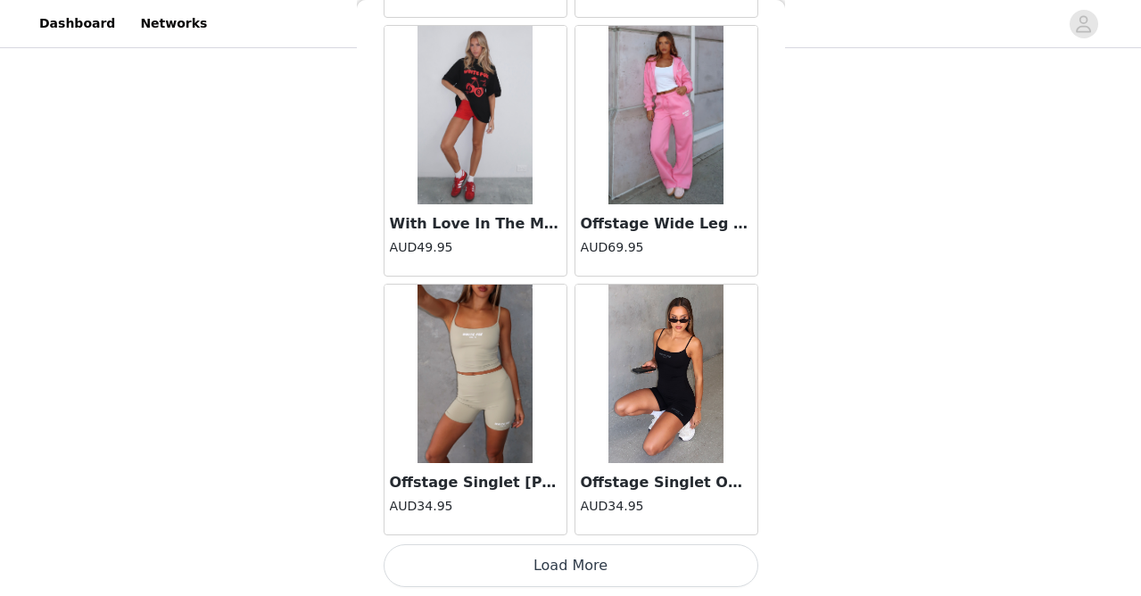
click at [551, 563] on button "Load More" at bounding box center [571, 565] width 375 height 43
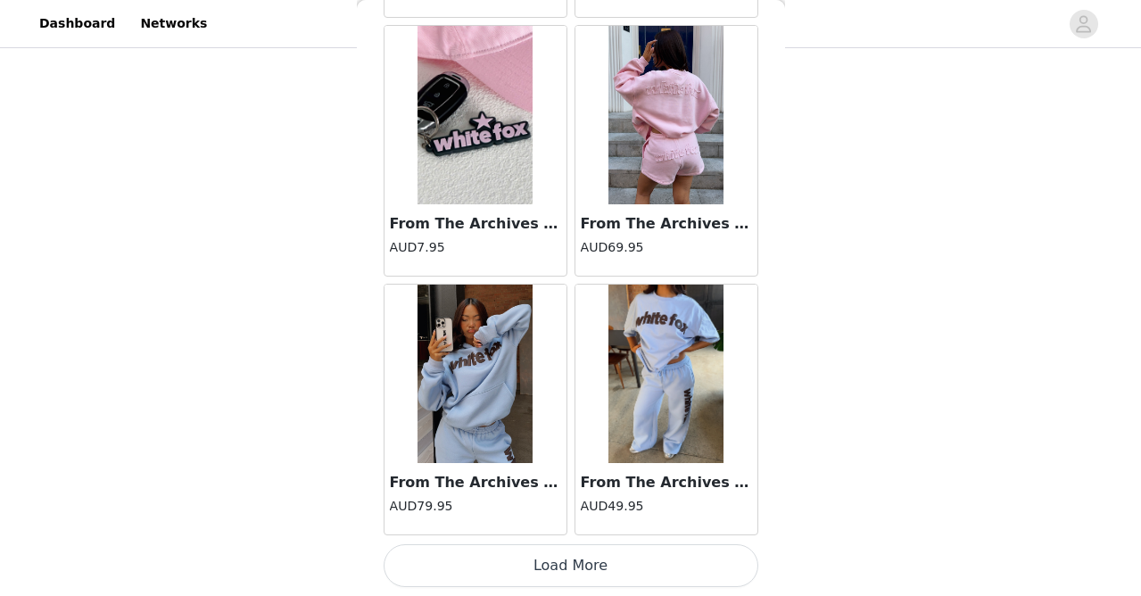
click at [551, 563] on button "Load More" at bounding box center [571, 565] width 375 height 43
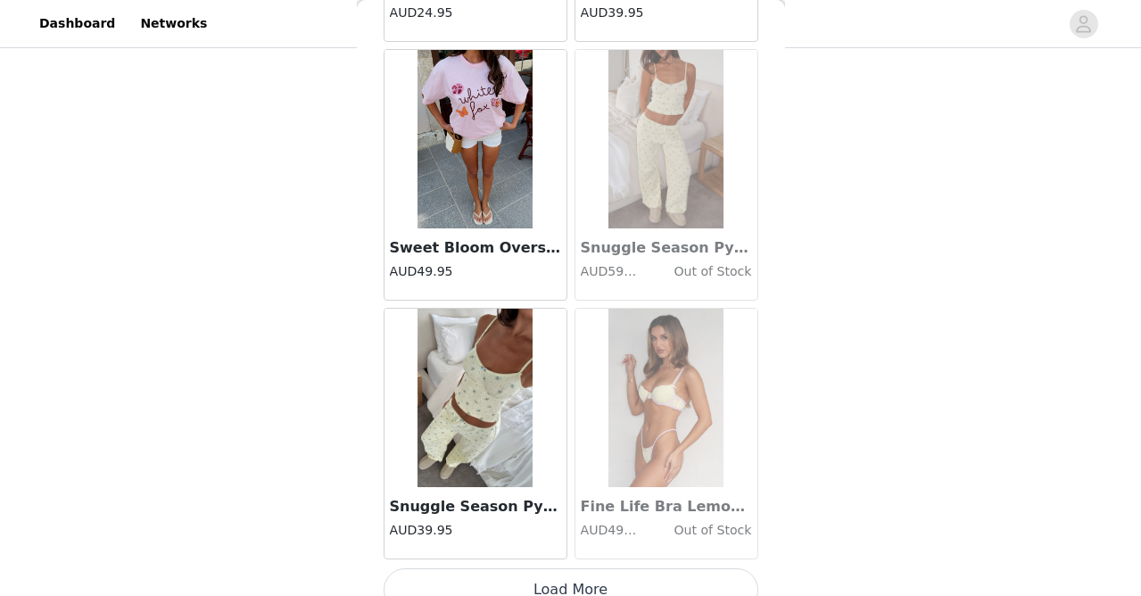
scroll to position [25389, 0]
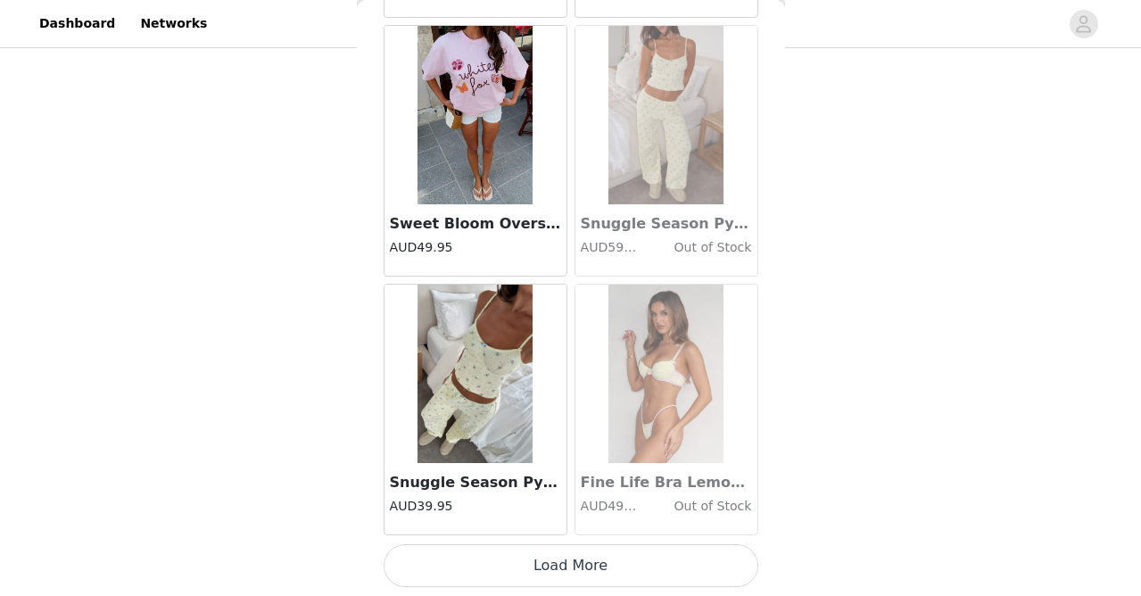
click at [552, 550] on button "Load More" at bounding box center [571, 565] width 375 height 43
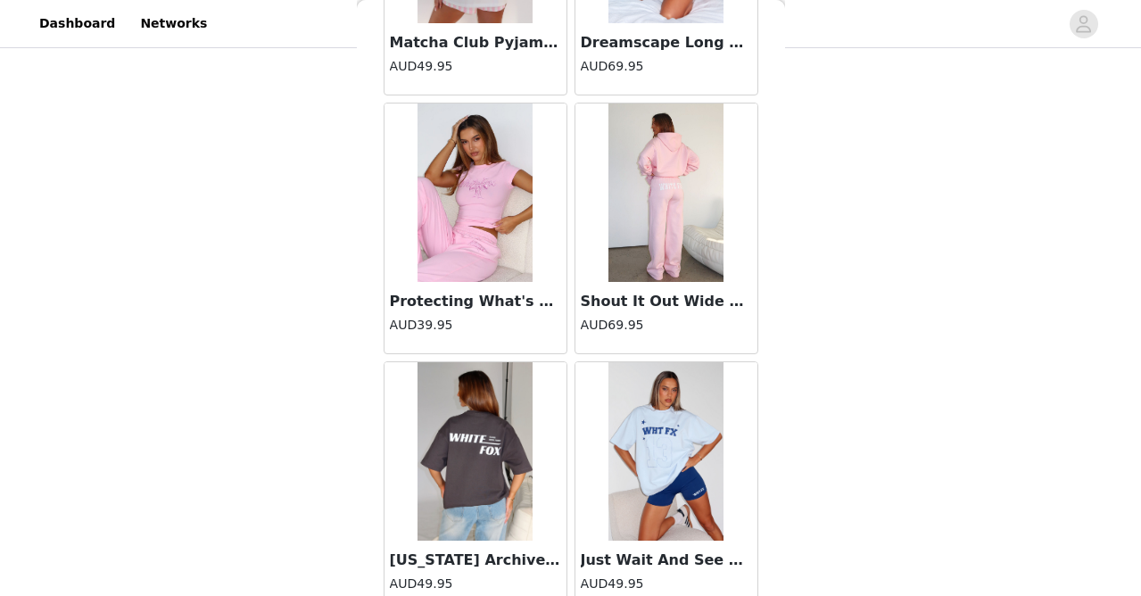
scroll to position [27637, 0]
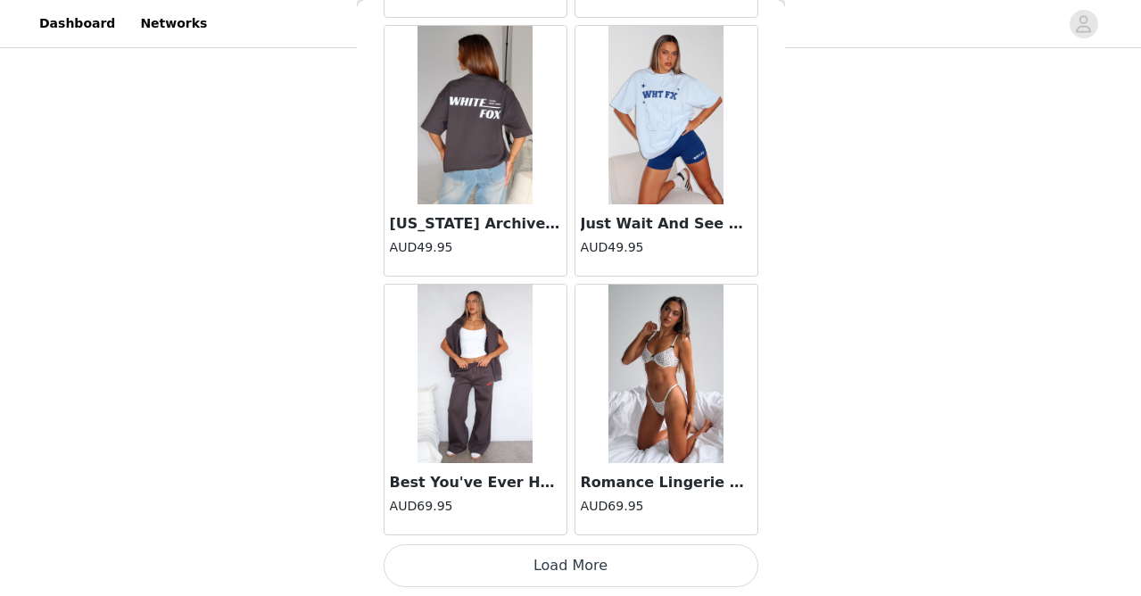
click at [556, 566] on button "Load More" at bounding box center [571, 565] width 375 height 43
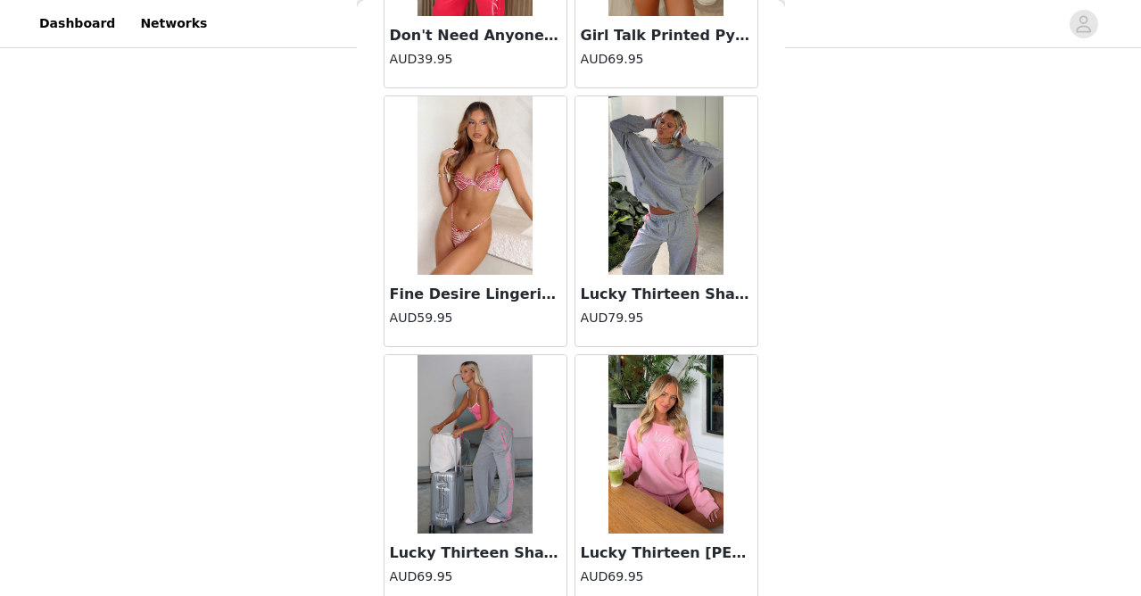
scroll to position [29707, 0]
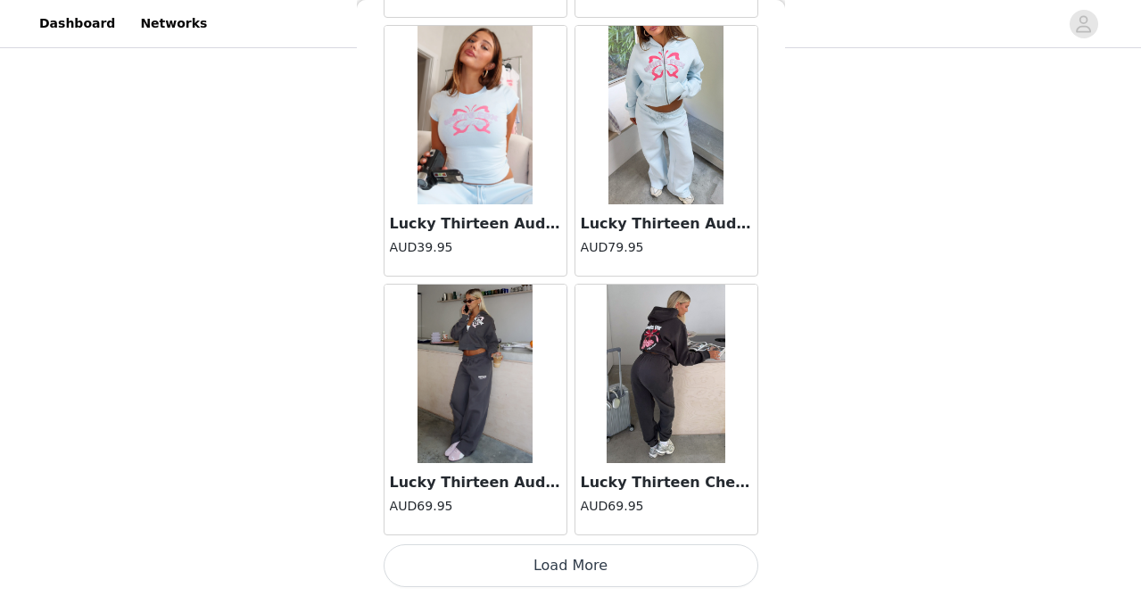
click at [559, 552] on button "Load More" at bounding box center [571, 565] width 375 height 43
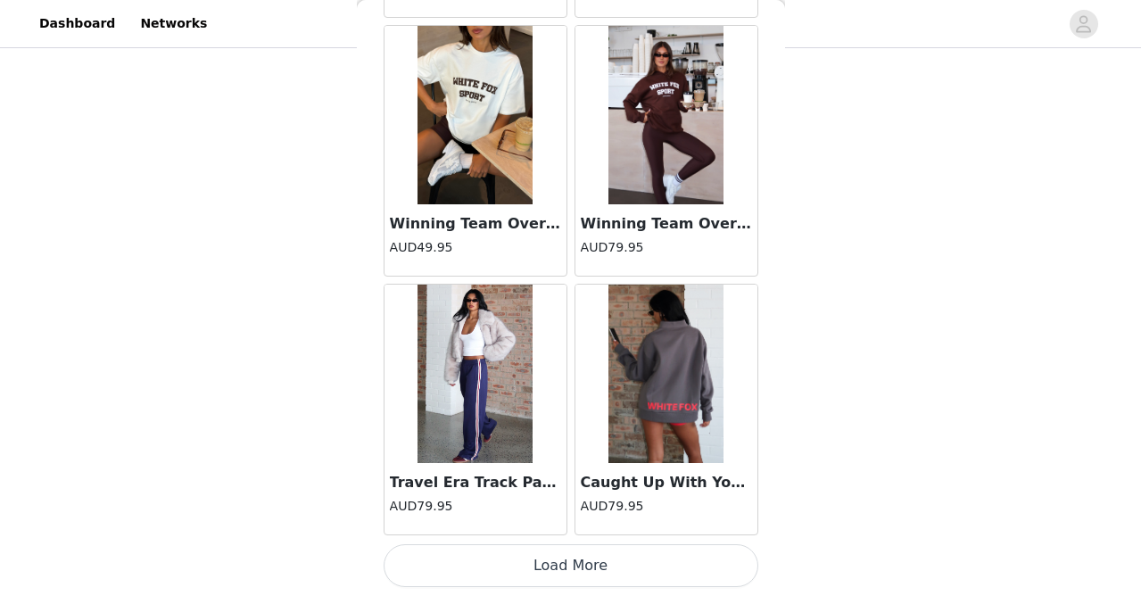
click at [559, 557] on button "Load More" at bounding box center [571, 565] width 375 height 43
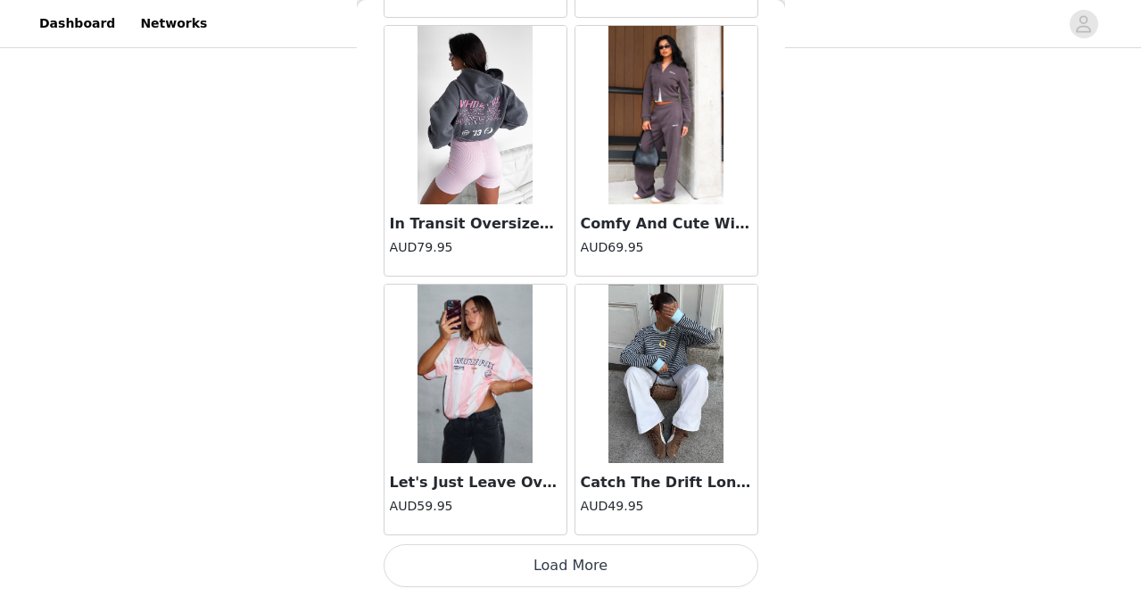
click at [559, 572] on button "Load More" at bounding box center [571, 565] width 375 height 43
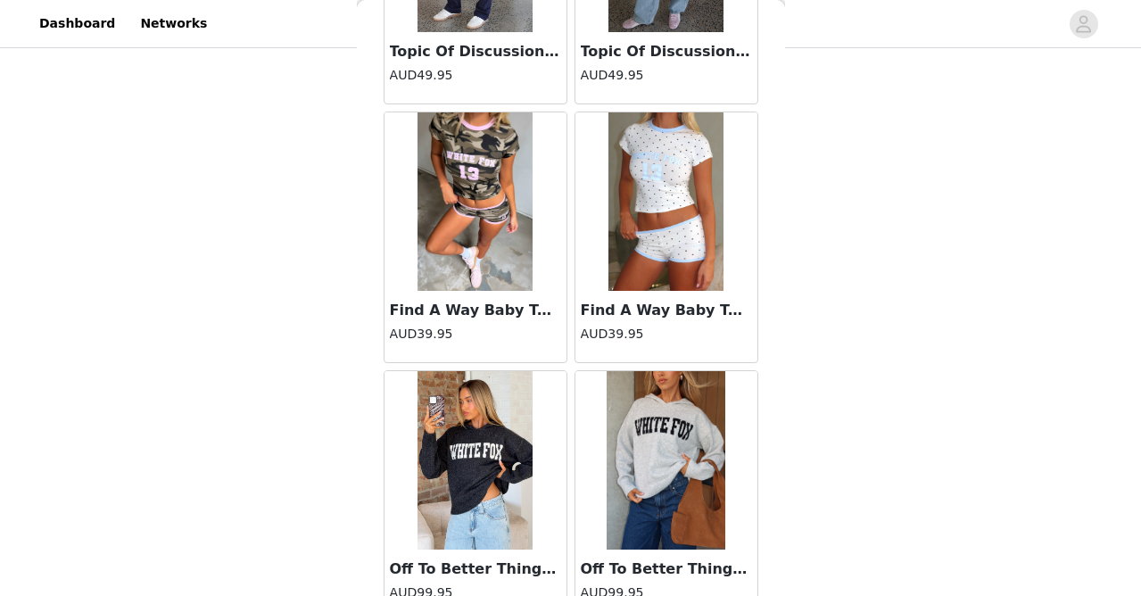
scroll to position [37486, 0]
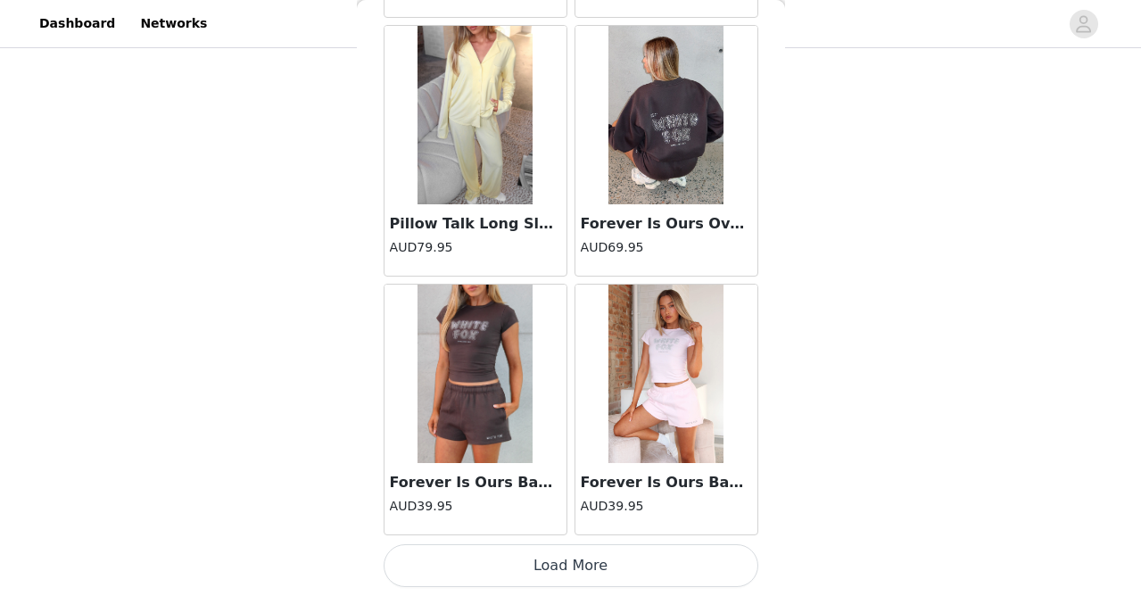
click at [559, 572] on button "Load More" at bounding box center [571, 565] width 375 height 43
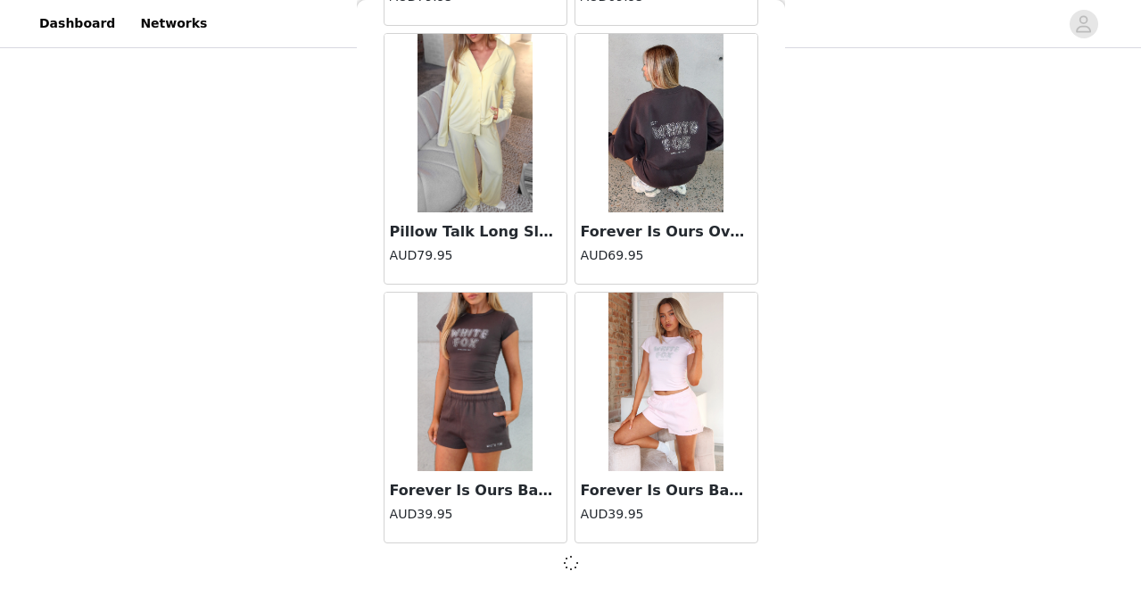
scroll to position [38339, 0]
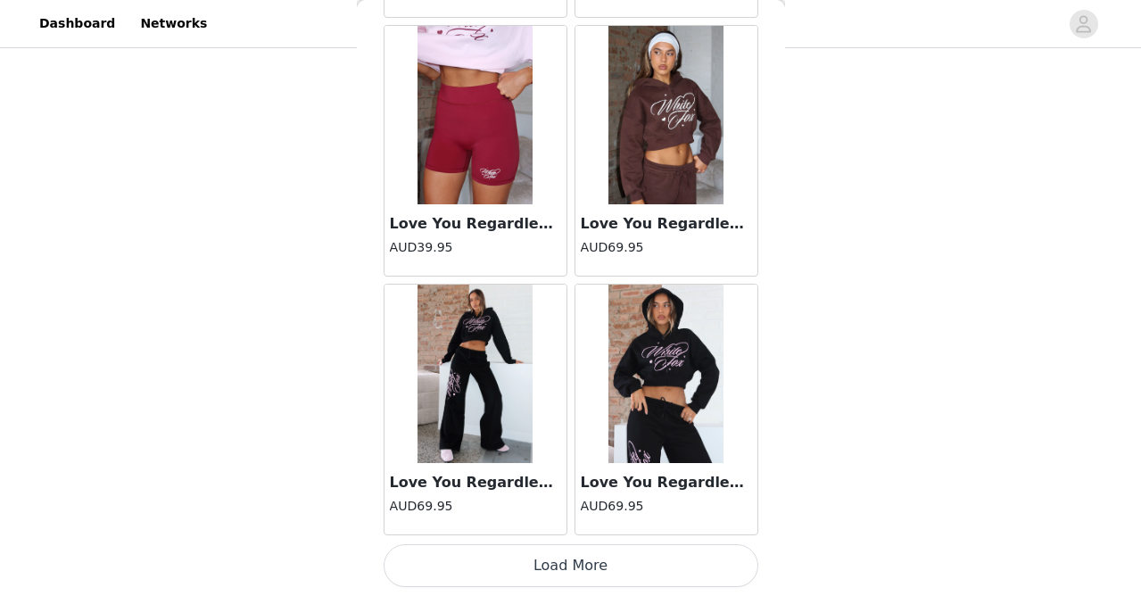
click at [559, 572] on button "Load More" at bounding box center [571, 565] width 375 height 43
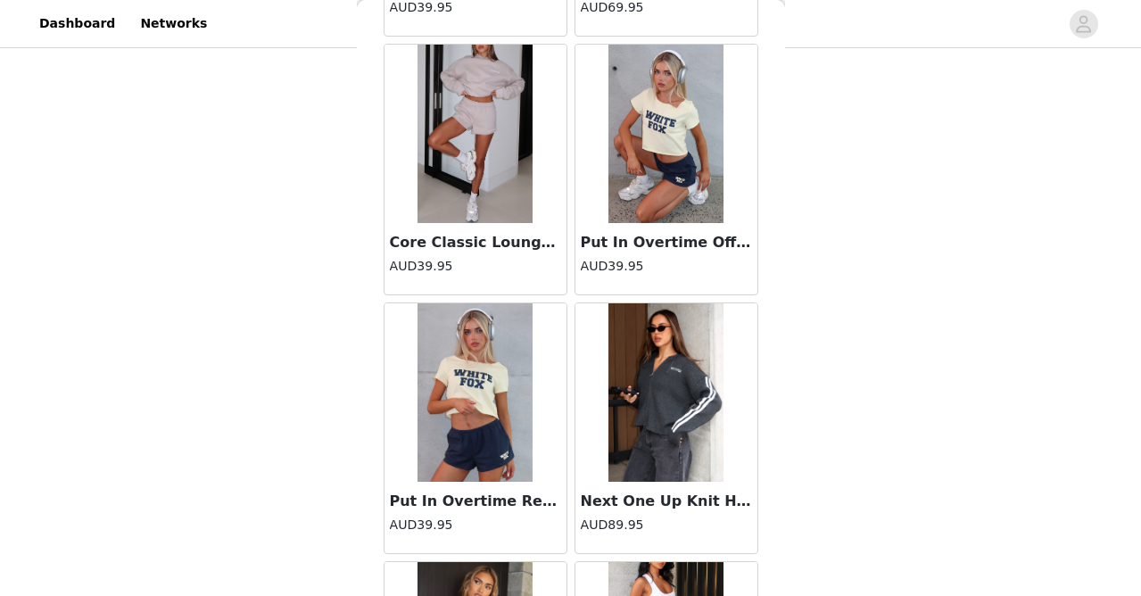
scroll to position [41701, 0]
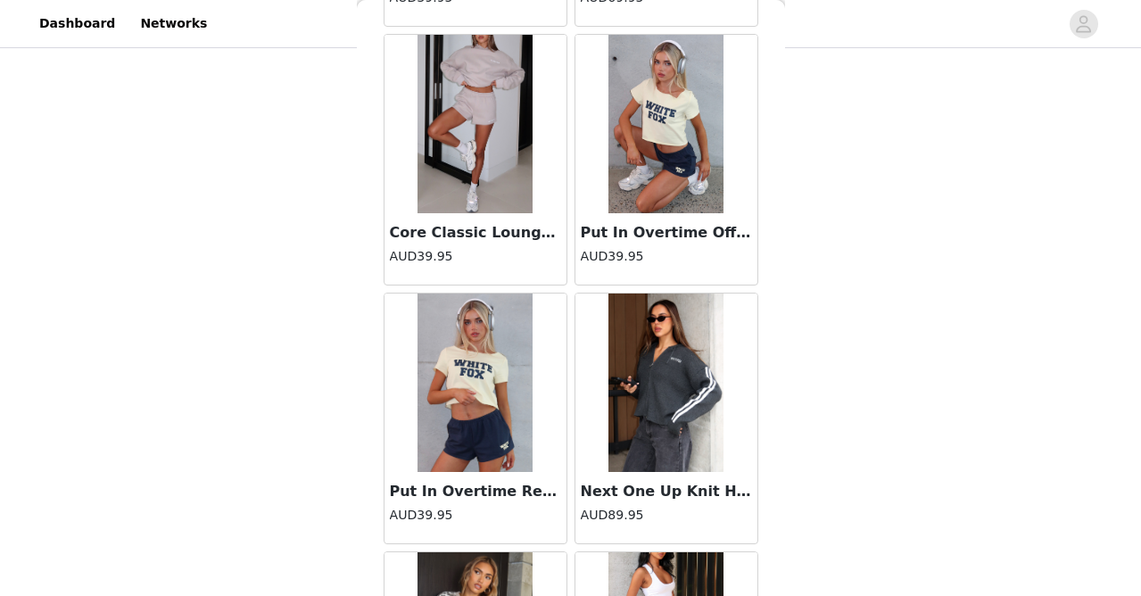
click at [681, 121] on img at bounding box center [666, 124] width 116 height 178
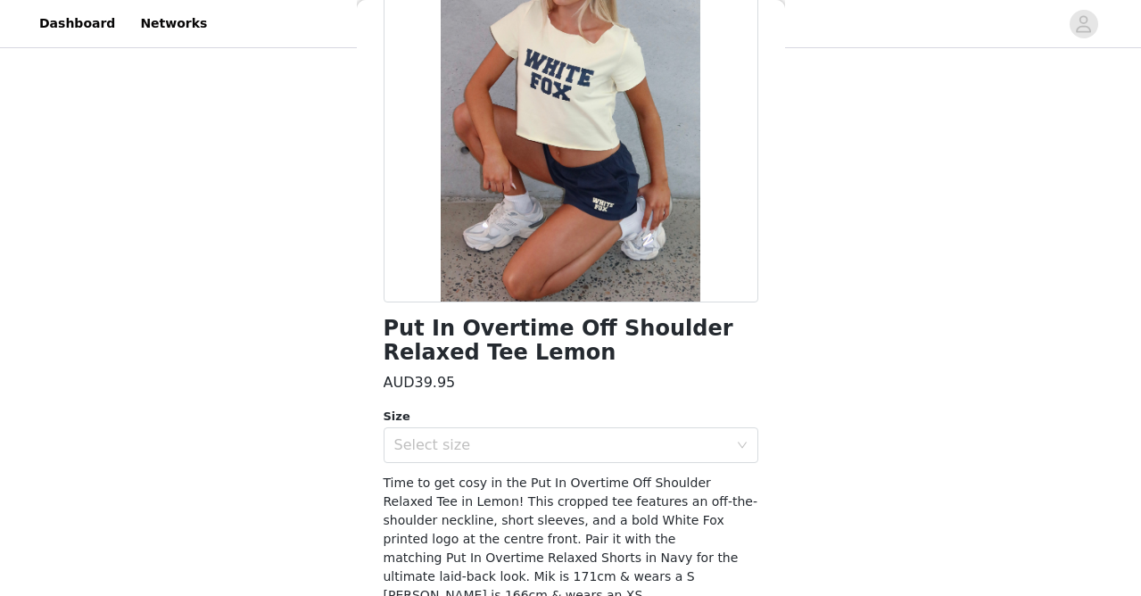
scroll to position [189, 0]
click at [543, 442] on div "Select size" at bounding box center [561, 444] width 334 height 18
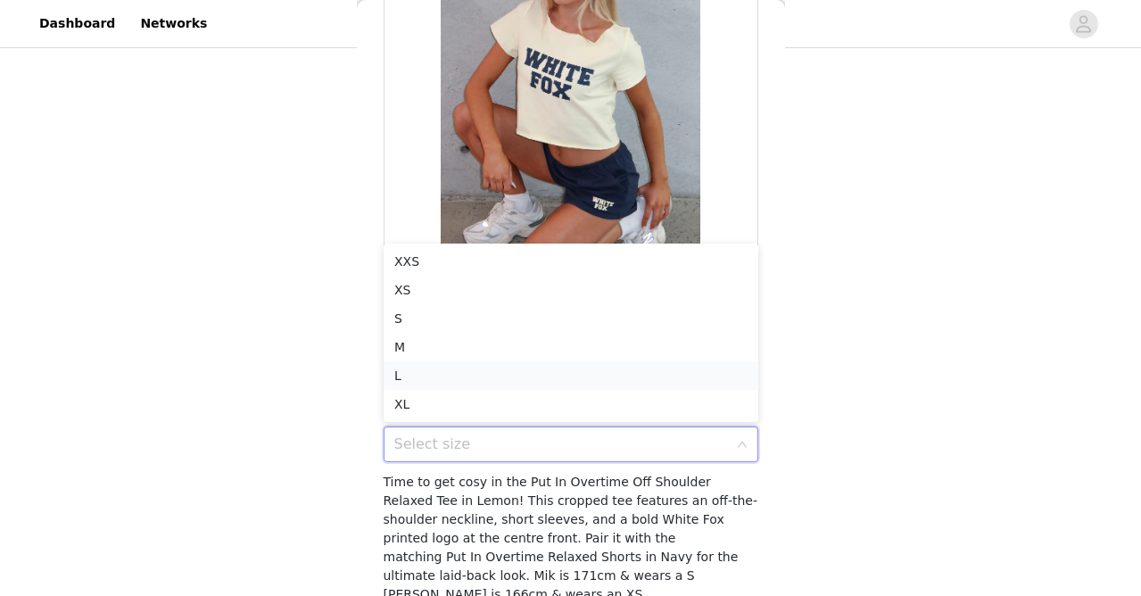
click at [506, 372] on li "L" at bounding box center [571, 375] width 375 height 29
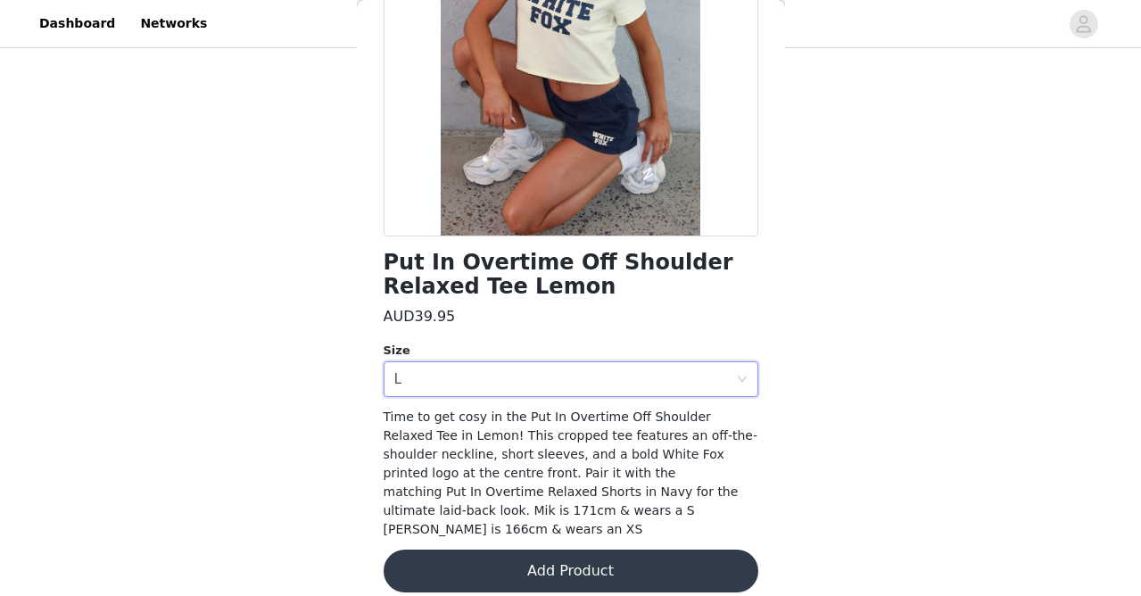
scroll to position [252, 0]
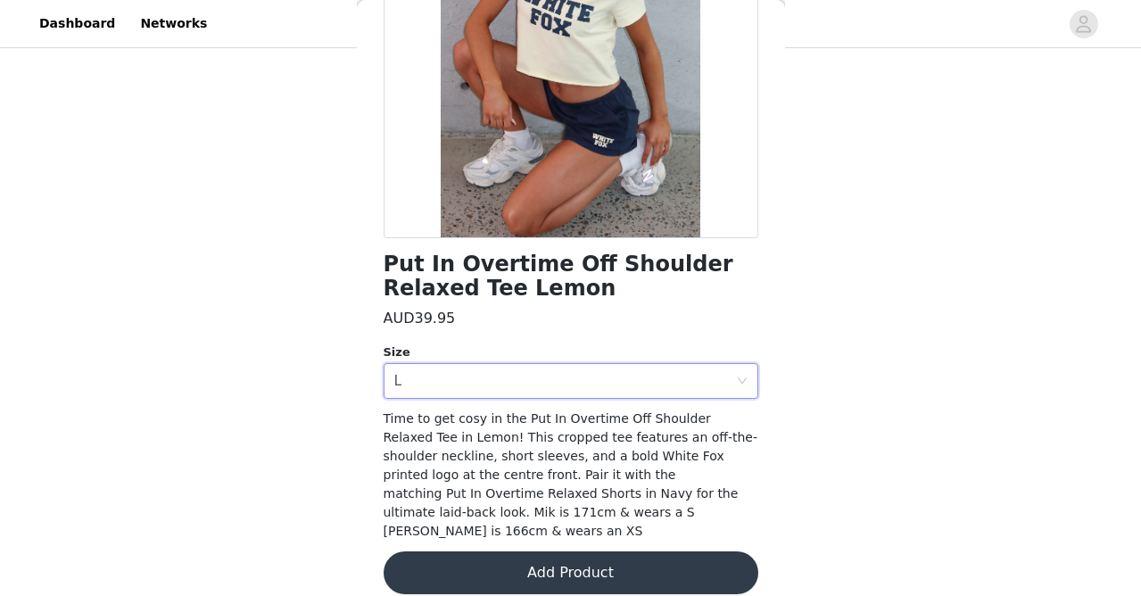
click at [532, 552] on button "Add Product" at bounding box center [571, 572] width 375 height 43
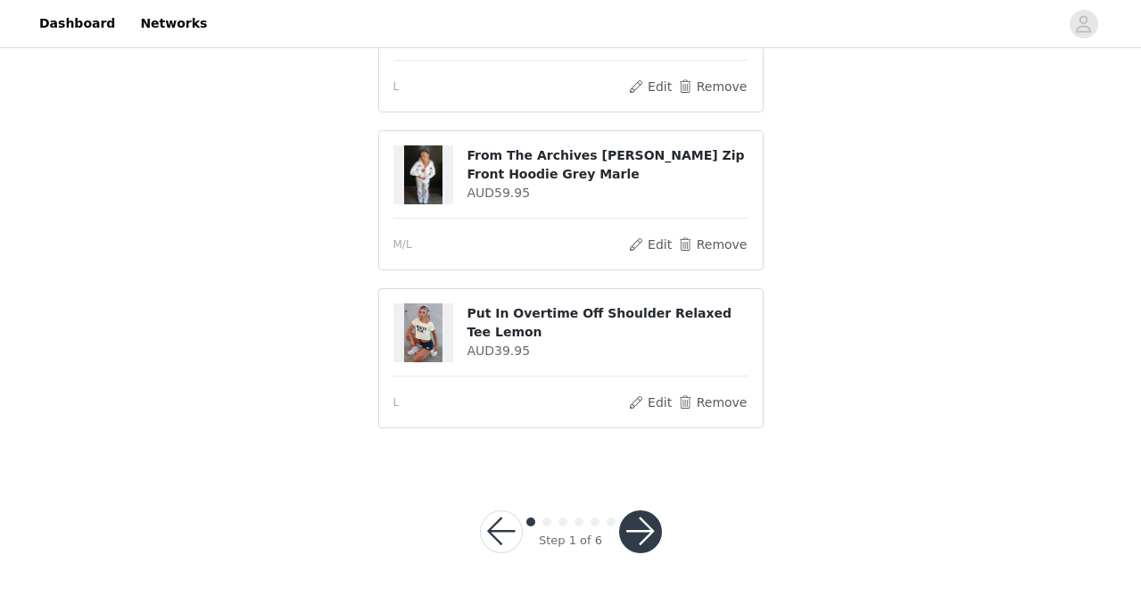
scroll to position [1448, 0]
click at [644, 518] on button "button" at bounding box center [640, 532] width 43 height 43
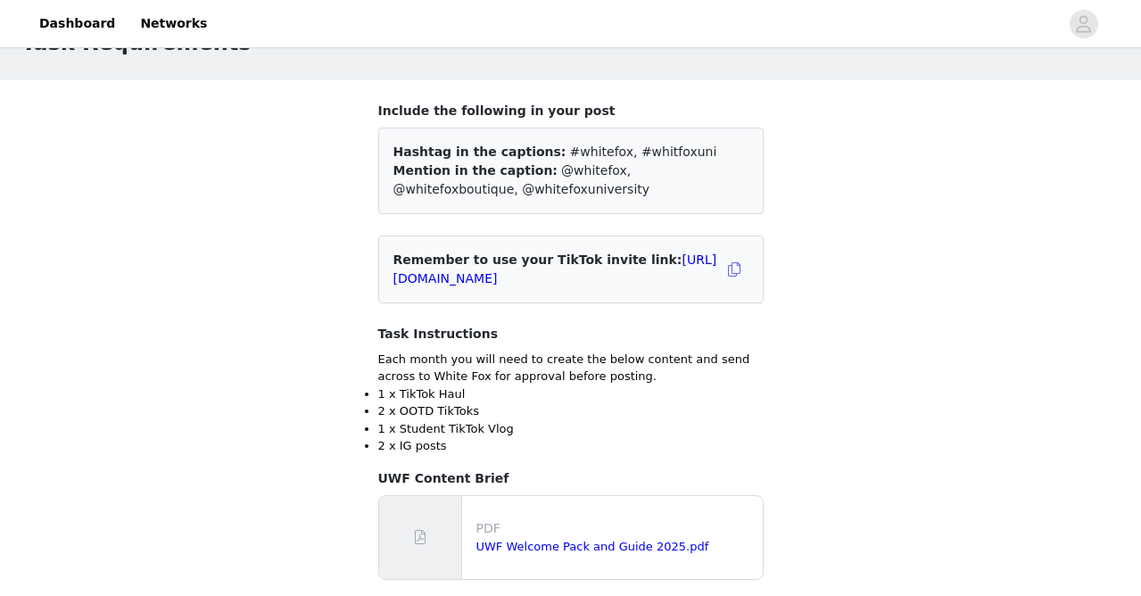
scroll to position [67, 0]
